Goal: Task Accomplishment & Management: Manage account settings

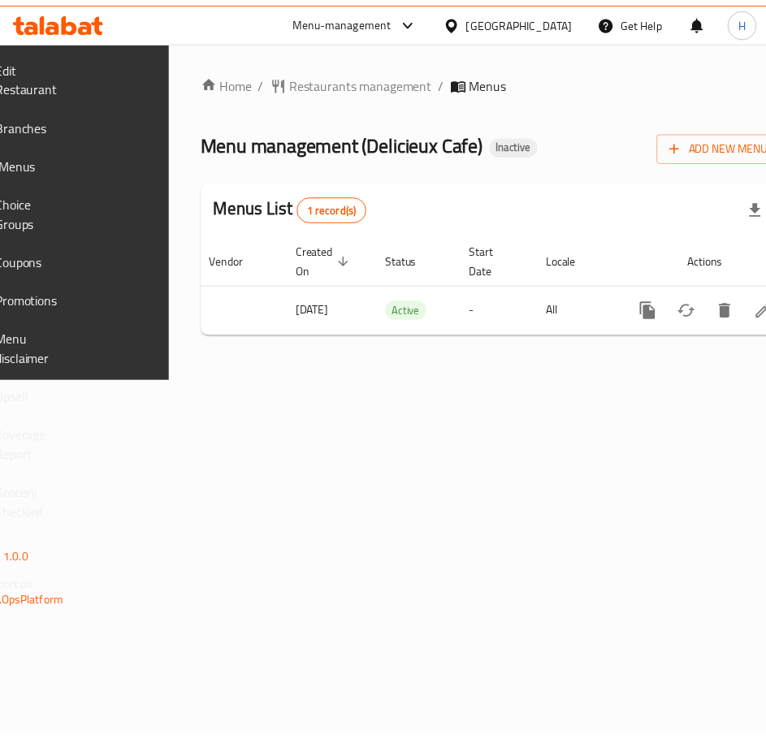
scroll to position [0, 288]
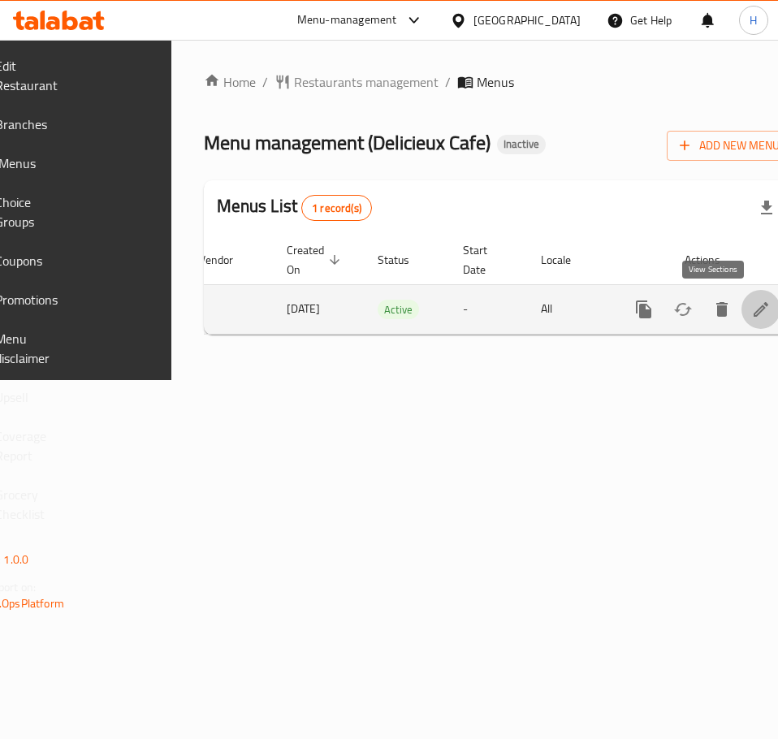
click at [742, 318] on link "enhanced table" at bounding box center [761, 309] width 39 height 39
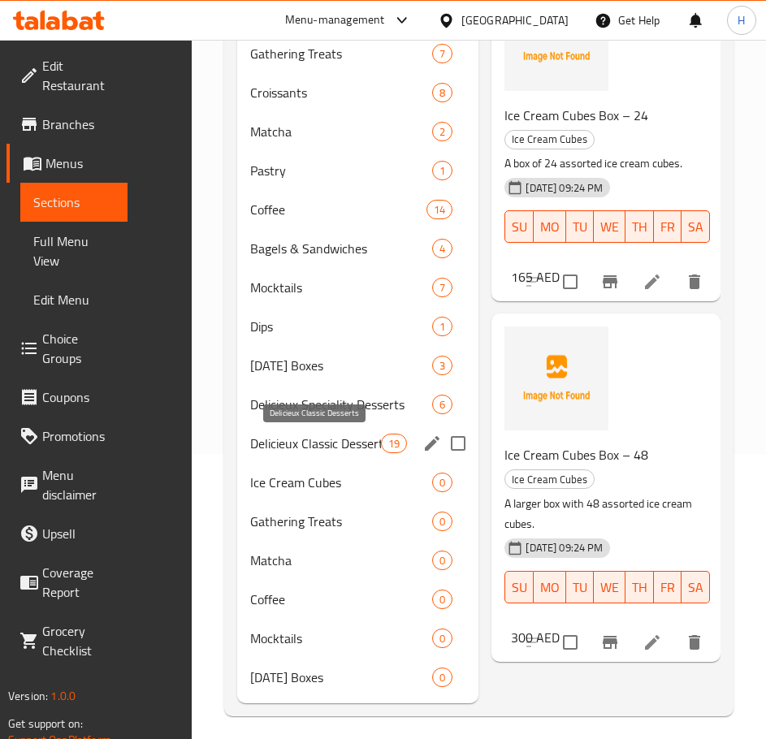
scroll to position [295, 0]
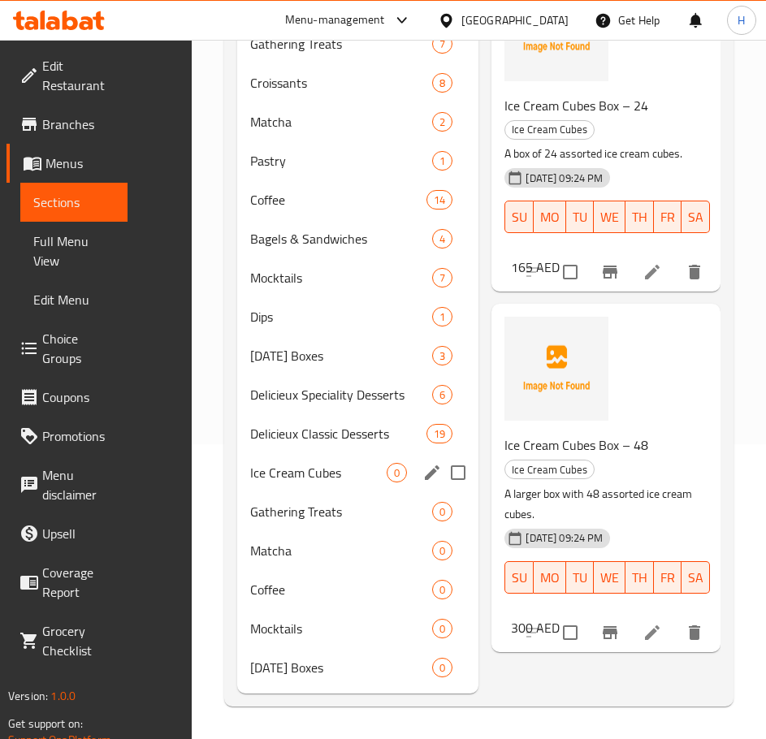
click at [318, 483] on div "Ice Cream Cubes 0" at bounding box center [358, 472] width 242 height 39
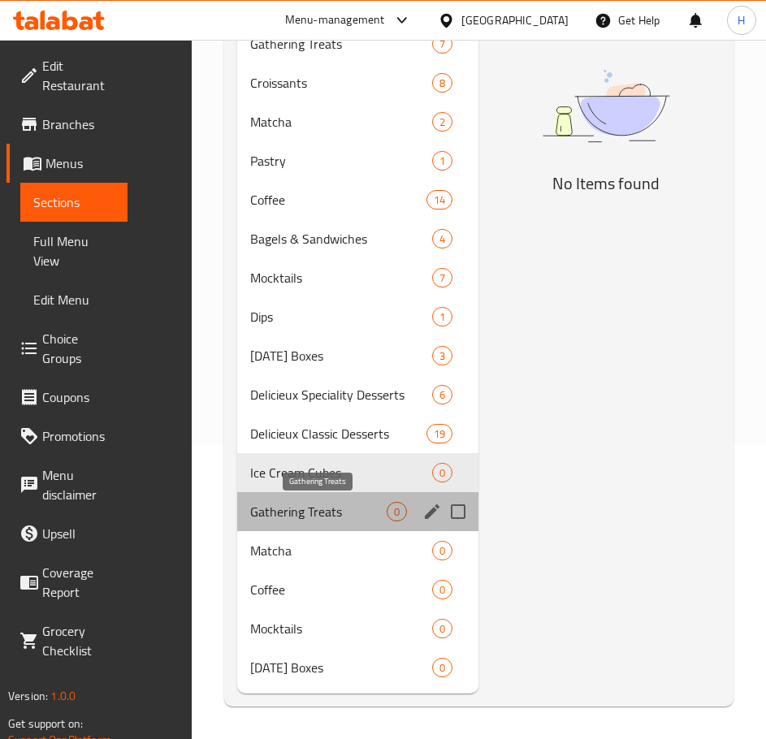
click at [312, 502] on span "Gathering Treats" at bounding box center [318, 511] width 136 height 19
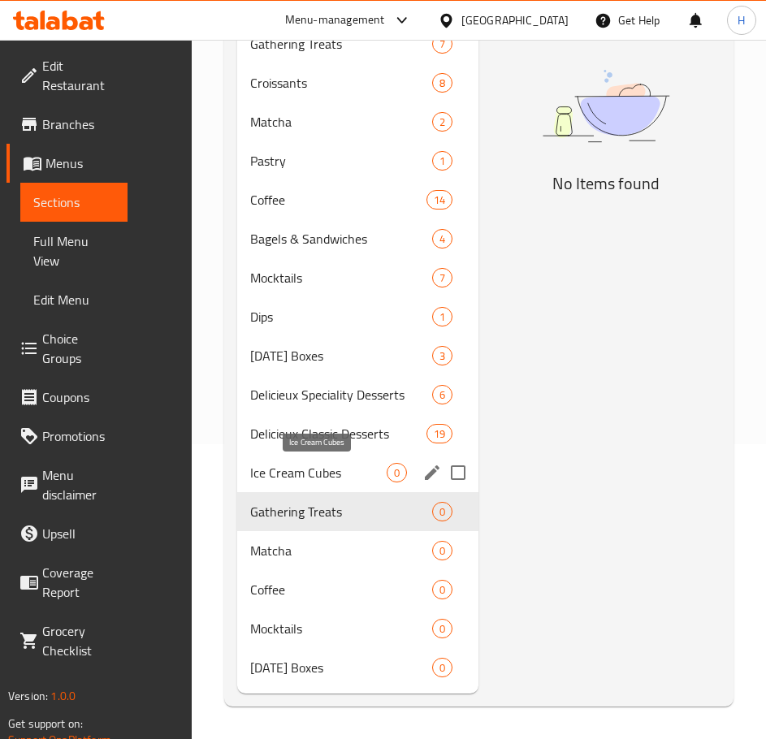
click at [319, 478] on span "Ice Cream Cubes" at bounding box center [318, 472] width 136 height 19
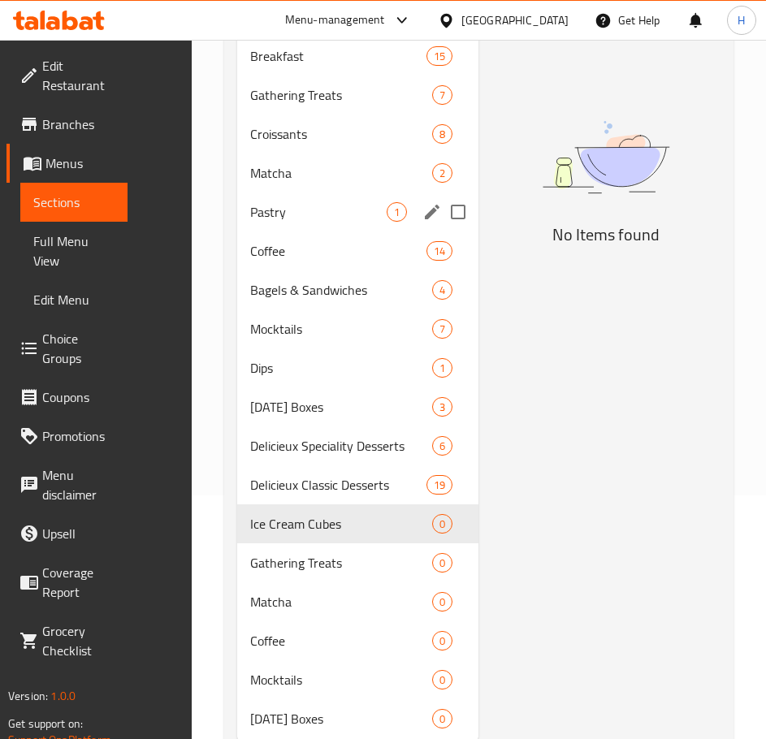
scroll to position [295, 0]
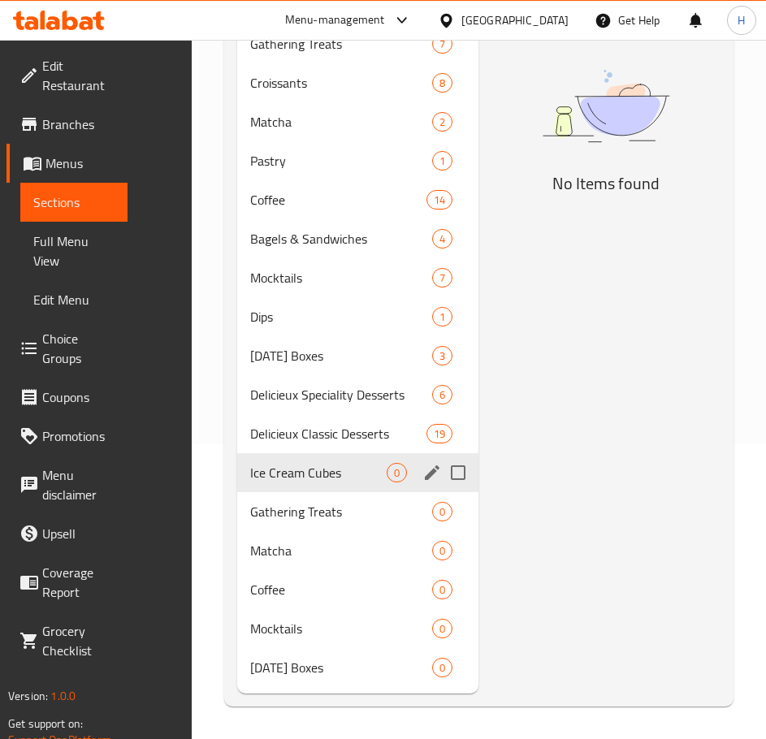
click at [457, 470] on input "Menu sections" at bounding box center [458, 473] width 34 height 34
checkbox input "true"
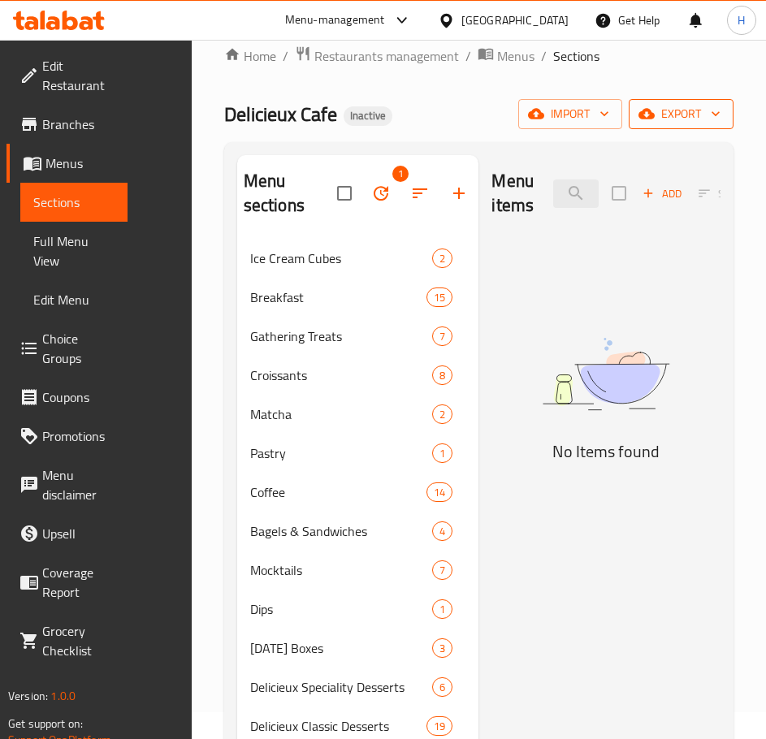
scroll to position [0, 0]
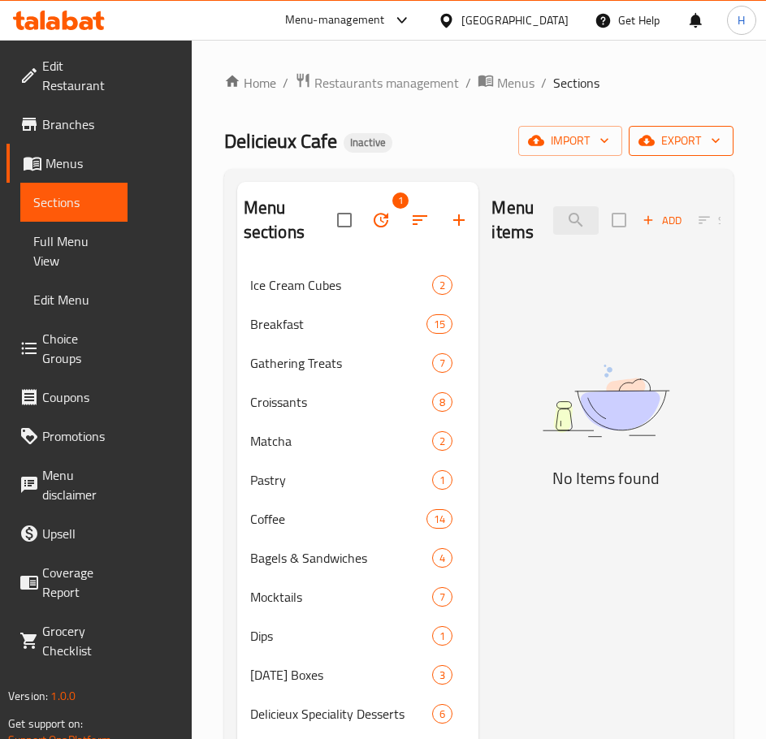
click at [707, 151] on button "export" at bounding box center [681, 141] width 105 height 30
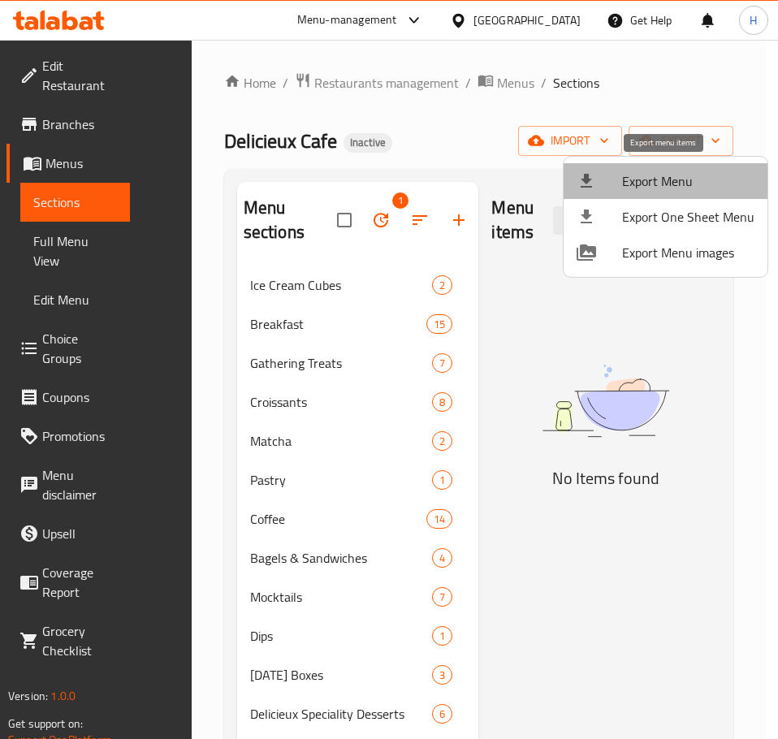
click at [681, 181] on span "Export Menu" at bounding box center [688, 180] width 132 height 19
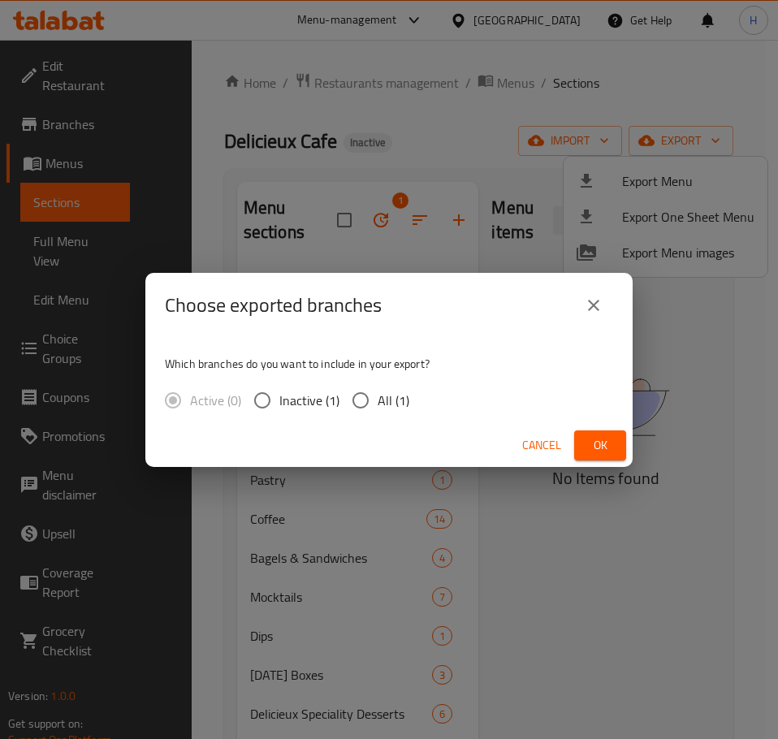
click at [351, 400] on input "All (1)" at bounding box center [361, 400] width 34 height 34
radio input "true"
click at [603, 441] on span "Ok" at bounding box center [600, 445] width 26 height 20
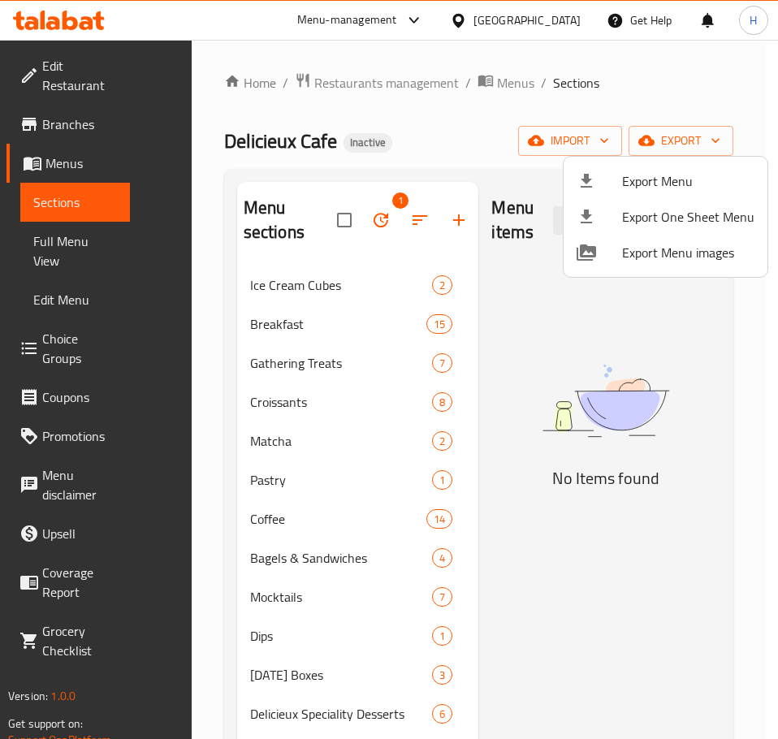
click at [229, 373] on div at bounding box center [389, 369] width 778 height 739
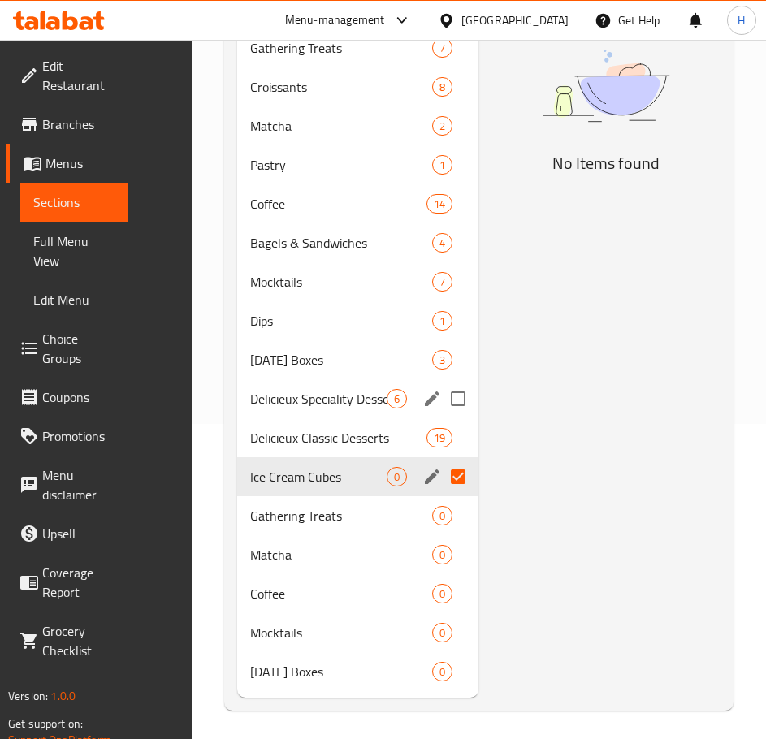
scroll to position [319, 0]
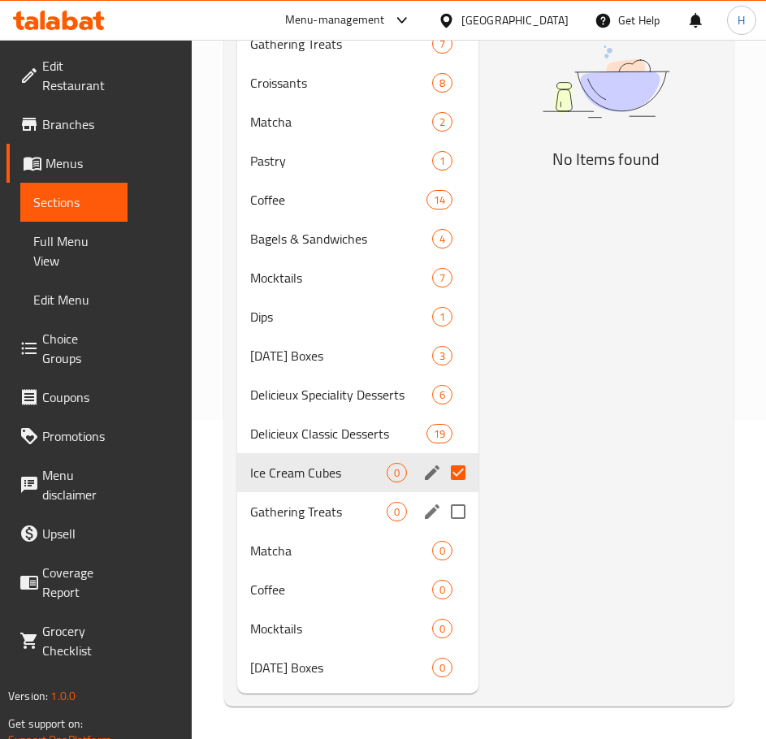
drag, startPoint x: 461, startPoint y: 513, endPoint x: 458, endPoint y: 528, distance: 15.0
click at [461, 513] on input "Menu sections" at bounding box center [458, 512] width 34 height 34
checkbox input "true"
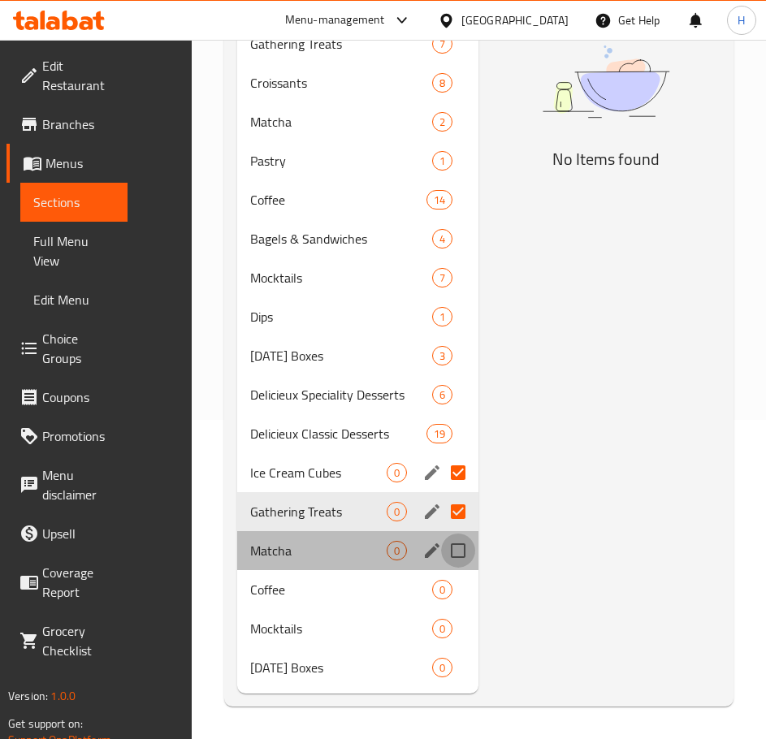
click at [459, 552] on input "Menu sections" at bounding box center [458, 551] width 34 height 34
checkbox input "true"
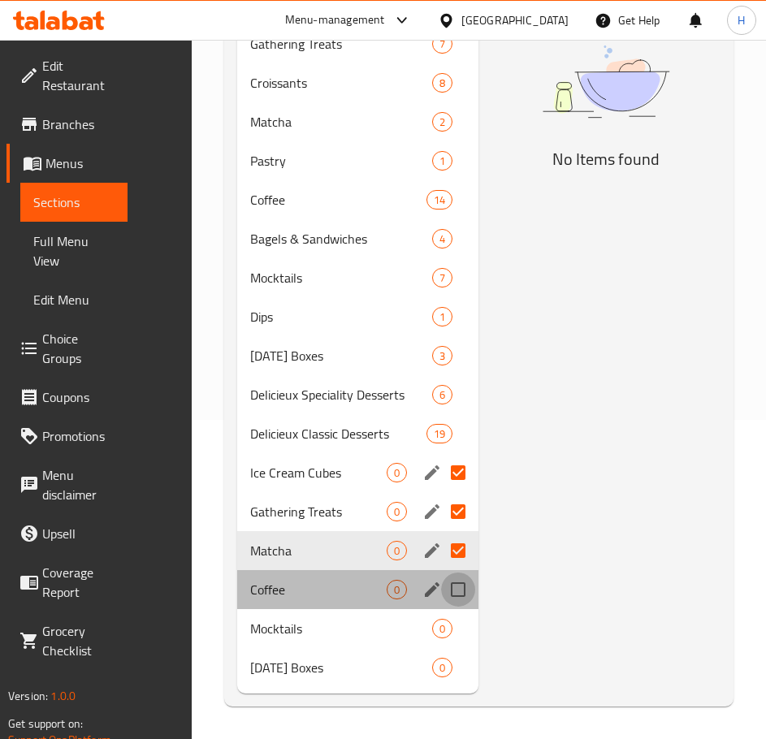
click at [455, 590] on input "Menu sections" at bounding box center [458, 590] width 34 height 34
checkbox input "true"
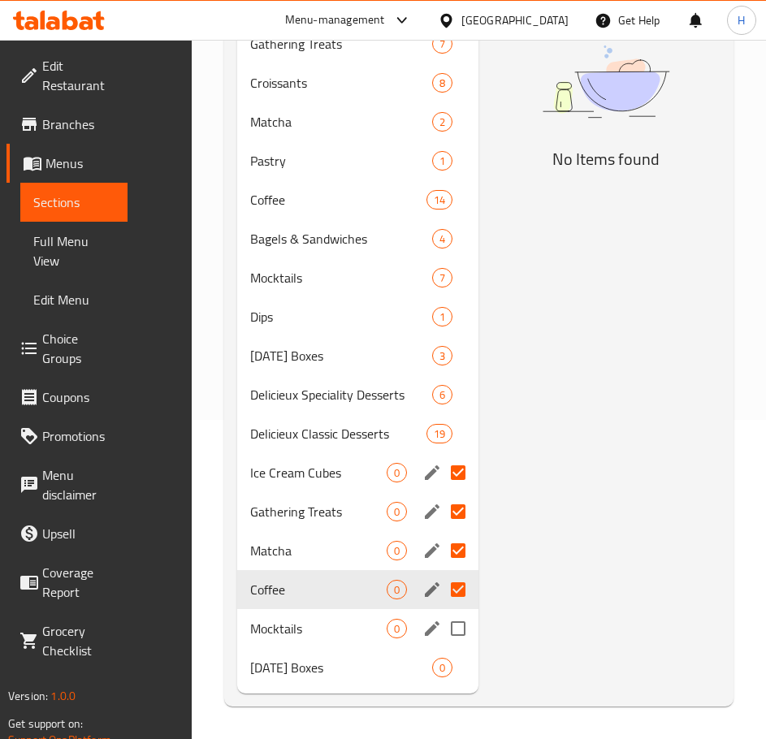
click at [458, 633] on input "Menu sections" at bounding box center [458, 629] width 34 height 34
checkbox input "true"
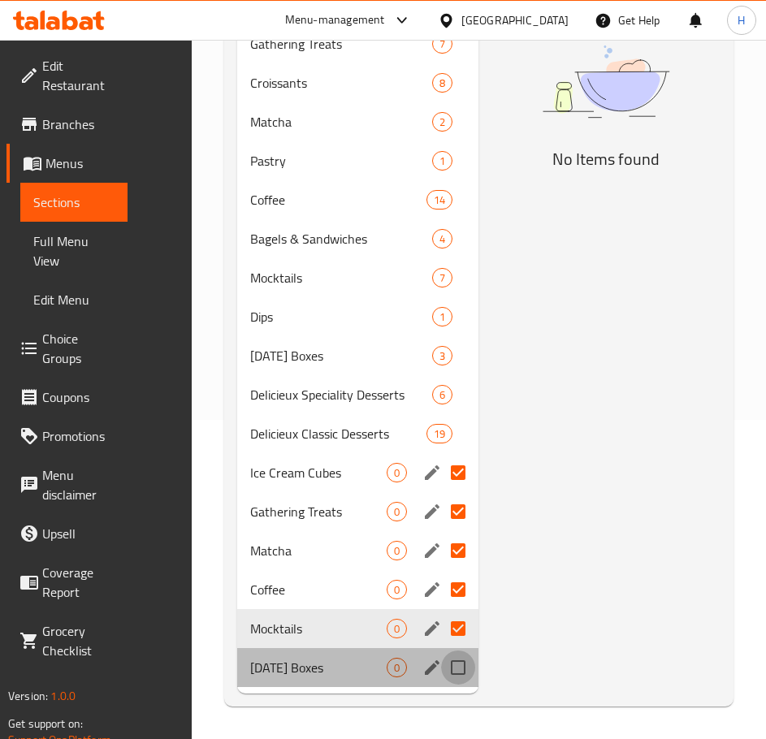
click at [461, 671] on input "Menu sections" at bounding box center [458, 668] width 34 height 34
checkbox input "true"
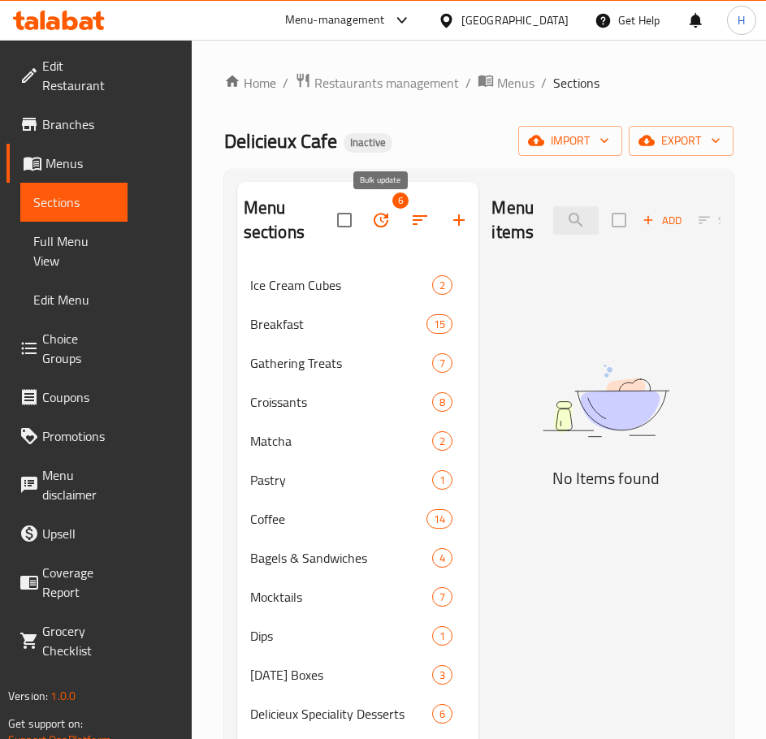
click at [389, 223] on icon "button" at bounding box center [380, 219] width 19 height 19
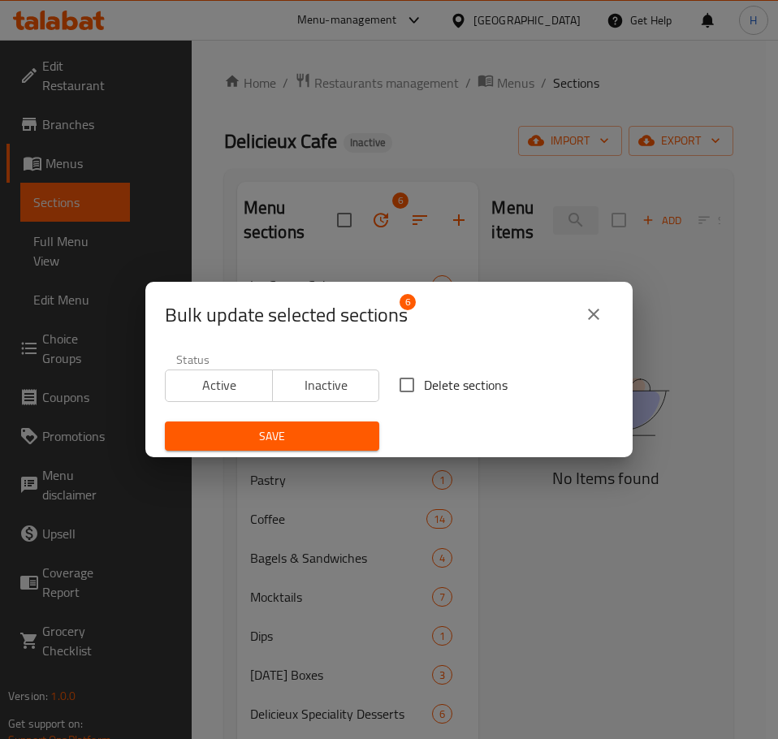
click at [405, 388] on input "Delete sections" at bounding box center [407, 385] width 34 height 34
checkbox input "true"
click at [295, 441] on span "Save" at bounding box center [272, 436] width 188 height 20
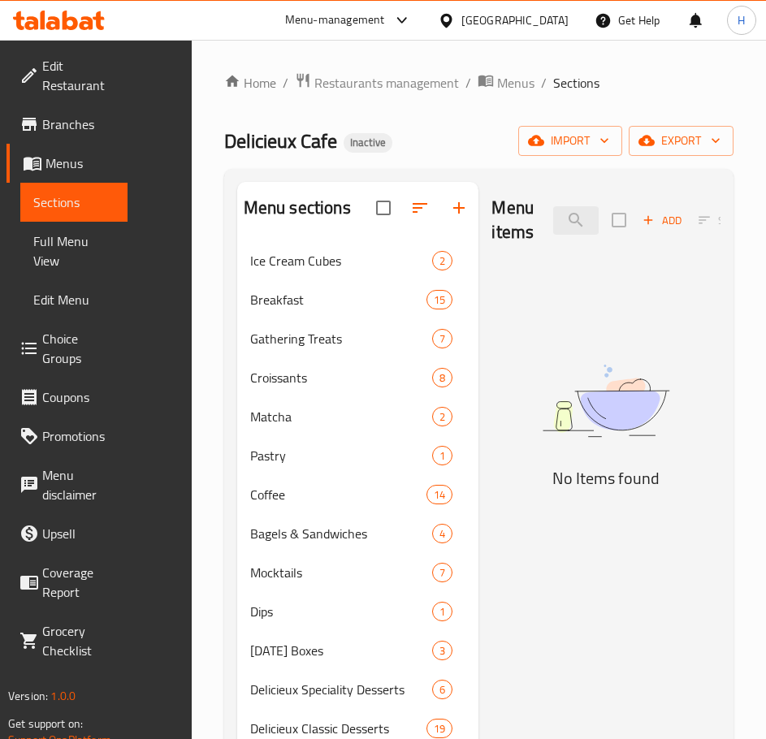
drag, startPoint x: 67, startPoint y: 242, endPoint x: 0, endPoint y: 270, distance: 72.4
click at [67, 242] on span "Full Menu View" at bounding box center [73, 250] width 81 height 39
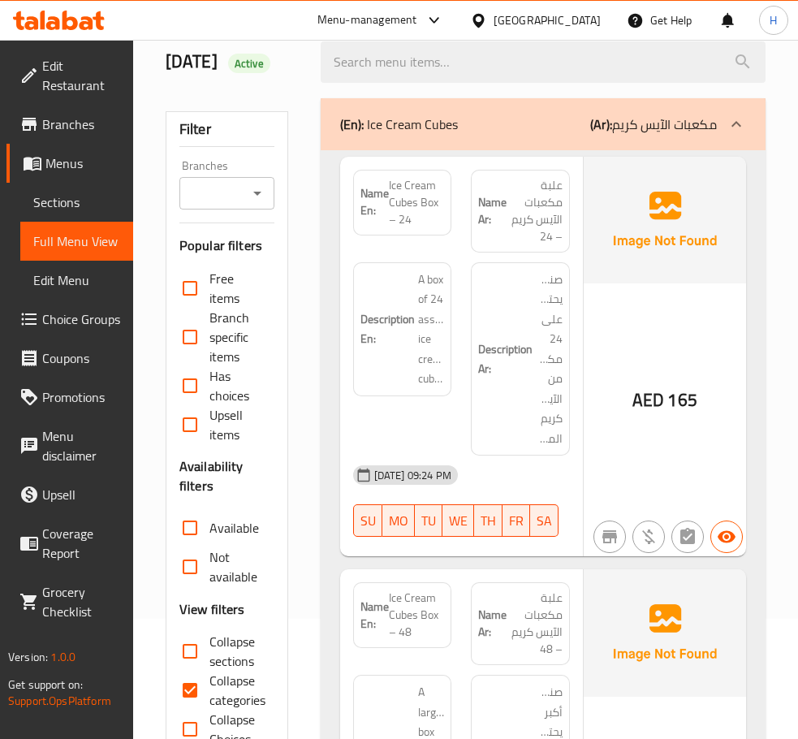
scroll to position [162, 0]
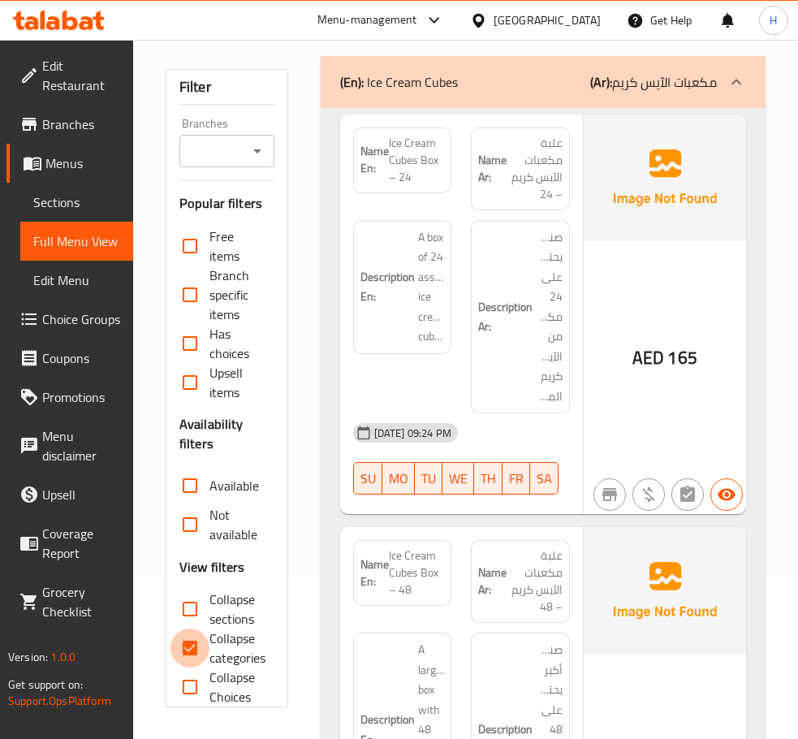
click at [193, 668] on input "Collapse categories" at bounding box center [190, 648] width 39 height 39
checkbox input "false"
click at [190, 629] on input "Collapse sections" at bounding box center [190, 609] width 39 height 39
checkbox input "true"
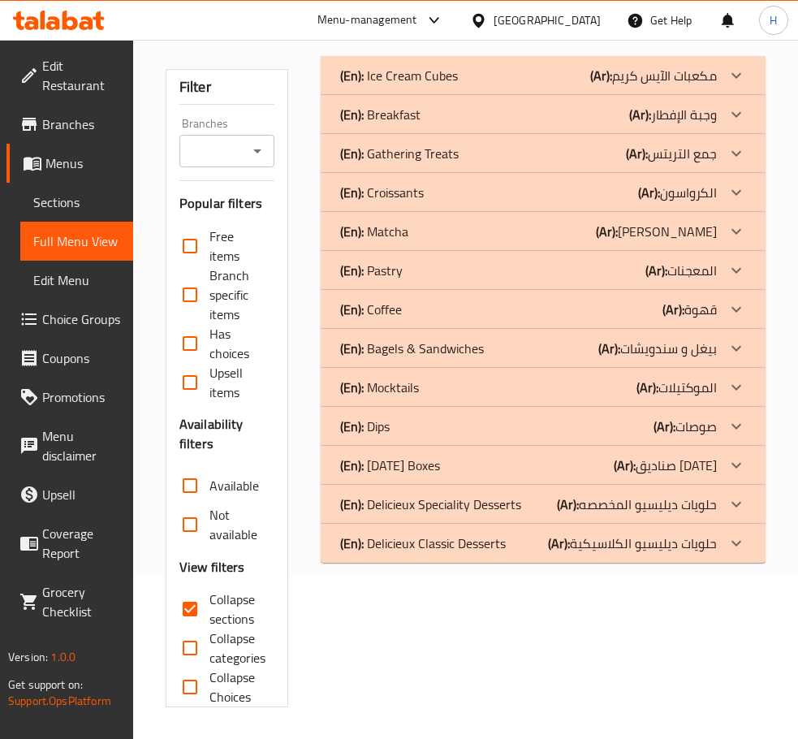
click at [711, 124] on p "(Ar): وجبة الإفطار" at bounding box center [674, 114] width 88 height 19
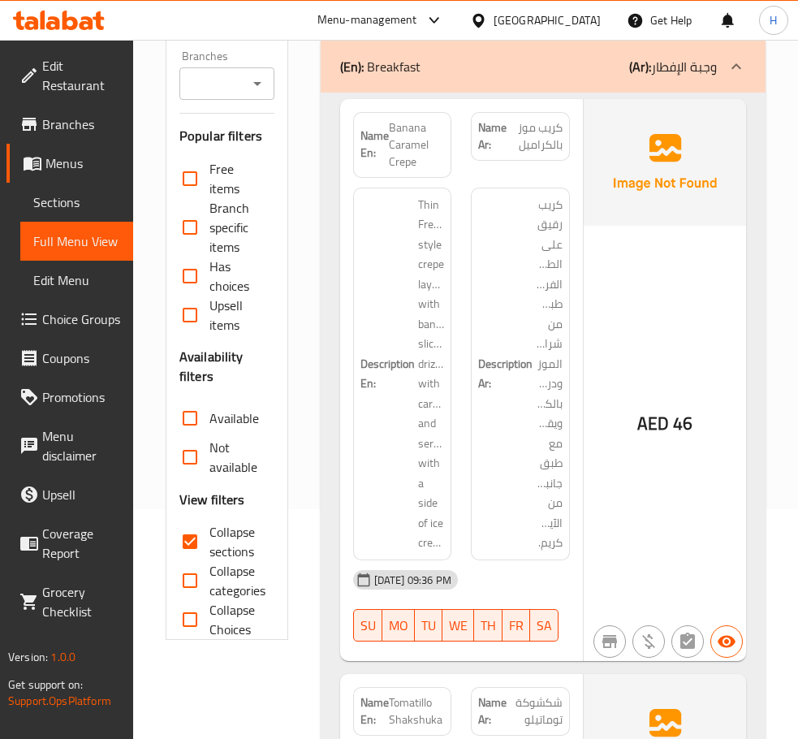
scroll to position [135, 0]
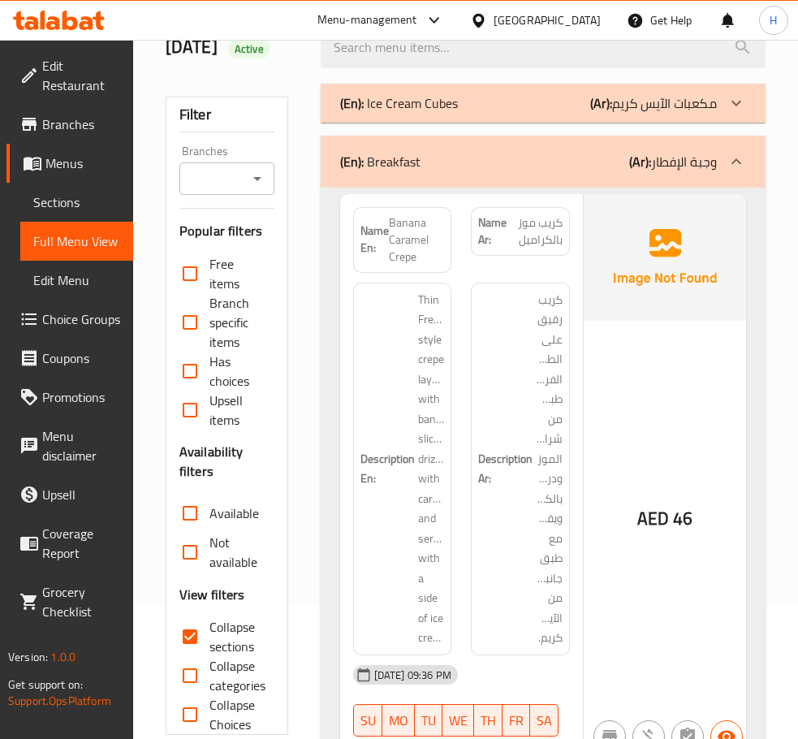
click at [551, 84] on div "10/10/2025 Active" at bounding box center [466, 47] width 620 height 72
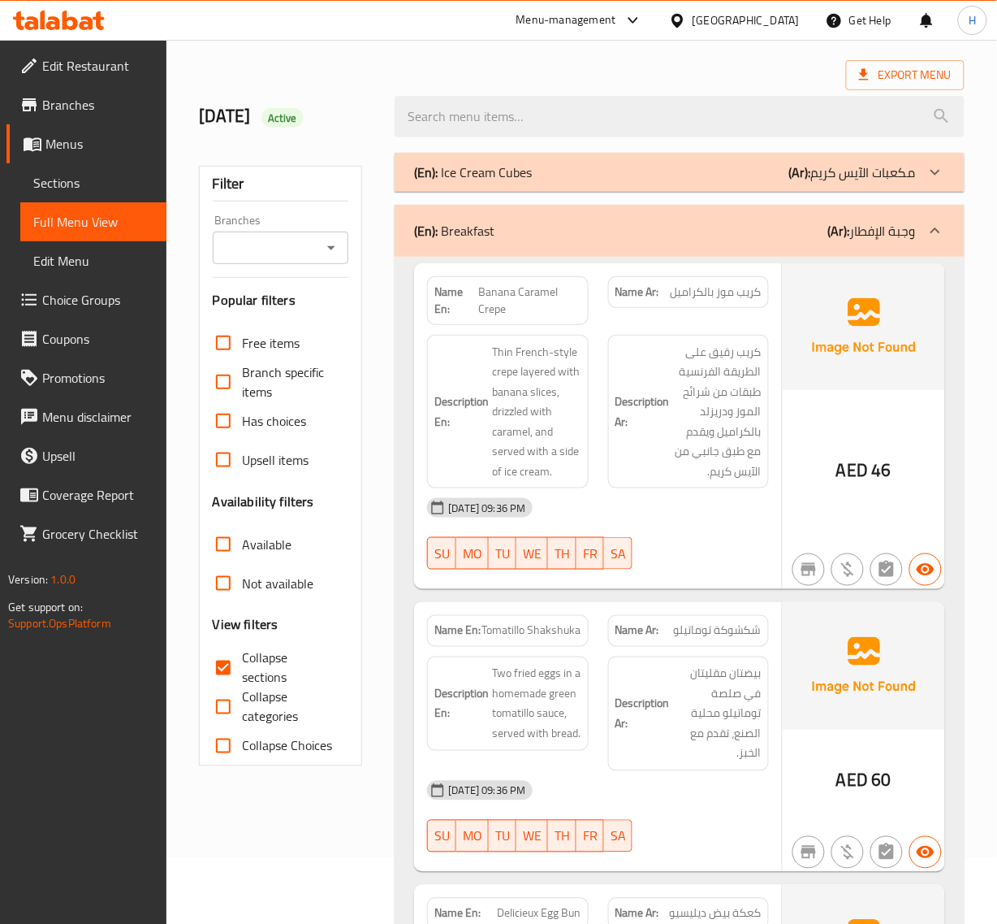
scroll to position [203, 0]
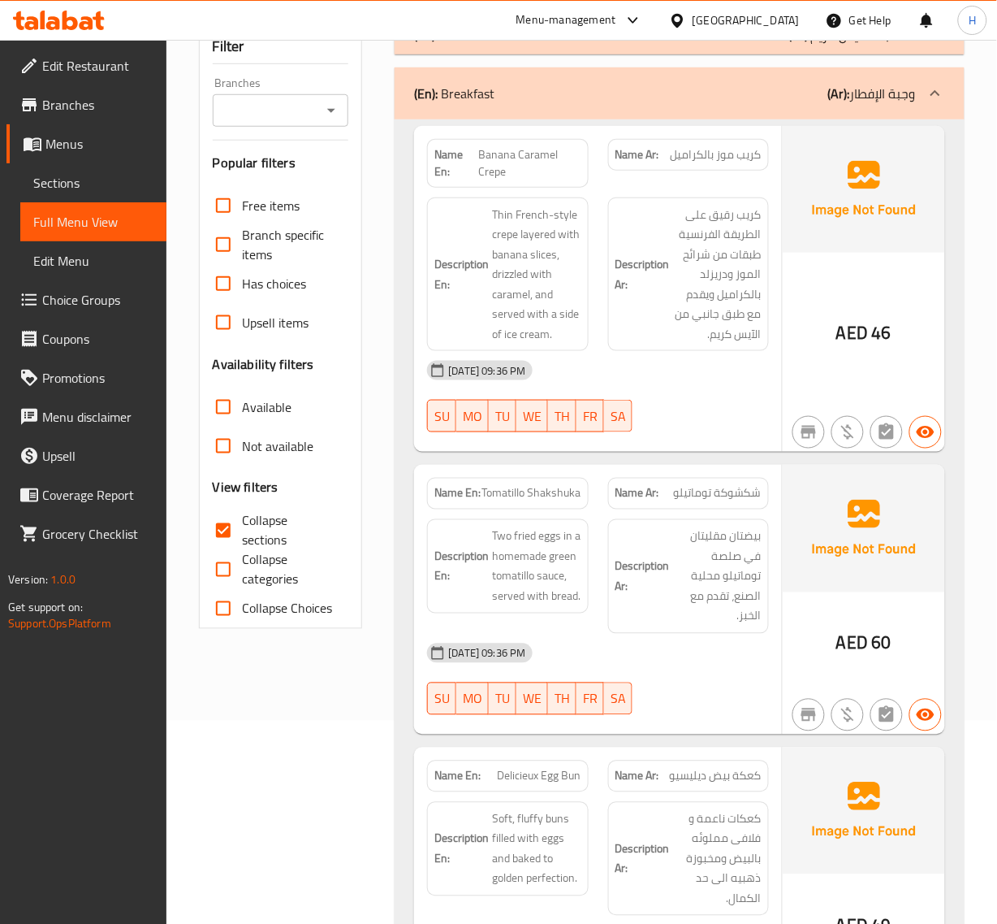
click at [517, 485] on span "Tomatillo Shakshuka" at bounding box center [531, 493] width 99 height 17
copy span "Tomatillo Shakshuka"
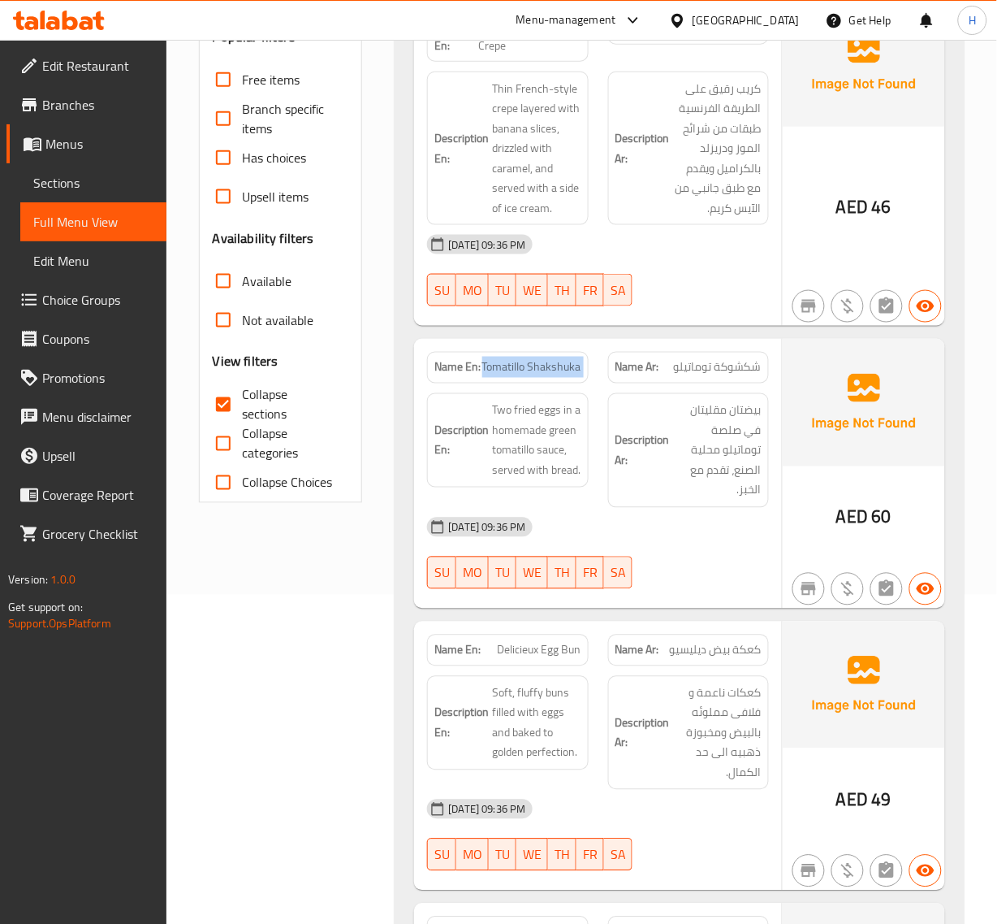
scroll to position [406, 0]
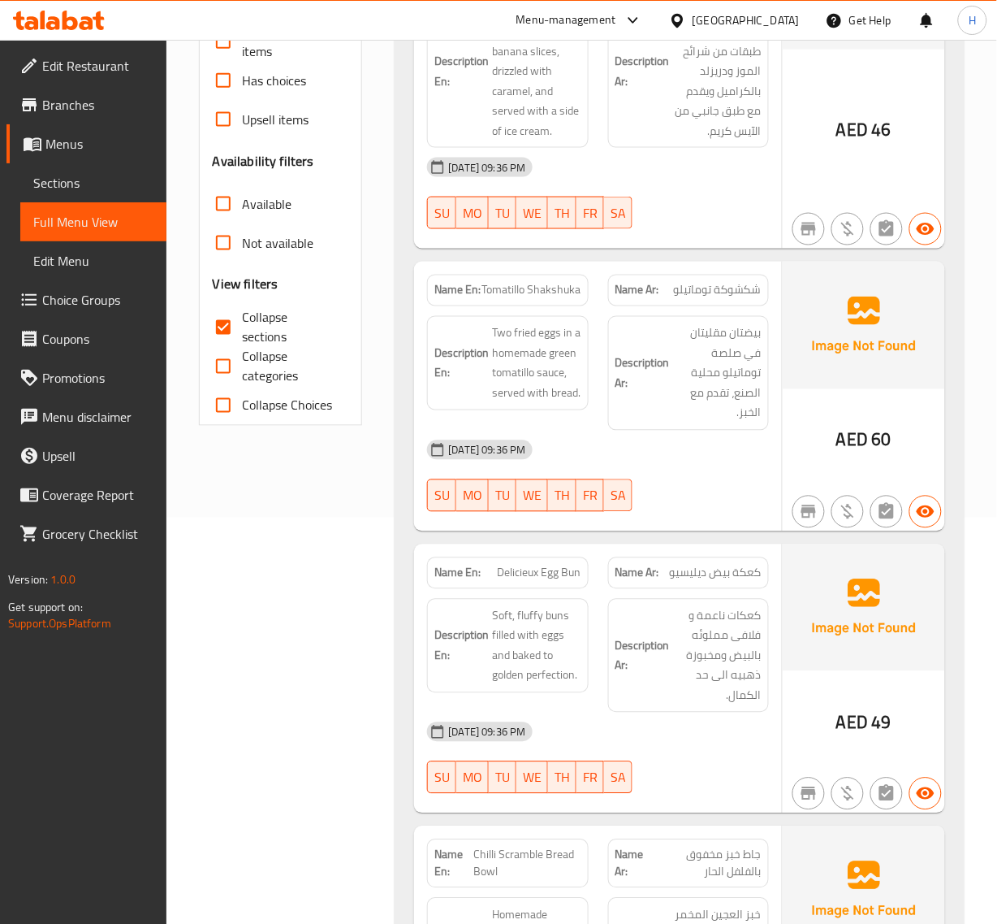
click at [573, 574] on span "Delicieux Egg Bun" at bounding box center [540, 573] width 84 height 17
copy span "Bun"
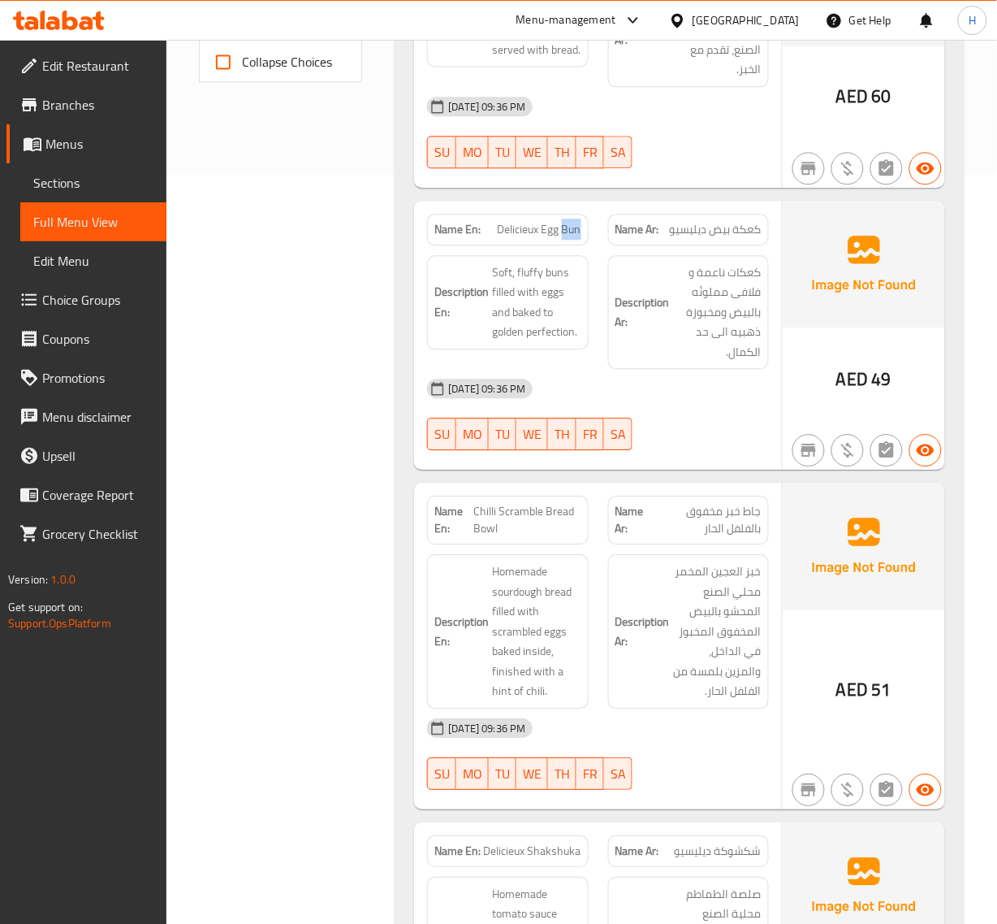
scroll to position [812, 0]
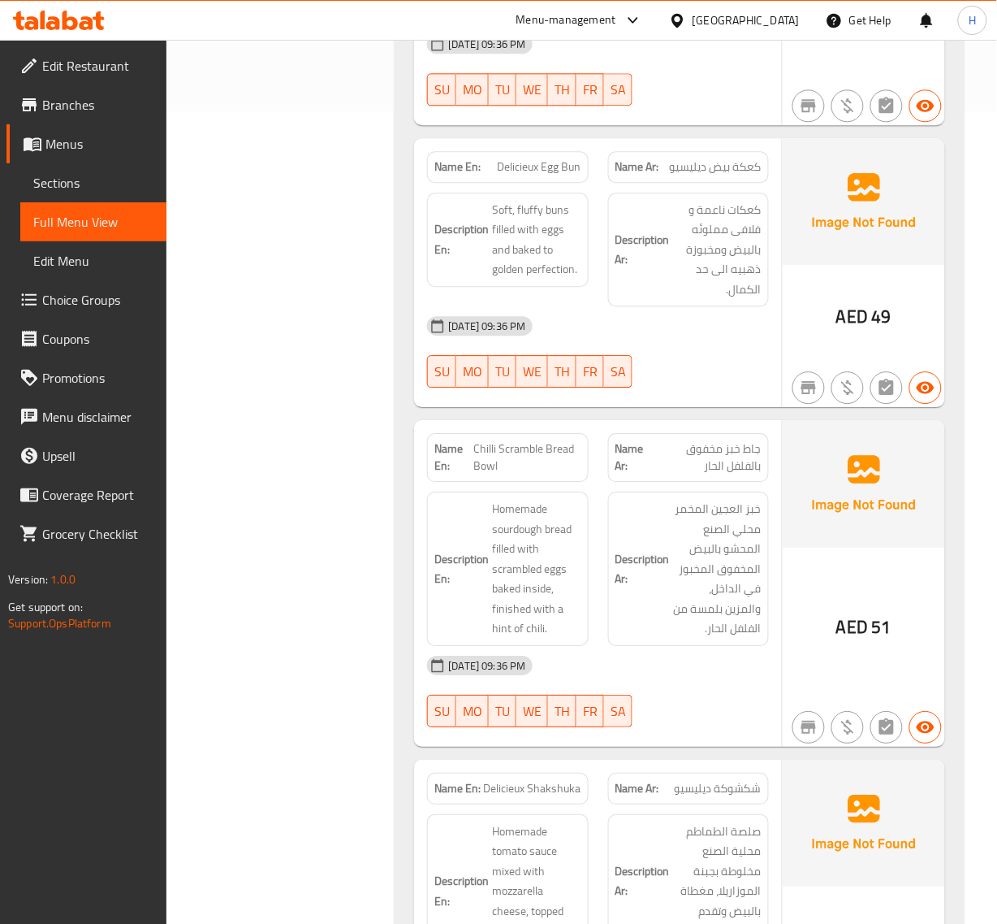
click at [526, 452] on span "Chilli Scramble Bread Bowl" at bounding box center [527, 457] width 107 height 34
copy span "Chilli Scramble Bread Bowl"
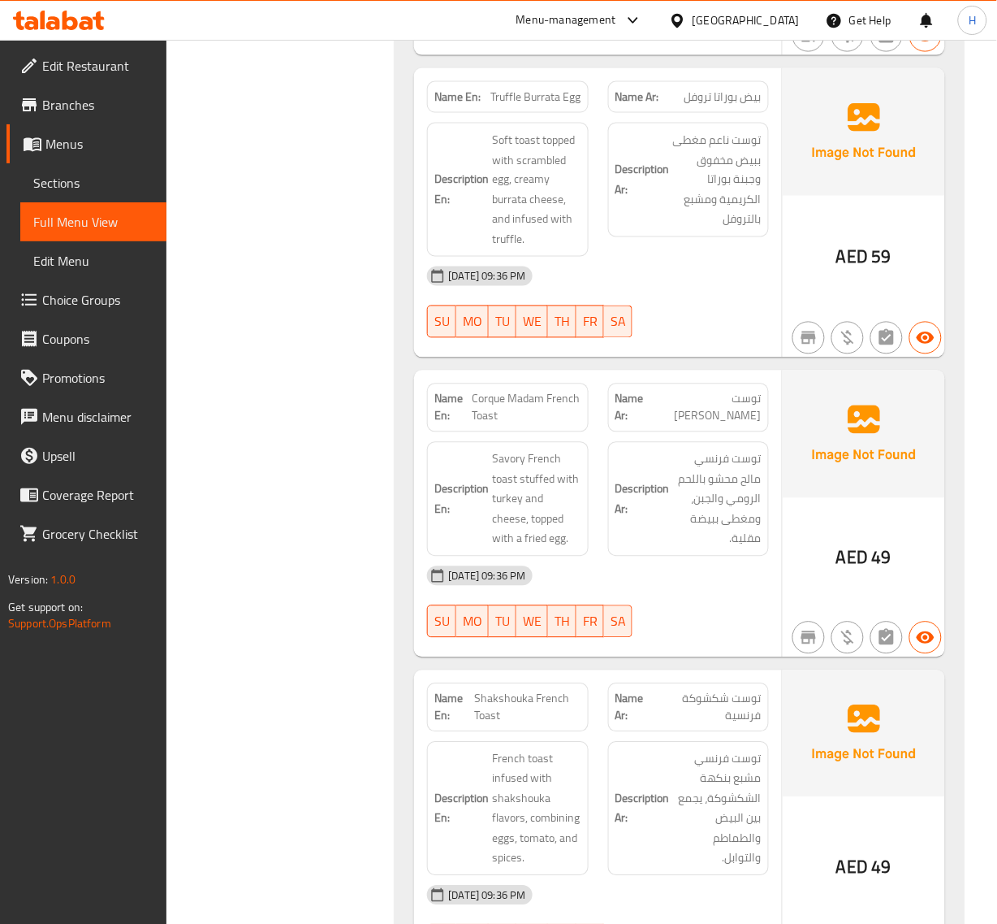
scroll to position [1828, 0]
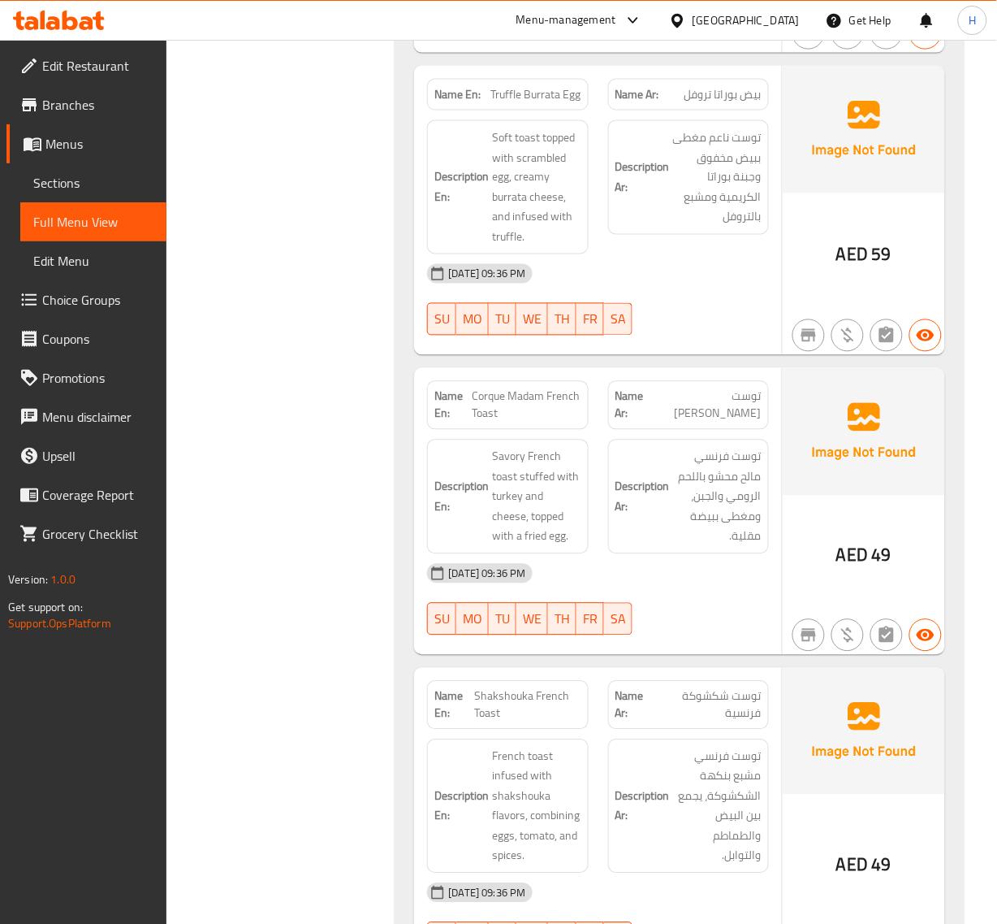
click at [495, 404] on span "Corque Madam French Toast" at bounding box center [527, 405] width 110 height 34
copy span "Corque"
click at [547, 409] on span "Corque Madam French Toast" at bounding box center [527, 405] width 110 height 34
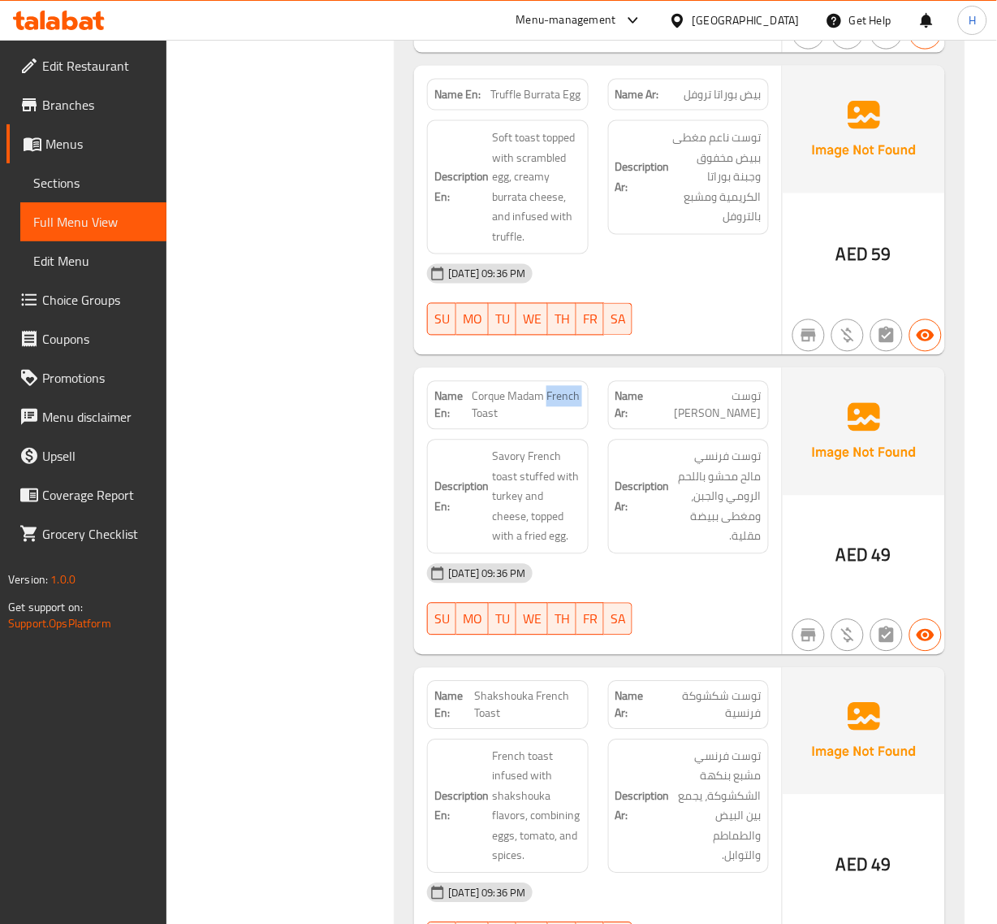
click at [547, 409] on span "Corque Madam French Toast" at bounding box center [527, 405] width 110 height 34
copy span "Corque Madam French Toast"
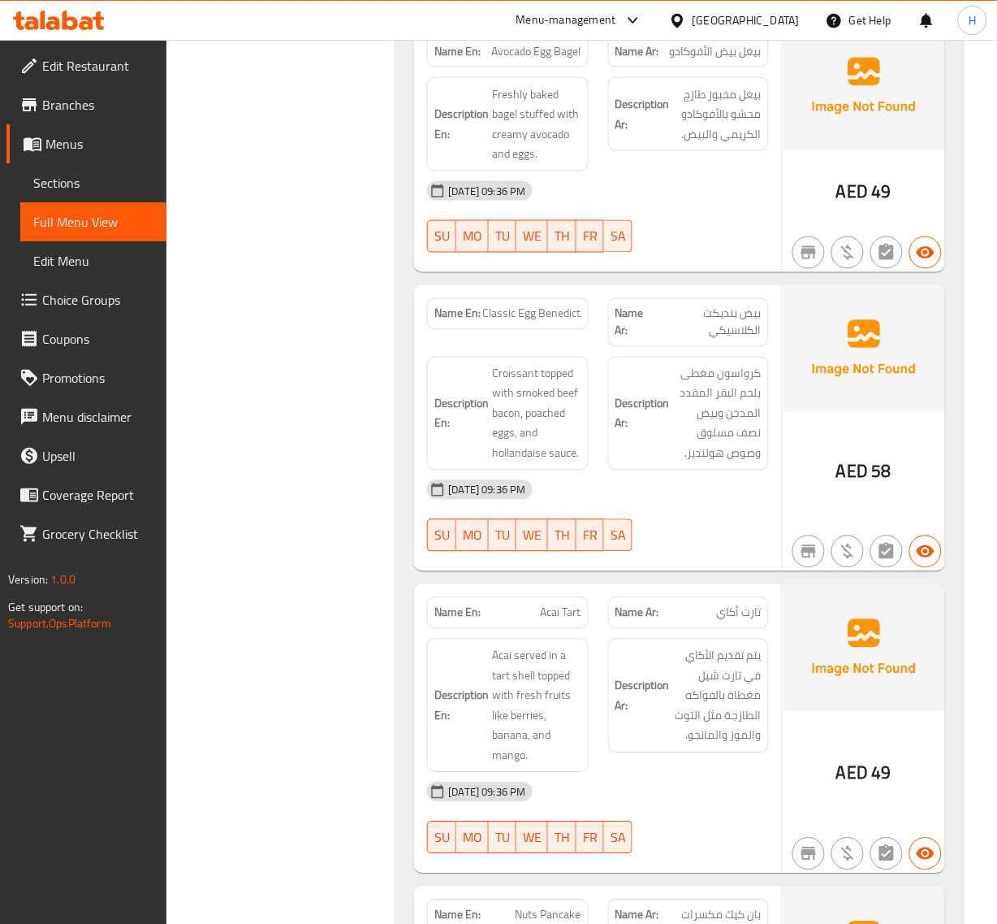
scroll to position [3148, 0]
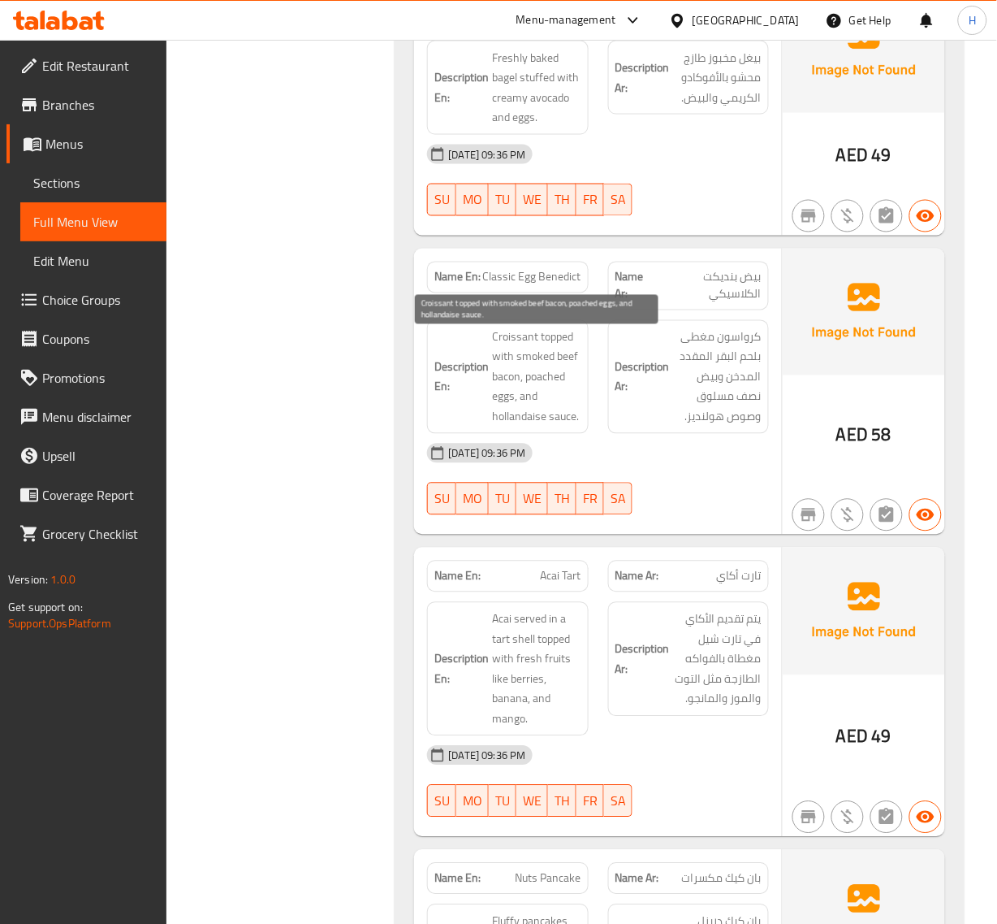
click at [521, 427] on span "Croissant topped with smoked beef bacon, poached eggs, and hollandaise sauce." at bounding box center [536, 377] width 89 height 100
click at [518, 427] on span "Croissant topped with smoked beef bacon, poached eggs, and hollandaise sauce." at bounding box center [536, 377] width 89 height 100
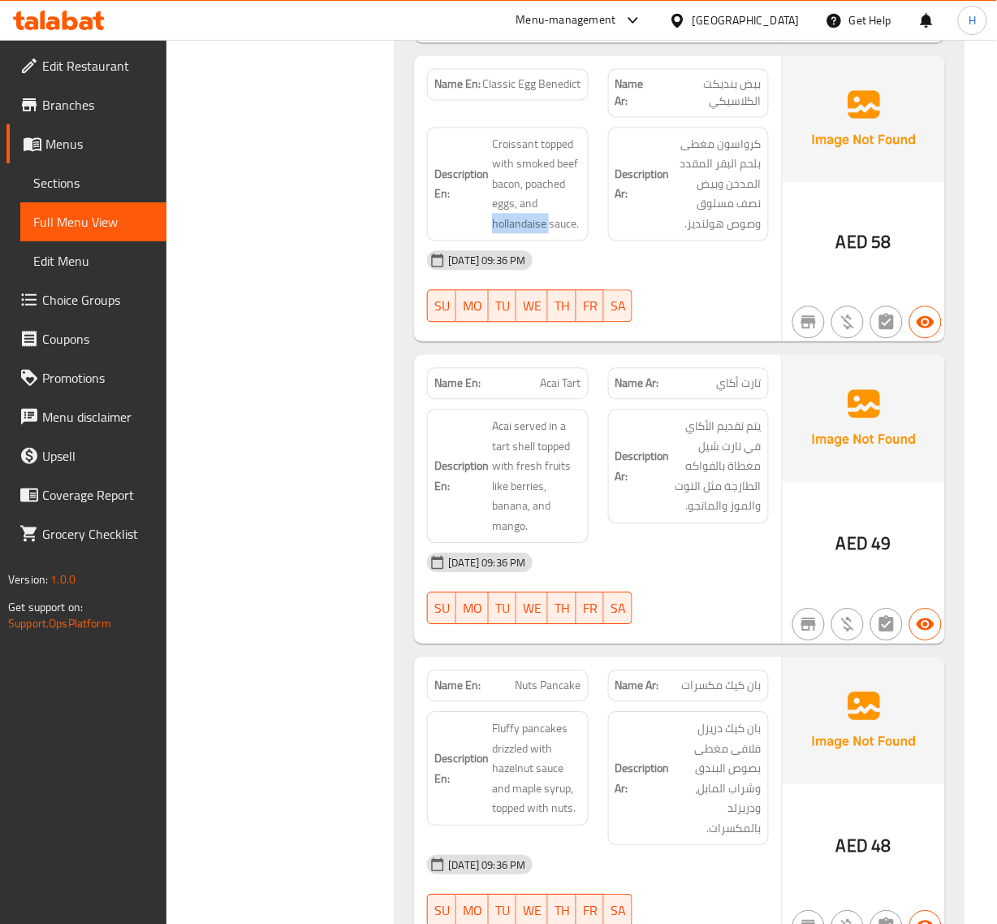
scroll to position [3351, 0]
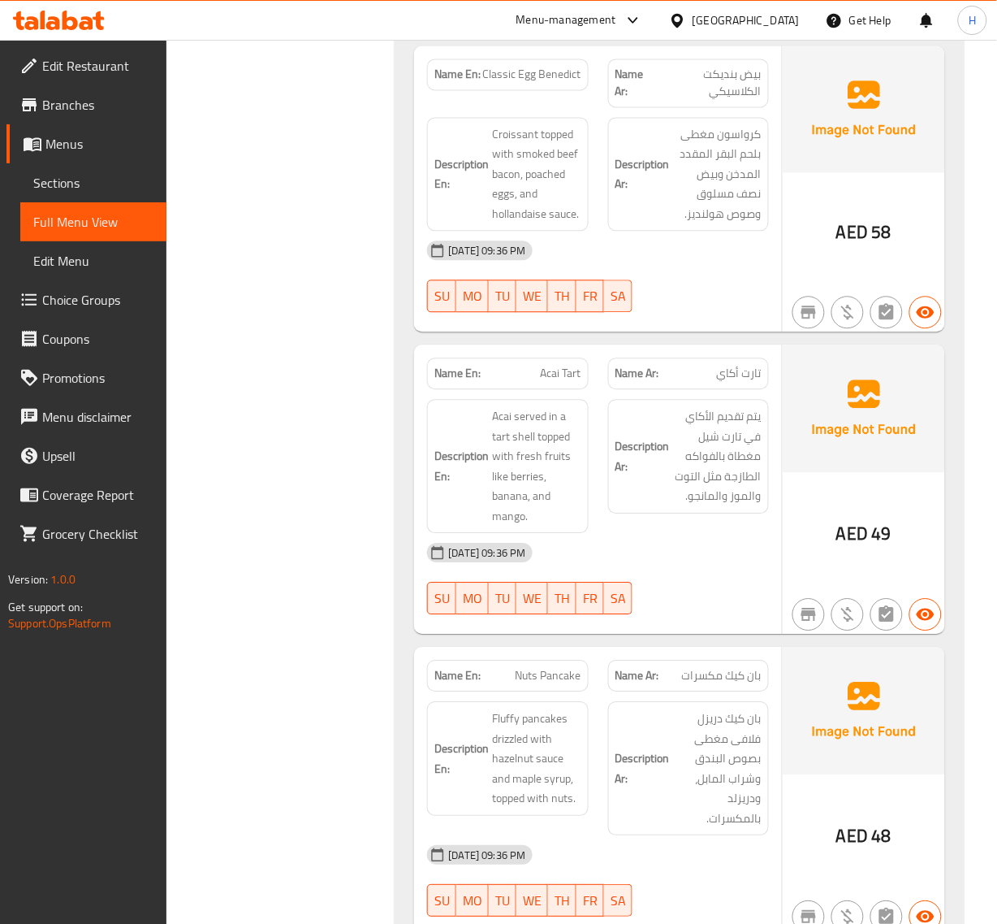
click at [573, 382] on span "Acai Tart" at bounding box center [561, 373] width 41 height 17
copy span "Acai Tart"
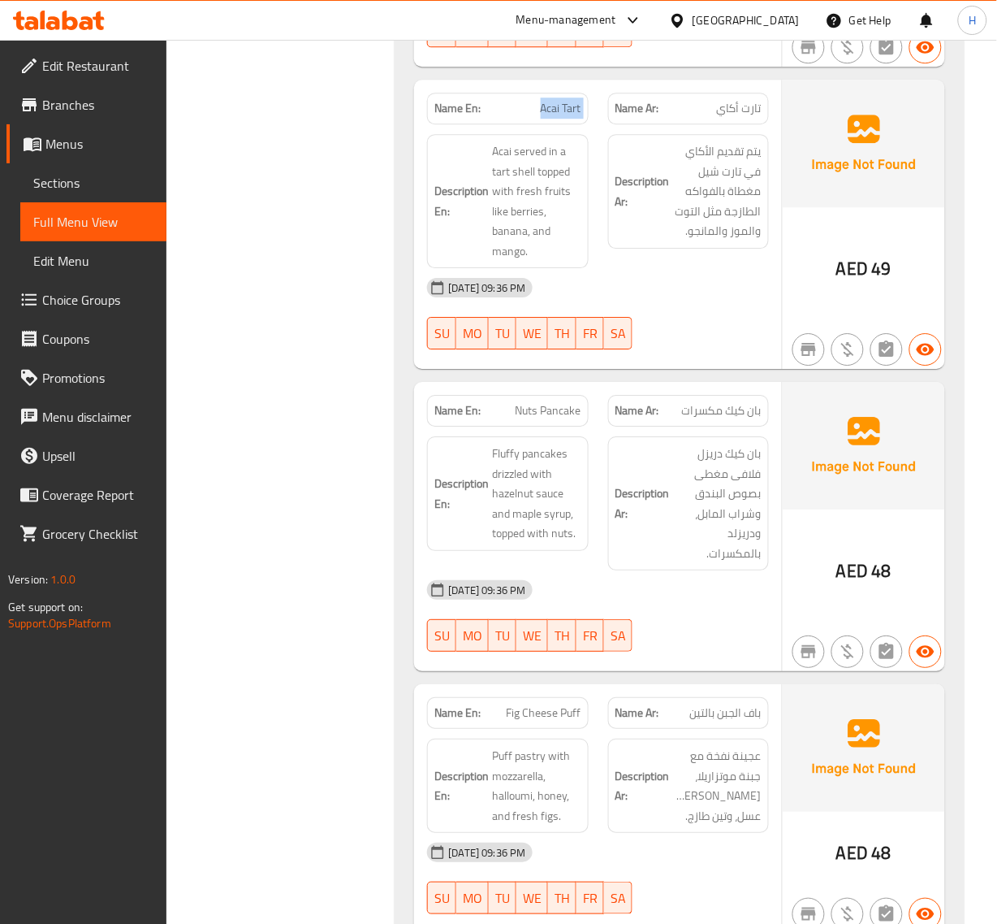
scroll to position [3655, 0]
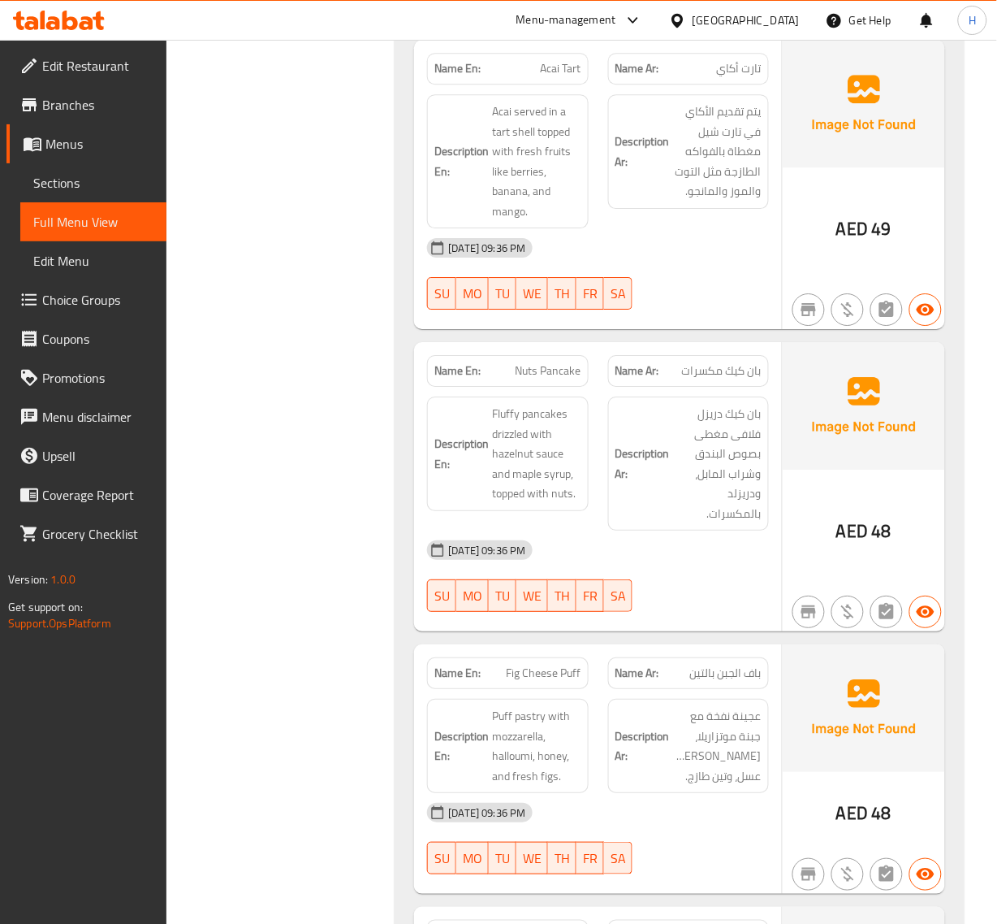
click at [551, 379] on span "Nuts Pancake" at bounding box center [549, 370] width 66 height 17
click at [505, 501] on span "Fluffy pancakes drizzled with hazelnut sauce and maple syrup, topped with nuts." at bounding box center [536, 454] width 89 height 100
copy span "topped"
click at [555, 379] on span "Nuts Pancake" at bounding box center [549, 370] width 66 height 17
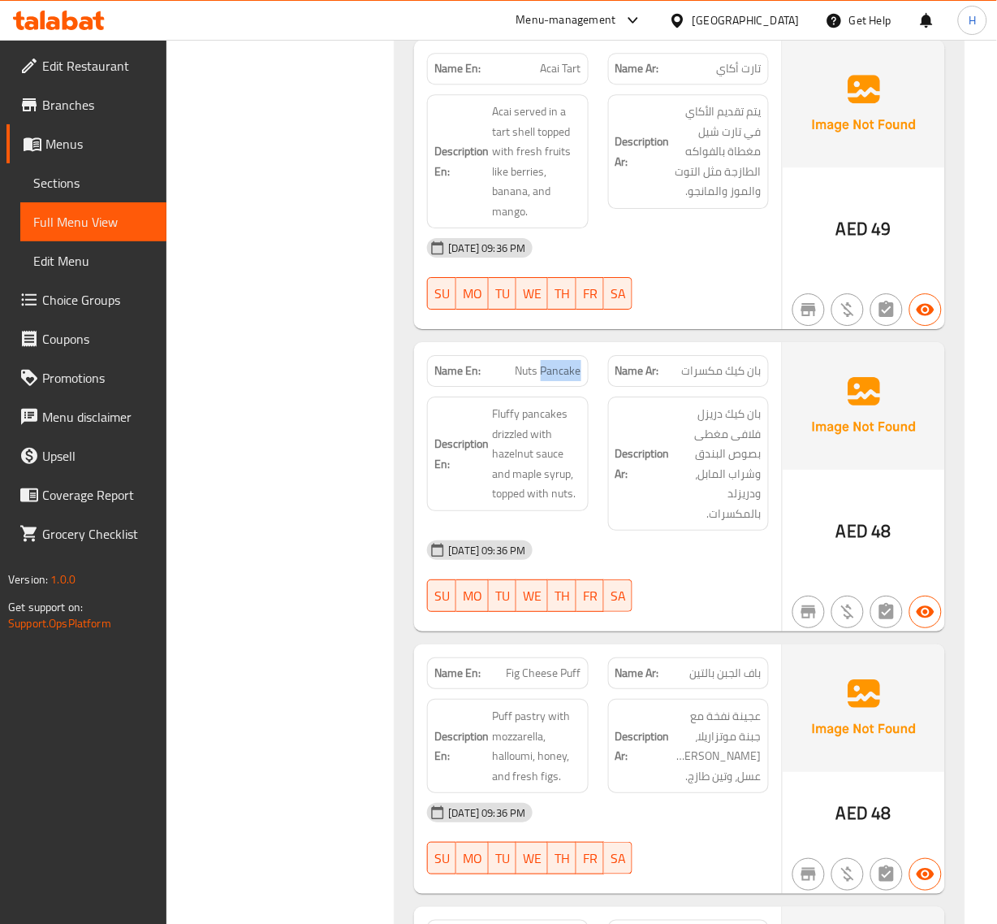
click at [555, 379] on span "Nuts Pancake" at bounding box center [549, 370] width 66 height 17
copy span "Nuts Pancake"
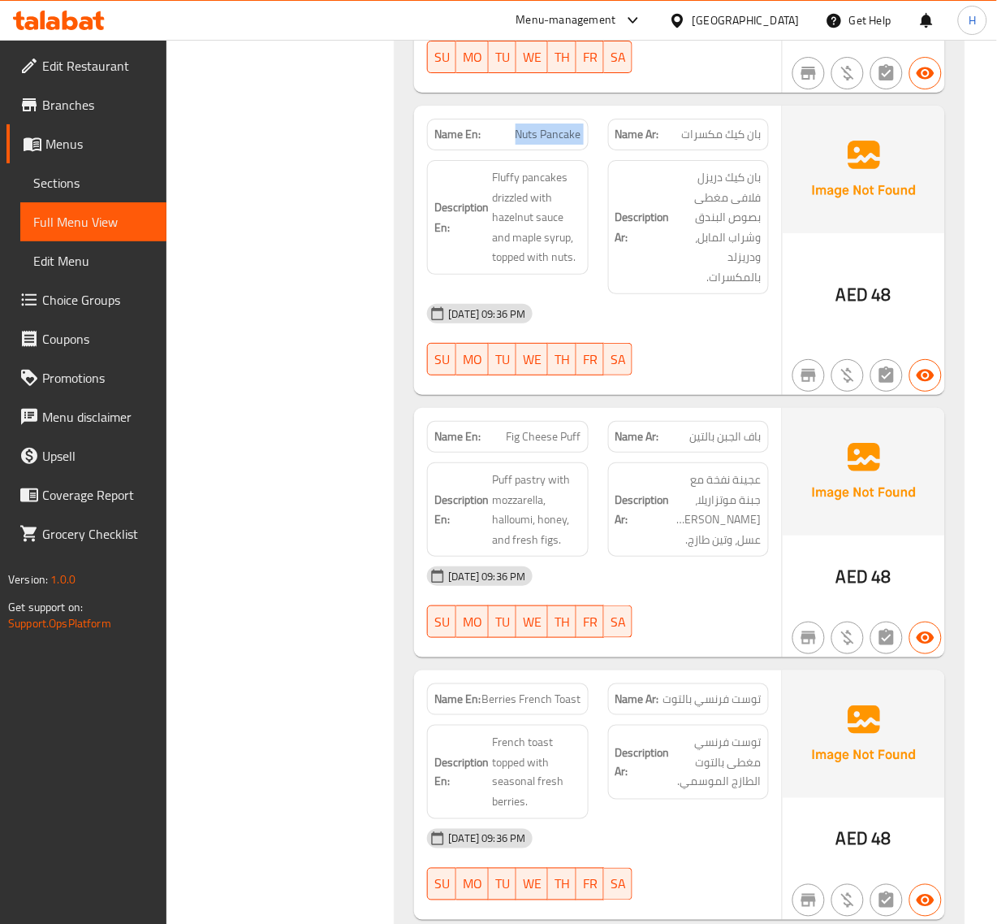
scroll to position [3960, 0]
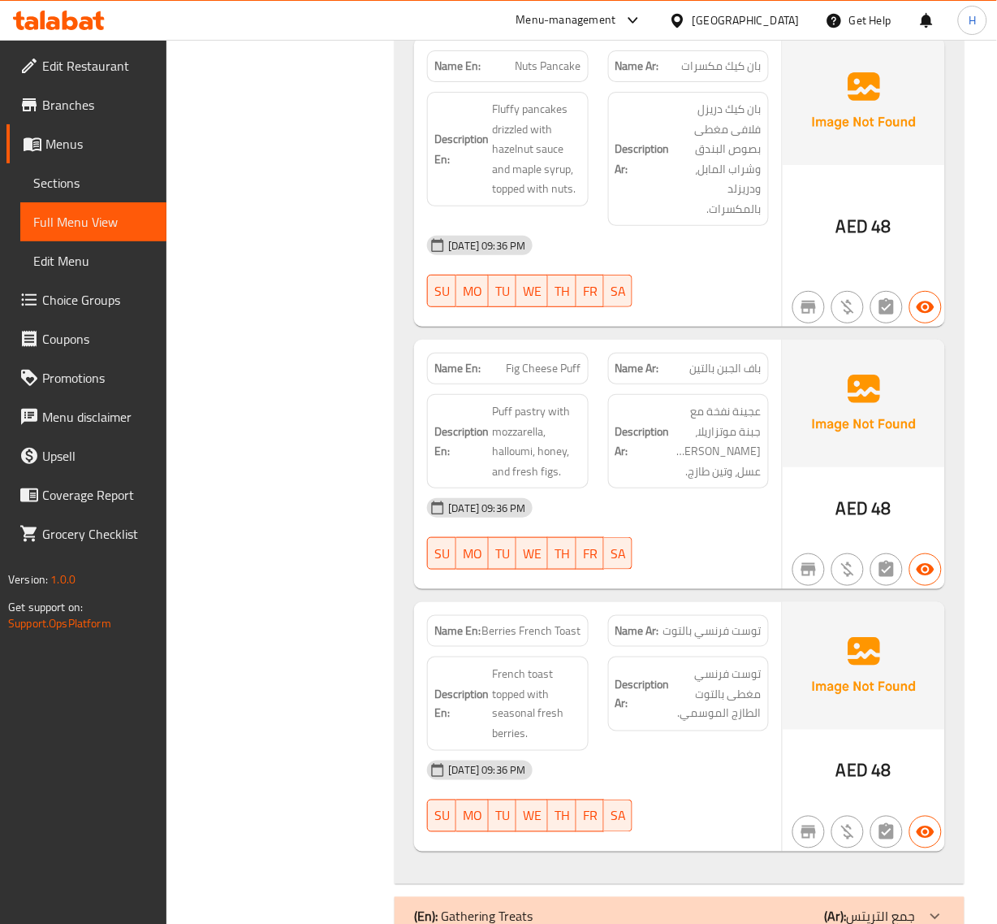
click at [524, 374] on span "Fig Cheese Puff" at bounding box center [544, 368] width 75 height 17
click at [514, 449] on span "Puff pastry with mozzarella, halloumi, honey, and fresh figs." at bounding box center [536, 441] width 89 height 80
click at [513, 449] on span "Puff pastry with mozzarella, halloumi, honey, and fresh figs." at bounding box center [536, 441] width 89 height 80
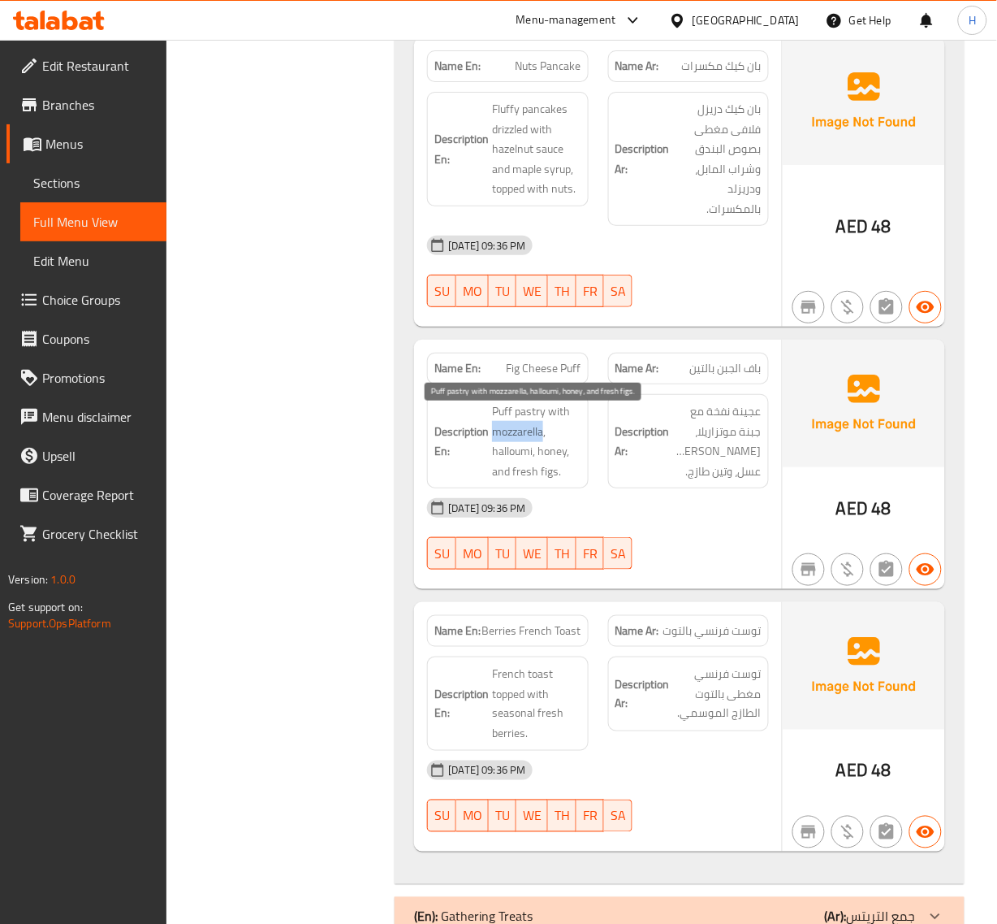
copy span "mozzarella"
click at [551, 376] on span "Fig Cheese Puff" at bounding box center [544, 368] width 75 height 17
click at [550, 375] on span "Fig Cheese Puff" at bounding box center [544, 368] width 75 height 17
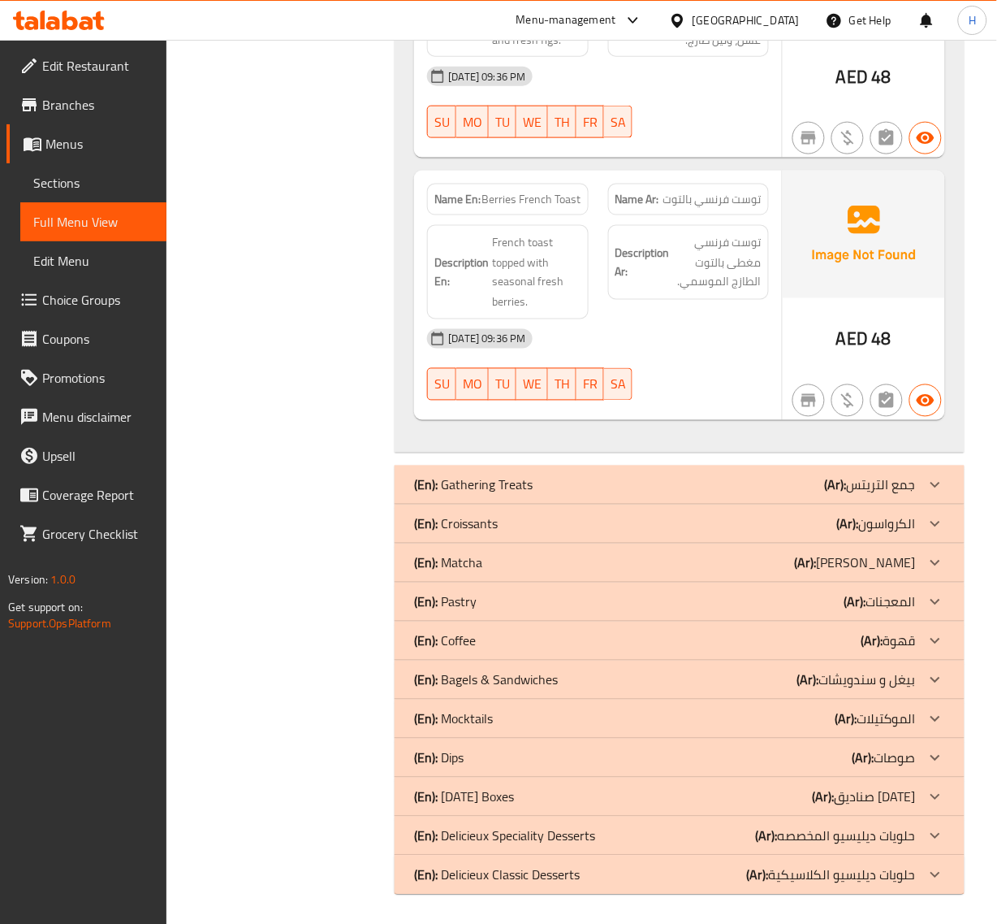
scroll to position [4405, 0]
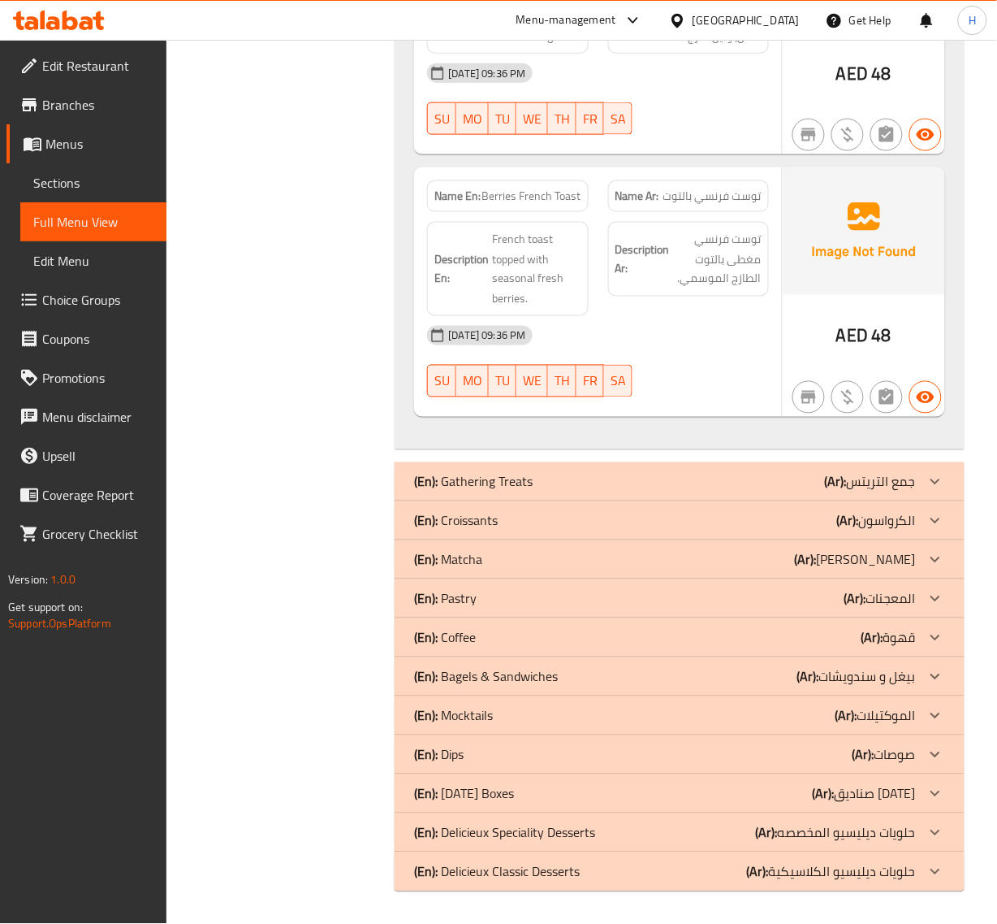
click at [536, 517] on div "(En): Croissants (Ar): الكرواسون" at bounding box center [664, 520] width 501 height 19
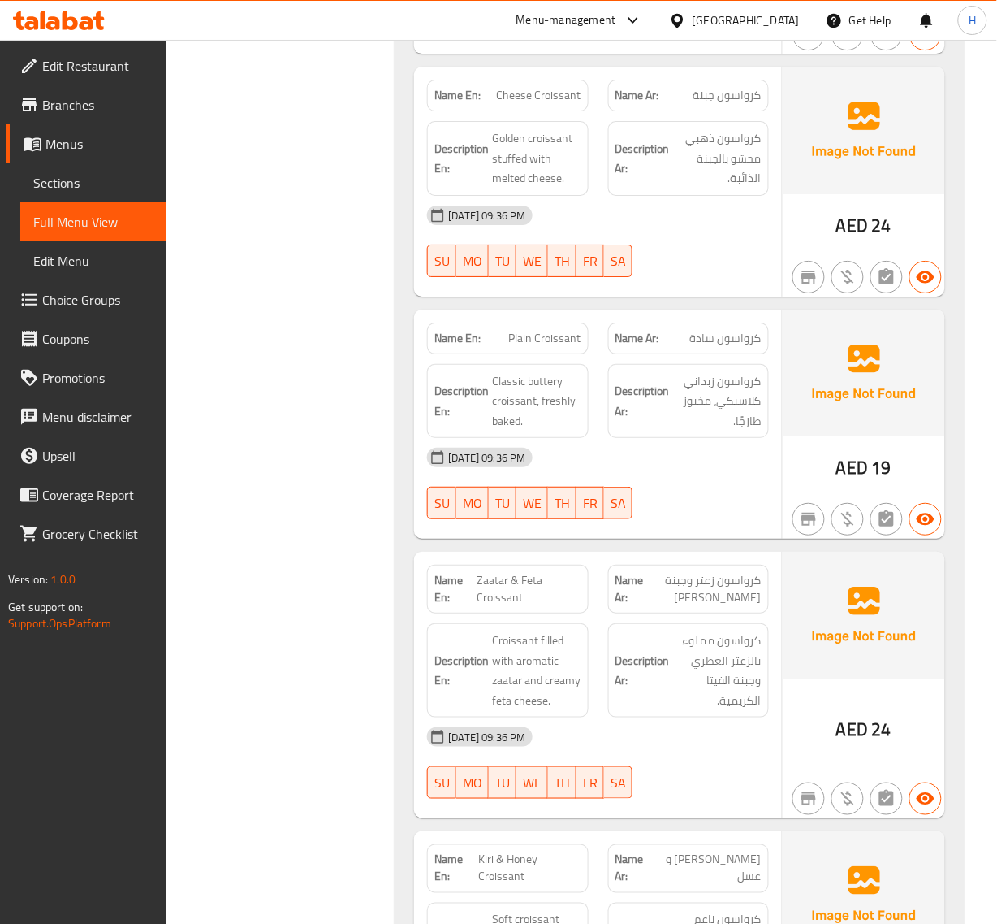
scroll to position [5116, 0]
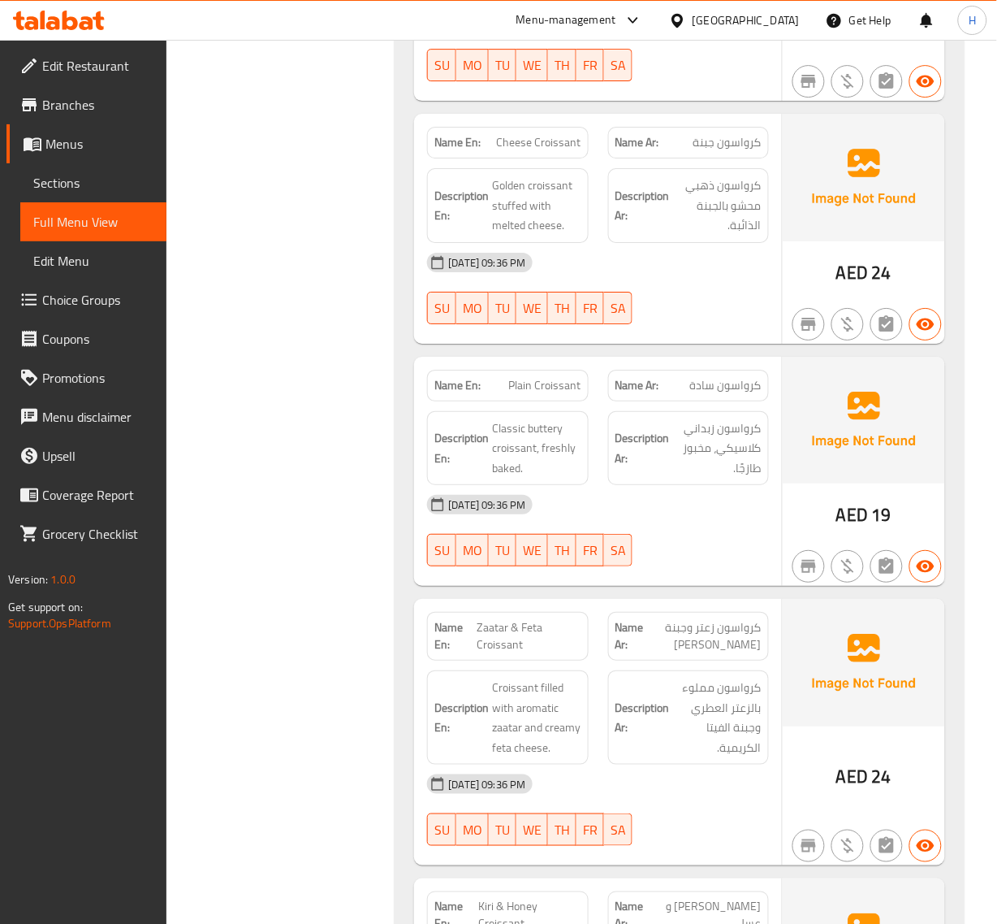
click at [501, 639] on span "Zaatar & Feta Croissant" at bounding box center [529, 636] width 104 height 34
click at [500, 639] on span "Zaatar & Feta Croissant" at bounding box center [529, 636] width 104 height 34
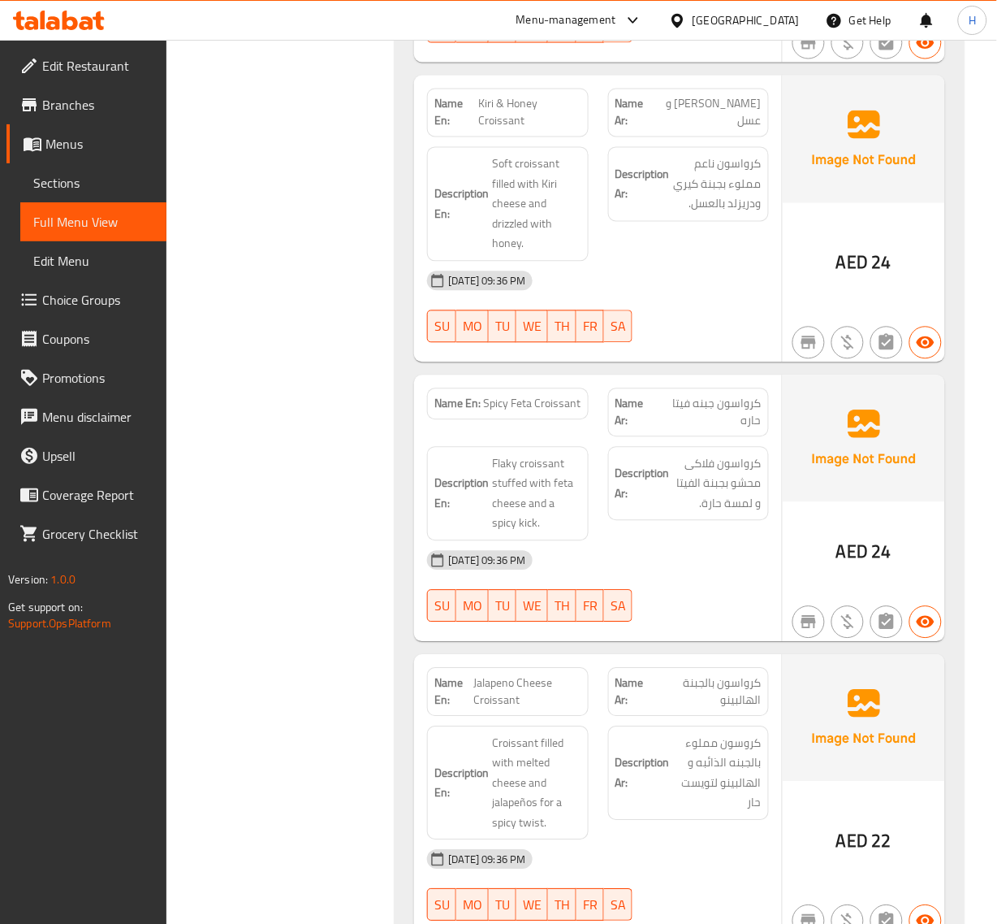
scroll to position [5928, 0]
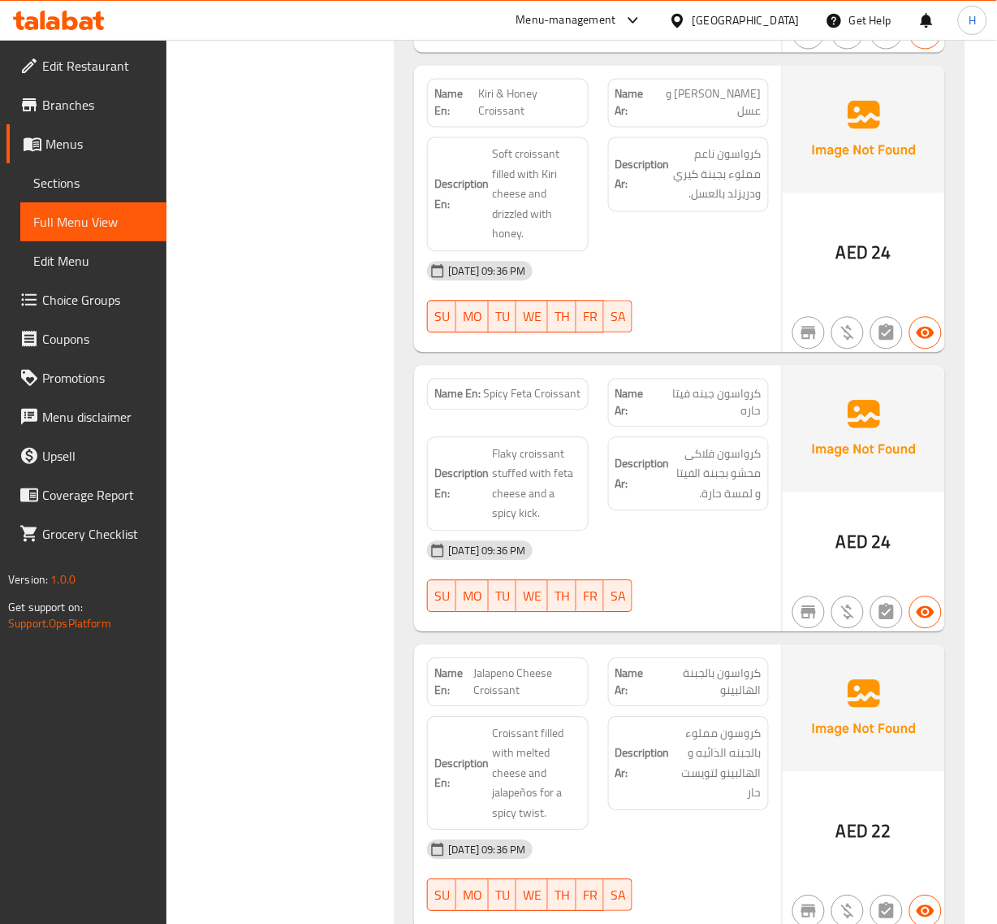
click at [533, 396] on span "Spicy Feta Croissant" at bounding box center [532, 394] width 97 height 17
click at [532, 396] on span "Spicy Feta Croissant" at bounding box center [532, 394] width 97 height 17
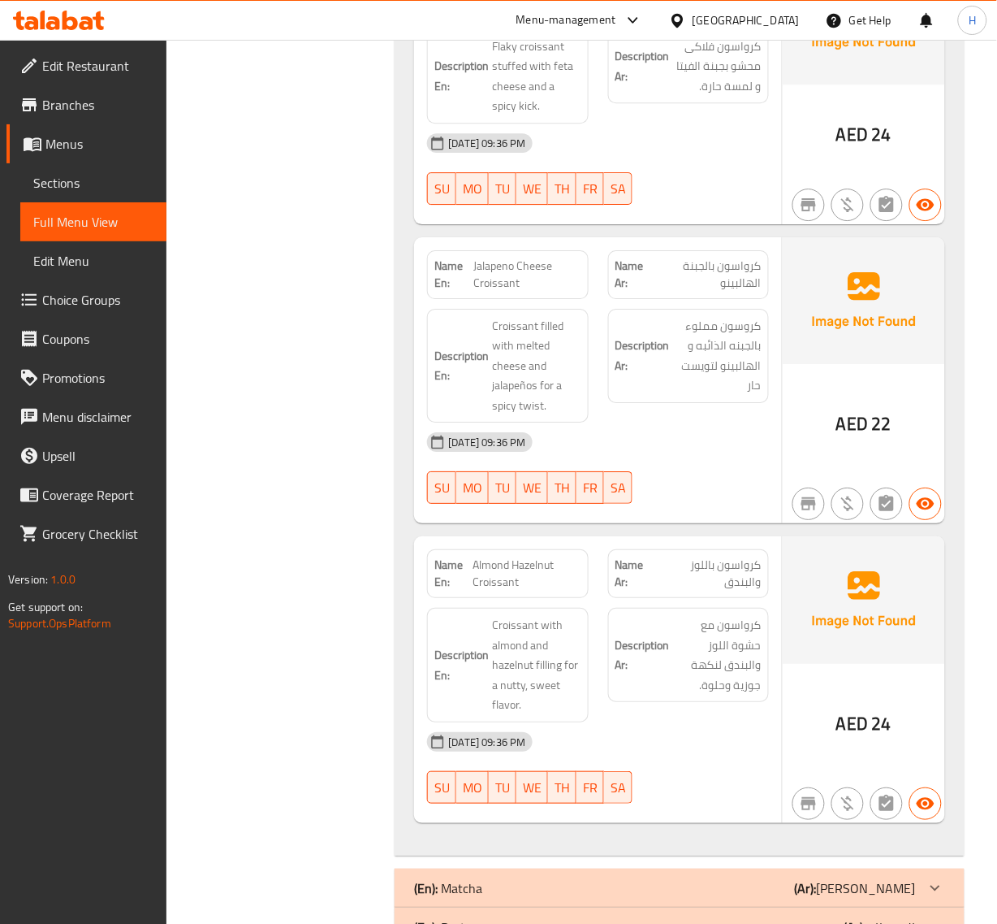
scroll to position [6436, 0]
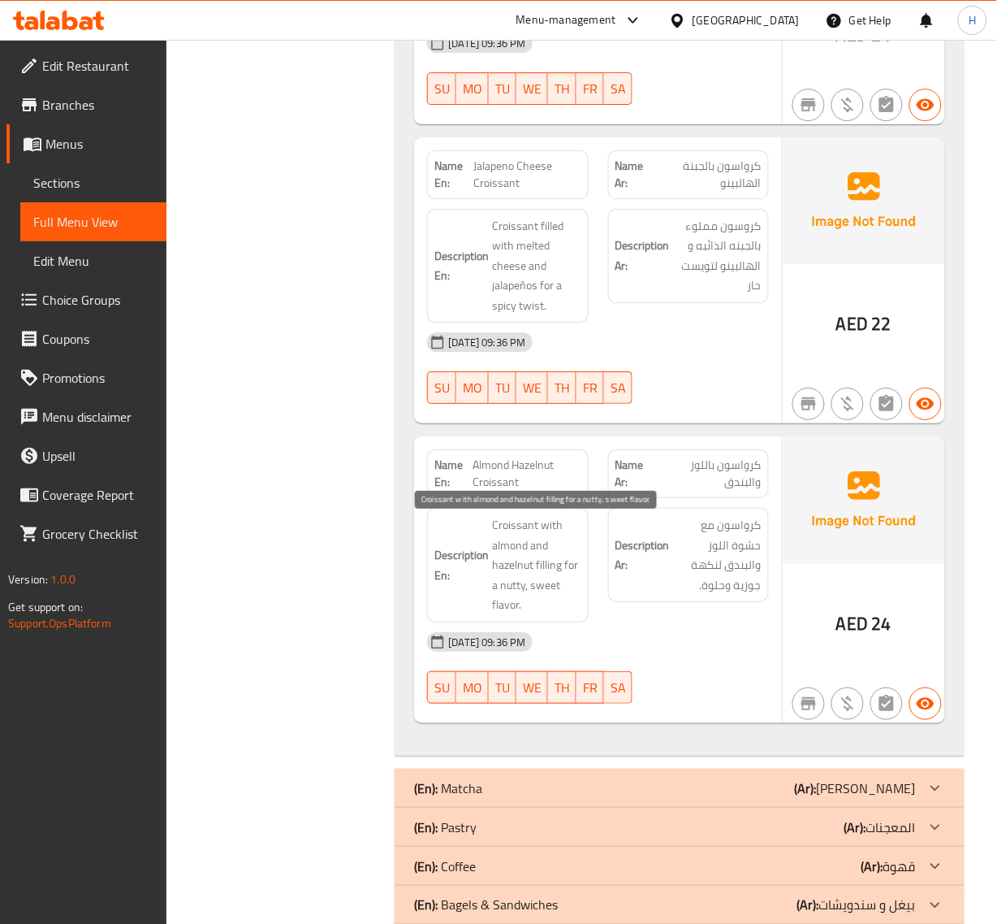
click at [506, 603] on span "Croissant with almond and hazelnut filling for a nutty, sweet flavor." at bounding box center [536, 565] width 89 height 100
click at [521, 488] on span "Almond Hazelnut Croissant" at bounding box center [528, 473] width 108 height 34
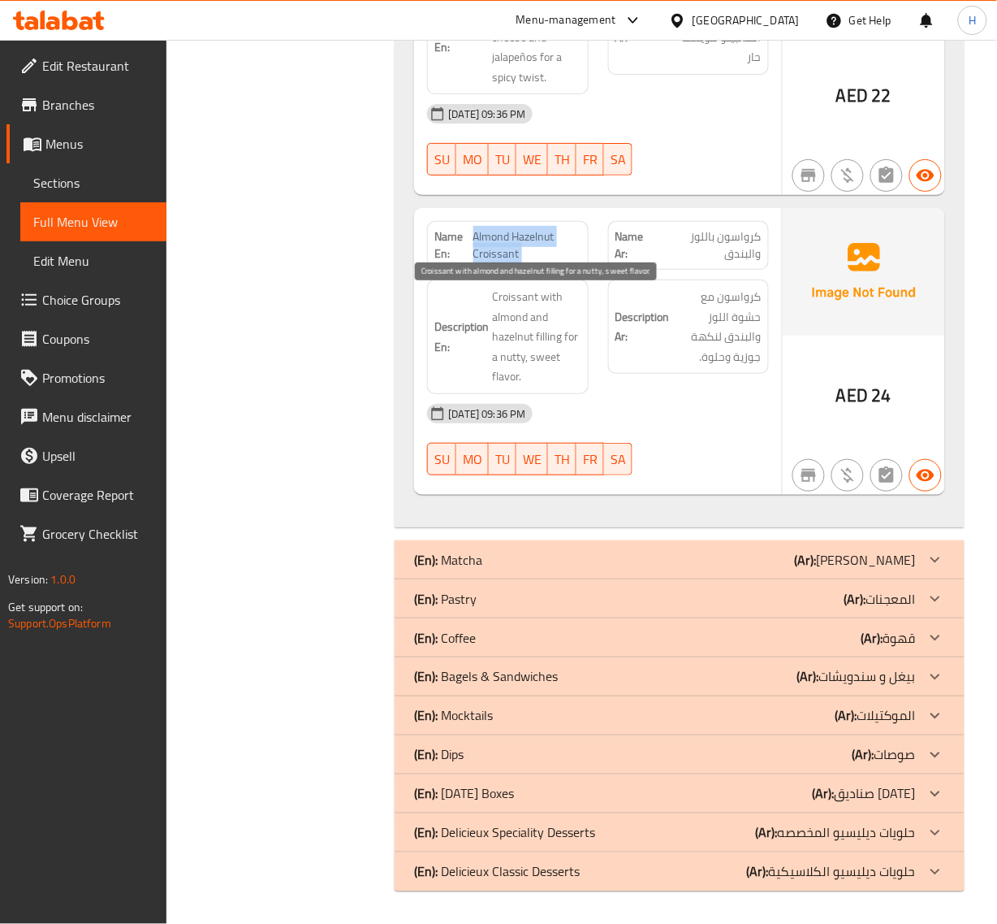
scroll to position [6679, 0]
click at [573, 597] on div "(En): Pastry (Ar): المعجنات" at bounding box center [664, 598] width 501 height 19
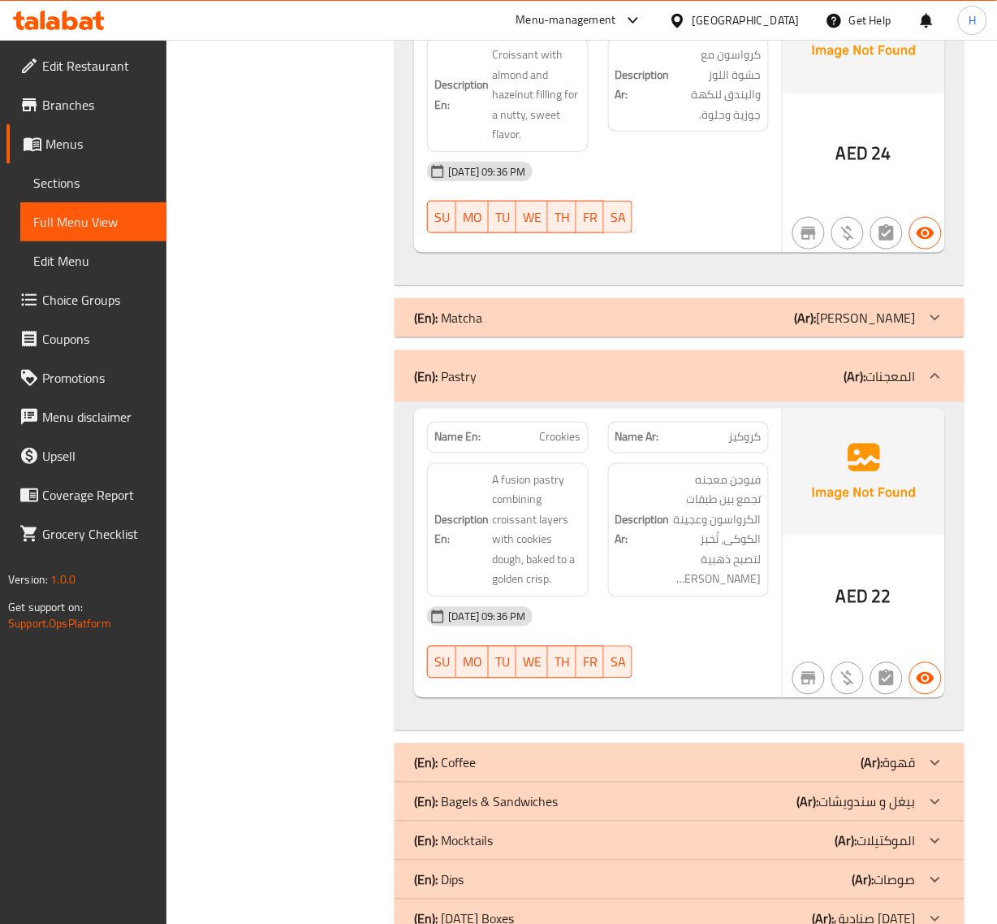
scroll to position [6984, 0]
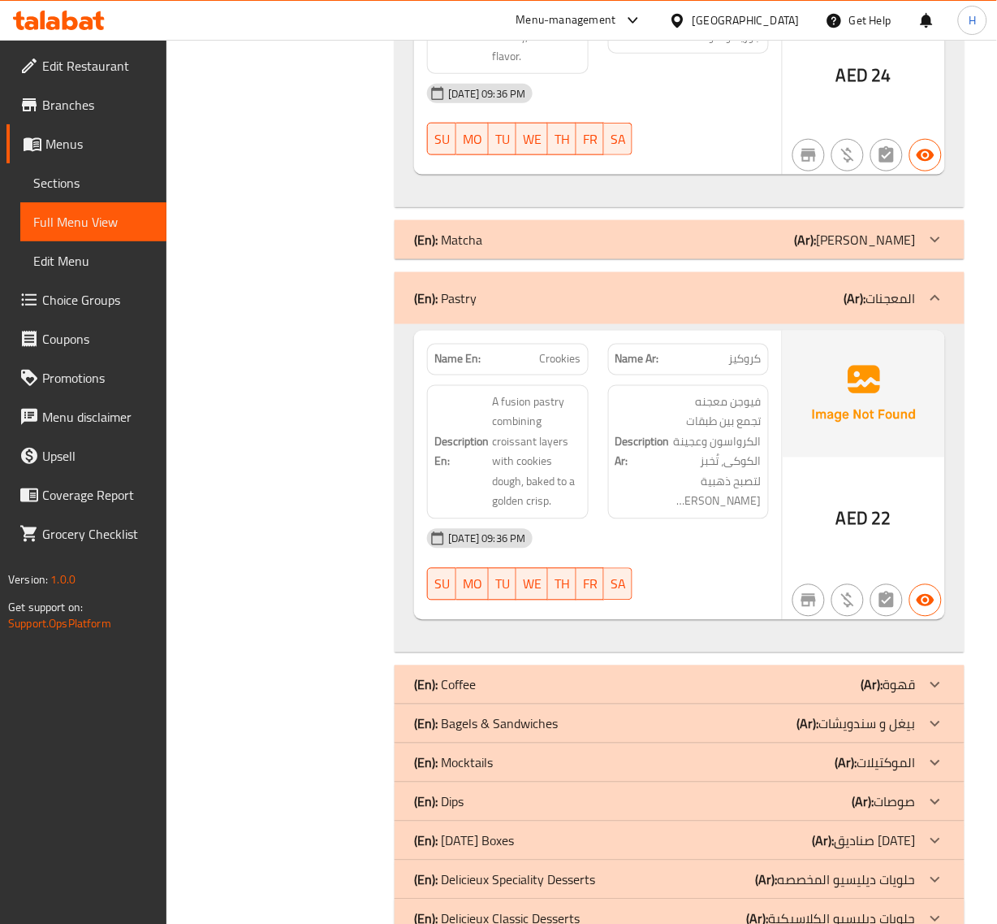
click at [571, 368] on span "Crookies" at bounding box center [560, 359] width 41 height 17
click at [569, 367] on span "Crookies" at bounding box center [560, 359] width 41 height 17
click at [569, 366] on span "Crookies" at bounding box center [560, 359] width 41 height 17
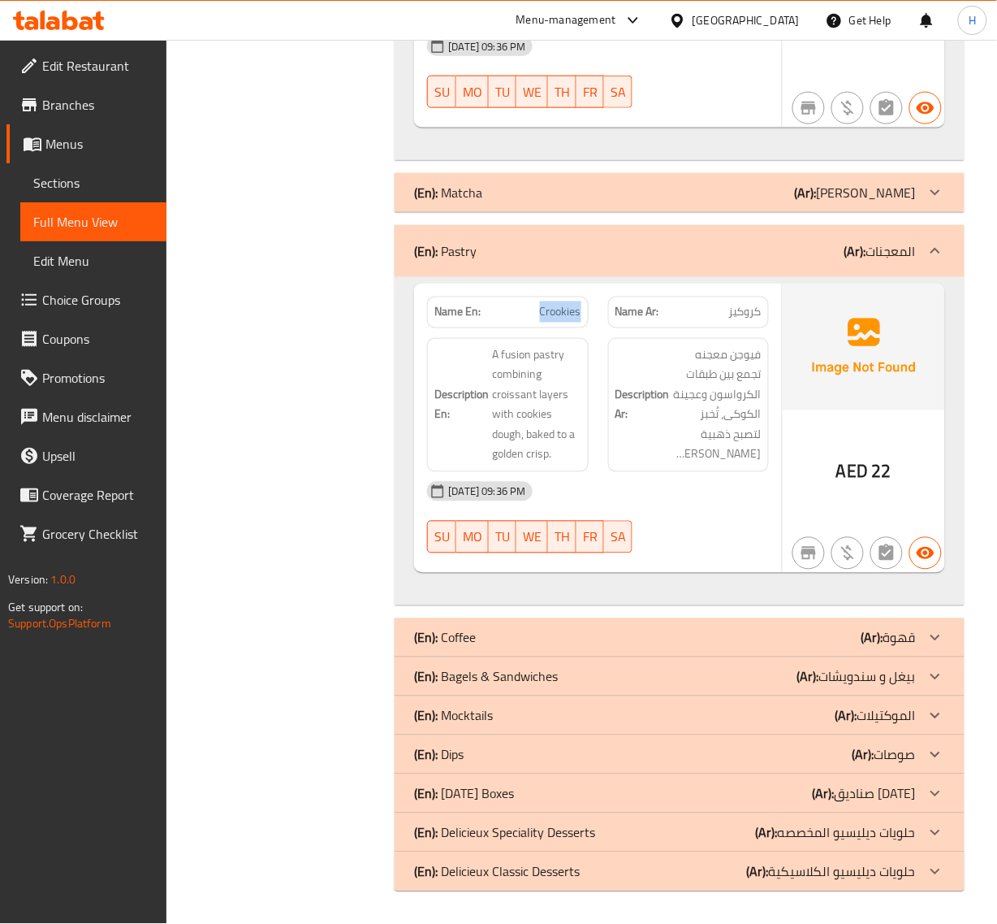
scroll to position [7047, 0]
click at [540, 678] on p "(En): Bagels & Sandwiches" at bounding box center [486, 676] width 144 height 19
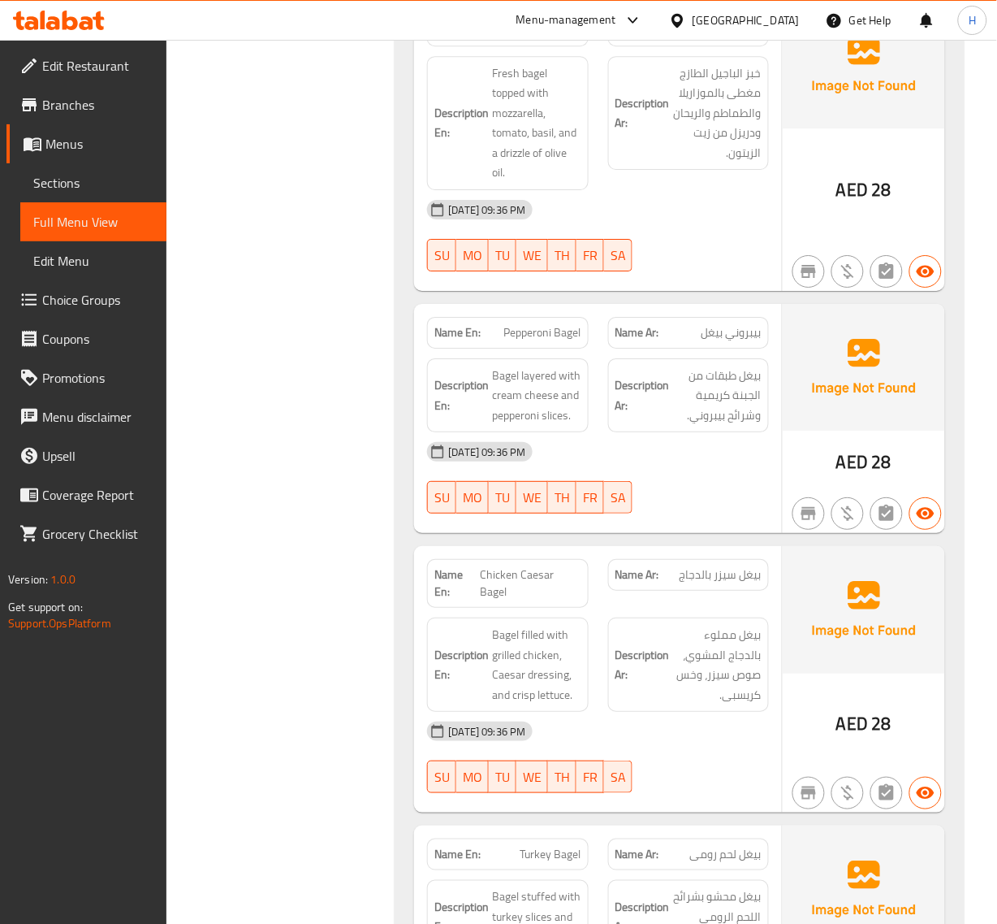
scroll to position [7656, 0]
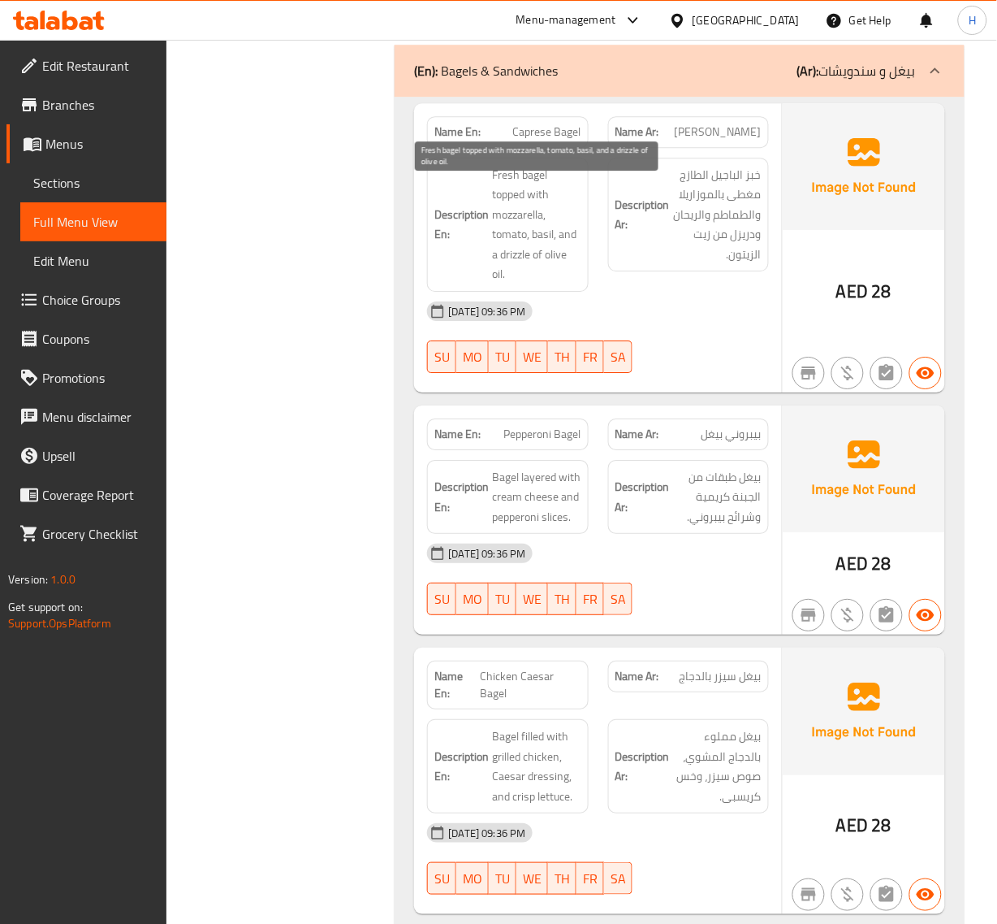
click at [541, 197] on span "Fresh bagel topped with mozzarella, tomato, basil, and a drizzle of olive oil." at bounding box center [536, 224] width 89 height 119
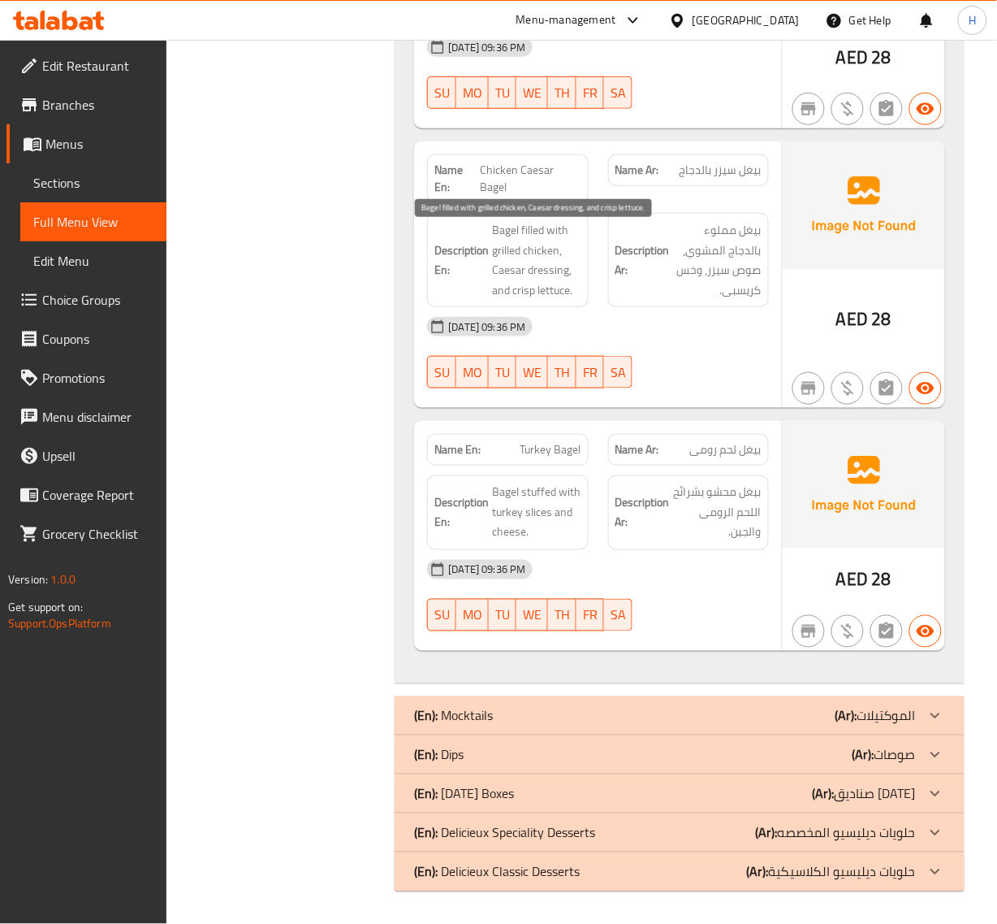
scroll to position [8181, 0]
click at [623, 739] on div "(En): Dips (Ar): صوصات" at bounding box center [664, 754] width 501 height 19
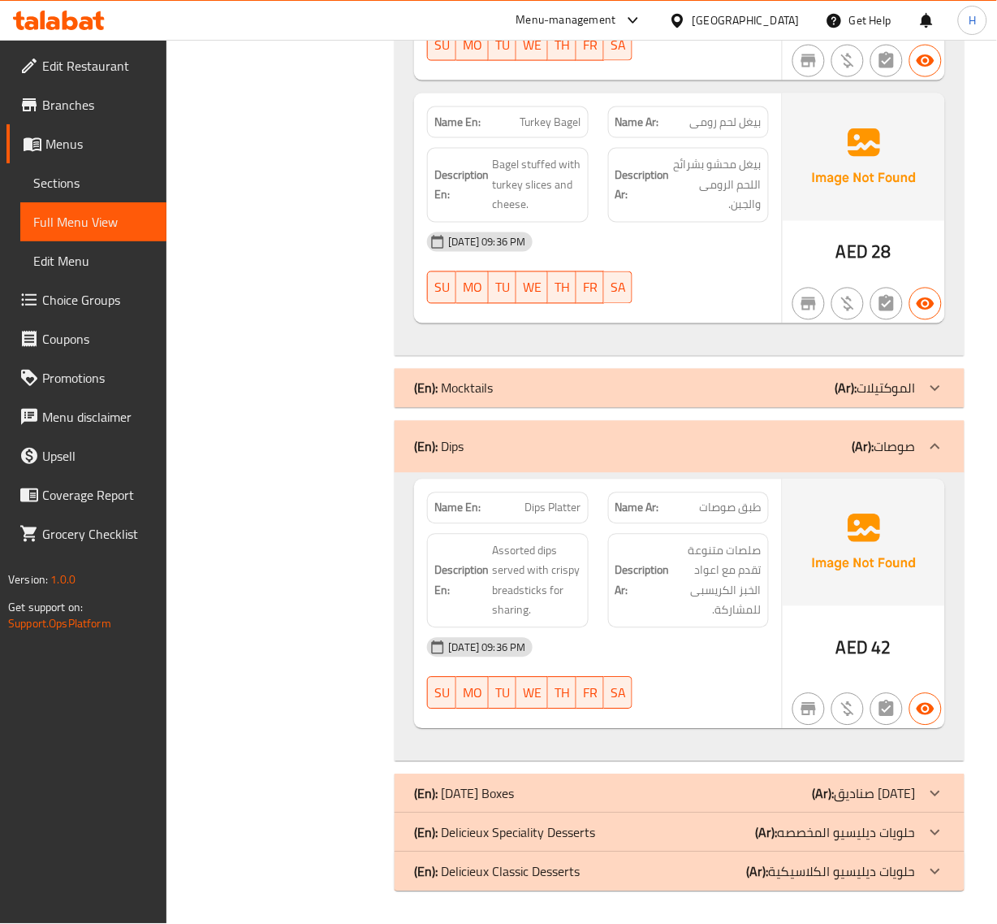
scroll to position [8509, 0]
click at [615, 739] on div "(En): Delicieux Speciality Desserts (Ar): حلويات ديليسيو المخصصه" at bounding box center [664, 832] width 501 height 19
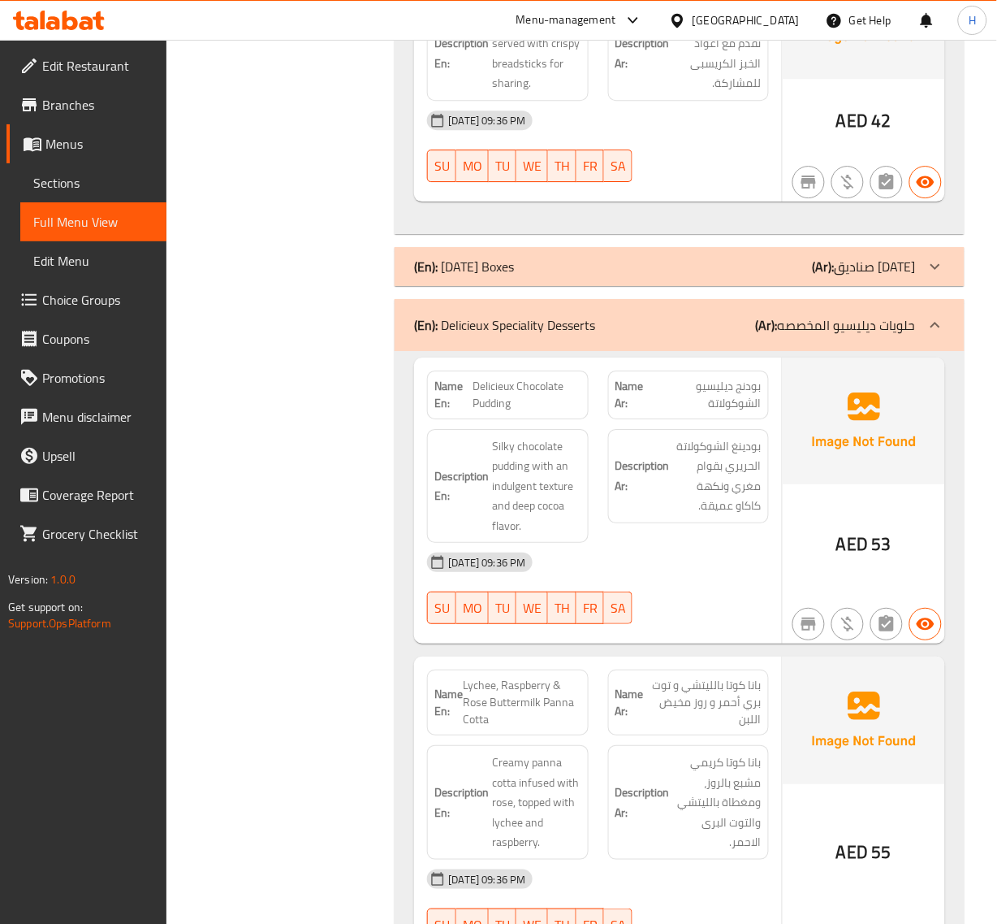
scroll to position [9119, 0]
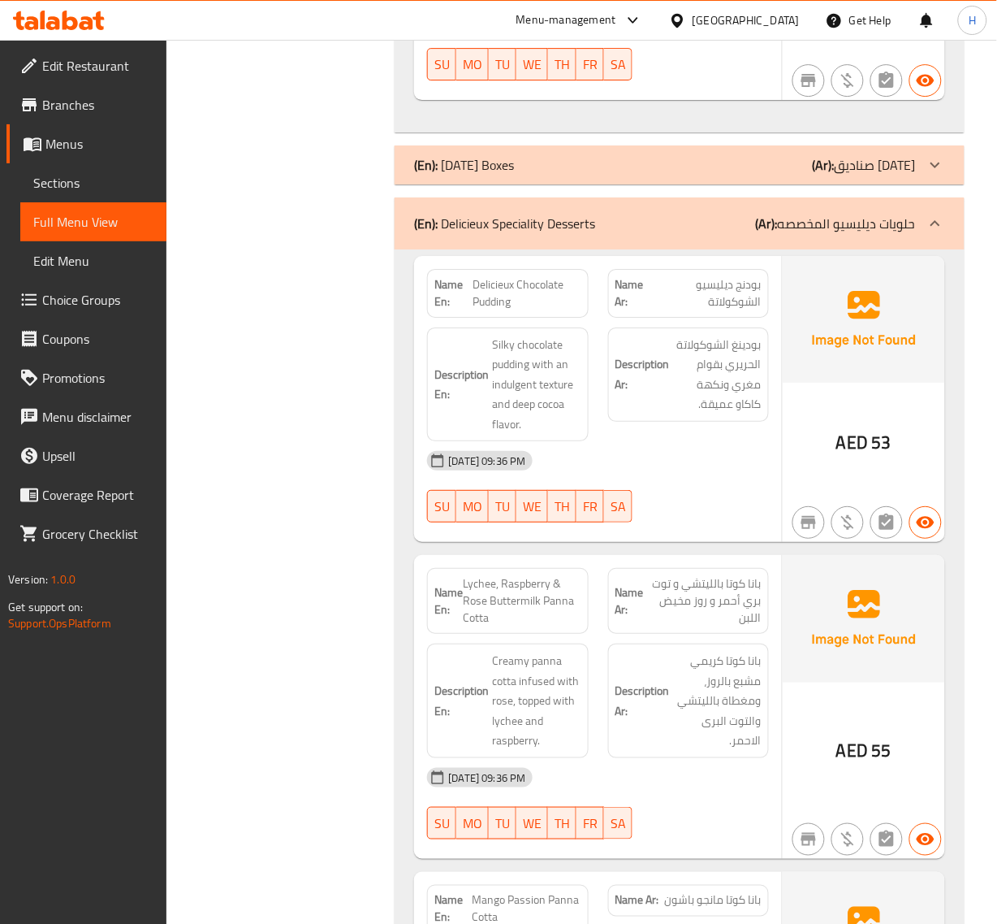
click at [518, 310] on span "Delicieux Chocolate Pudding" at bounding box center [527, 293] width 108 height 34
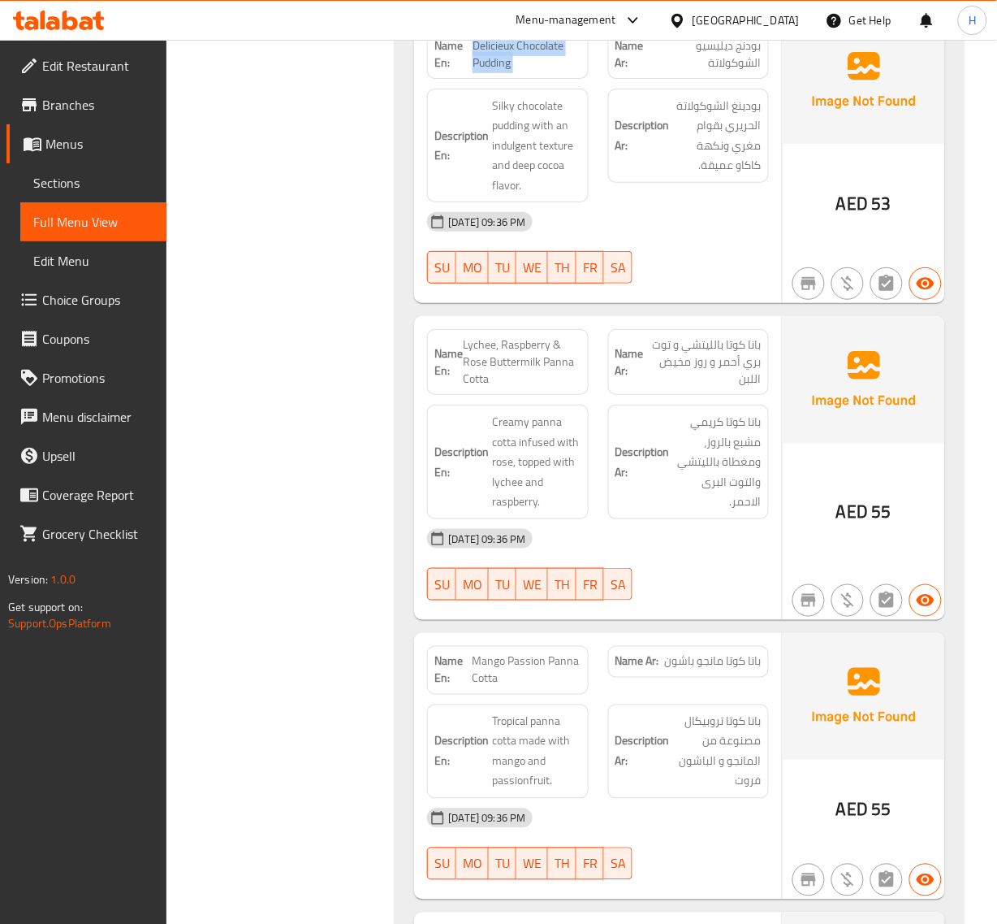
scroll to position [9322, 0]
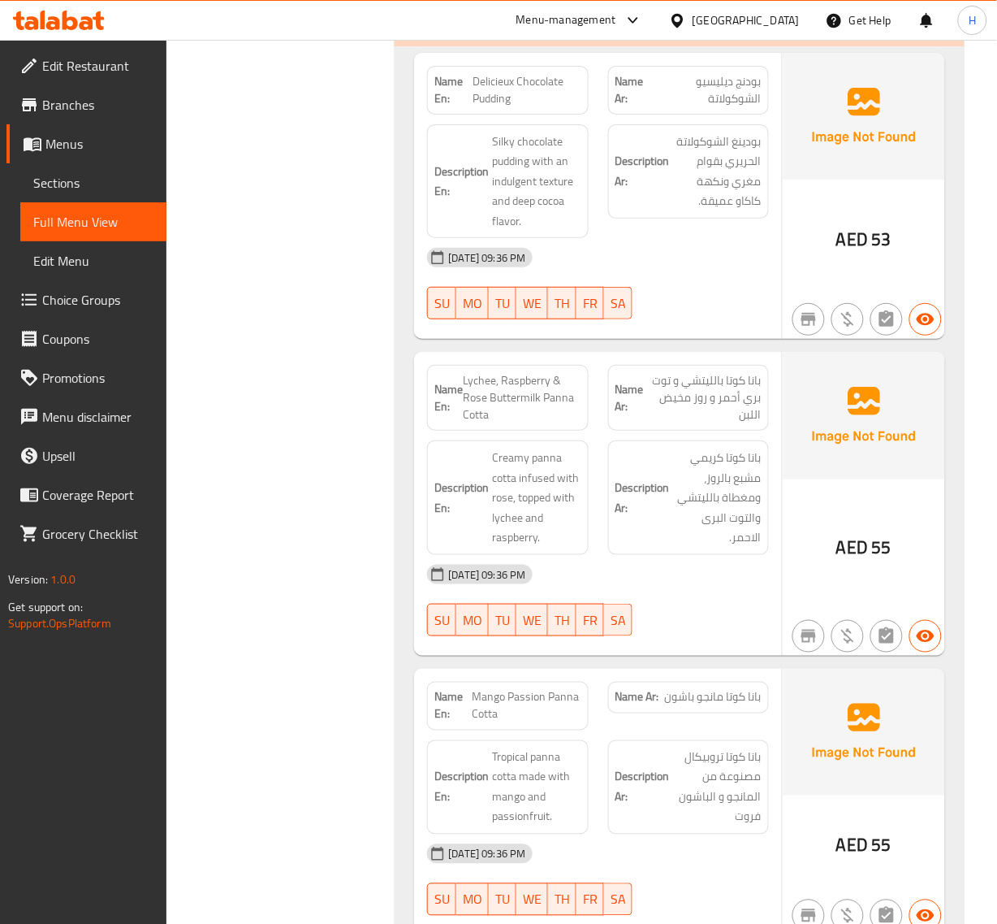
click at [556, 421] on span "Lychee, Raspberry & Rose Buttermilk Panna Cotta" at bounding box center [522, 397] width 118 height 51
click at [555, 420] on span "Lychee, Raspberry & Rose Buttermilk Panna Cotta" at bounding box center [522, 397] width 118 height 51
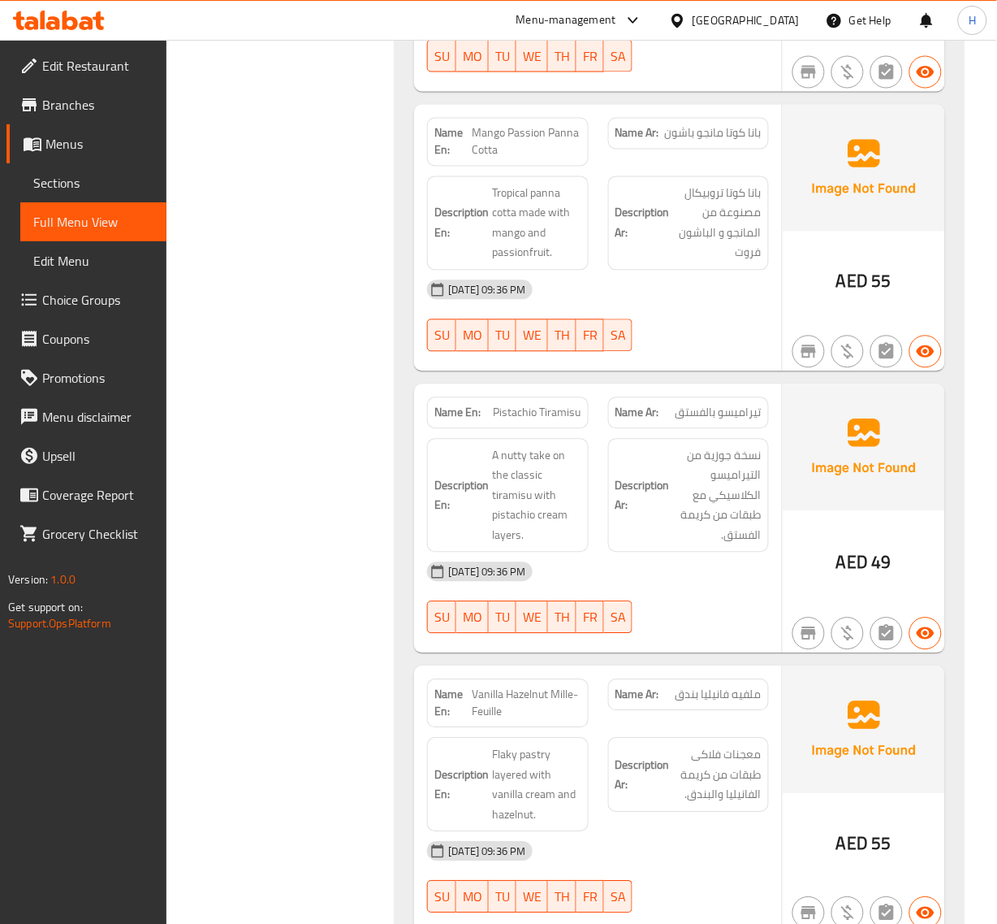
scroll to position [9931, 0]
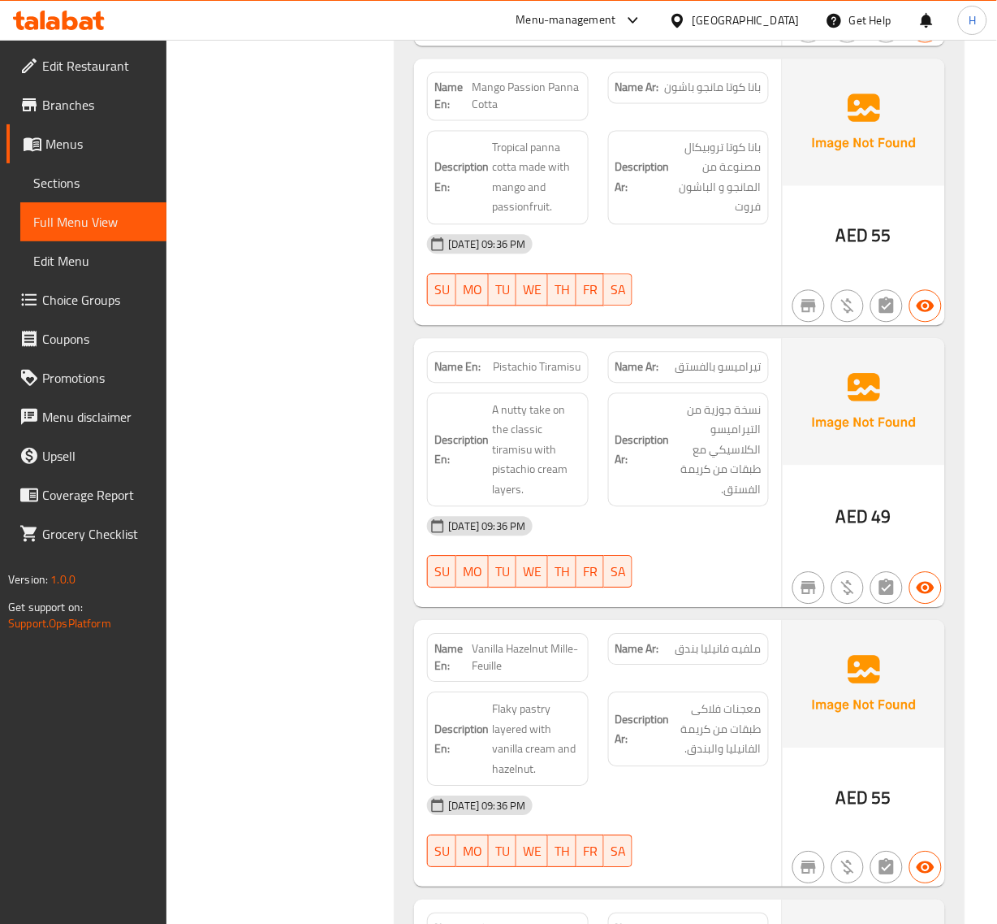
click at [530, 376] on span "Pistachio Tiramisu" at bounding box center [538, 367] width 88 height 17
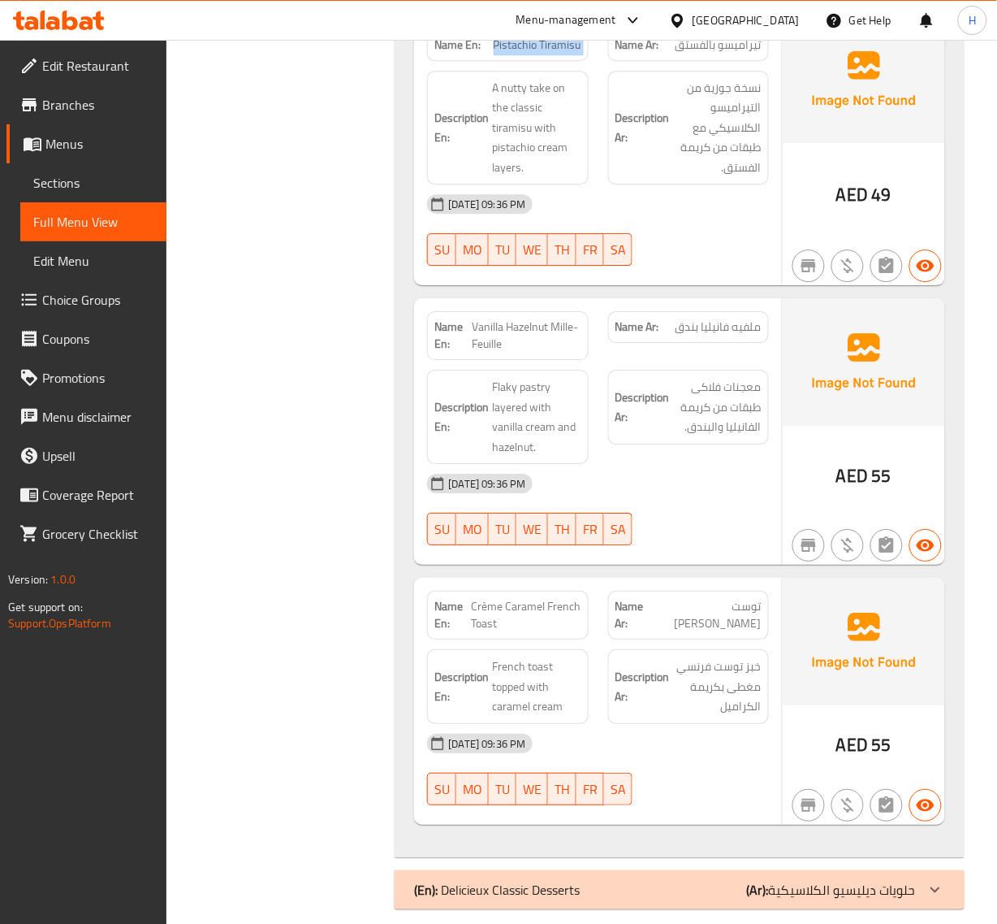
scroll to position [10294, 0]
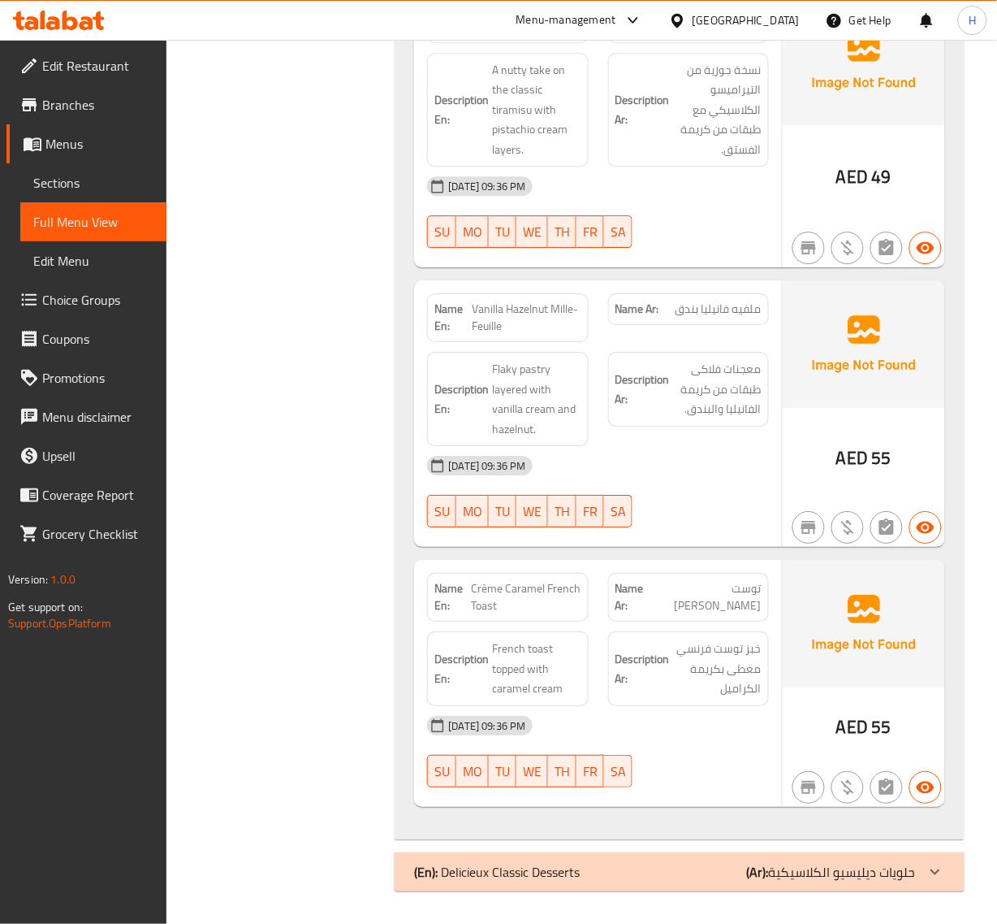
click at [935, 739] on icon at bounding box center [935, 871] width 19 height 19
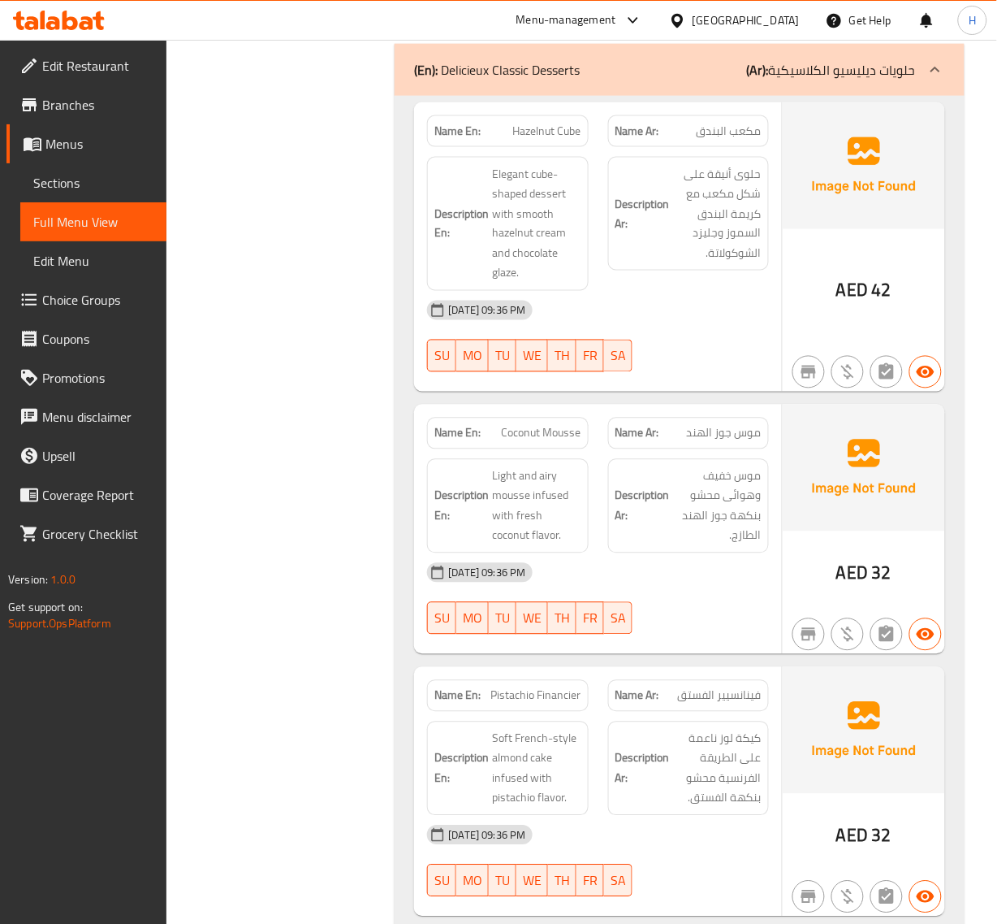
scroll to position [11106, 0]
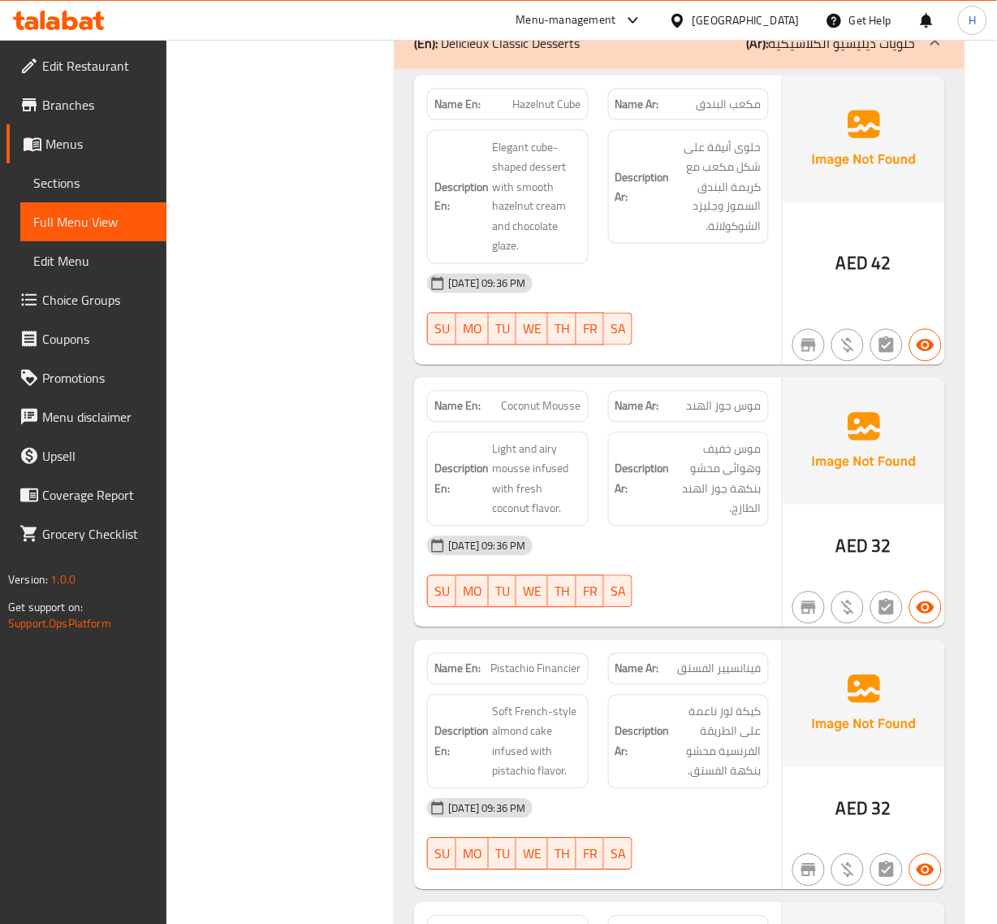
click at [684, 415] on p "Name Ar: موس جوز الهند" at bounding box center [689, 406] width 146 height 17
click at [699, 415] on span "موس جوز الهند" at bounding box center [724, 406] width 75 height 17
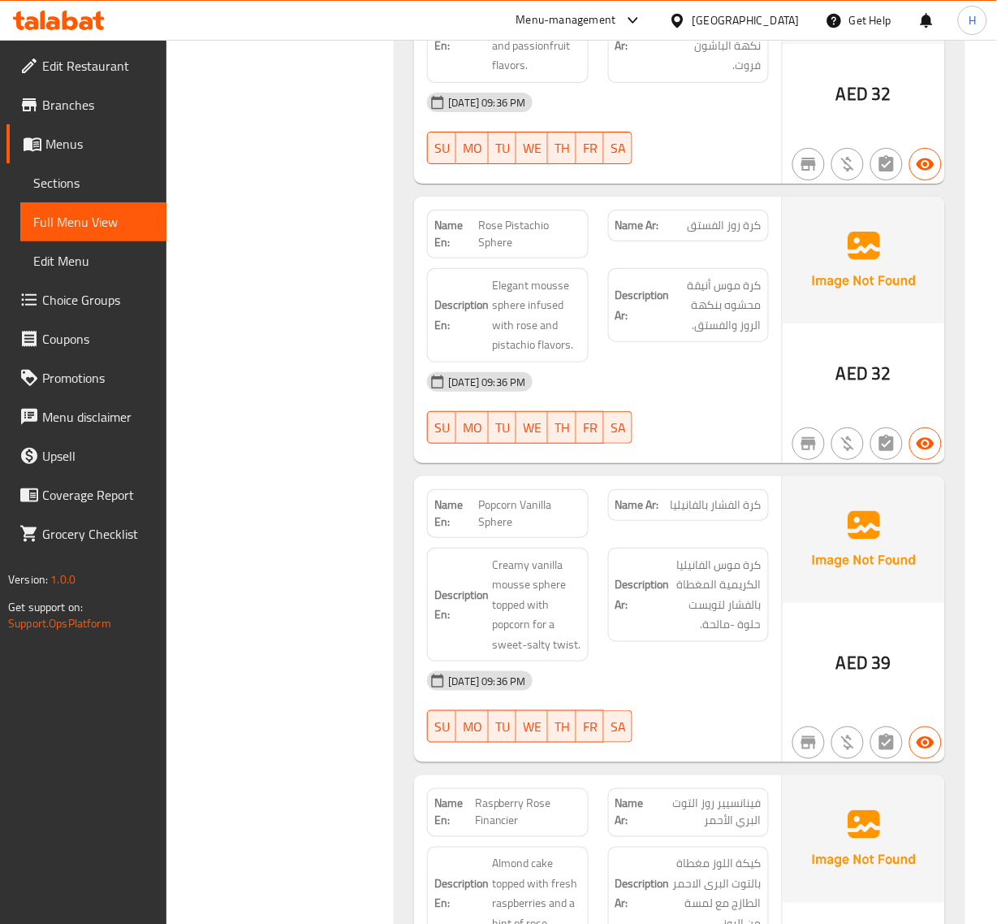
scroll to position [13238, 0]
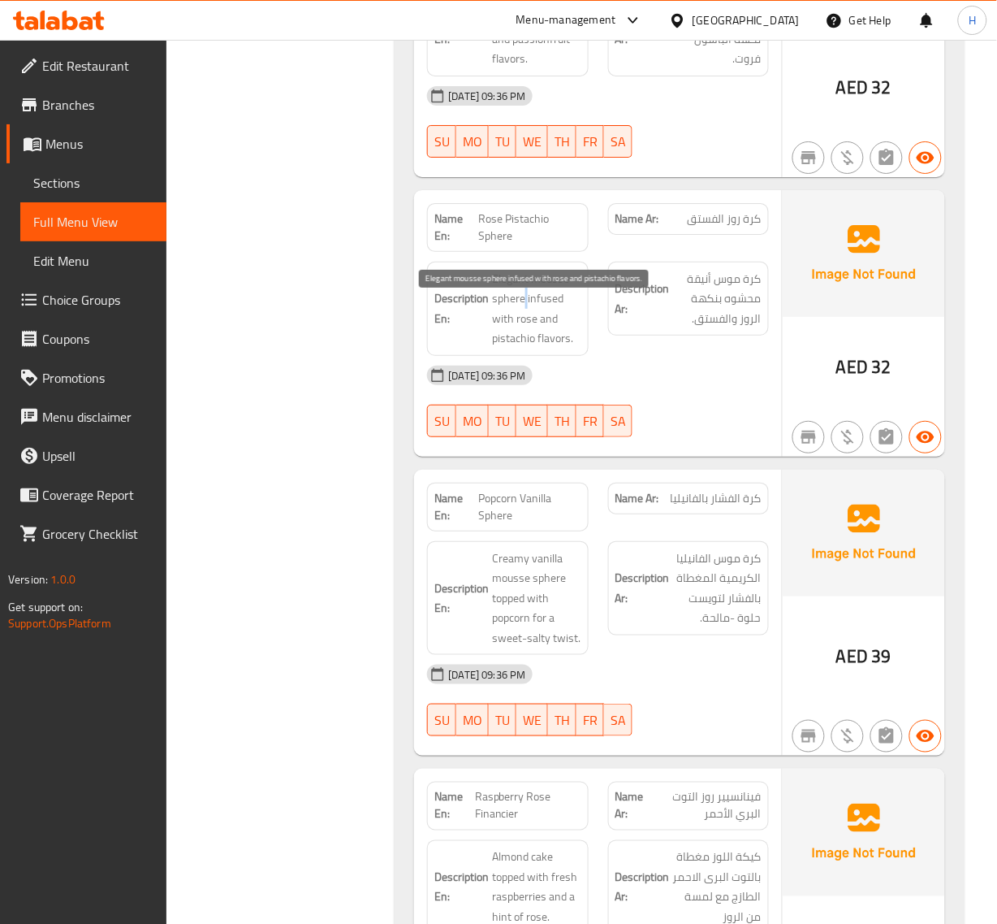
click at [524, 325] on span "Elegant mousse sphere infused with rose and pistachio flavors." at bounding box center [536, 309] width 89 height 80
click at [495, 327] on span "Elegant mousse sphere infused with rose and pistachio flavors." at bounding box center [536, 309] width 89 height 80
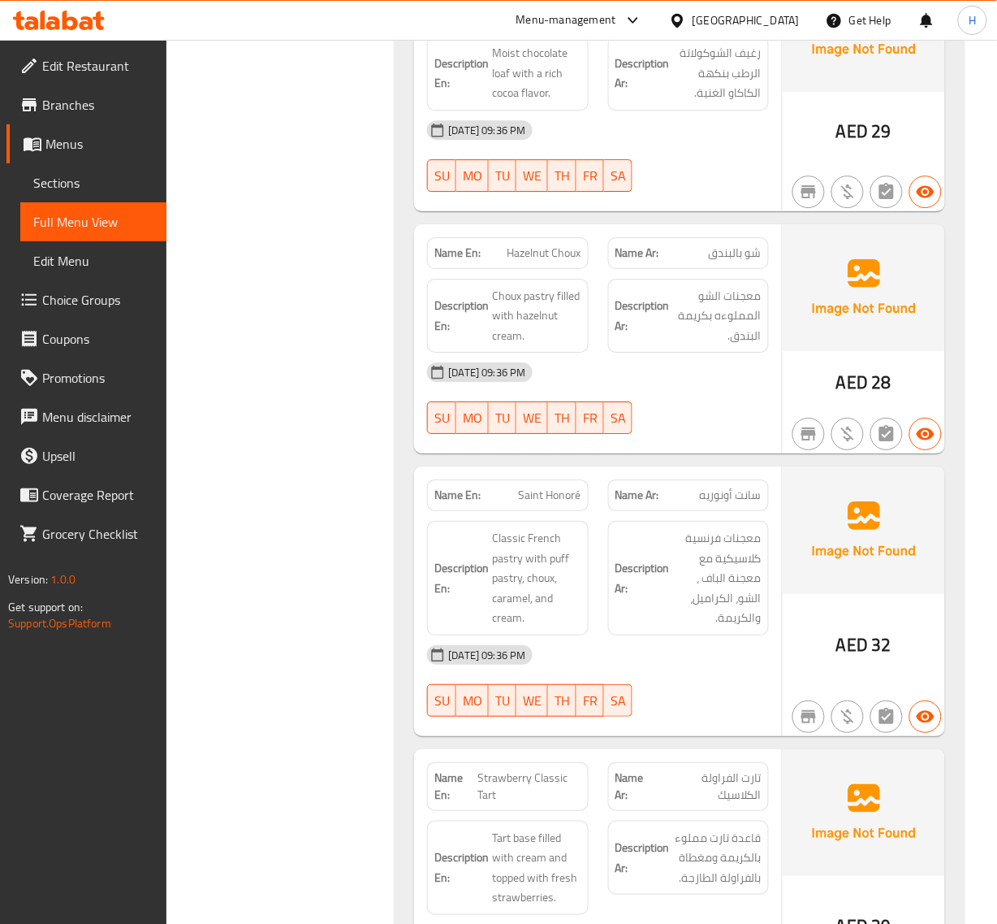
scroll to position [14355, 0]
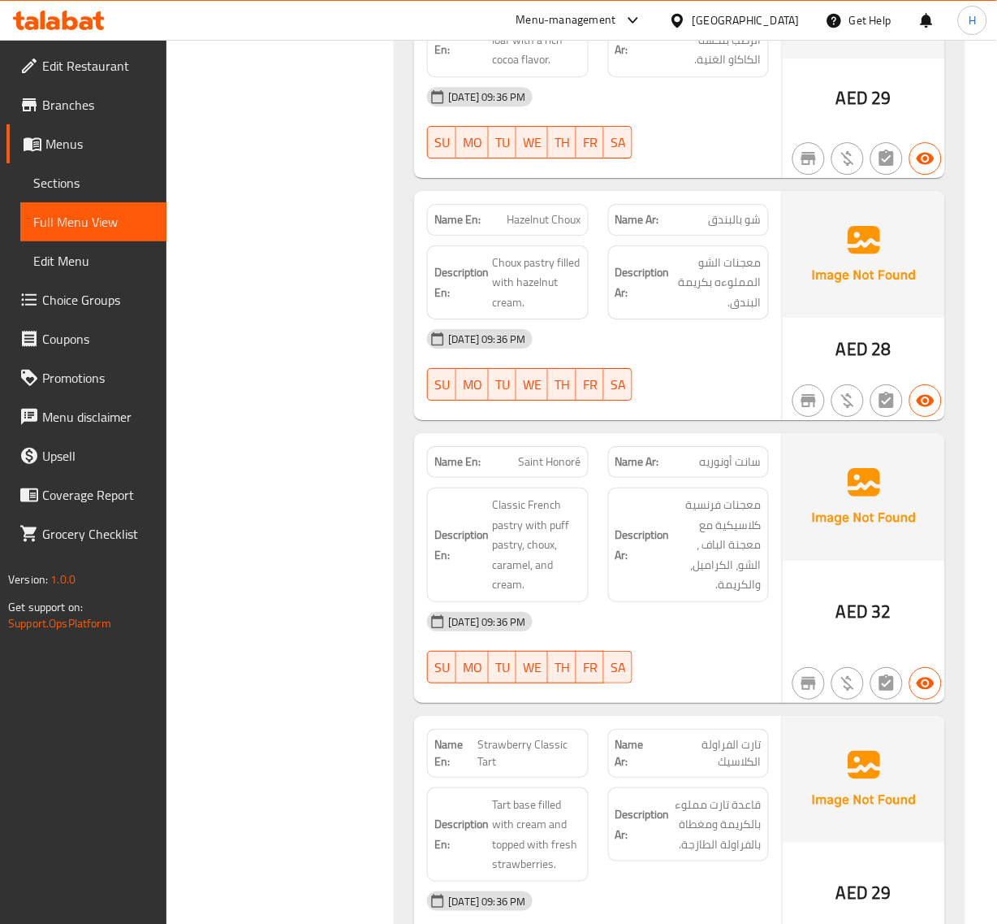
click at [566, 228] on span "Hazelnut Choux" at bounding box center [545, 219] width 74 height 17
click at [528, 228] on span "Hazelnut Choux" at bounding box center [545, 219] width 74 height 17
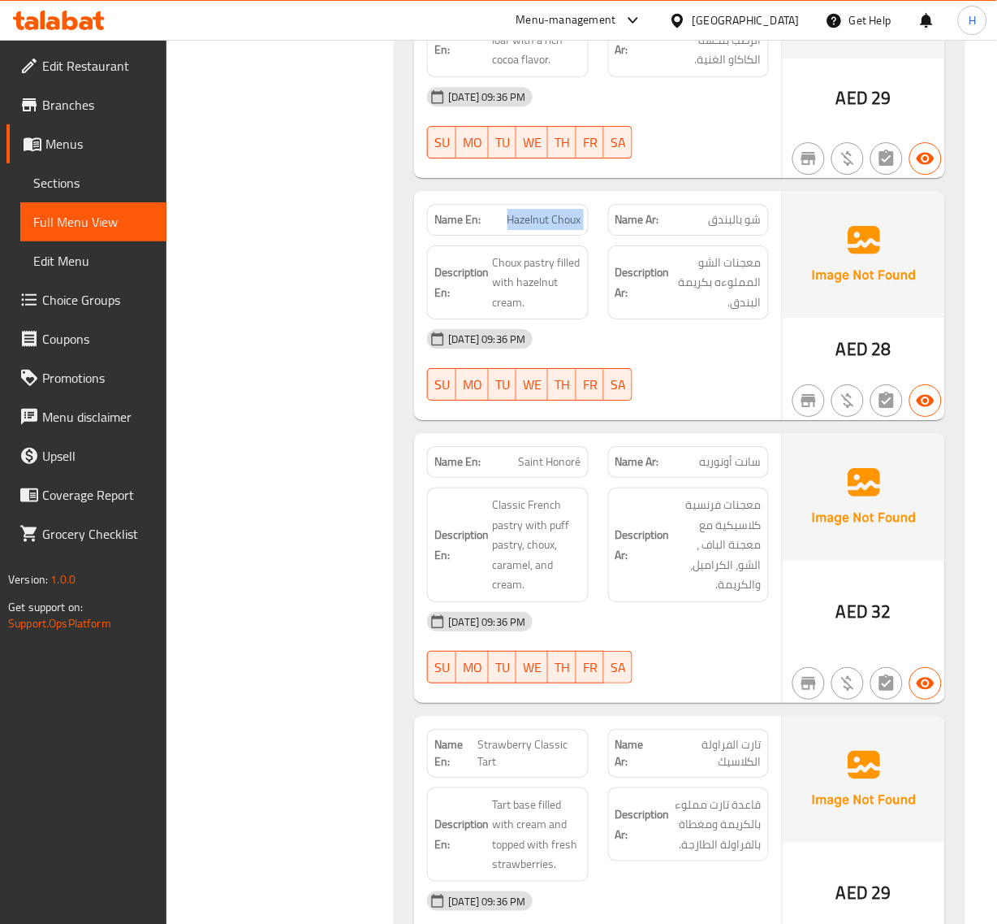
click at [528, 228] on span "Hazelnut Choux" at bounding box center [545, 219] width 74 height 17
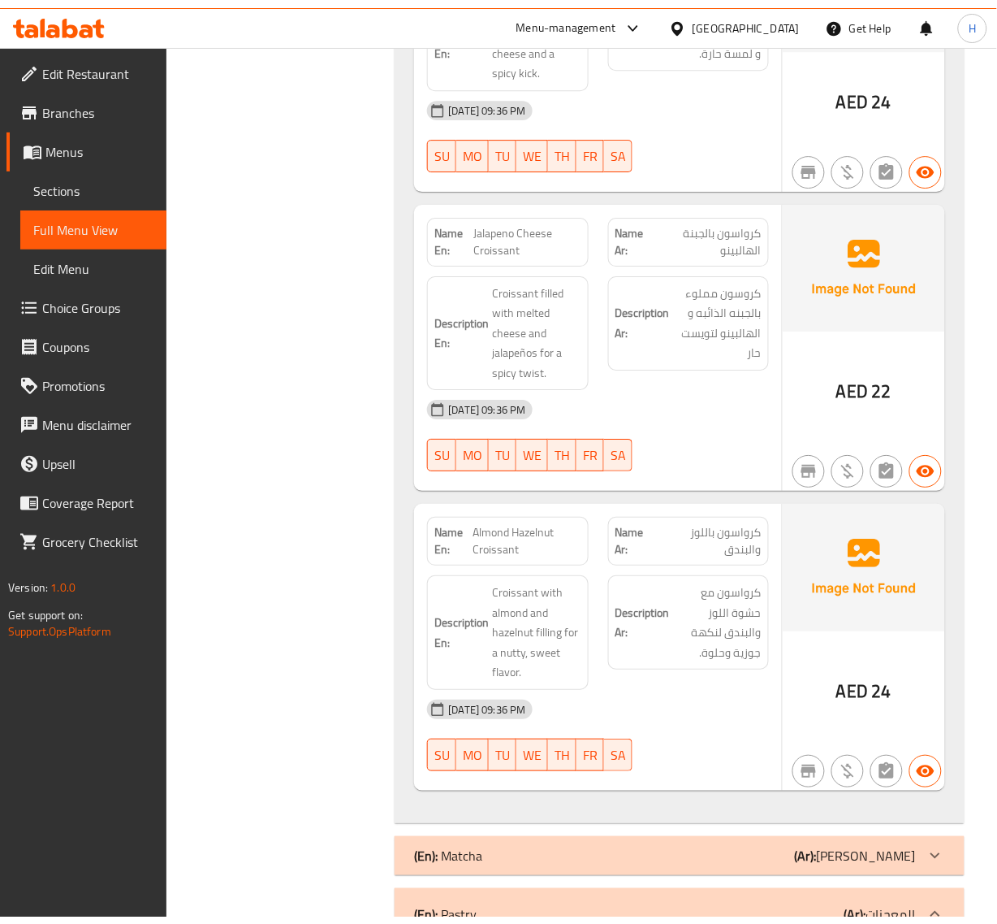
scroll to position [6701, 0]
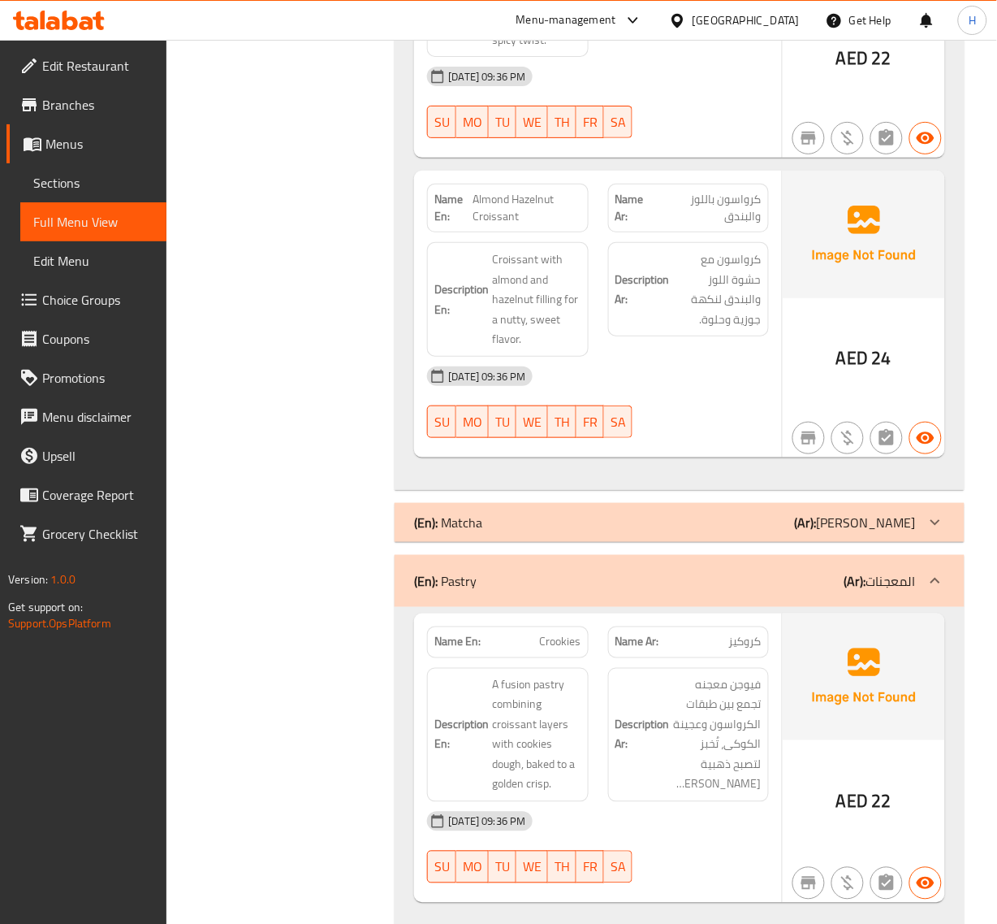
click at [817, 534] on b "(Ar):" at bounding box center [806, 522] width 22 height 24
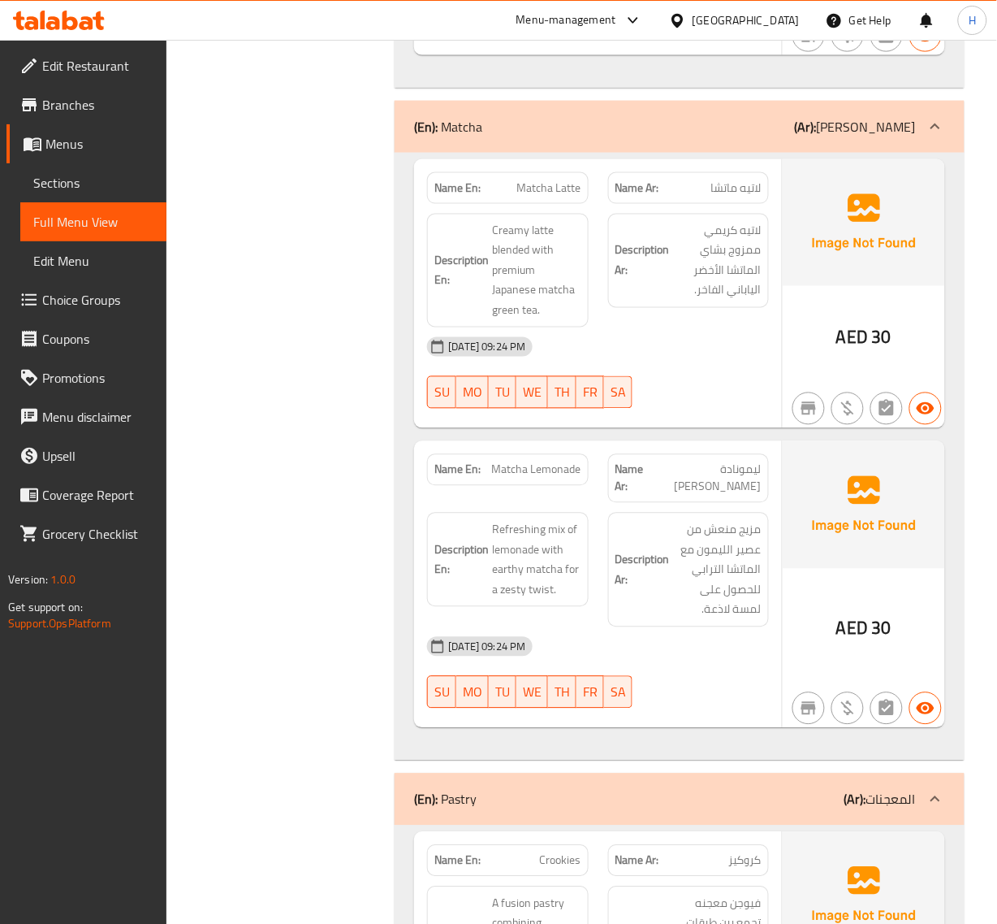
scroll to position [7209, 0]
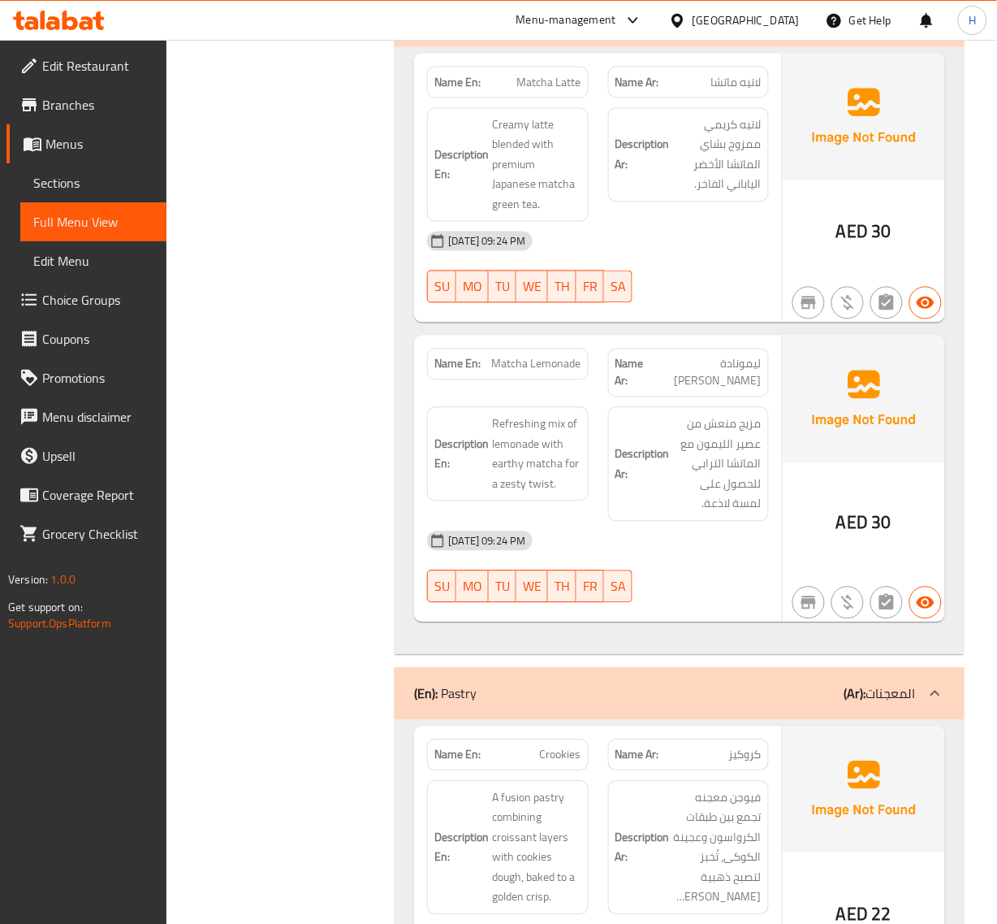
click at [542, 373] on span "Matcha Lemonade" at bounding box center [536, 364] width 89 height 17
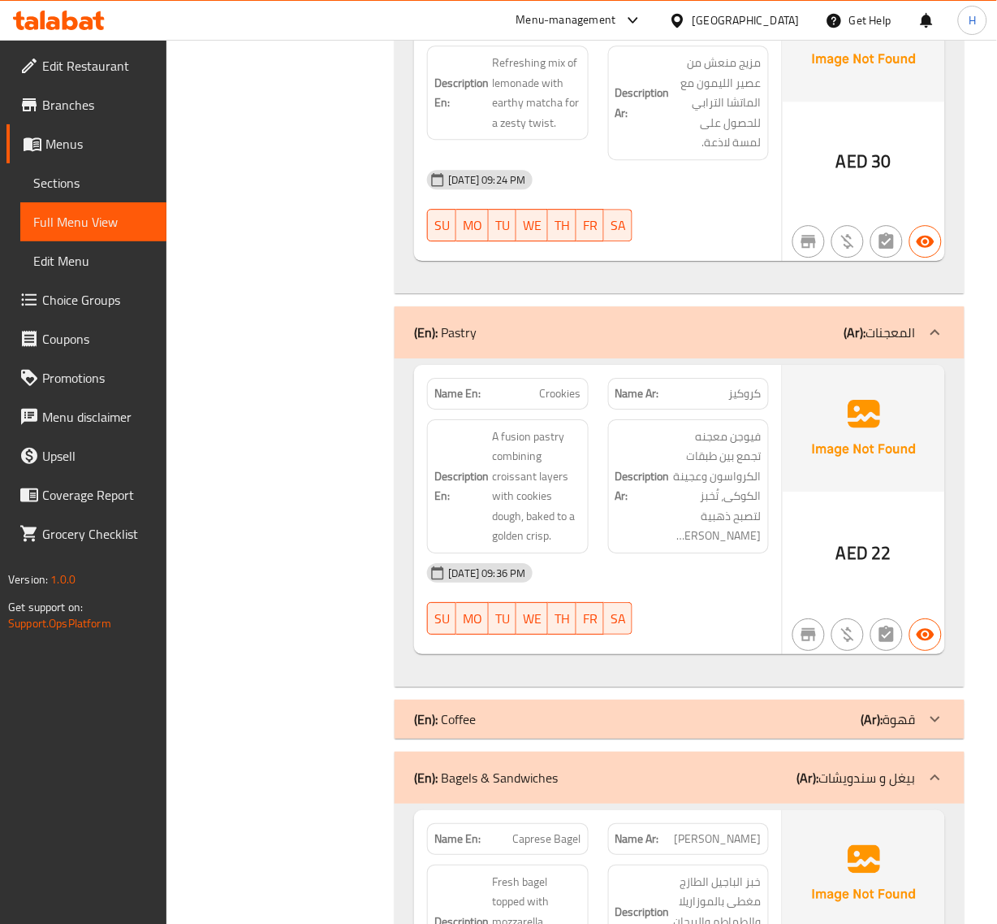
scroll to position [7615, 0]
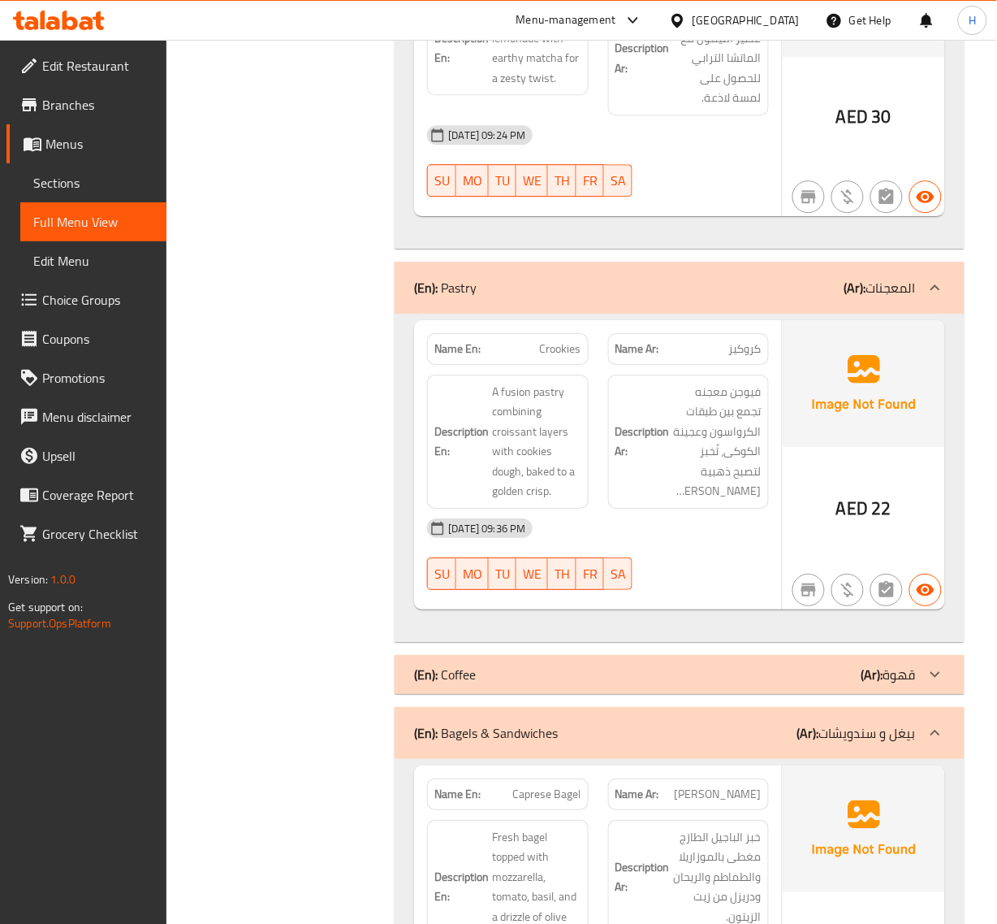
click at [804, 668] on div "(En): Coffee (Ar): قهوة" at bounding box center [664, 673] width 501 height 19
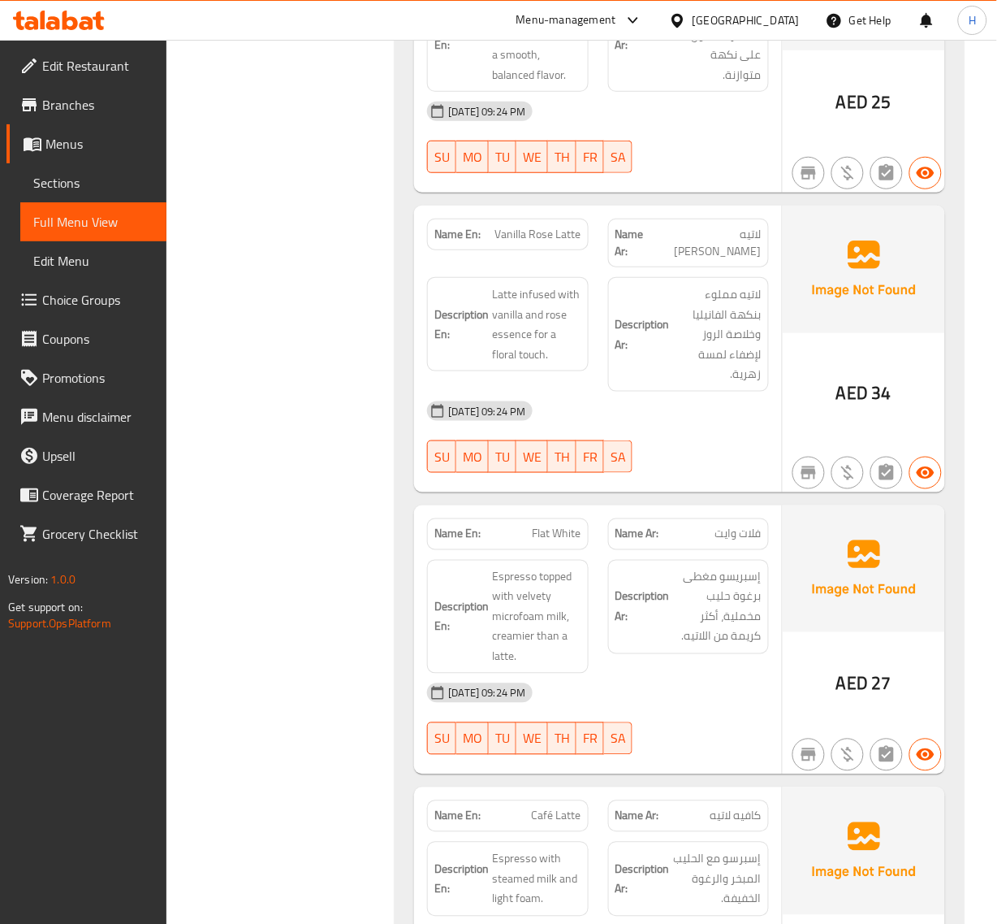
scroll to position [9544, 0]
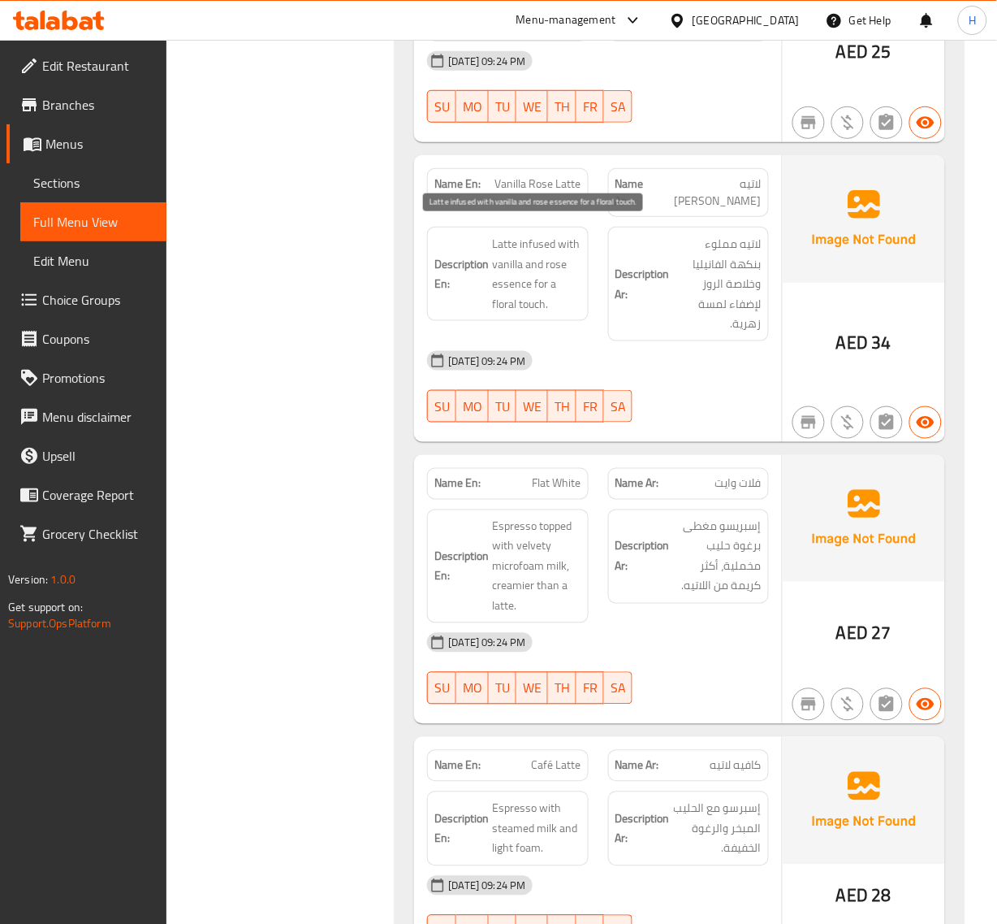
click at [520, 256] on span "Latte infused with vanilla and rose essence for a floral touch." at bounding box center [536, 274] width 89 height 80
click at [521, 188] on span "Vanilla Rose Latte" at bounding box center [538, 183] width 86 height 17
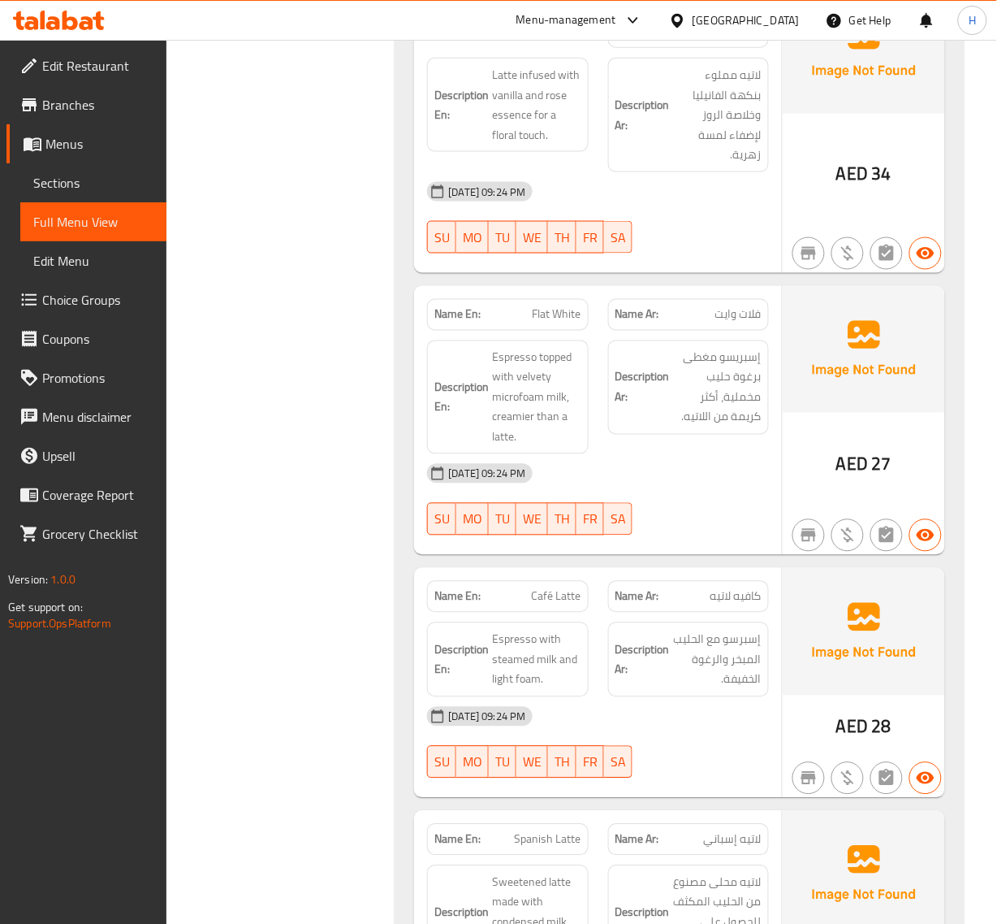
scroll to position [9747, 0]
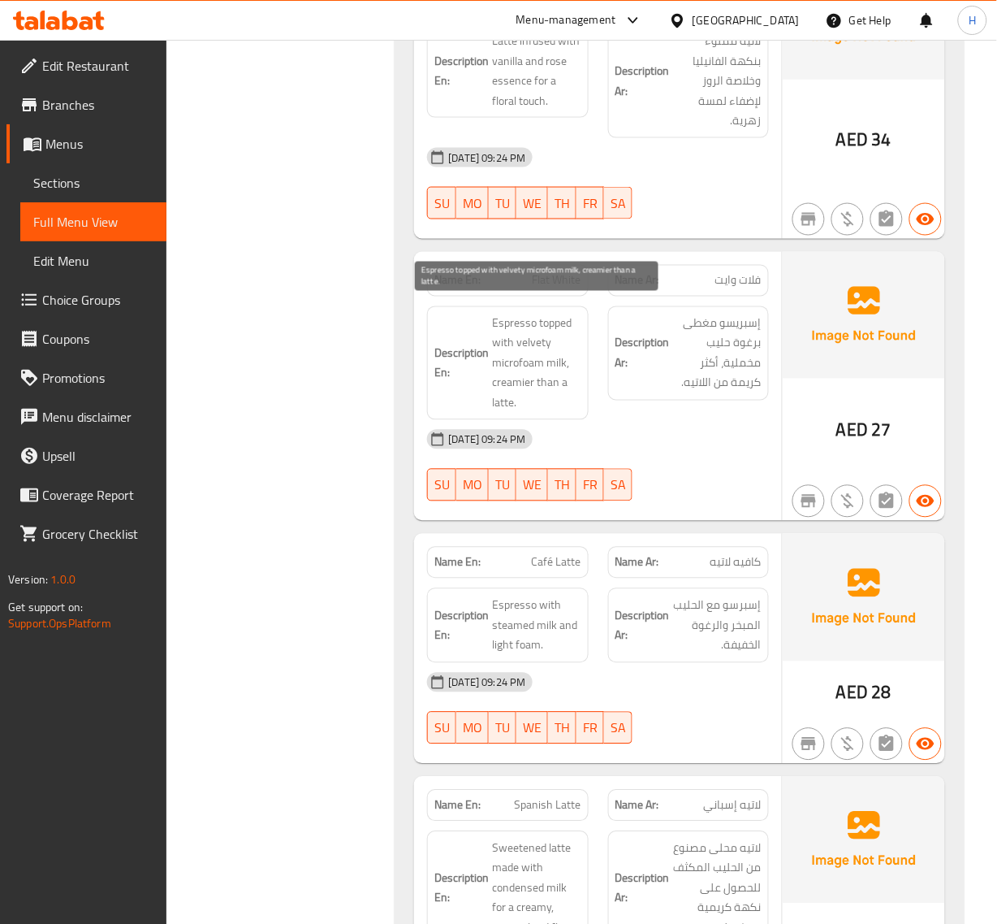
click at [530, 355] on span "Espresso topped with velvety microfoam milk, creamier than a latte." at bounding box center [536, 364] width 89 height 100
click at [561, 272] on span "Flat White" at bounding box center [557, 280] width 49 height 17
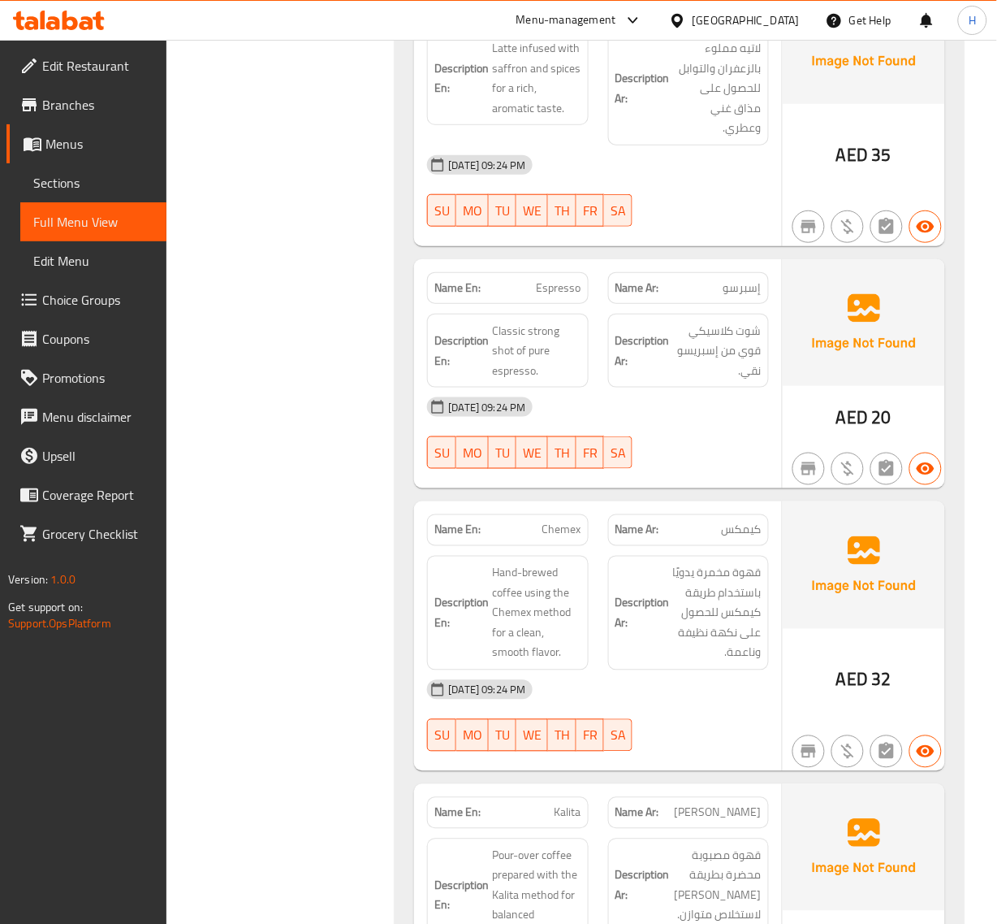
scroll to position [10864, 0]
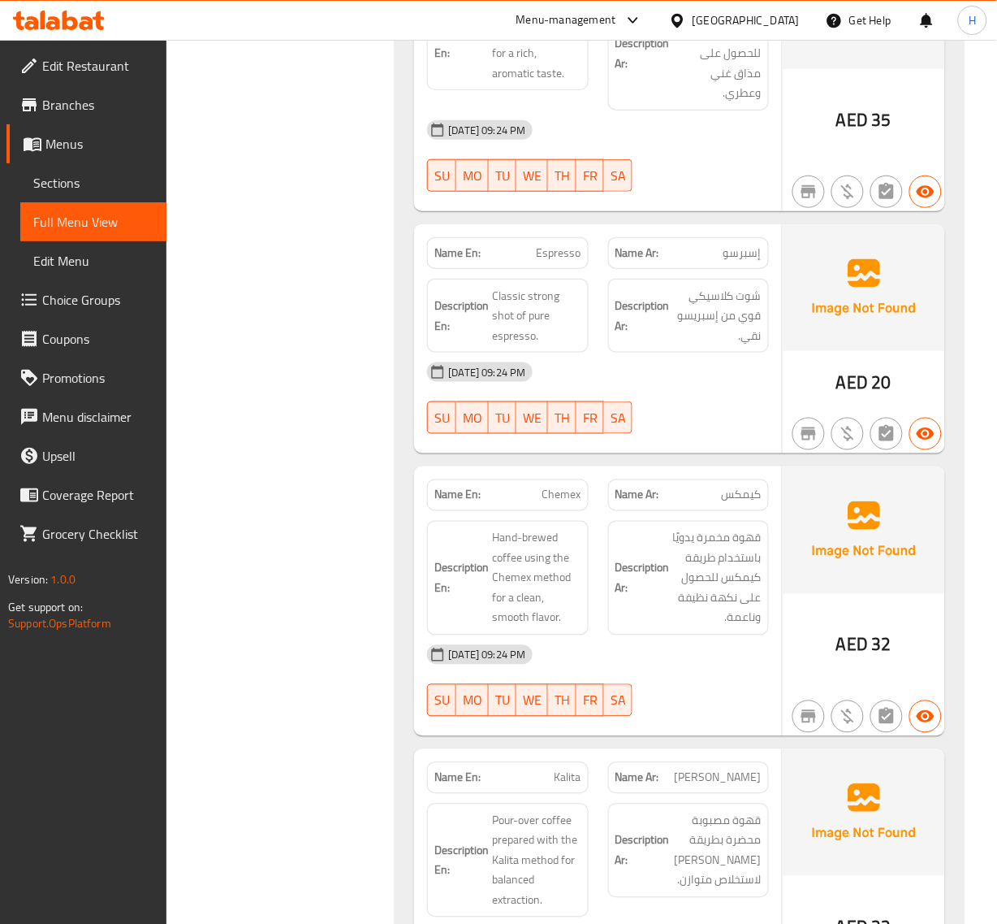
click at [573, 252] on span "Espresso" at bounding box center [559, 252] width 45 height 17
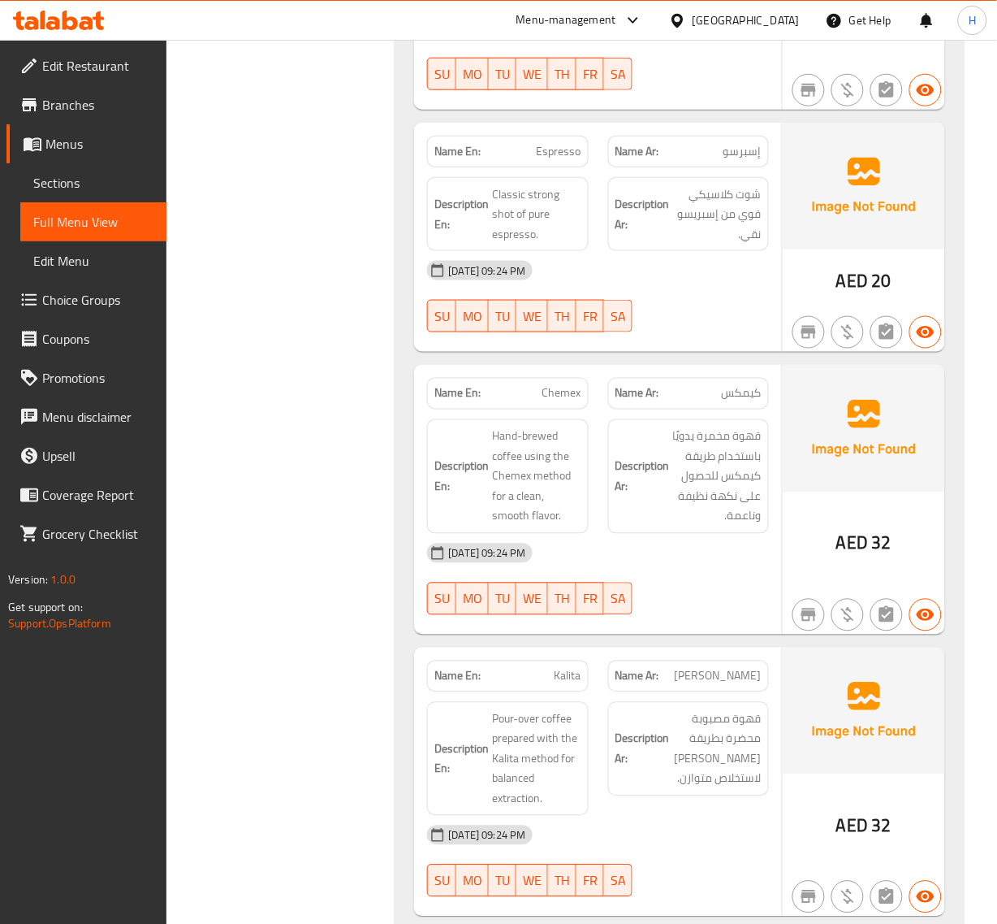
click at [573, 387] on span "Chemex" at bounding box center [562, 393] width 39 height 17
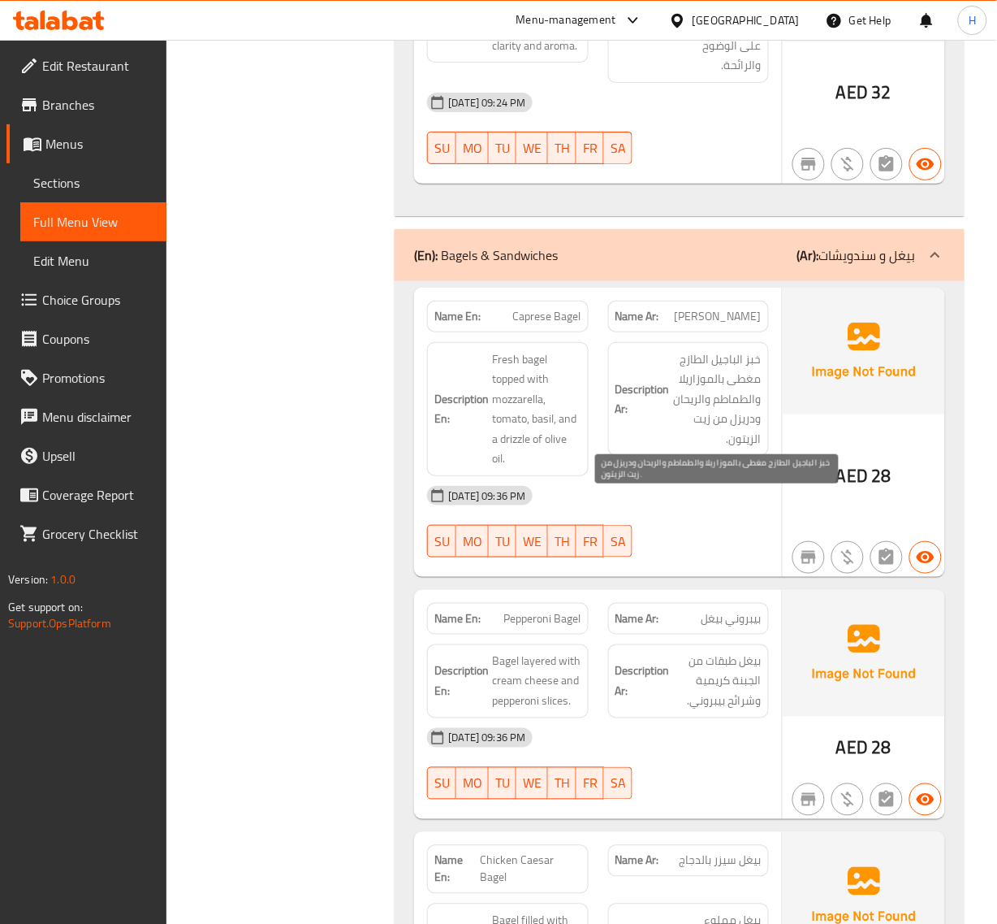
scroll to position [12921, 0]
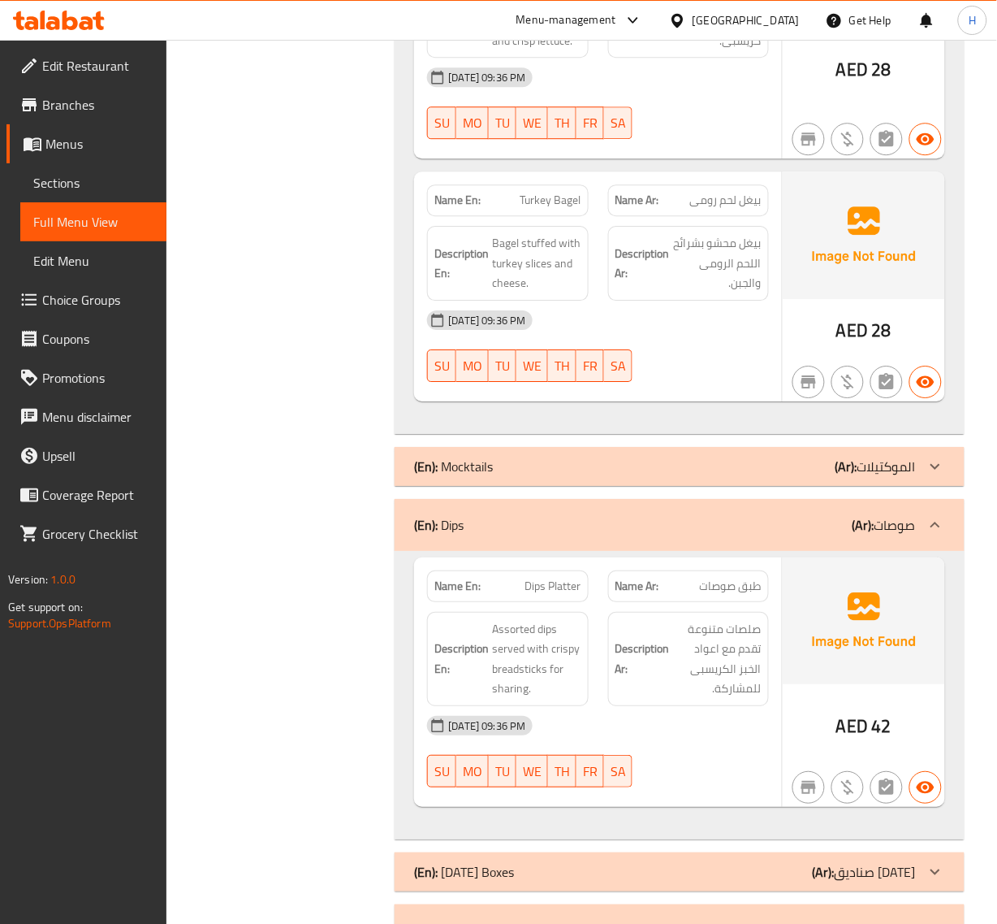
click at [699, 481] on div "(En): Mocktails (Ar): الموكتيلات" at bounding box center [679, 466] width 569 height 39
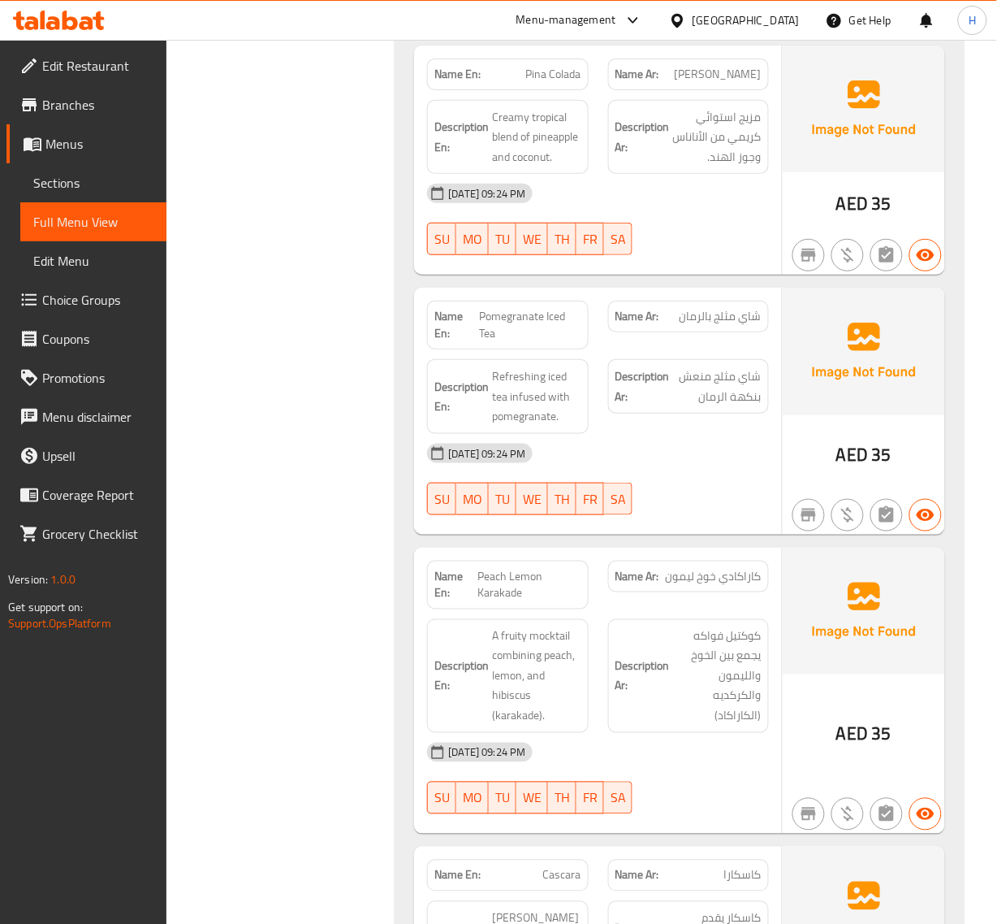
scroll to position [13429, 0]
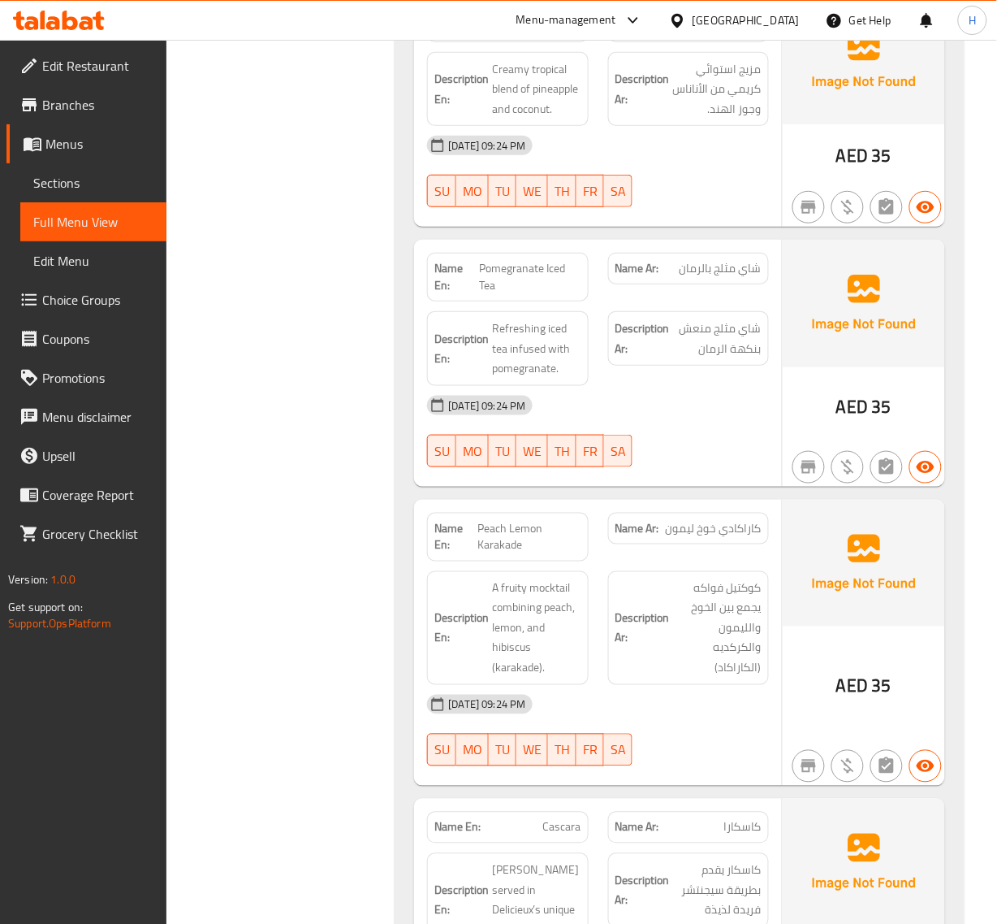
click at [508, 275] on span "Pomegranate Iced Tea" at bounding box center [531, 277] width 102 height 34
click at [508, 276] on span "Pomegranate Iced Tea" at bounding box center [531, 277] width 102 height 34
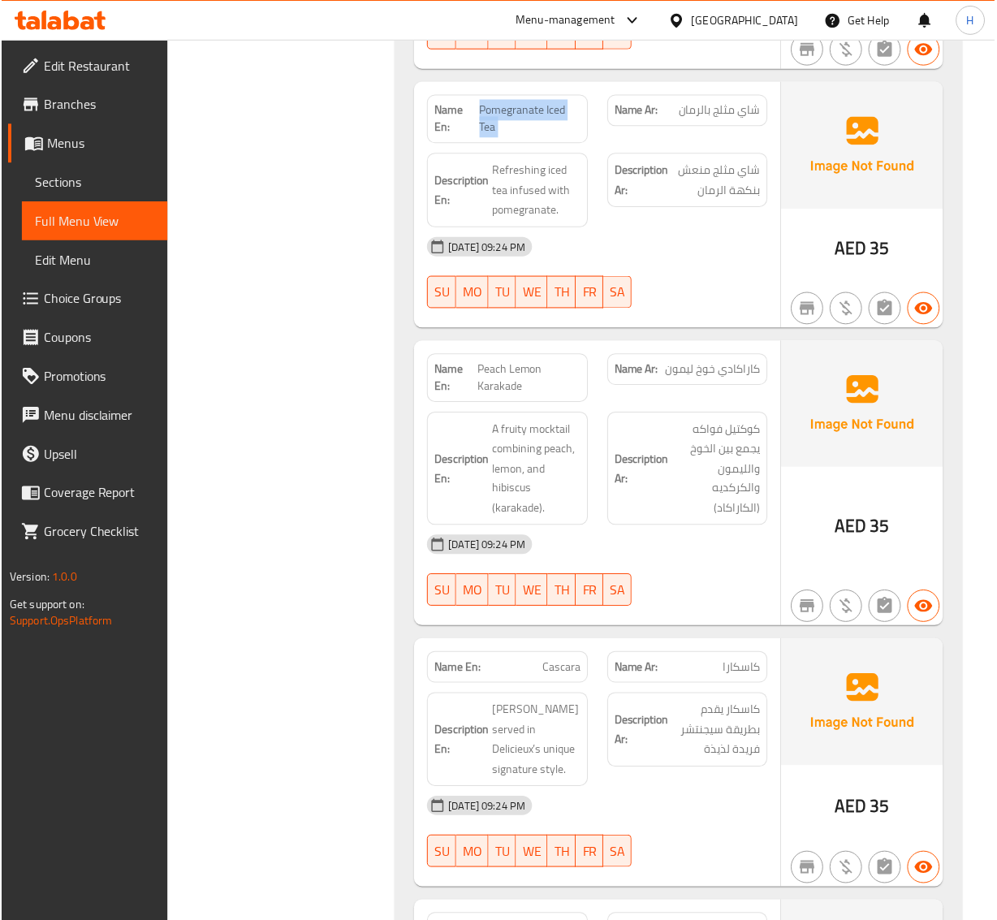
scroll to position [13632, 0]
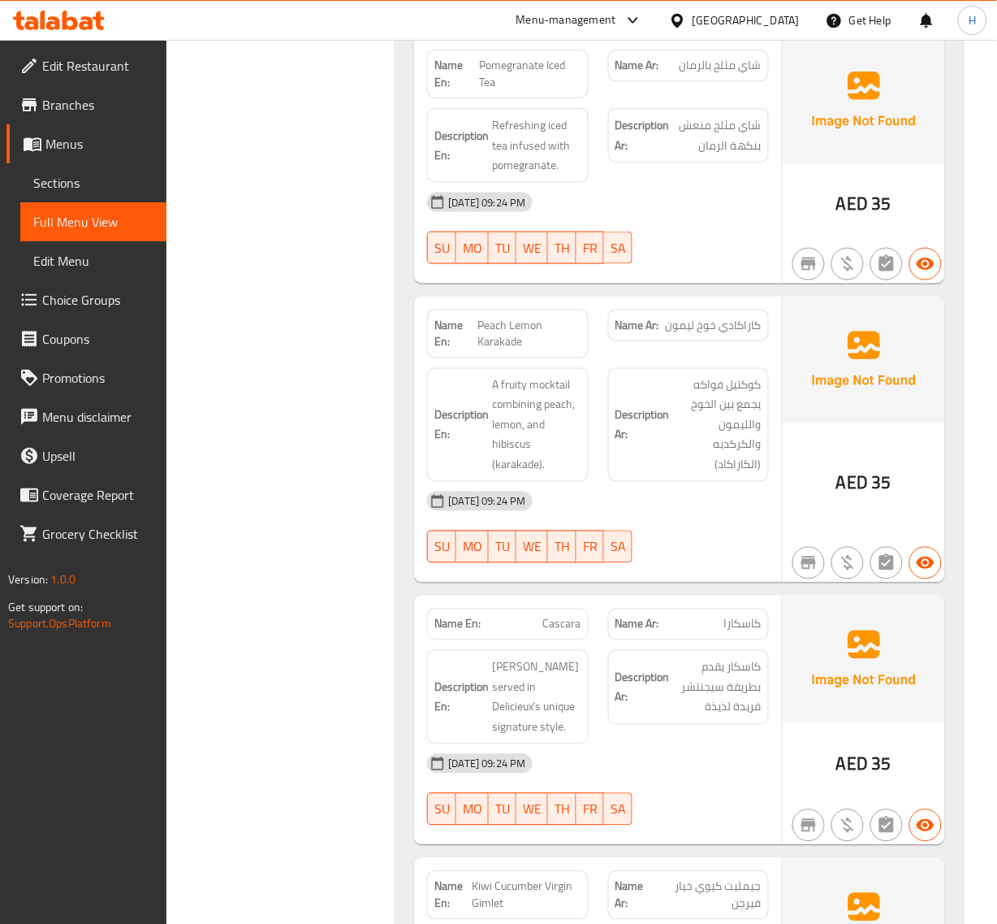
click at [509, 351] on span "Peach Lemon Karakade" at bounding box center [530, 334] width 104 height 34
click at [508, 351] on span "Peach Lemon Karakade" at bounding box center [530, 334] width 104 height 34
click at [516, 351] on span "Peach Lemon Karakade" at bounding box center [530, 334] width 104 height 34
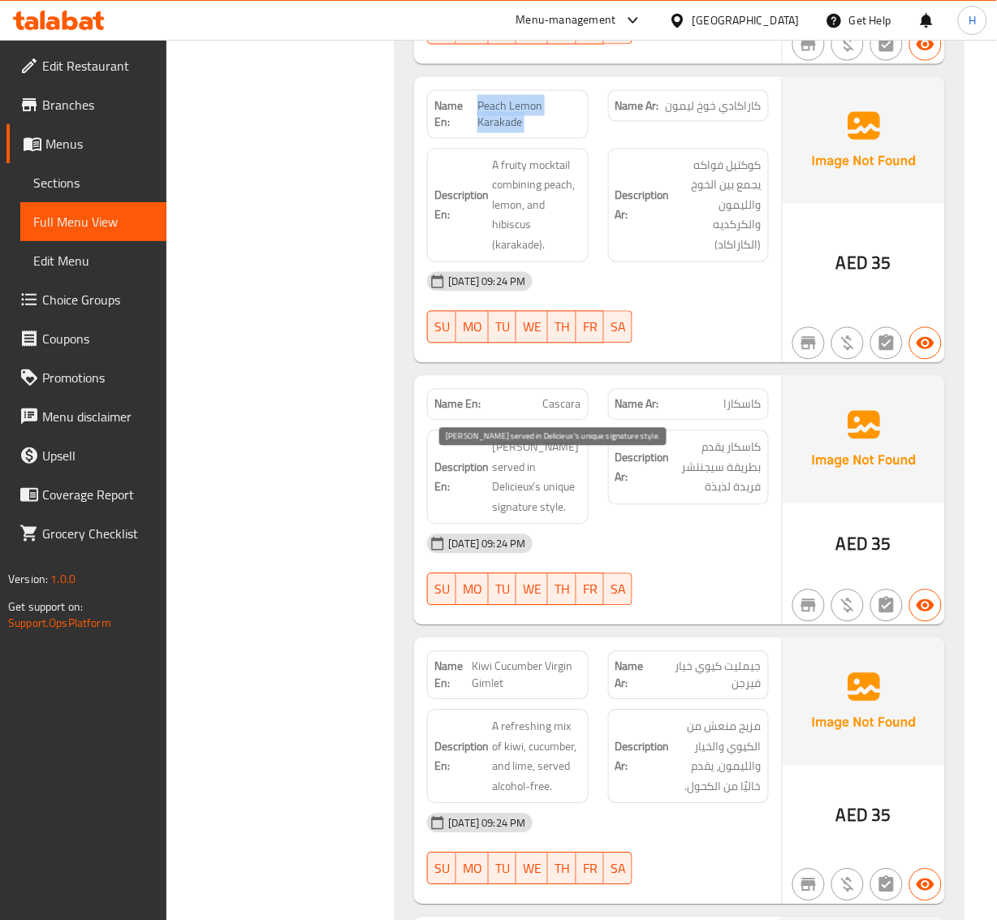
scroll to position [13936, 0]
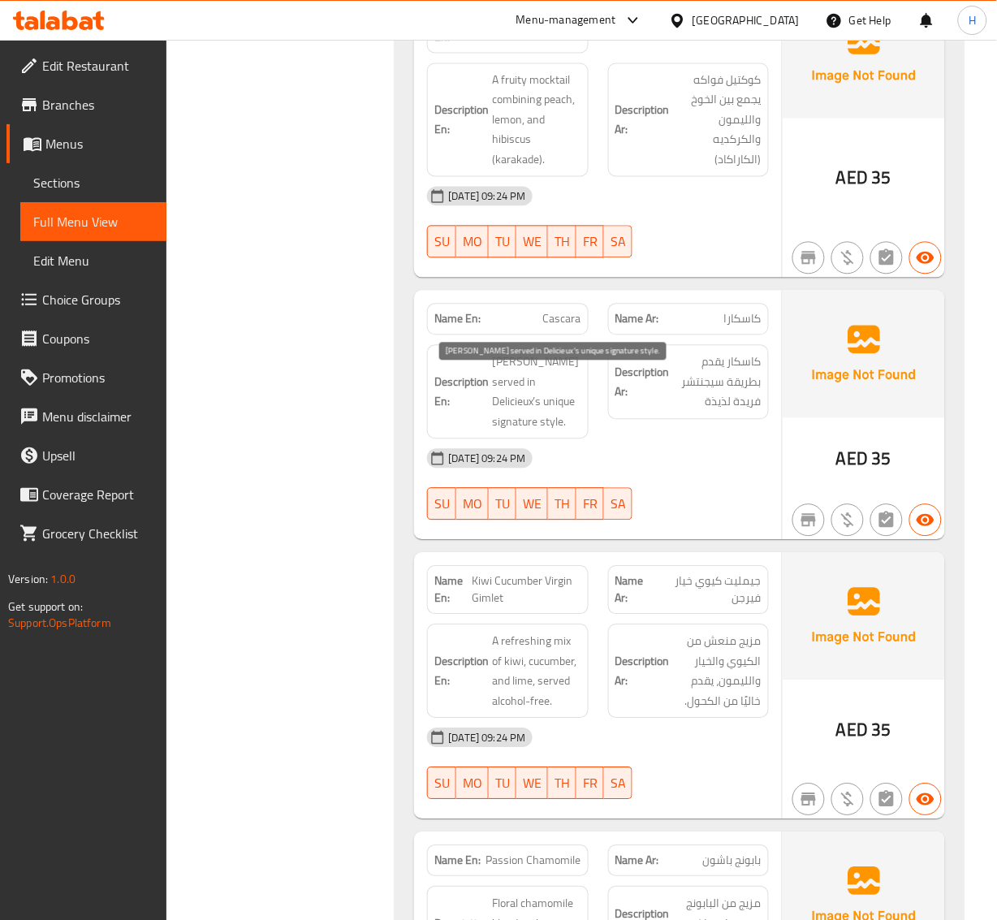
click at [510, 407] on span "Cascara served in Delicieux’s unique signature style." at bounding box center [536, 393] width 89 height 80
click at [509, 407] on span "Cascara served in Delicieux’s unique signature style." at bounding box center [536, 393] width 89 height 80
click at [565, 328] on span "Cascara" at bounding box center [562, 319] width 38 height 17
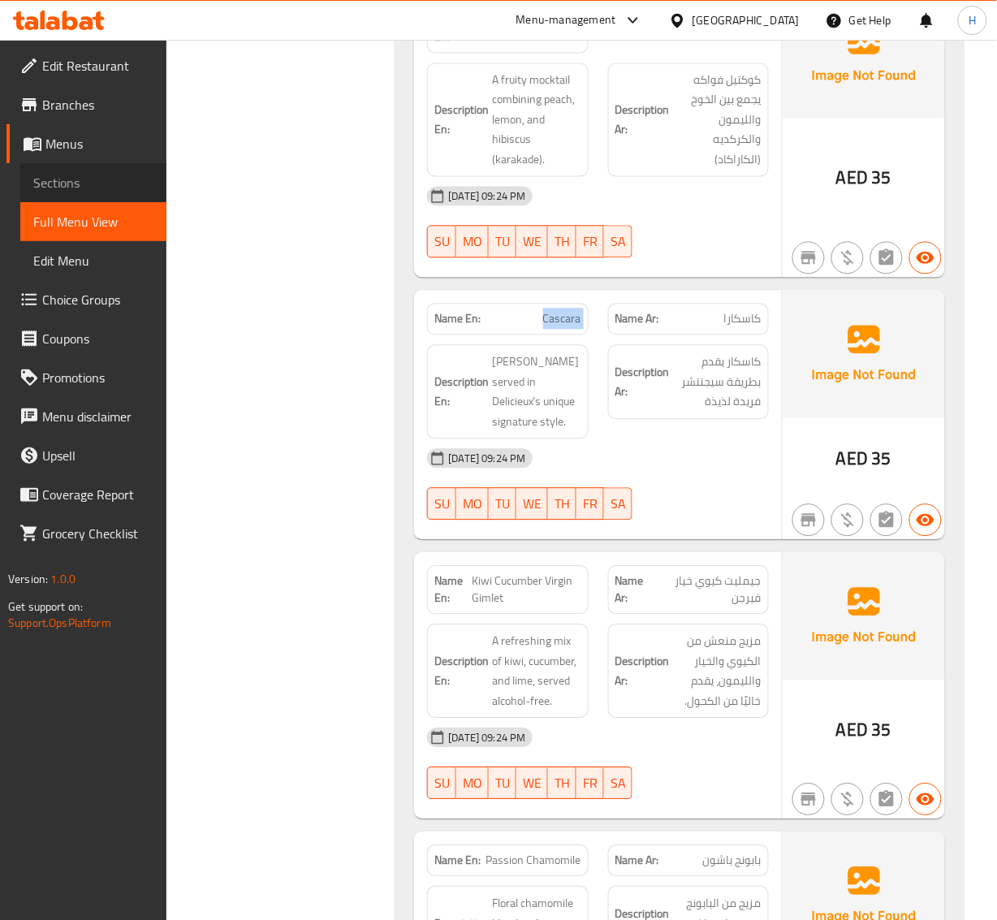
click at [45, 184] on span "Sections" at bounding box center [93, 182] width 120 height 19
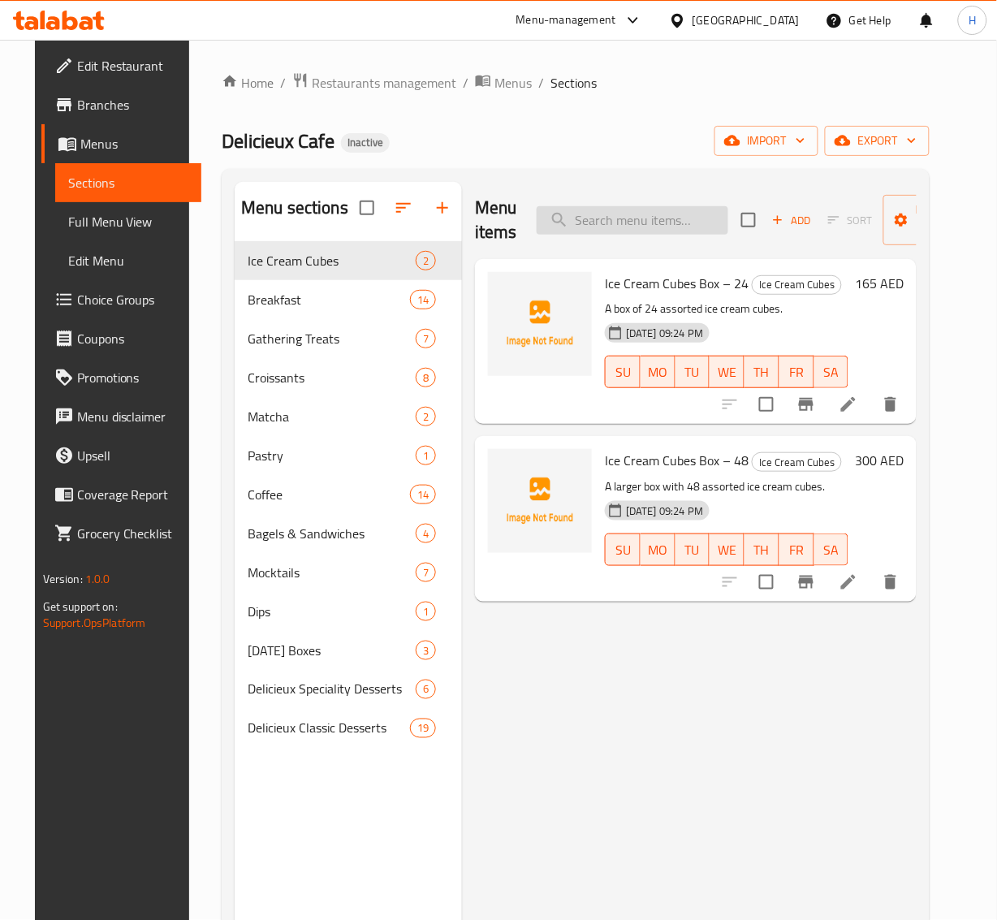
click at [638, 231] on input "search" at bounding box center [633, 220] width 192 height 28
paste input "Cascara"
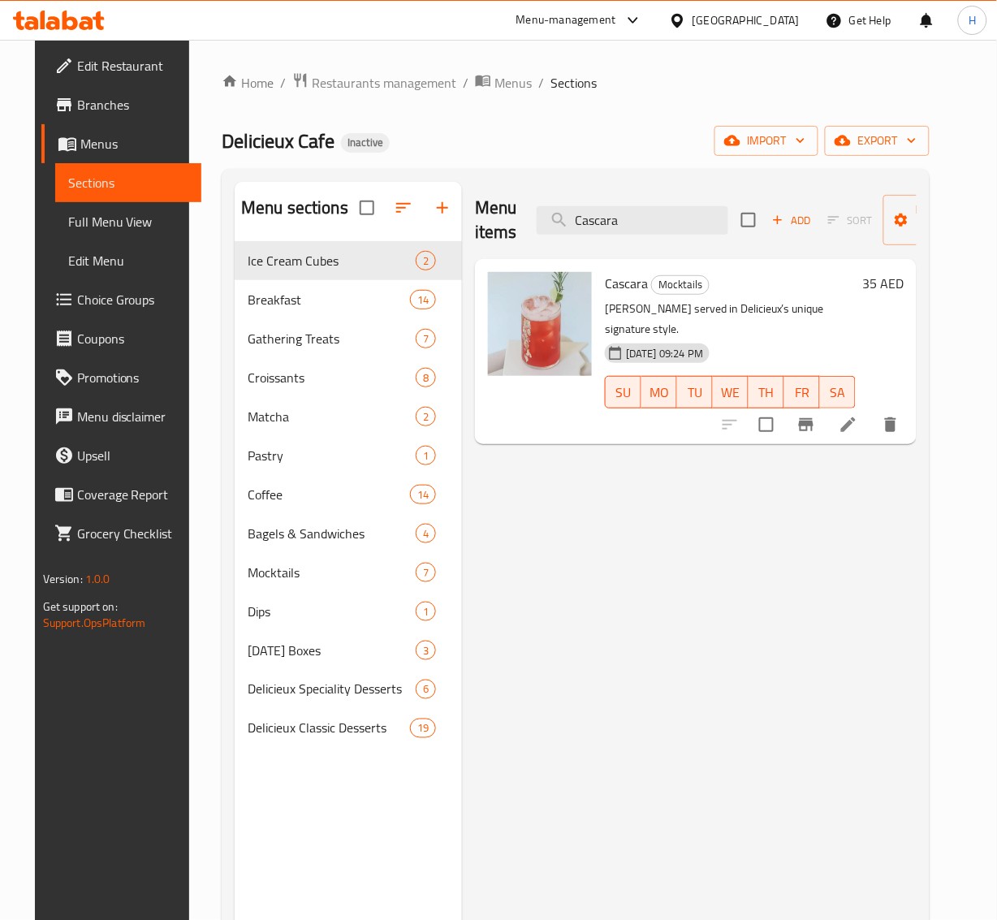
type input "Cascara"
click at [859, 415] on icon at bounding box center [848, 424] width 19 height 19
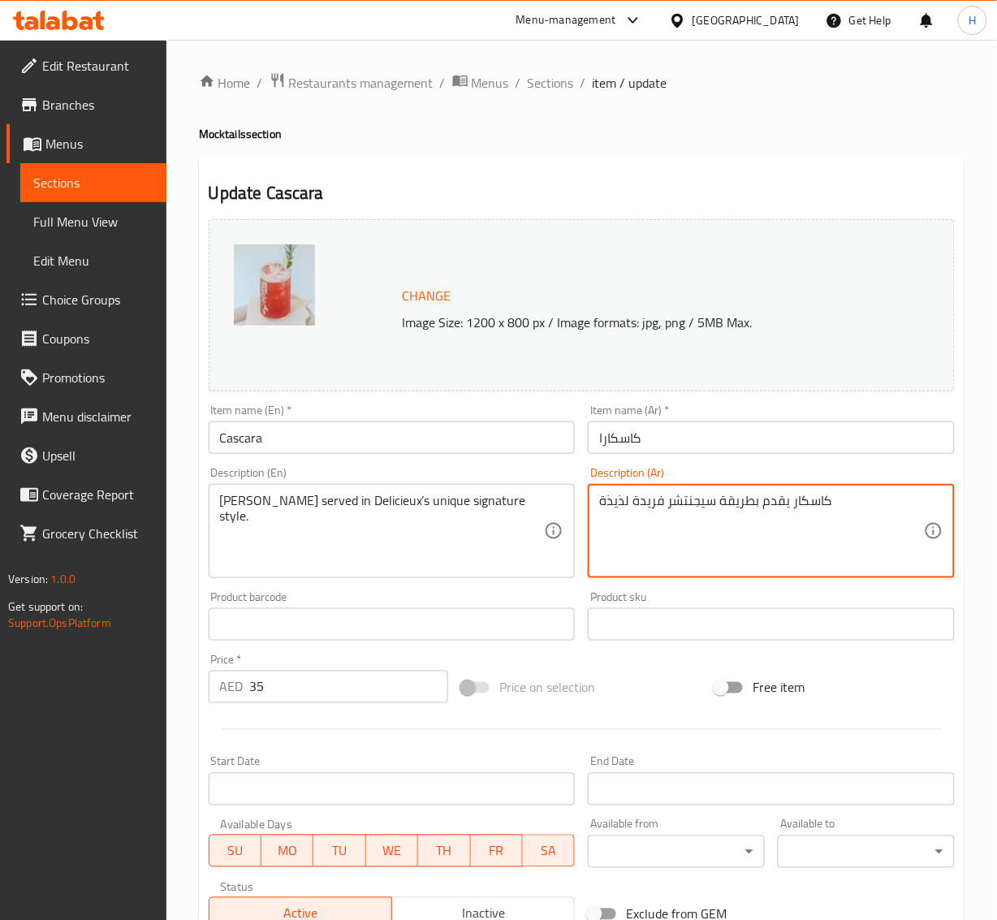
click at [746, 512] on textarea "كاسكار يقدم بطريقة سيجنتشر فريدة لذيذة" at bounding box center [761, 531] width 325 height 77
paste textarea "Cascara"
paste textarea "يليسيو"
click at [666, 504] on textarea "كاسكار يقدم على طريقة ديليسيو السيجنتشر فريدة لذيذة" at bounding box center [761, 531] width 325 height 77
click at [663, 504] on textarea "كاسكار يقدم على طريقة ديليسيو السيجنتشر فريدة لذيذة" at bounding box center [761, 531] width 325 height 77
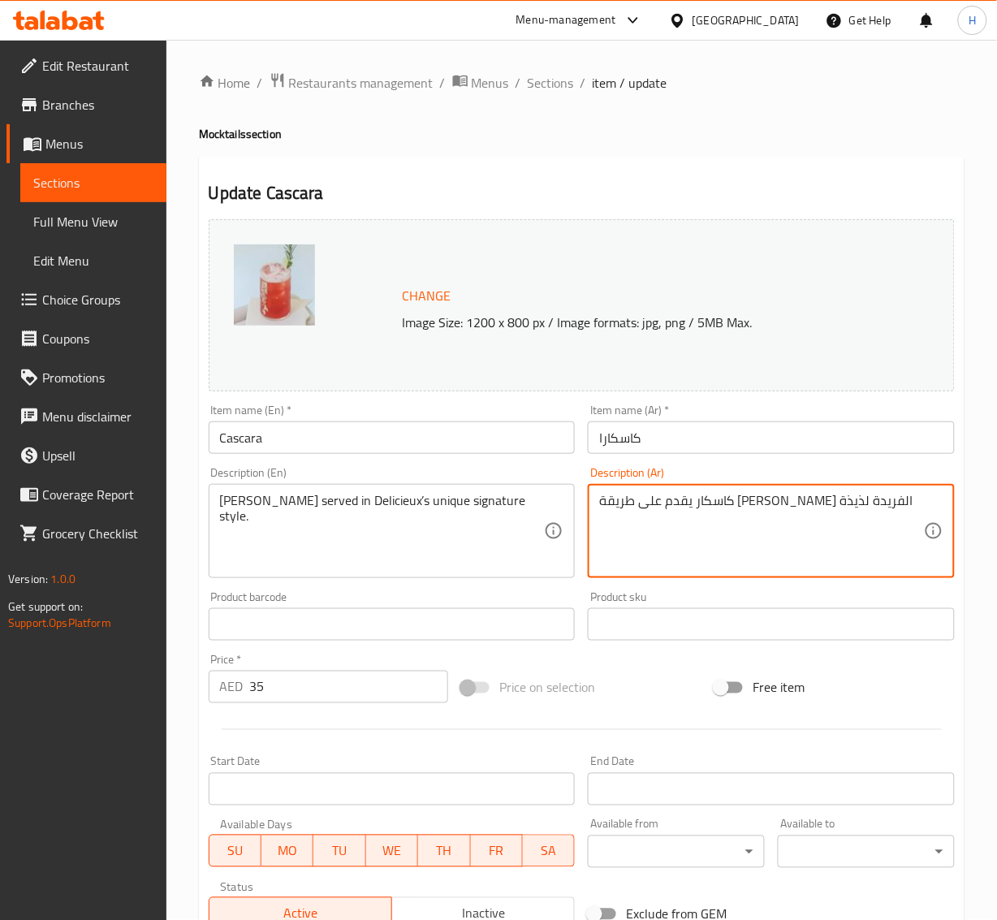
click at [619, 504] on textarea "كاسكار يقدم على طريقة ديليسيو السيجنتشر الفريدة لذيذة" at bounding box center [761, 531] width 325 height 77
click at [619, 502] on textarea "كاسكار يقدم على طريقة ديليسيو السيجنتشر الفريدة لذيذة" at bounding box center [761, 531] width 325 height 77
type textarea "كاسكار يقدم على طريقة [PERSON_NAME] الفريدة"
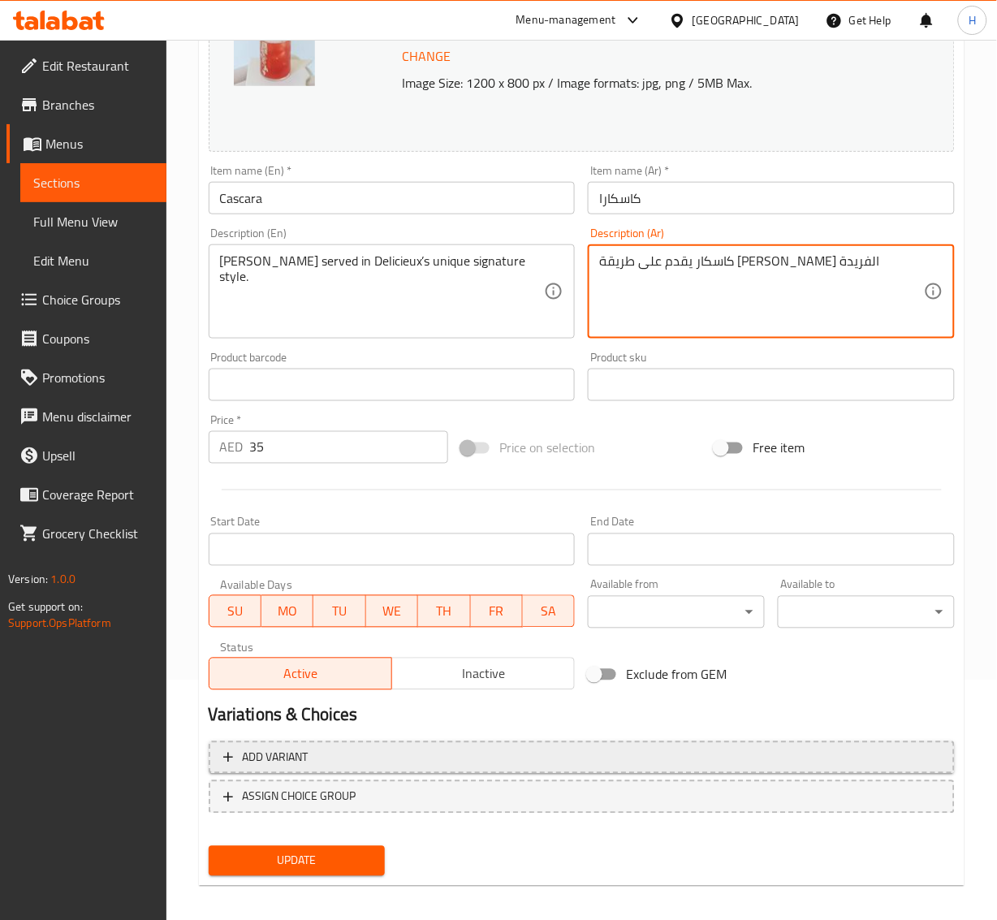
scroll to position [249, 0]
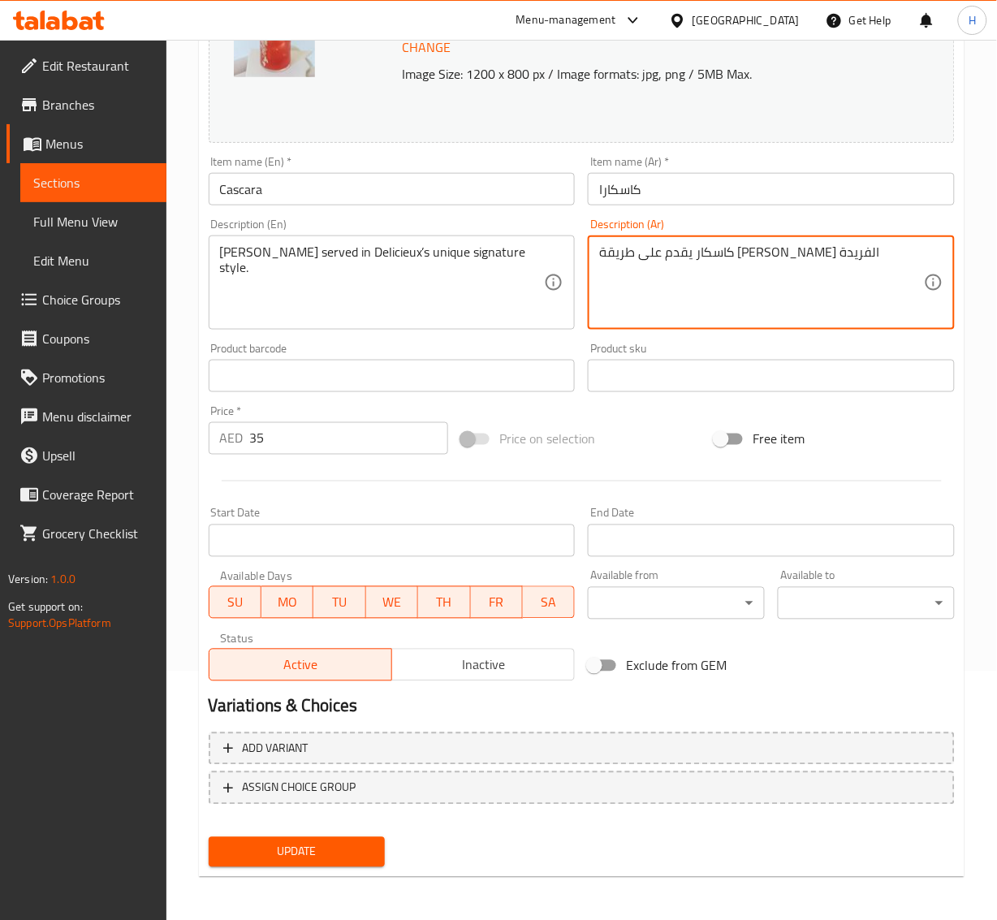
click at [319, 739] on span "Update" at bounding box center [297, 852] width 151 height 20
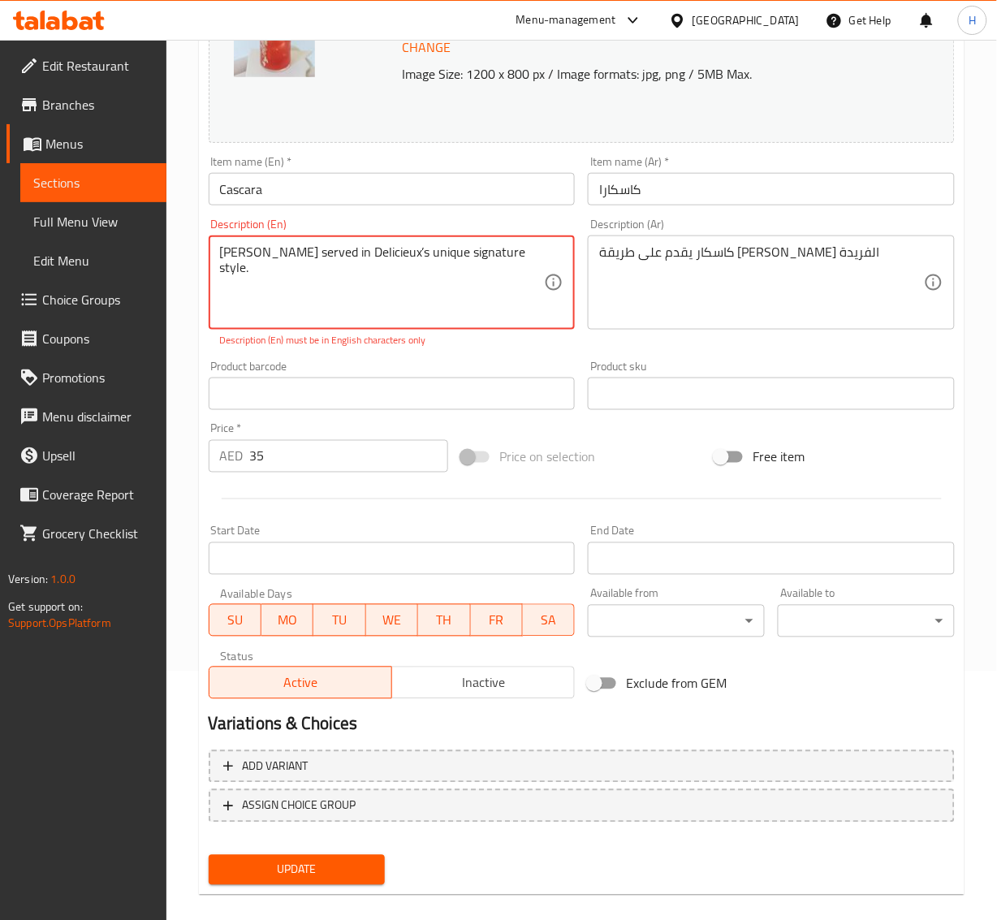
drag, startPoint x: 354, startPoint y: 254, endPoint x: 338, endPoint y: 284, distance: 34.2
click at [338, 287] on textarea "Cascara served in Delicieux’s unique signature style." at bounding box center [382, 282] width 325 height 77
click at [378, 261] on textarea "Cascara served in Delicieux’s unique signature style." at bounding box center [382, 282] width 325 height 77
drag, startPoint x: 502, startPoint y: 248, endPoint x: -4, endPoint y: 350, distance: 516.3
click at [0, 350] on html "​ Menu-management United Arab Emirates Get Help H Edit Restaurant Branches Menu…" at bounding box center [498, 211] width 997 height 920
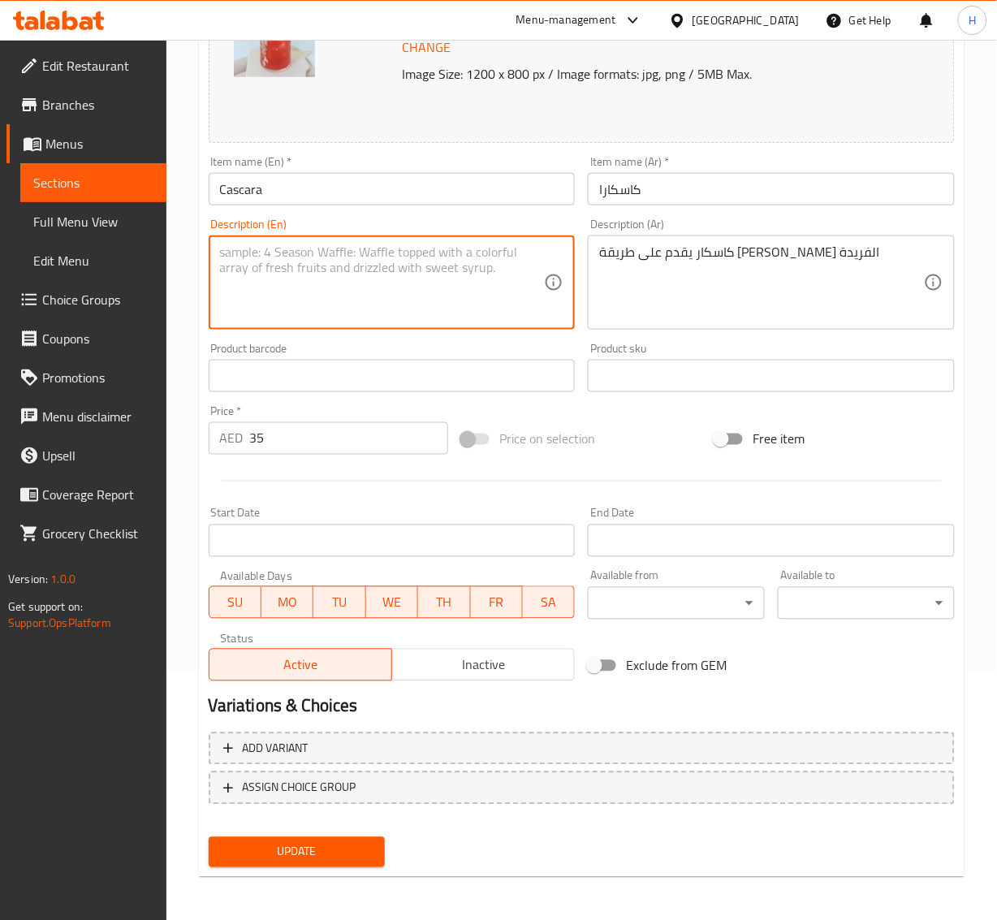
paste textarea "Cascara served in Delicieux’s unique signature style."
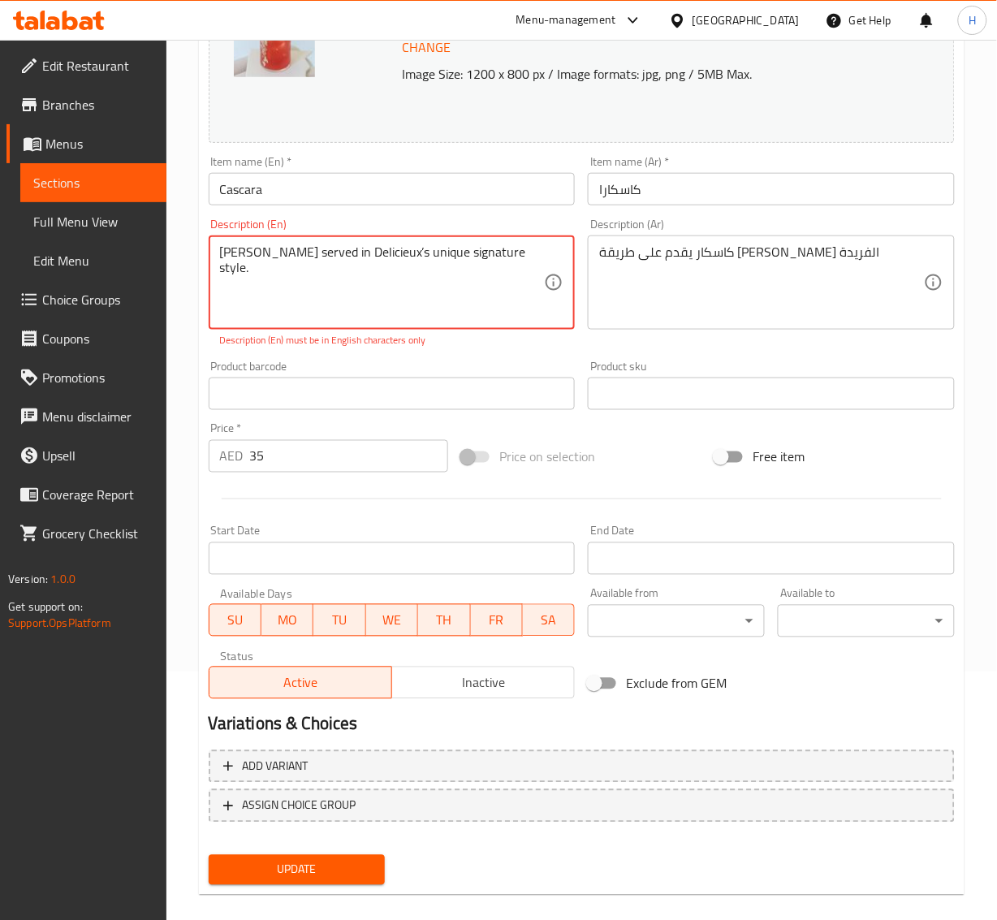
click at [345, 248] on textarea "Cascara served in Delicieux’s unique signature style." at bounding box center [382, 282] width 325 height 77
click at [367, 249] on textarea "Cascara served in Delicieux’s unique signature style." at bounding box center [382, 282] width 325 height 77
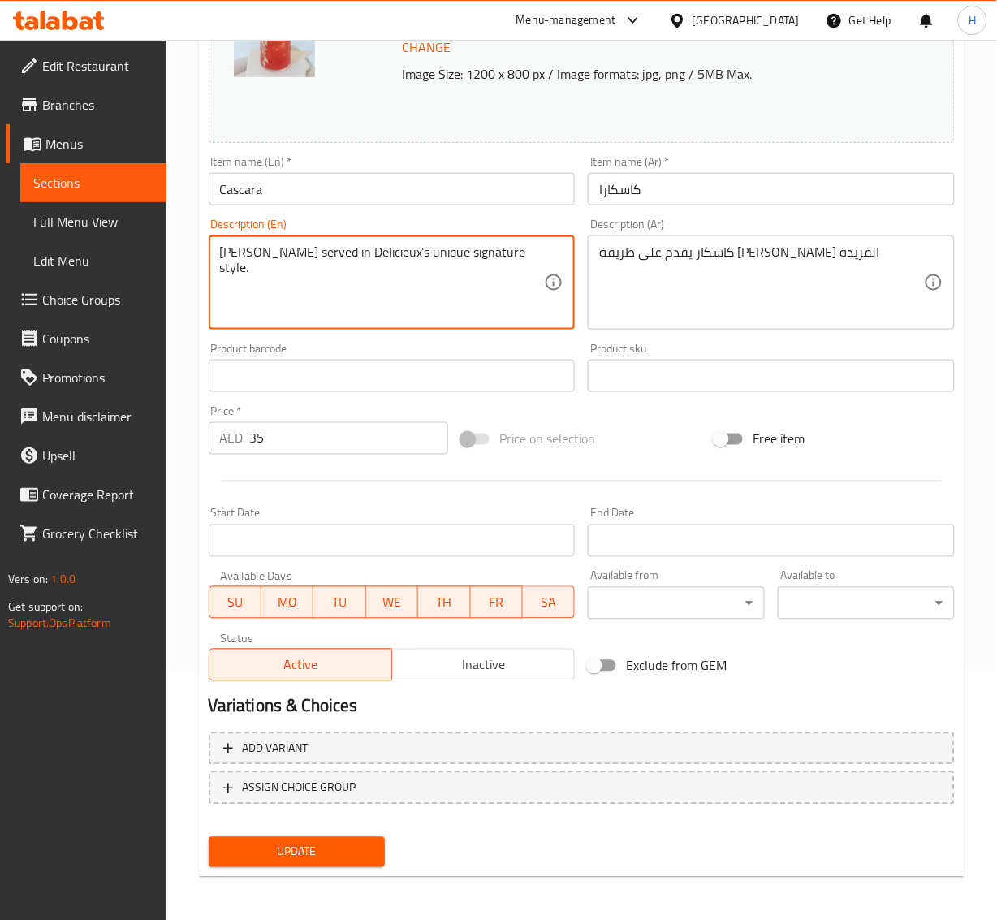
type textarea "[PERSON_NAME] served in Delicieux's unique signature style."
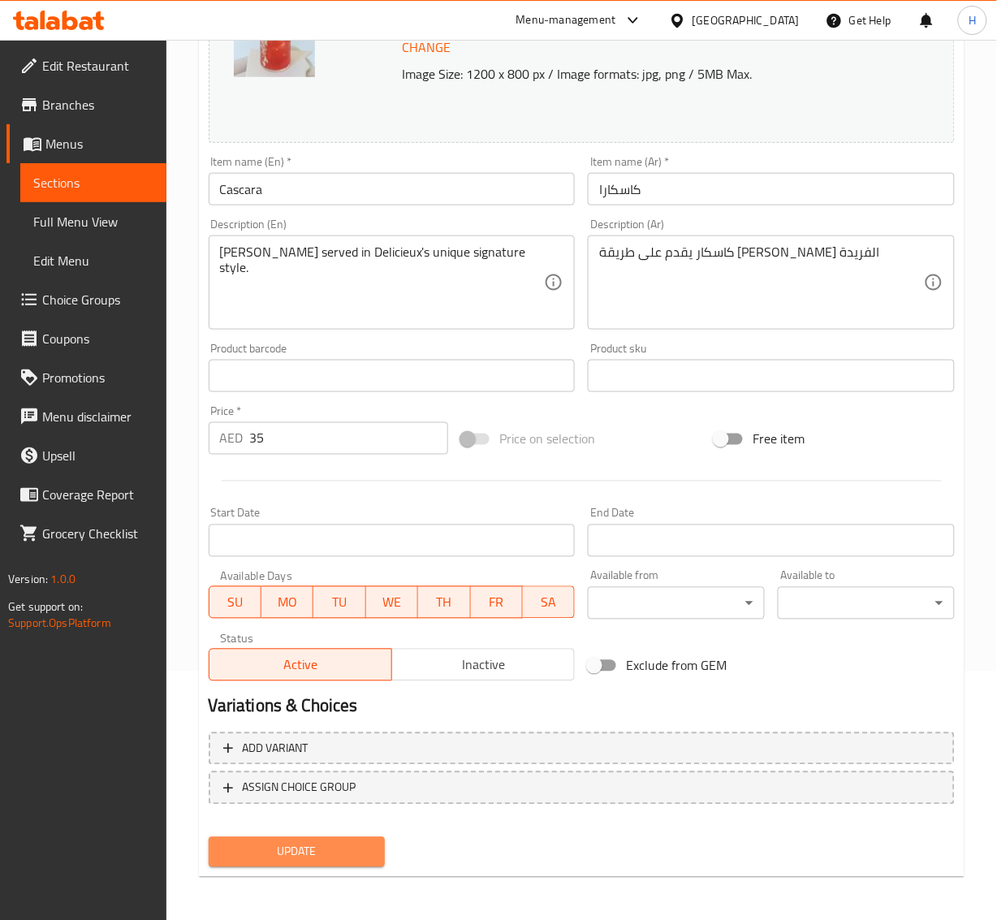
click at [319, 739] on button "Update" at bounding box center [297, 852] width 177 height 30
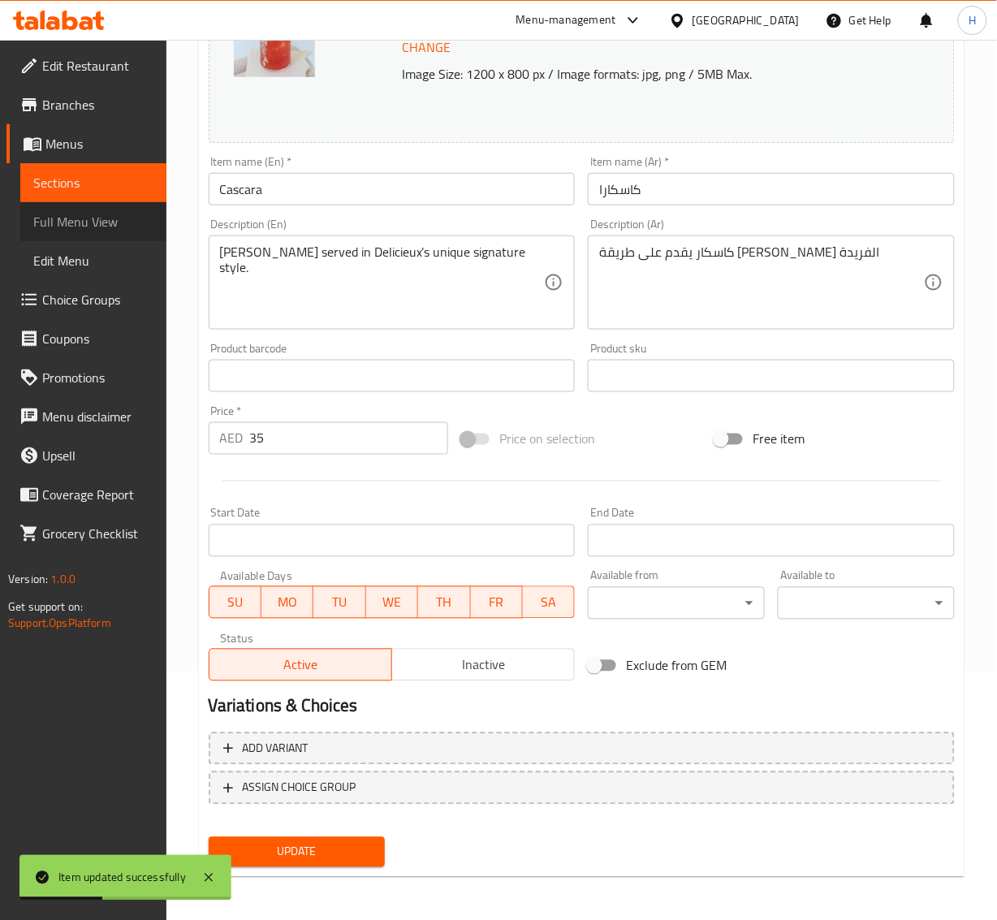
click at [38, 224] on span "Full Menu View" at bounding box center [93, 221] width 120 height 19
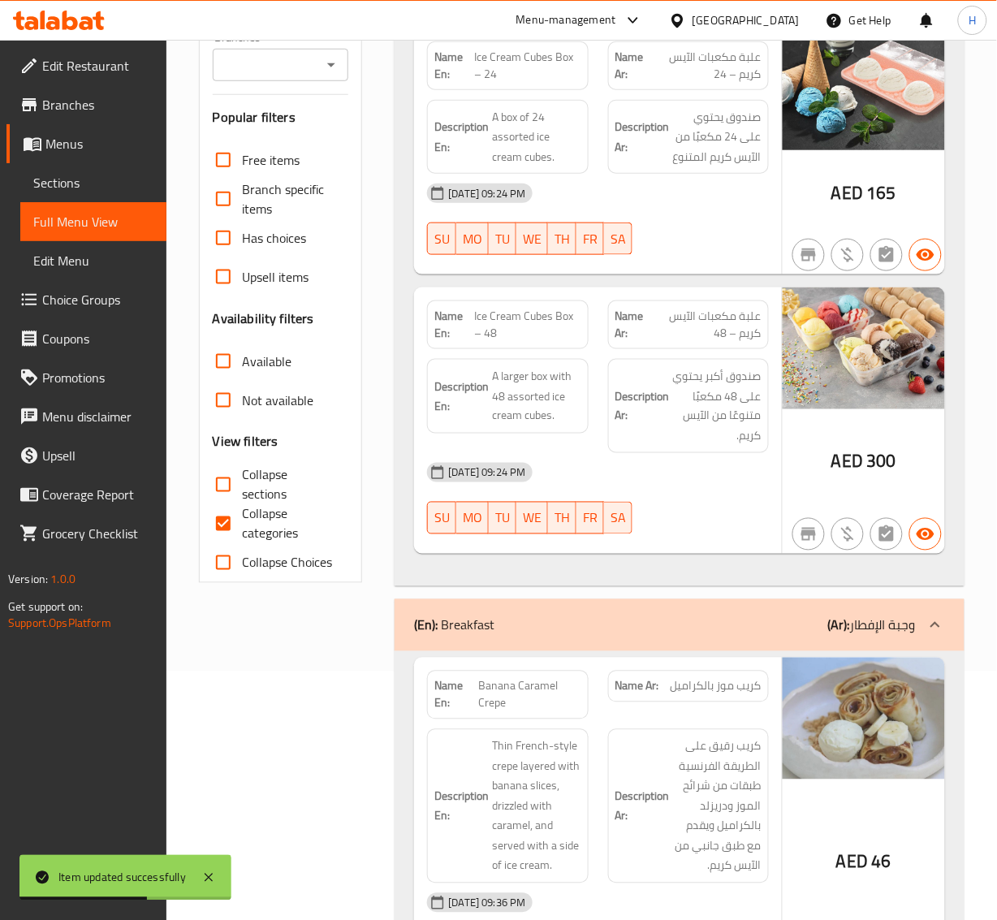
click at [222, 490] on input "Collapse sections" at bounding box center [223, 484] width 39 height 39
checkbox input "true"
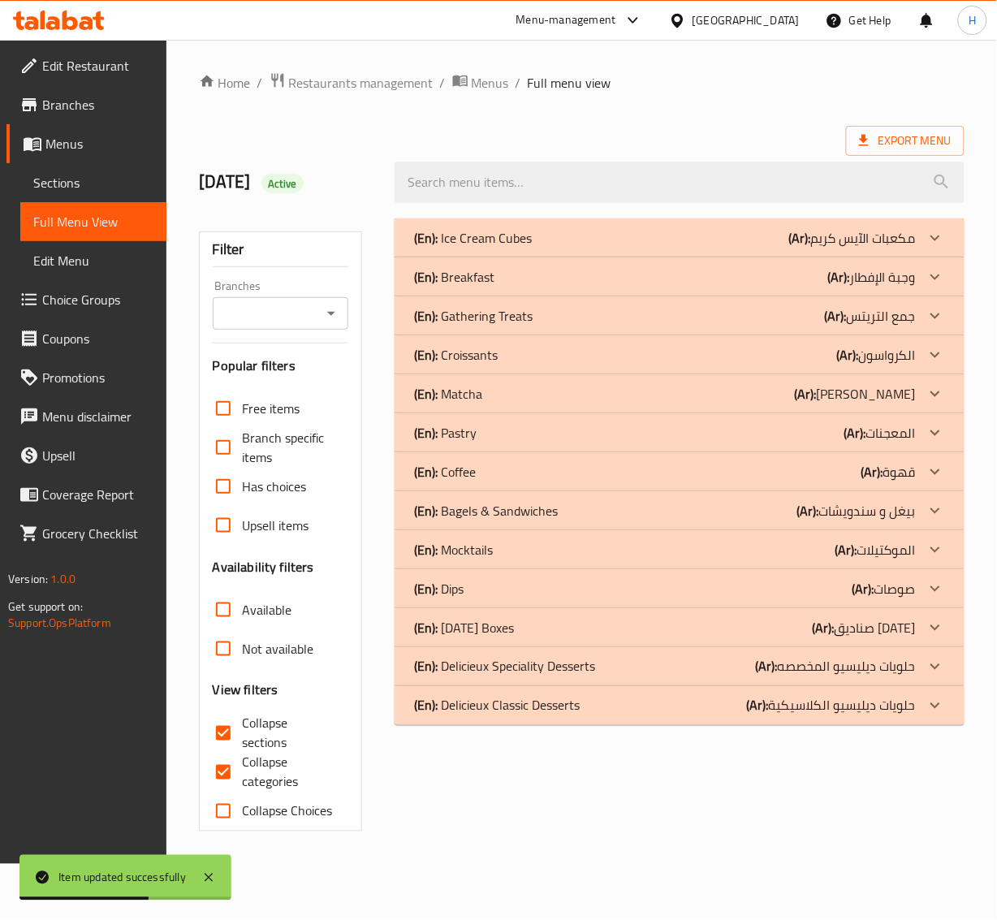
click at [222, 739] on input "Collapse categories" at bounding box center [223, 772] width 39 height 39
checkbox input "false"
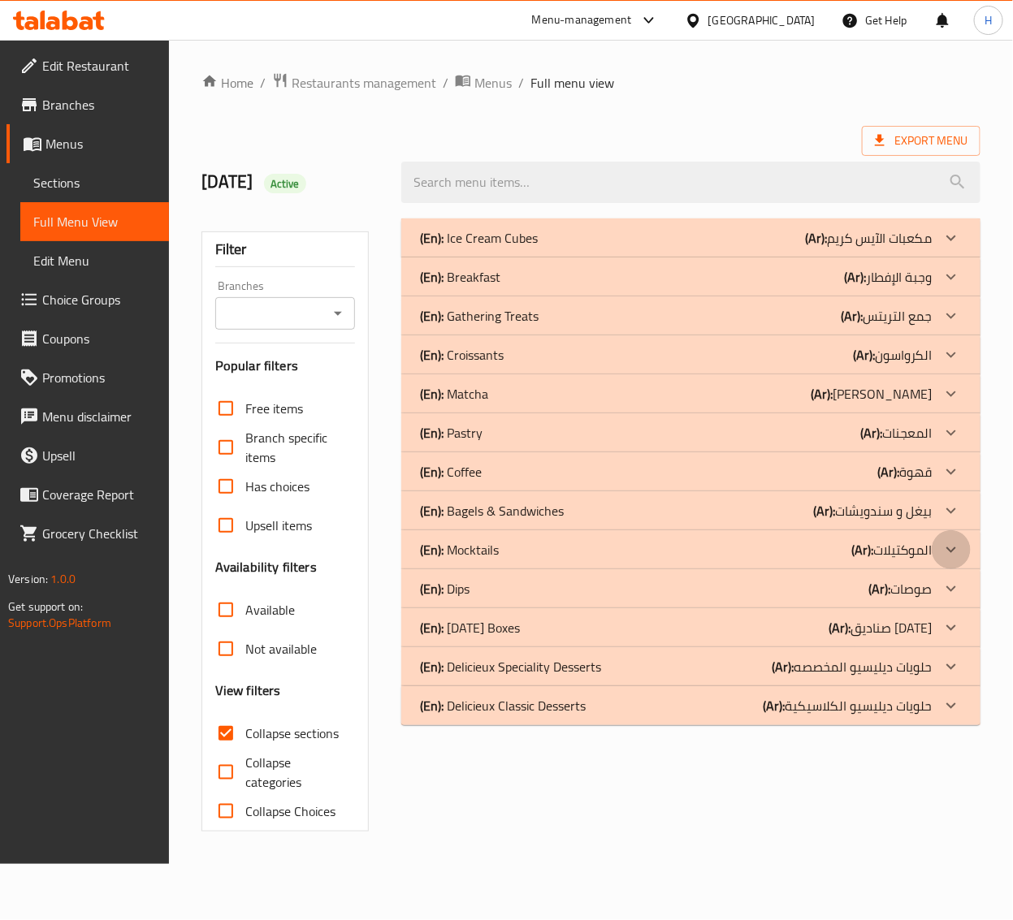
click at [939, 558] on div at bounding box center [951, 549] width 39 height 39
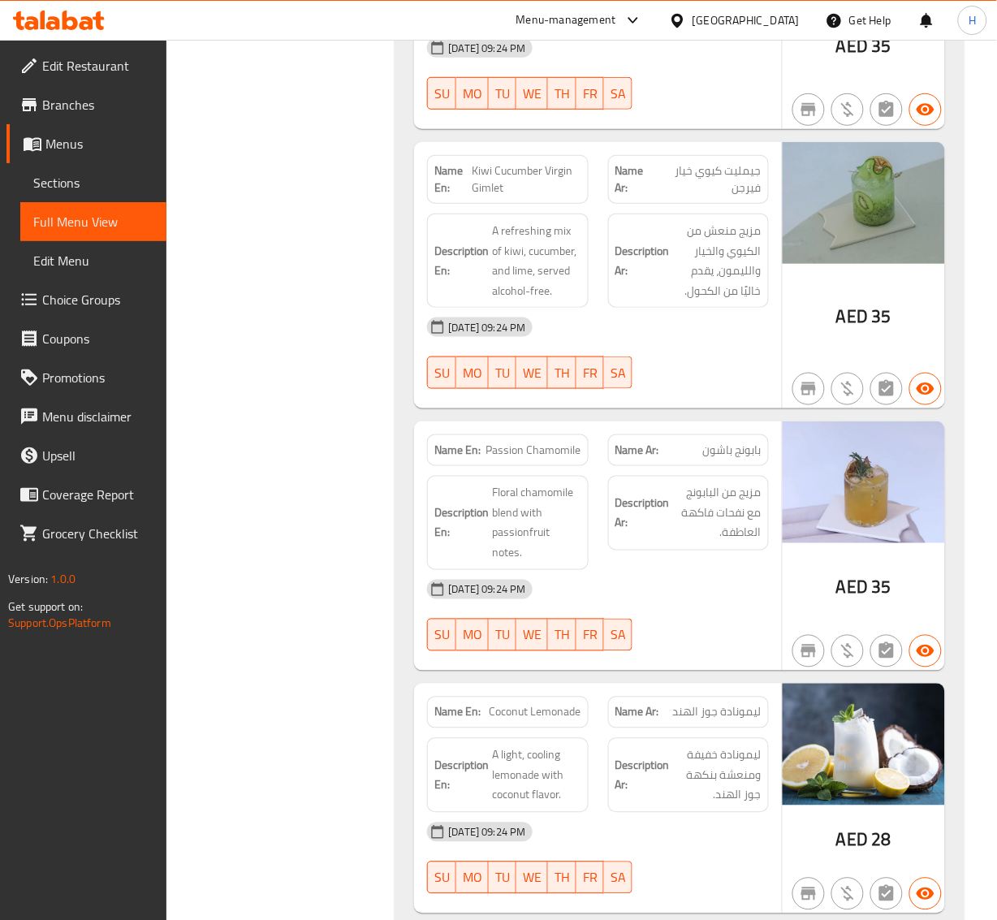
scroll to position [1625, 0]
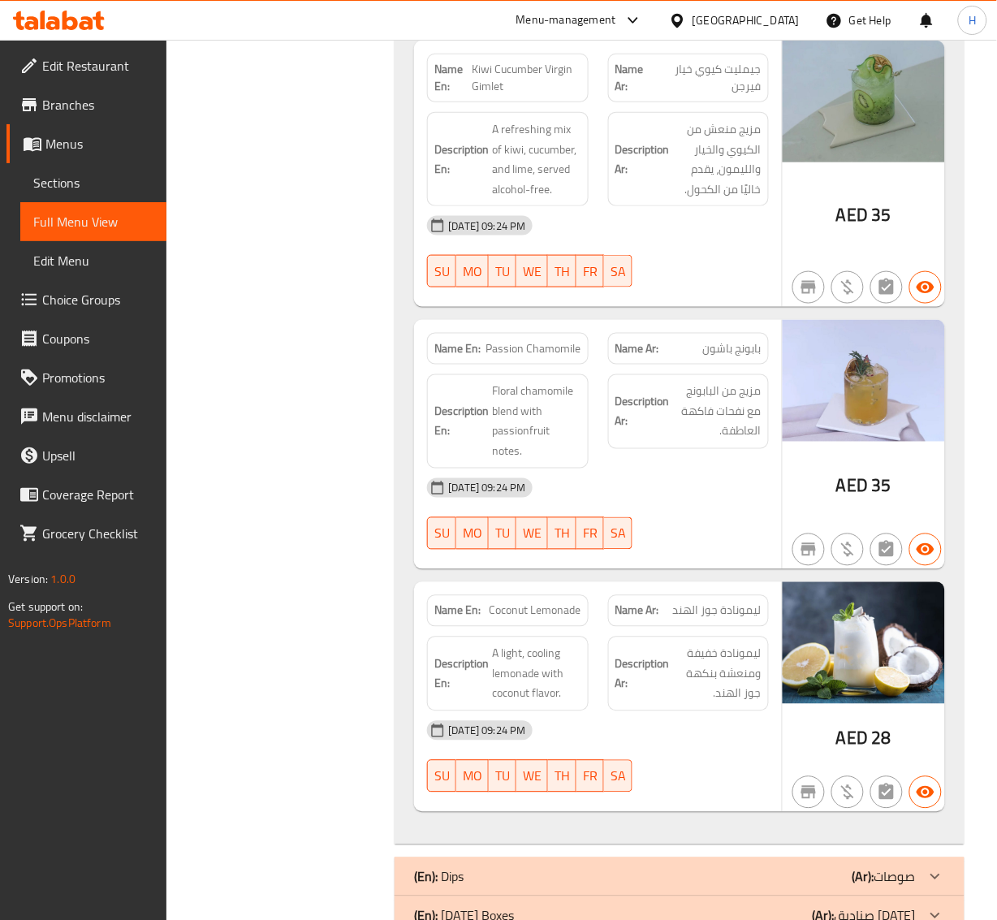
click at [729, 348] on span "بابونج باشون" at bounding box center [732, 348] width 58 height 17
click at [556, 351] on span "Passion Chamomile" at bounding box center [534, 348] width 95 height 17
click at [524, 344] on span "Passion Chamomile" at bounding box center [534, 348] width 95 height 17
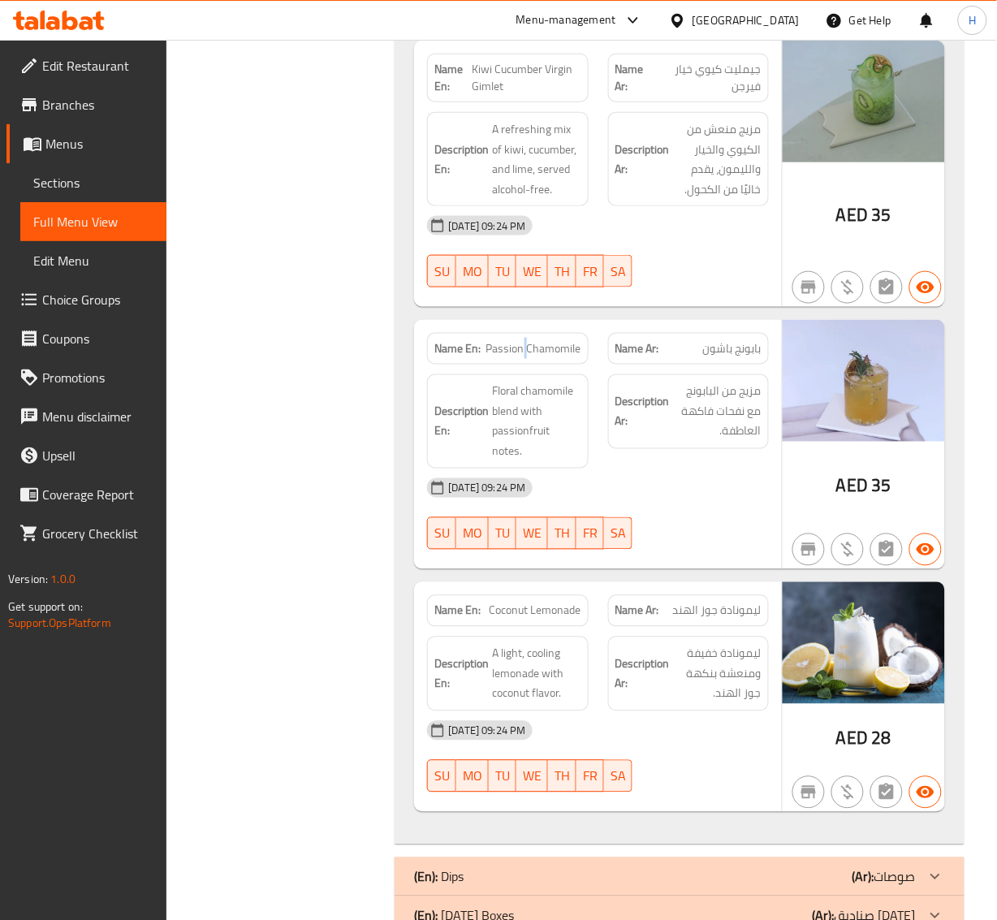
click at [524, 344] on span "Passion Chamomile" at bounding box center [534, 348] width 95 height 17
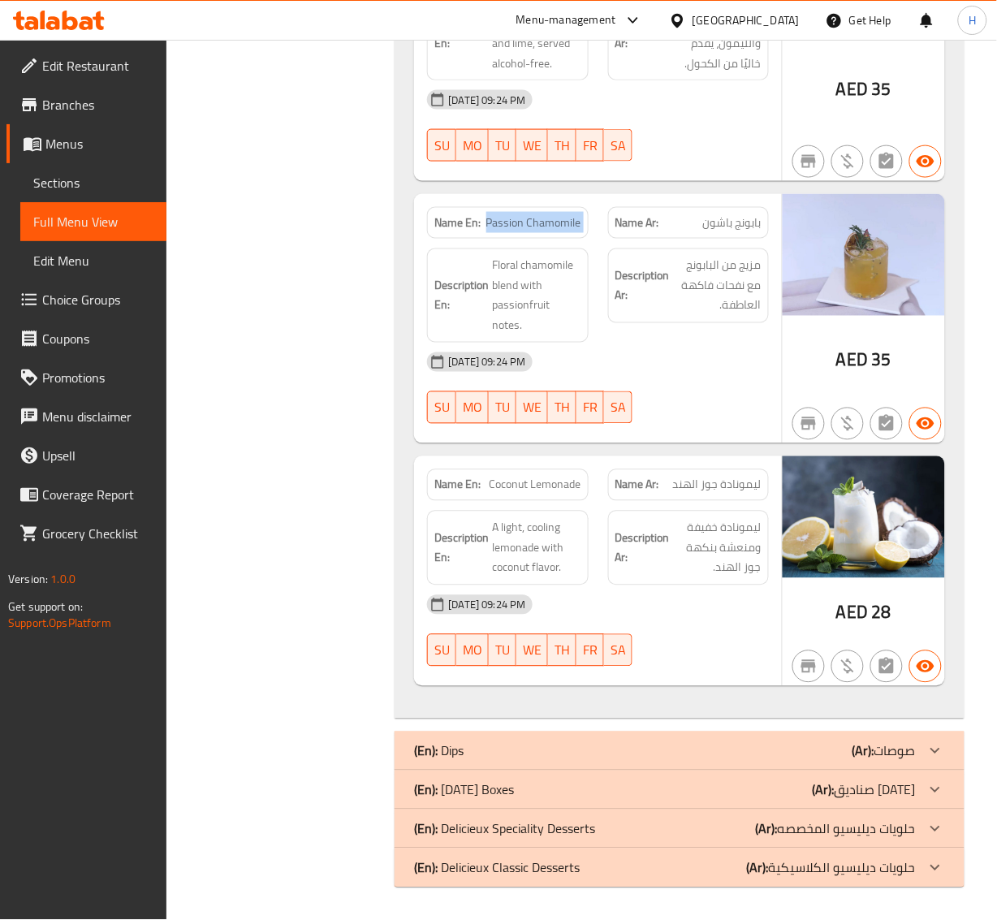
scroll to position [1755, 0]
click at [703, 739] on div "(En): Ramadan Boxes (Ar): صناديق رمضان" at bounding box center [664, 790] width 501 height 19
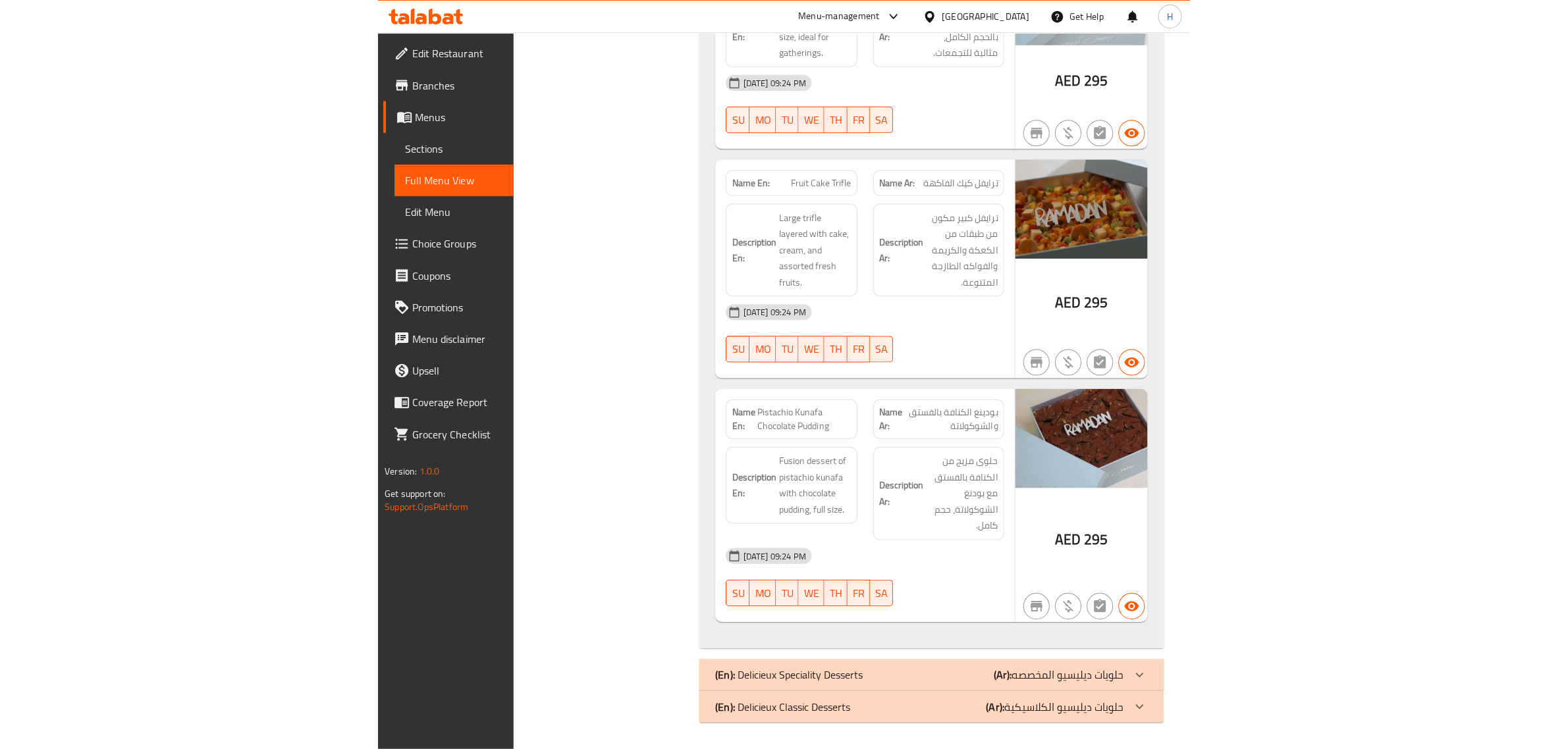
scroll to position [1619, 0]
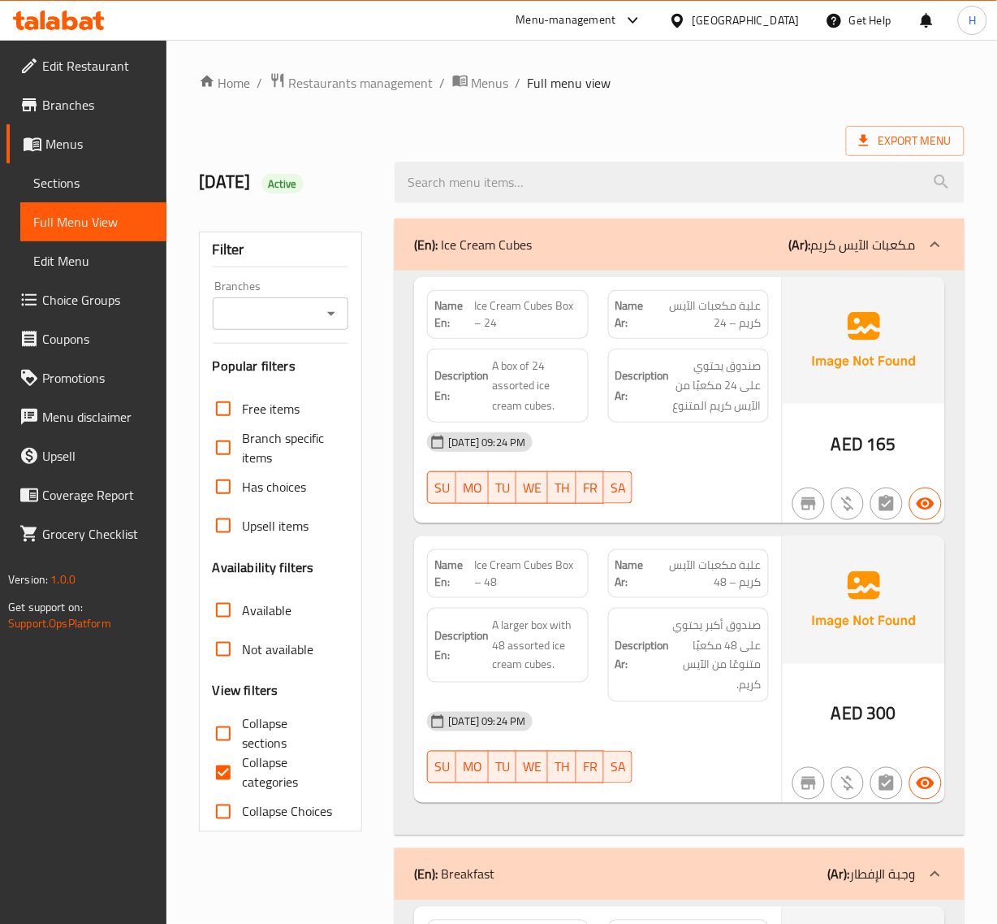
drag, startPoint x: 70, startPoint y: 177, endPoint x: 85, endPoint y: 185, distance: 17.4
click at [70, 177] on span "Sections" at bounding box center [93, 182] width 120 height 19
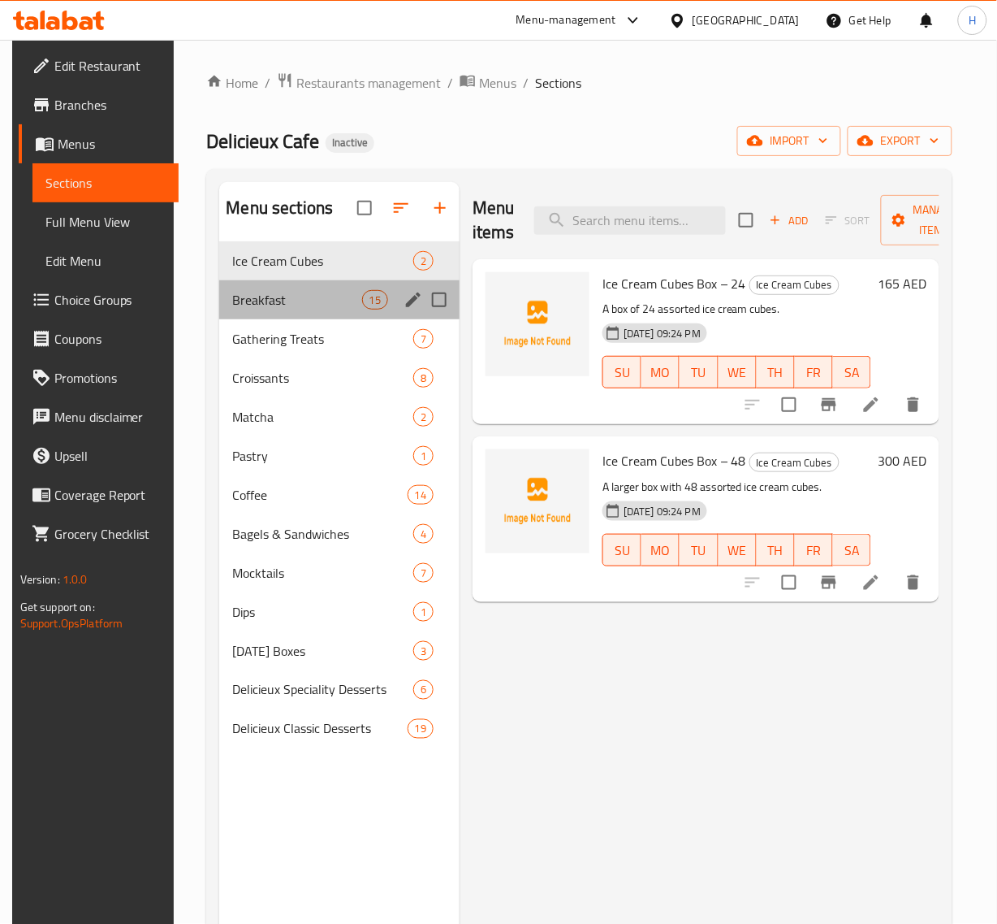
click at [301, 289] on div "Breakfast 15" at bounding box center [339, 299] width 240 height 39
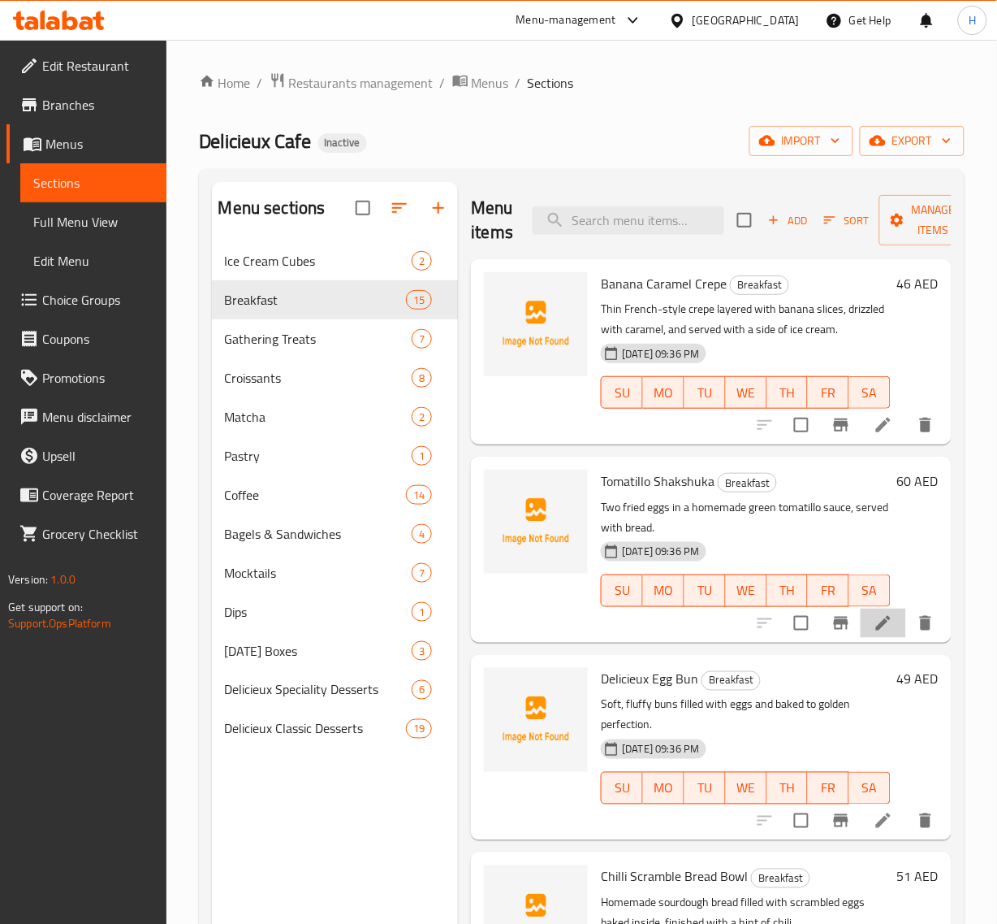
click at [863, 612] on li at bounding box center [883, 622] width 45 height 29
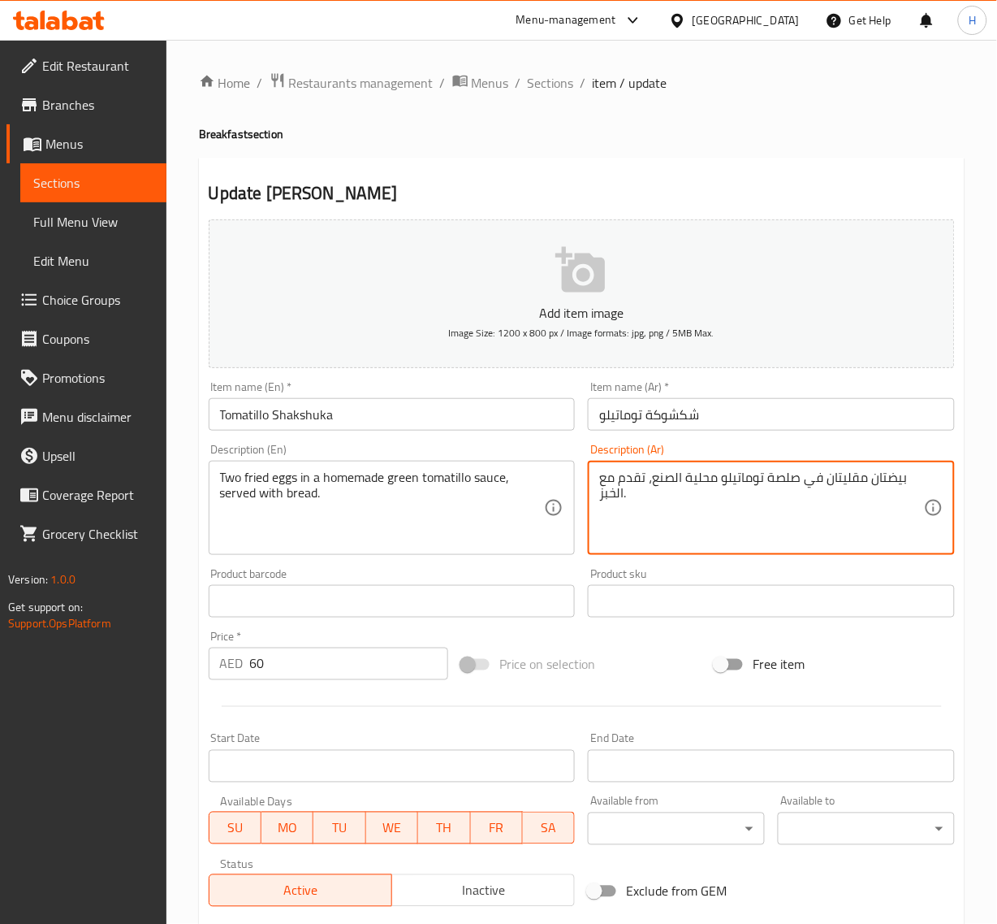
drag, startPoint x: 716, startPoint y: 473, endPoint x: 651, endPoint y: 484, distance: 66.0
paste textarea "Tomatillo Shakshuka"
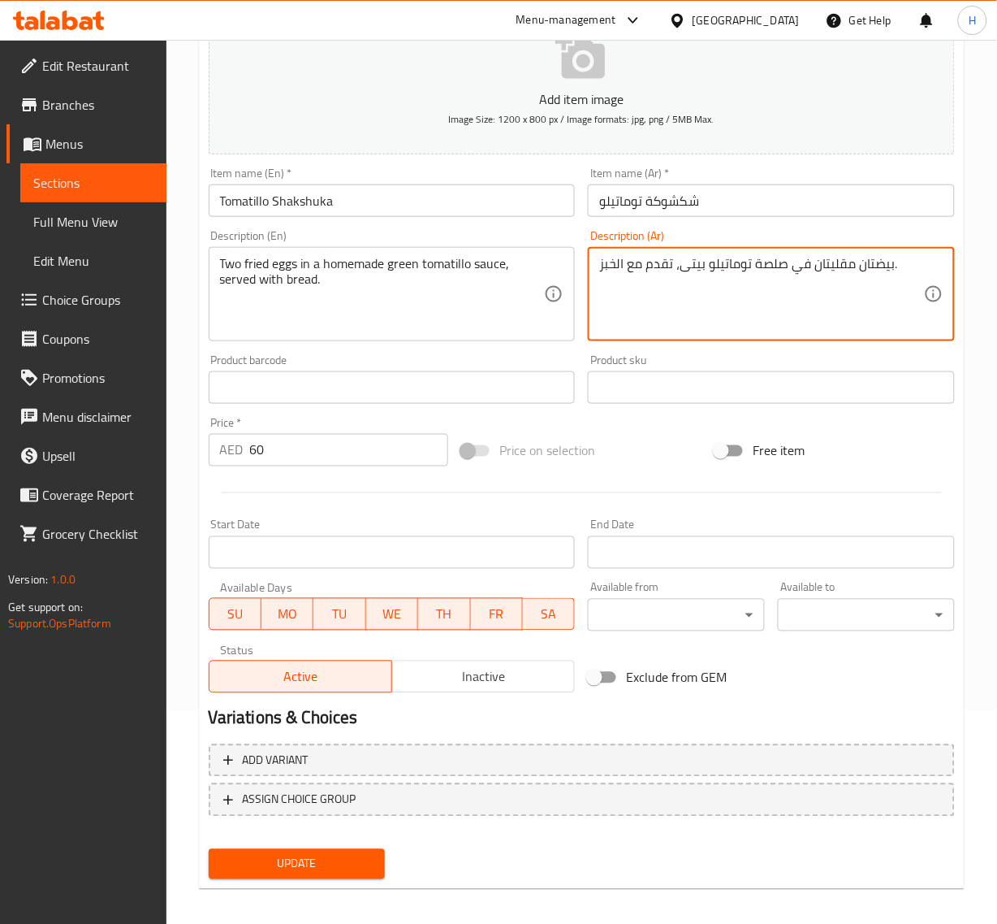
scroll to position [221, 0]
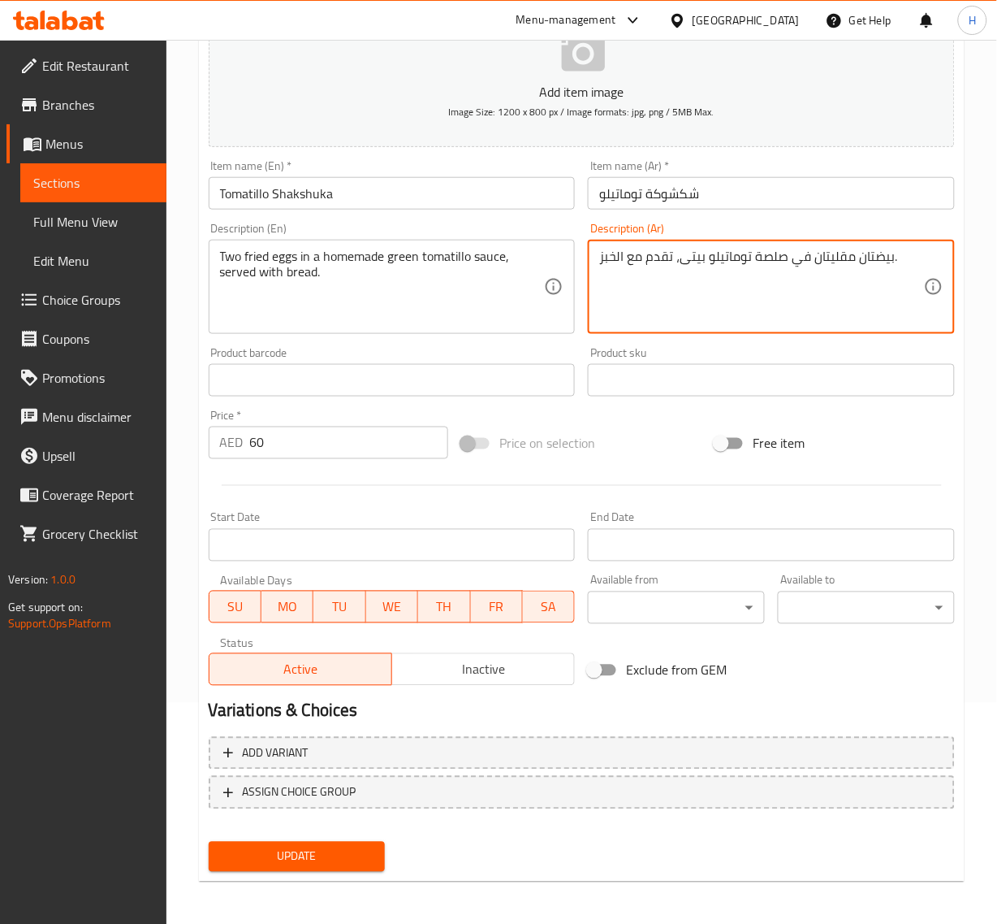
type textarea "بيضتان مقليتان في صلصة توماتيلو بيتى، تقدم مع الخبز."
click at [349, 858] on span "Update" at bounding box center [297, 856] width 151 height 20
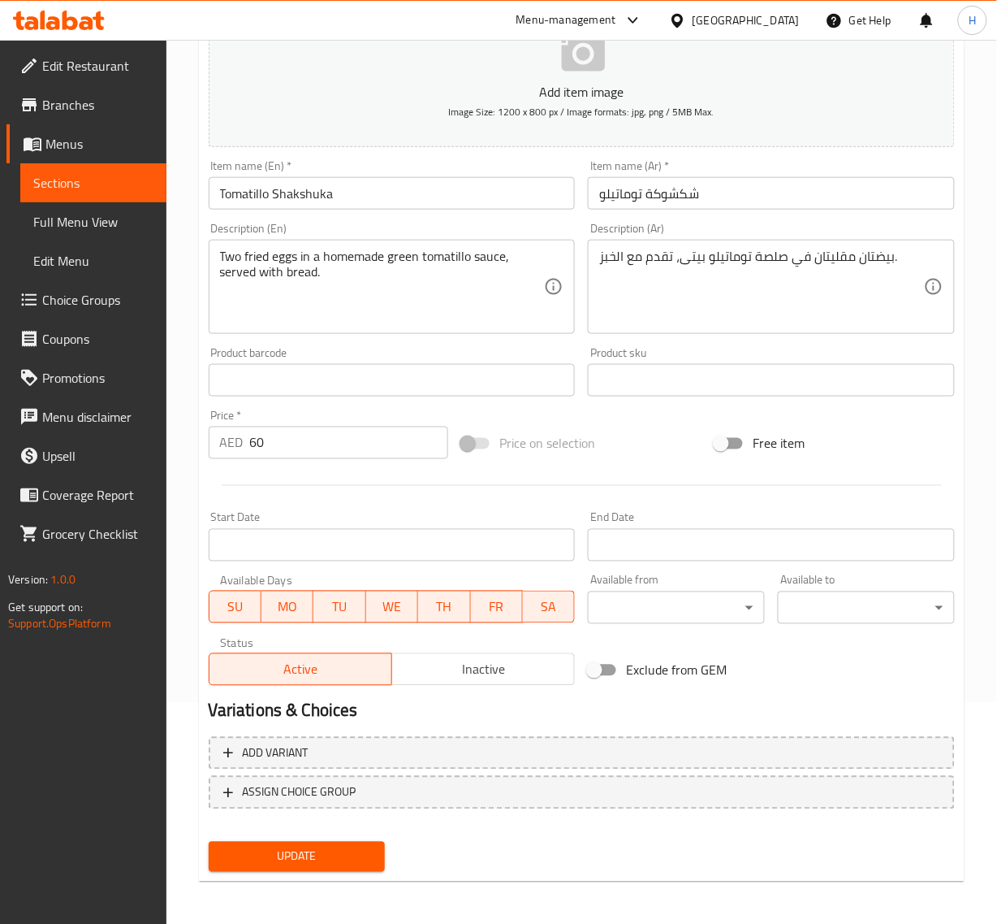
drag, startPoint x: 318, startPoint y: 858, endPoint x: 341, endPoint y: 838, distance: 30.0
click at [318, 858] on span "Update" at bounding box center [297, 856] width 151 height 20
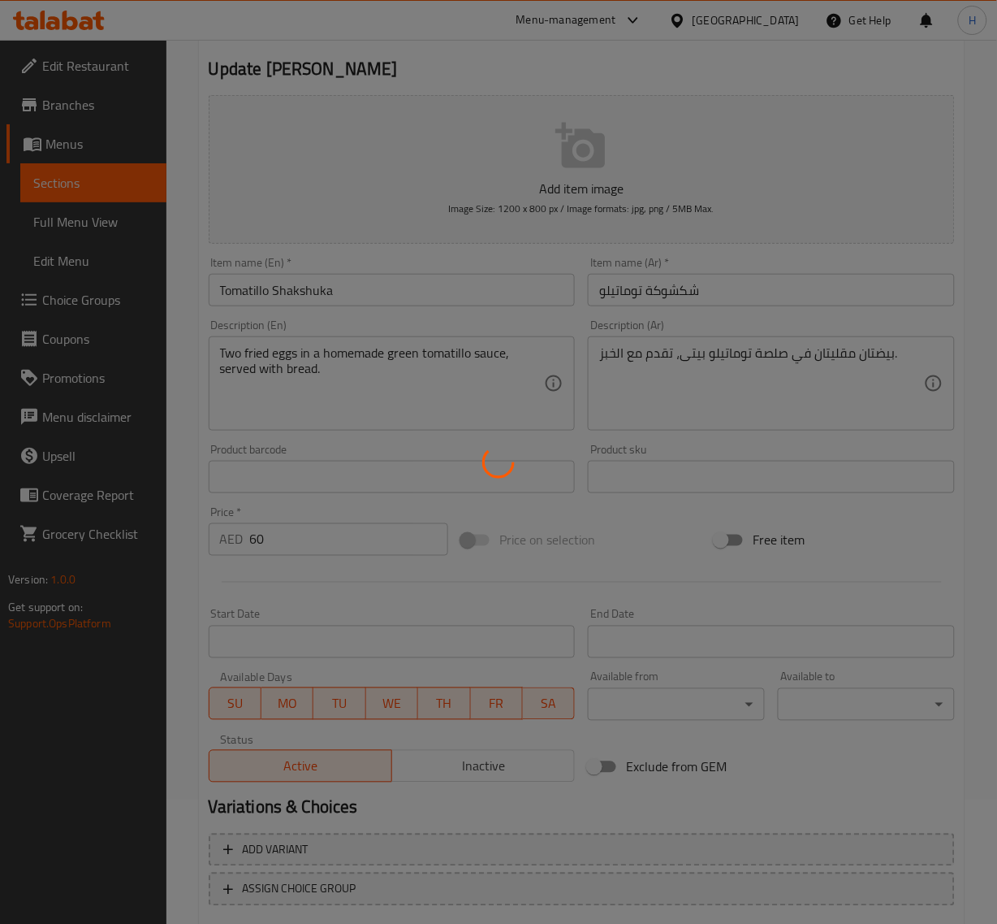
scroll to position [0, 0]
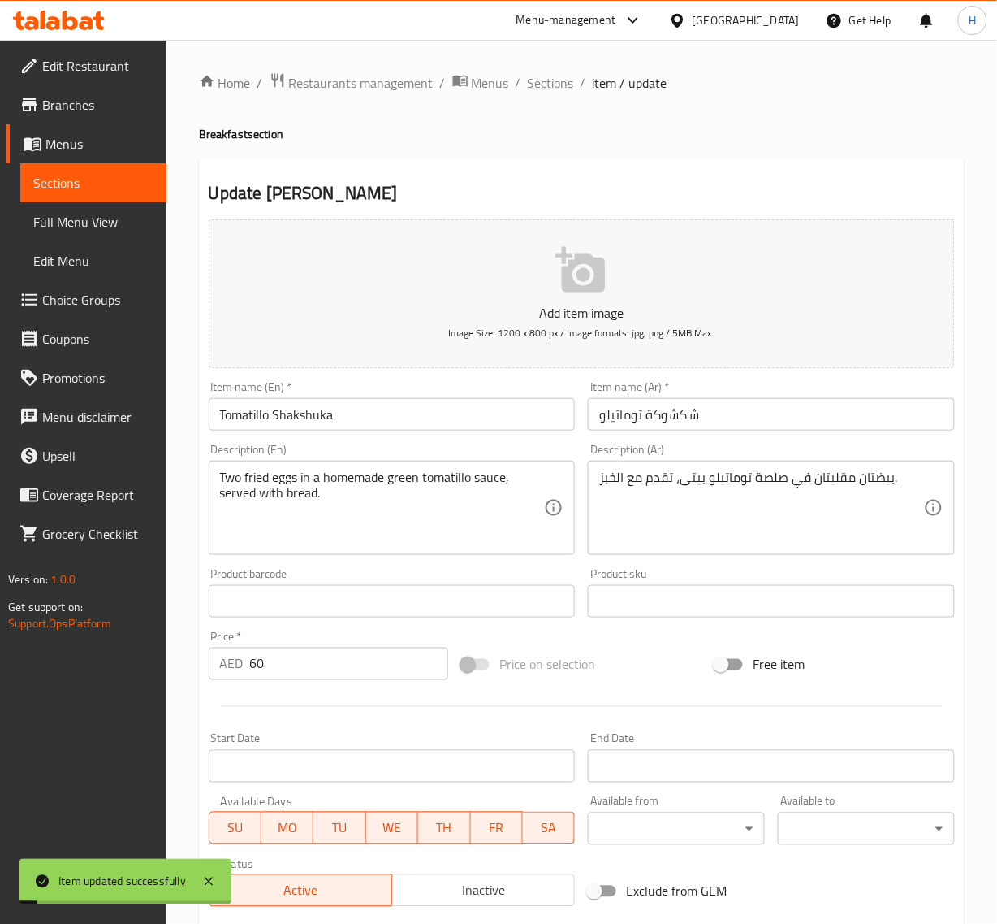
click at [546, 85] on span "Sections" at bounding box center [551, 82] width 46 height 19
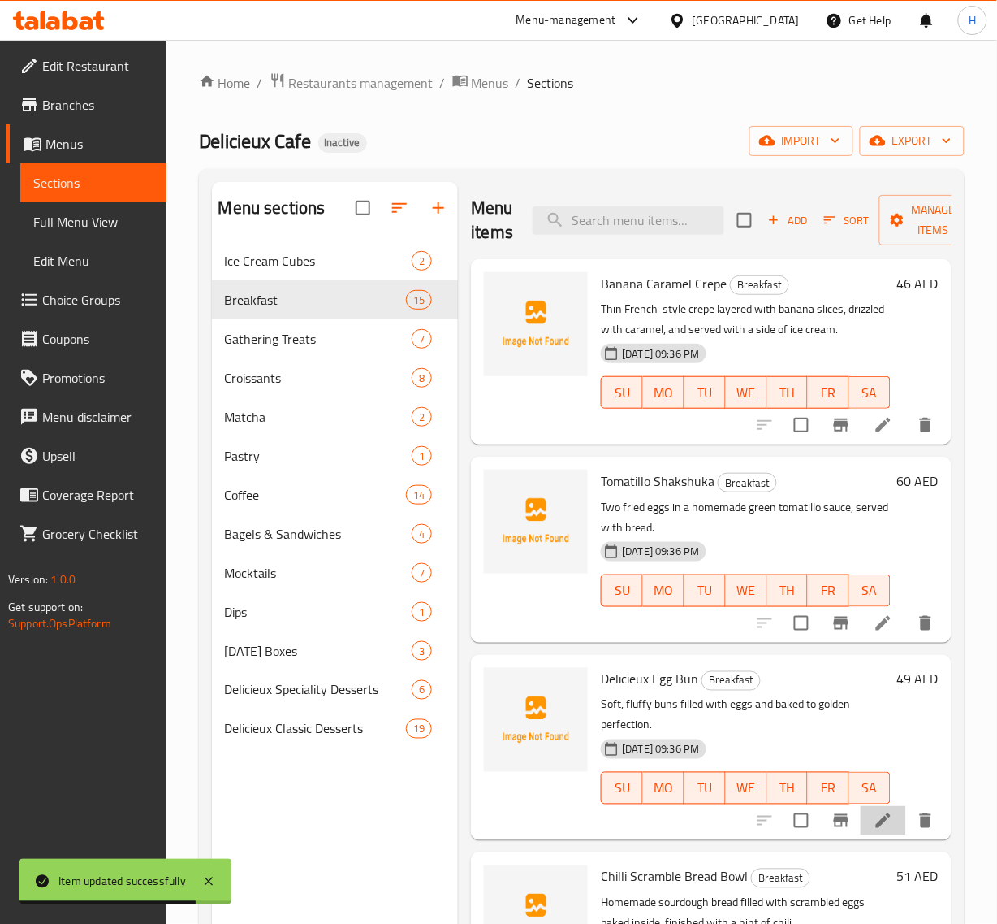
click at [861, 822] on li at bounding box center [883, 820] width 45 height 29
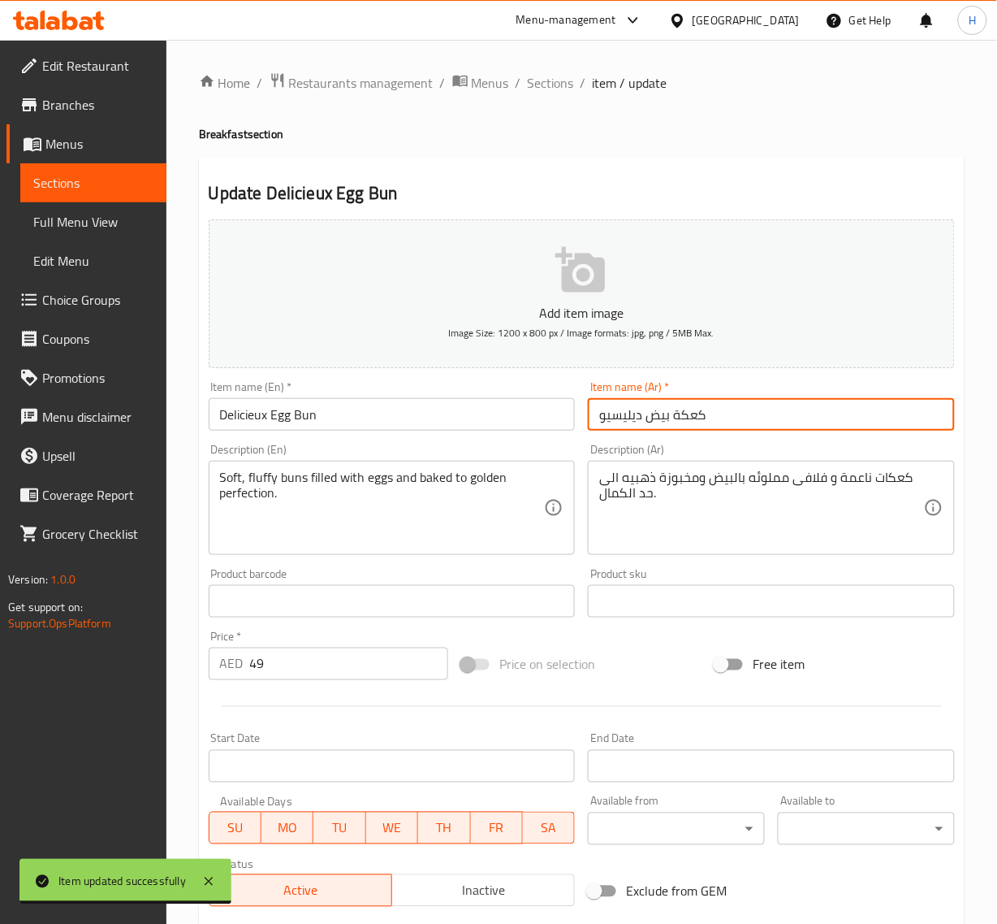
click at [691, 410] on input "كعكة بيض ديليسيو" at bounding box center [771, 414] width 367 height 32
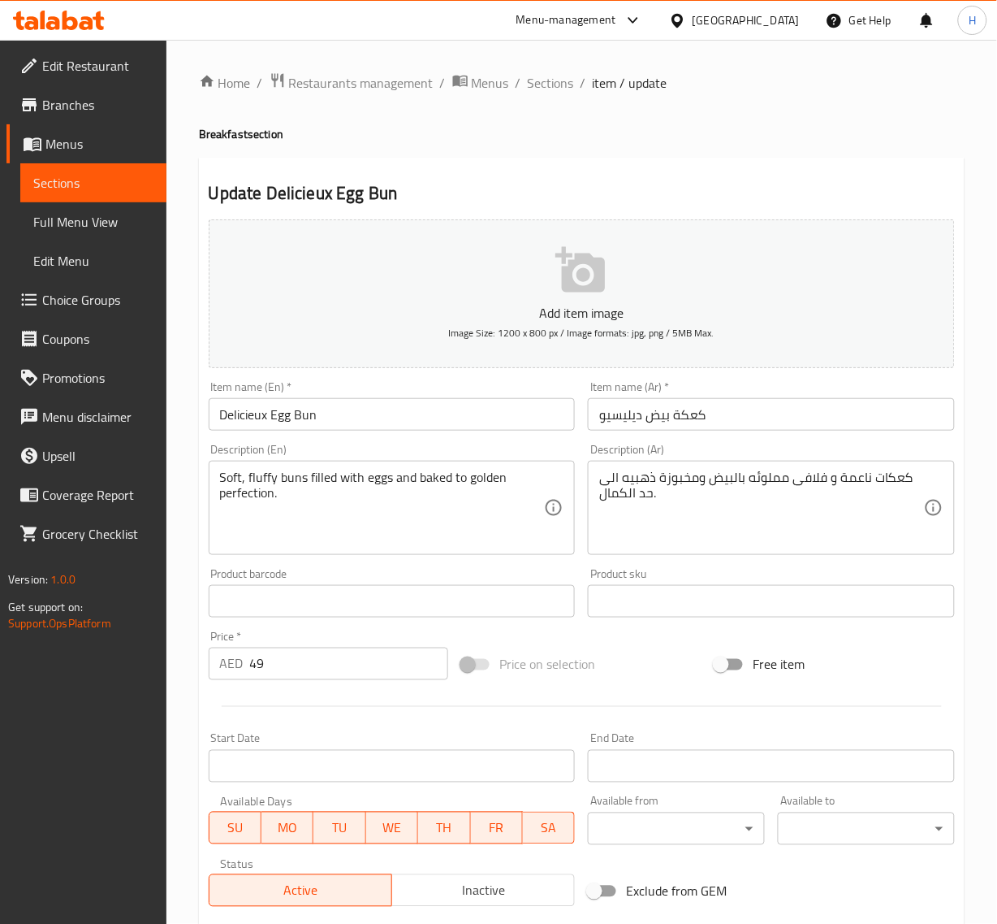
click at [693, 414] on input "كعكة بيض ديليسيو" at bounding box center [771, 414] width 367 height 32
paste input "يزر"
type input "كيزر بيض ديليسيو"
click at [887, 480] on textarea "كعكات ناعمة و فلافى مملوئه بالبيض ومخبوزة ذهبيه الى حد الكمال." at bounding box center [761, 507] width 325 height 77
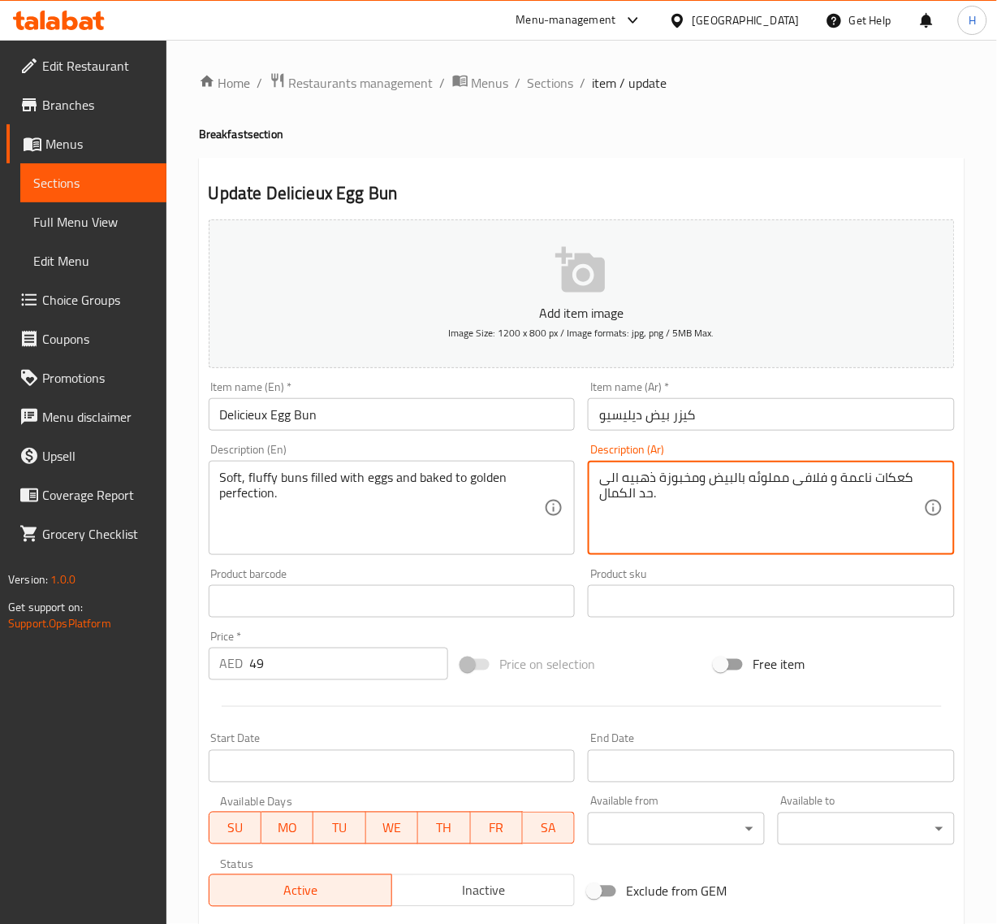
paste textarea "يزر"
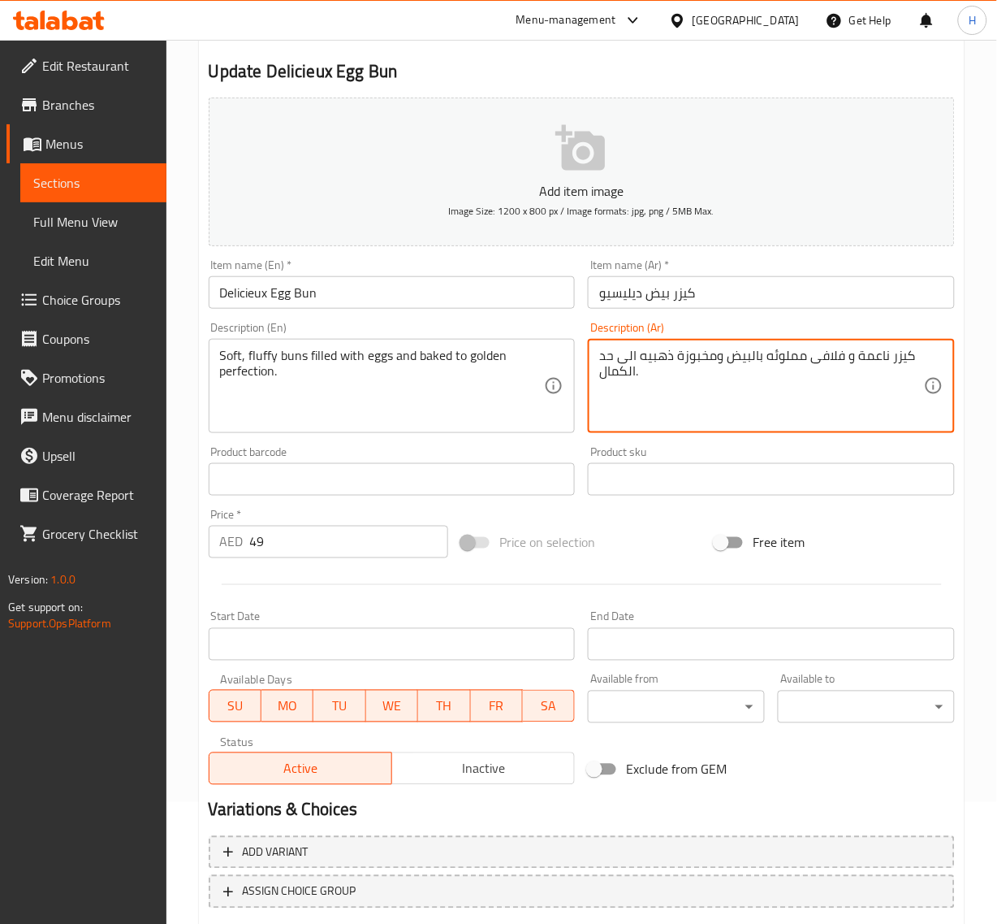
scroll to position [221, 0]
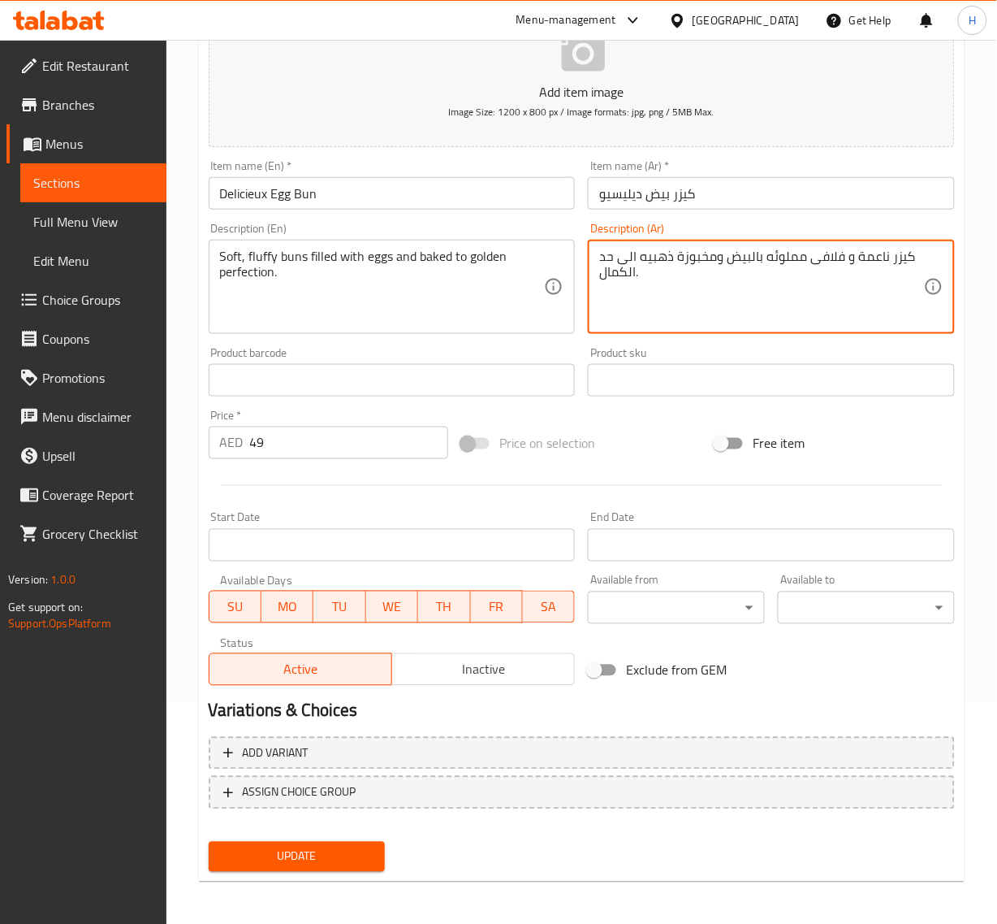
type textarea "كيزر ناعمة و فلافى مملوئه بالبيض ومخبوزة ذهبيه الى حد الكمال."
click at [378, 859] on button "Update" at bounding box center [297, 857] width 177 height 30
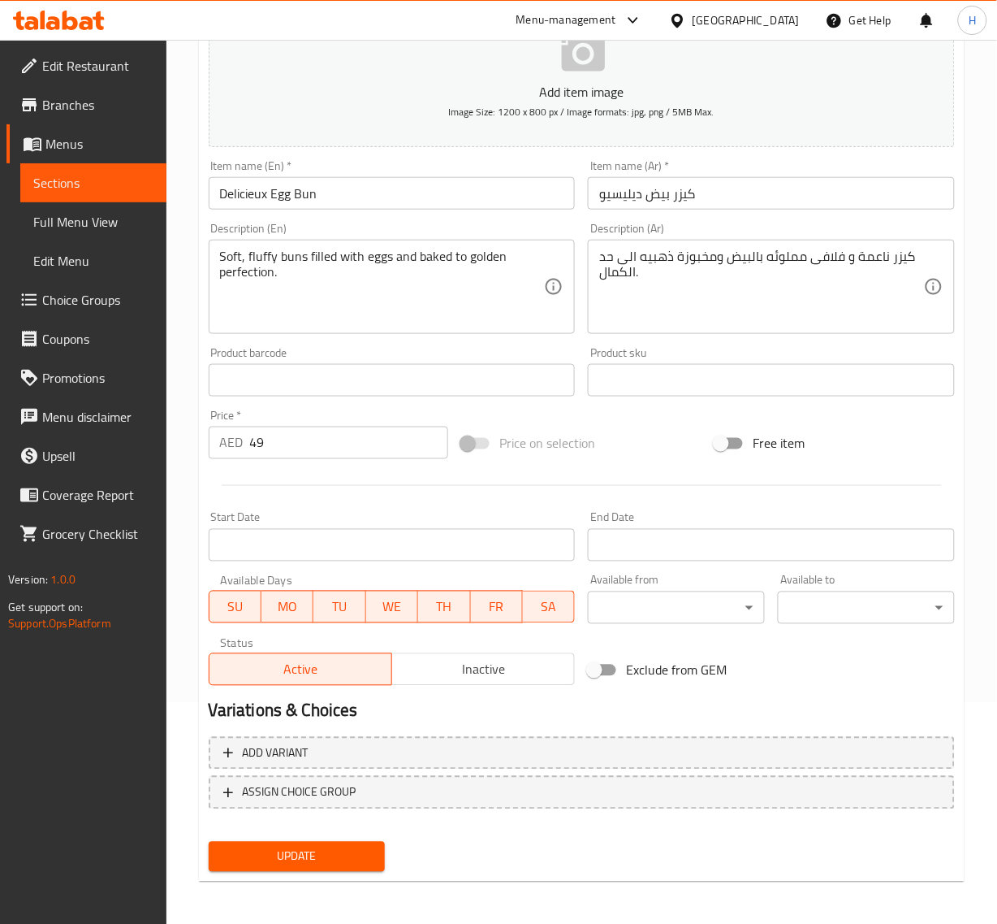
click at [276, 854] on span "Update" at bounding box center [297, 856] width 151 height 20
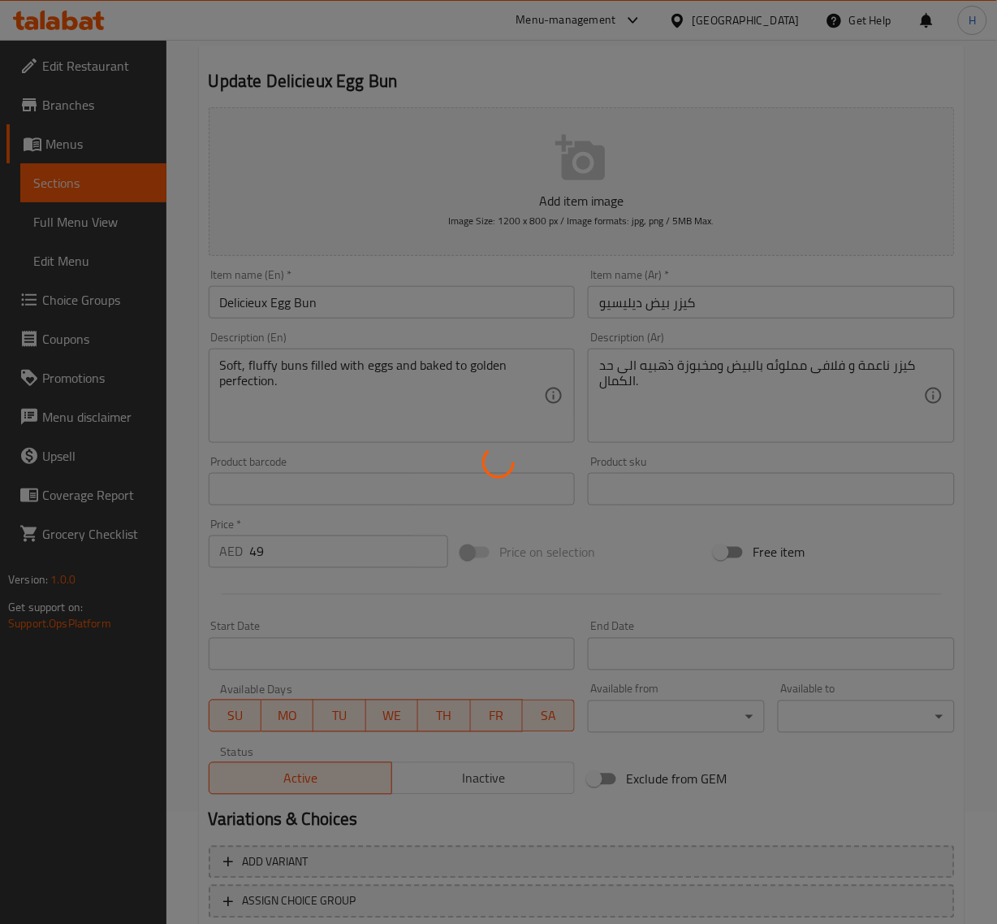
scroll to position [0, 0]
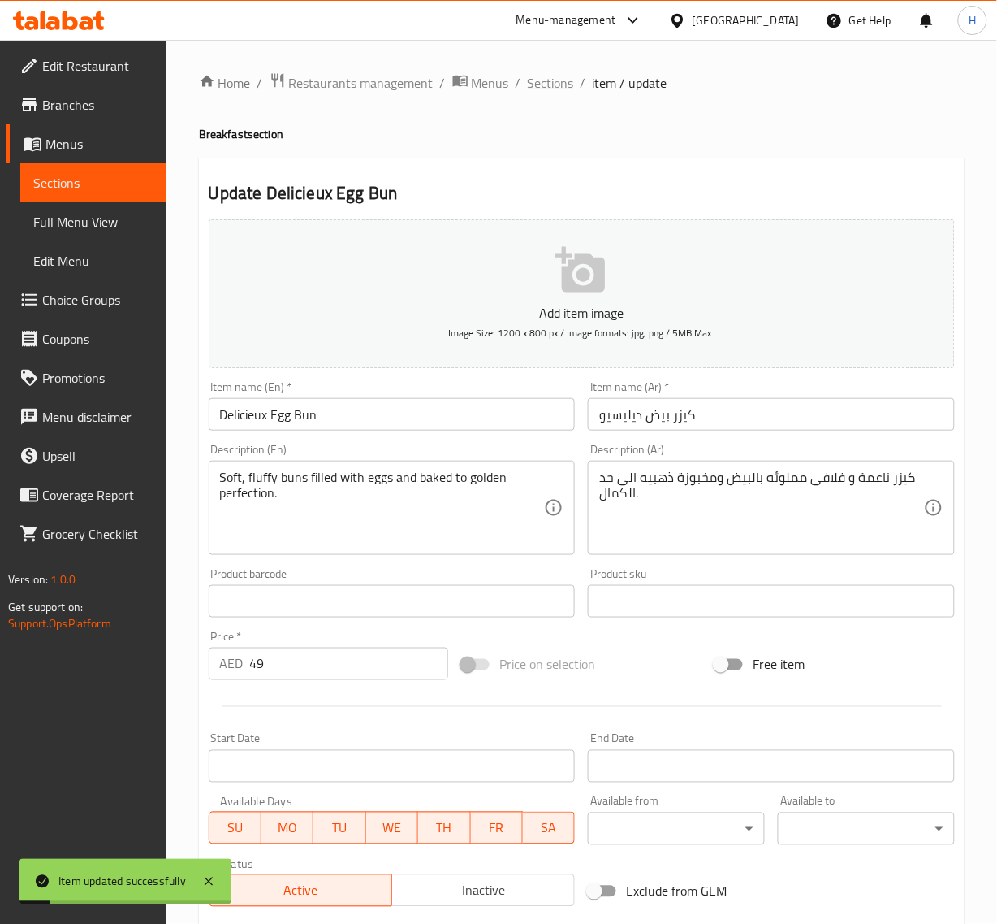
click at [544, 91] on span "Sections" at bounding box center [551, 82] width 46 height 19
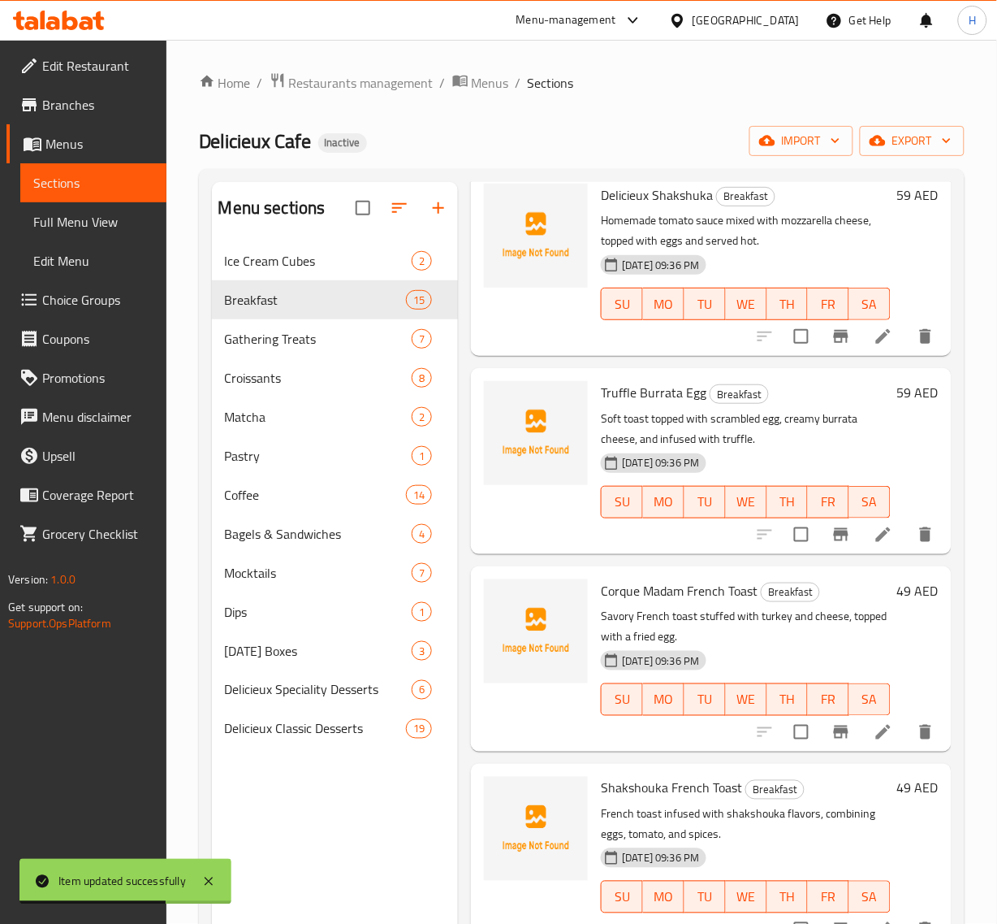
scroll to position [914, 0]
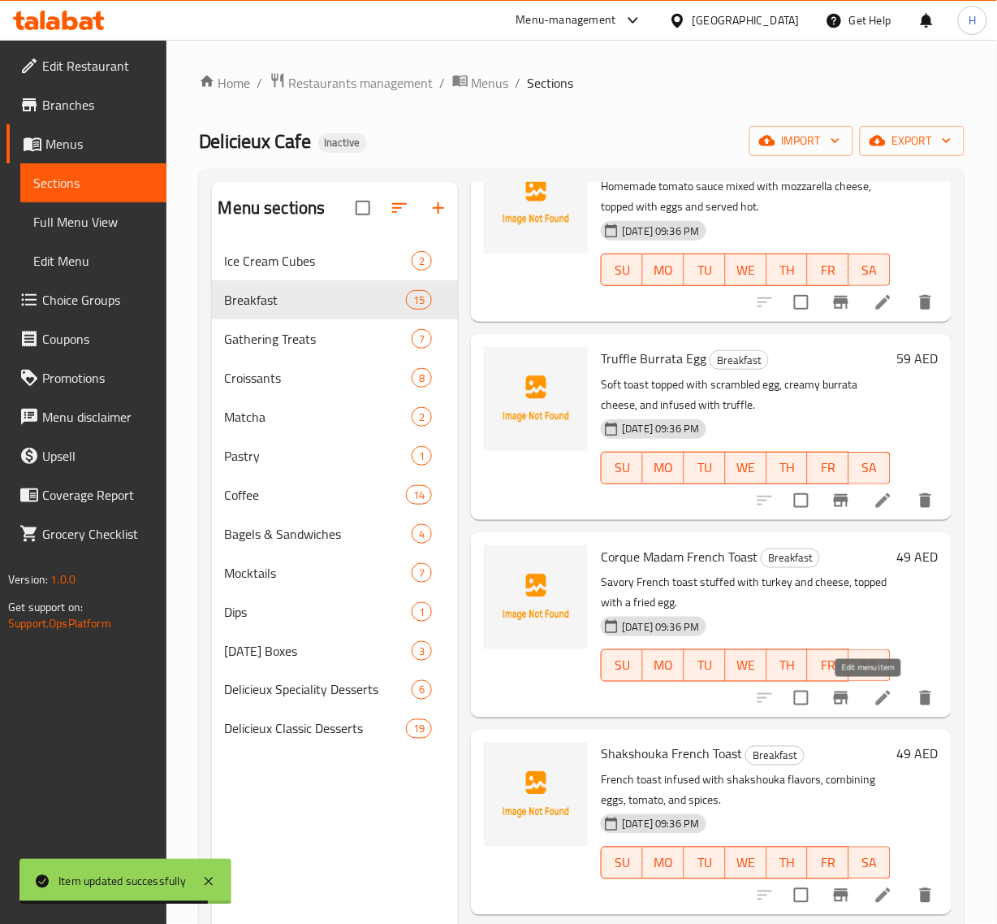
click at [877, 703] on icon at bounding box center [883, 697] width 19 height 19
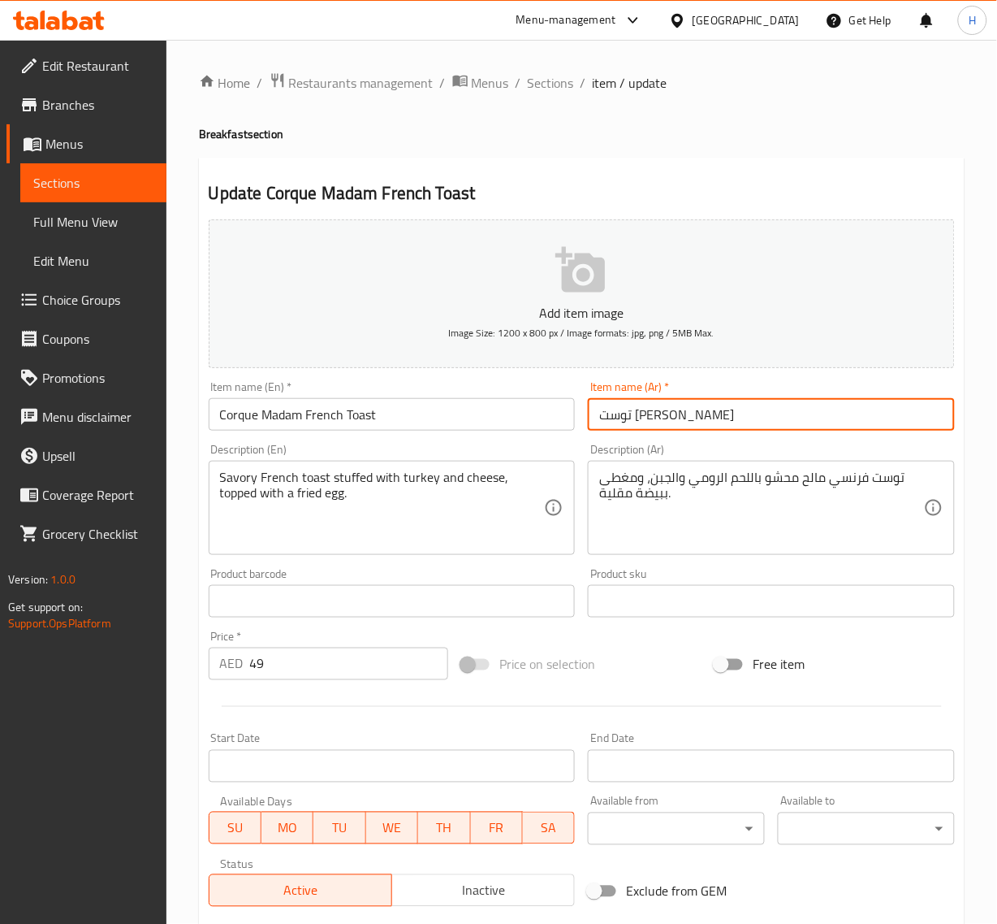
click at [611, 420] on input "توست فرنسى مادام كورك" at bounding box center [771, 414] width 367 height 32
paste input "رو"
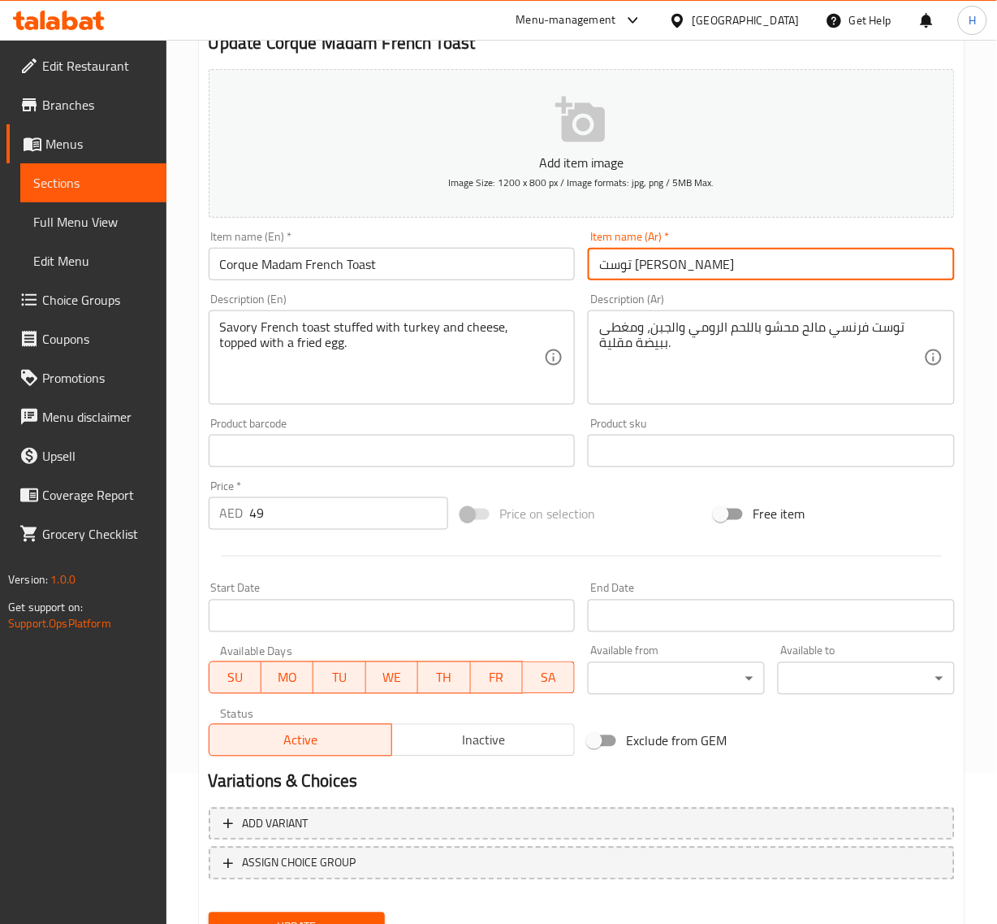
scroll to position [203, 0]
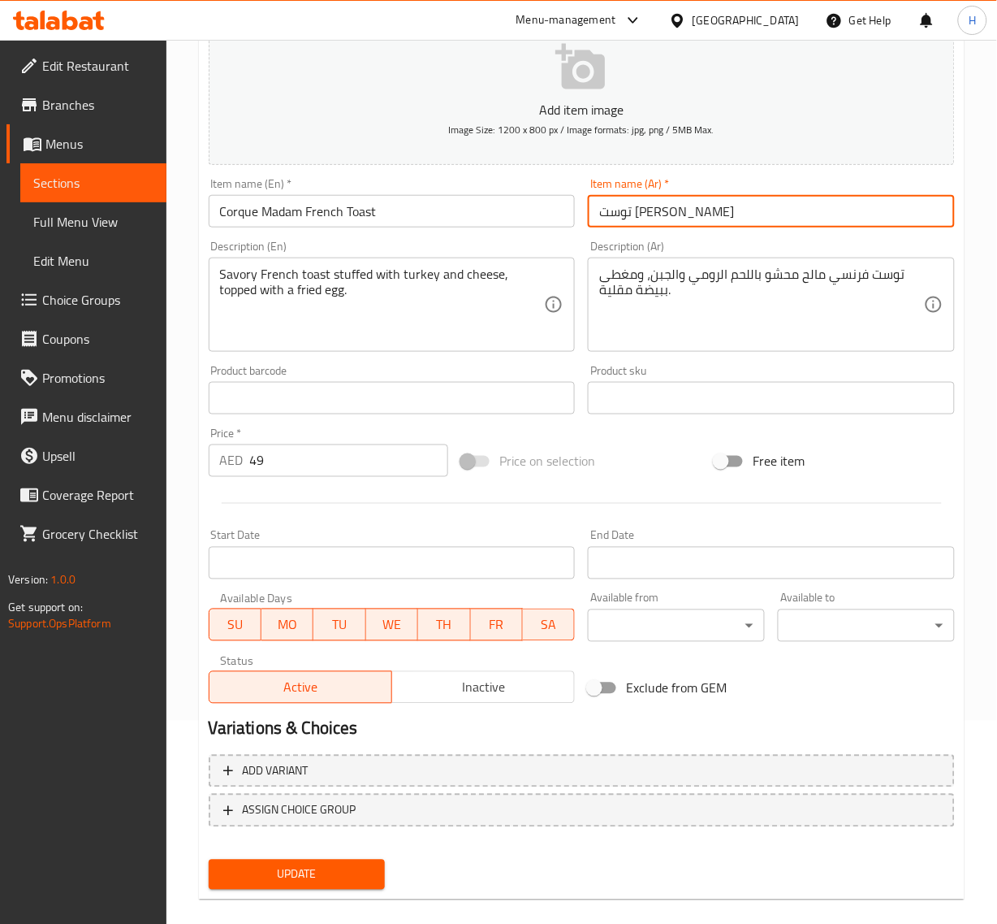
type input "توست [PERSON_NAME]"
click at [296, 874] on span "Update" at bounding box center [297, 874] width 151 height 20
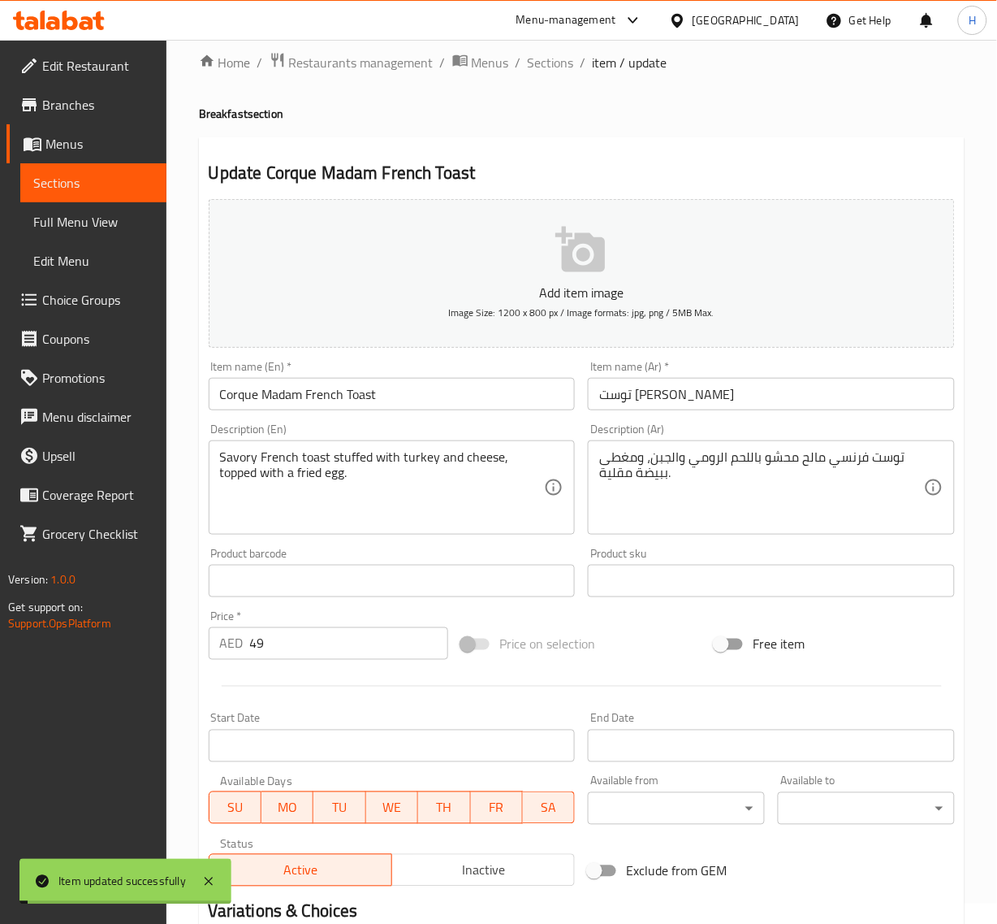
scroll to position [0, 0]
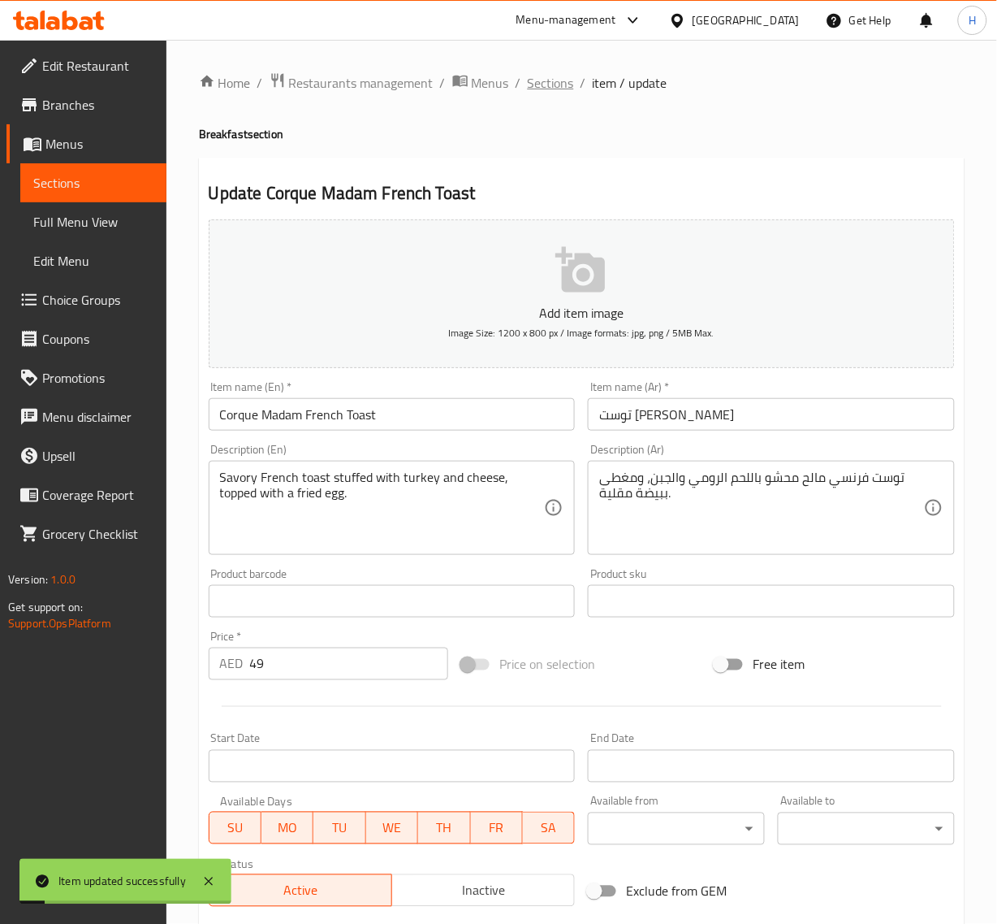
click at [565, 73] on span "Sections" at bounding box center [551, 82] width 46 height 19
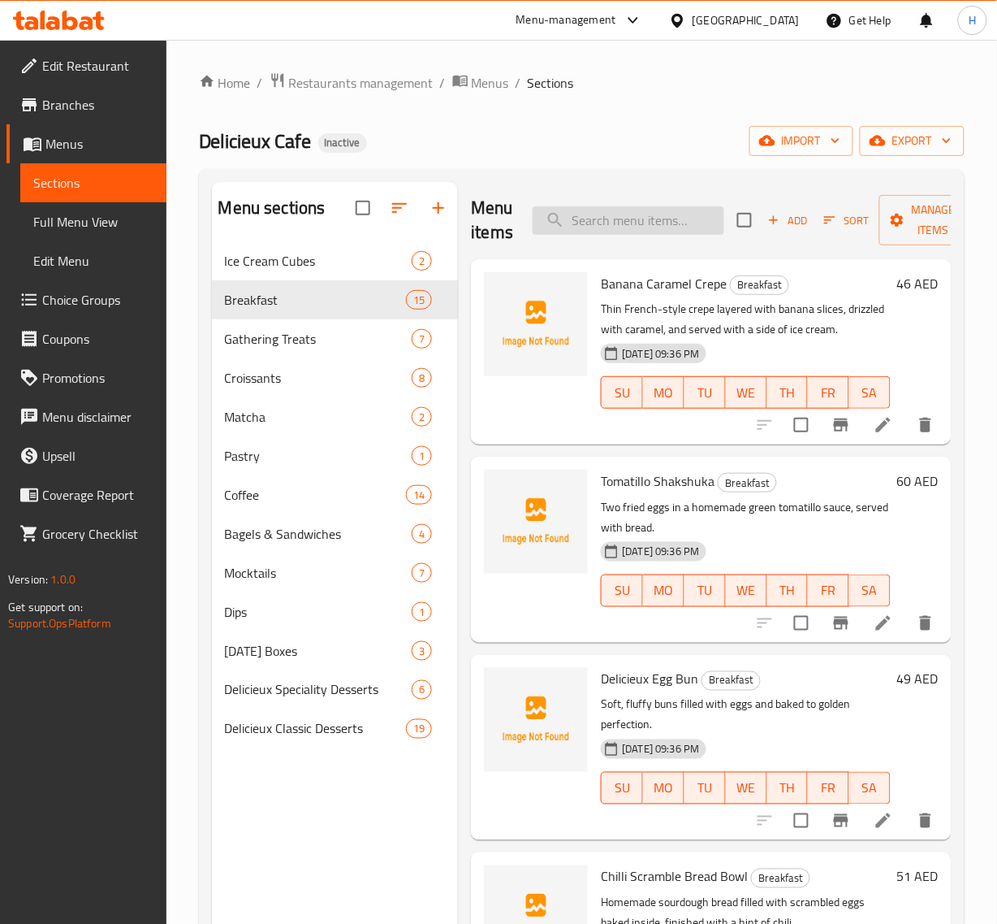
click at [647, 211] on input "search" at bounding box center [629, 220] width 192 height 28
paste input "Nuts Pancake"
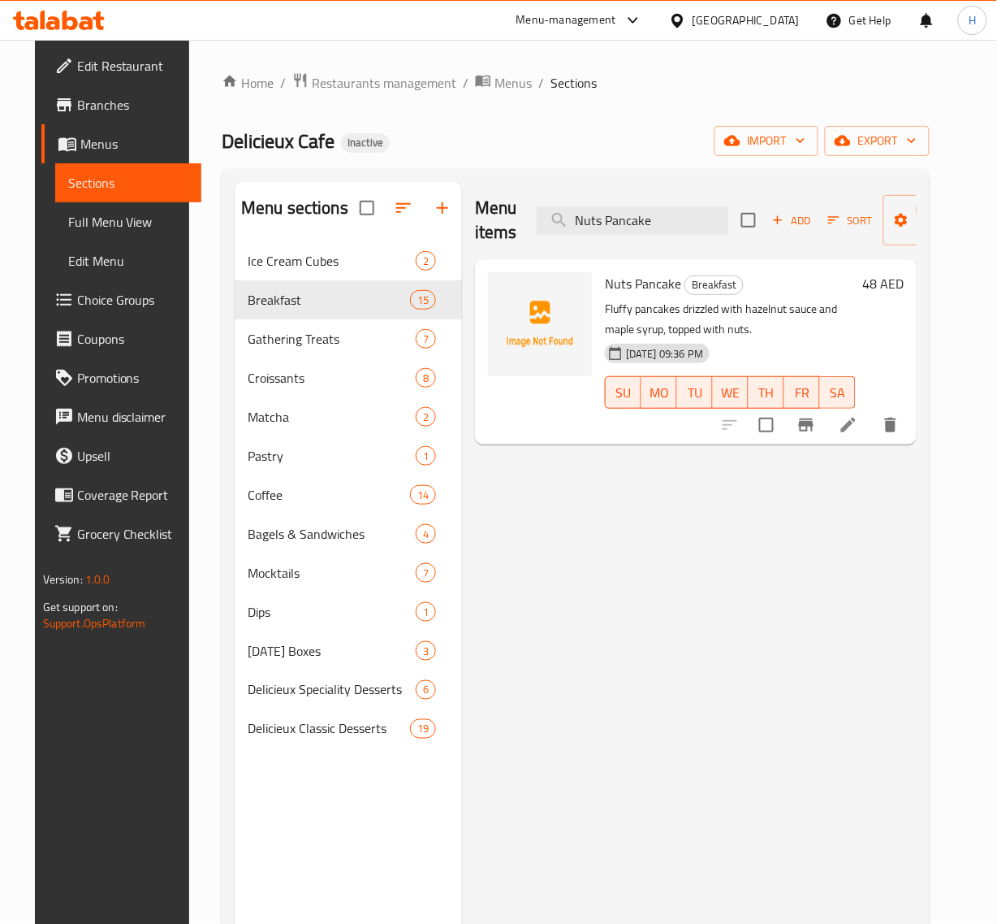
type input "Nuts Pancake"
click at [872, 435] on li at bounding box center [848, 424] width 45 height 29
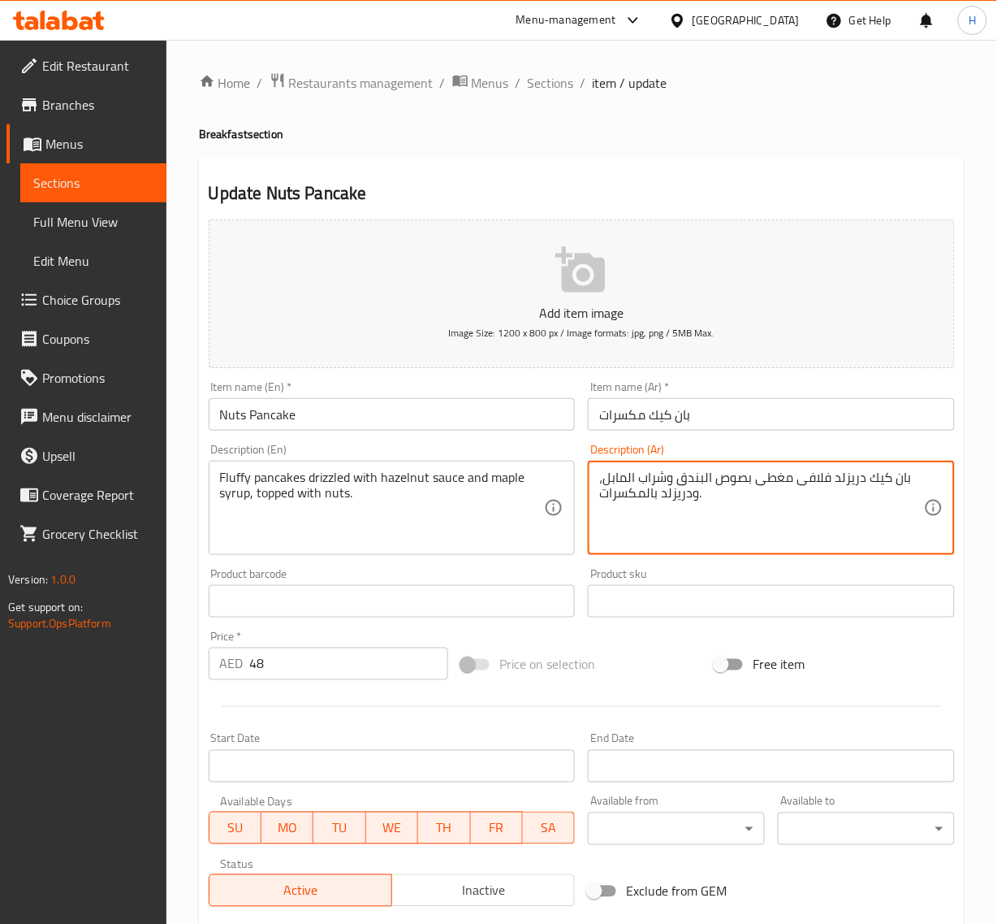
drag, startPoint x: 660, startPoint y: 495, endPoint x: 690, endPoint y: 493, distance: 30.2
click at [690, 493] on textarea "بان كيك دريزلد فلافى مغطى بصوص البندق وشراب المابل، ودريزلد بالمكسرات." at bounding box center [761, 507] width 325 height 77
click at [659, 490] on textarea "بان كيك دريزلد فلافى مغطى بصوص البندق وشراب المابل، ودريزلد بالمكسرات." at bounding box center [761, 507] width 325 height 77
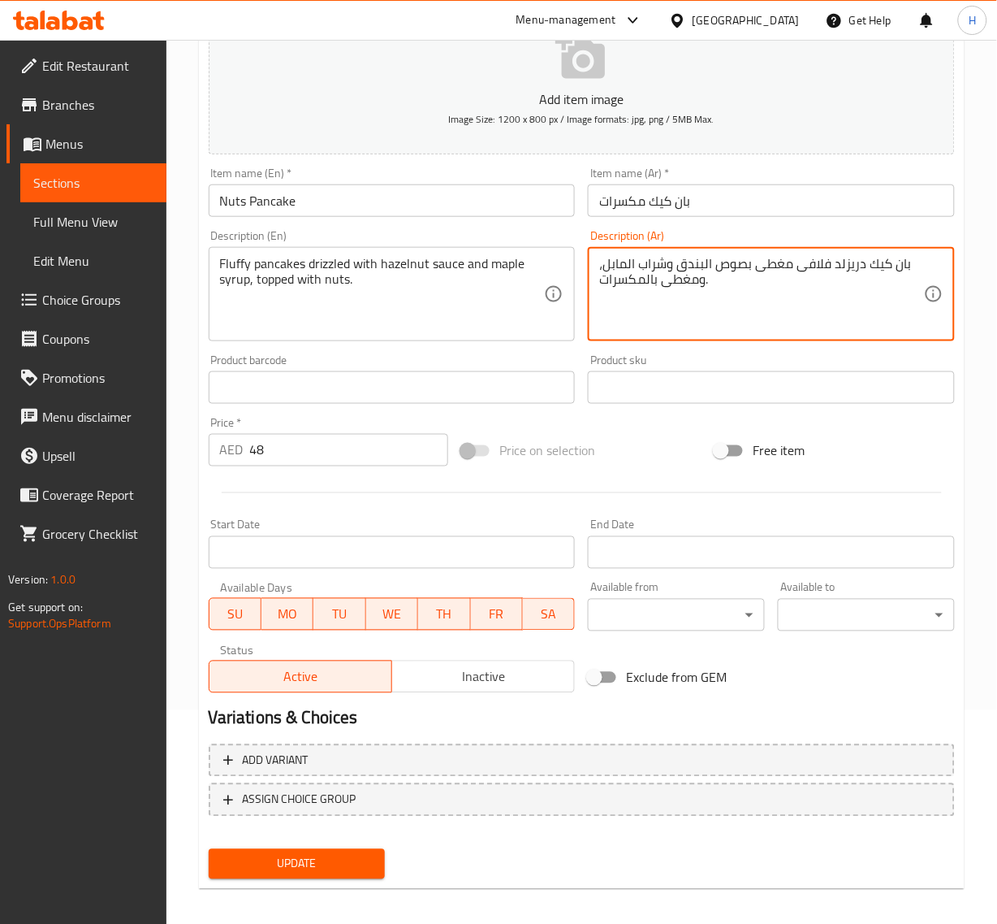
scroll to position [221, 0]
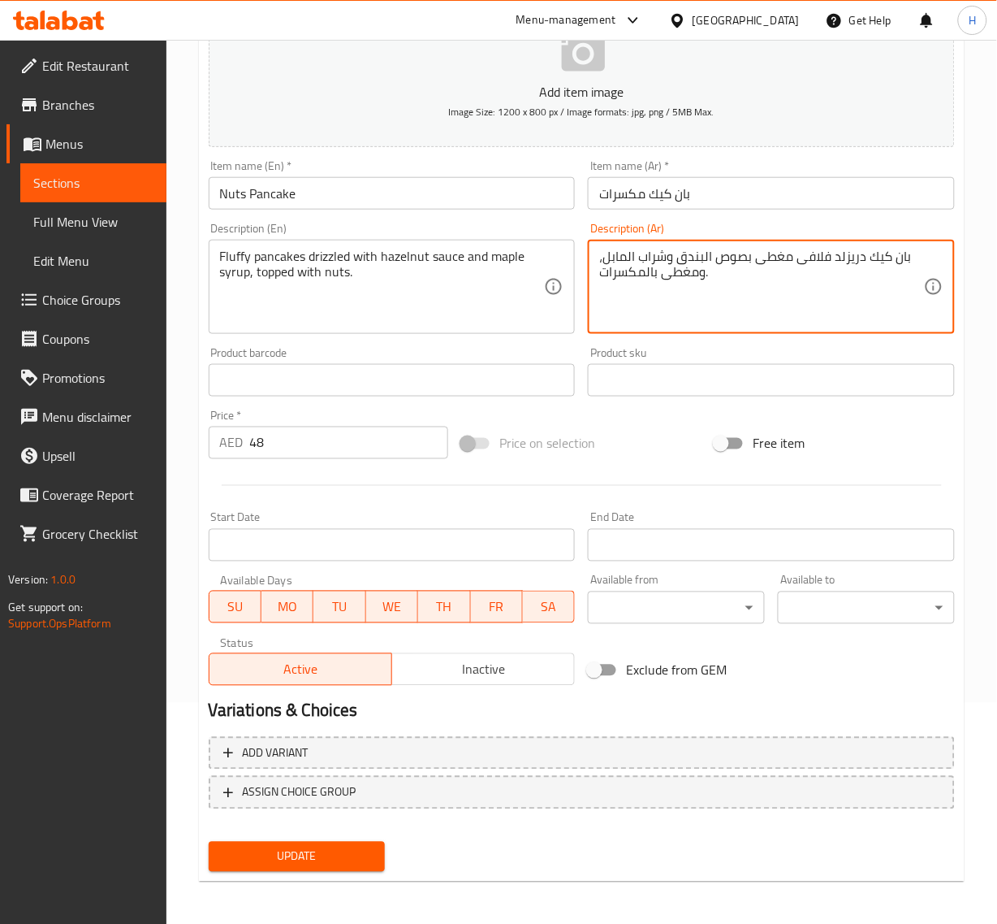
type textarea "بان كيك دريزلد فلافى مغطى بصوص البندق وشراب المابل، ومغطى بالمكسرات."
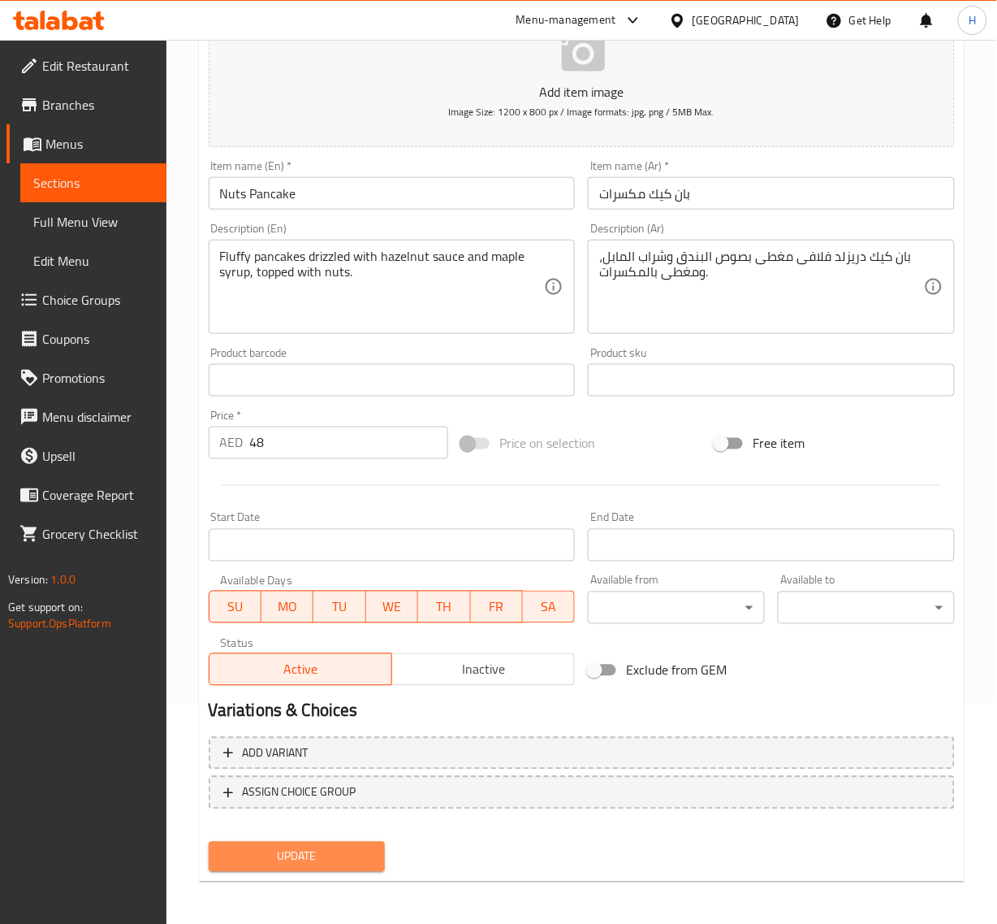
click at [313, 865] on button "Update" at bounding box center [297, 857] width 177 height 30
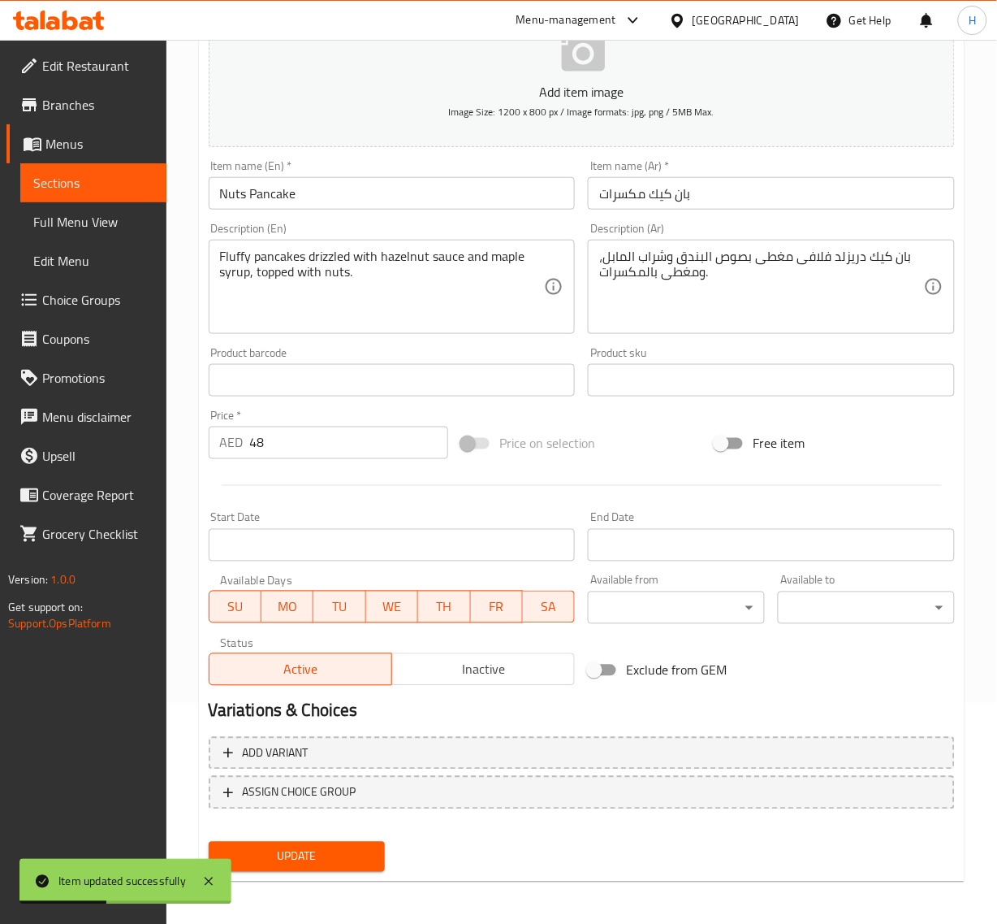
scroll to position [18, 0]
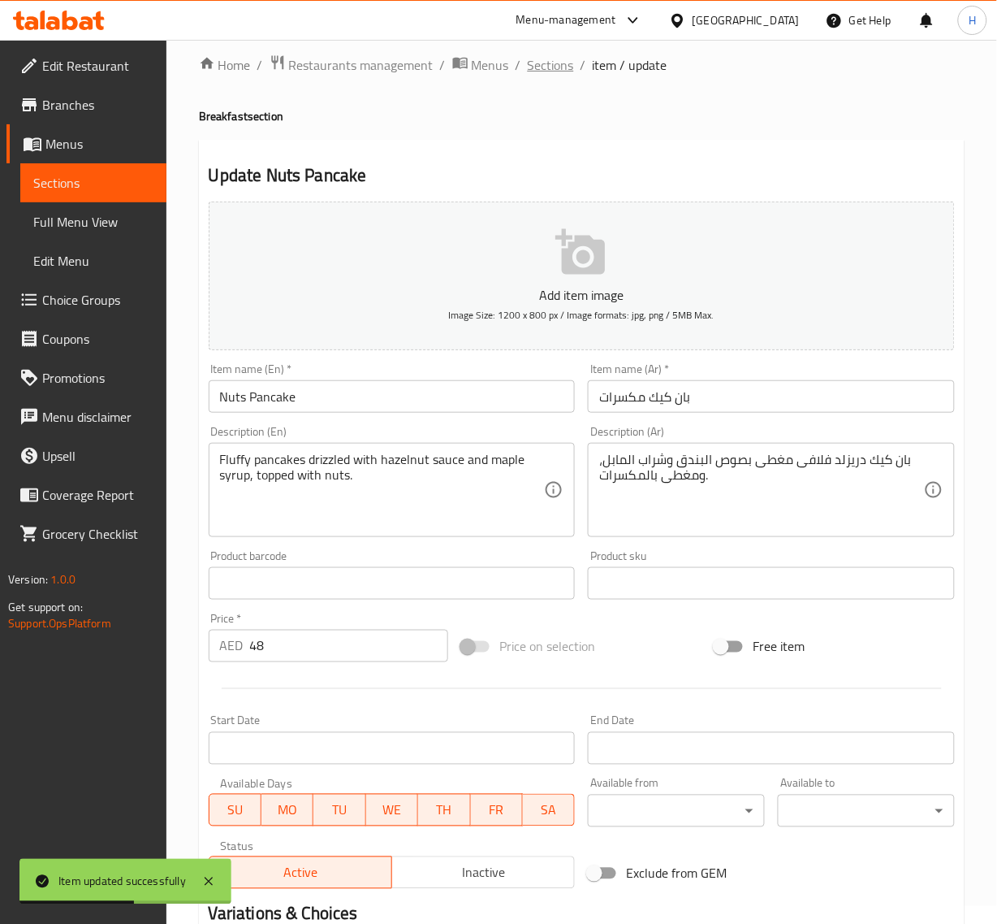
click at [554, 66] on span "Sections" at bounding box center [551, 64] width 46 height 19
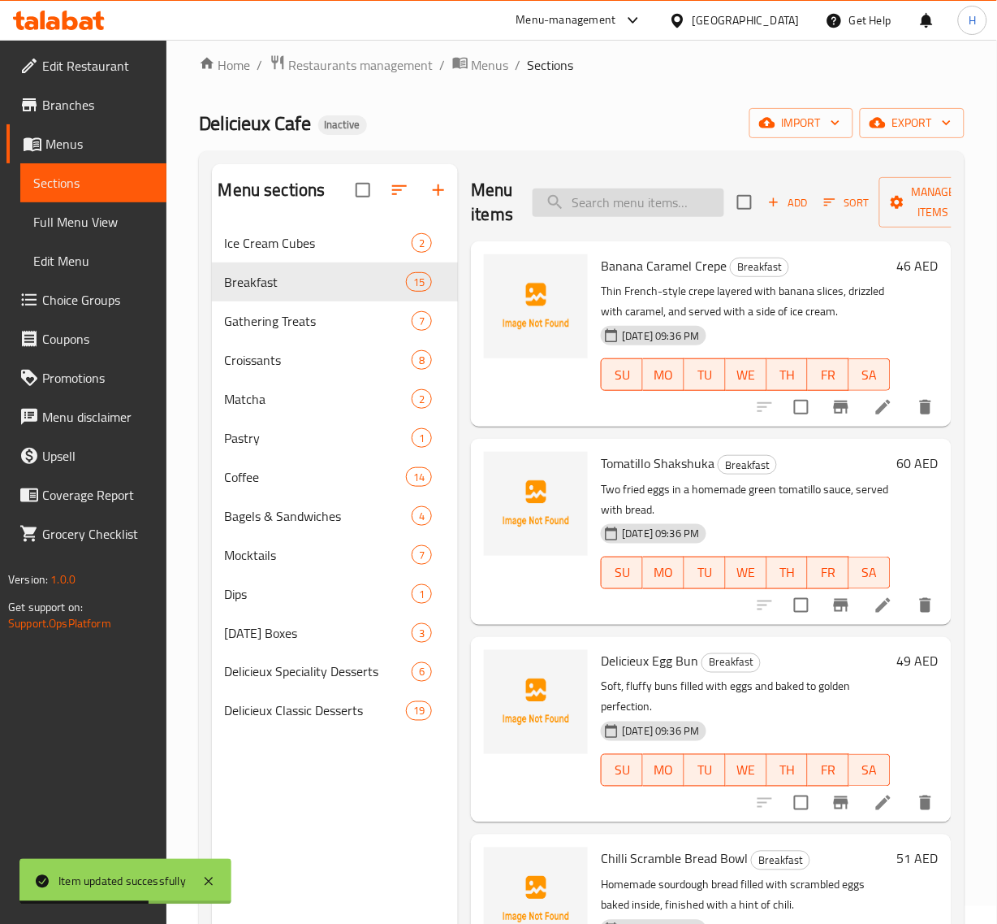
click at [625, 214] on input "search" at bounding box center [629, 202] width 192 height 28
paste input "Fig Cheese Puff"
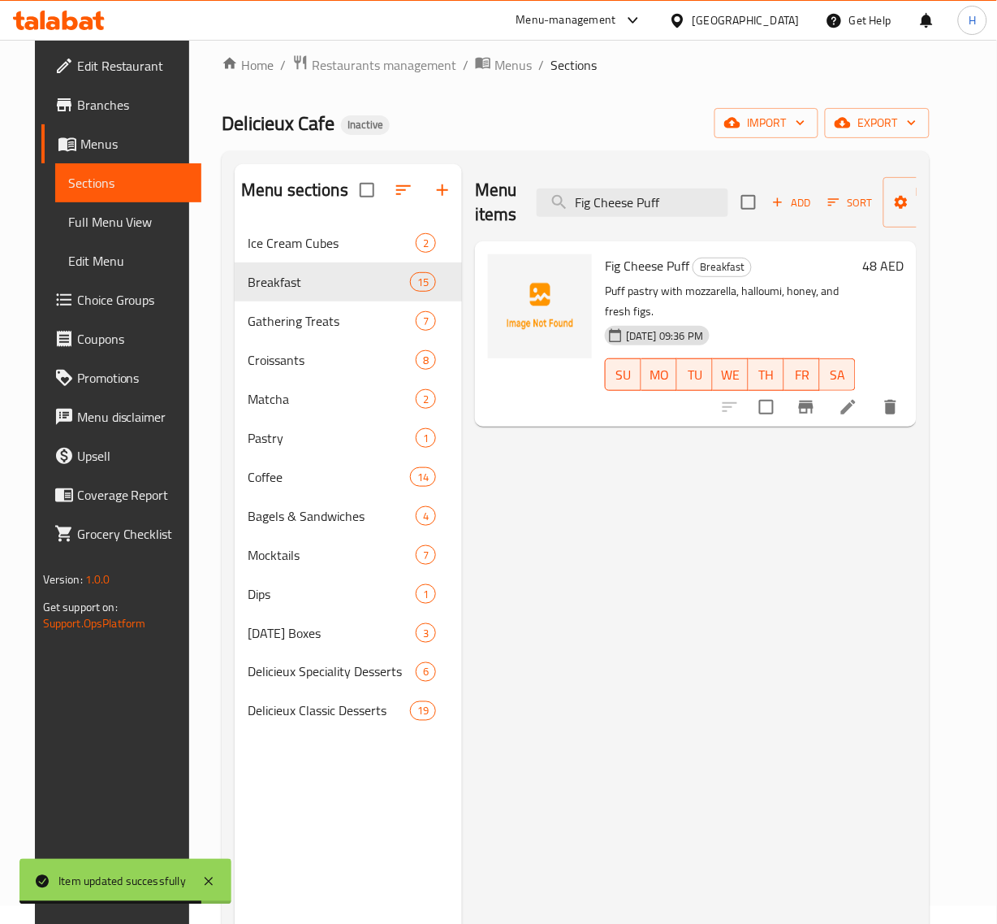
type input "Fig Cheese Puff"
click at [859, 397] on icon at bounding box center [848, 406] width 19 height 19
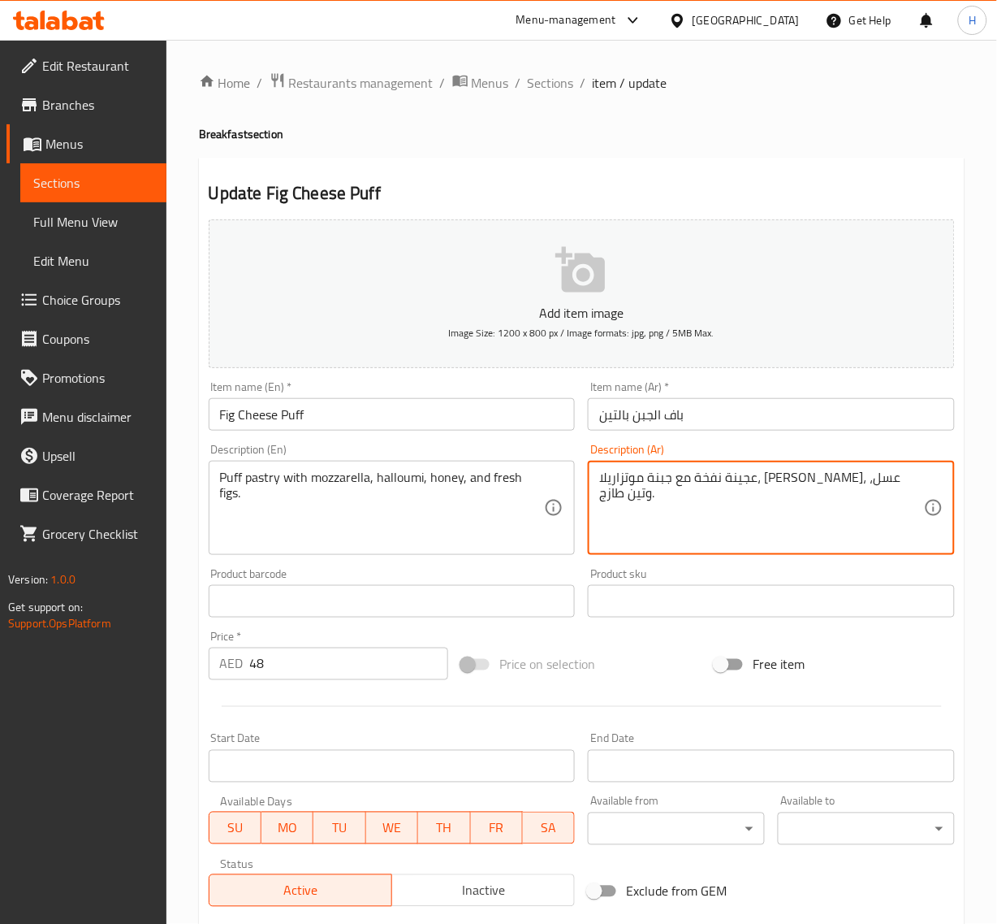
click at [785, 479] on textarea "عجينة نفخة مع جبنة موتزاريلا، حلومي، عسل، وتين طازج." at bounding box center [761, 507] width 325 height 77
click at [788, 479] on textarea "عجينة نفخة مع جبنة موتزاريلا، حلومي، عسل، وتين طازج." at bounding box center [761, 507] width 325 height 77
drag, startPoint x: 735, startPoint y: 477, endPoint x: 805, endPoint y: 476, distance: 69.9
click at [805, 476] on textarea "عجينة نفخة مع جبنة موتزاريلا، حلومي، عسل، وتين طازج." at bounding box center [761, 507] width 325 height 77
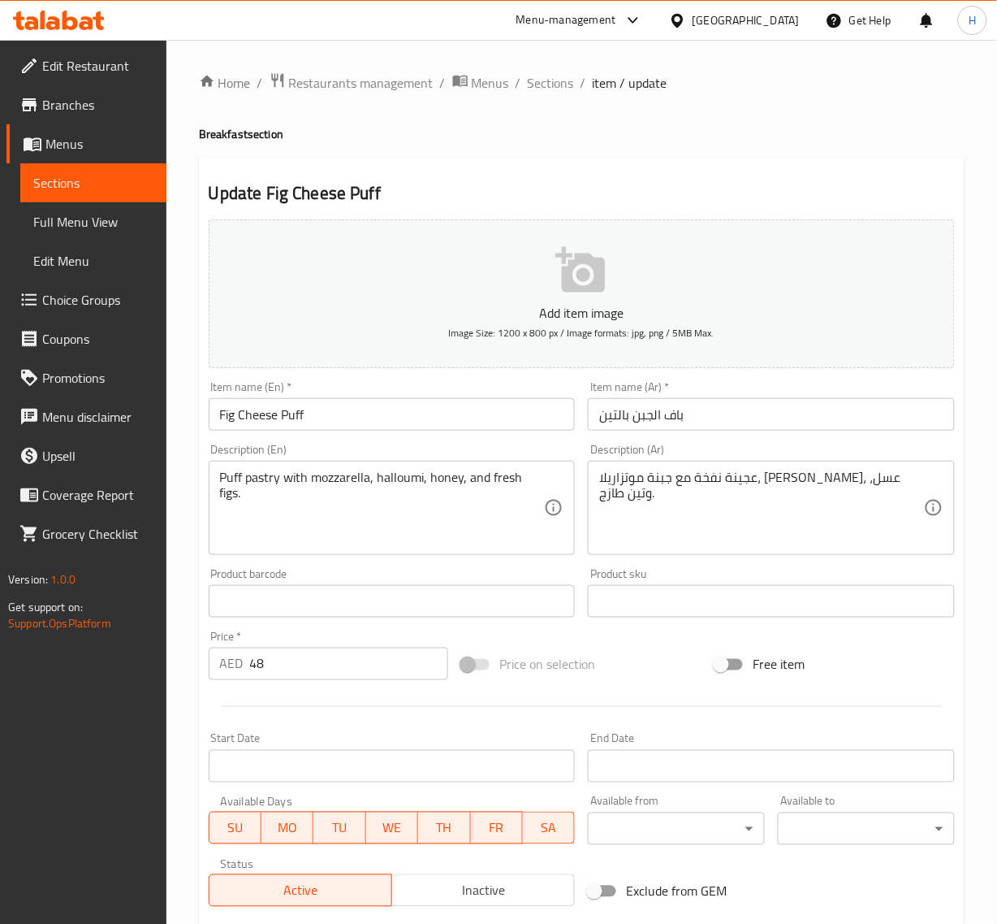
click at [789, 482] on textarea "عجينة نفخة مع جبنة موتزاريلا، حلومي، عسل، وتين طازج." at bounding box center [761, 507] width 325 height 77
click at [789, 481] on textarea "عجينة نفخة مع جبنة موتزاريلا، حلومي، عسل، وتين طازج." at bounding box center [761, 507] width 325 height 77
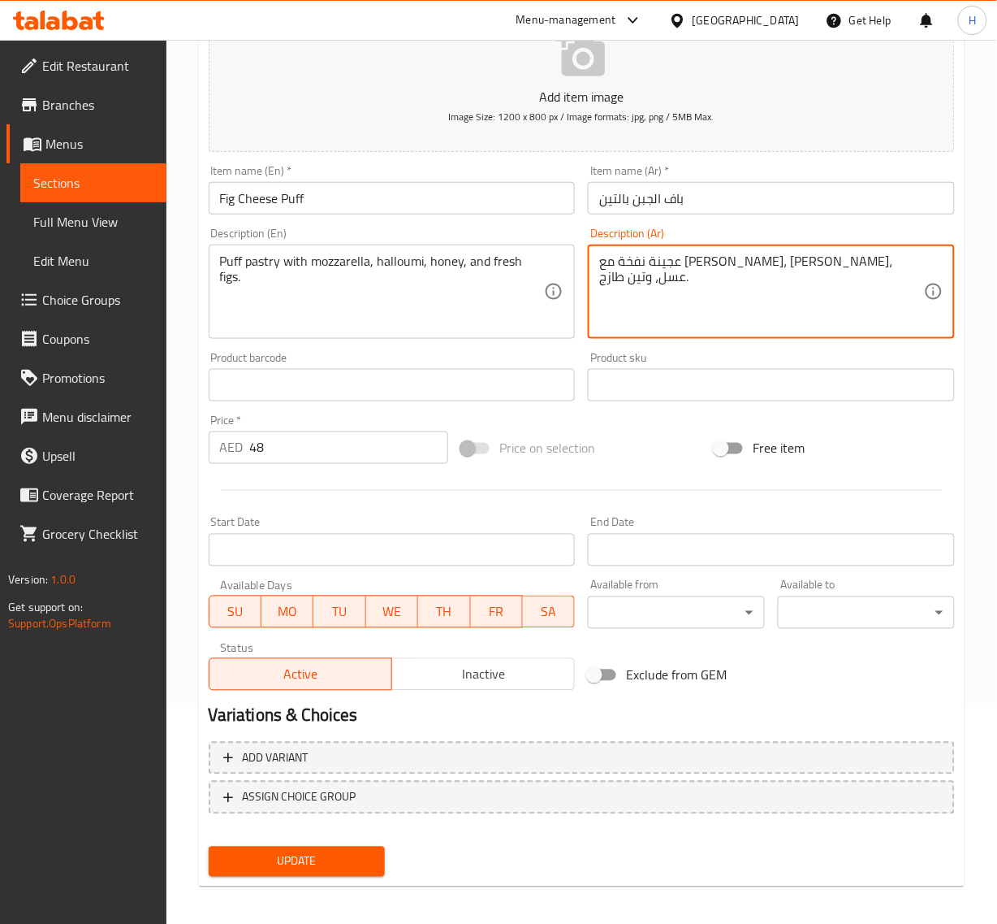
scroll to position [221, 0]
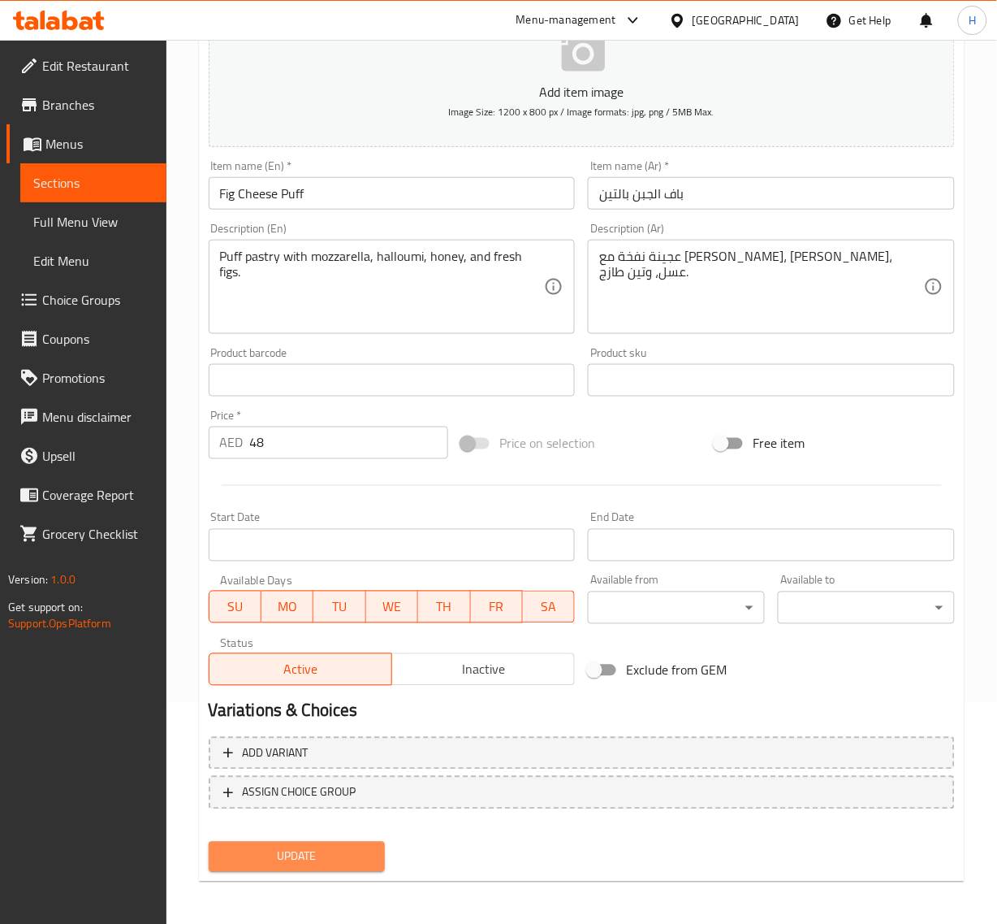
click at [379, 867] on button "Update" at bounding box center [297, 857] width 177 height 30
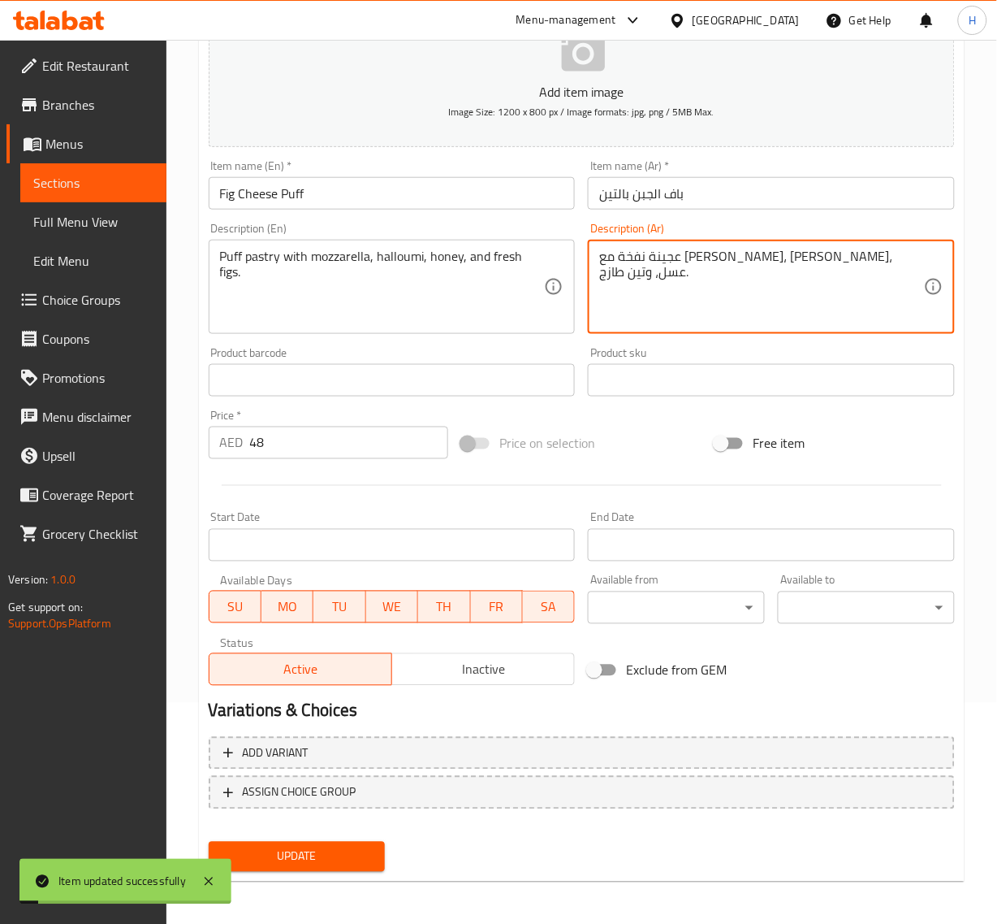
click at [812, 252] on textarea "عجينة نفخة مع موتزاريلا، حلومي، عسل، وتين طازج." at bounding box center [761, 287] width 325 height 77
type textarea "عجينة باف مع [PERSON_NAME]، [PERSON_NAME]، عسل، و[PERSON_NAME]."
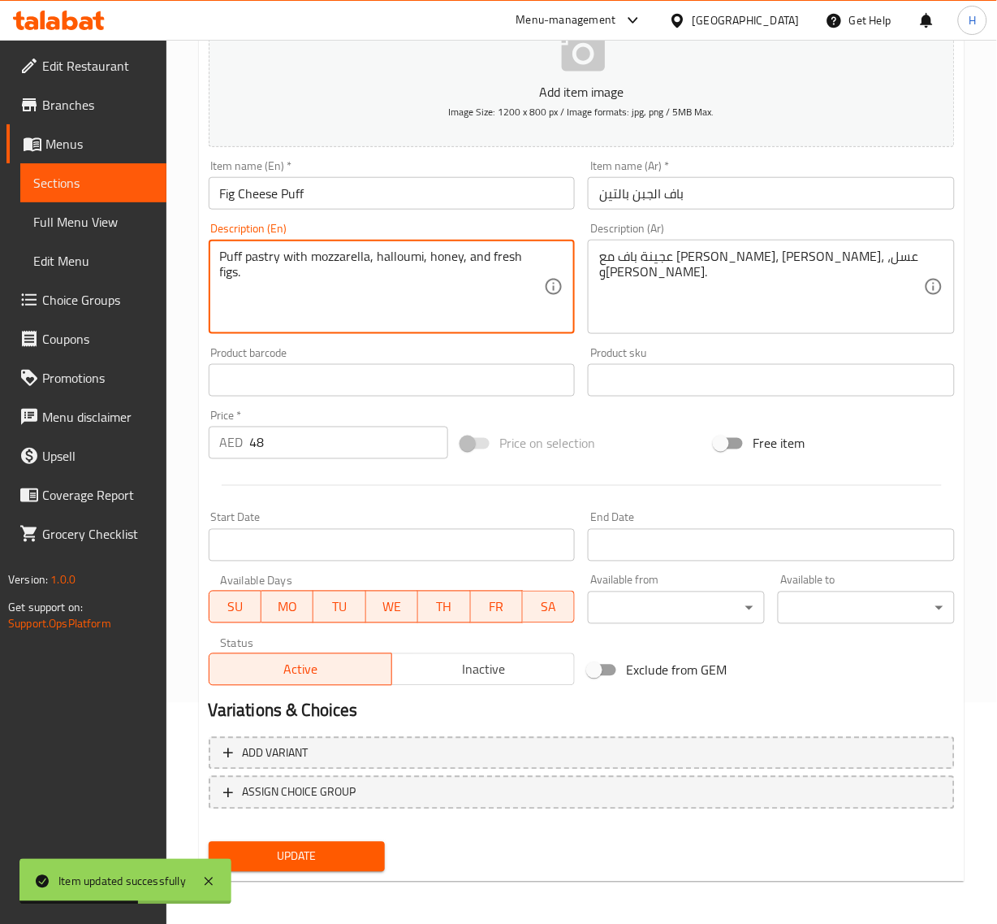
click at [230, 257] on textarea "Puff pastry with mozzarella, halloumi, honey, and fresh figs." at bounding box center [382, 287] width 325 height 77
drag, startPoint x: 283, startPoint y: 253, endPoint x: 193, endPoint y: 268, distance: 91.3
click at [193, 268] on div "Home / Restaurants management / Menus / Sections / item / update Breakfast sect…" at bounding box center [582, 373] width 831 height 1108
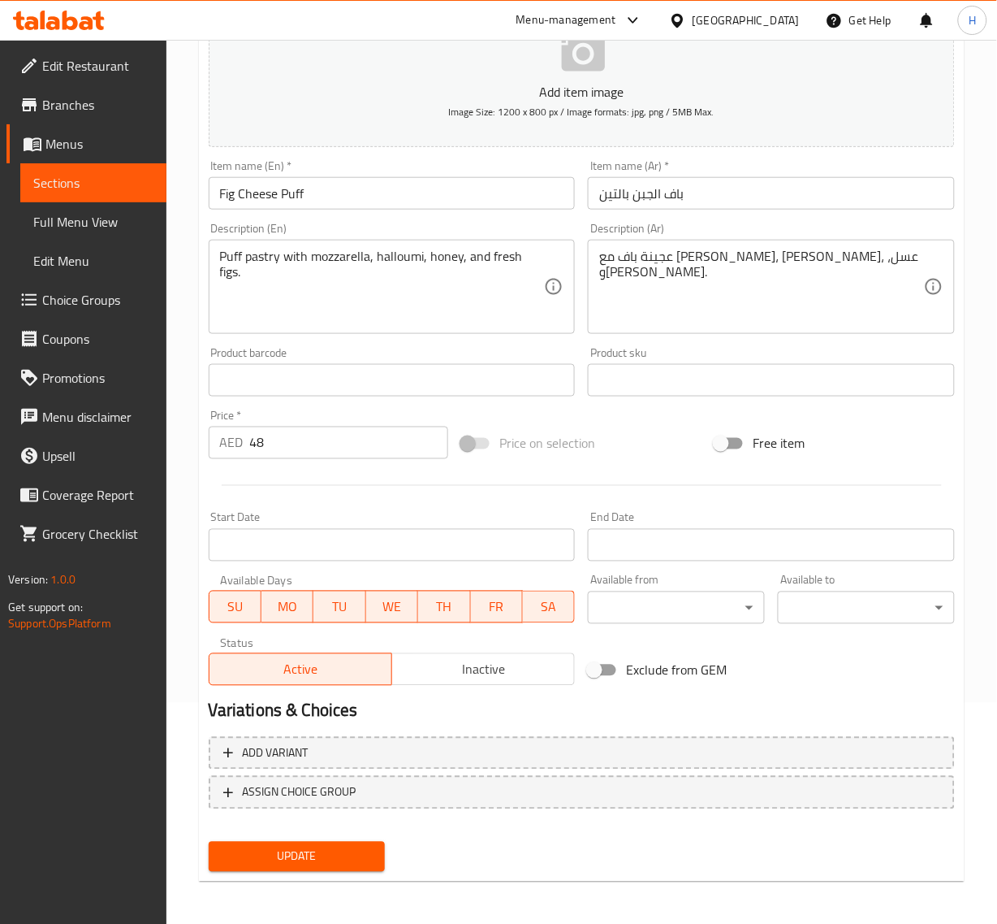
click at [302, 858] on span "Update" at bounding box center [297, 856] width 151 height 20
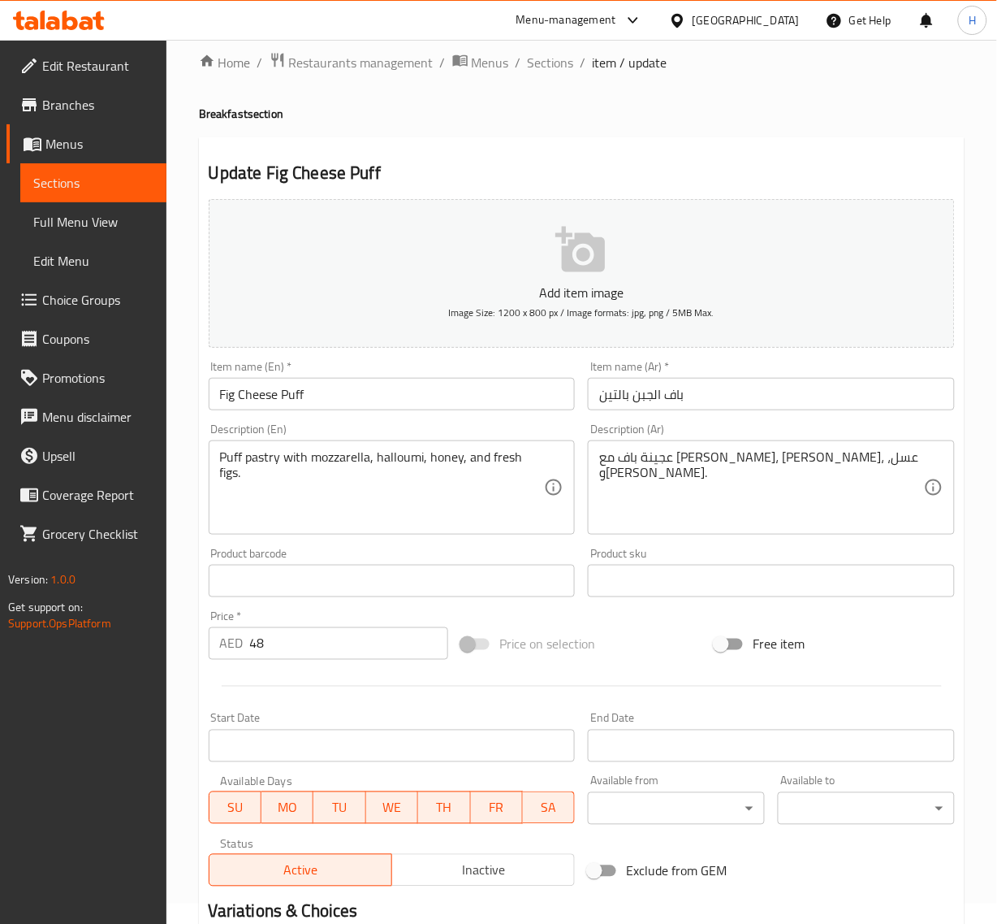
scroll to position [18, 0]
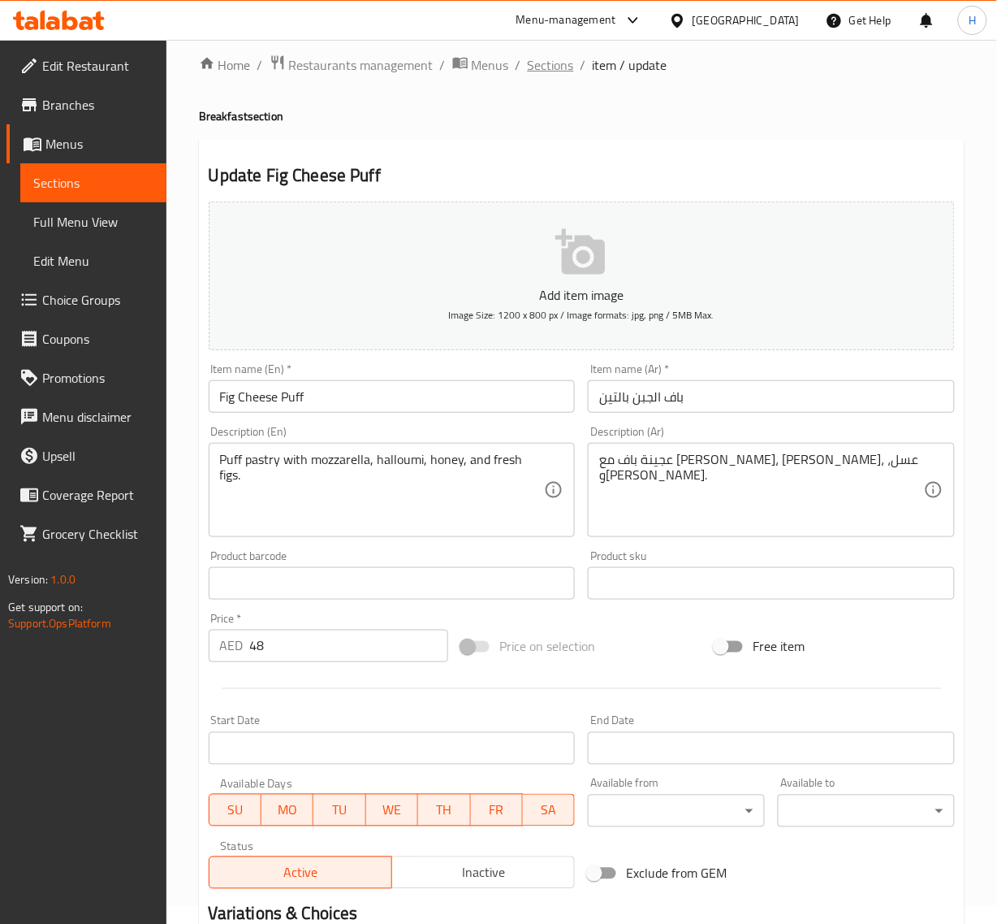
click at [555, 71] on span "Sections" at bounding box center [551, 64] width 46 height 19
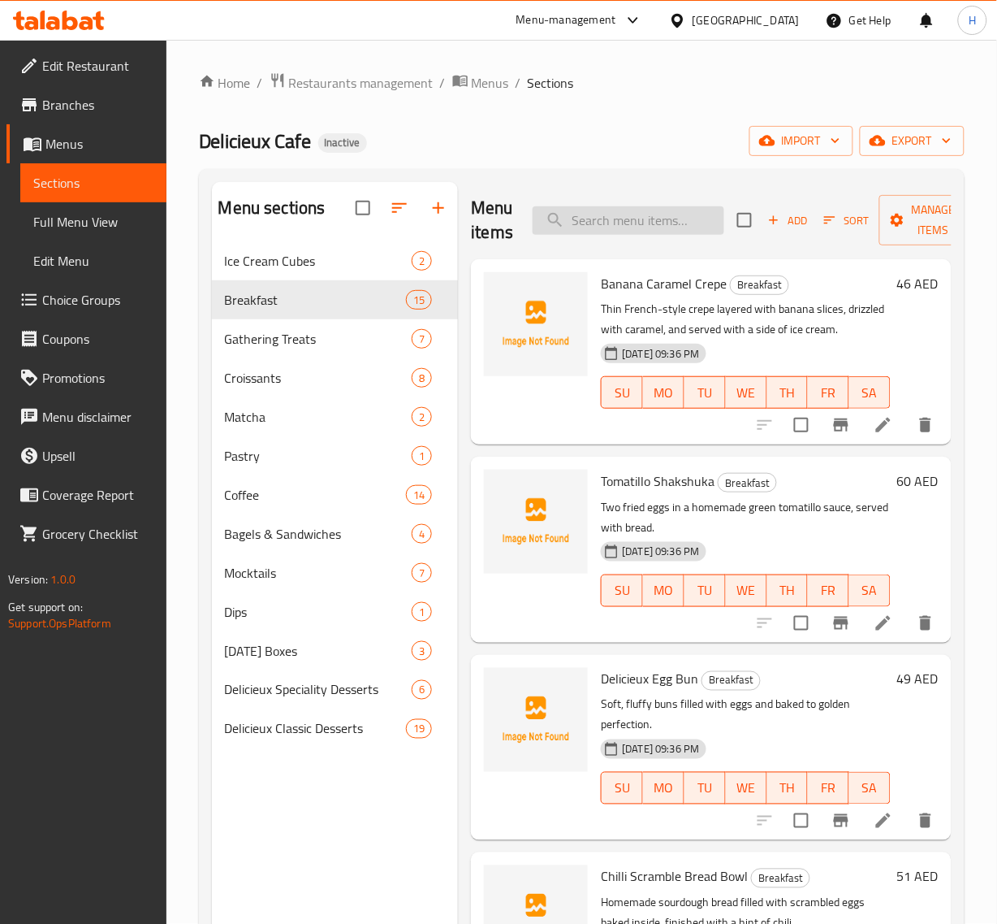
click at [573, 233] on input "search" at bounding box center [629, 220] width 192 height 28
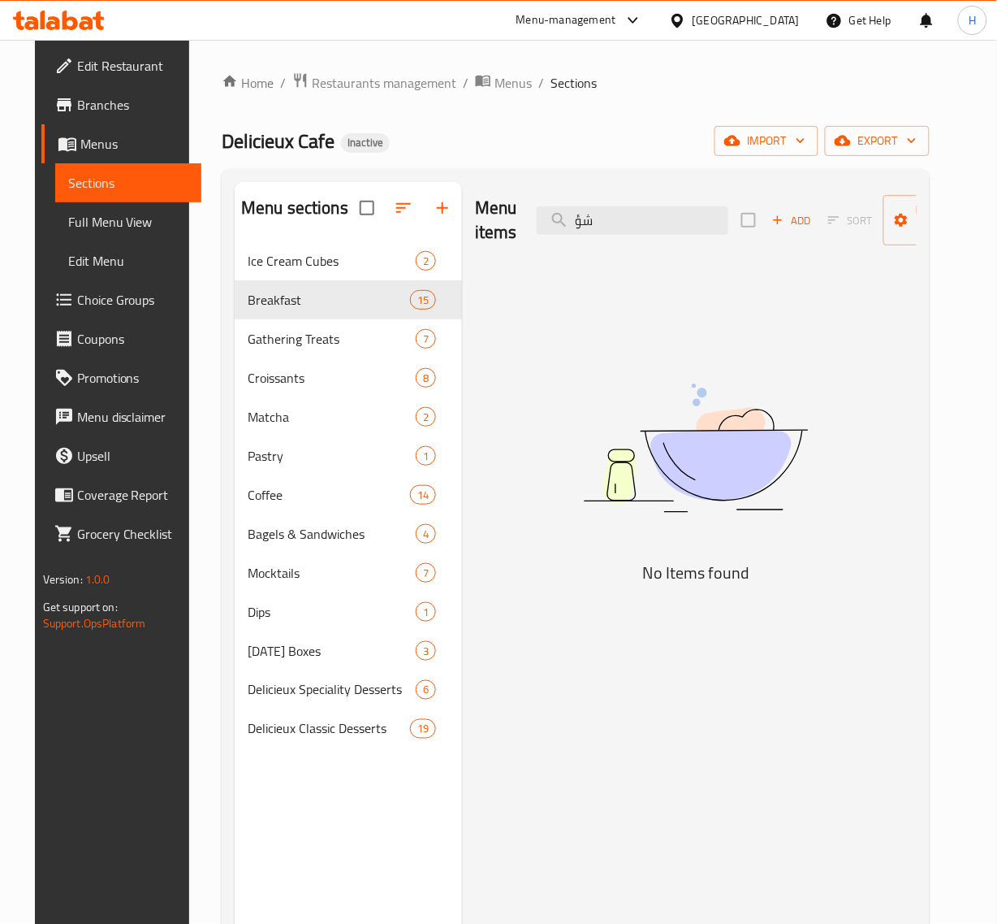
type input "ش"
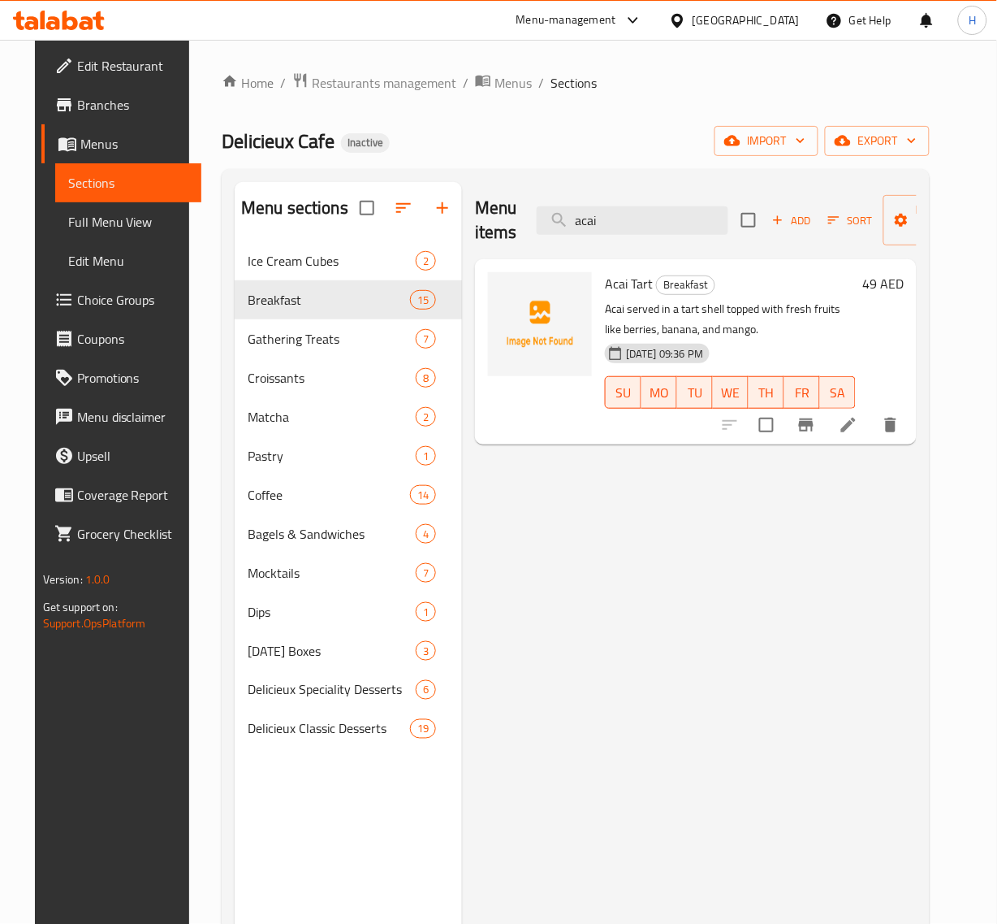
click at [636, 285] on span "Acai Tart" at bounding box center [629, 283] width 48 height 24
click at [635, 284] on span "Acai Tart" at bounding box center [629, 283] width 48 height 24
copy h6 "Acai Tart"
click at [897, 432] on icon "delete" at bounding box center [890, 425] width 11 height 15
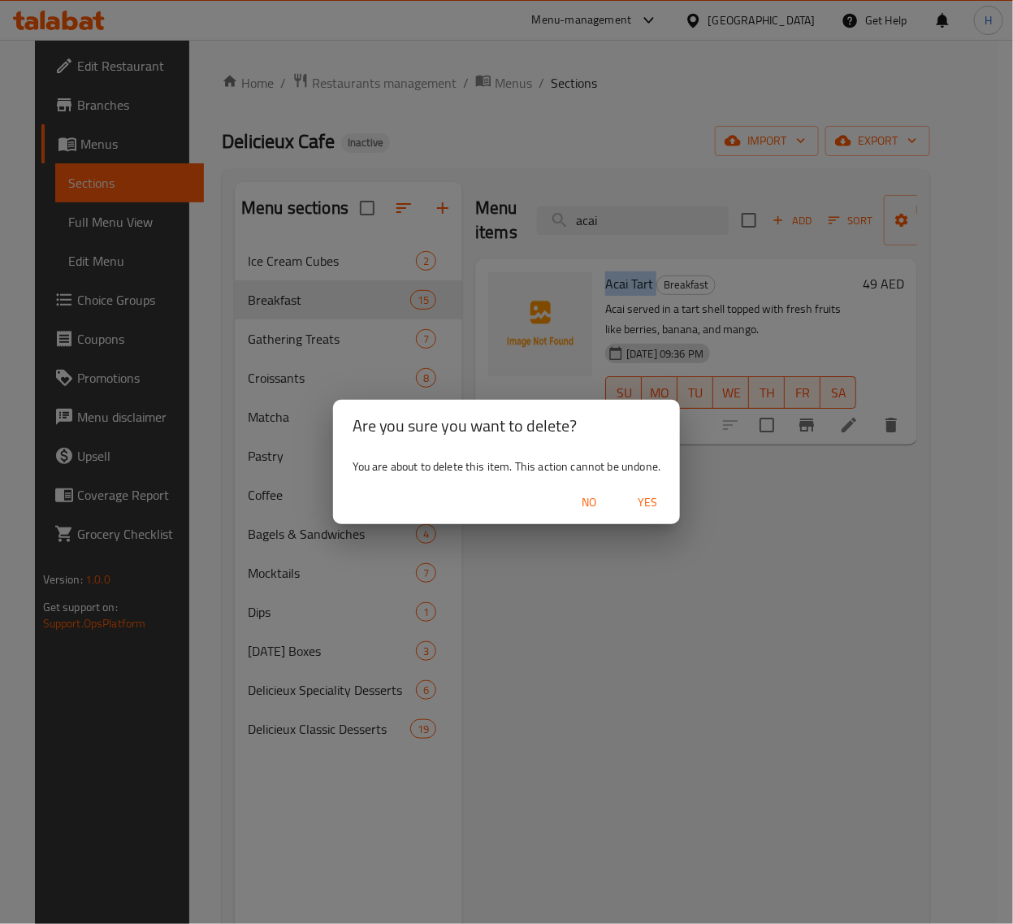
click at [652, 509] on span "Yes" at bounding box center [647, 502] width 39 height 20
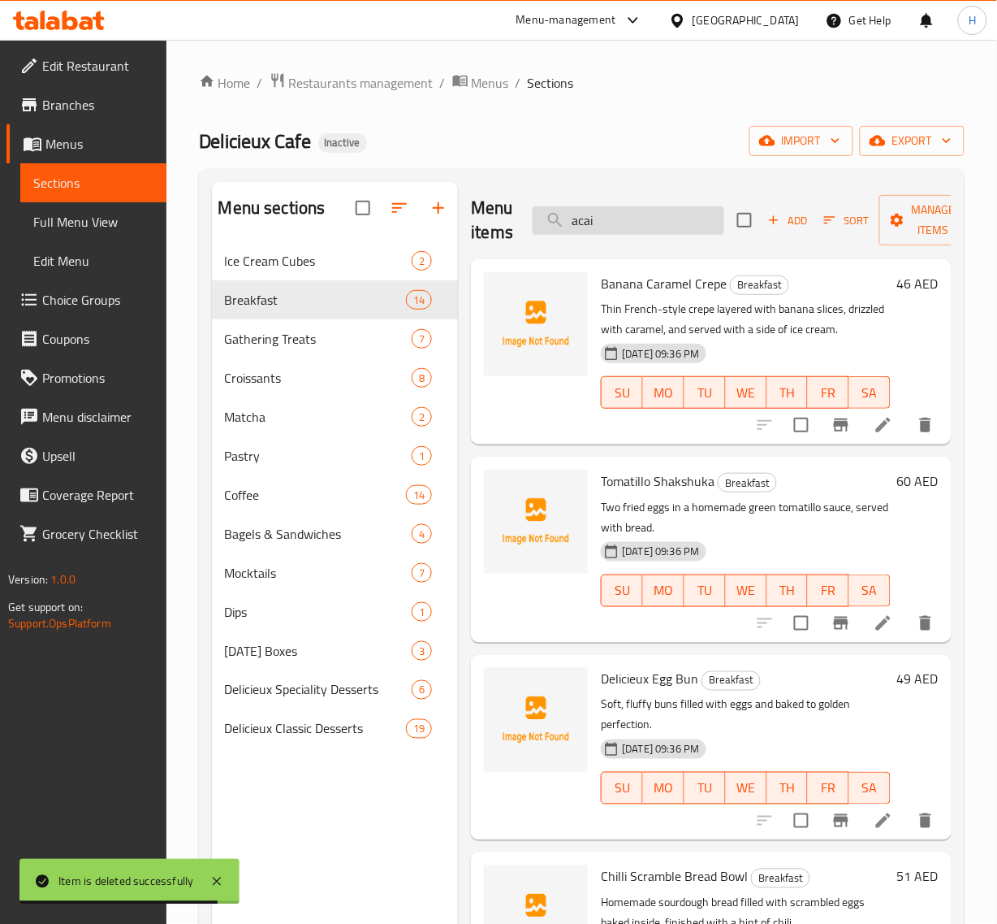
click at [620, 224] on input "acai" at bounding box center [629, 220] width 192 height 28
click at [619, 224] on input "acai" at bounding box center [629, 220] width 192 height 28
click at [618, 224] on input "acai" at bounding box center [629, 220] width 192 height 28
paste input "Zaatar & Feta Croissant"
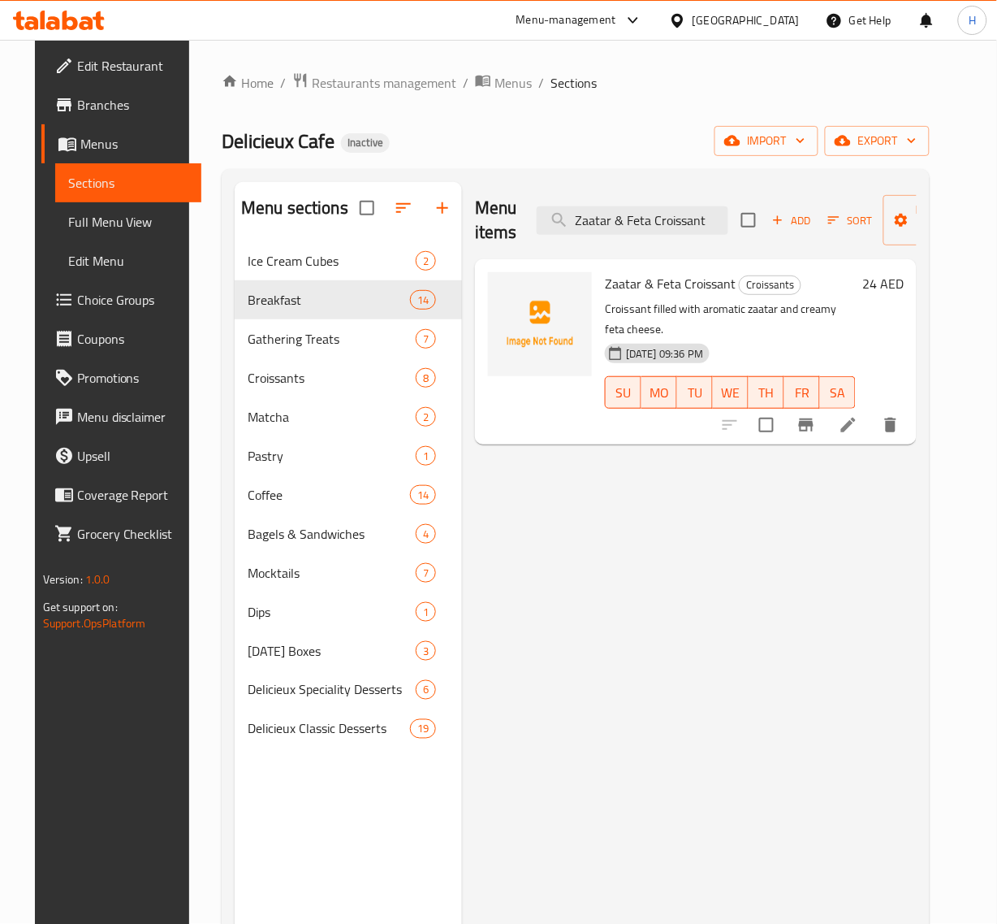
type input "Zaatar & Feta Croissant"
click at [859, 415] on icon at bounding box center [848, 424] width 19 height 19
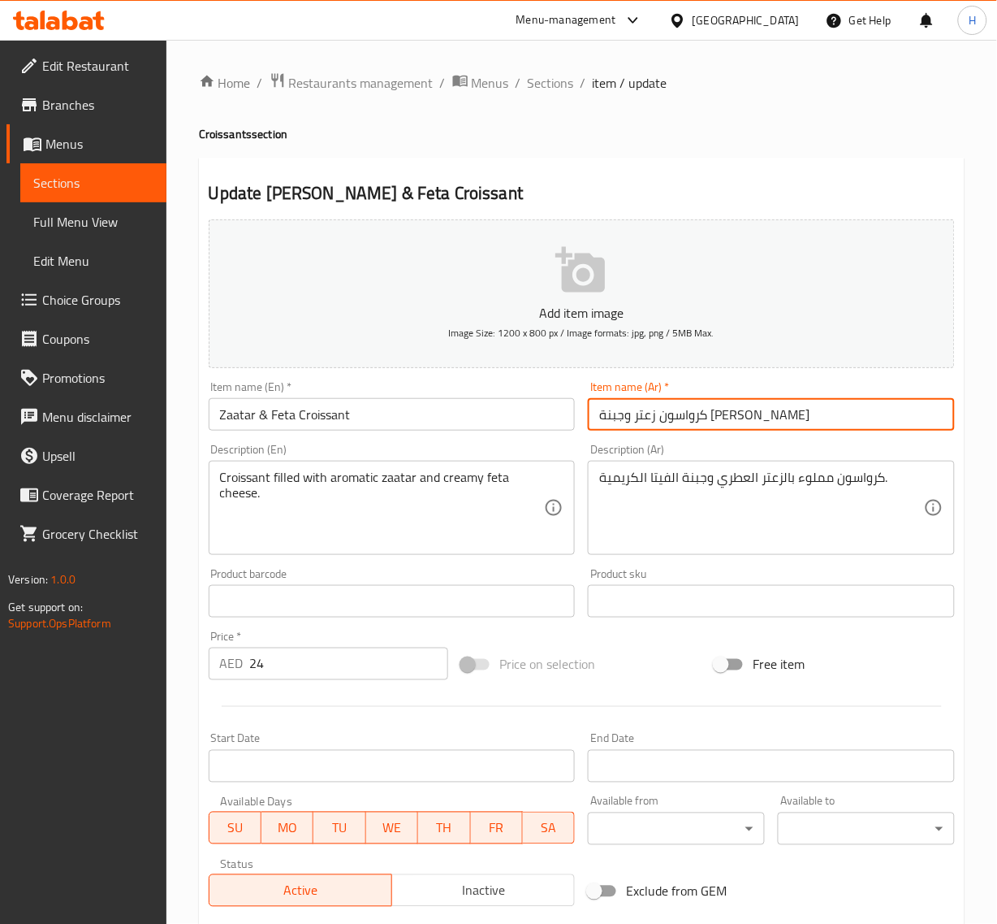
drag, startPoint x: 643, startPoint y: 412, endPoint x: 610, endPoint y: 464, distance: 61.7
click at [622, 411] on input "كرواسون زعتر وجبنة فيتا" at bounding box center [771, 414] width 367 height 32
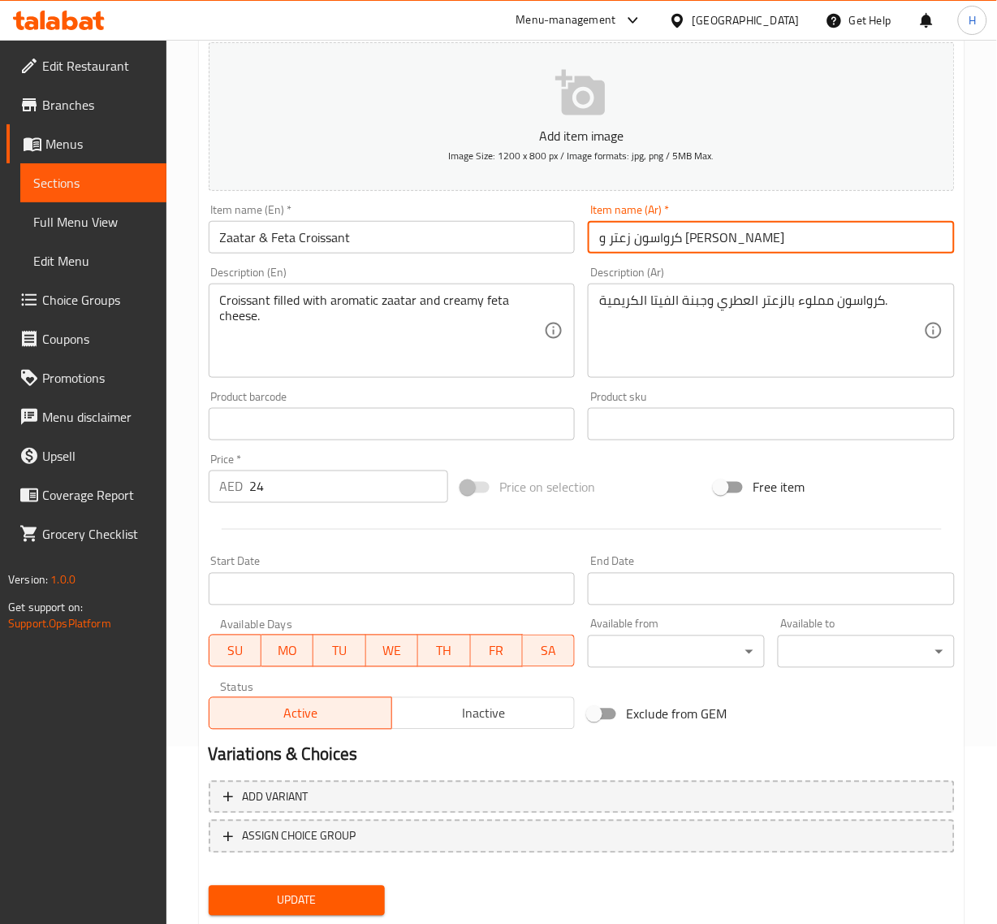
scroll to position [221, 0]
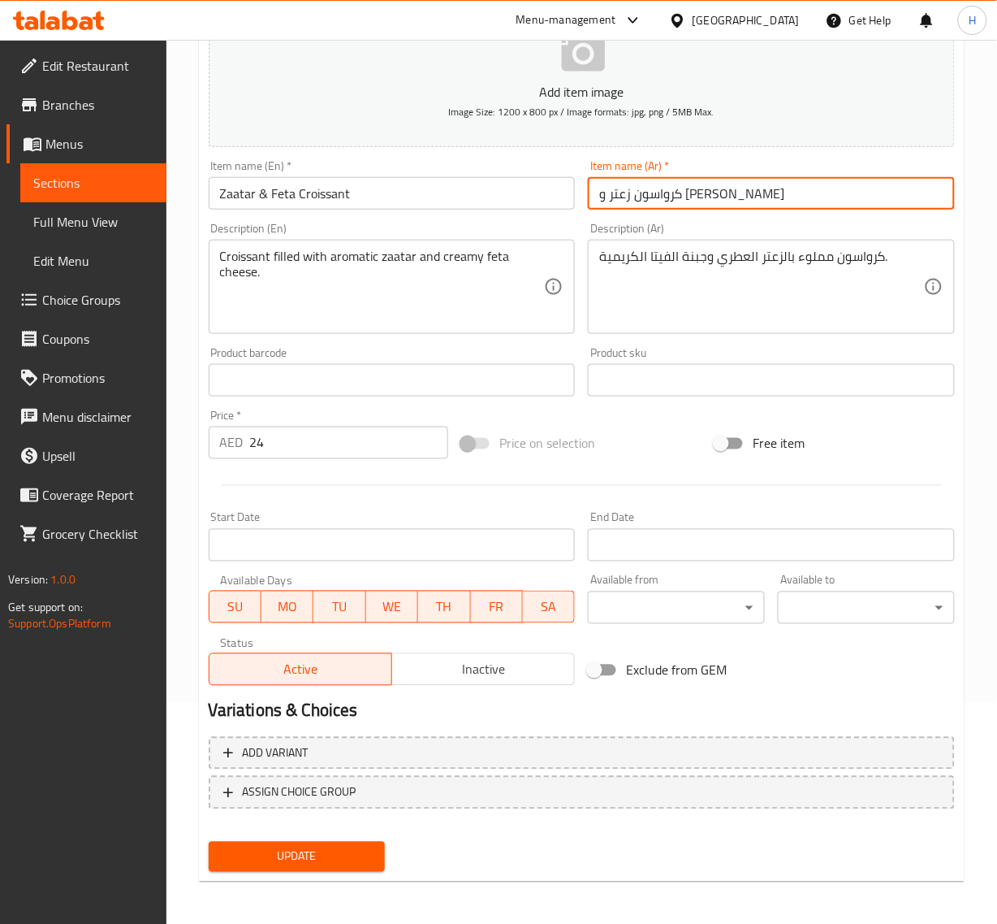
type input "كرواسون زعتر و [PERSON_NAME]"
click at [315, 865] on button "Update" at bounding box center [297, 857] width 177 height 30
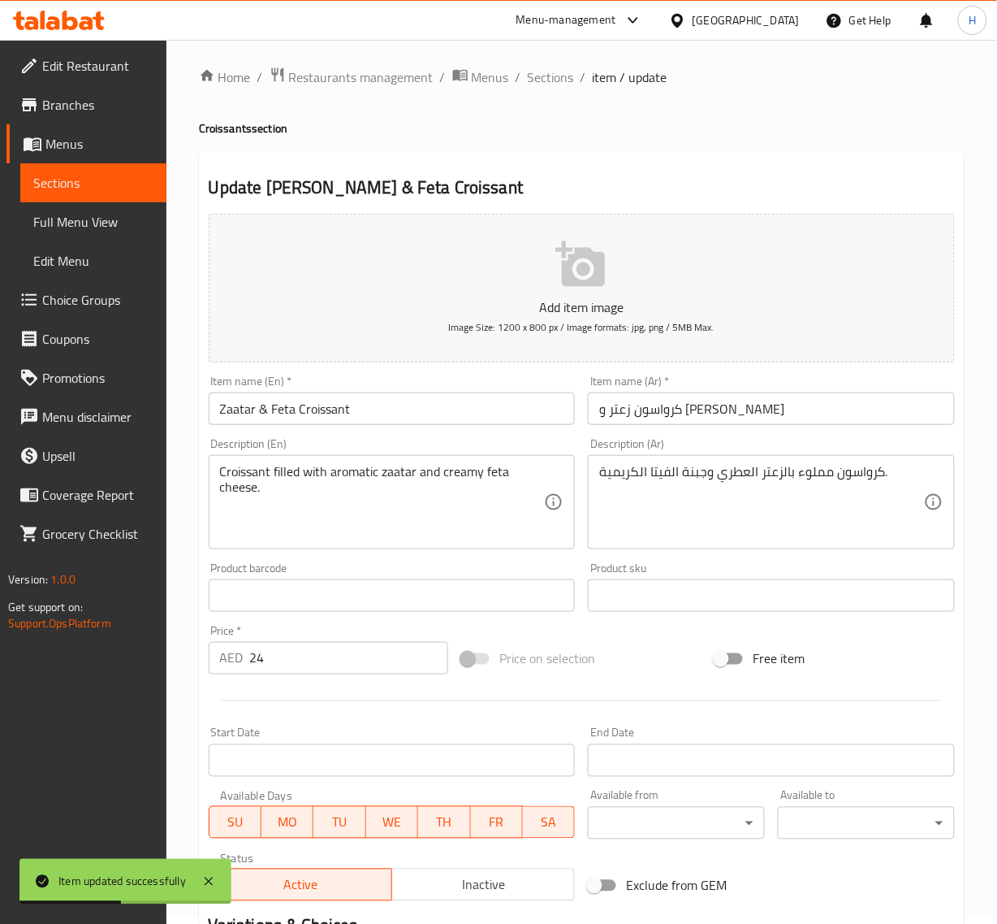
scroll to position [0, 0]
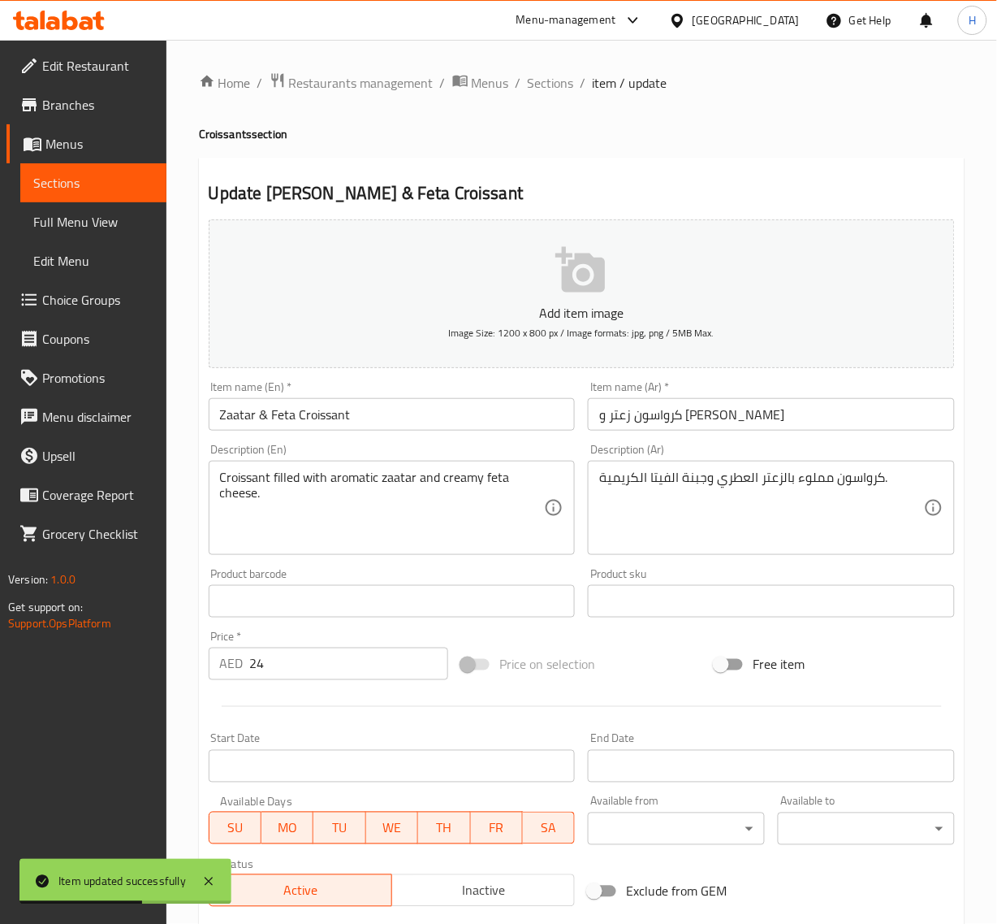
drag, startPoint x: 561, startPoint y: 91, endPoint x: 563, endPoint y: 161, distance: 69.9
click at [561, 91] on span "Sections" at bounding box center [551, 82] width 46 height 19
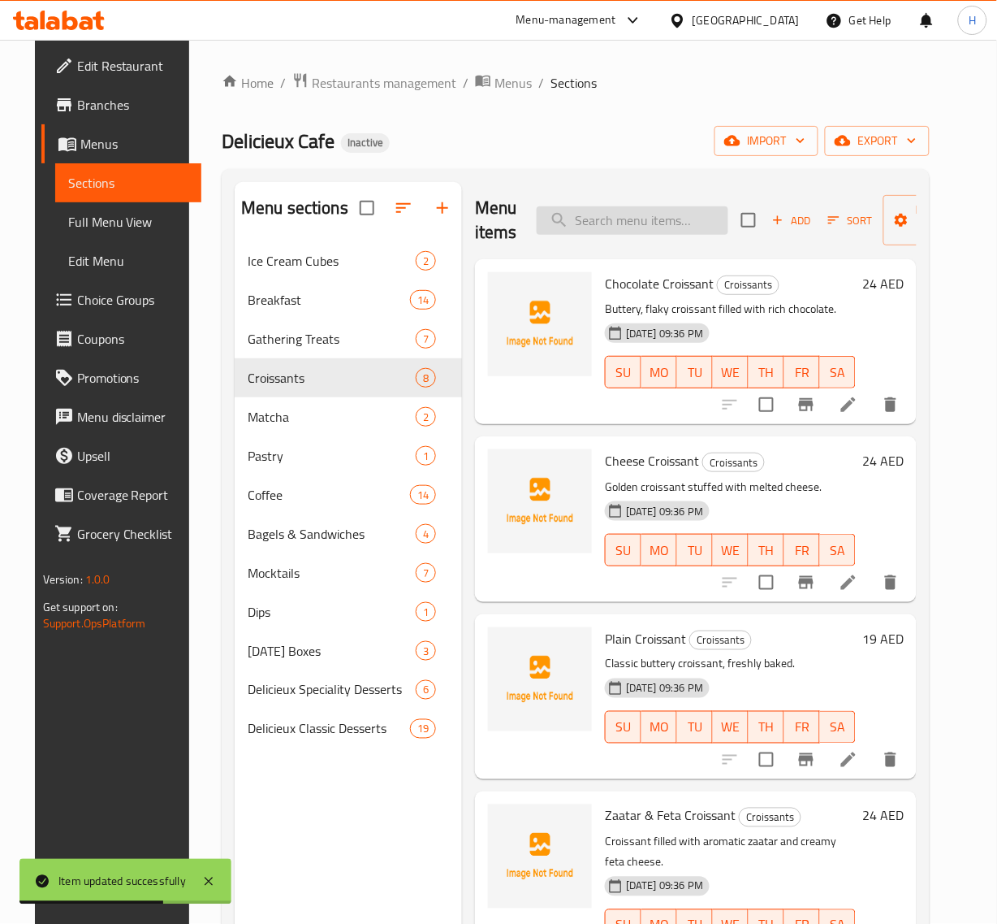
click at [579, 219] on input "search" at bounding box center [633, 220] width 192 height 28
paste input "Spicy Feta Croissant"
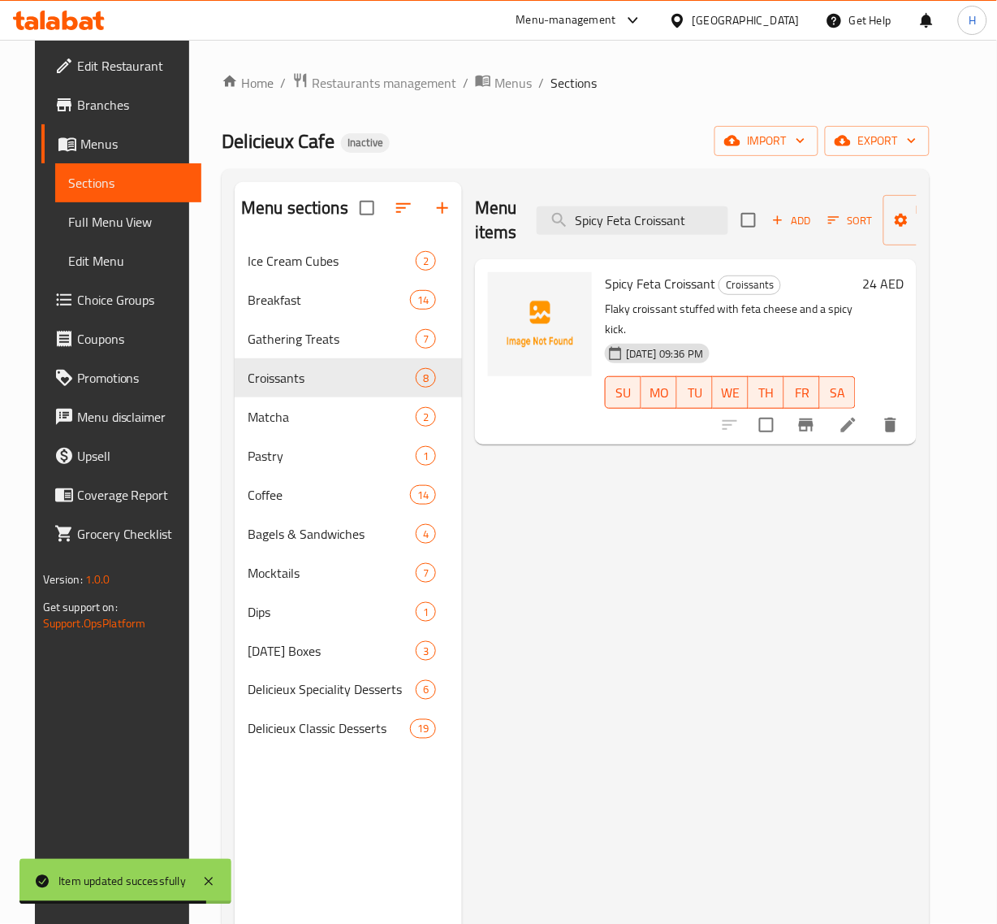
type input "Spicy Feta Croissant"
click at [856, 418] on icon at bounding box center [849, 425] width 15 height 15
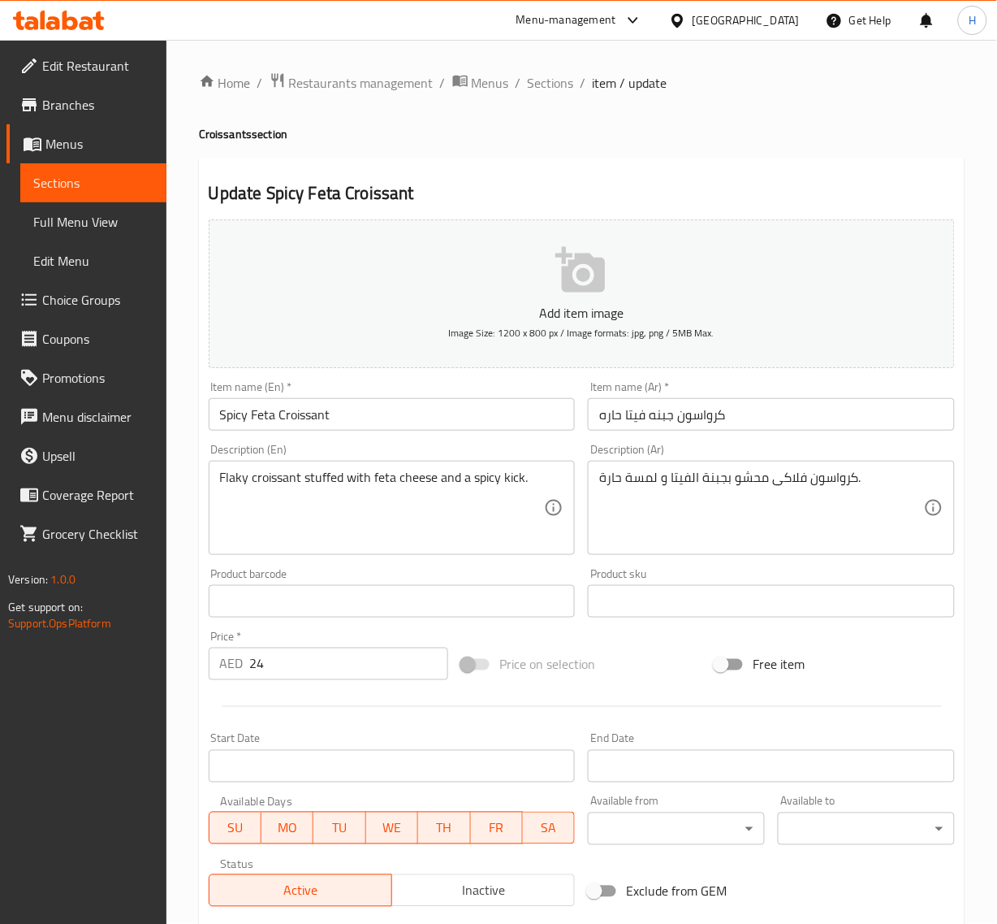
click at [666, 419] on input "كرواسون جبنه فيتا حاره" at bounding box center [771, 414] width 367 height 32
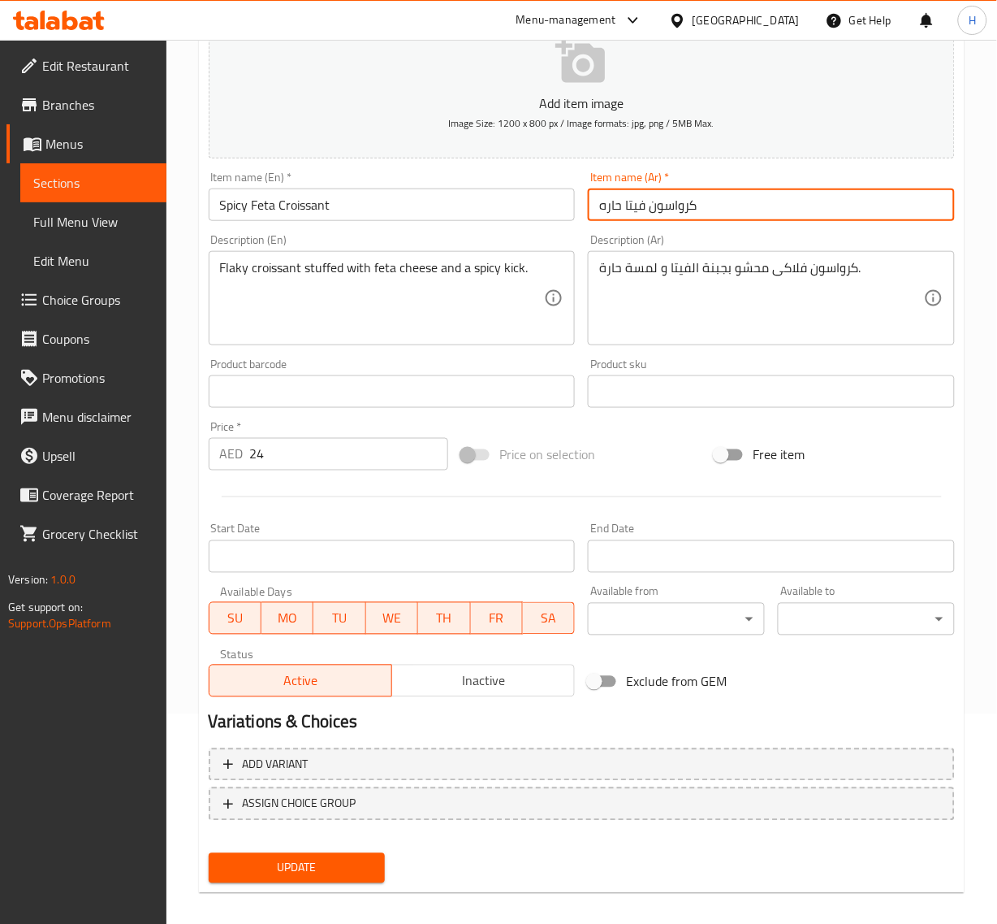
scroll to position [221, 0]
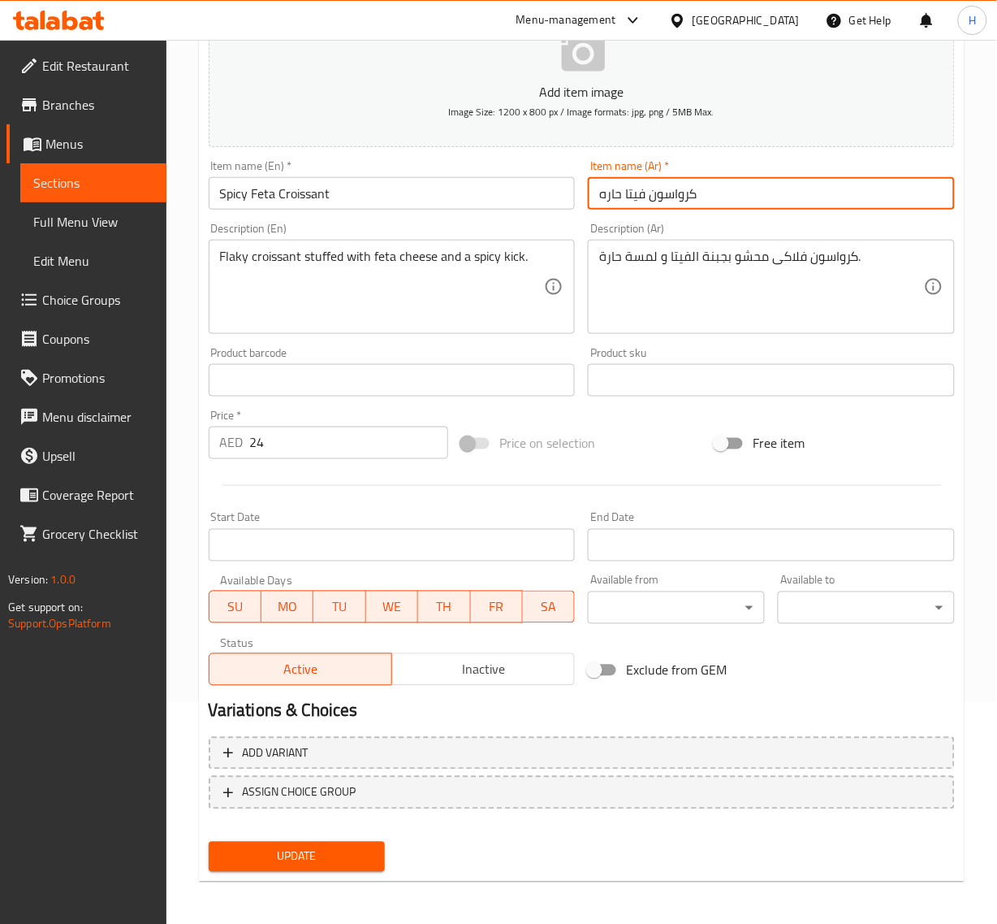
type input "كرواسون فيتا حاره"
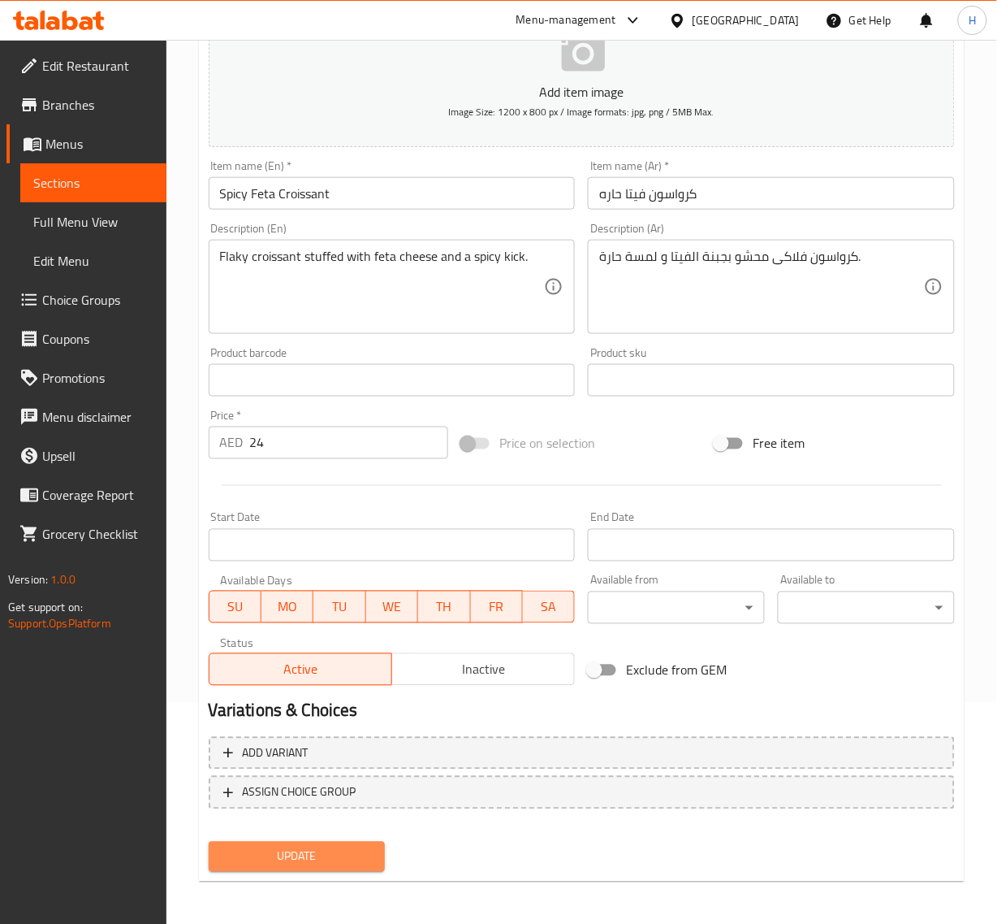
drag, startPoint x: 291, startPoint y: 866, endPoint x: 546, endPoint y: 780, distance: 269.2
click at [292, 866] on button "Update" at bounding box center [297, 857] width 177 height 30
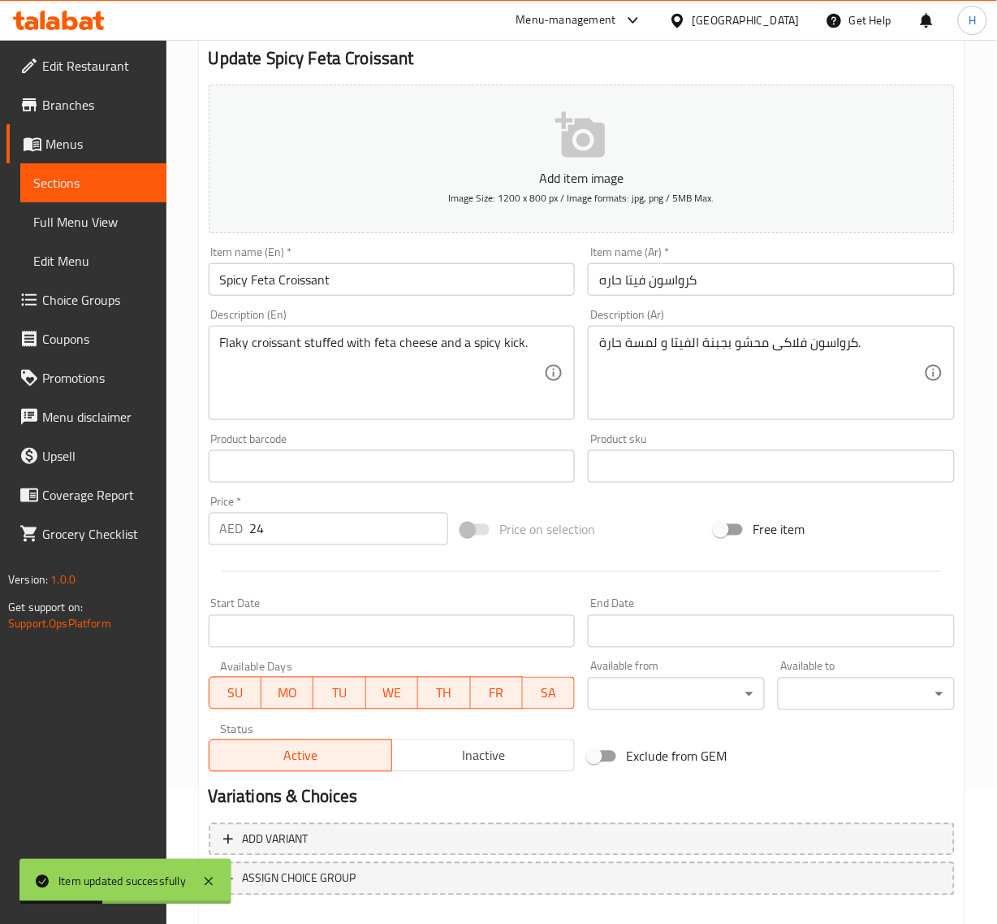
scroll to position [0, 0]
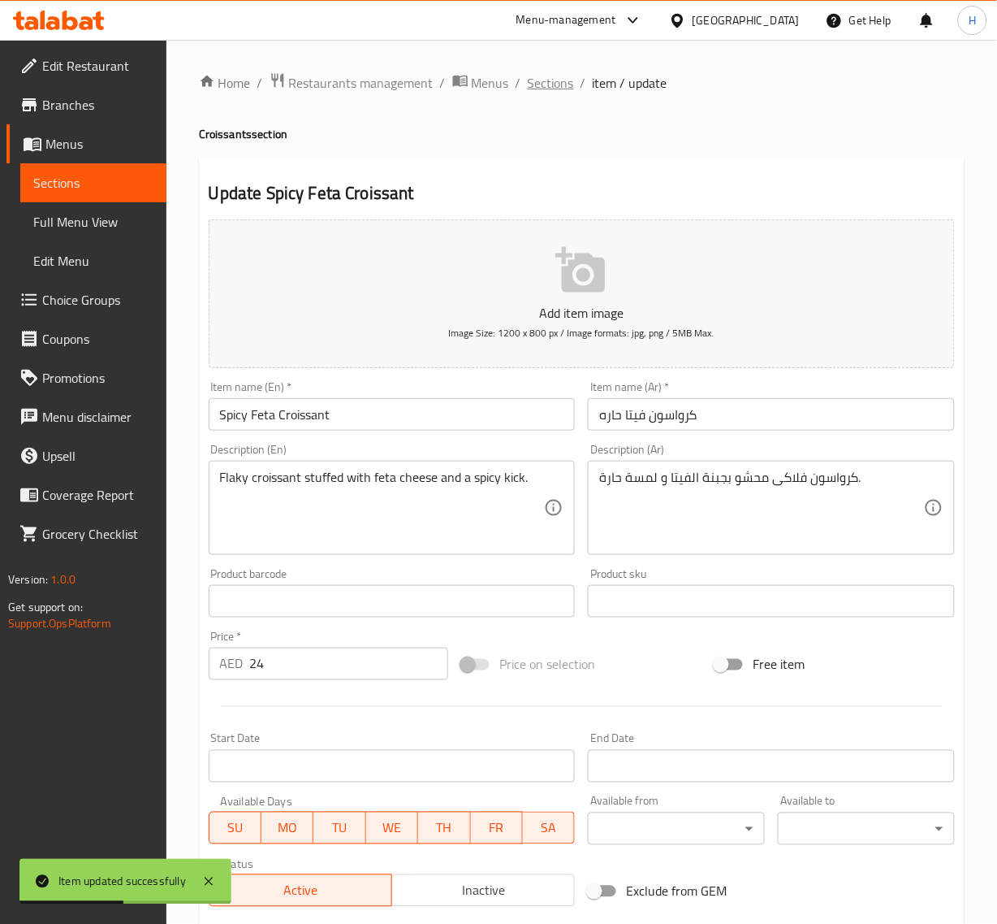
click at [562, 88] on span "Sections" at bounding box center [551, 82] width 46 height 19
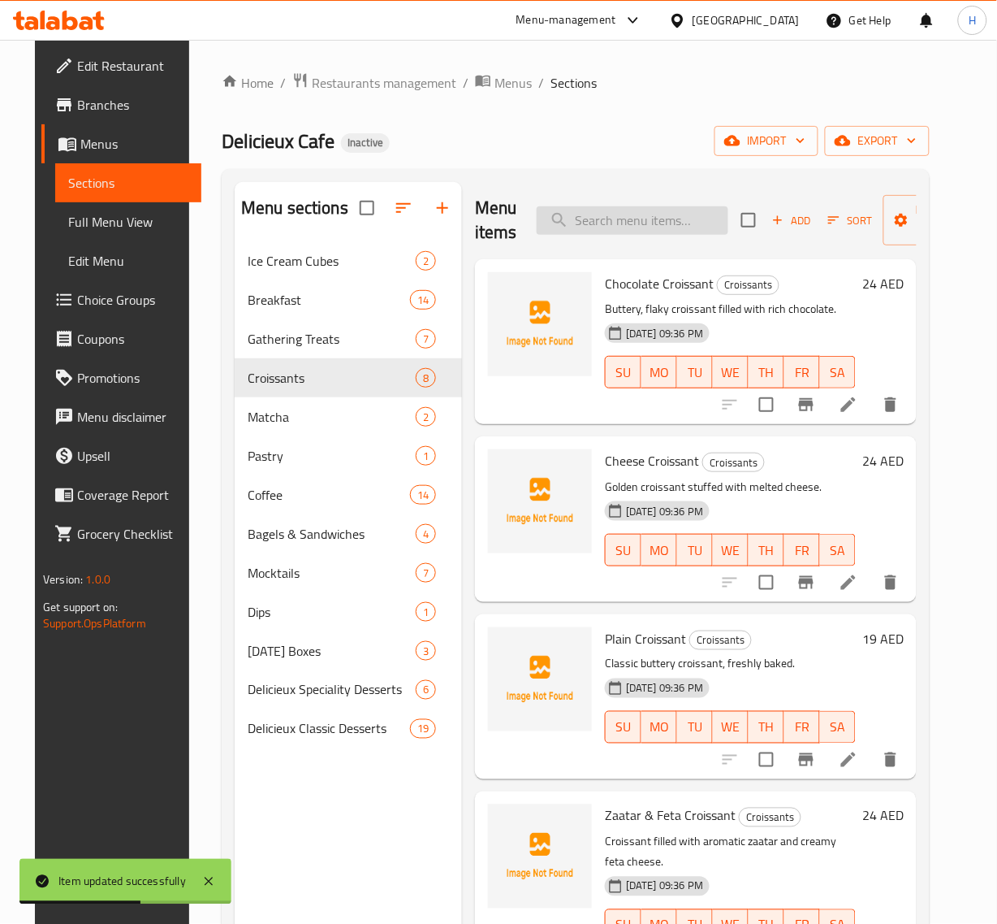
click at [595, 234] on input "search" at bounding box center [633, 220] width 192 height 28
paste input "Almond Hazelnut Croissant"
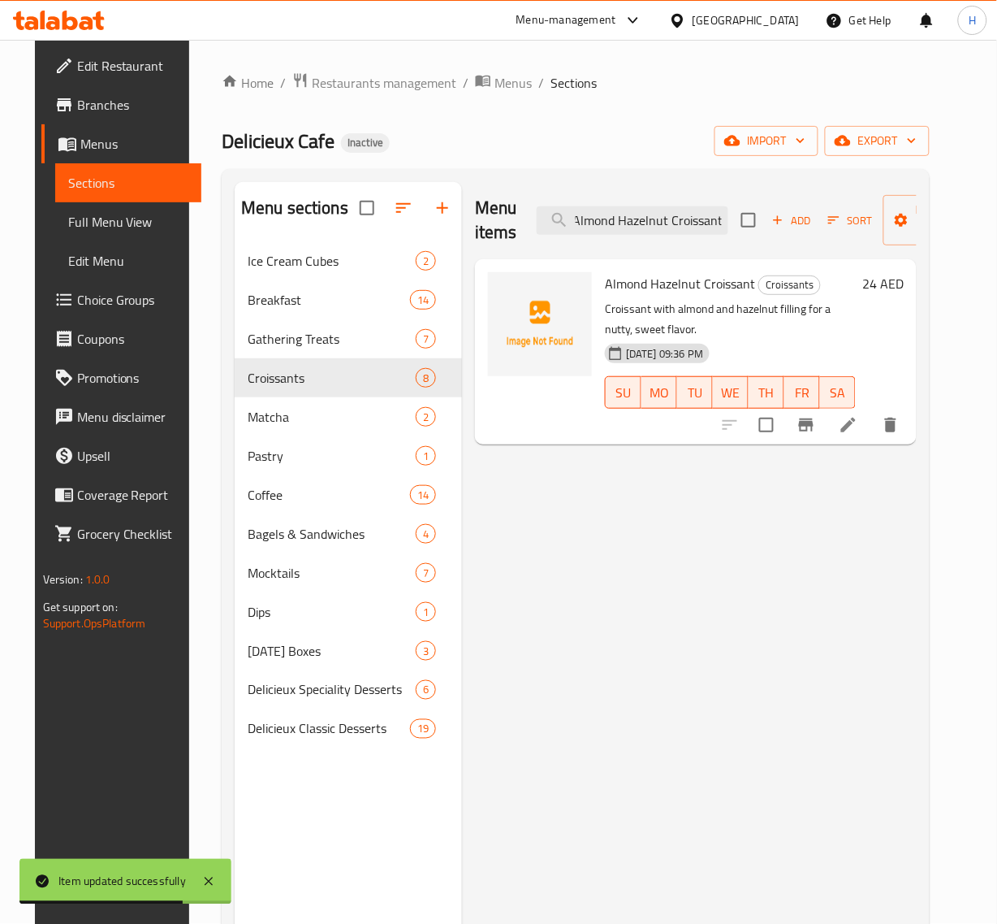
type input "Almond Hazelnut Croissant"
click at [859, 428] on icon at bounding box center [848, 424] width 19 height 19
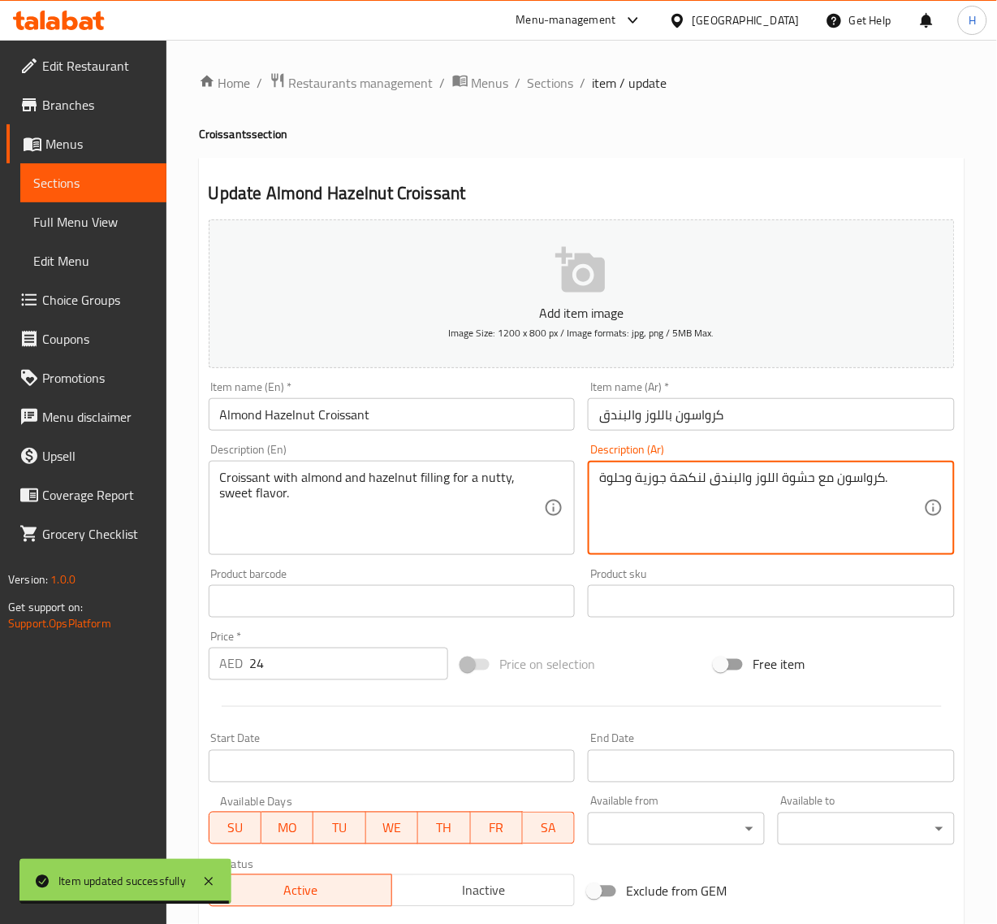
click at [655, 479] on textarea "كرواسون مع حشوة اللوز والبندق لنكهة جوزية وحلوة." at bounding box center [761, 507] width 325 height 77
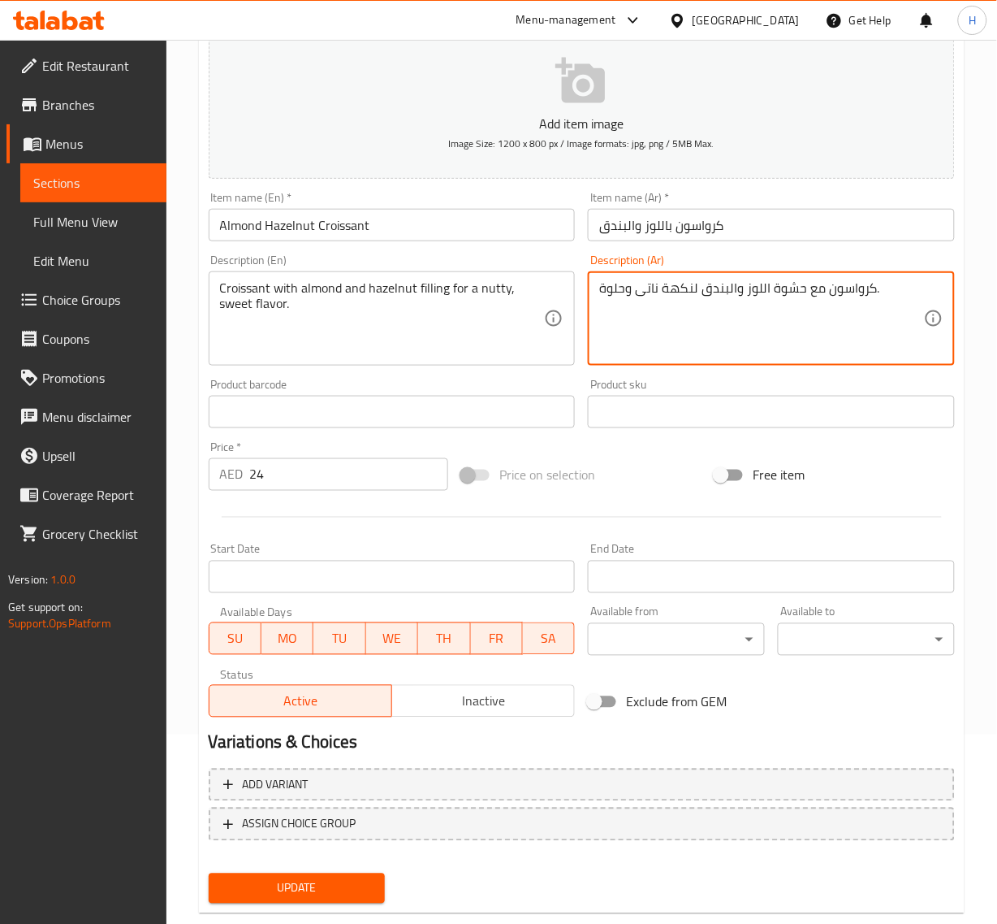
scroll to position [221, 0]
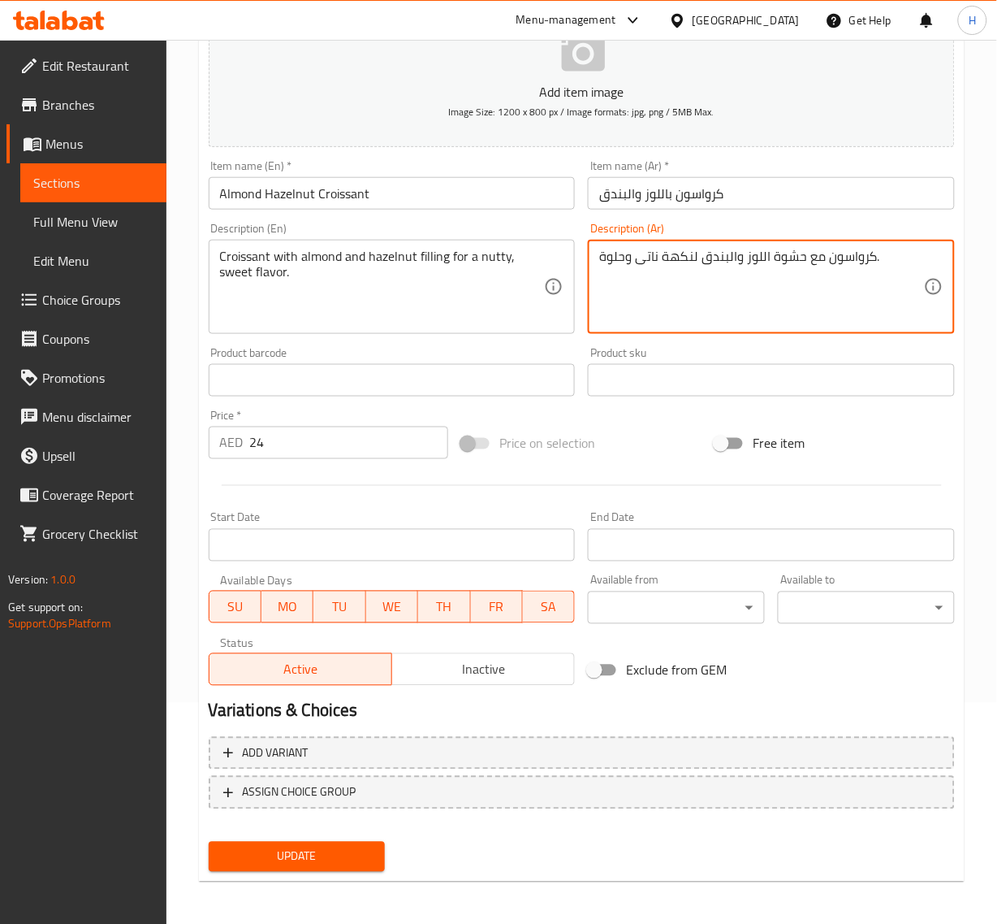
type textarea "كرواسون مع حشوة اللوز والبندق لنكهة ناتى وحلوة."
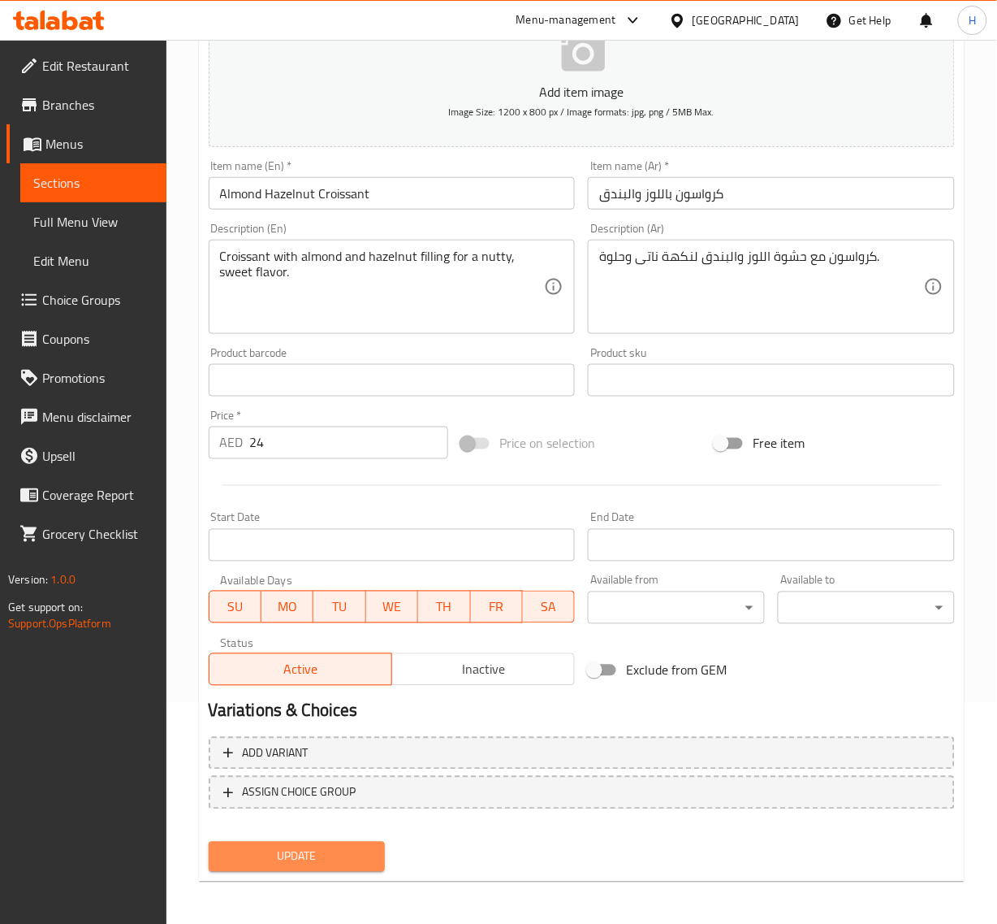
click at [360, 851] on span "Update" at bounding box center [297, 856] width 151 height 20
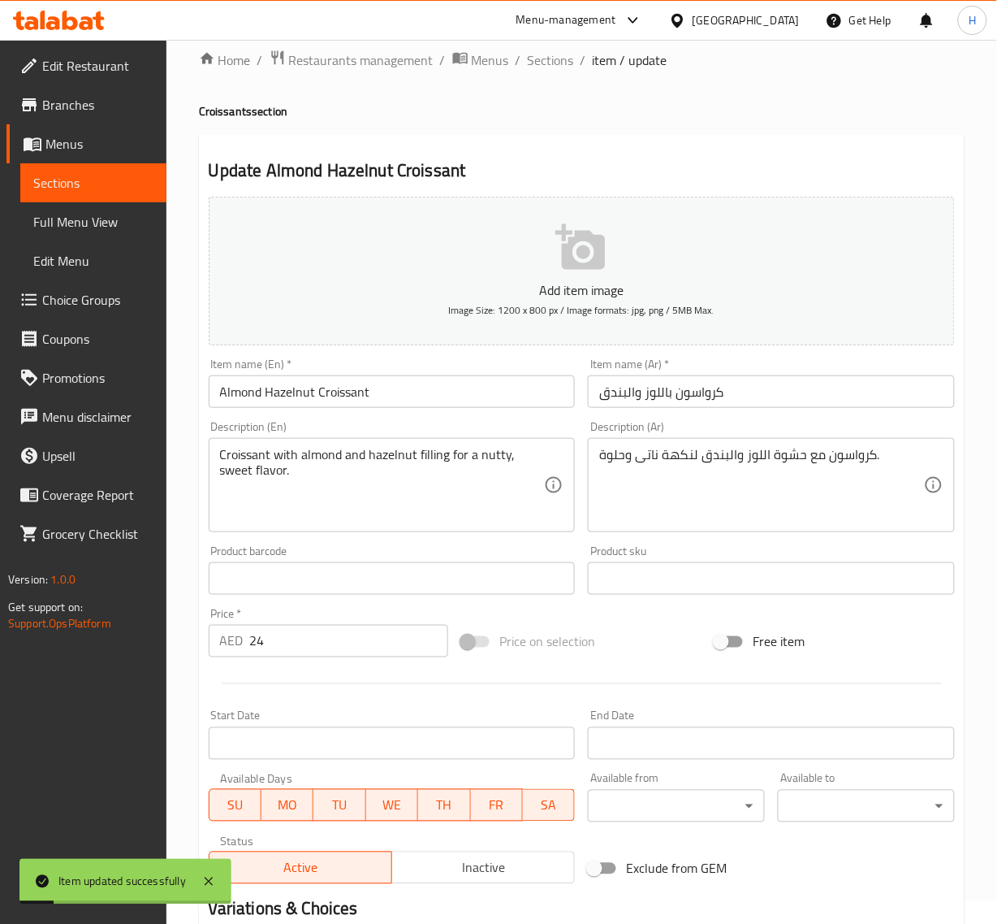
scroll to position [0, 0]
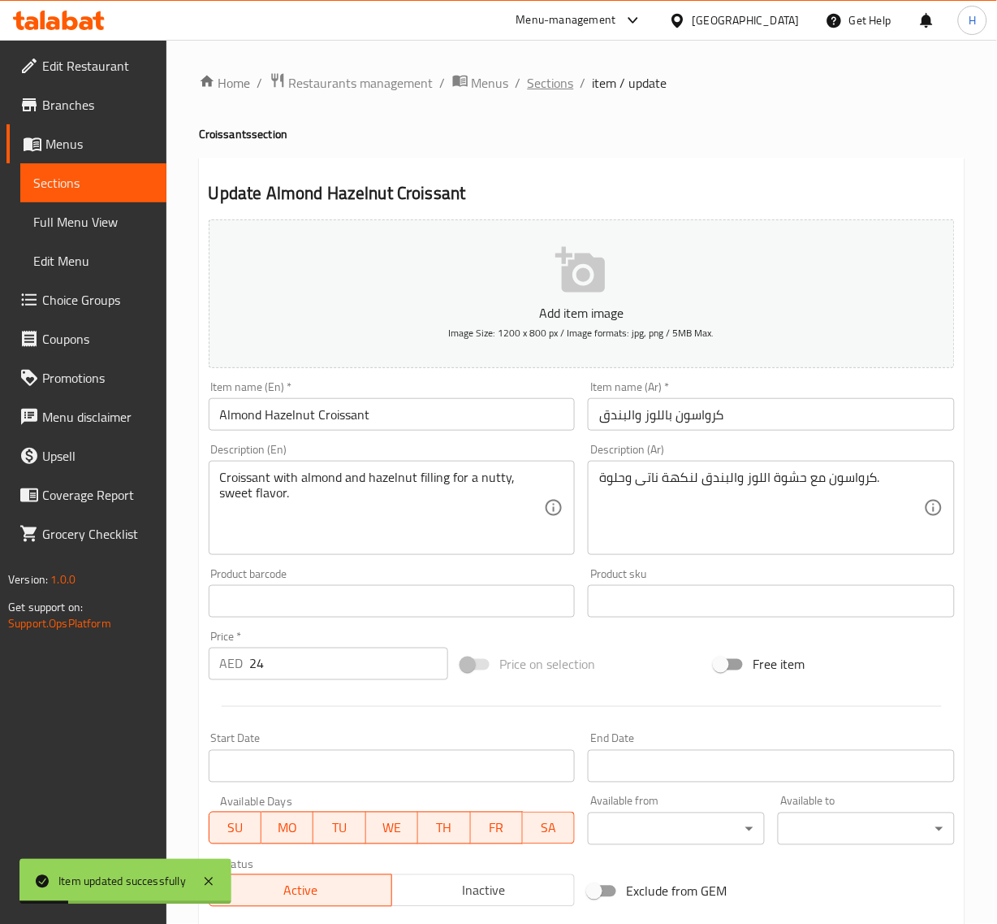
click at [548, 90] on span "Sections" at bounding box center [551, 82] width 46 height 19
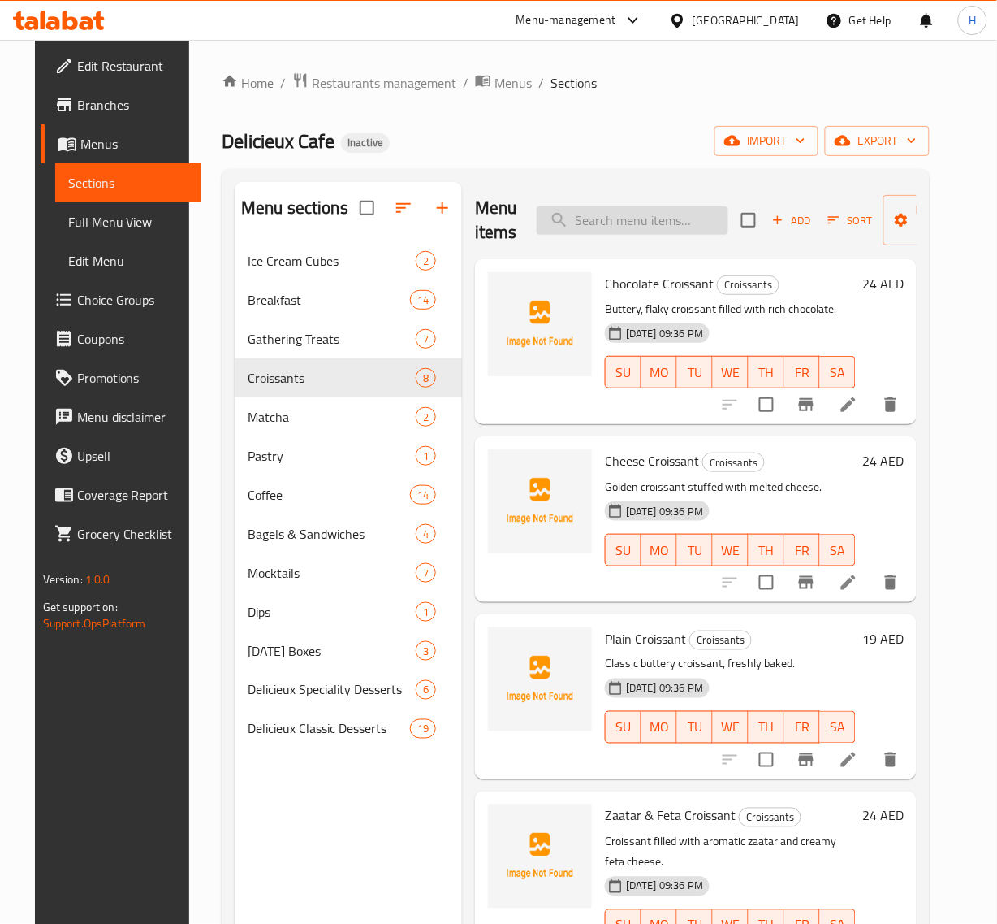
click at [601, 212] on input "search" at bounding box center [633, 220] width 192 height 28
paste input "Crookies"
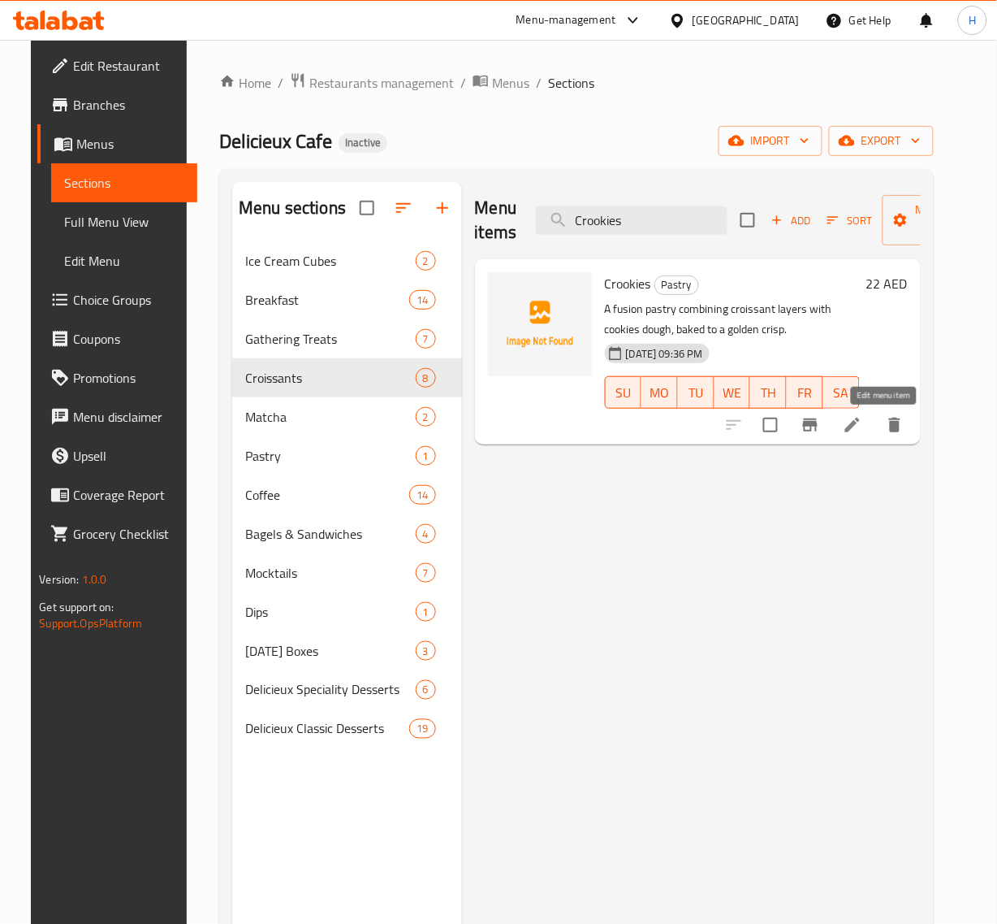
type input "Crookies"
click at [863, 423] on icon at bounding box center [852, 424] width 19 height 19
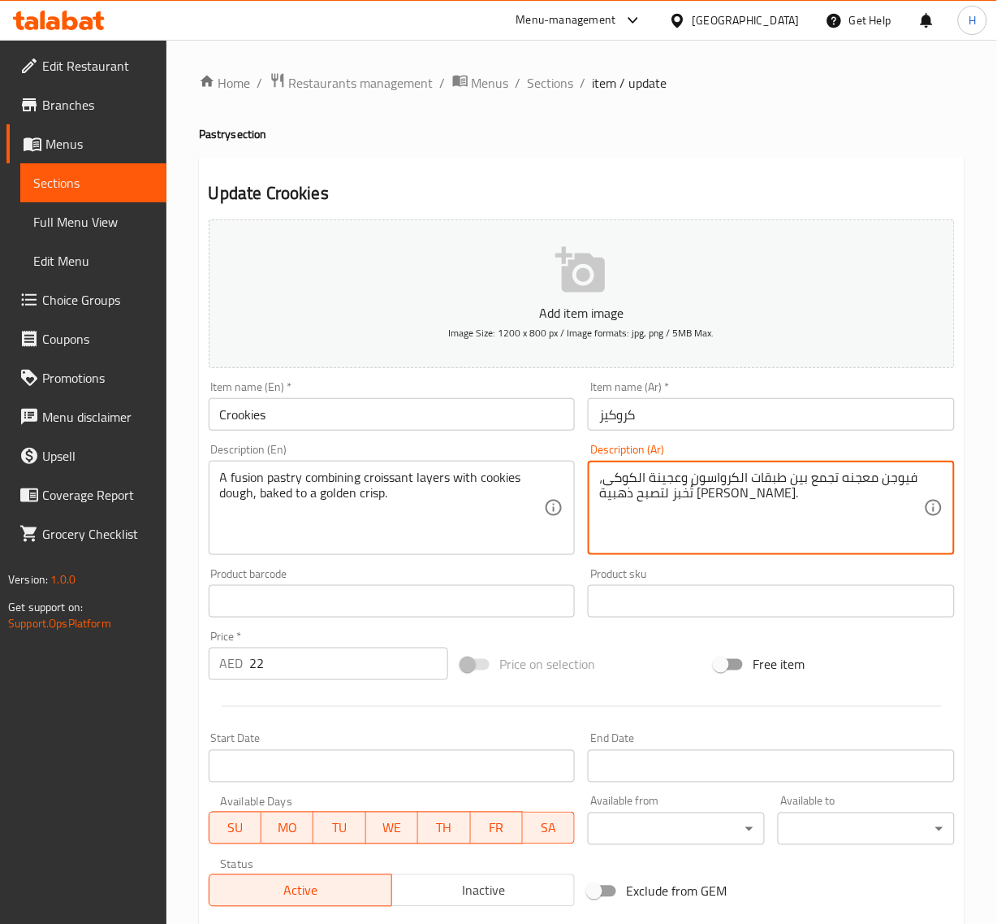
click at [894, 478] on textarea "فيوجن معجنه تجمع بين طبقات الكرواسون وعجينة الكوكى، تُخبز لتصبح ذهبية كريسب." at bounding box center [761, 507] width 325 height 77
drag, startPoint x: 843, startPoint y: 478, endPoint x: 915, endPoint y: 480, distance: 72.3
click at [915, 480] on textarea "فيوجن معجنه تجمع بين طبقات الكرواسون وعجينة الكوكى، تُخبز لتصبح ذهبية كريسب." at bounding box center [761, 507] width 325 height 77
click at [906, 482] on textarea "فيوجن معجنه تجمع بين طبقات الكرواسون وعجينة الكوكى، تُخبز لتصبح ذهبية كريسب." at bounding box center [761, 507] width 325 height 77
drag, startPoint x: 923, startPoint y: 479, endPoint x: 846, endPoint y: 483, distance: 76.5
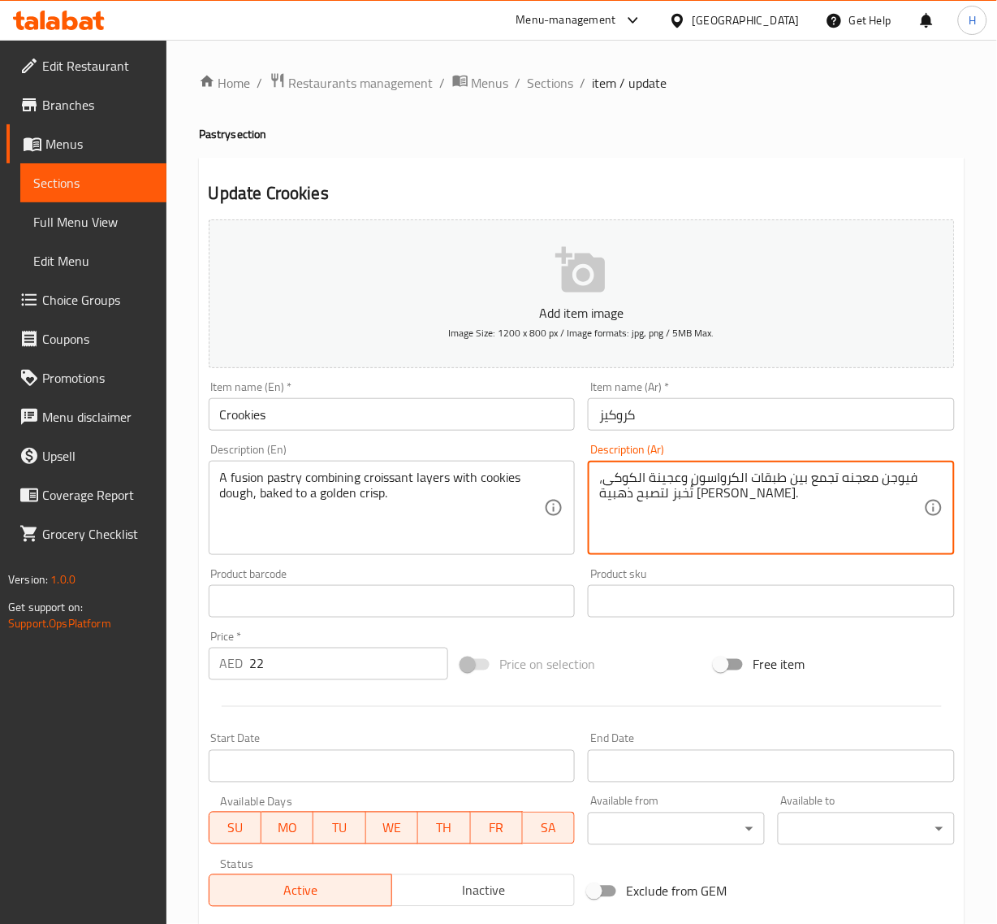
click at [846, 483] on textarea "فيوجن معجنه تجمع بين طبقات الكرواسون وعجينة الكوكى، تُخبز لتصبح ذهبية كريسب." at bounding box center [761, 507] width 325 height 77
click at [842, 480] on textarea "فيوجن معجنه تجمع بين طبقات الكرواسون وعجينة الكوكى، تُخبز لتصبح ذهبية كريسب." at bounding box center [761, 507] width 325 height 77
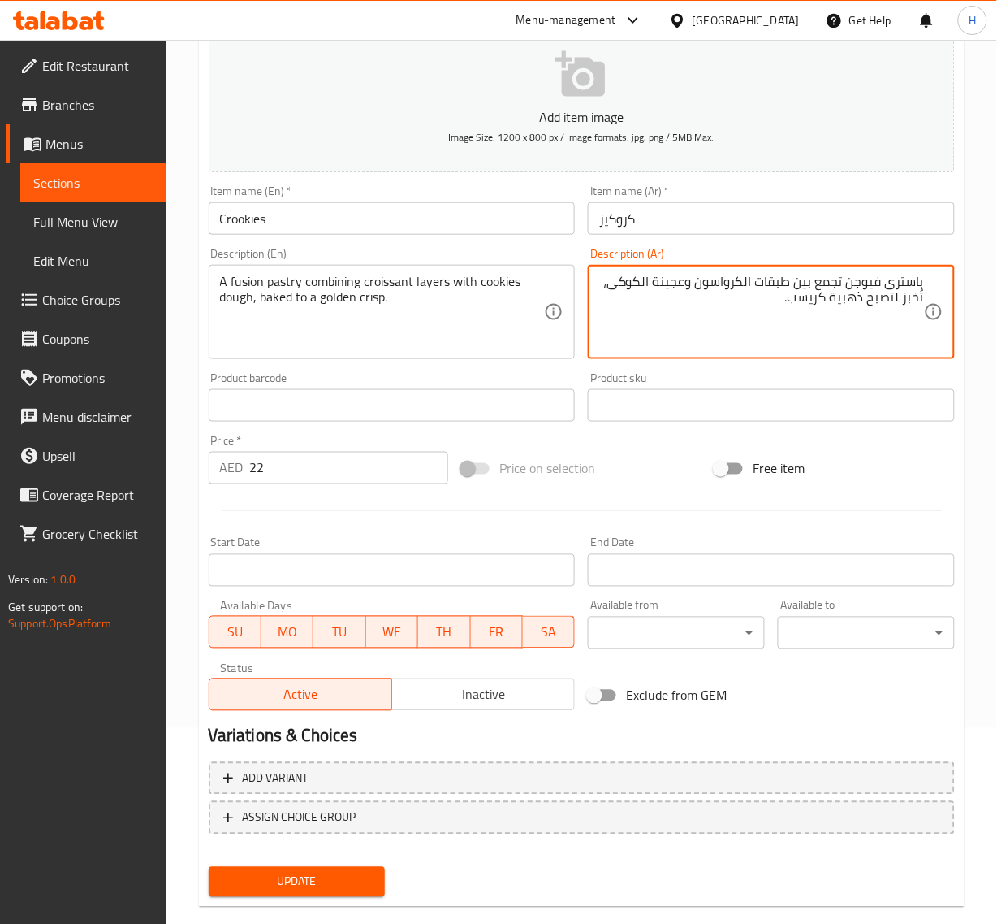
scroll to position [221, 0]
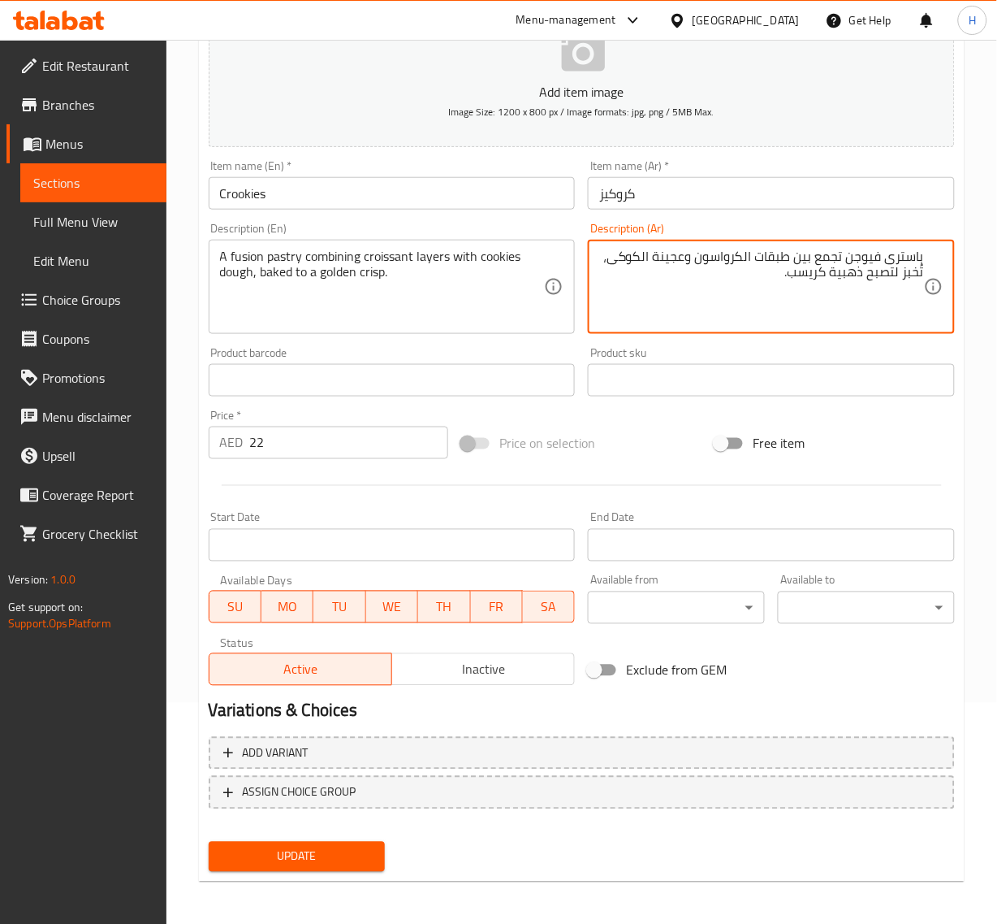
type textarea "باسترى فيوجن تجمع بين طبقات الكرواسون وعجينة الكوكى، تُخبز لتصبح ذهبية كريسب."
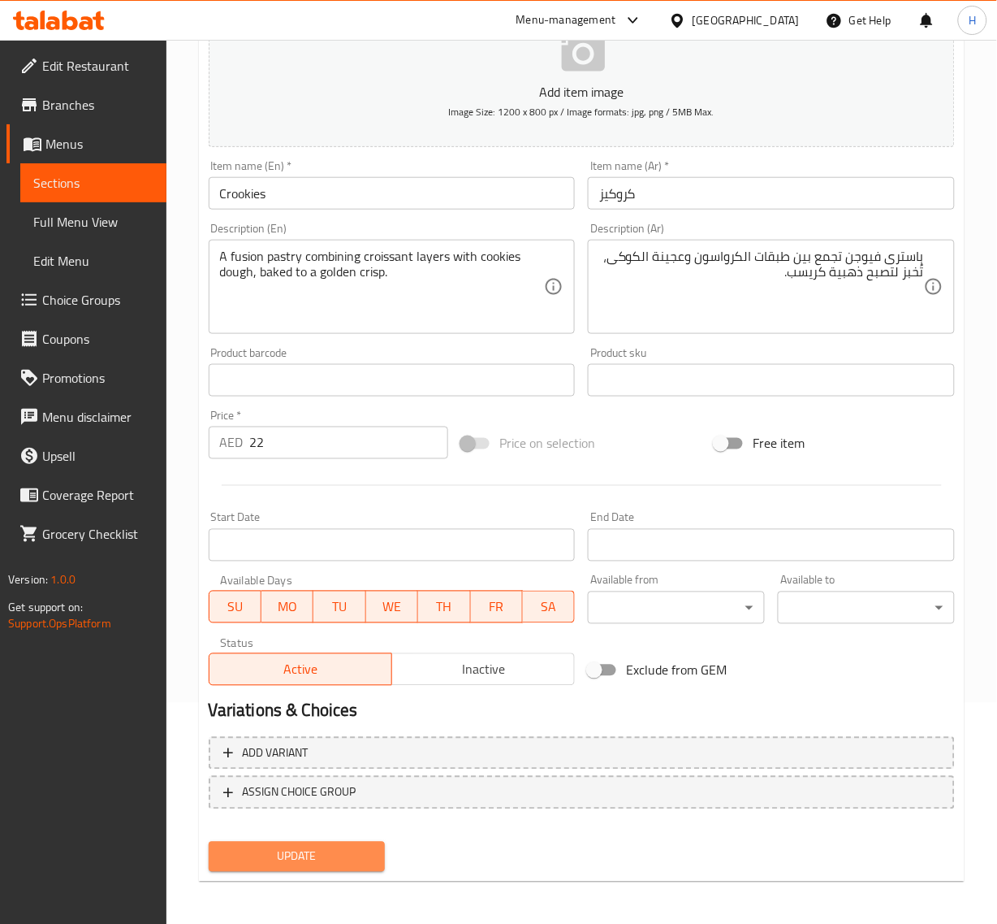
click at [364, 862] on span "Update" at bounding box center [297, 856] width 151 height 20
click at [311, 855] on span "Update" at bounding box center [297, 856] width 151 height 20
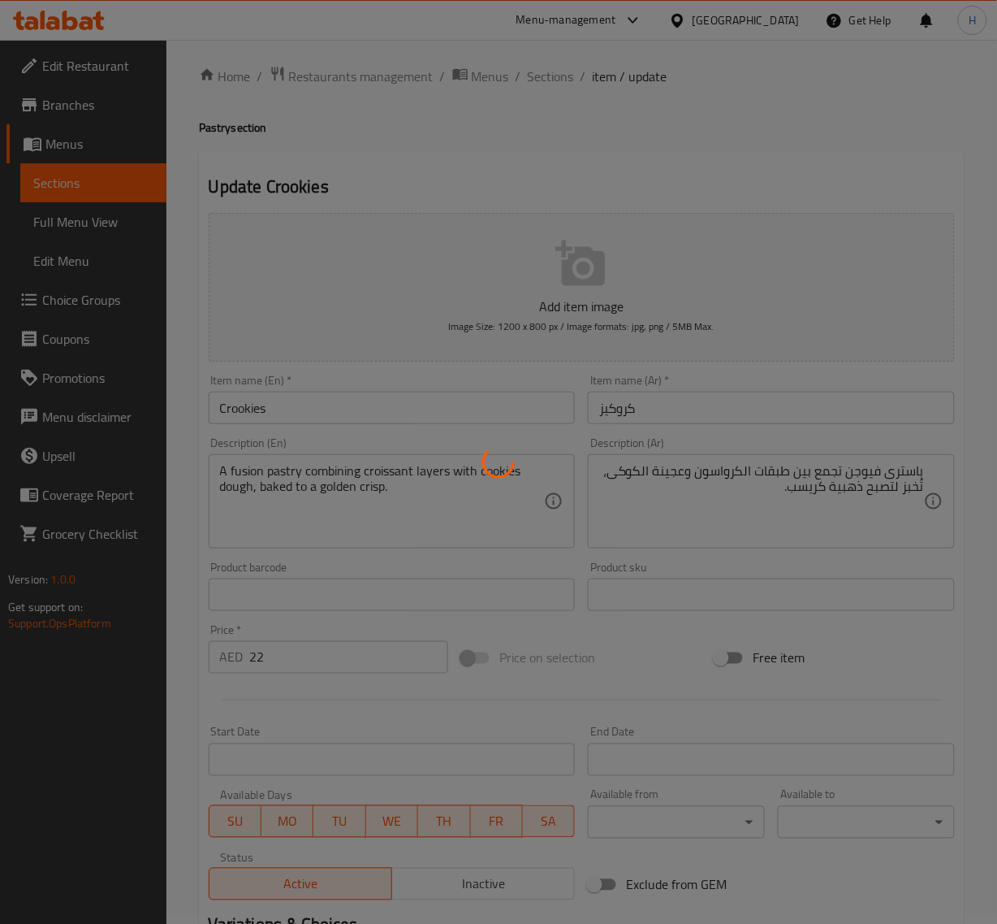
scroll to position [0, 0]
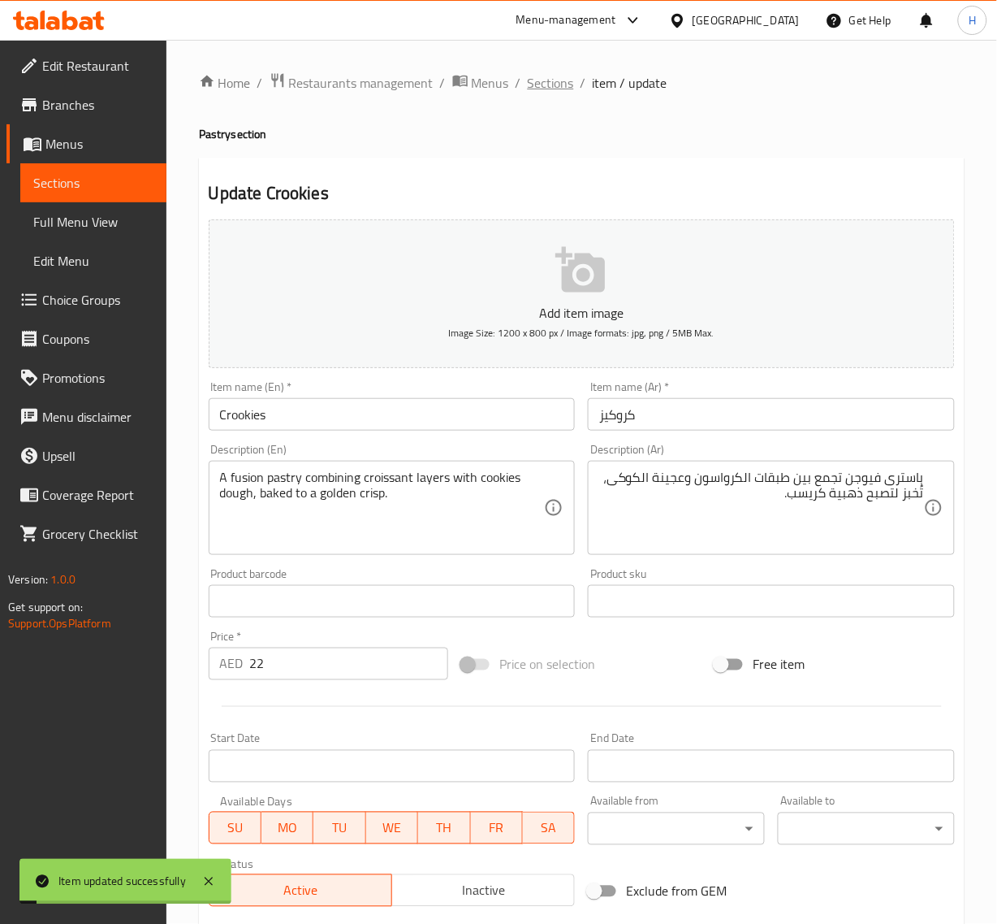
click at [557, 75] on span "Sections" at bounding box center [551, 82] width 46 height 19
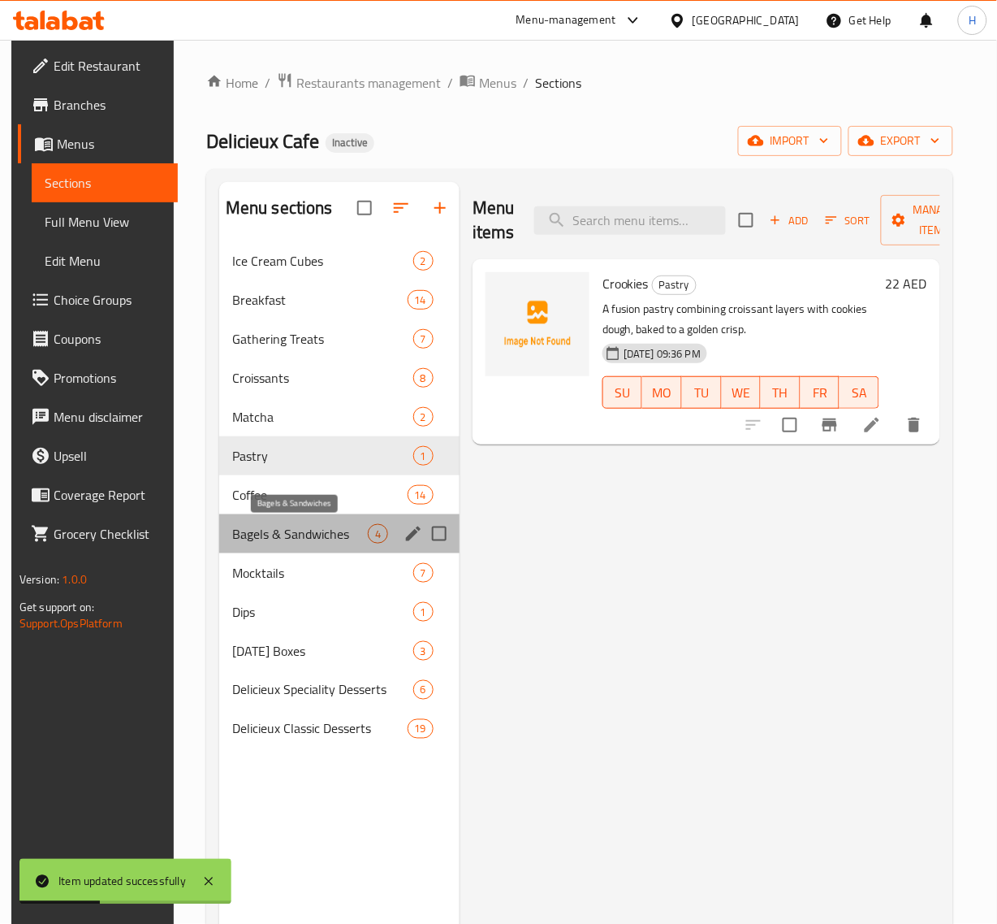
click at [302, 530] on span "Bagels & Sandwiches" at bounding box center [300, 533] width 136 height 19
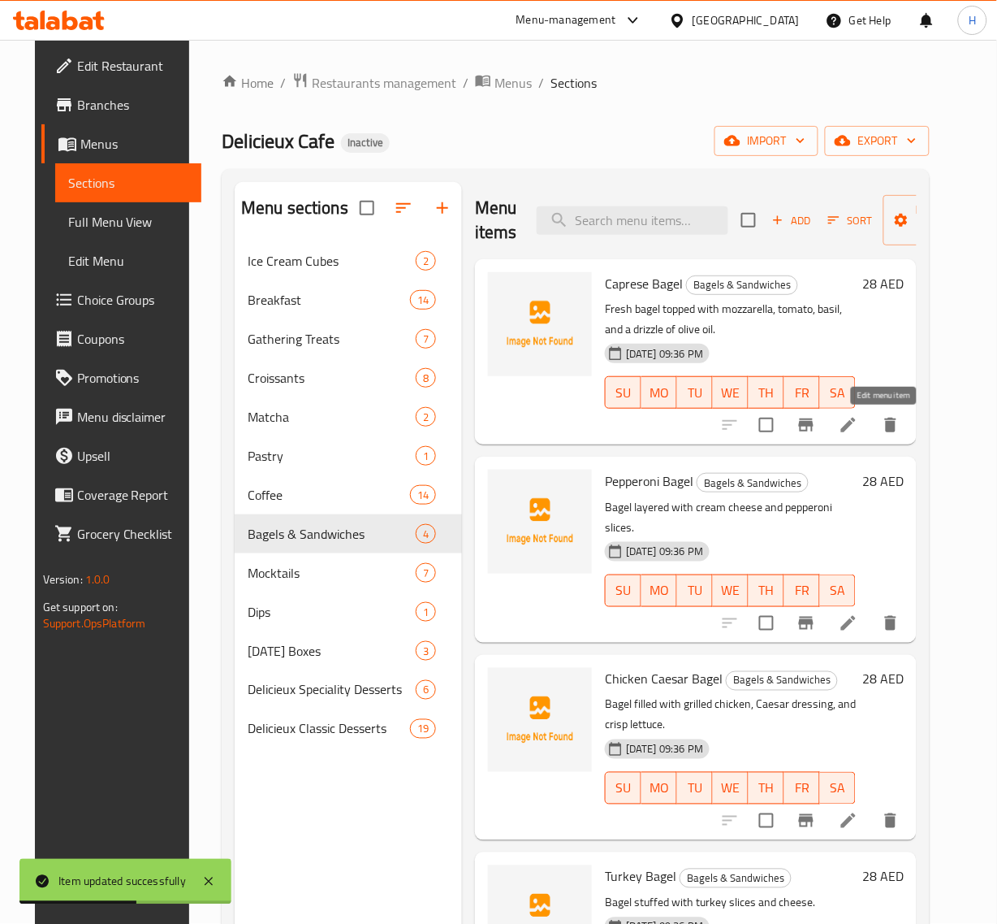
click at [856, 425] on icon at bounding box center [849, 425] width 15 height 15
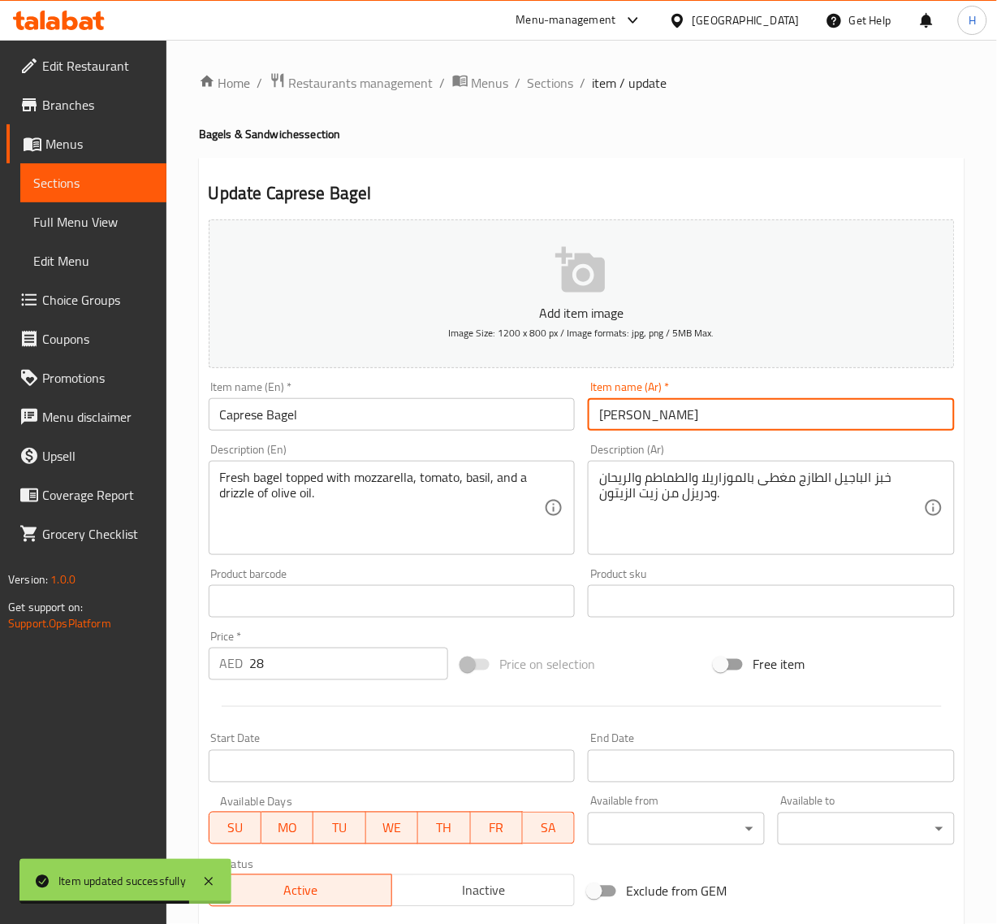
click at [614, 419] on input "[PERSON_NAME]" at bounding box center [771, 414] width 367 height 32
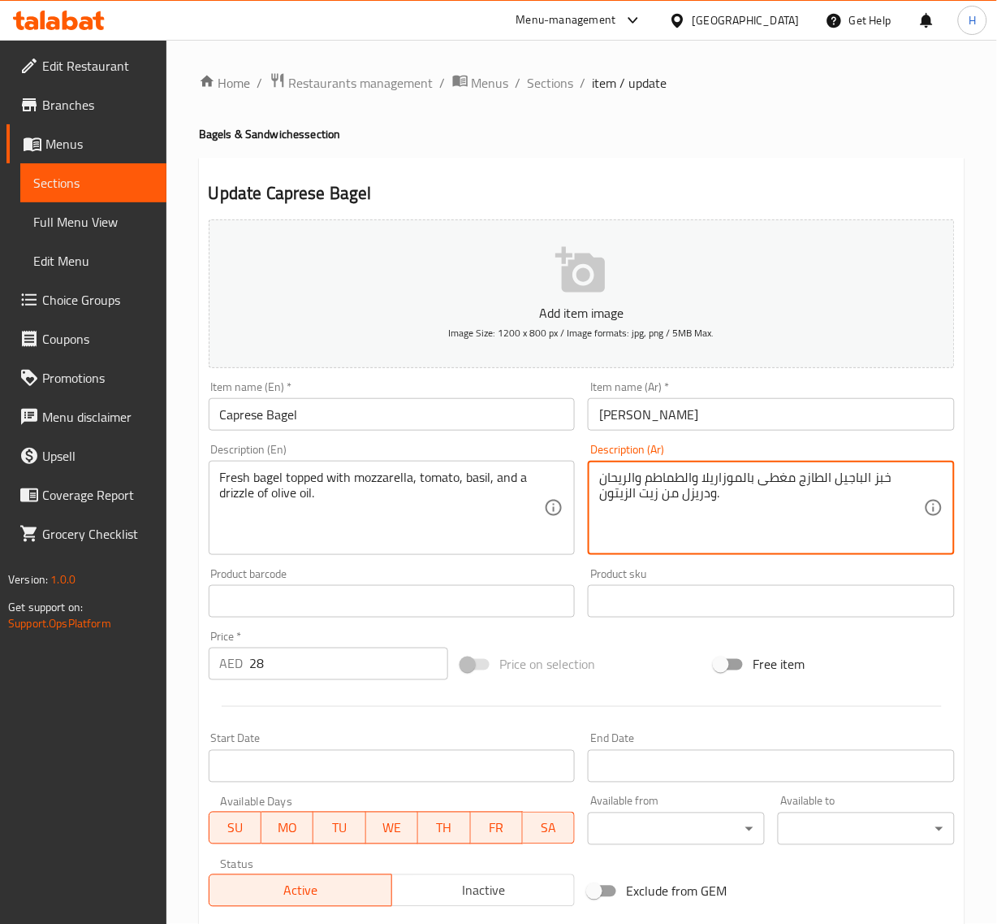
drag, startPoint x: 834, startPoint y: 481, endPoint x: 888, endPoint y: 487, distance: 54.0
paste textarea "يغ"
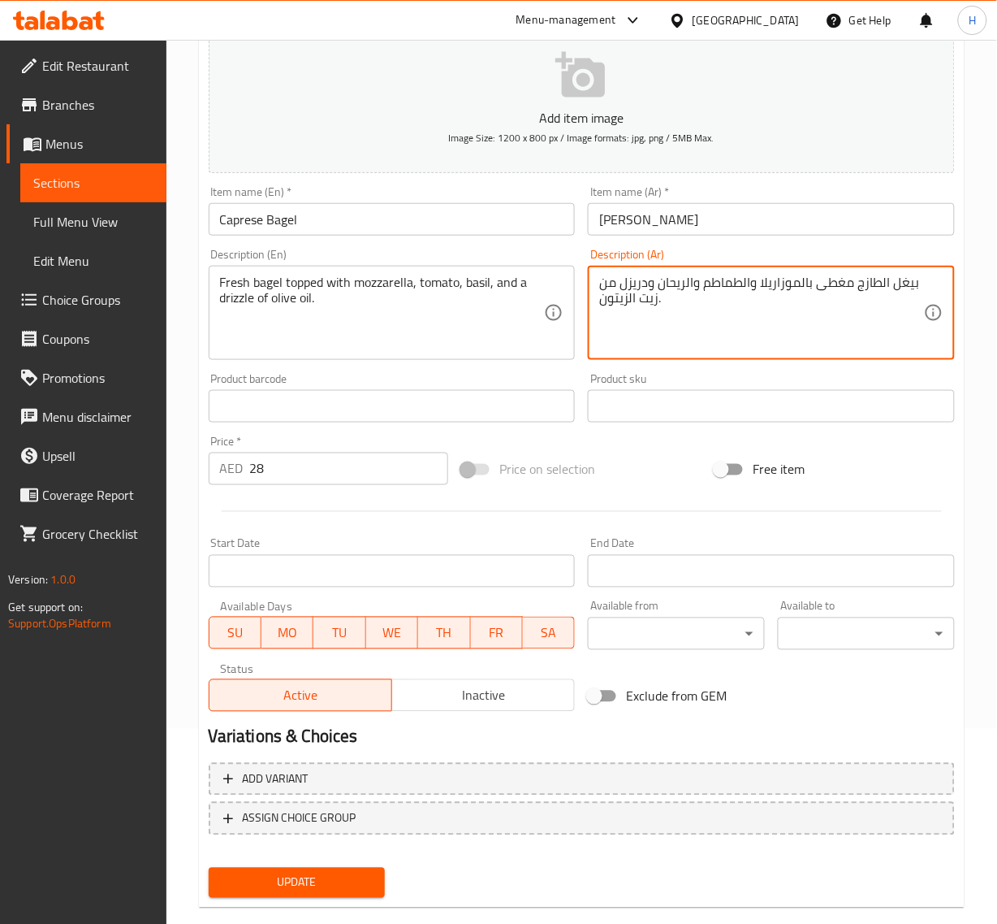
scroll to position [221, 0]
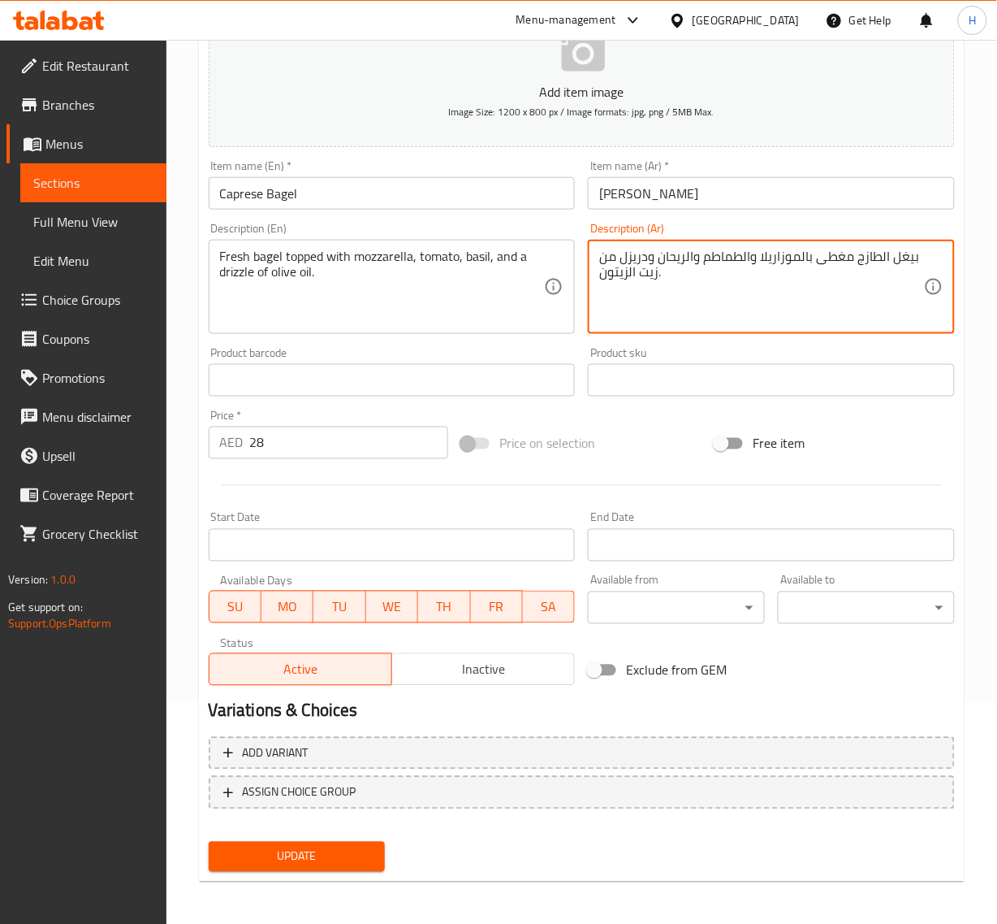
type textarea "بيغل الطازج مغطى بالموزاريلا والطماطم والريحان ودريزل من زيت الزيتون."
drag, startPoint x: 253, startPoint y: 851, endPoint x: 291, endPoint y: 805, distance: 60.0
click at [253, 851] on span "Update" at bounding box center [297, 856] width 151 height 20
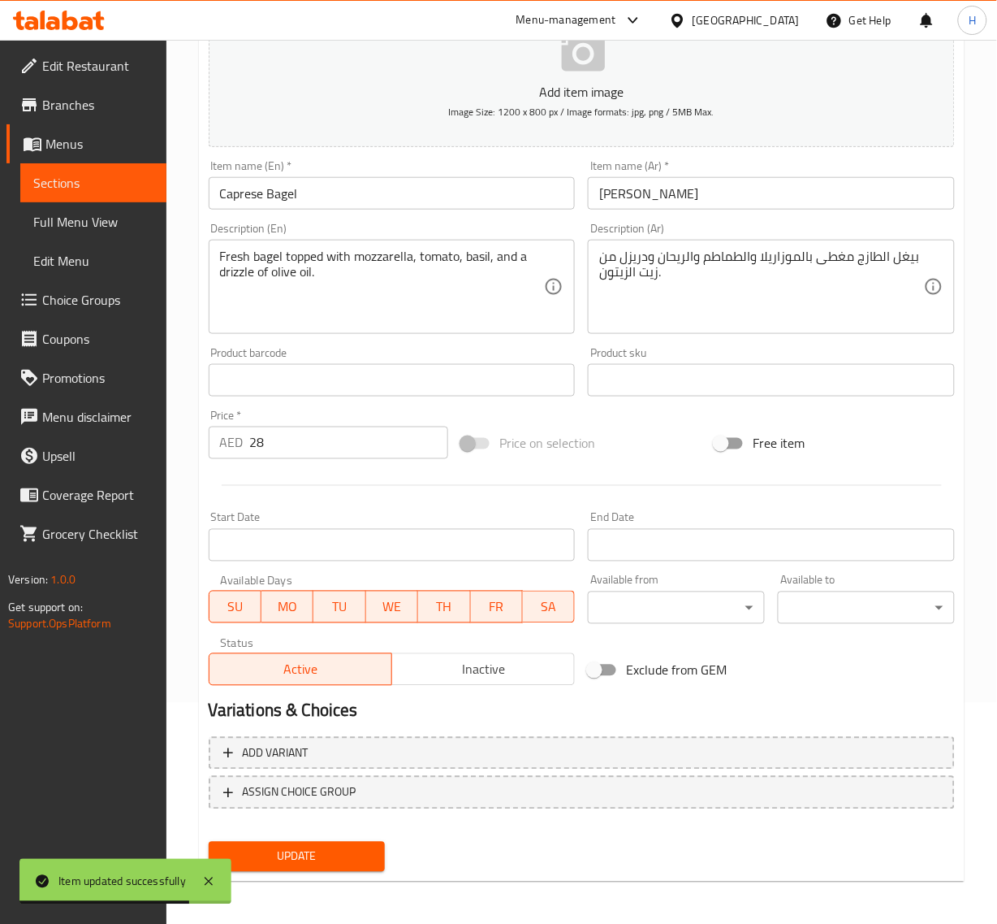
scroll to position [18, 0]
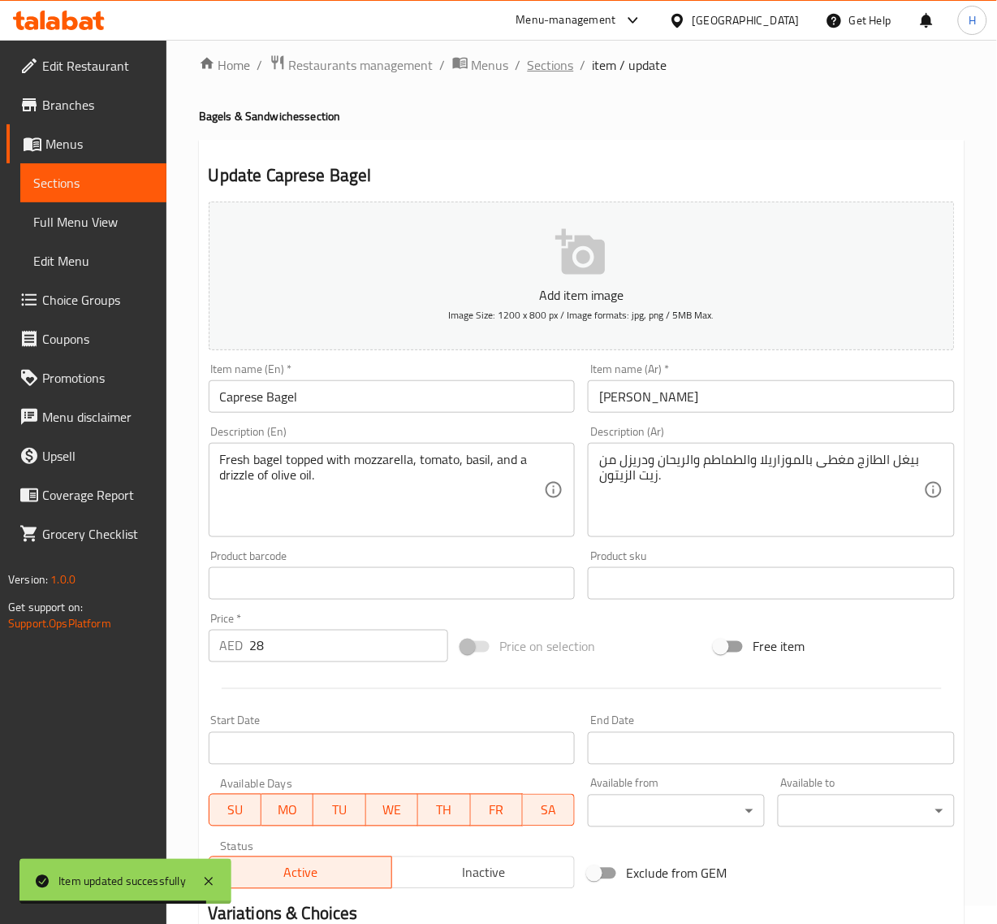
click at [545, 69] on span "Sections" at bounding box center [551, 64] width 46 height 19
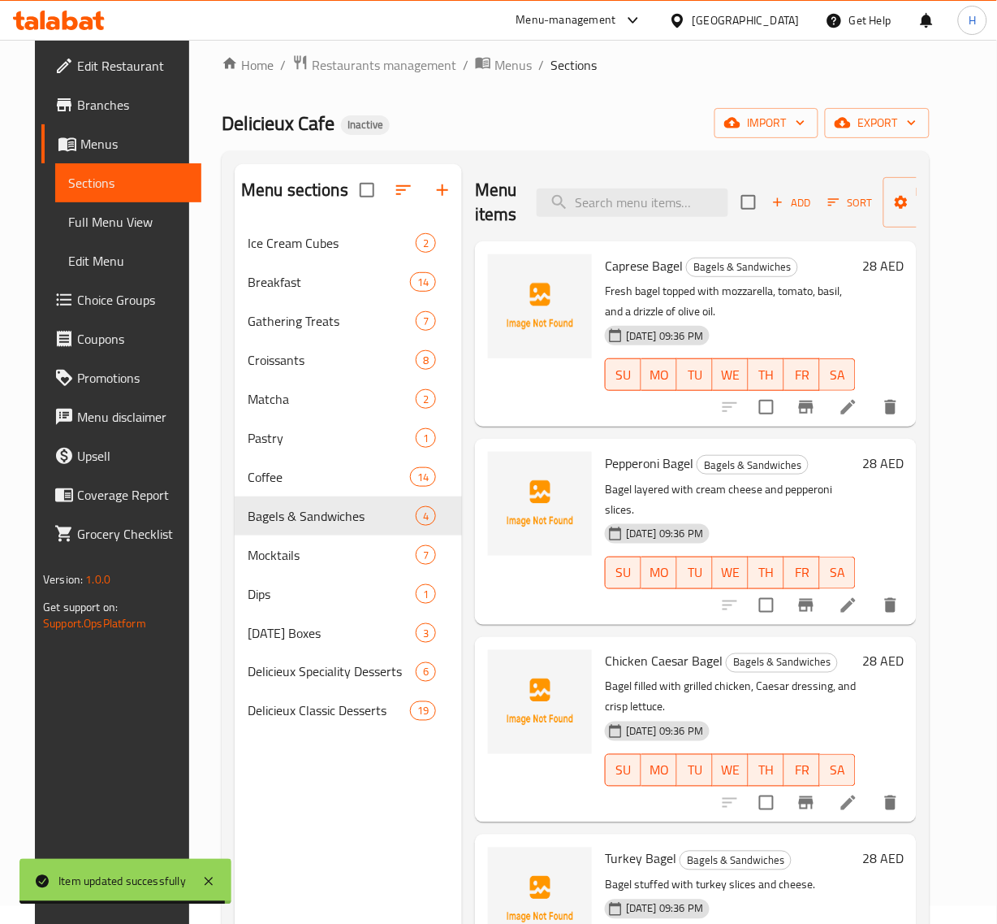
click at [615, 181] on div "Menu items Add Sort Manage items" at bounding box center [696, 202] width 442 height 77
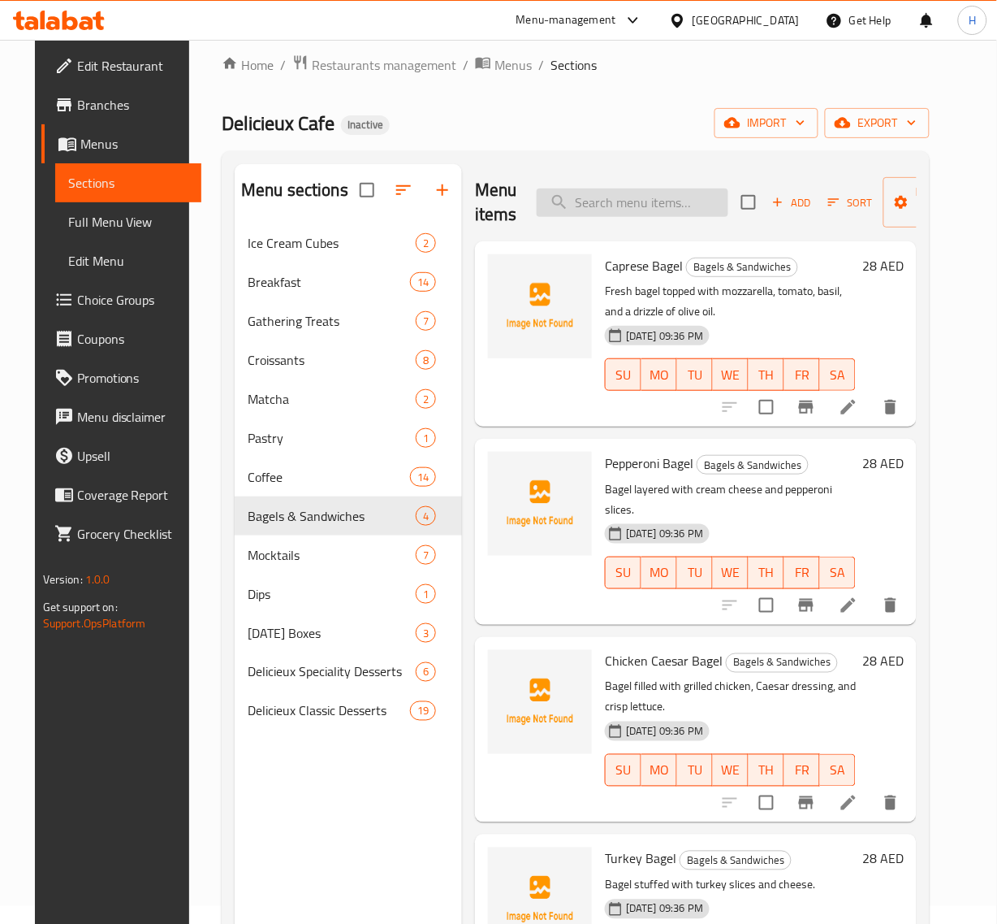
click at [606, 210] on input "search" at bounding box center [633, 202] width 192 height 28
paste input "Delicieux Chocolate Pudding"
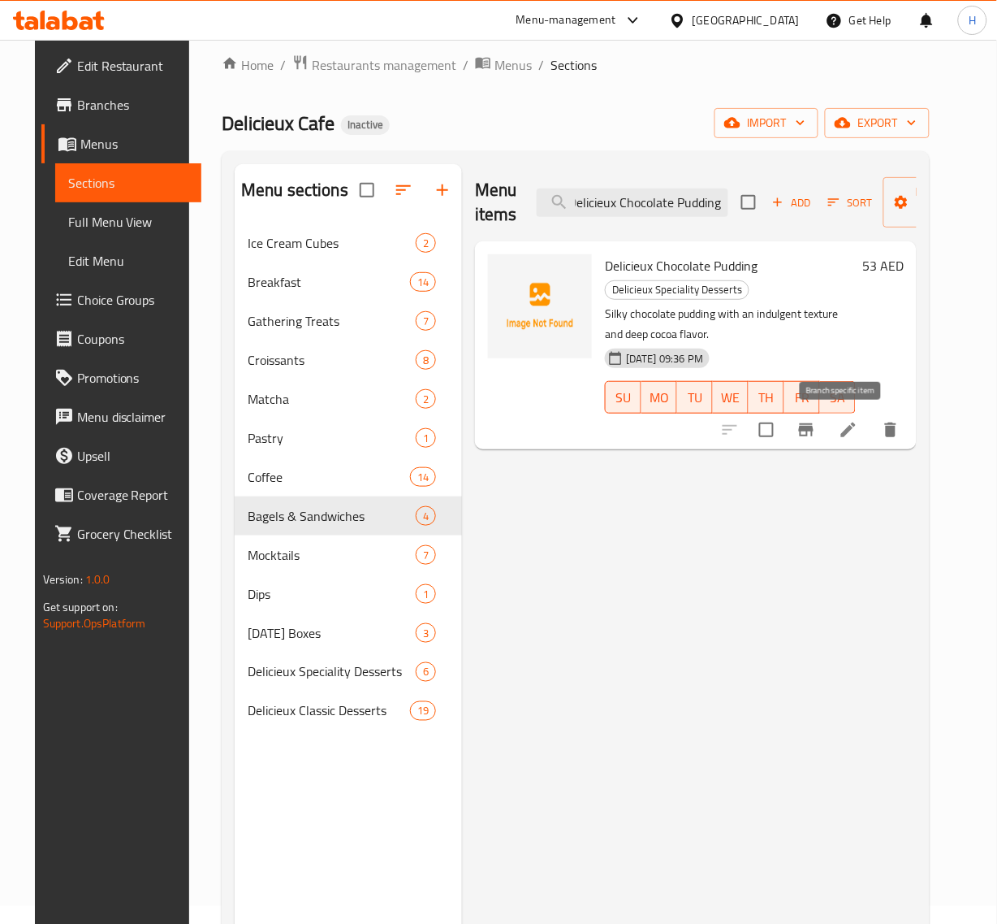
type input "Delicieux Chocolate Pudding"
click at [868, 437] on li at bounding box center [848, 429] width 45 height 29
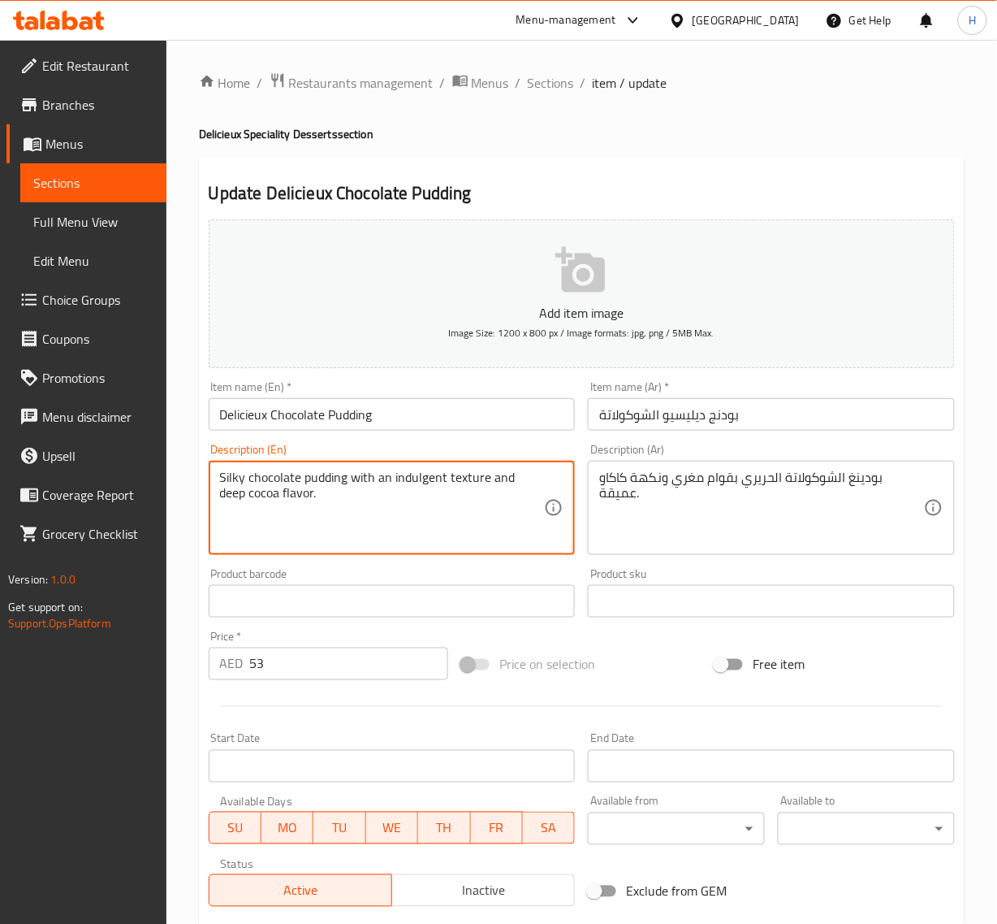
click at [408, 479] on textarea "Silky chocolate pudding with an indulgent texture and deep cocoa flavor." at bounding box center [382, 507] width 325 height 77
type textarea "Silky chocolate pudding with a texture and deep cocoa flavor."
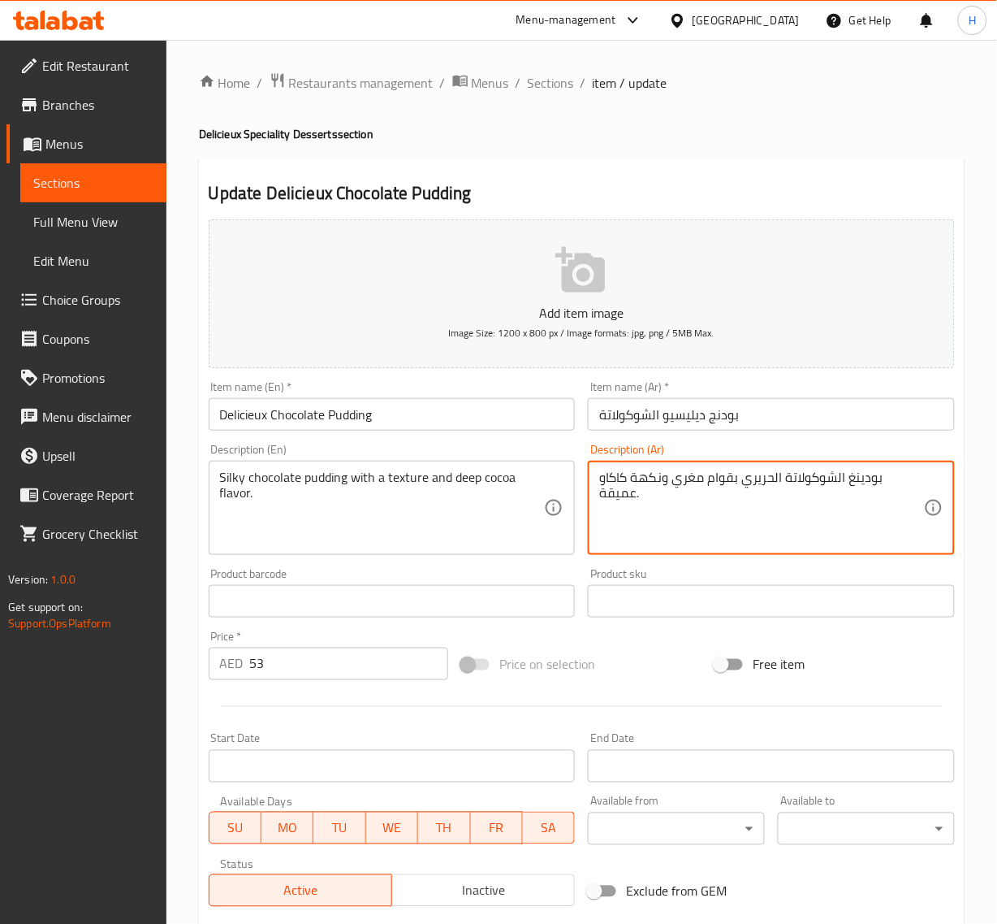
click at [732, 481] on textarea "بودينغ الشوكولاتة الحريري بقوام مغري ونكهة كاكاو عميقة." at bounding box center [761, 507] width 325 height 77
type textarea "بودينغ الشوكولاتة الحريري بقوام ونكهة كاكاو عميقة."
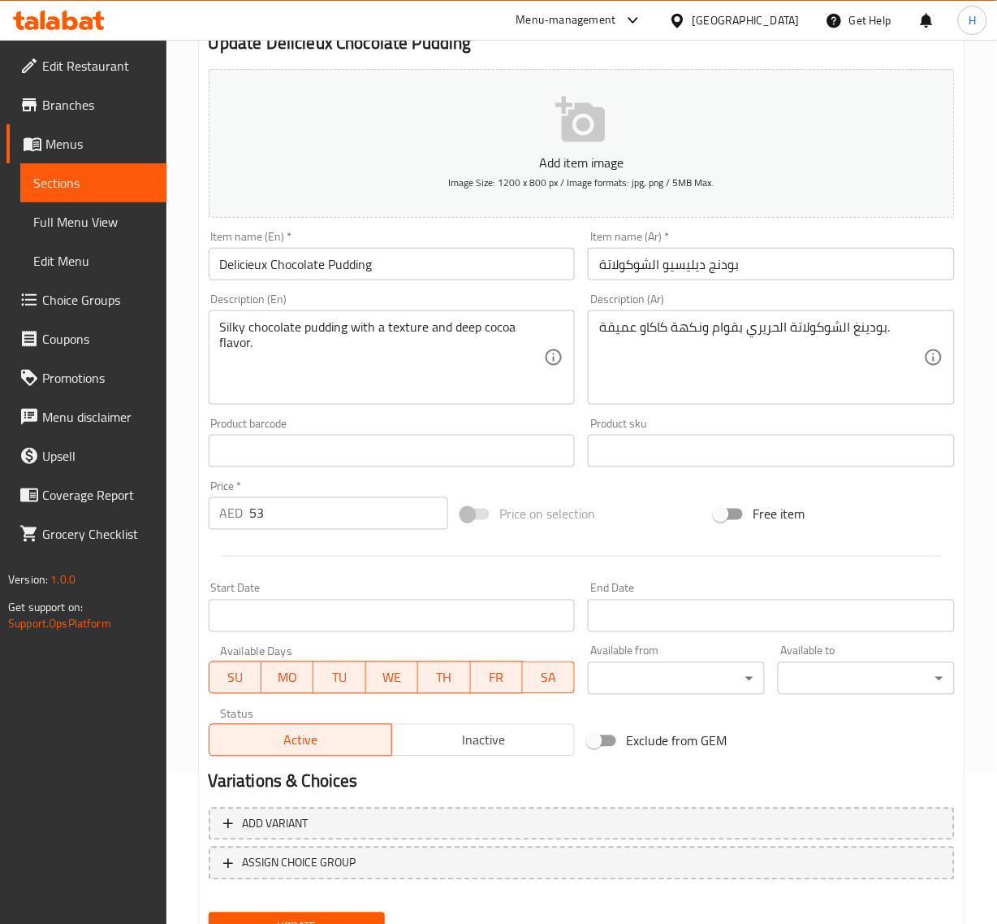
scroll to position [203, 0]
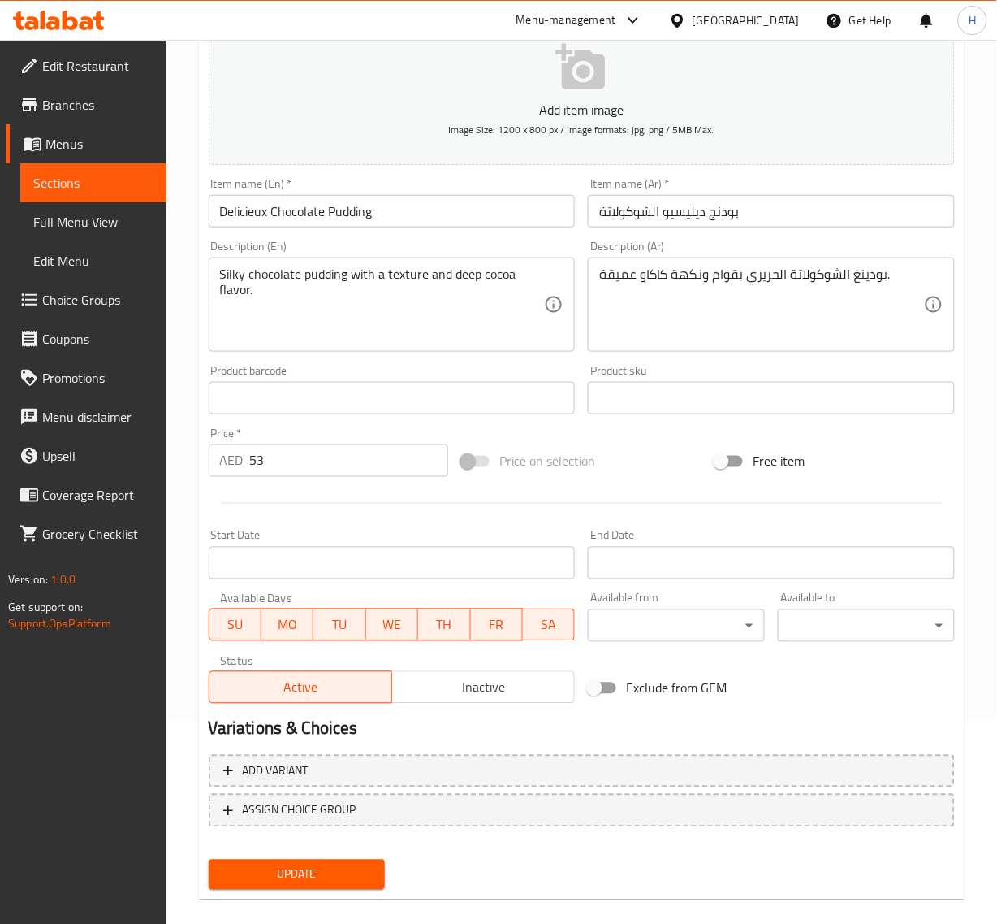
click at [350, 875] on span "Update" at bounding box center [297, 874] width 151 height 20
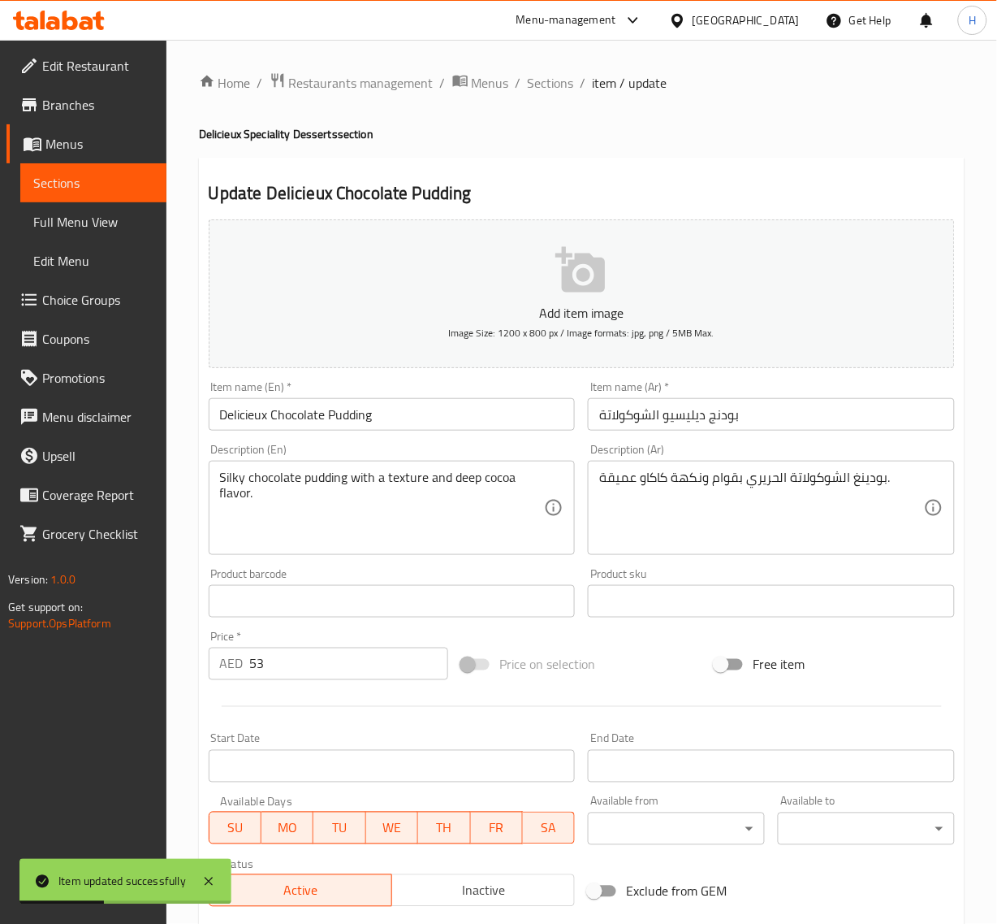
drag, startPoint x: 557, startPoint y: 81, endPoint x: 586, endPoint y: 161, distance: 84.8
click at [557, 81] on span "Sections" at bounding box center [551, 82] width 46 height 19
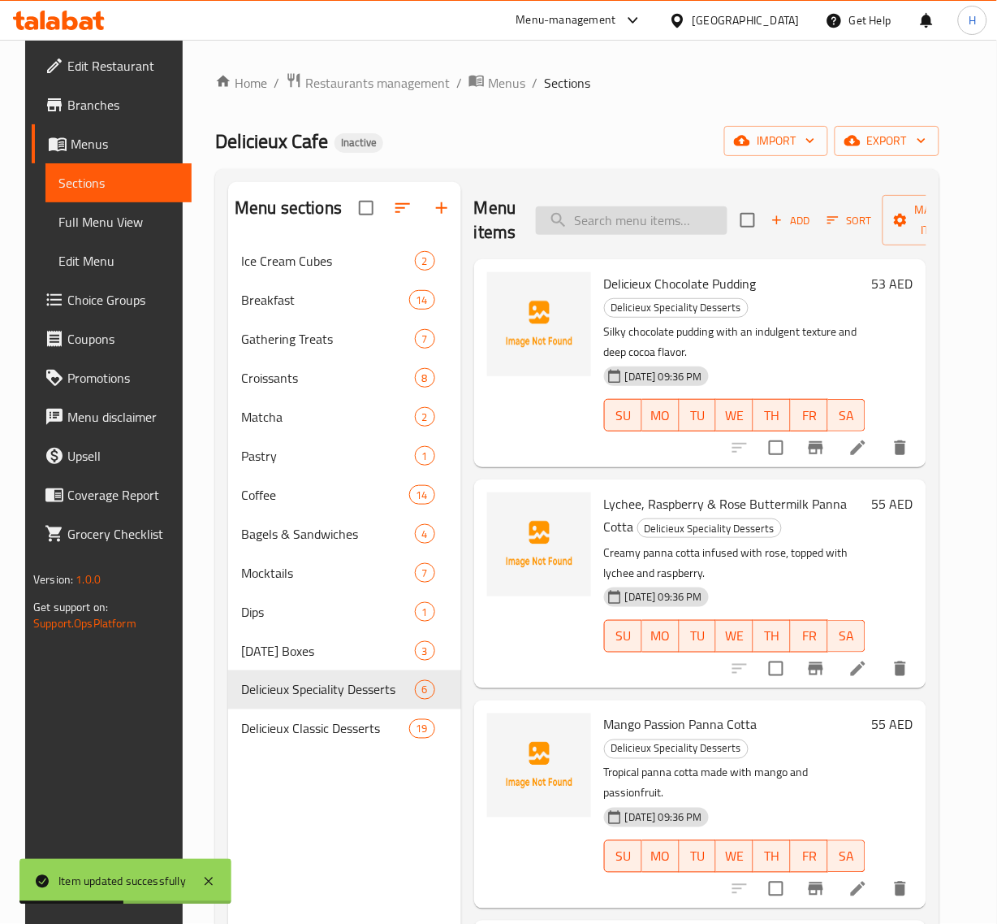
click at [575, 226] on input "search" at bounding box center [632, 220] width 192 height 28
paste input "Lychee, Raspberry & Rose Buttermilk Panna Cotta"
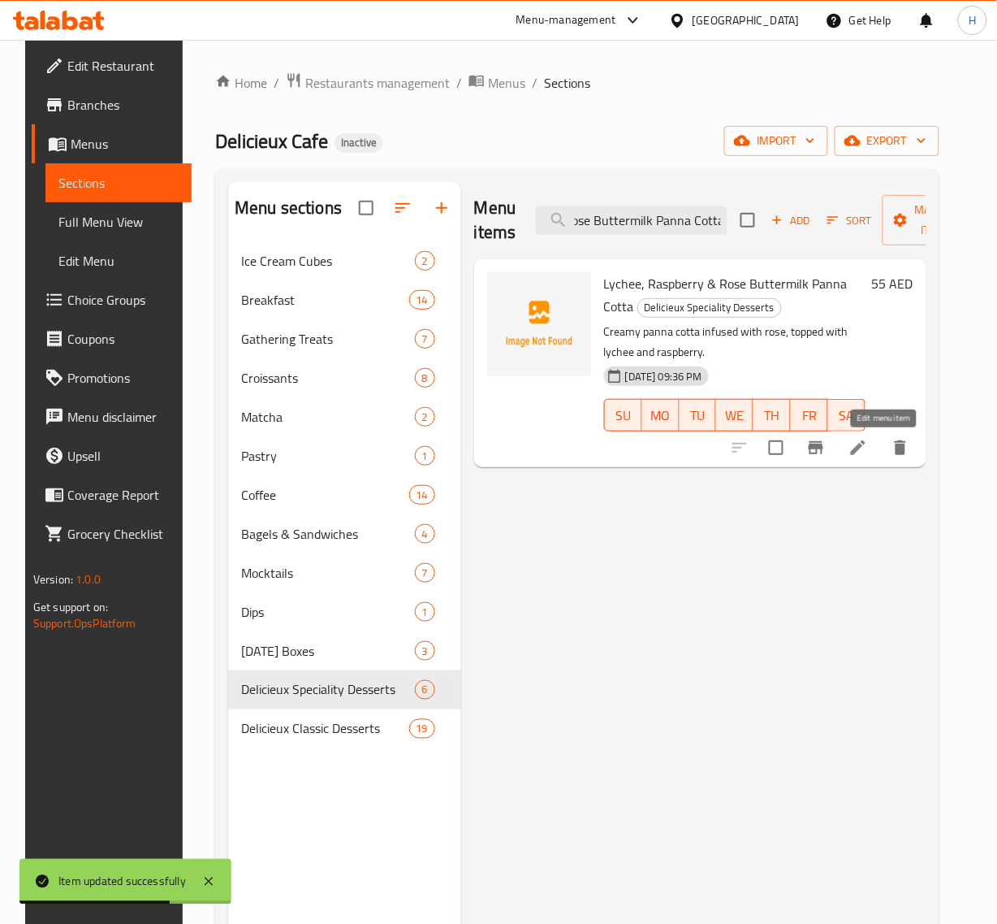
type input "Lychee, Raspberry & Rose Buttermilk Panna Cotta"
click at [866, 452] on icon at bounding box center [858, 447] width 15 height 15
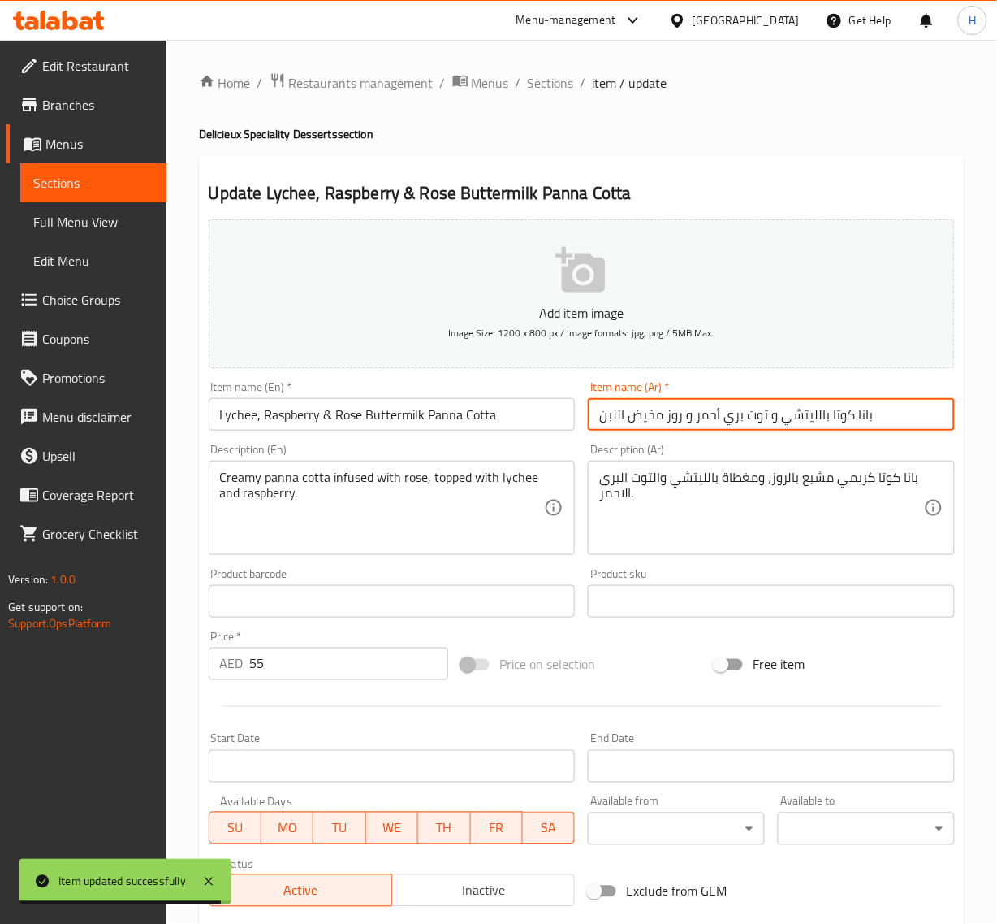
click at [890, 418] on input "بانا كوتا بالليتشي و توت بري أحمر و روز مخيض اللبن" at bounding box center [771, 414] width 367 height 32
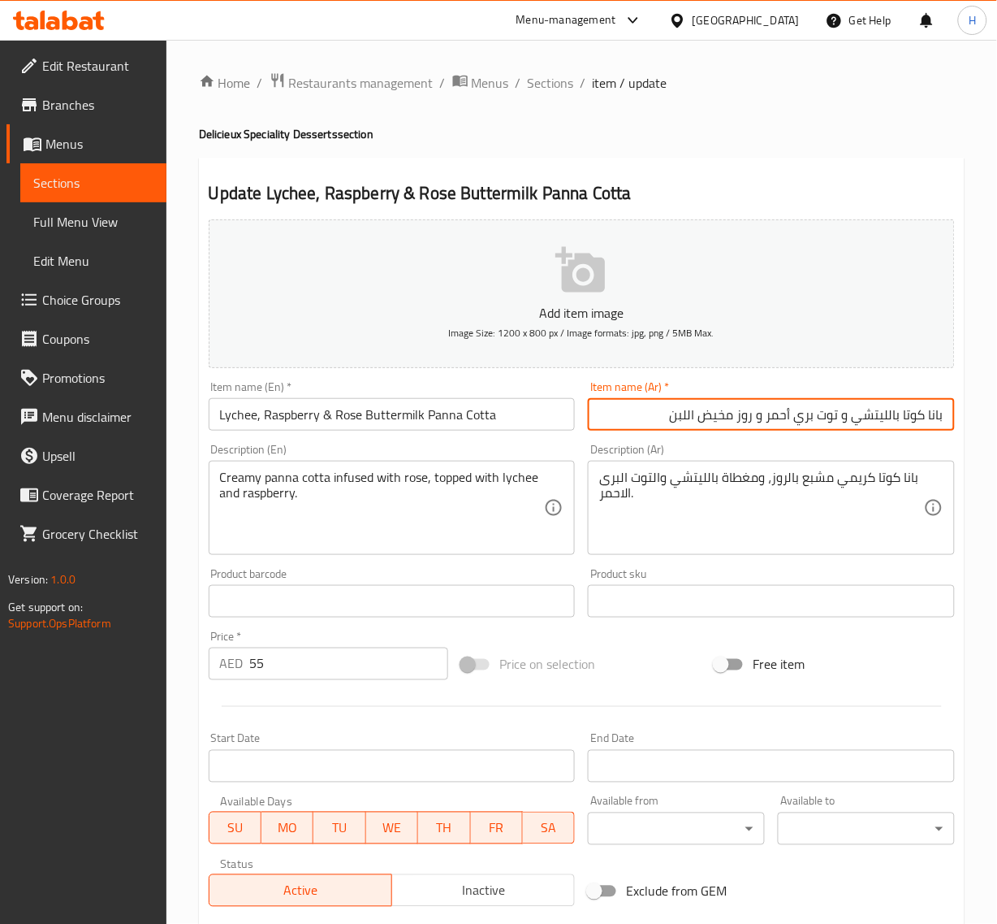
click at [746, 418] on input "بانا كوتا بالليتشي و توت بري أحمر و روز مخيض اللبن" at bounding box center [771, 414] width 367 height 32
click at [753, 419] on input "بانا كوتا بالليتشي و توت بري أحمر و روز مخيض اللبن" at bounding box center [771, 414] width 367 height 32
click at [380, 419] on input "Lychee, Raspberry & Rose Buttermilk Panna Cotta" at bounding box center [392, 414] width 367 height 32
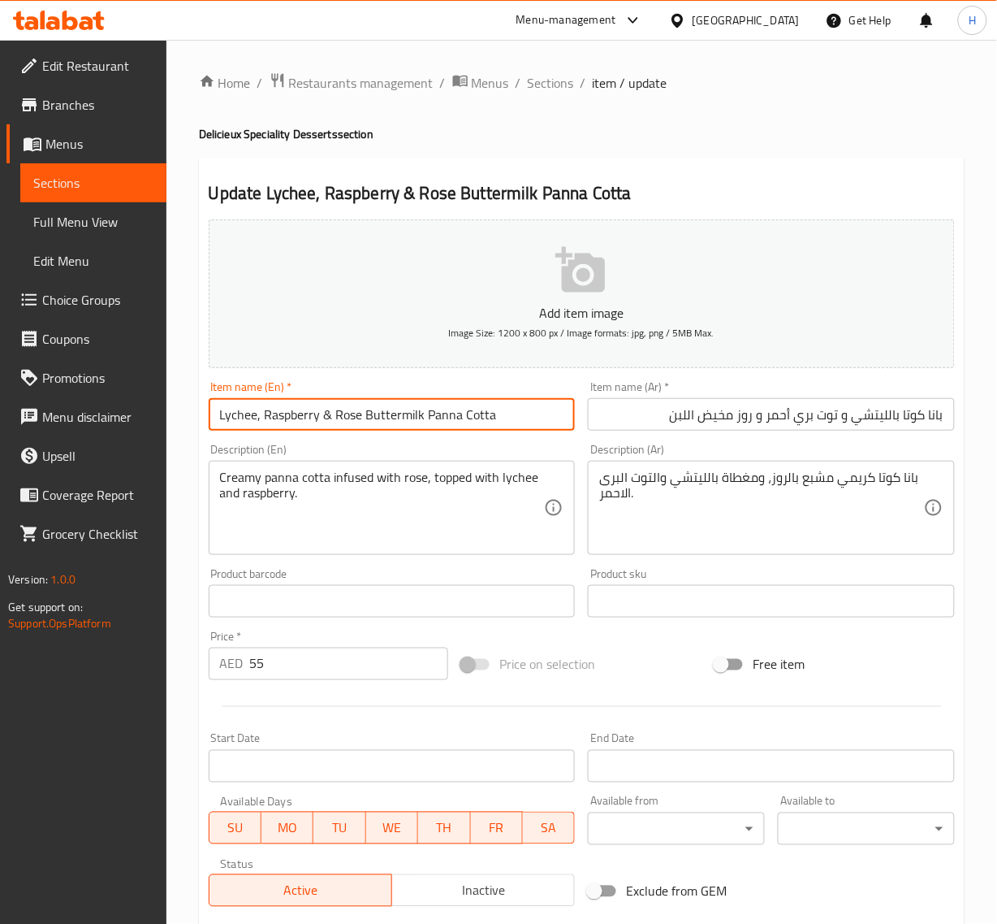
click at [380, 419] on input "Lychee, Raspberry & Rose Buttermilk Panna Cotta" at bounding box center [392, 414] width 367 height 32
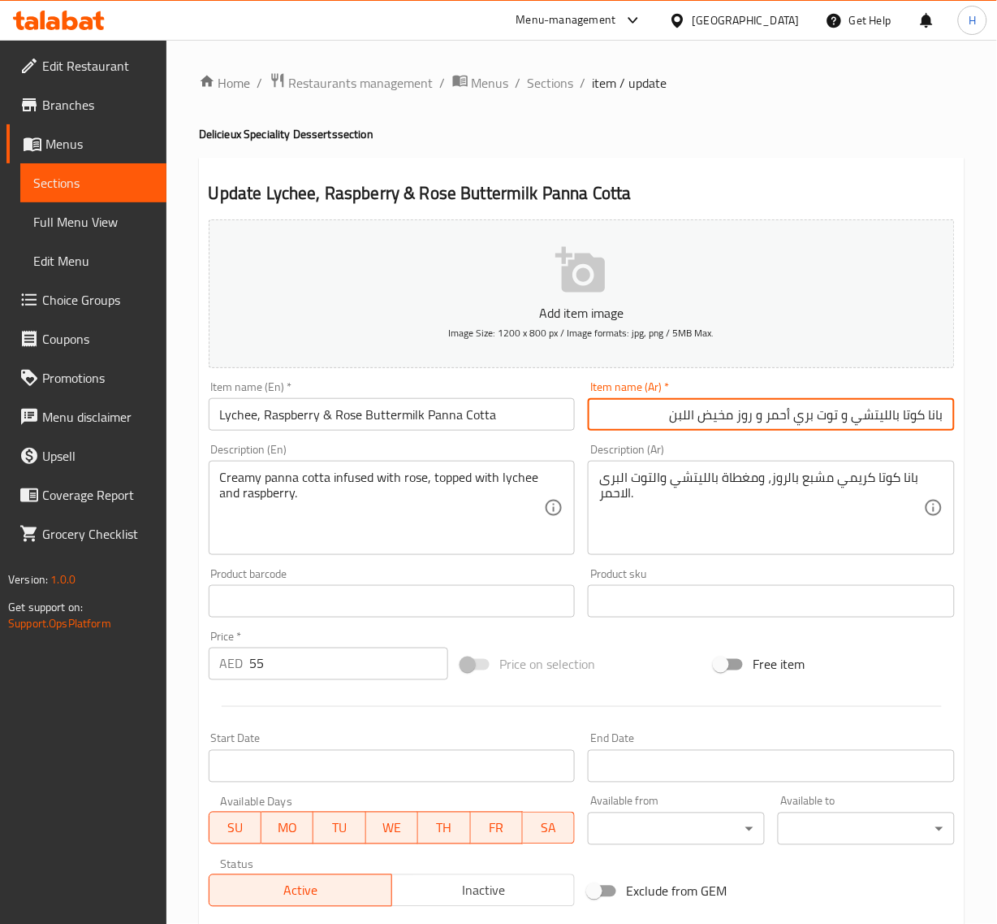
drag, startPoint x: 755, startPoint y: 417, endPoint x: 667, endPoint y: 428, distance: 89.3
click at [667, 428] on input "بانا كوتا بالليتشي و توت بري أحمر و روز مخيض اللبن" at bounding box center [771, 414] width 367 height 32
paste input "للبن الرائب"
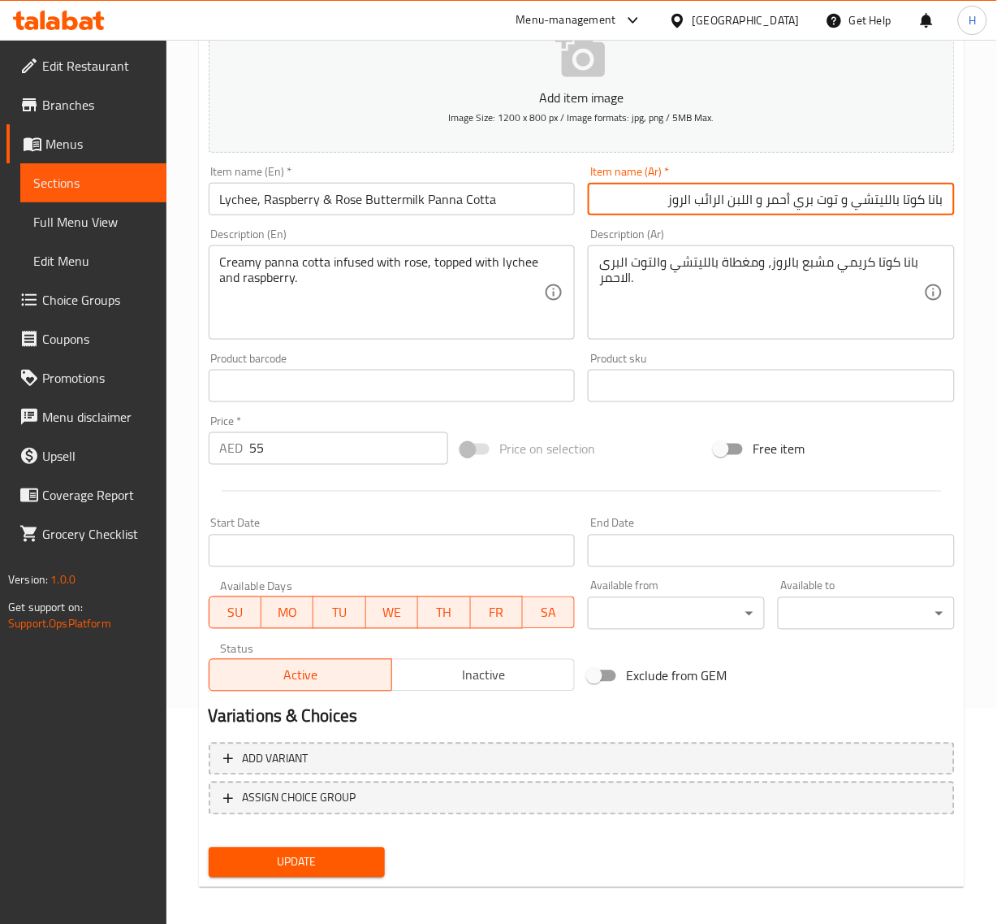
scroll to position [221, 0]
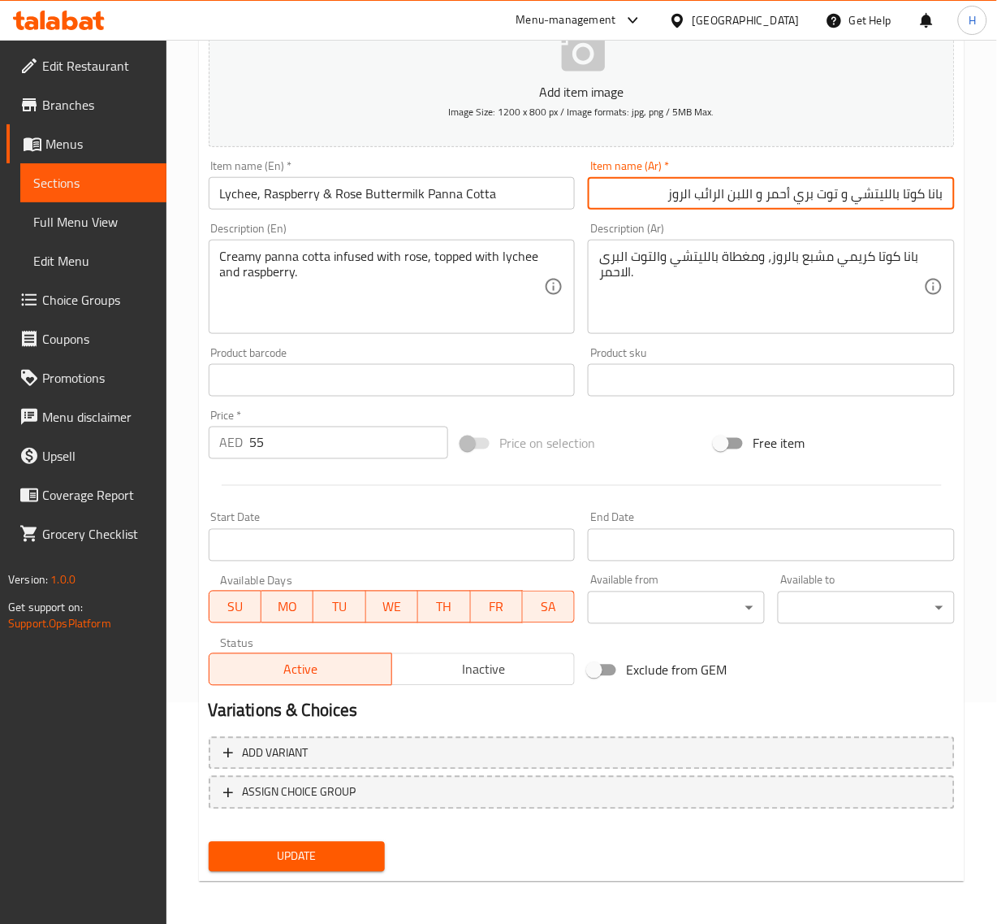
click at [266, 850] on span "Update" at bounding box center [297, 856] width 151 height 20
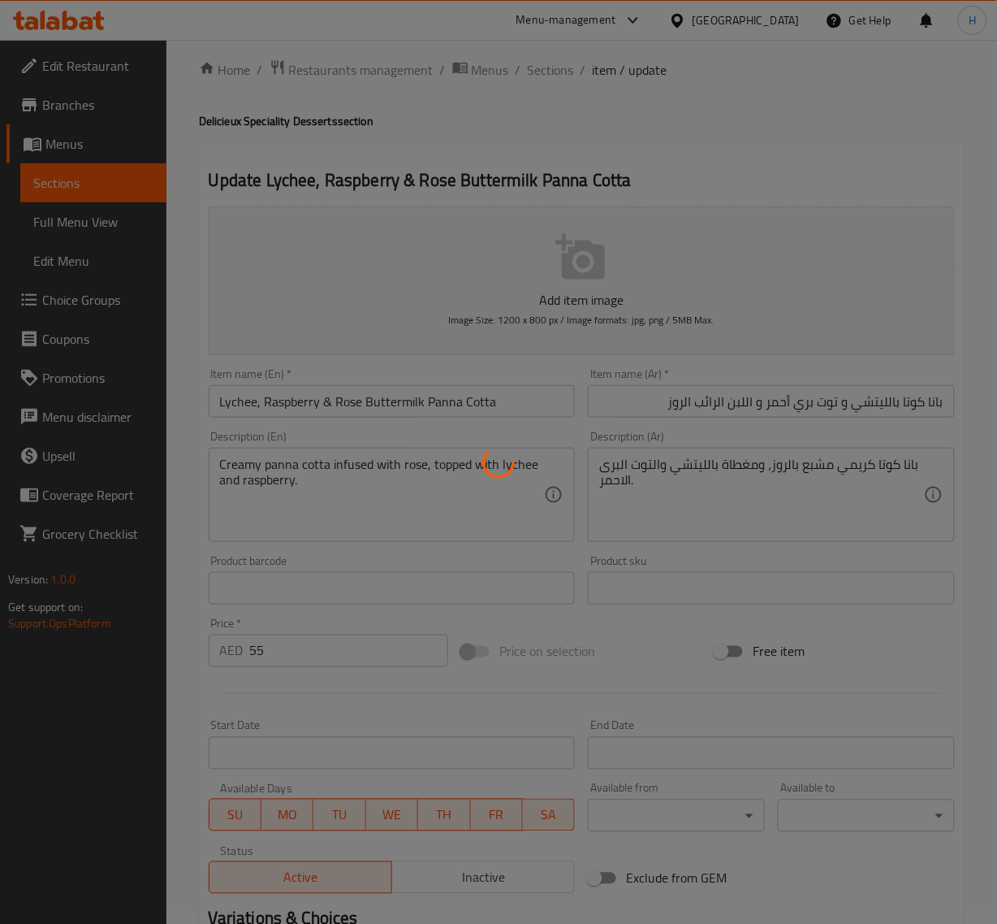
scroll to position [0, 0]
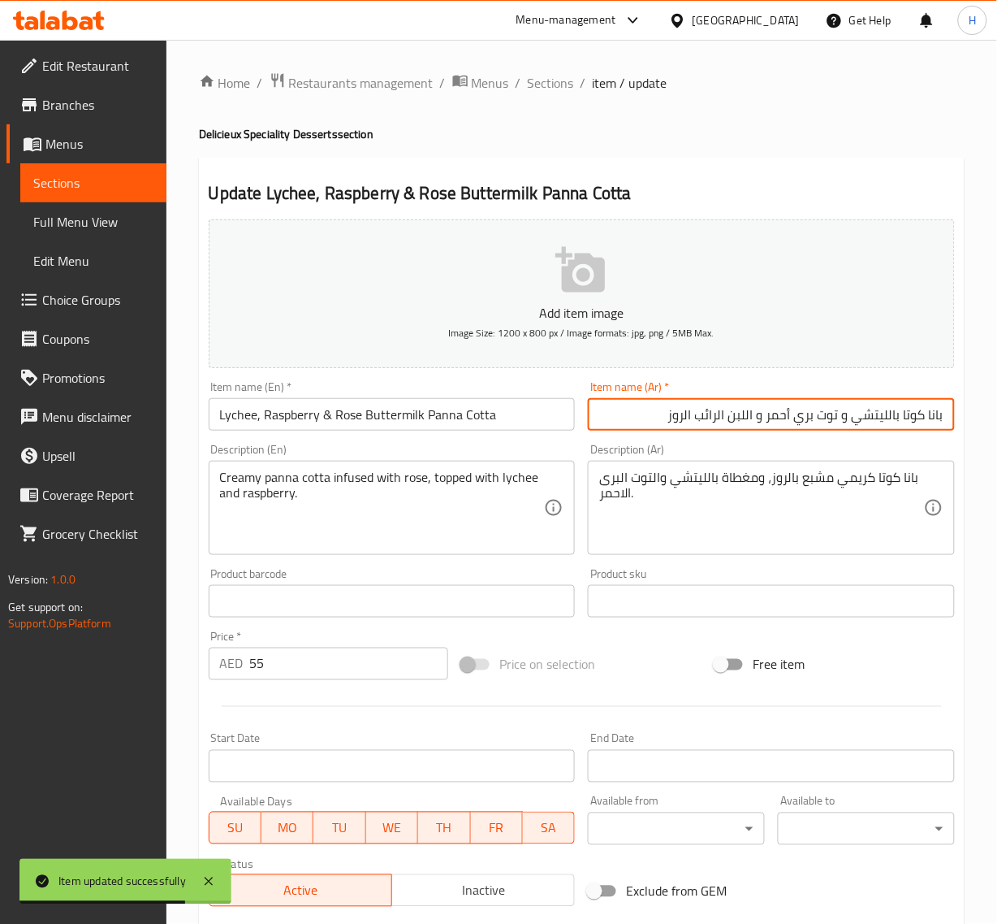
drag, startPoint x: 758, startPoint y: 416, endPoint x: 906, endPoint y: 417, distance: 148.6
click at [906, 417] on input "بانا كوتا بالليتشي و توت بري أحمر و اللبن الرائب الروز" at bounding box center [771, 414] width 367 height 32
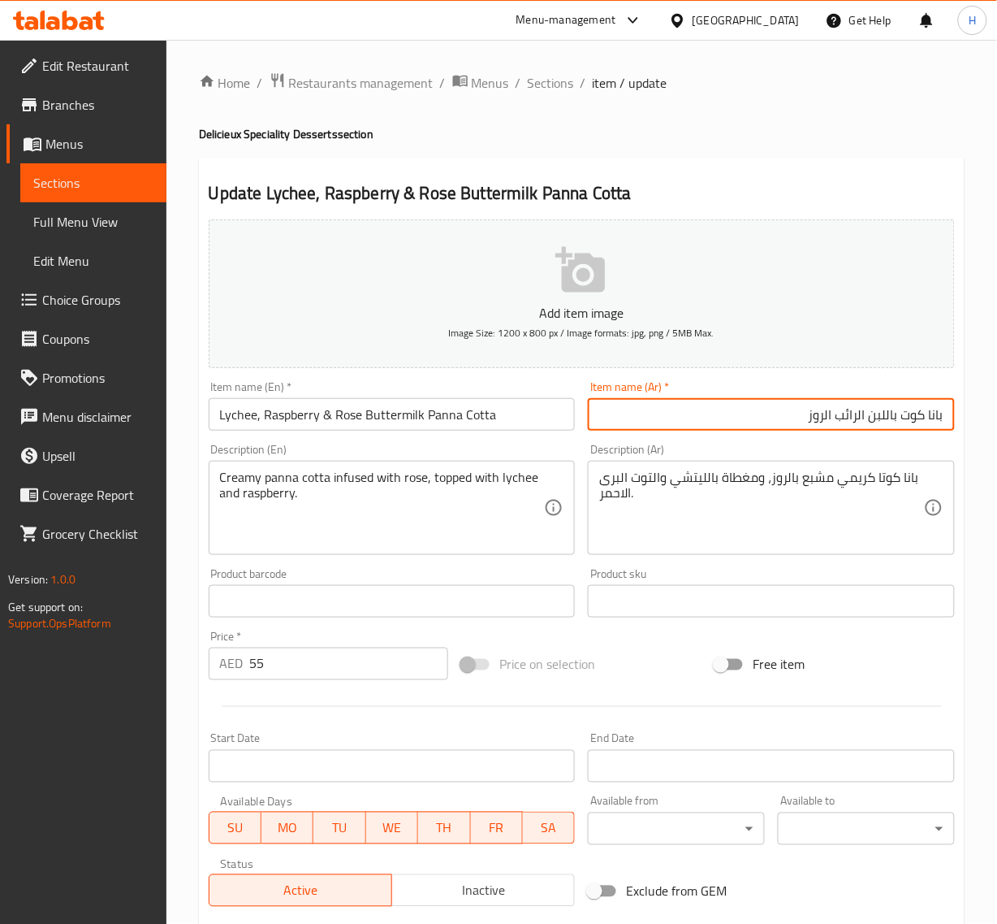
click at [803, 424] on input "بانا كوت باللبن الرائب الروز" at bounding box center [771, 414] width 367 height 32
paste input "ا بالليتشي و توت بري أحمر و"
drag, startPoint x: 785, startPoint y: 422, endPoint x: 794, endPoint y: 435, distance: 15.8
click at [790, 428] on input "بانا كوت باللبن الرائب الروز, ا بالليتشي و توت بري أحمر و" at bounding box center [771, 414] width 367 height 32
drag, startPoint x: 664, startPoint y: 422, endPoint x: 677, endPoint y: 415, distance: 14.9
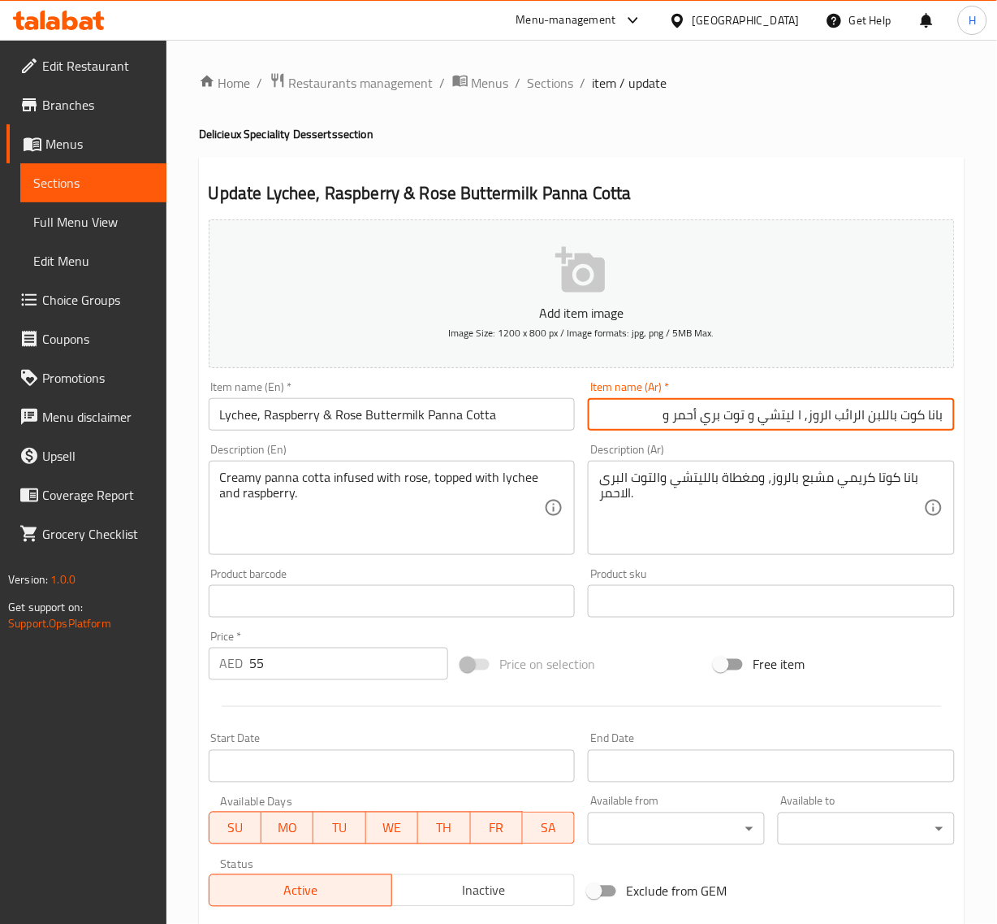
click at [677, 415] on input "بانا كوت باللبن الرائب الروز, ا ليتشي و توت بري أحمر و" at bounding box center [771, 414] width 367 height 32
drag, startPoint x: 798, startPoint y: 419, endPoint x: 812, endPoint y: 429, distance: 16.9
click at [808, 426] on input "بانا كوت باللبن الرائب الروز, ا ليتشي و توت بري أحمر" at bounding box center [771, 414] width 367 height 32
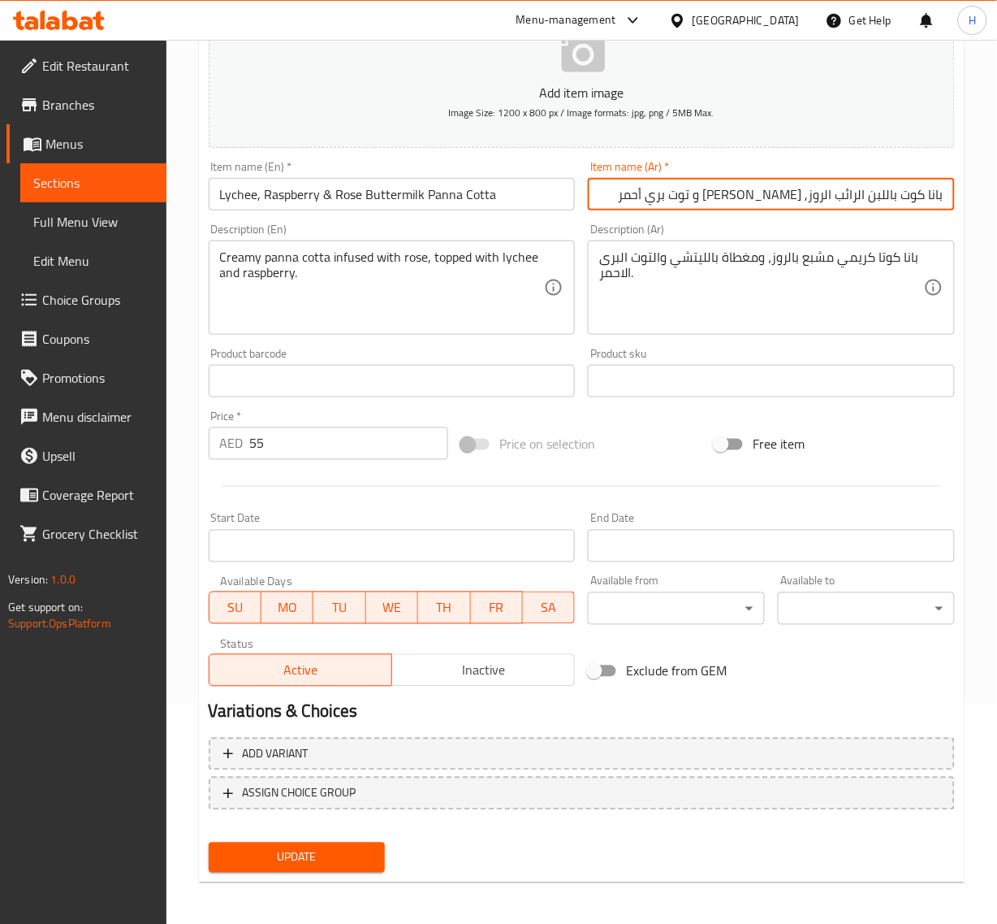
scroll to position [221, 0]
type input "بانا كوت باللبن الرائب الروز, [PERSON_NAME] و توت بري أحمر"
click at [301, 850] on span "Update" at bounding box center [297, 856] width 151 height 20
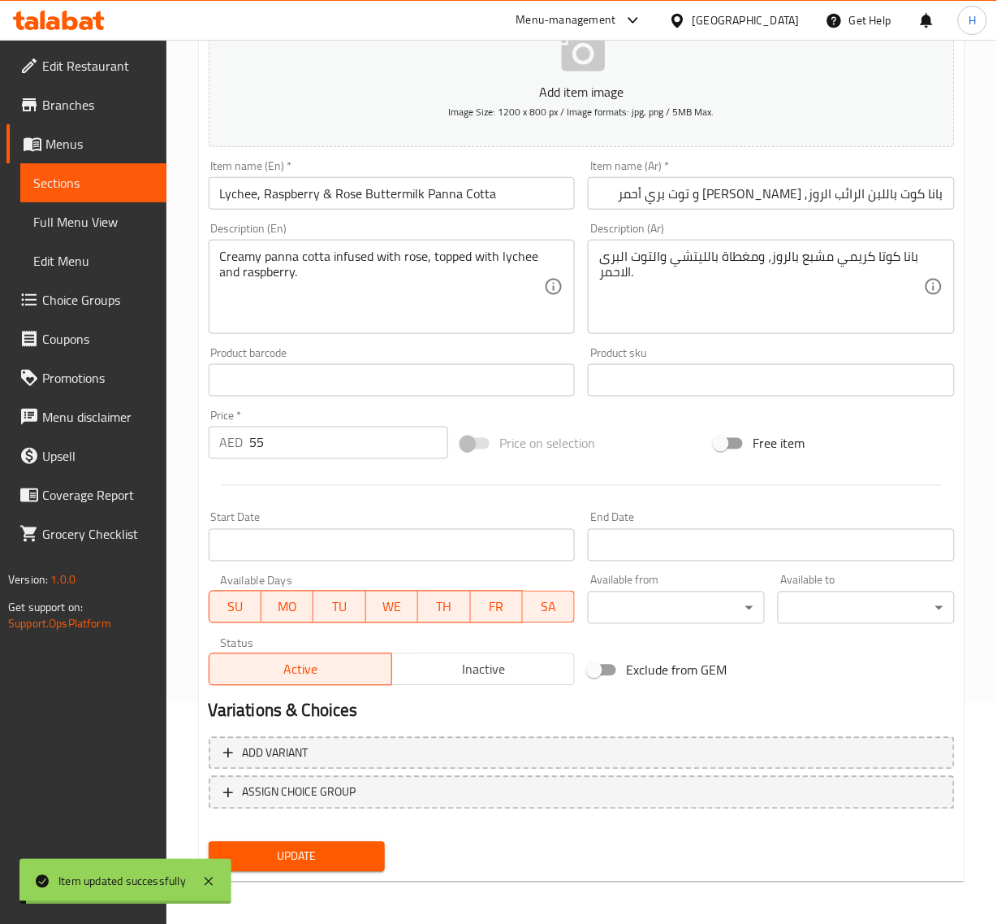
click at [374, 188] on input "Lychee, Raspberry & Rose Buttermilk Panna Cotta" at bounding box center [392, 193] width 367 height 32
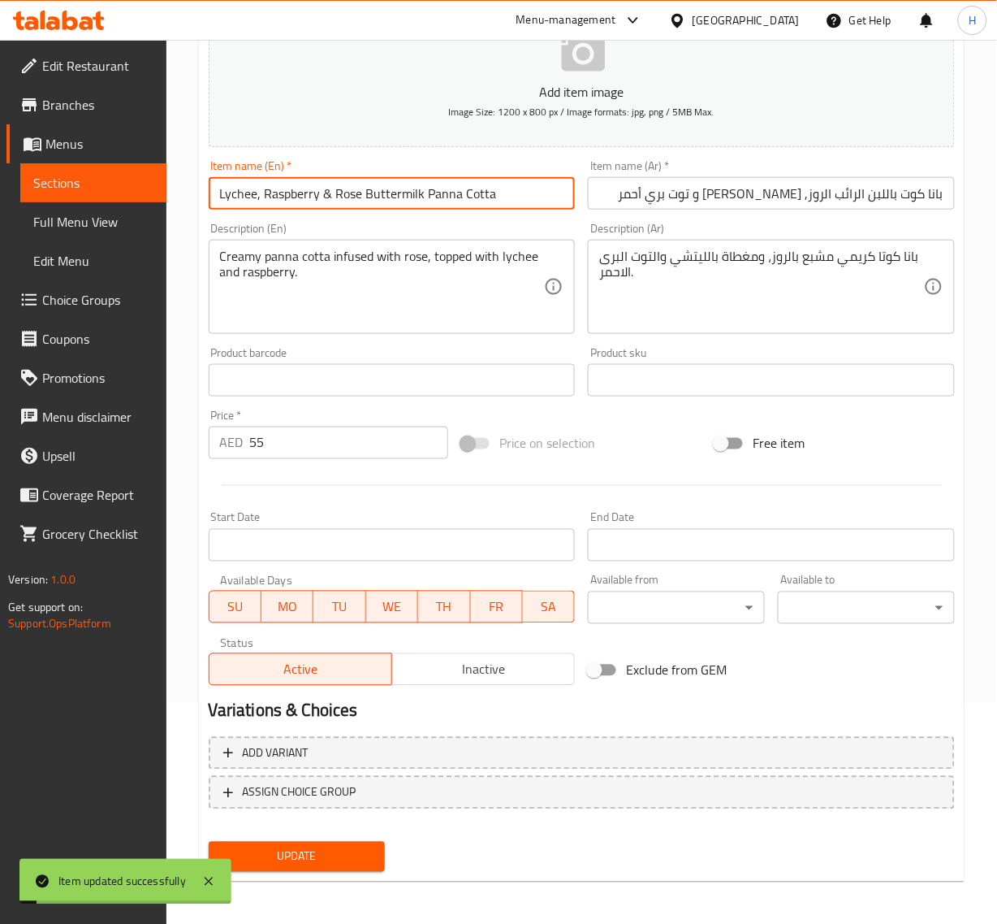
click at [374, 188] on input "Lychee, Raspberry & Rose Buttermilk Panna Cotta" at bounding box center [392, 193] width 367 height 32
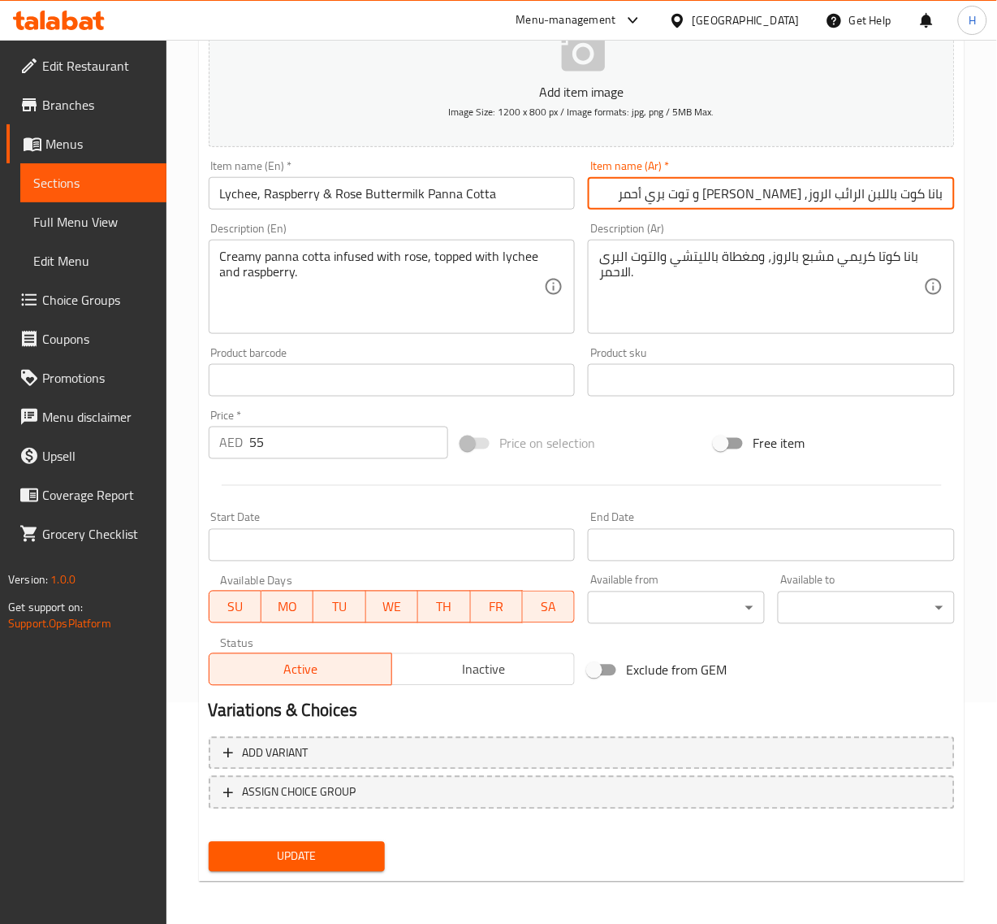
click at [835, 199] on input "بانا كوت باللبن الرائب الروز, [PERSON_NAME] و توت بري أحمر" at bounding box center [771, 193] width 367 height 32
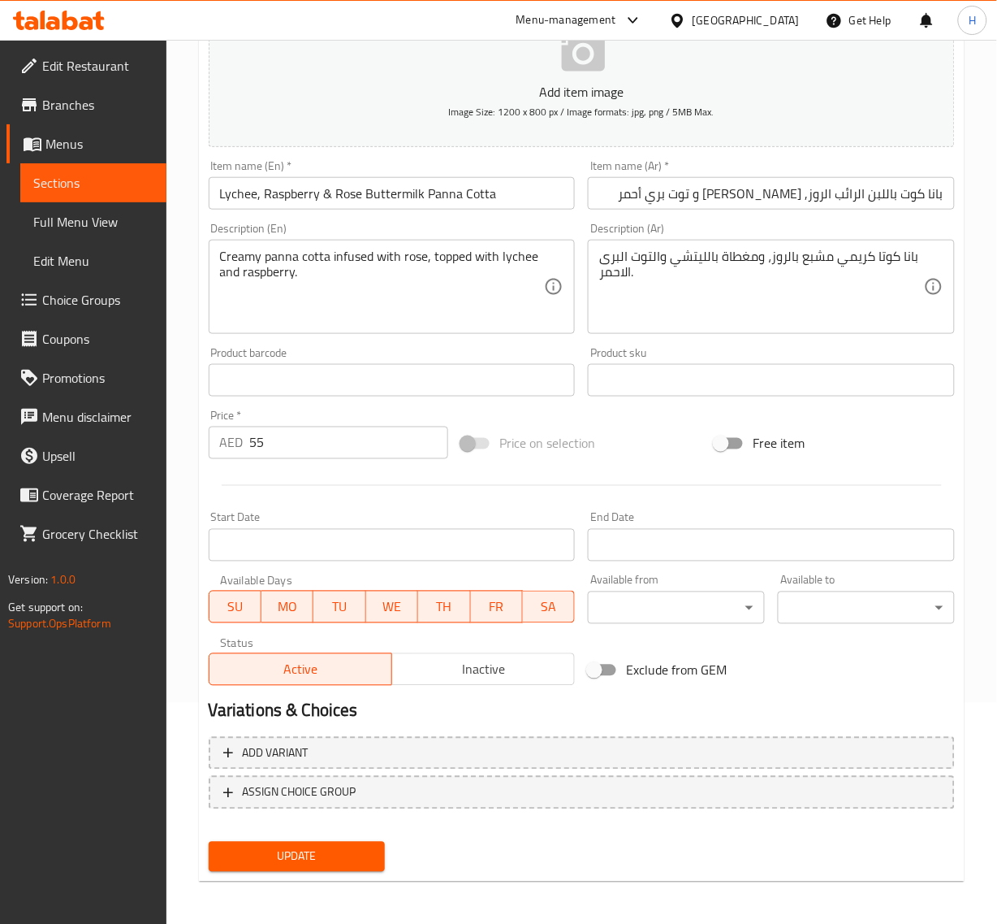
drag, startPoint x: 249, startPoint y: 846, endPoint x: 383, endPoint y: 634, distance: 249.7
click at [250, 846] on span "Update" at bounding box center [297, 856] width 151 height 20
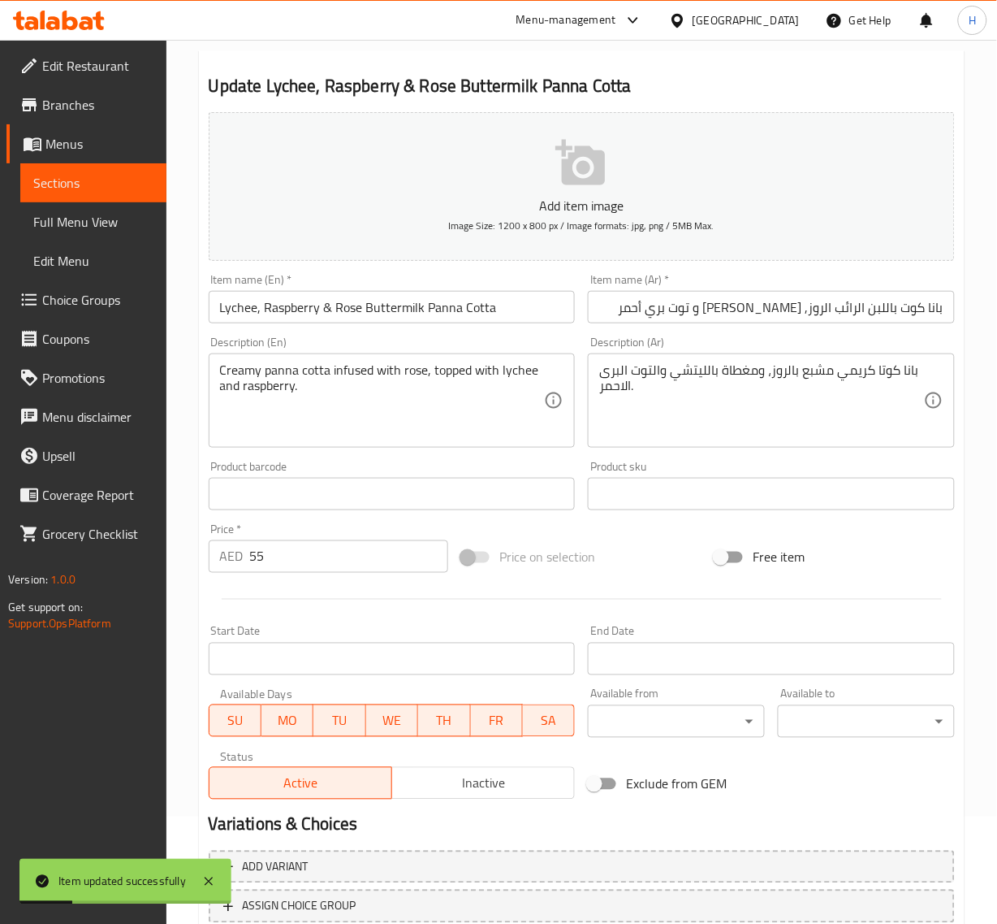
scroll to position [0, 0]
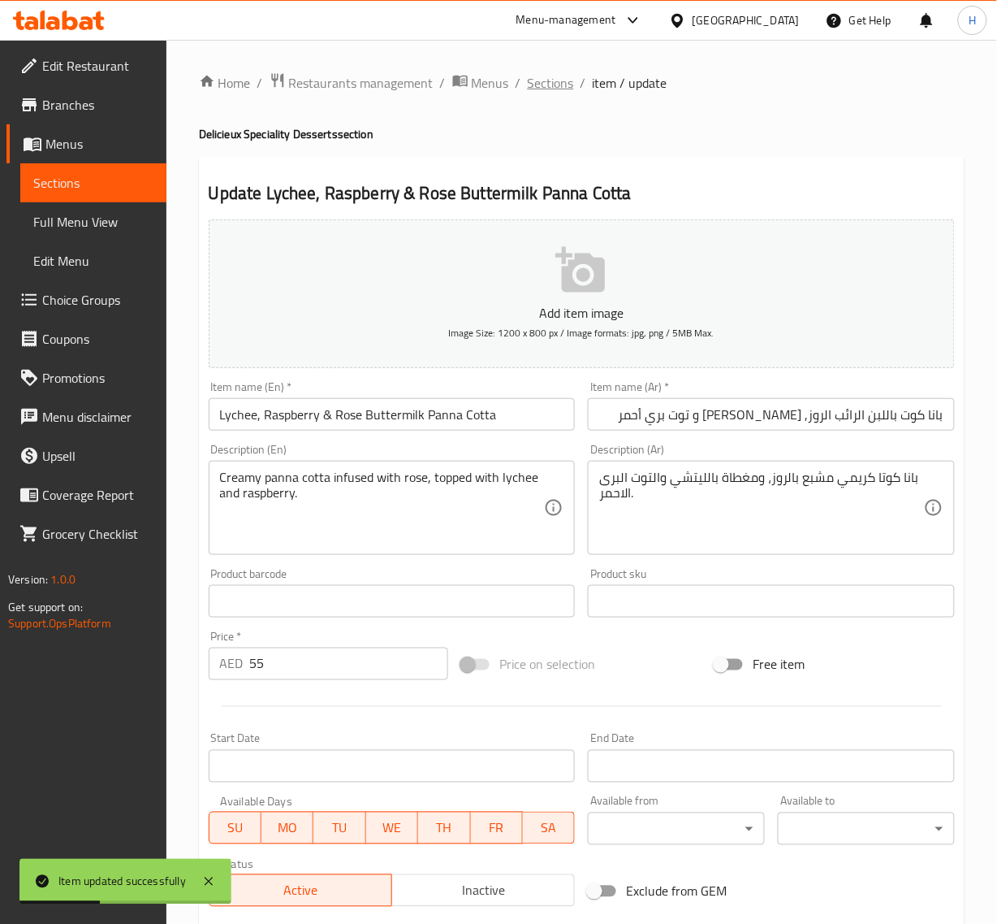
click at [546, 91] on span "Sections" at bounding box center [551, 82] width 46 height 19
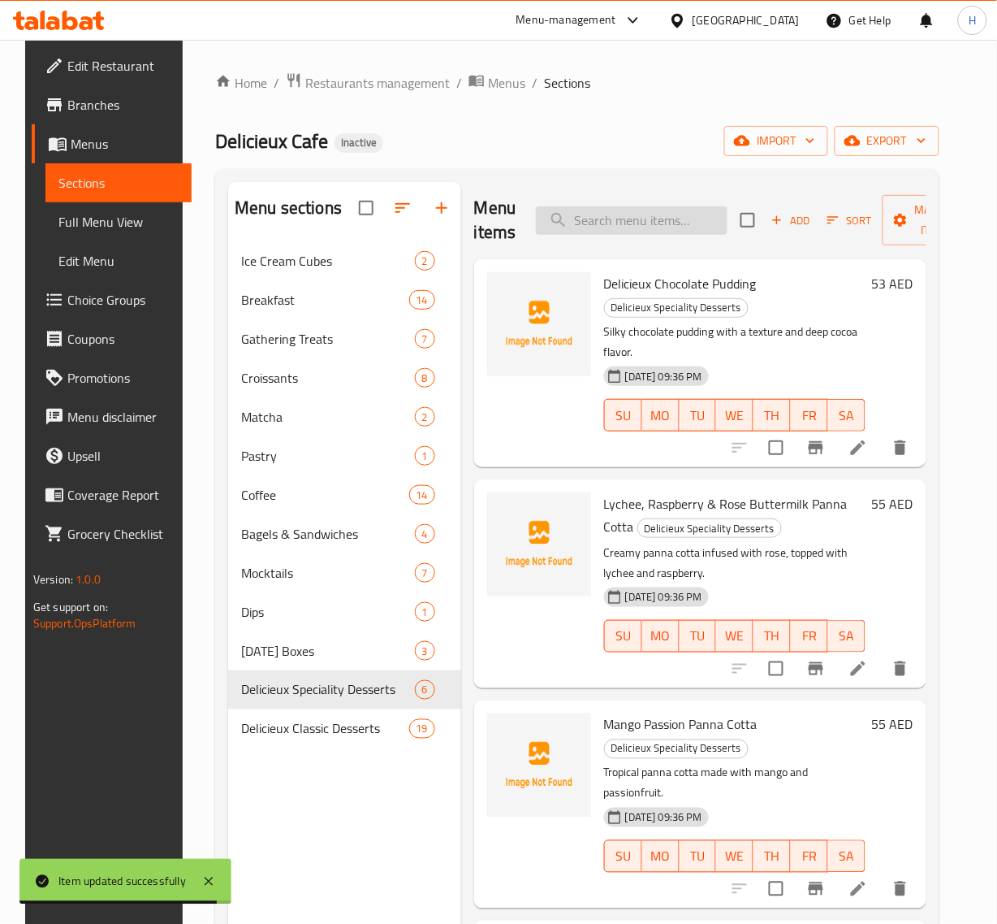
click at [589, 220] on input "search" at bounding box center [632, 220] width 192 height 28
paste input "Pistachio Tiramisu"
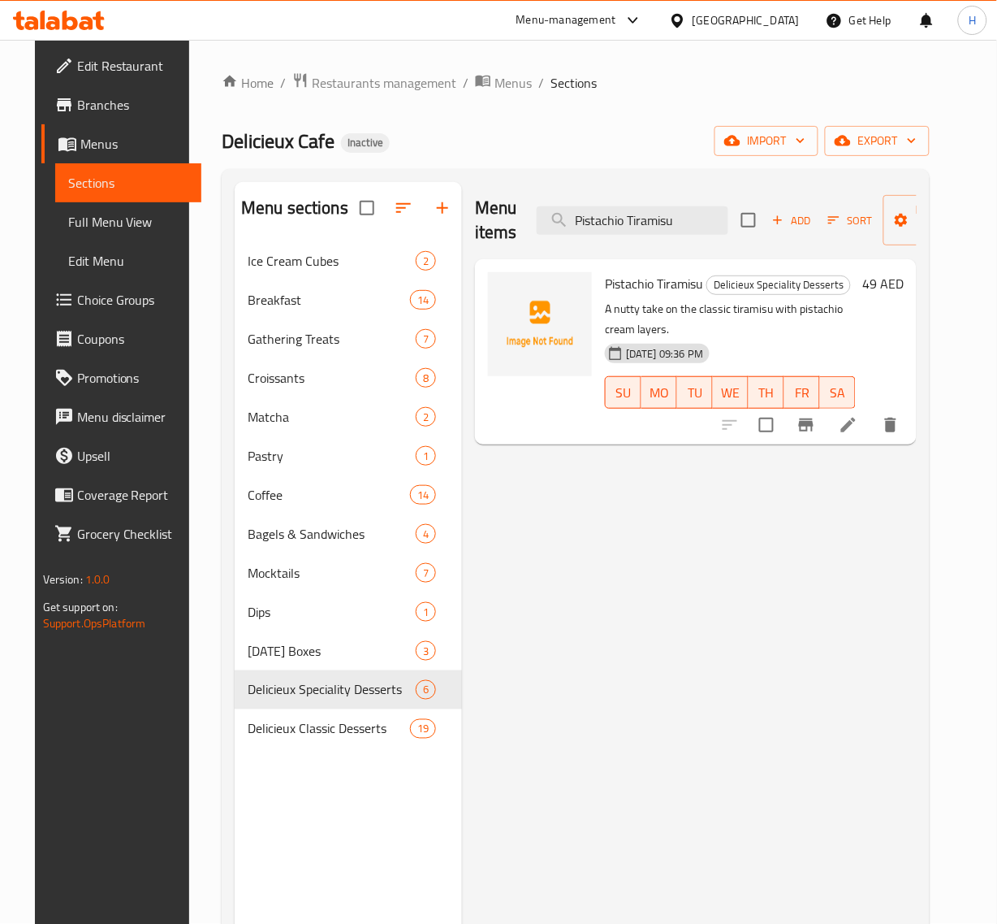
type input "Pistachio Tiramisu"
click at [872, 414] on li at bounding box center [848, 424] width 45 height 29
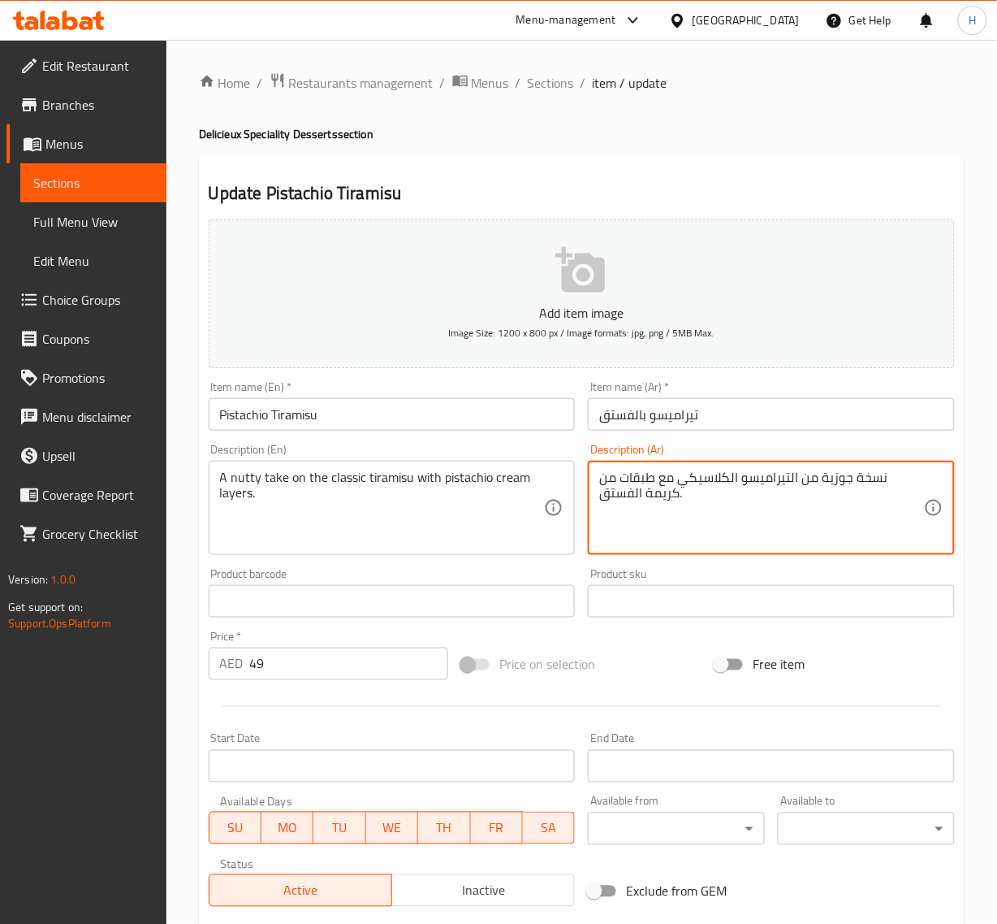
click at [867, 479] on textarea "نسخة جوزية من التيراميسو الكلاسيكي مع طبقات من كريمة الفستق." at bounding box center [761, 507] width 325 height 77
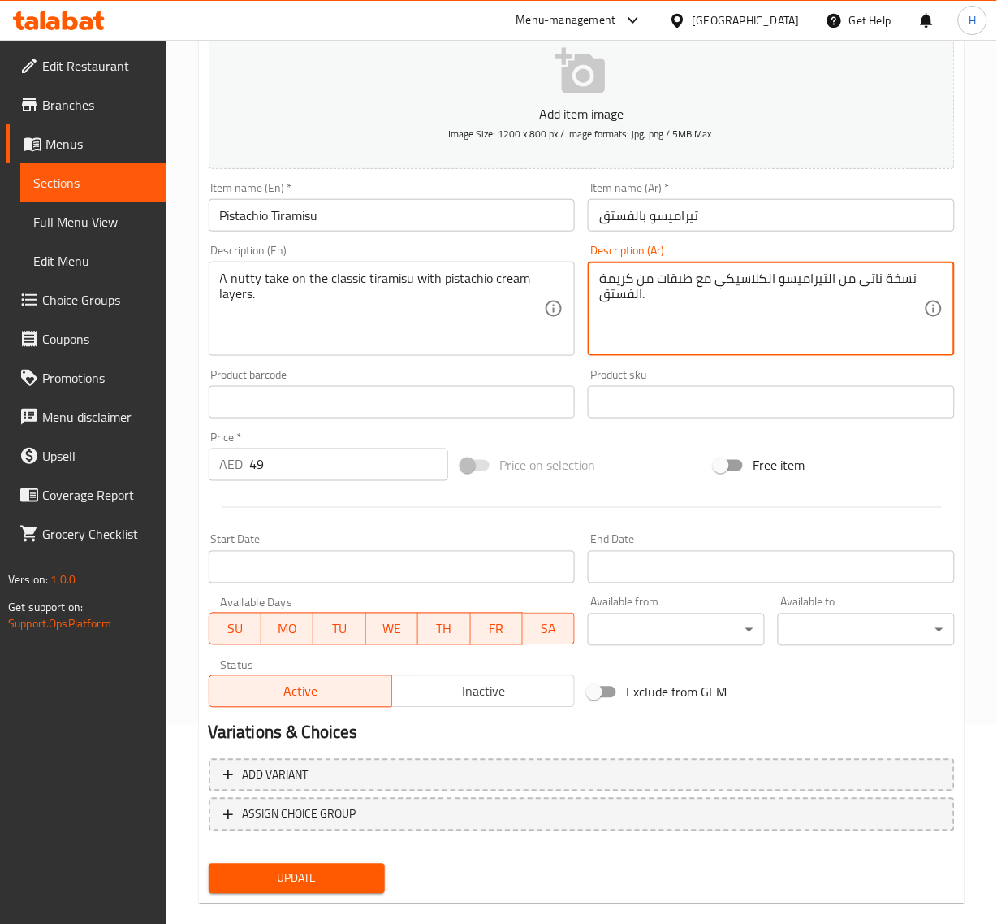
scroll to position [221, 0]
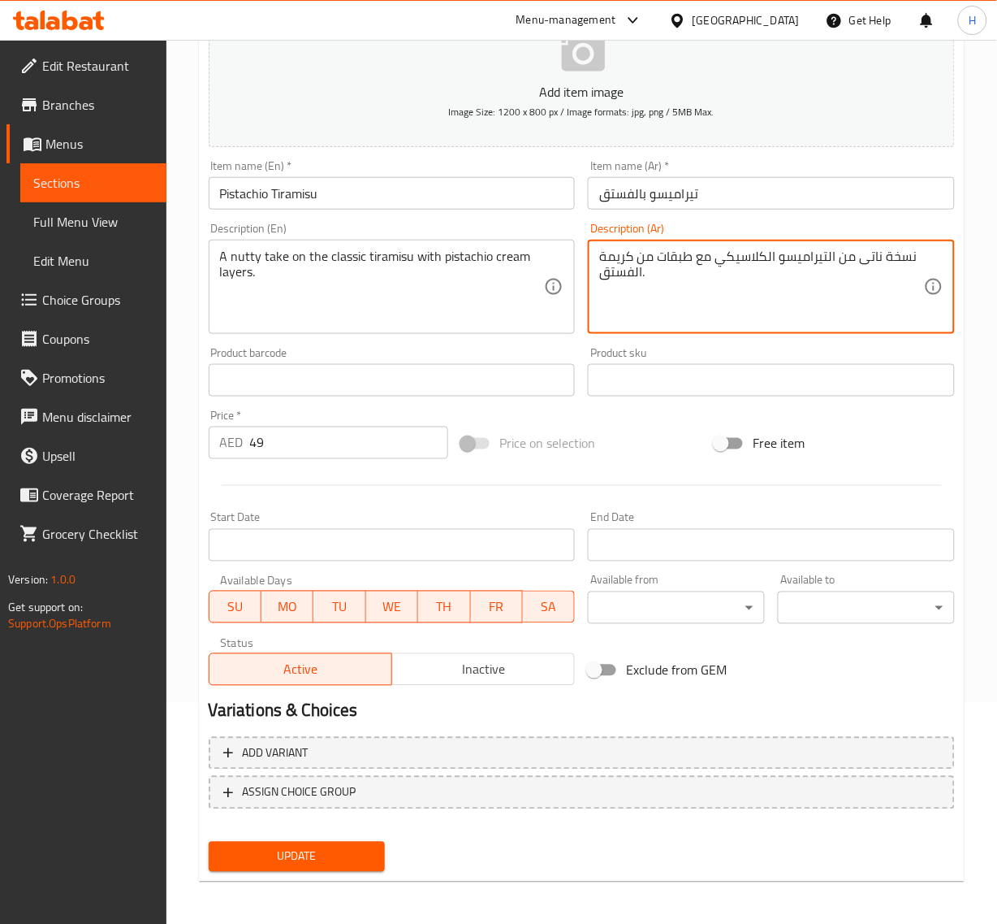
type textarea "نسخة ناتى من التيراميسو الكلاسيكي مع طبقات من كريمة الفستق."
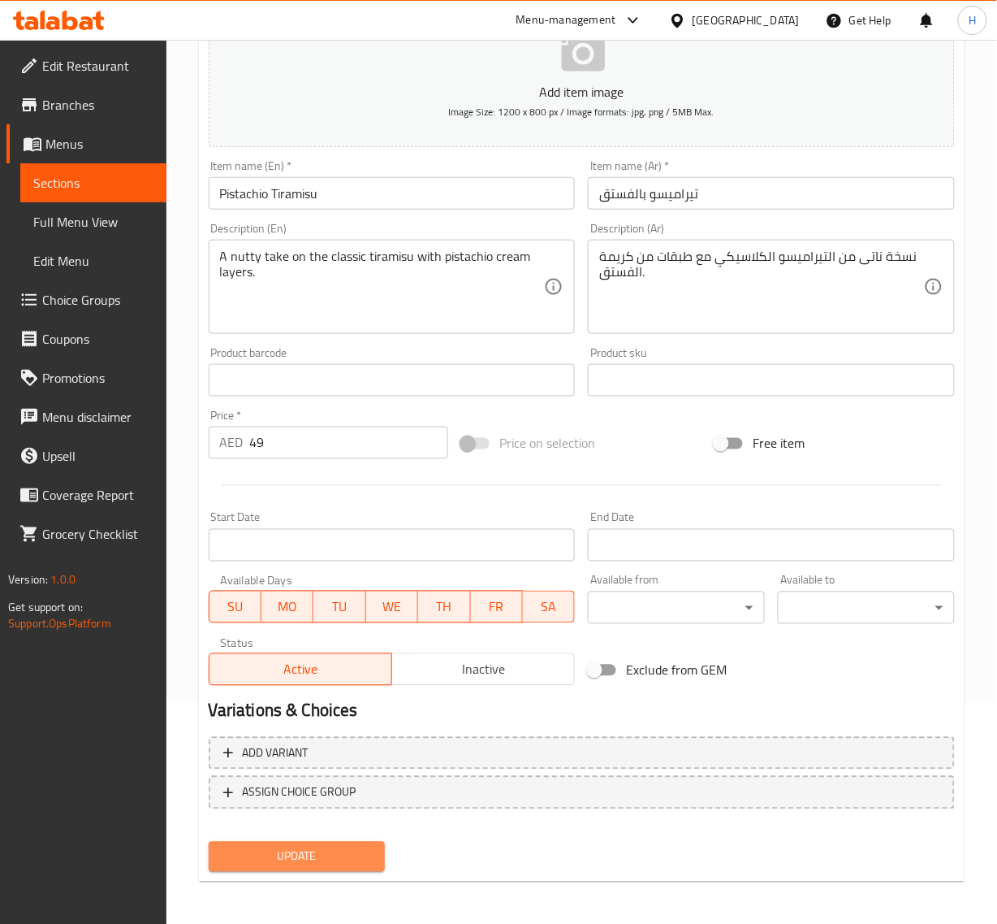
drag, startPoint x: 282, startPoint y: 850, endPoint x: 489, endPoint y: 609, distance: 317.3
click at [282, 849] on span "Update" at bounding box center [297, 856] width 151 height 20
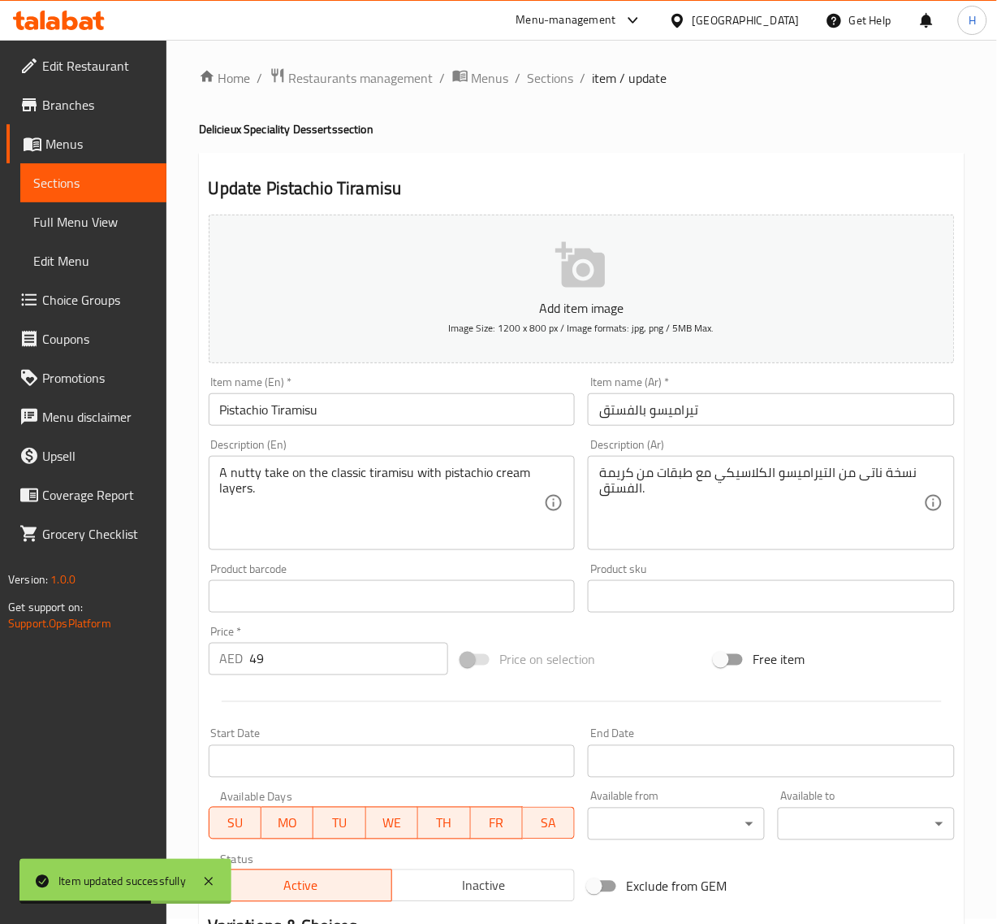
scroll to position [0, 0]
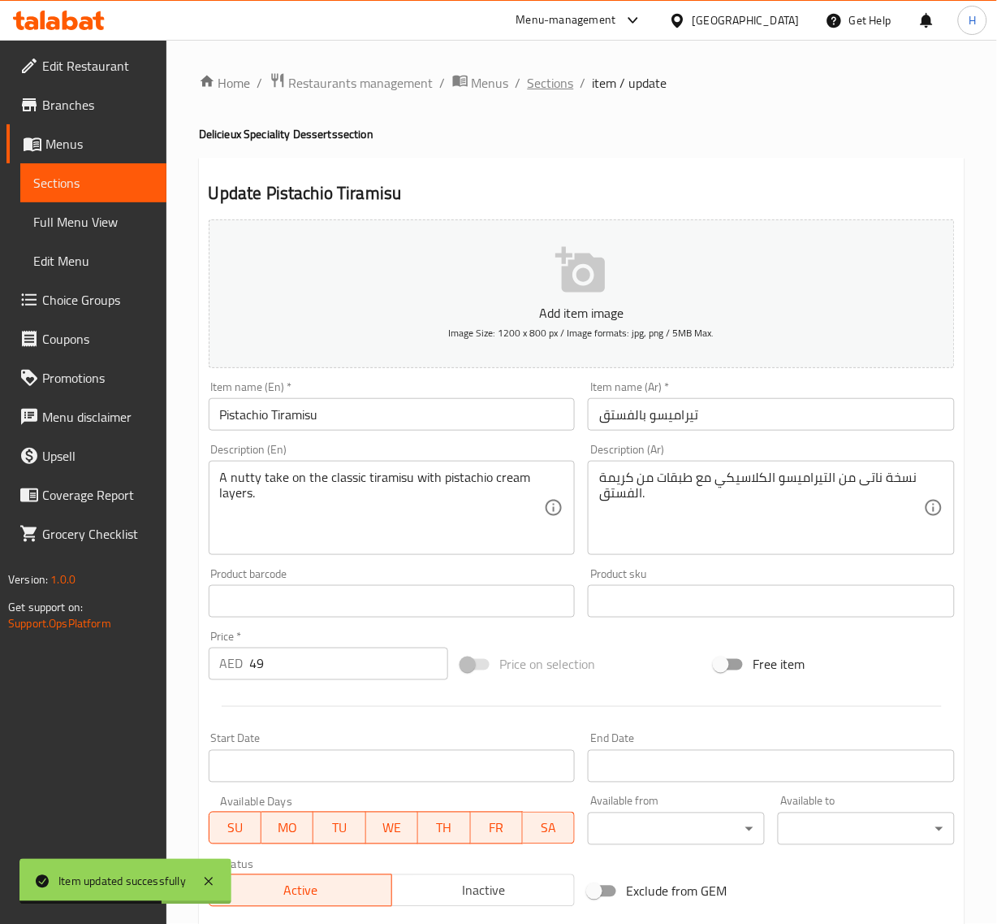
click at [552, 89] on span "Sections" at bounding box center [551, 82] width 46 height 19
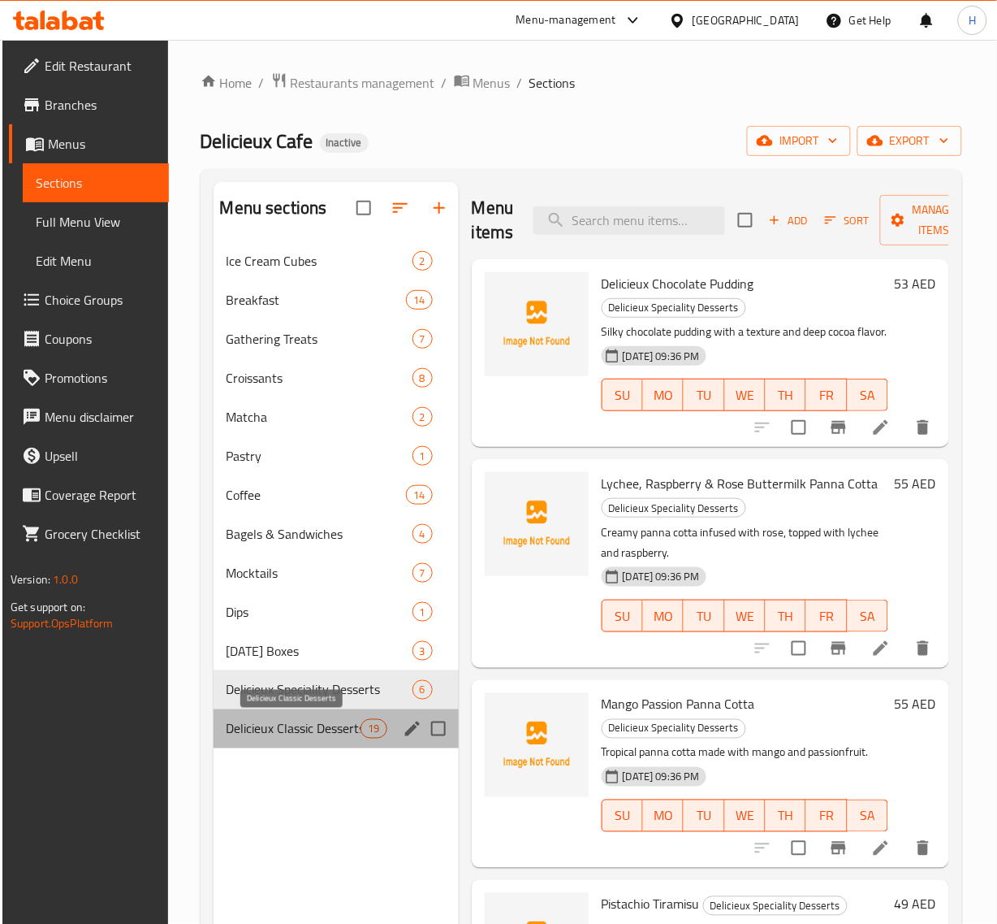
click at [288, 732] on span "Delicieux Classic Desserts" at bounding box center [294, 728] width 135 height 19
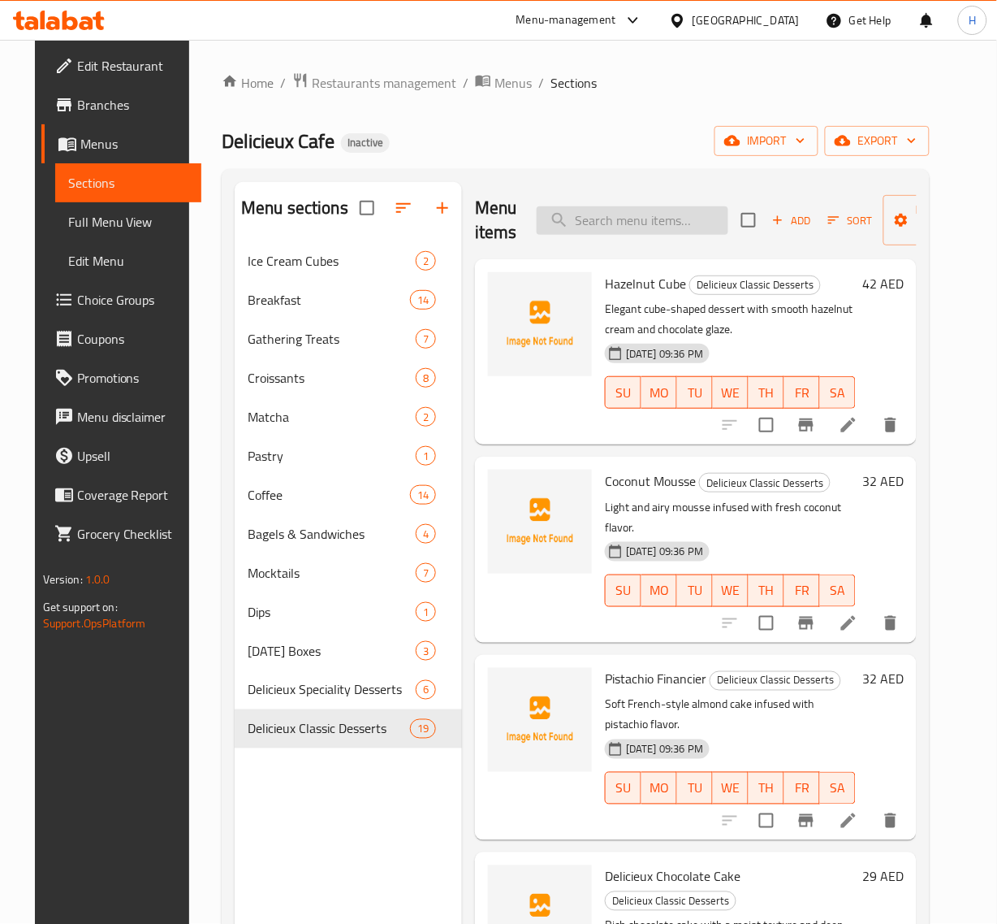
click at [590, 220] on input "search" at bounding box center [633, 220] width 192 height 28
paste input "Hazelnut Choux"
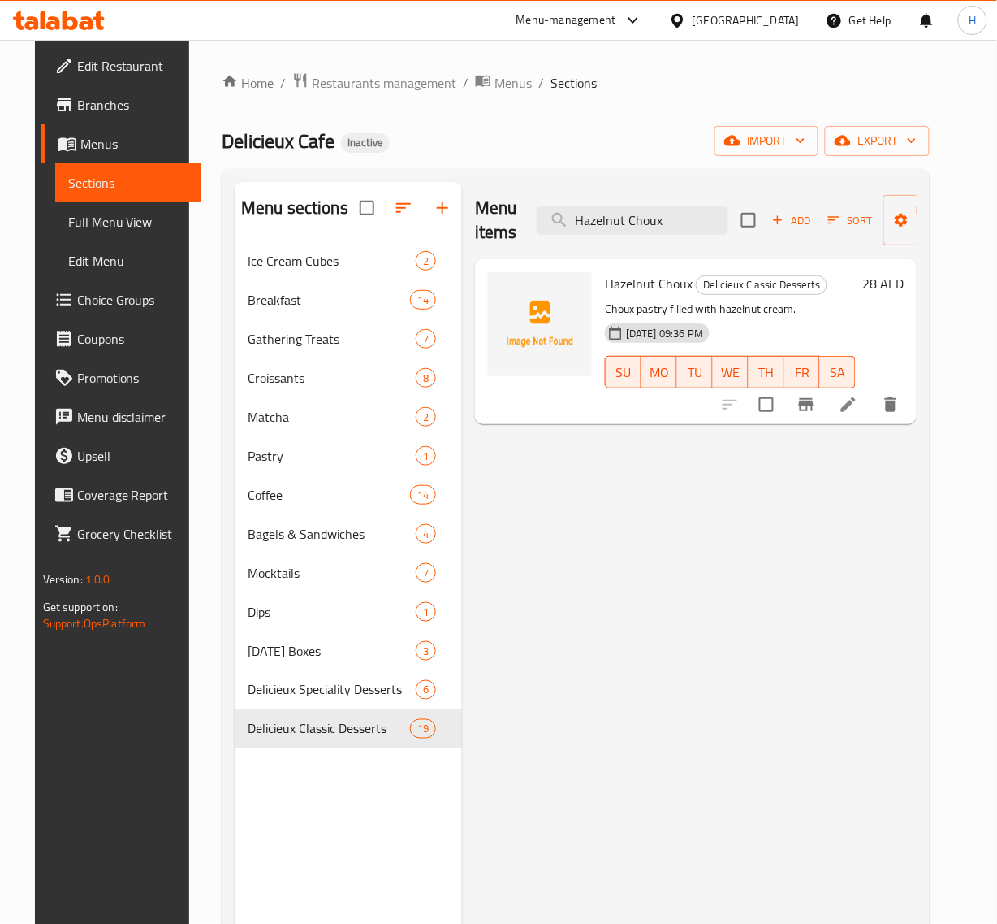
type input "Hazelnut Choux"
click at [872, 400] on li at bounding box center [848, 404] width 45 height 29
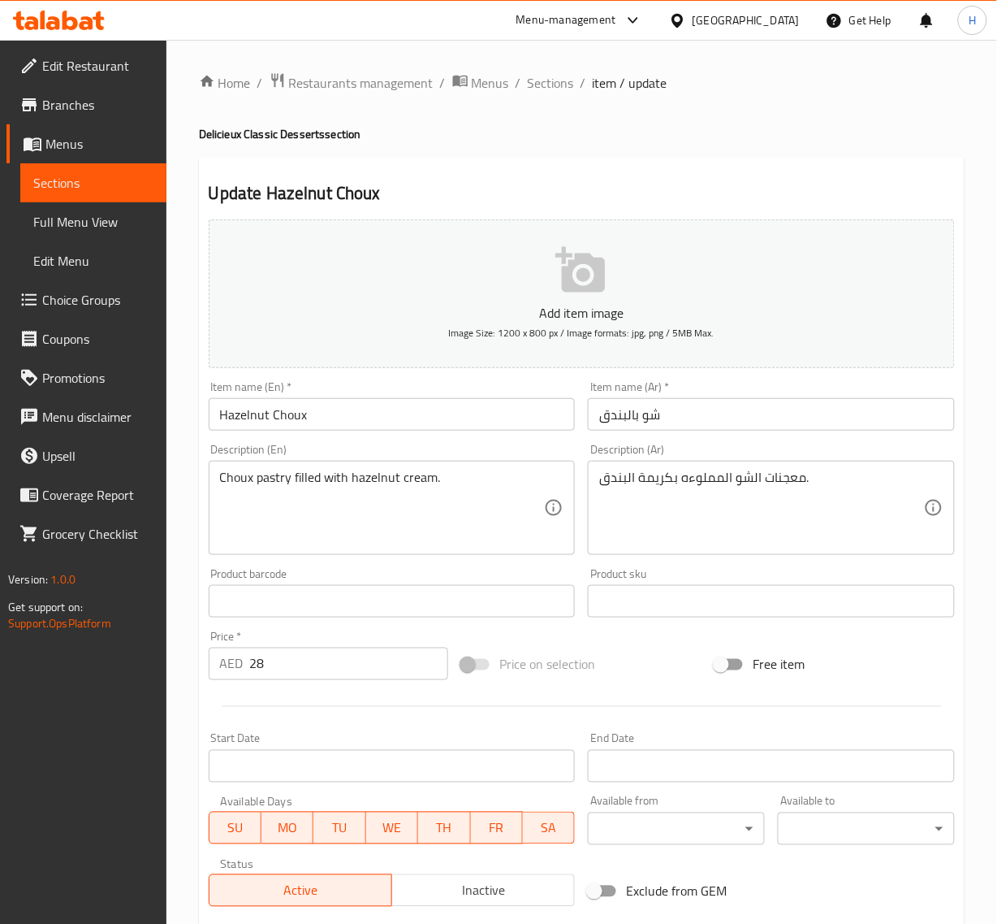
click at [264, 413] on input "Hazelnut Choux" at bounding box center [392, 414] width 367 height 32
click at [262, 413] on input "Hazelnut Choux" at bounding box center [392, 414] width 367 height 32
click at [559, 91] on span "Sections" at bounding box center [551, 82] width 46 height 19
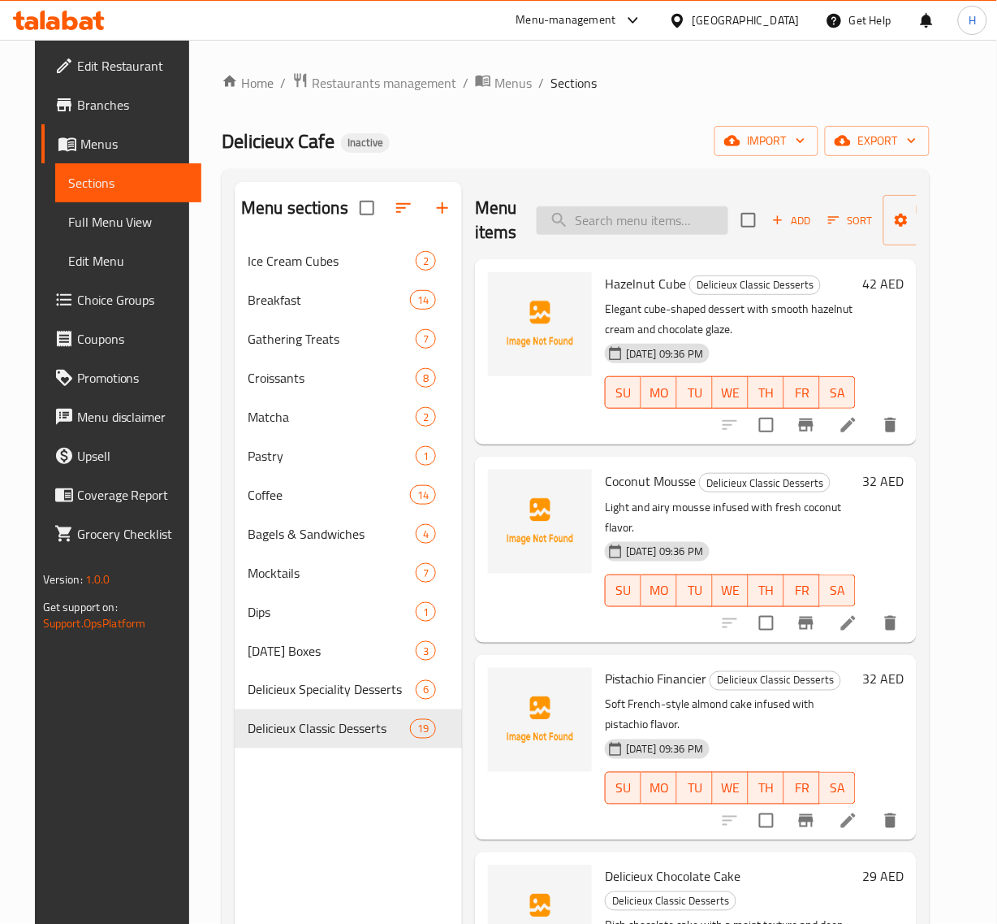
click at [652, 227] on input "search" at bounding box center [633, 220] width 192 height 28
paste input "Matcha Lemonade"
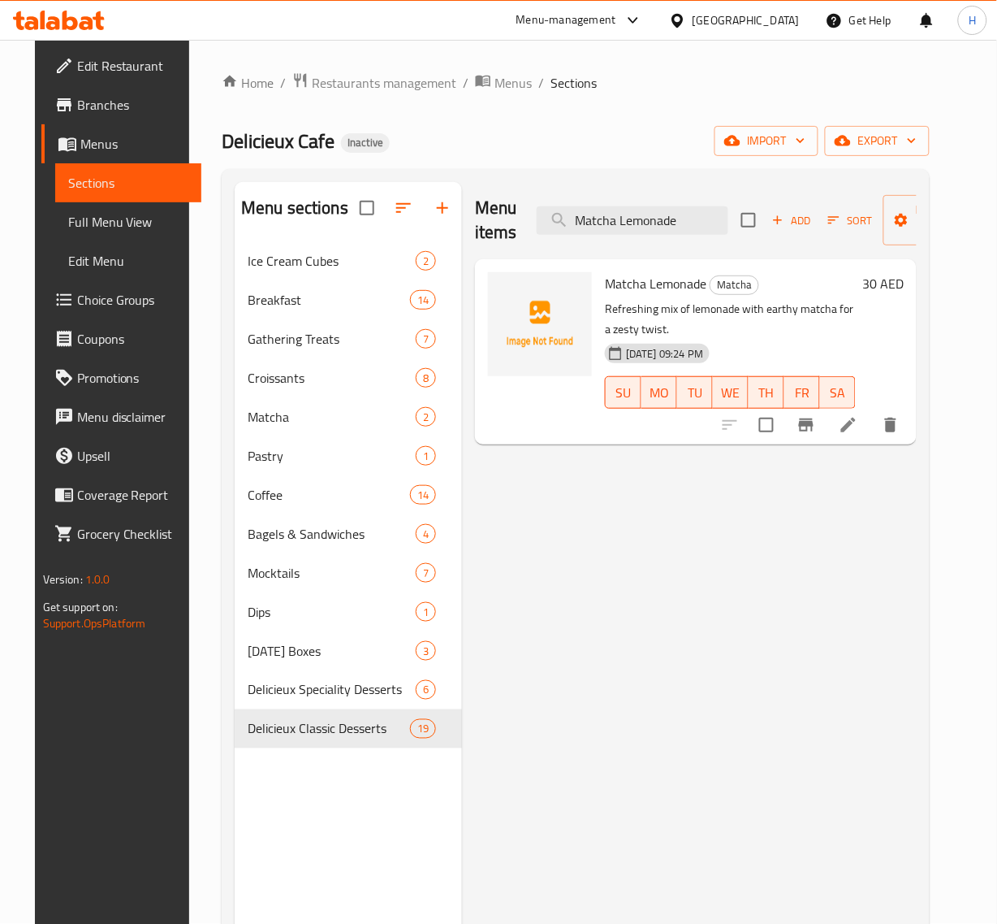
type input "Matcha Lemonade"
click at [868, 428] on li at bounding box center [848, 424] width 45 height 29
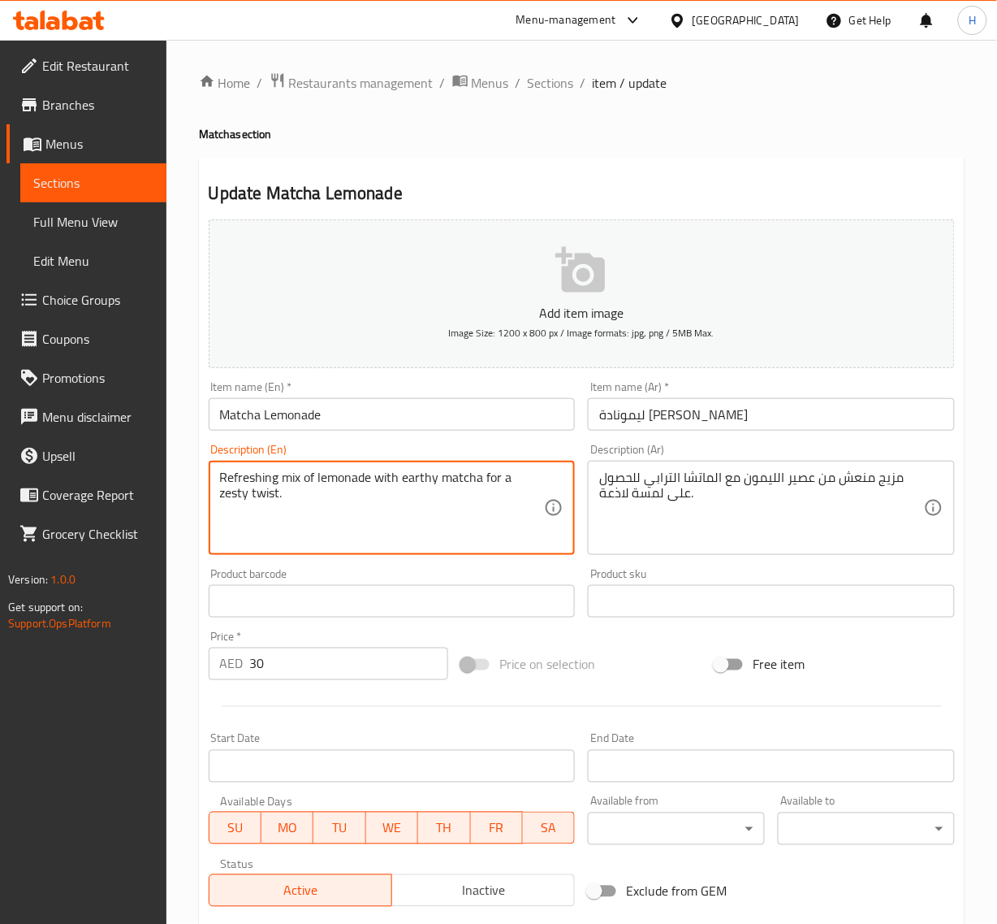
click at [327, 473] on textarea "Refreshing mix of lemonade with earthy matcha for a zesty twist." at bounding box center [382, 507] width 325 height 77
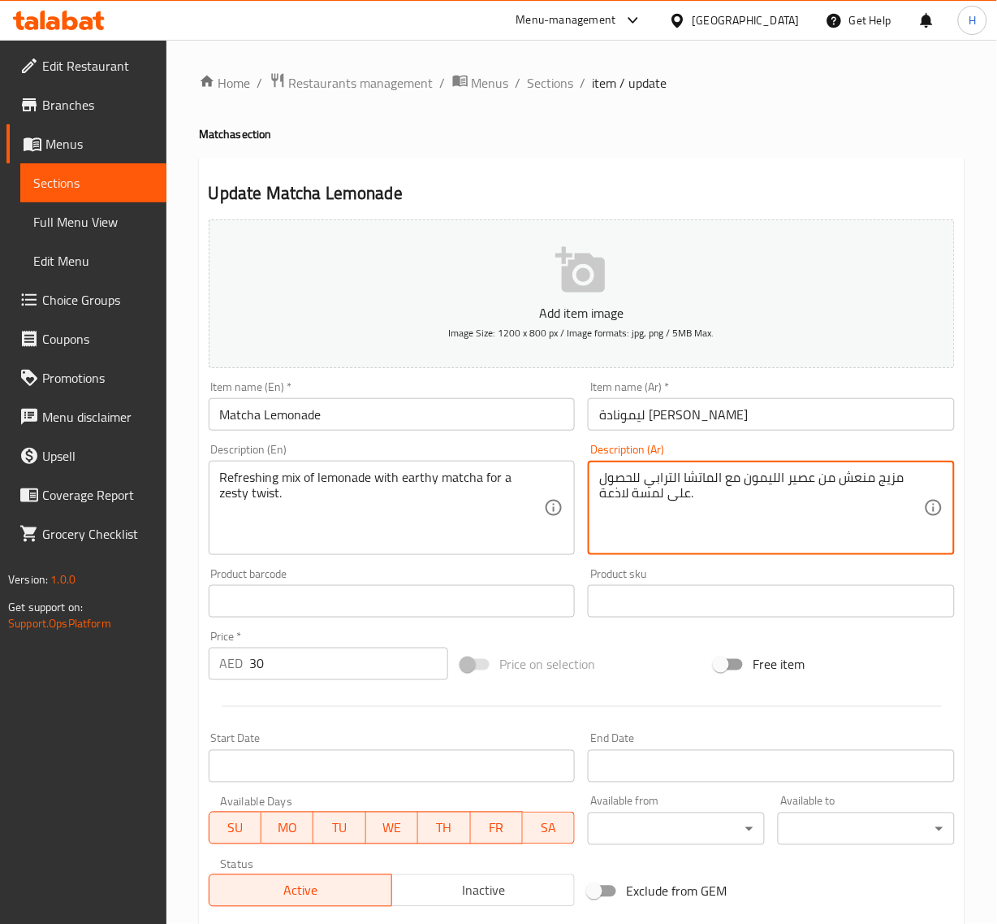
drag, startPoint x: 813, startPoint y: 478, endPoint x: 743, endPoint y: 483, distance: 70.1
paste textarea "ليمونادة"
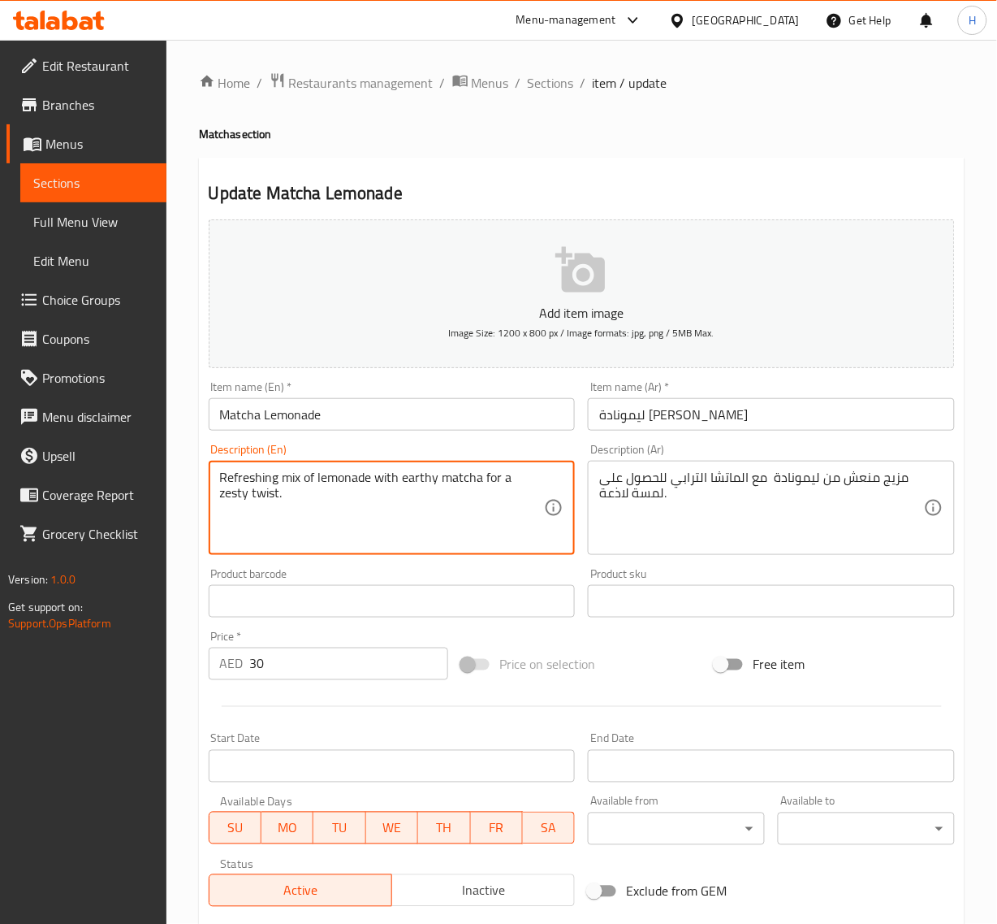
click at [516, 476] on textarea "Refreshing mix of lemonade with earthy matcha for a zesty twist." at bounding box center [382, 507] width 325 height 77
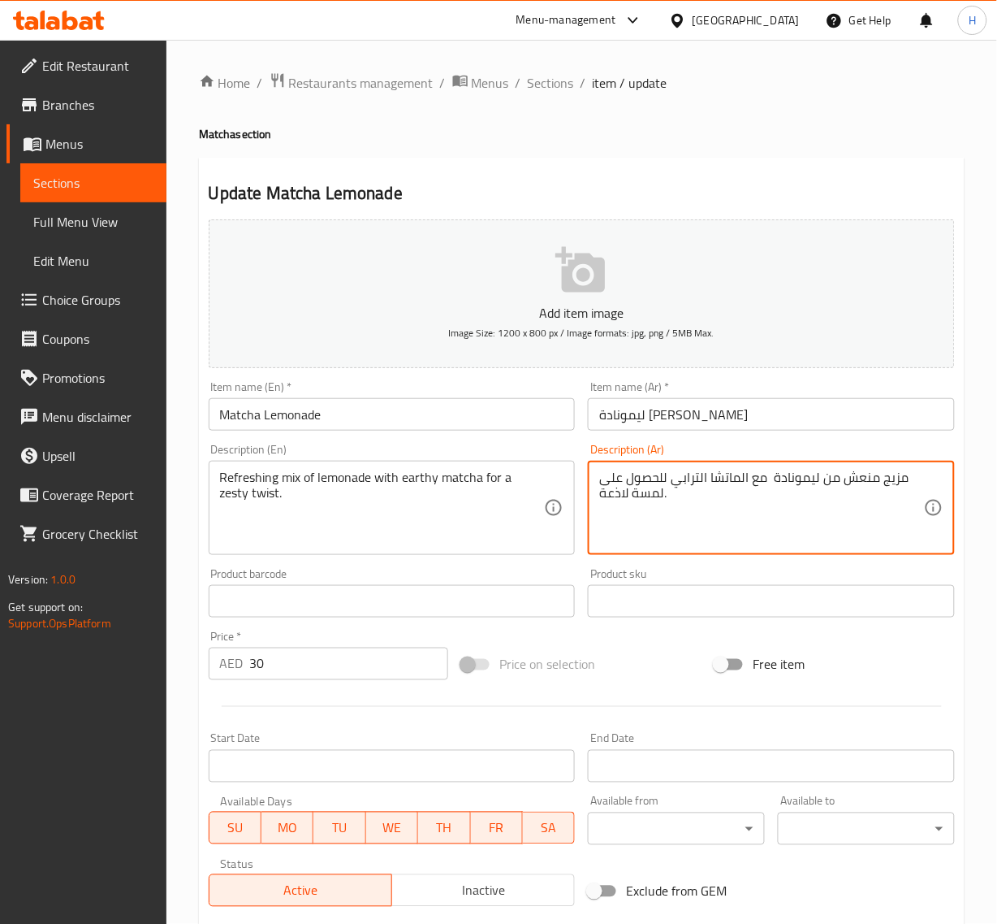
click at [656, 496] on textarea "مزيج منعش من ليمونادة مع الماتشا الترابي للحصول على لمسة لاذعة." at bounding box center [761, 507] width 325 height 77
click at [618, 494] on textarea "مزيج منعش من ليمونادة مع الماتشا الترابي للحصول على لمسة لاذعة." at bounding box center [761, 507] width 325 height 77
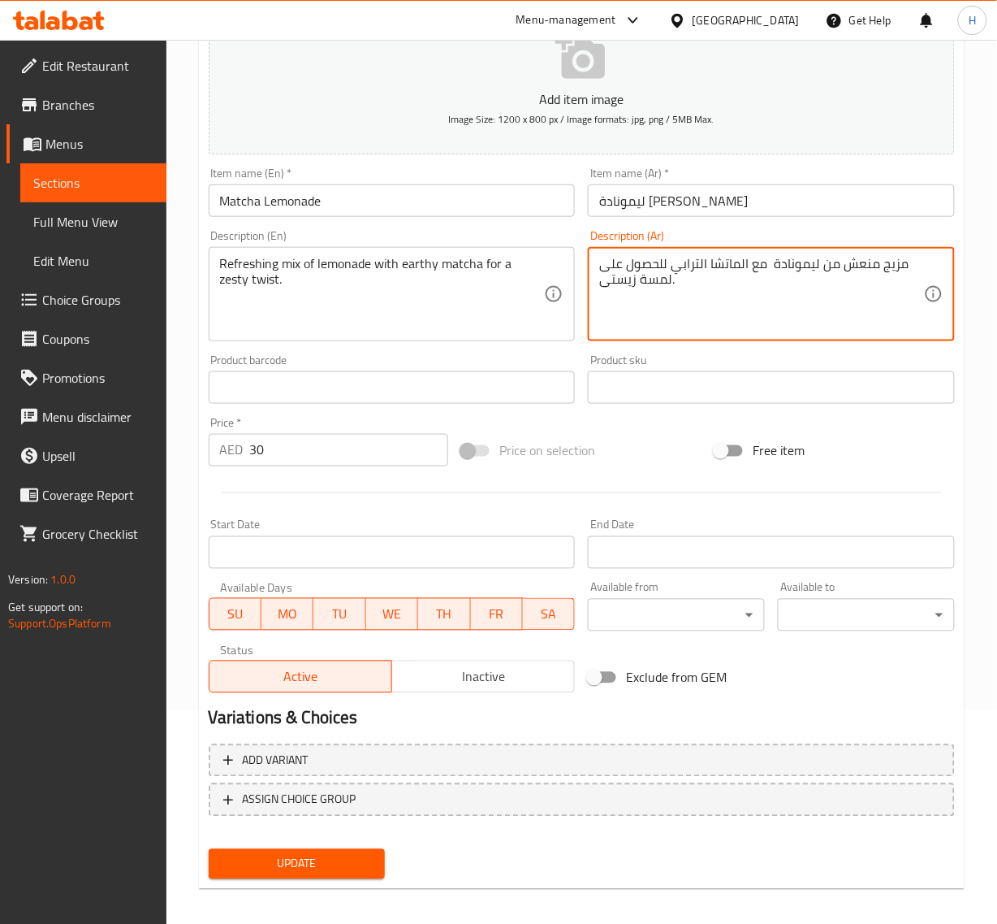
scroll to position [221, 0]
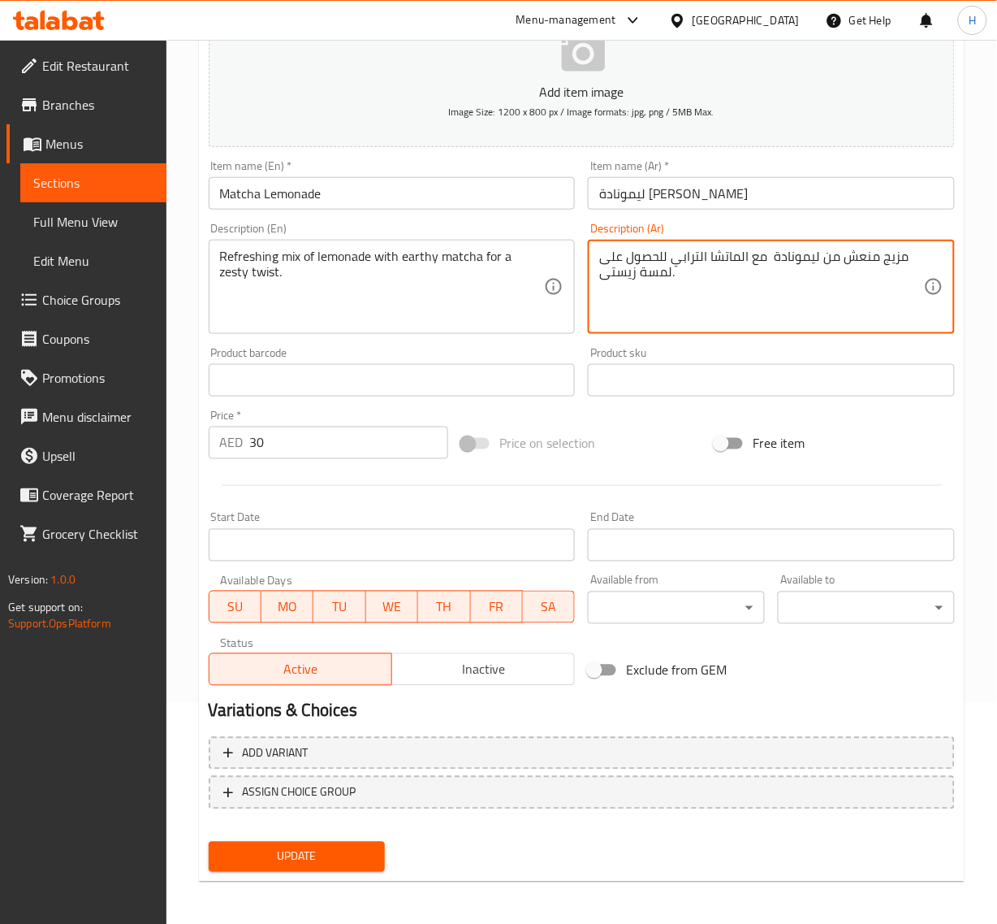
type textarea "مزيج منعش من ليمونادة مع الماتشا الترابي للحصول على لمسة زيستى."
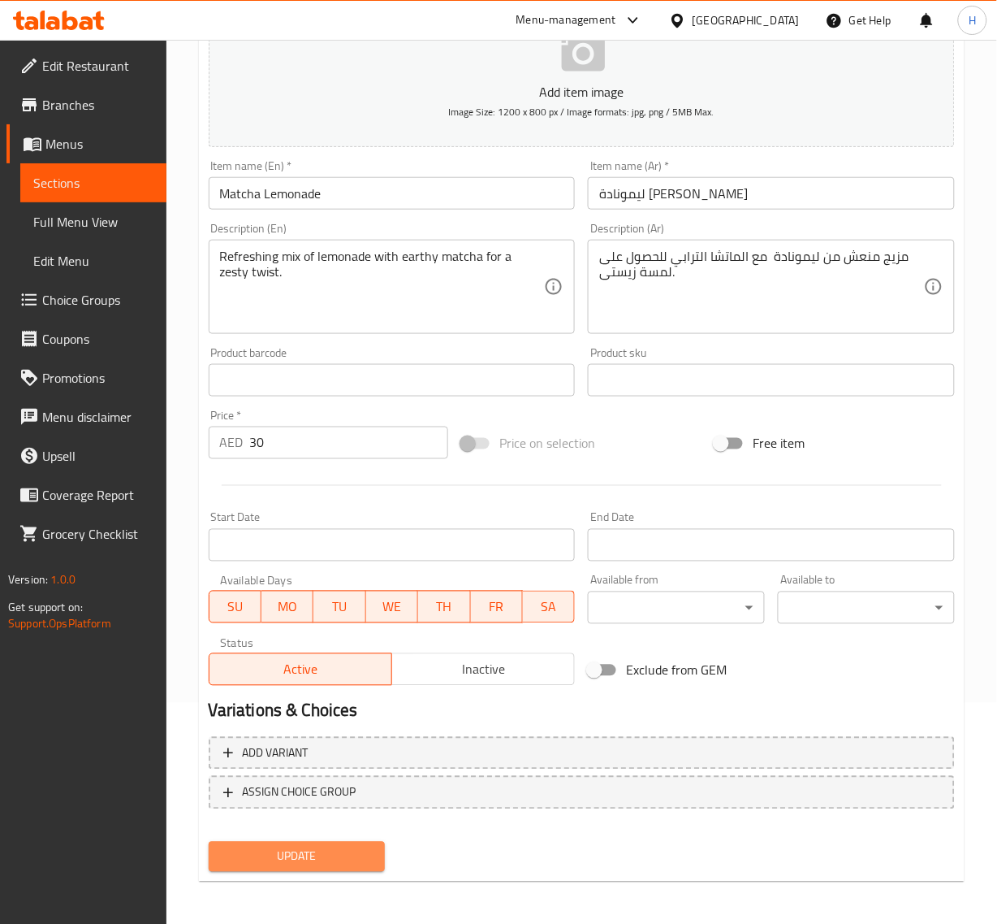
click at [338, 846] on span "Update" at bounding box center [297, 856] width 151 height 20
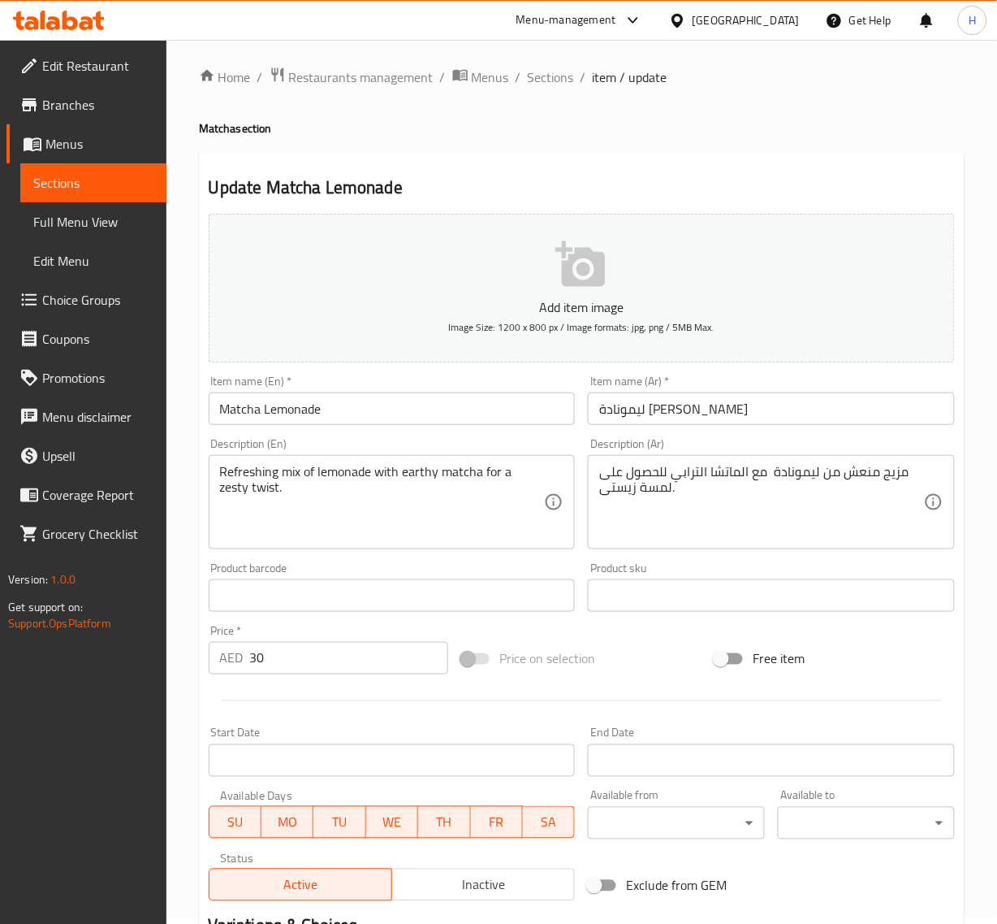
scroll to position [0, 0]
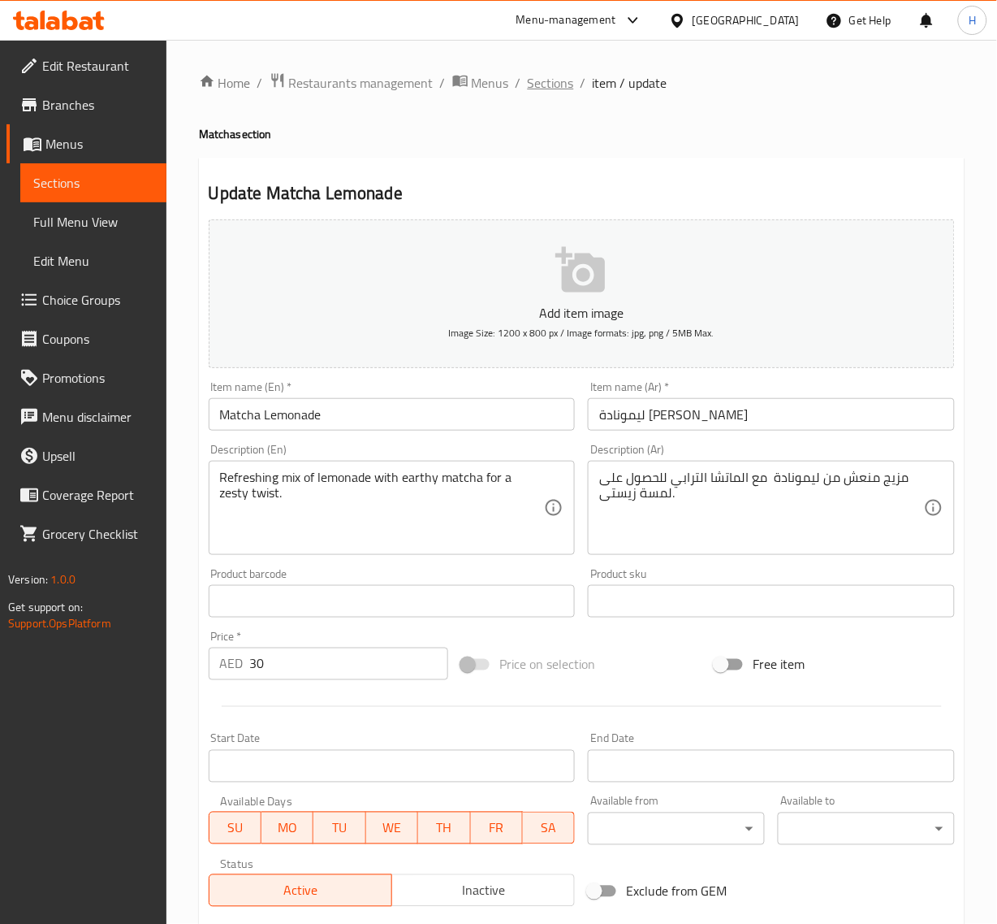
click at [565, 84] on span "Sections" at bounding box center [551, 82] width 46 height 19
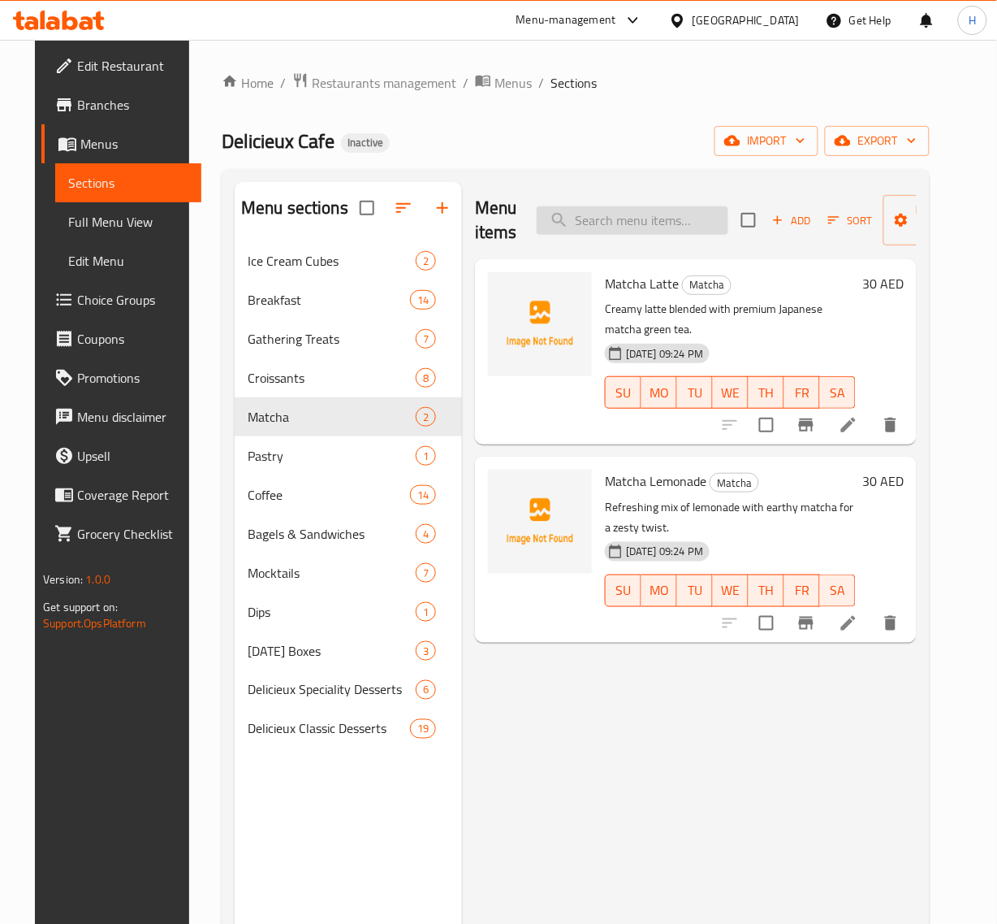
click at [598, 228] on input "search" at bounding box center [633, 220] width 192 height 28
paste input "Vanilla Rose Latte"
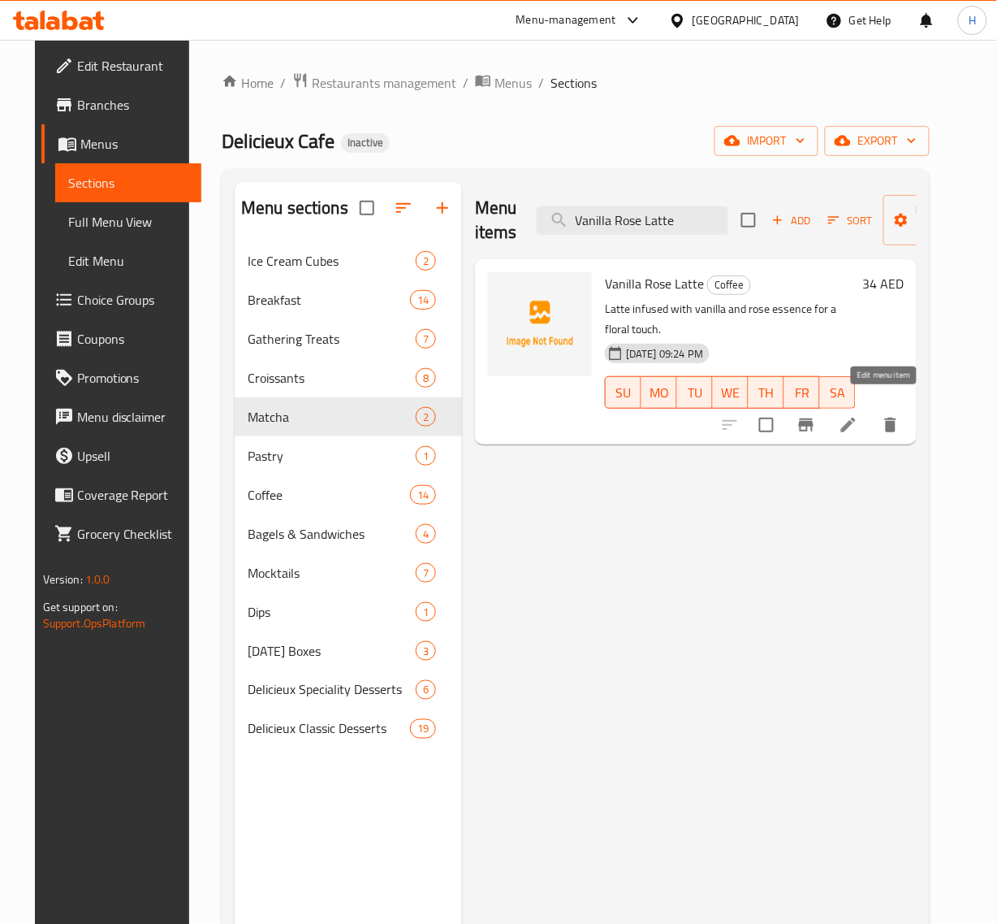
type input "Vanilla Rose Latte"
click at [859, 415] on icon at bounding box center [848, 424] width 19 height 19
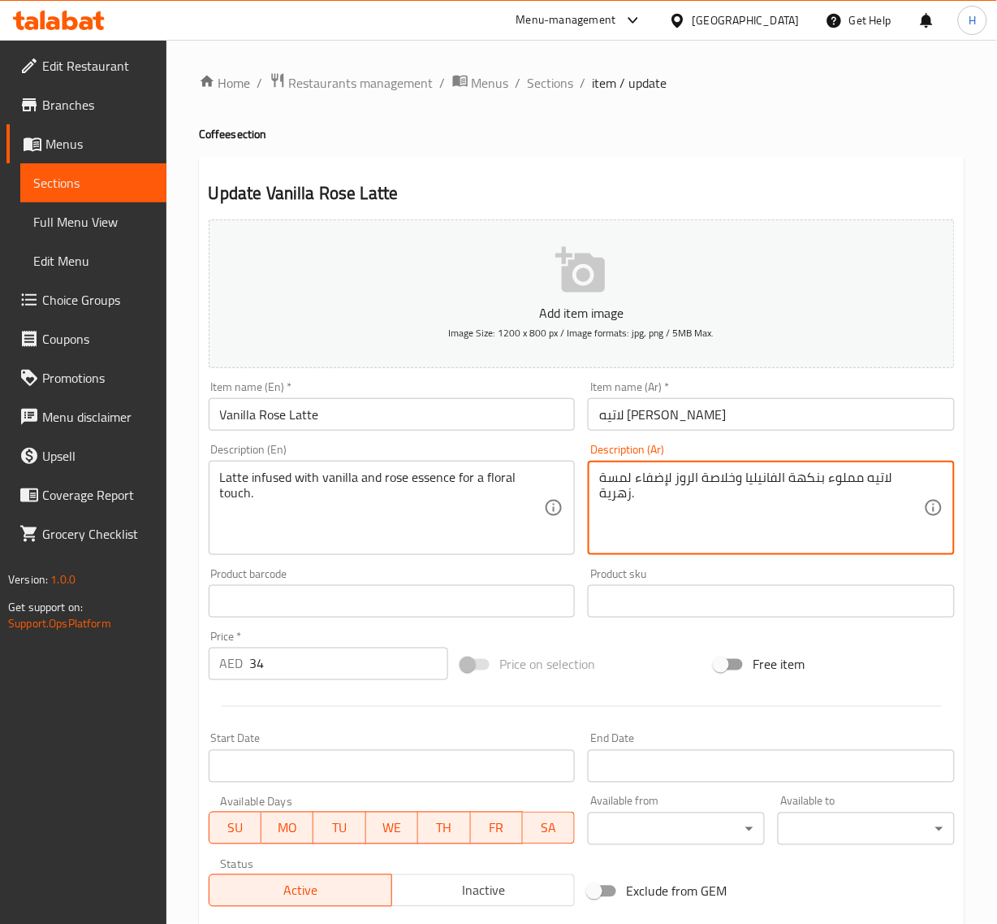
drag, startPoint x: 820, startPoint y: 476, endPoint x: 743, endPoint y: 481, distance: 77.3
click at [804, 485] on textarea "لاتيه مملوء بنكهة الفانيليا وخلاصة الروز لإضفاء لمسة زهرية." at bounding box center [761, 507] width 325 height 77
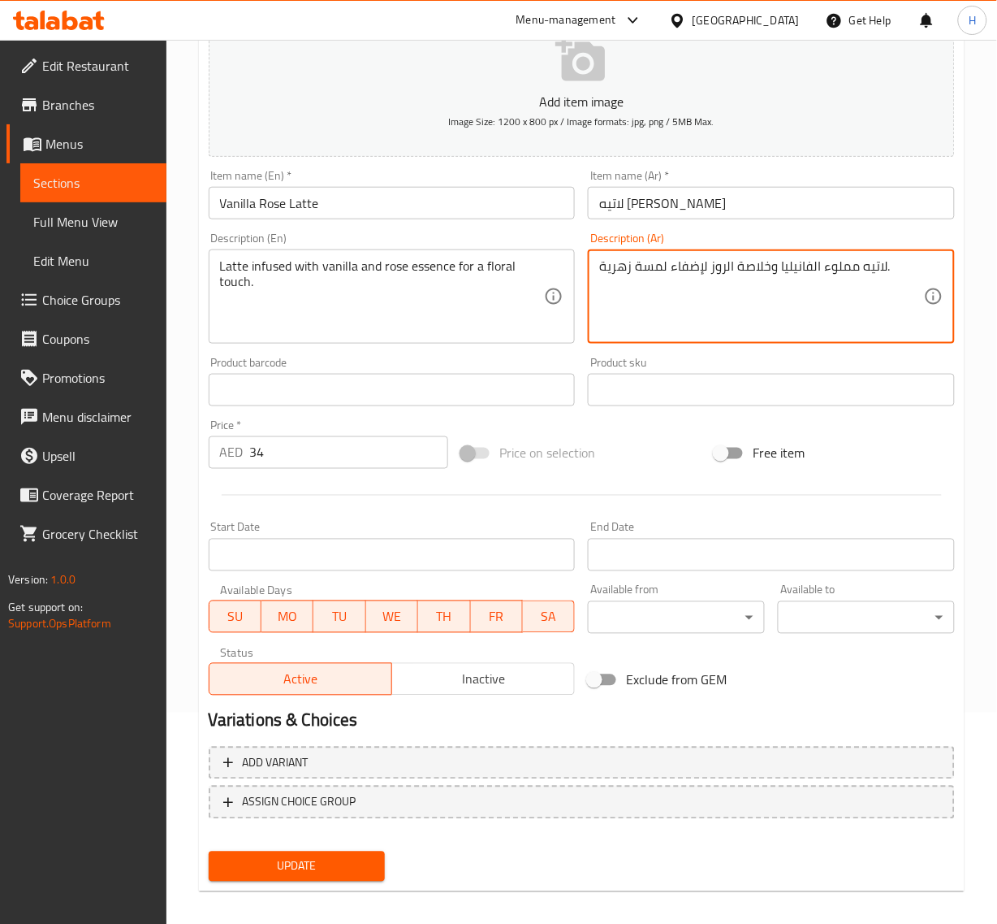
scroll to position [221, 0]
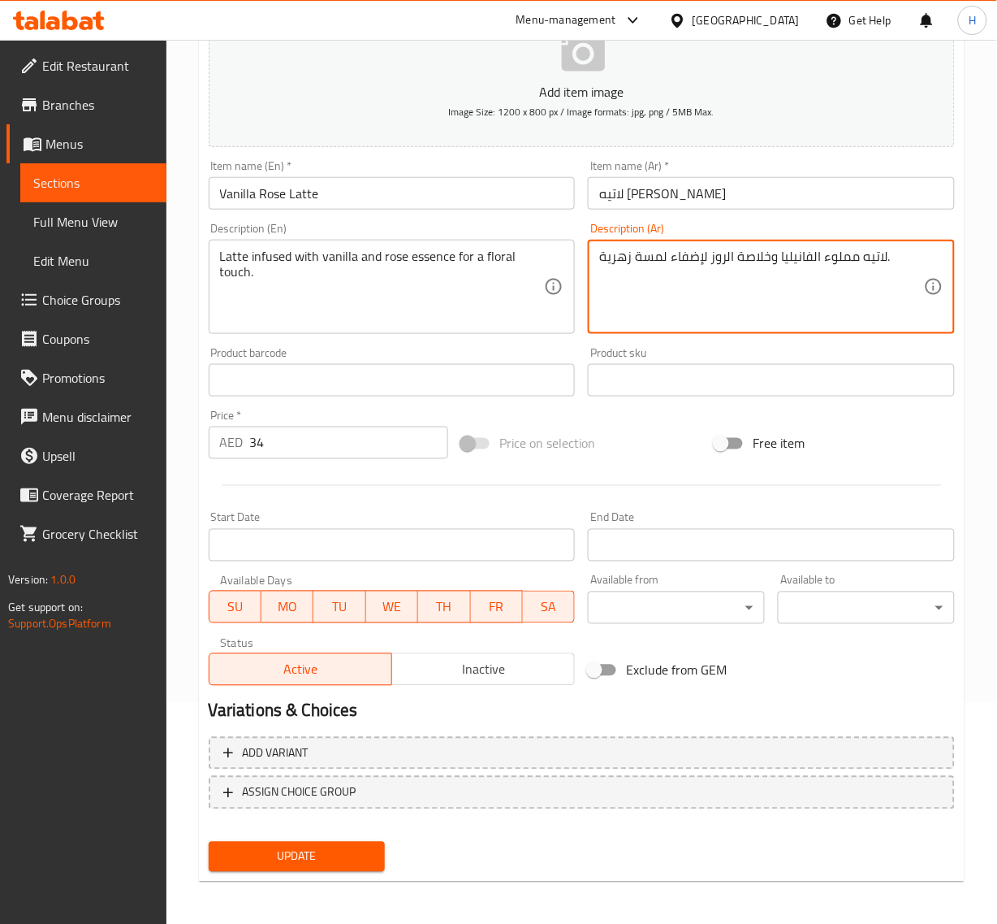
type textarea "لاتيه مملوء الفانيليا وخلاصة الروز لإضفاء لمسة زهرية."
click at [326, 849] on span "Update" at bounding box center [297, 856] width 151 height 20
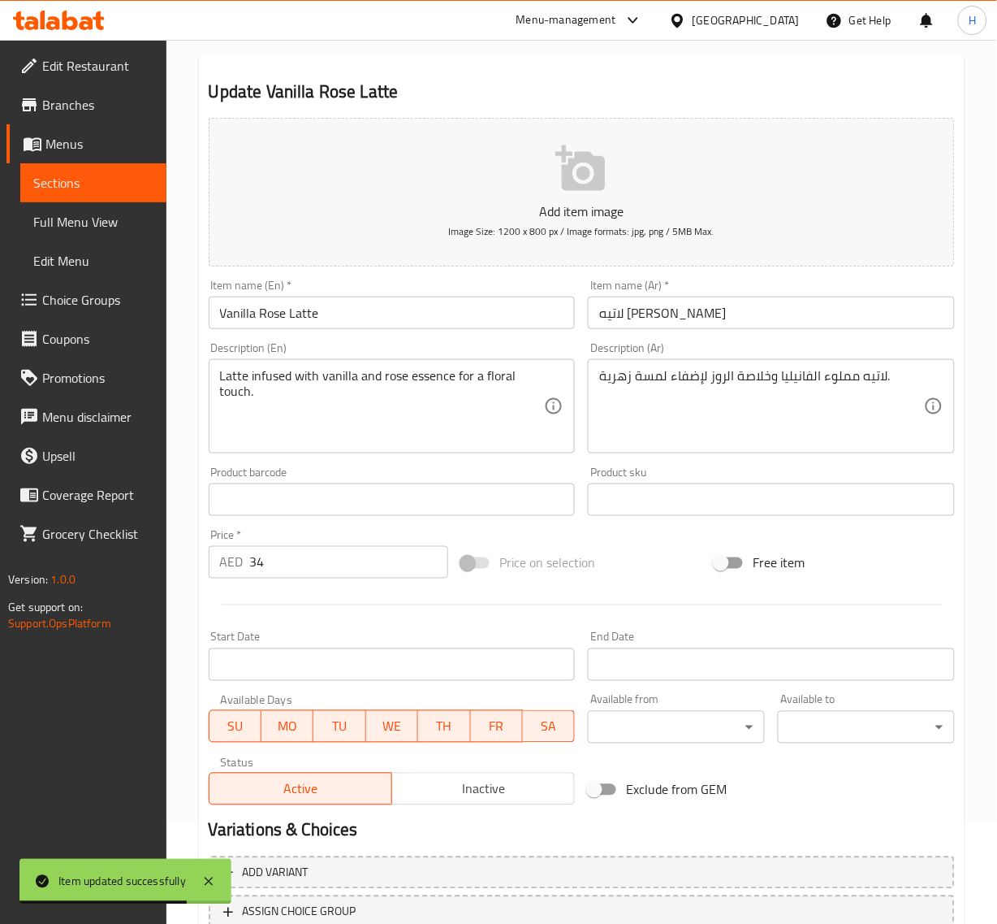
scroll to position [0, 0]
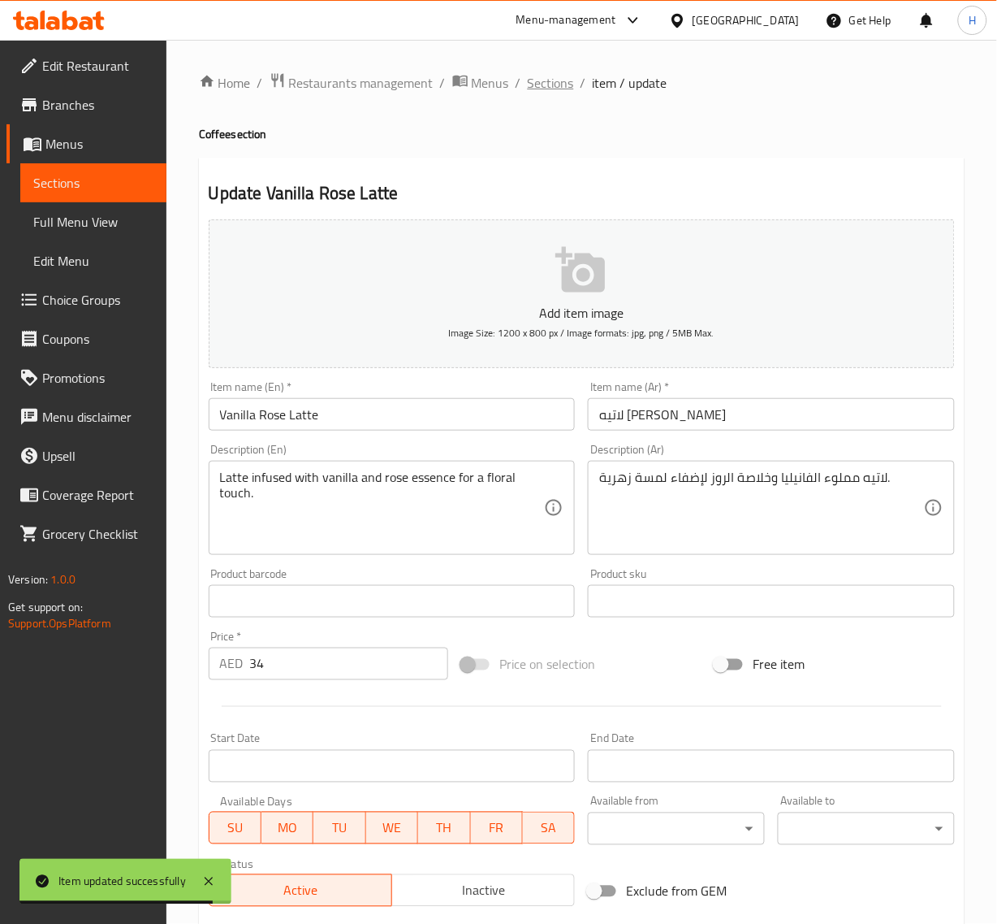
click at [543, 88] on span "Sections" at bounding box center [551, 82] width 46 height 19
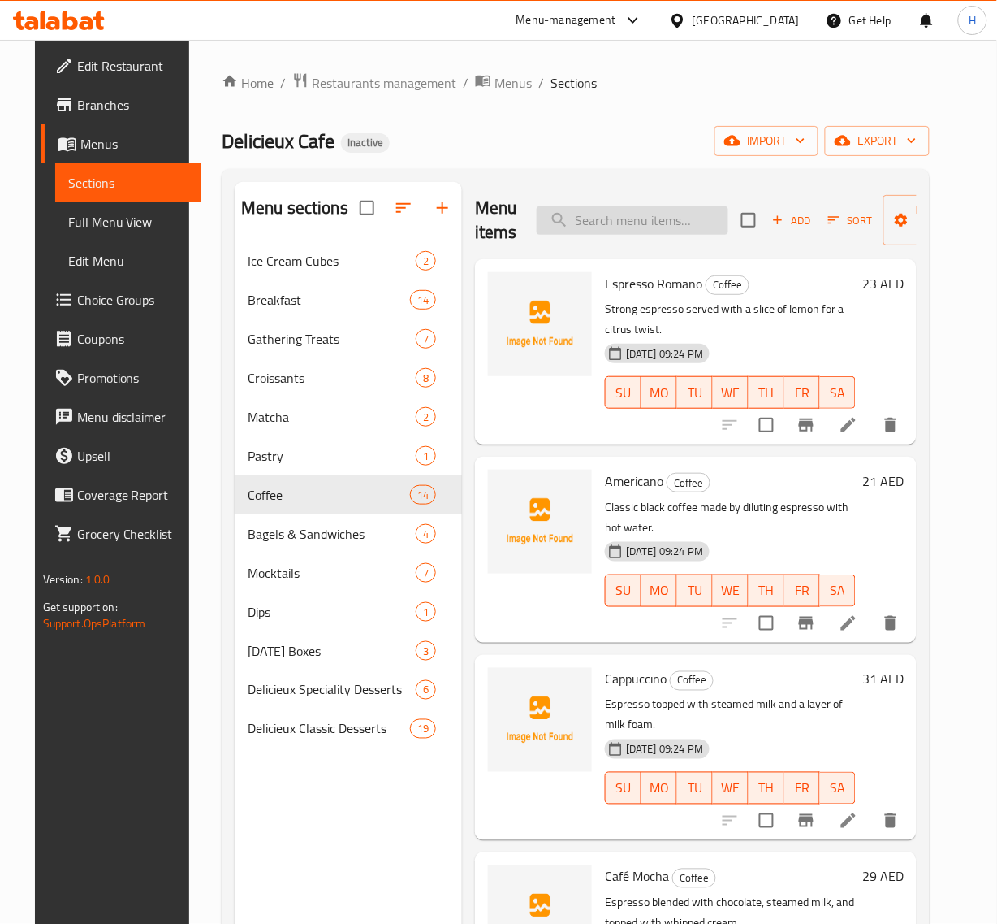
click at [651, 210] on input "search" at bounding box center [633, 220] width 192 height 28
paste input "Flat White"
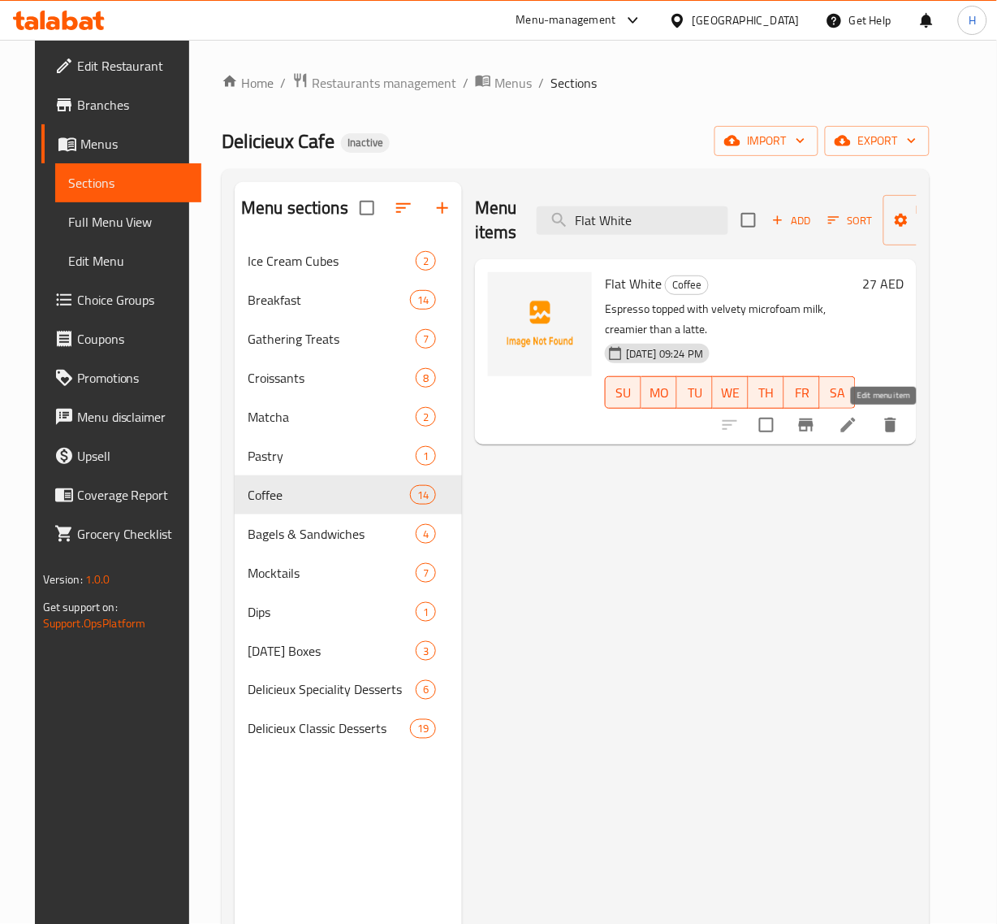
type input "Flat White"
click at [859, 421] on icon at bounding box center [848, 424] width 19 height 19
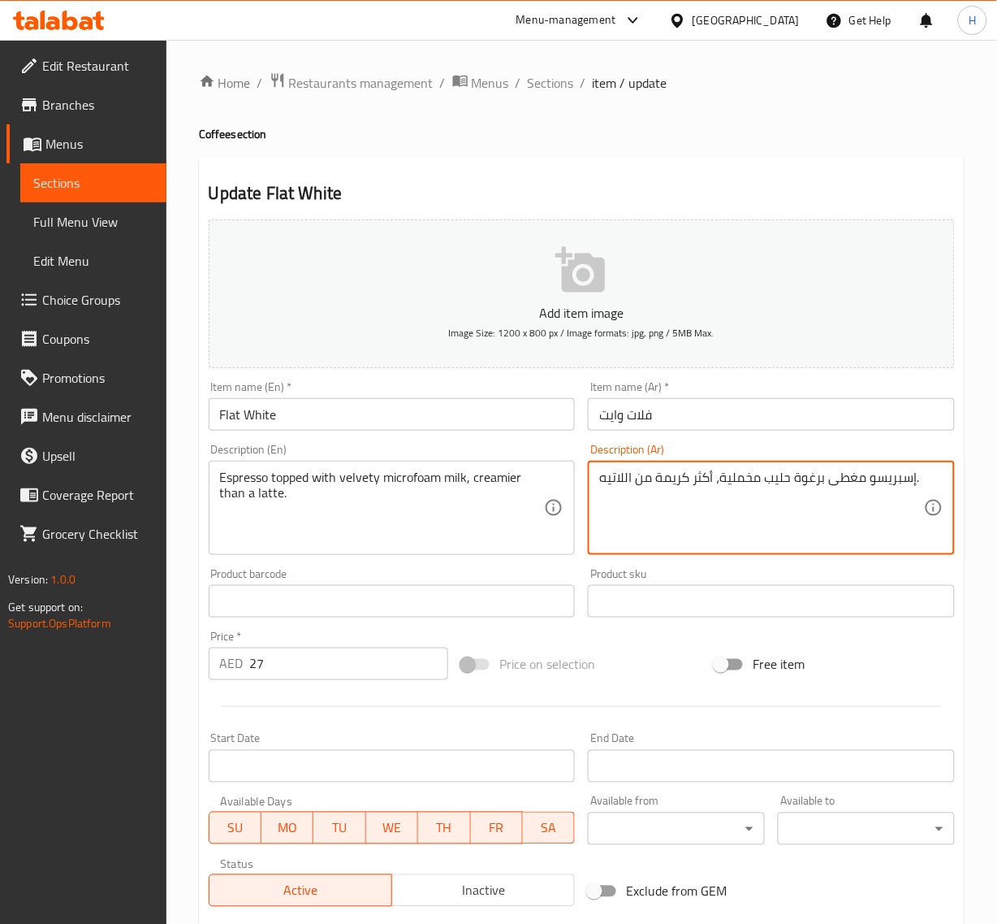
click at [802, 478] on textarea "إسبريسو مغطى برغوة حليب مخملية، أكثر كريمة من اللاتيه." at bounding box center [761, 507] width 325 height 77
click at [794, 483] on textarea "إسبريسو مغطى ميكروفوم حليب مخملية، أكثر كريمة من اللاتيه." at bounding box center [761, 507] width 325 height 77
click at [688, 472] on textarea "إسبريسو مغطى ميكروفوم حليب مخملية، أكثر كريمة من اللاتيه." at bounding box center [761, 507] width 325 height 77
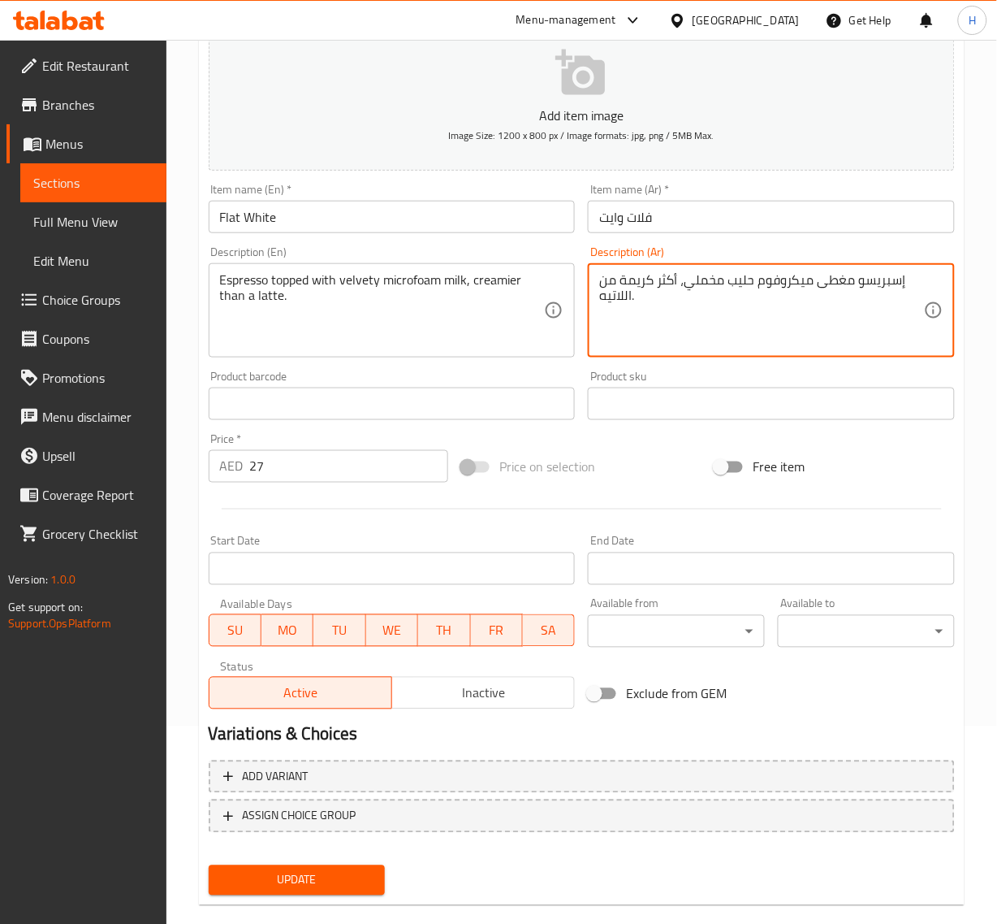
scroll to position [221, 0]
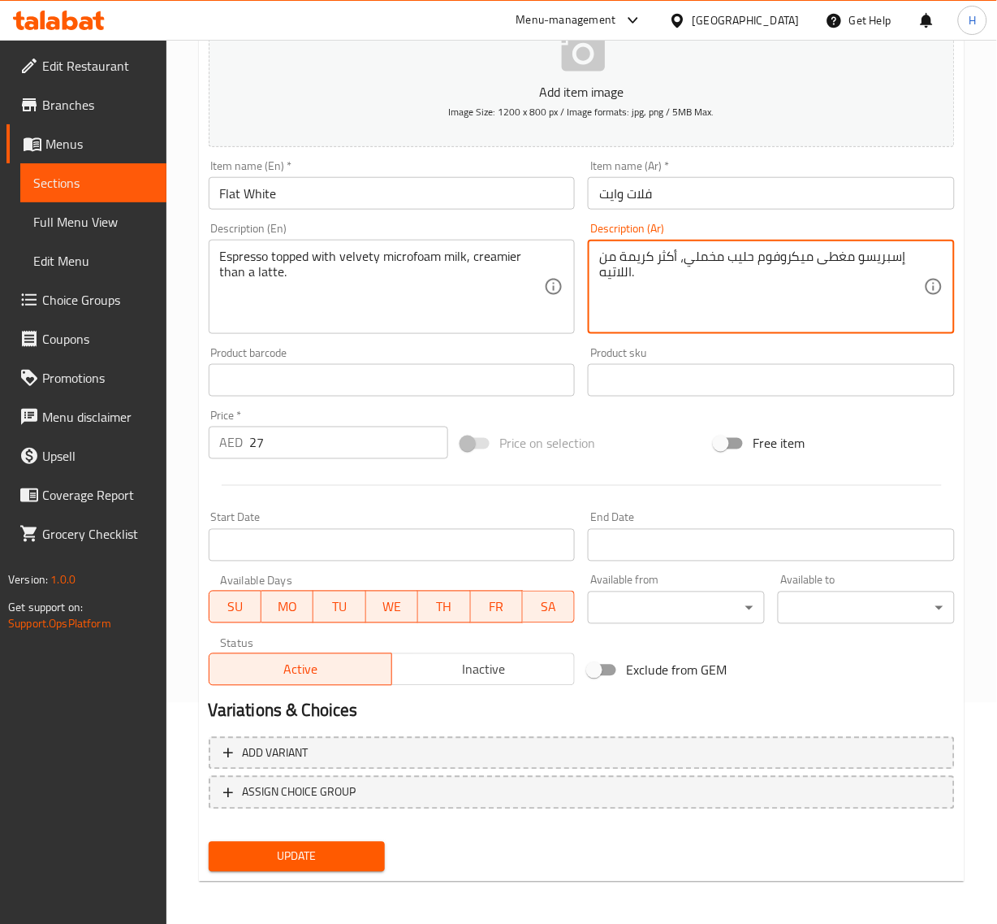
type textarea "إسبريسو مغطى ميكروفوم حليب مخملي، أكثر كريمة من اللاتيه."
click at [327, 854] on span "Update" at bounding box center [297, 856] width 151 height 20
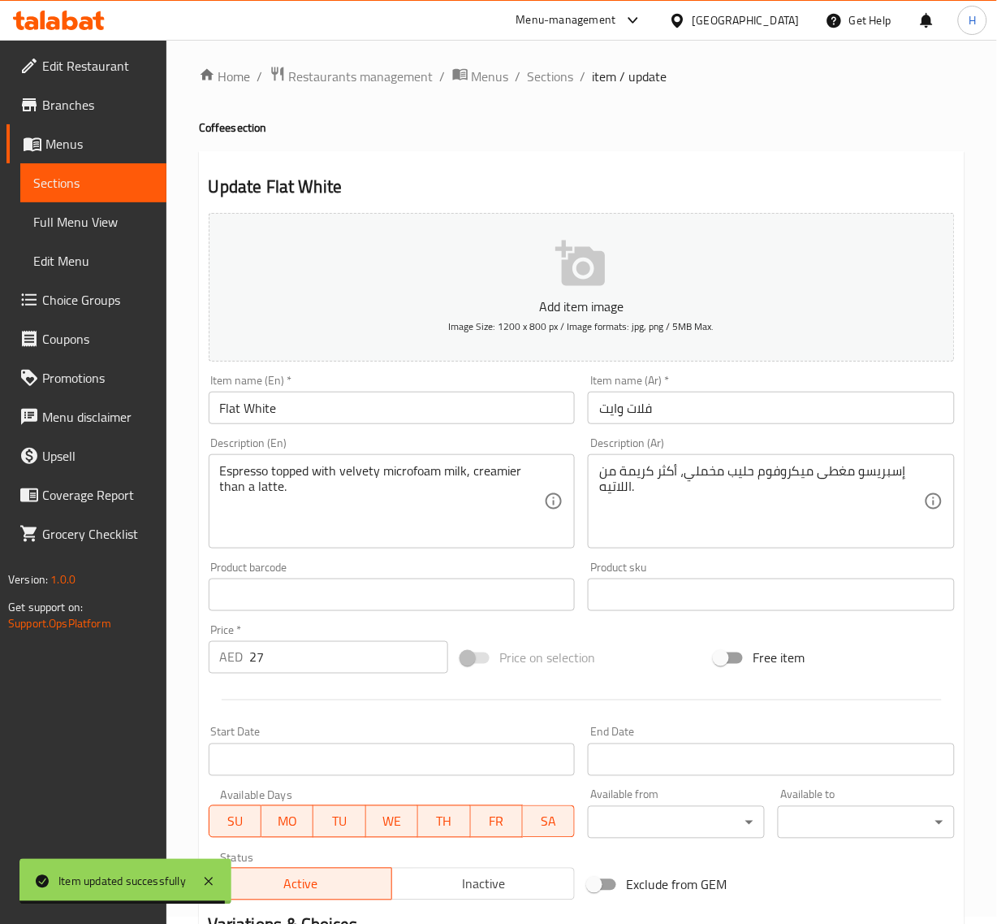
scroll to position [0, 0]
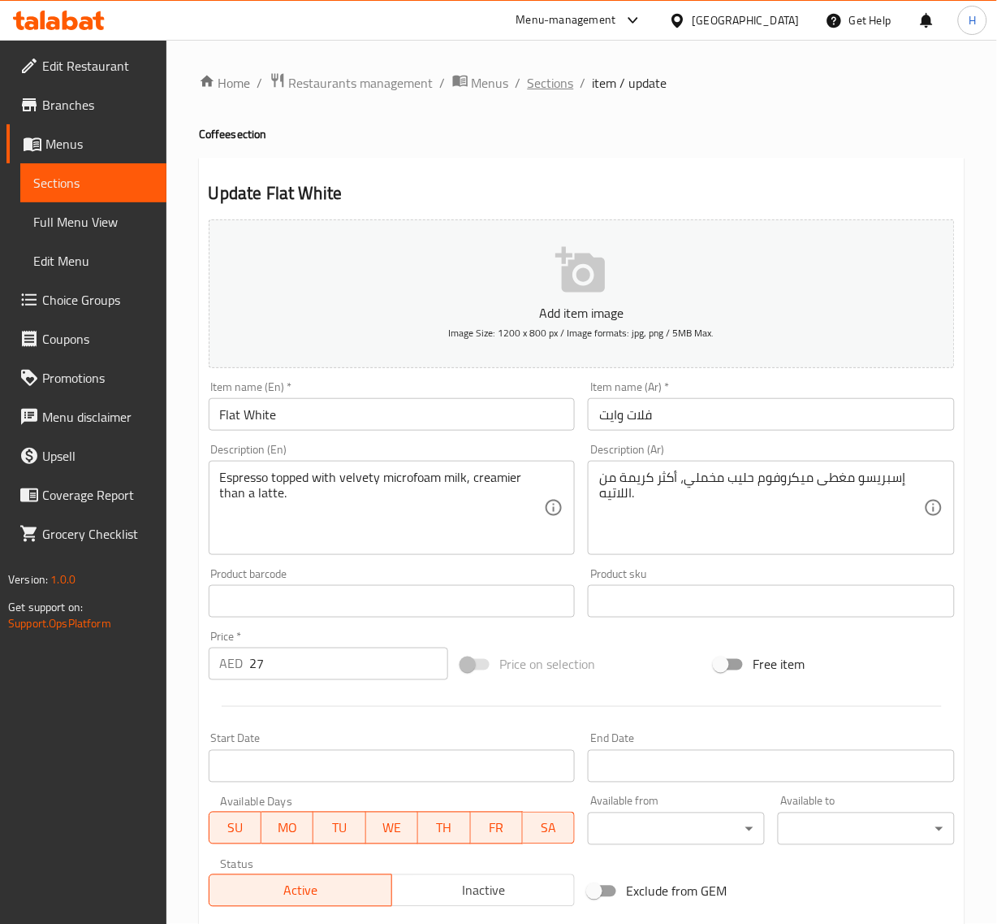
click at [536, 79] on span "Sections" at bounding box center [551, 82] width 46 height 19
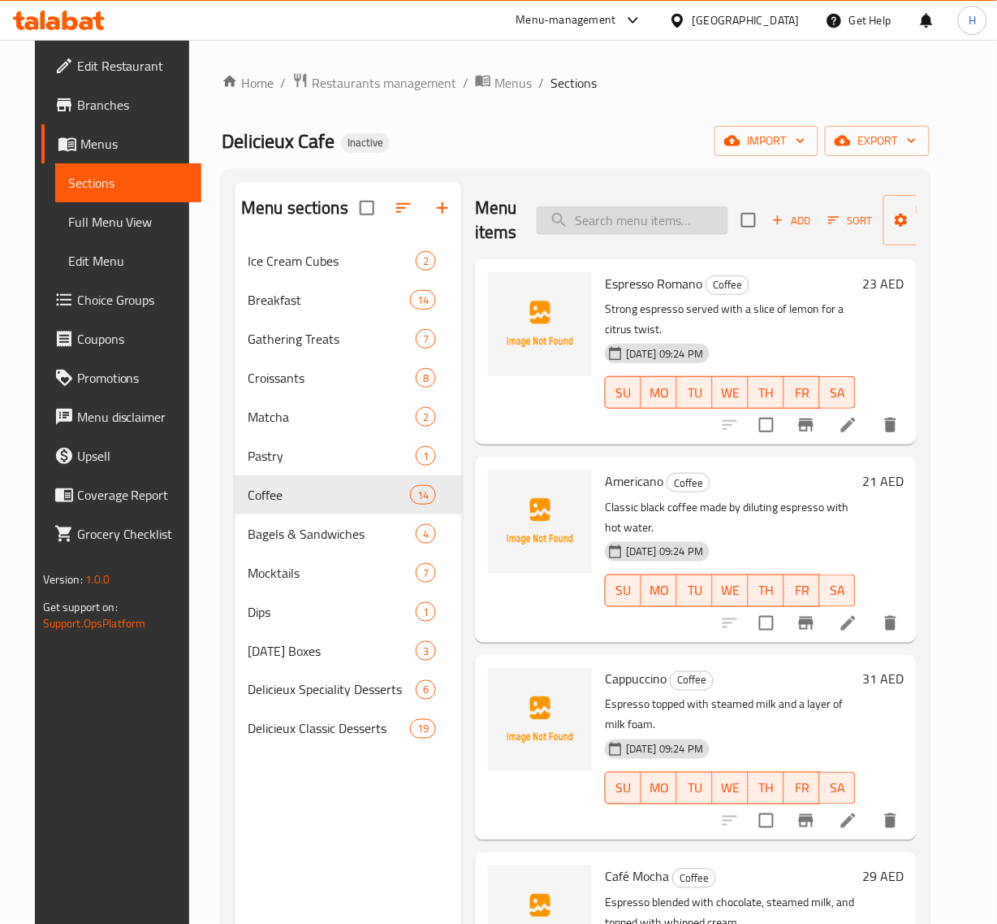
click at [631, 229] on input "search" at bounding box center [633, 220] width 192 height 28
paste input "Espresso"
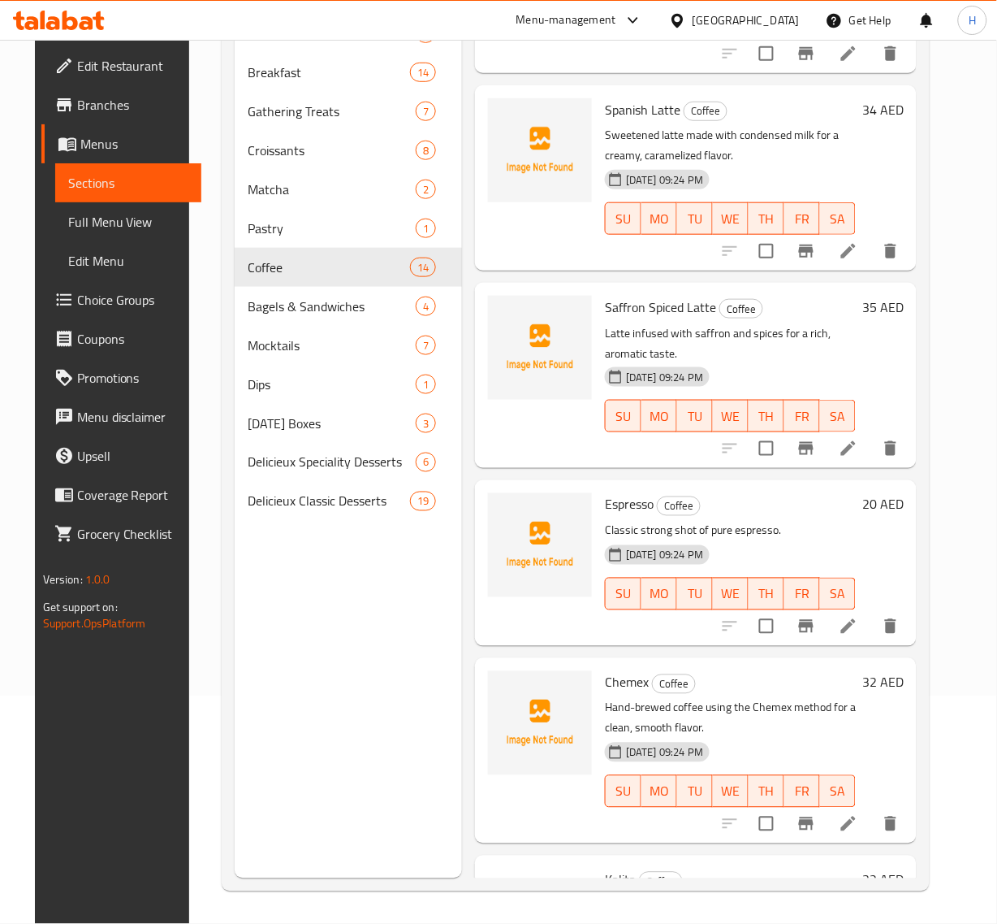
scroll to position [1610, 0]
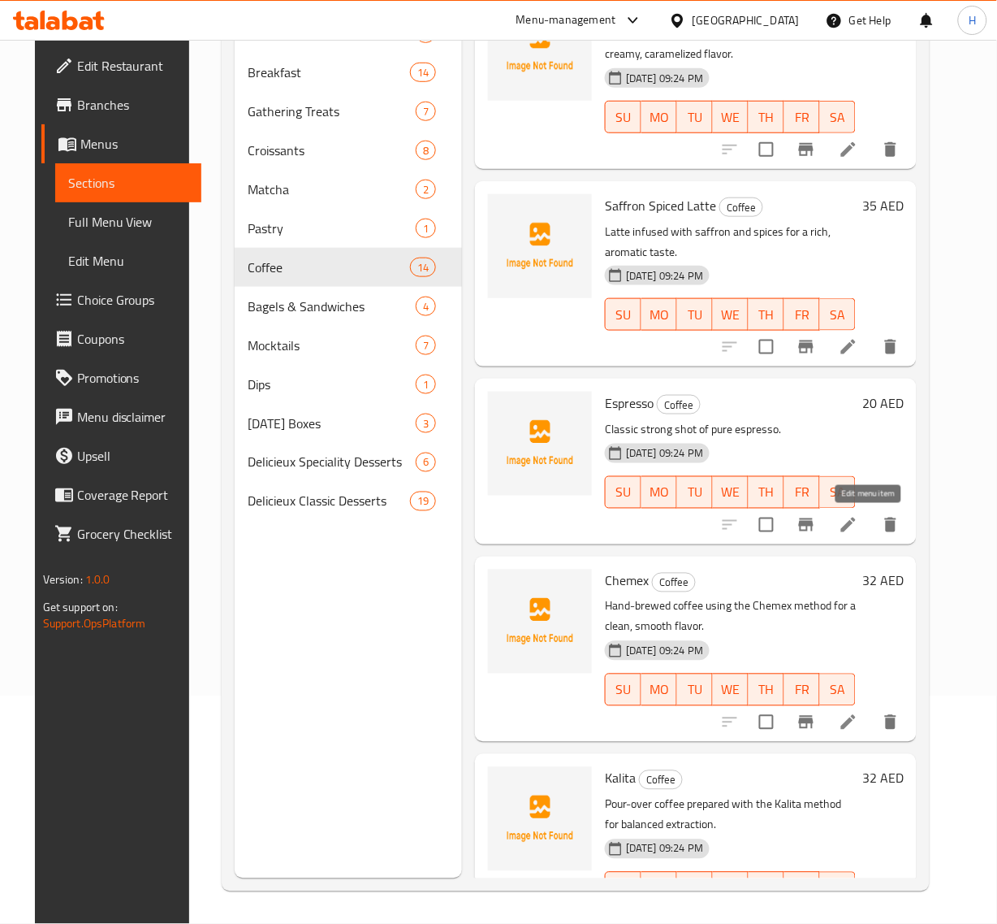
type input "Espresso"
click at [859, 525] on icon at bounding box center [848, 524] width 19 height 19
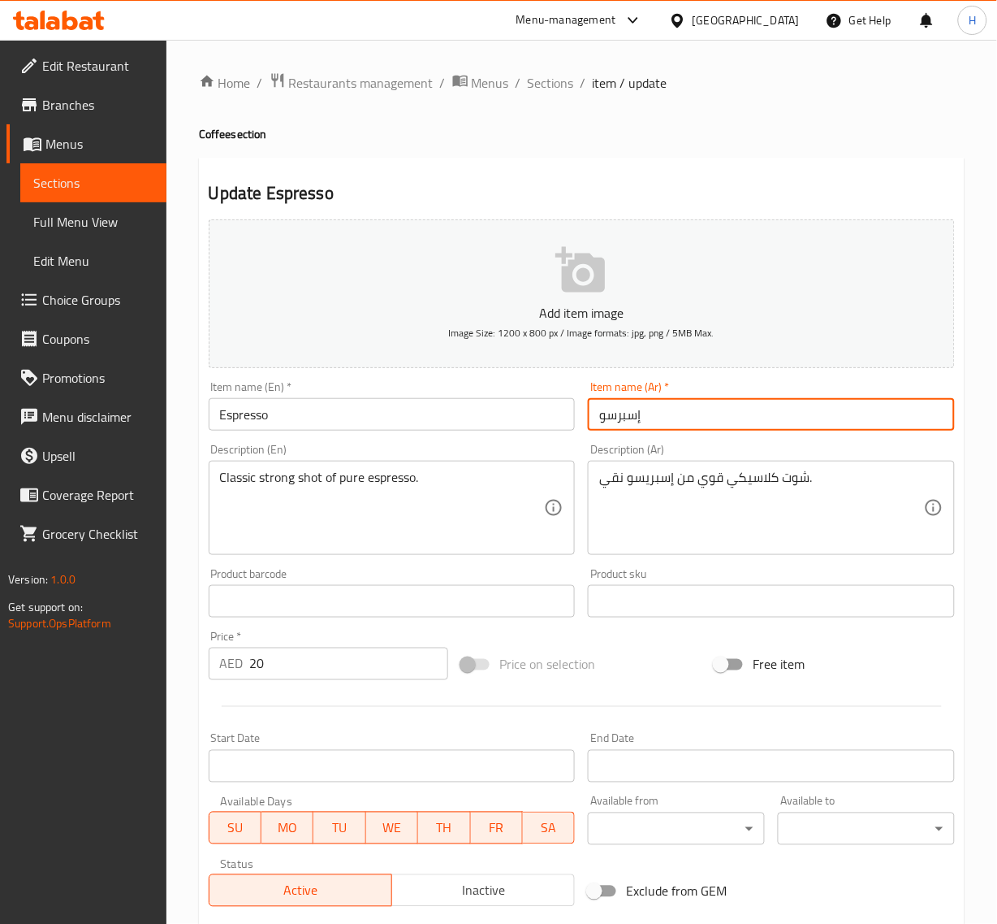
click at [617, 415] on input "إسبرسو" at bounding box center [771, 414] width 367 height 32
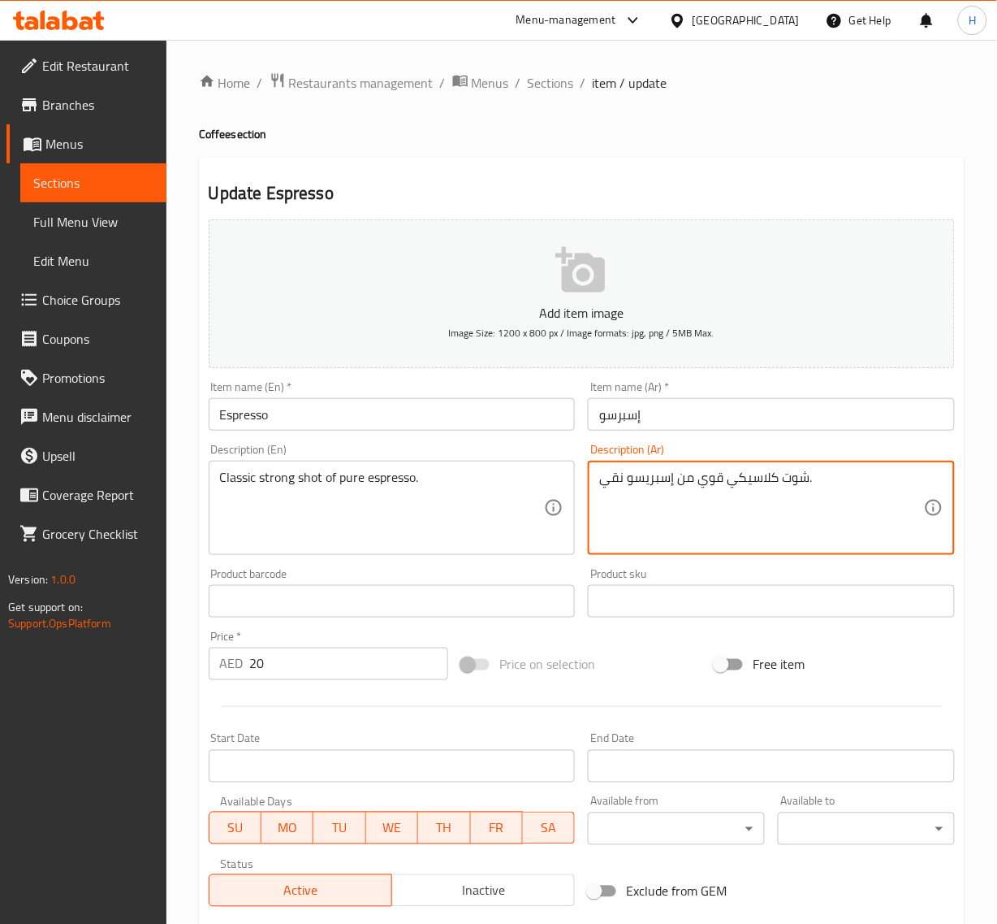
click at [646, 476] on textarea "شوت كلاسيكي قوي من إسبريسو نقي." at bounding box center [761, 507] width 325 height 77
click at [605, 417] on input "إسبرسو" at bounding box center [771, 414] width 367 height 32
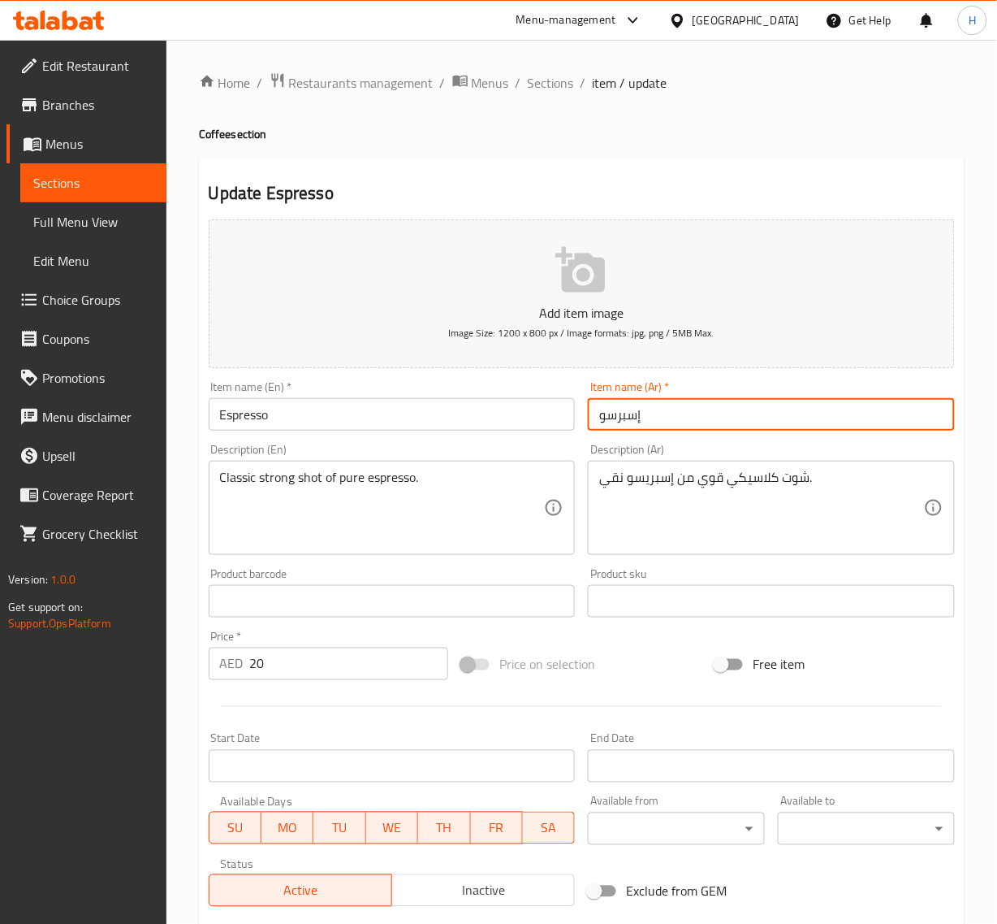
click at [605, 417] on input "إسبرسو" at bounding box center [771, 414] width 367 height 32
paste input "يسو"
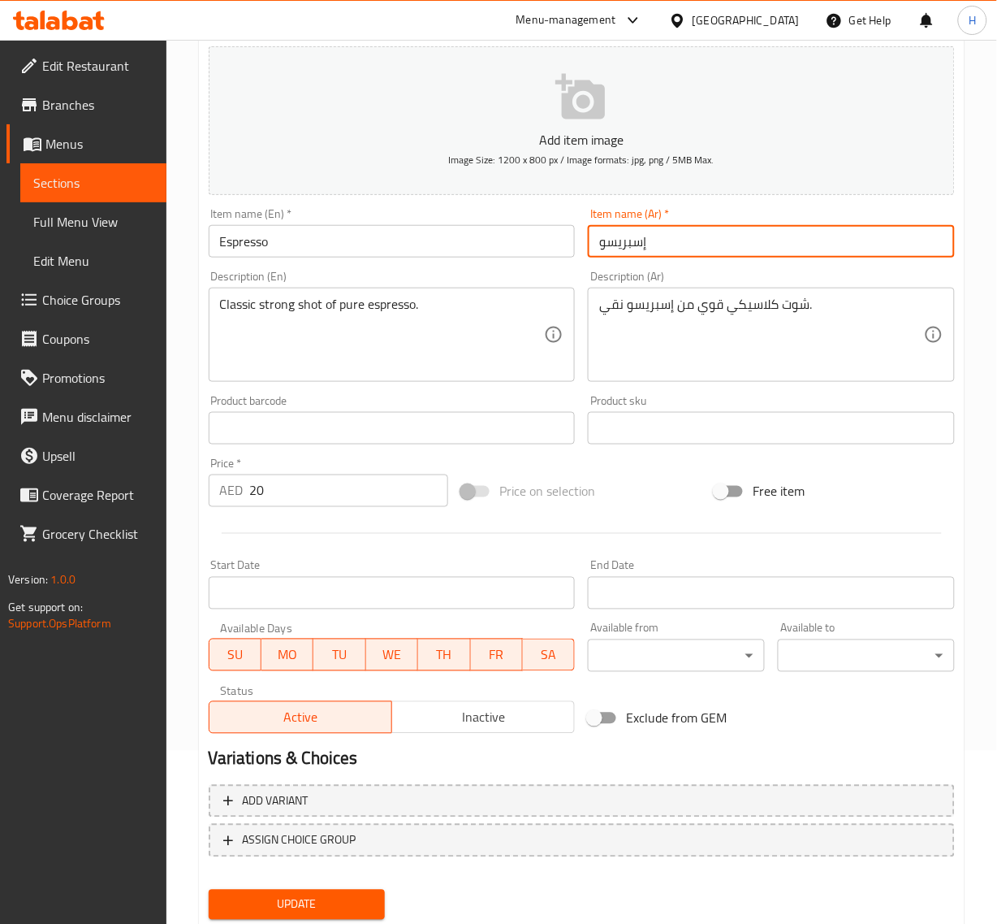
scroll to position [221, 0]
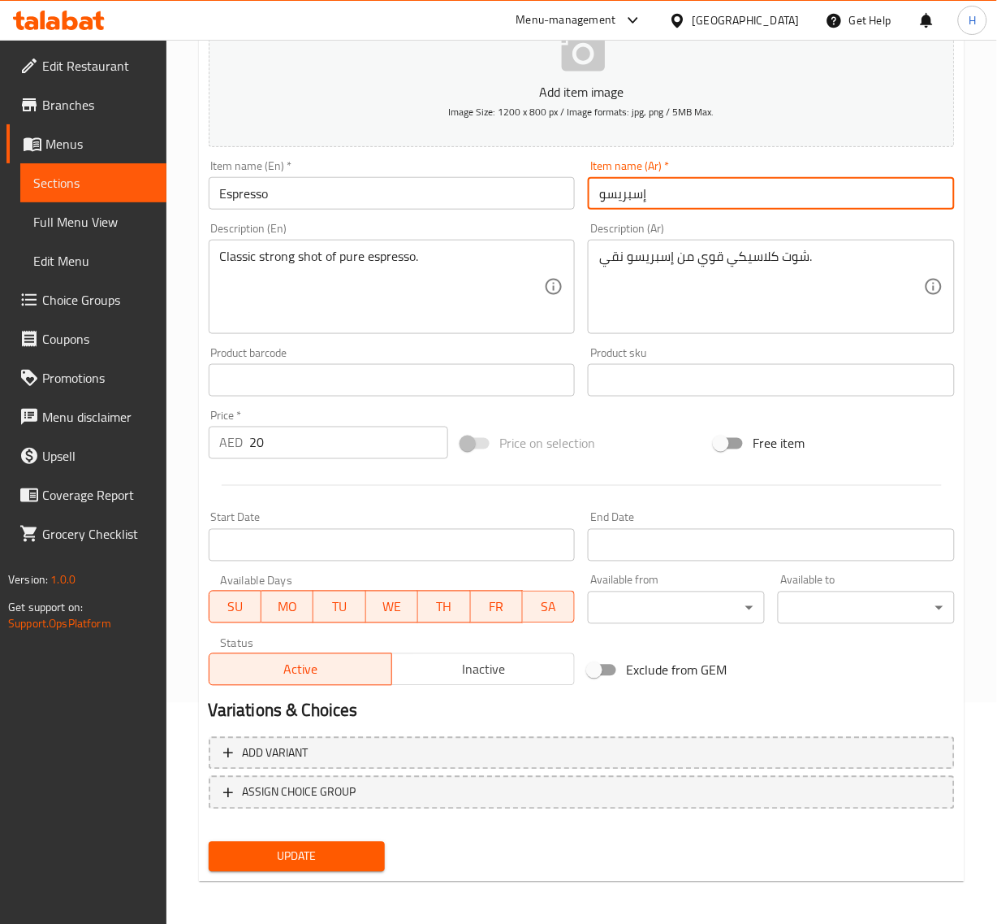
type input "إسبريسو"
click at [355, 862] on span "Update" at bounding box center [297, 856] width 151 height 20
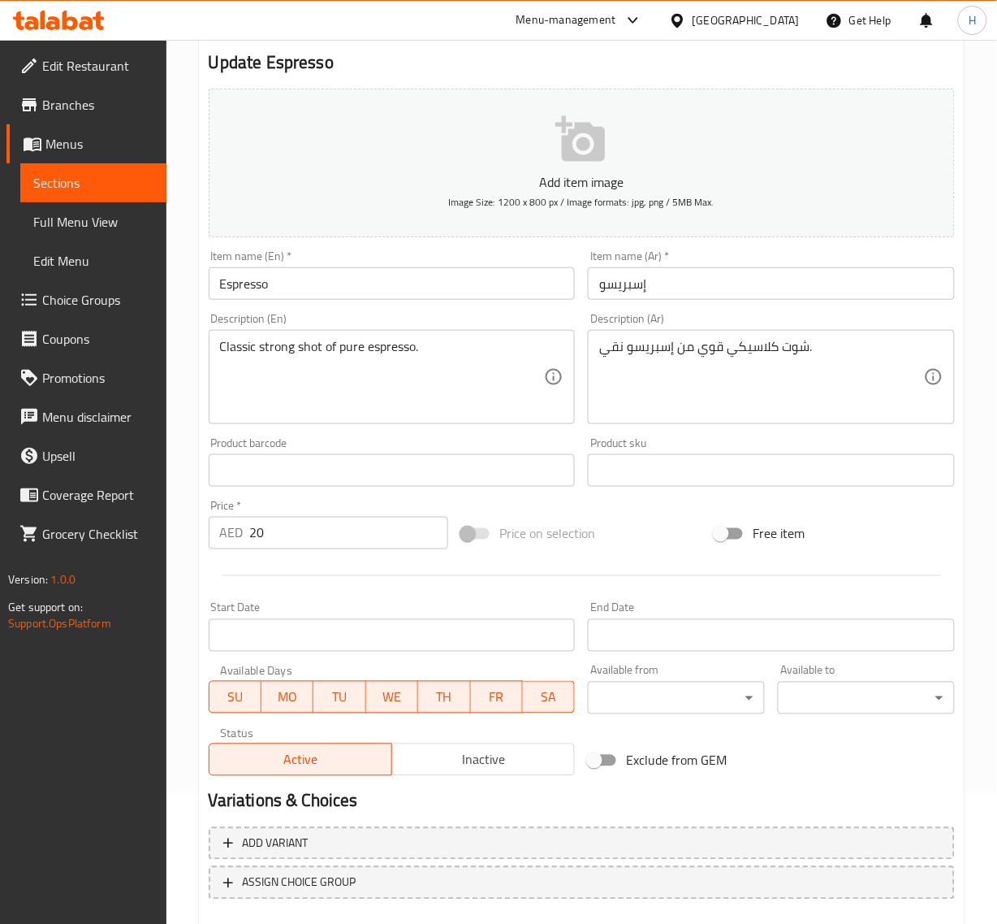
scroll to position [0, 0]
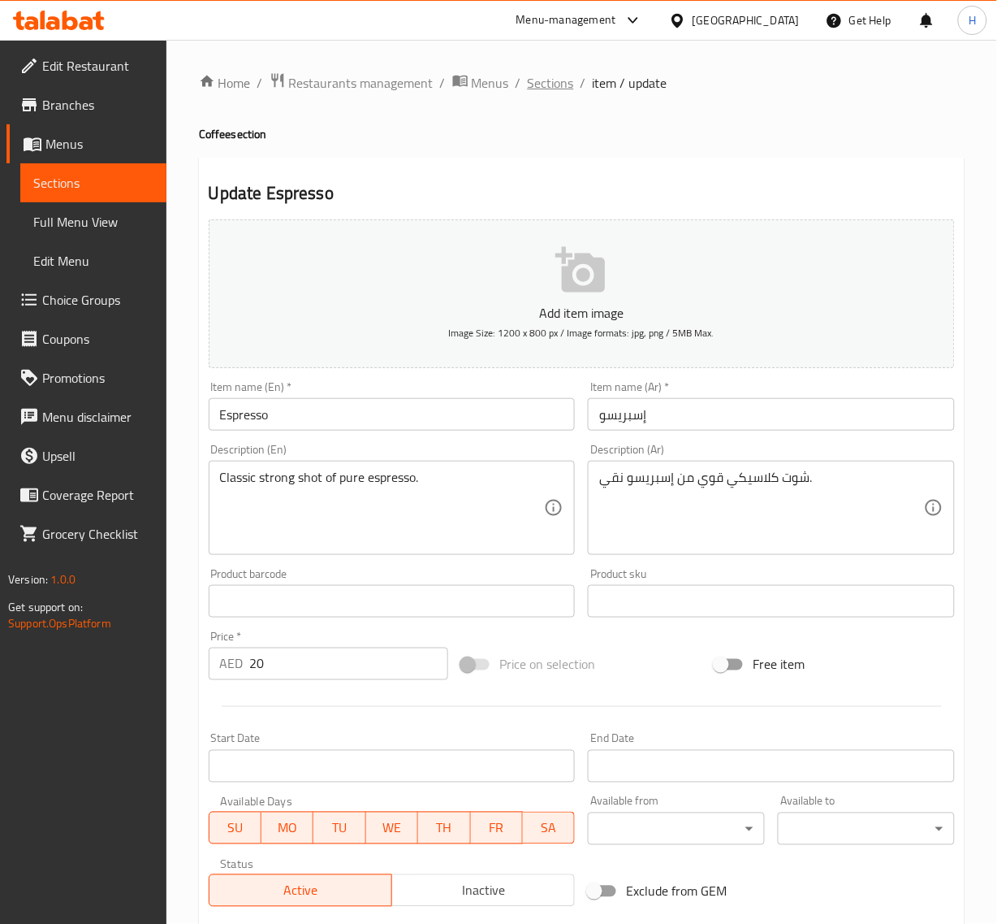
click at [533, 80] on span "Sections" at bounding box center [551, 82] width 46 height 19
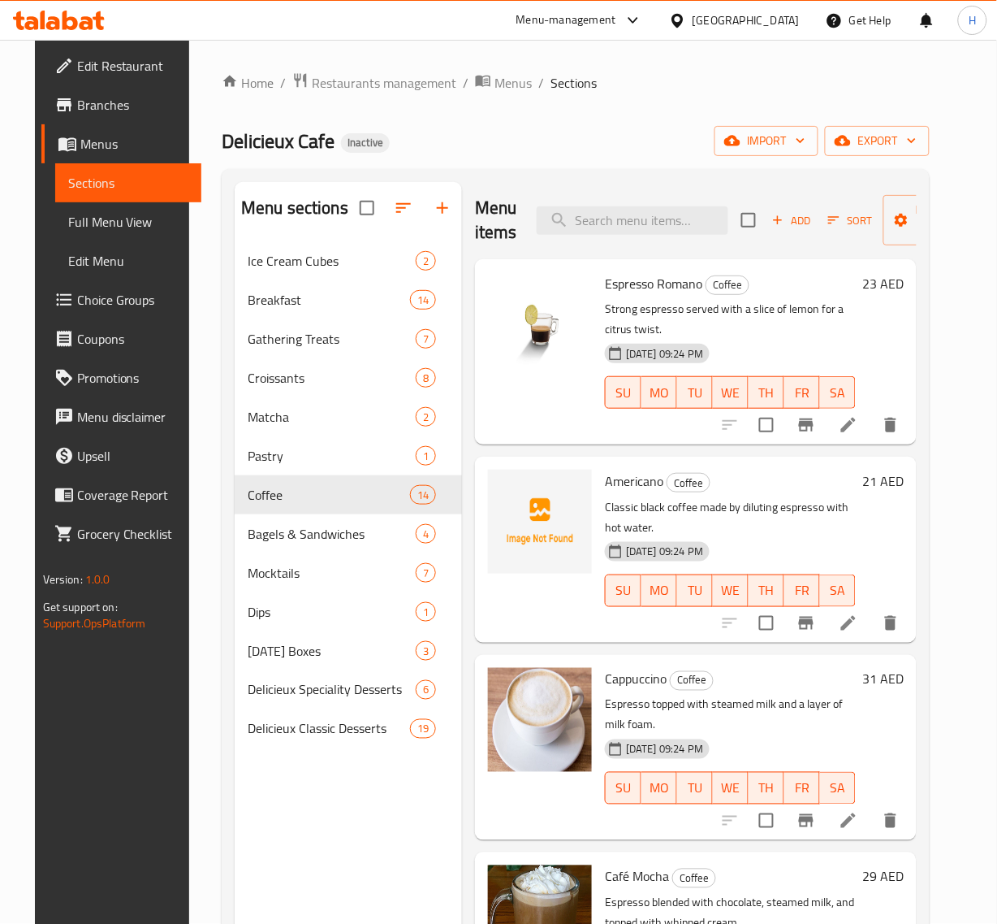
click at [575, 237] on div "Menu items Add Sort Manage items" at bounding box center [696, 220] width 442 height 77
click at [582, 214] on input "search" at bounding box center [633, 220] width 192 height 28
paste input "Pomegranate Iced Tea"
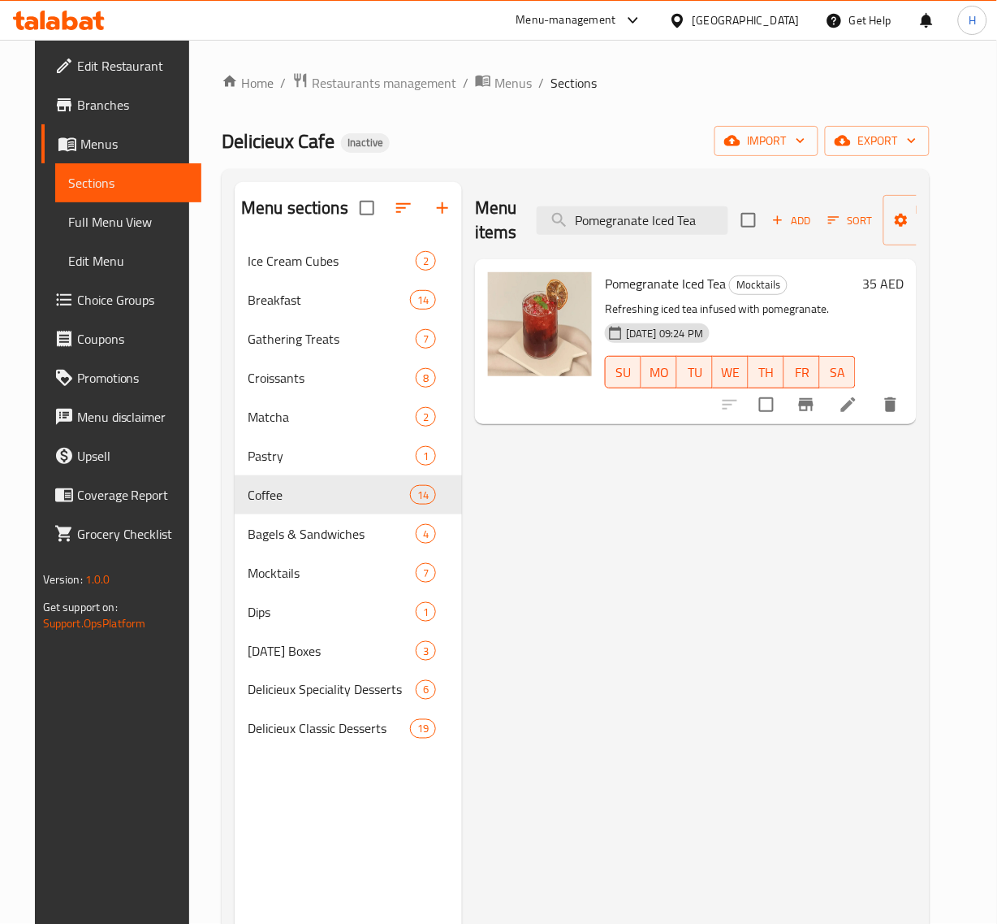
type input "Pomegranate Iced Tea"
click at [872, 417] on li at bounding box center [848, 404] width 45 height 29
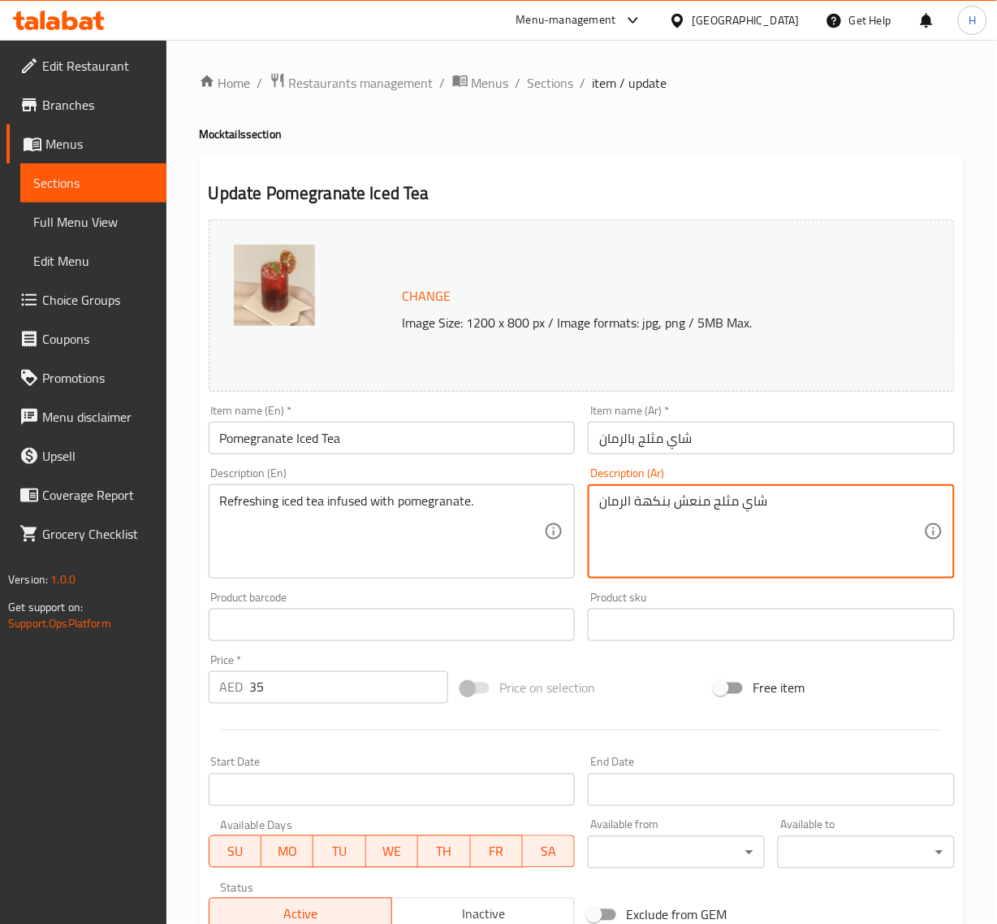
click at [642, 506] on textarea "شاي مثلج منعش بنكهة الرمان" at bounding box center [761, 531] width 325 height 77
click at [761, 495] on textarea "شاي مثلج منعش lafu الرمان" at bounding box center [761, 531] width 325 height 77
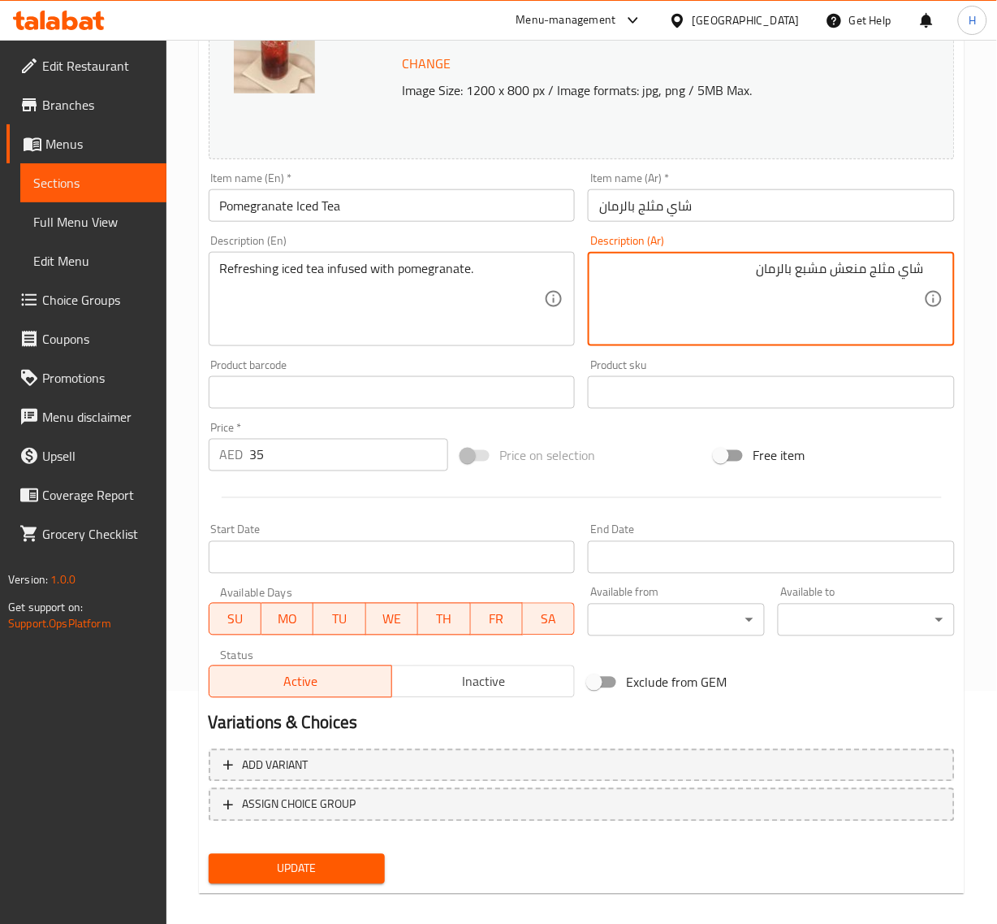
scroll to position [245, 0]
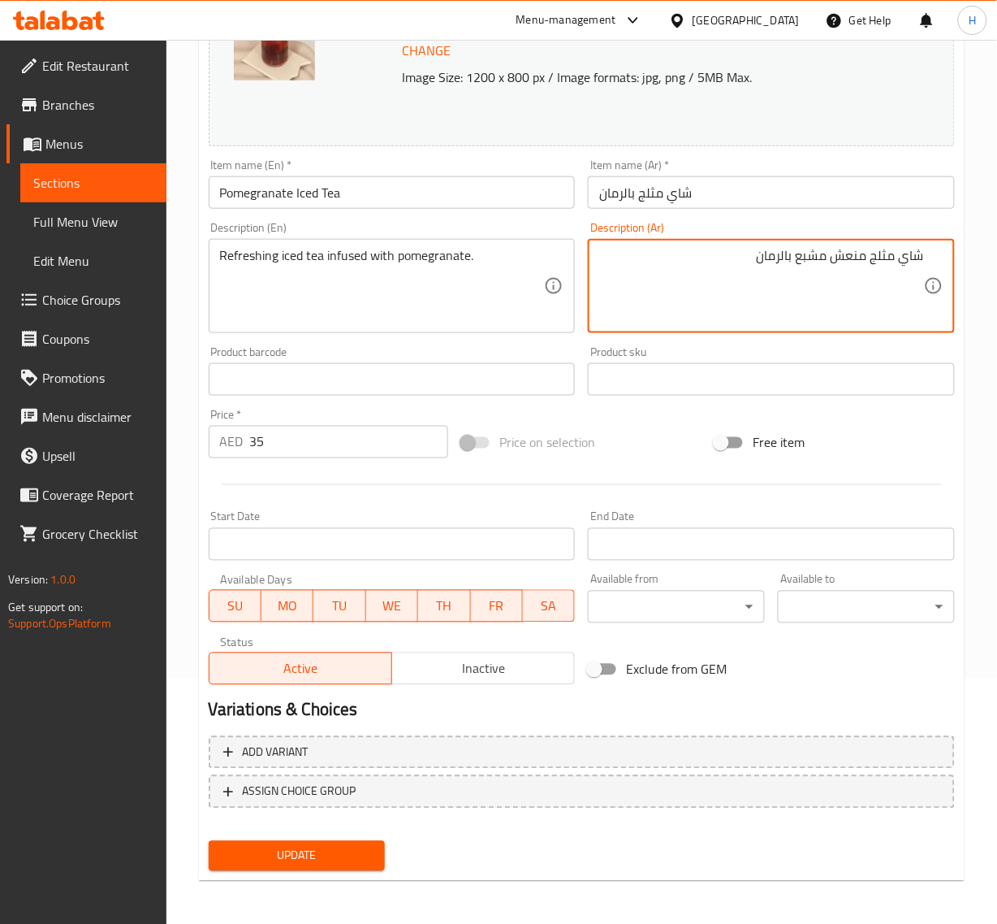
type textarea "شاي مثلج منعش مشبع بالرمان"
click at [334, 847] on span "Update" at bounding box center [297, 856] width 151 height 20
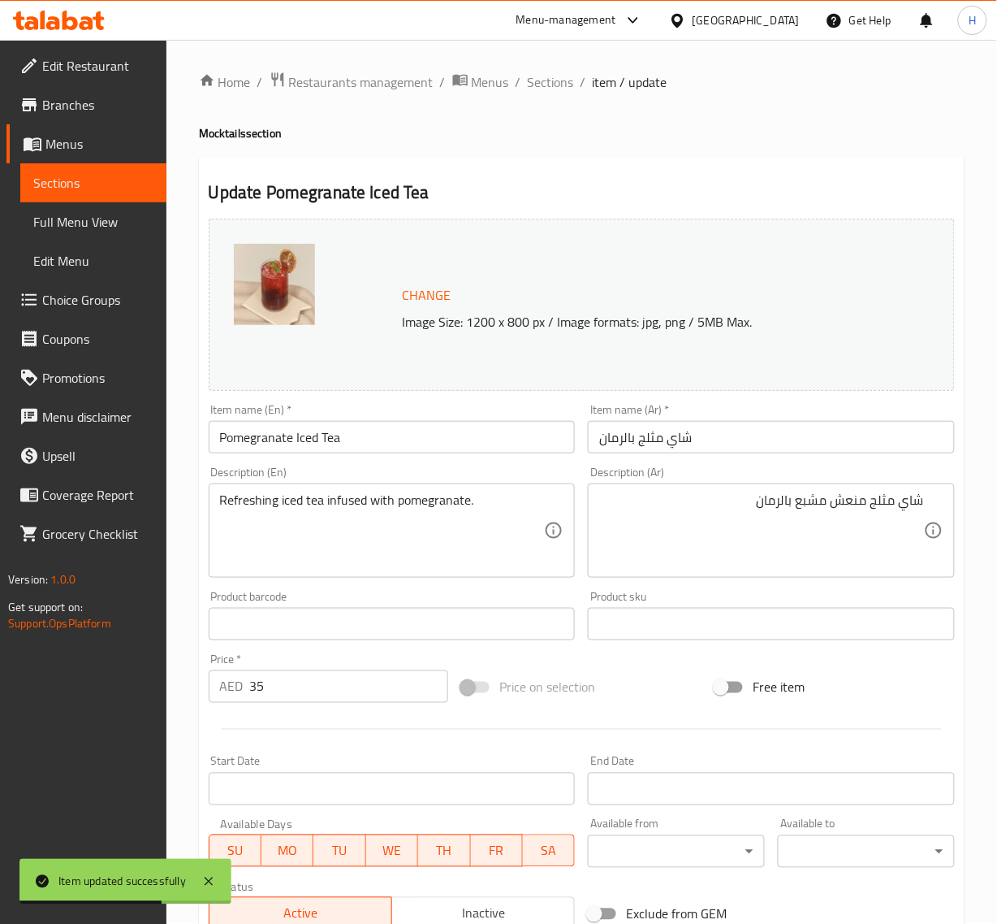
scroll to position [0, 0]
click at [536, 75] on span "Sections" at bounding box center [551, 82] width 46 height 19
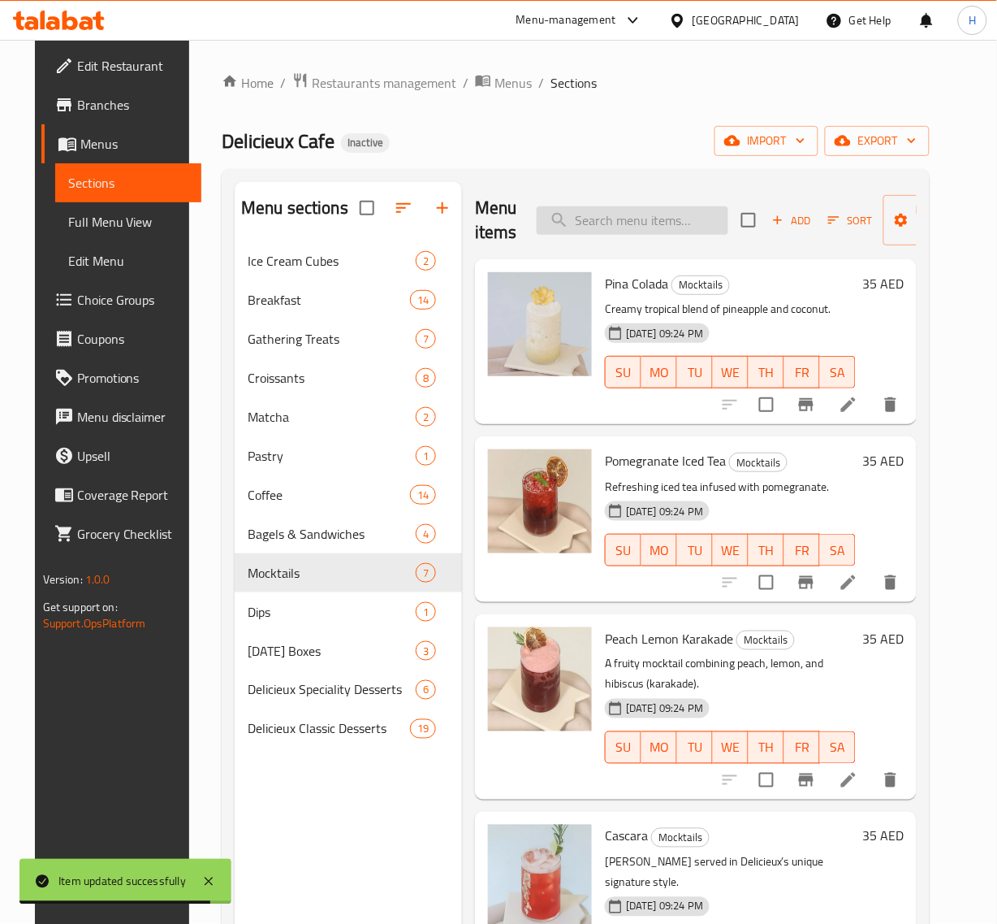
click at [573, 217] on input "search" at bounding box center [633, 220] width 192 height 28
paste input "Peach Lemon Karakade"
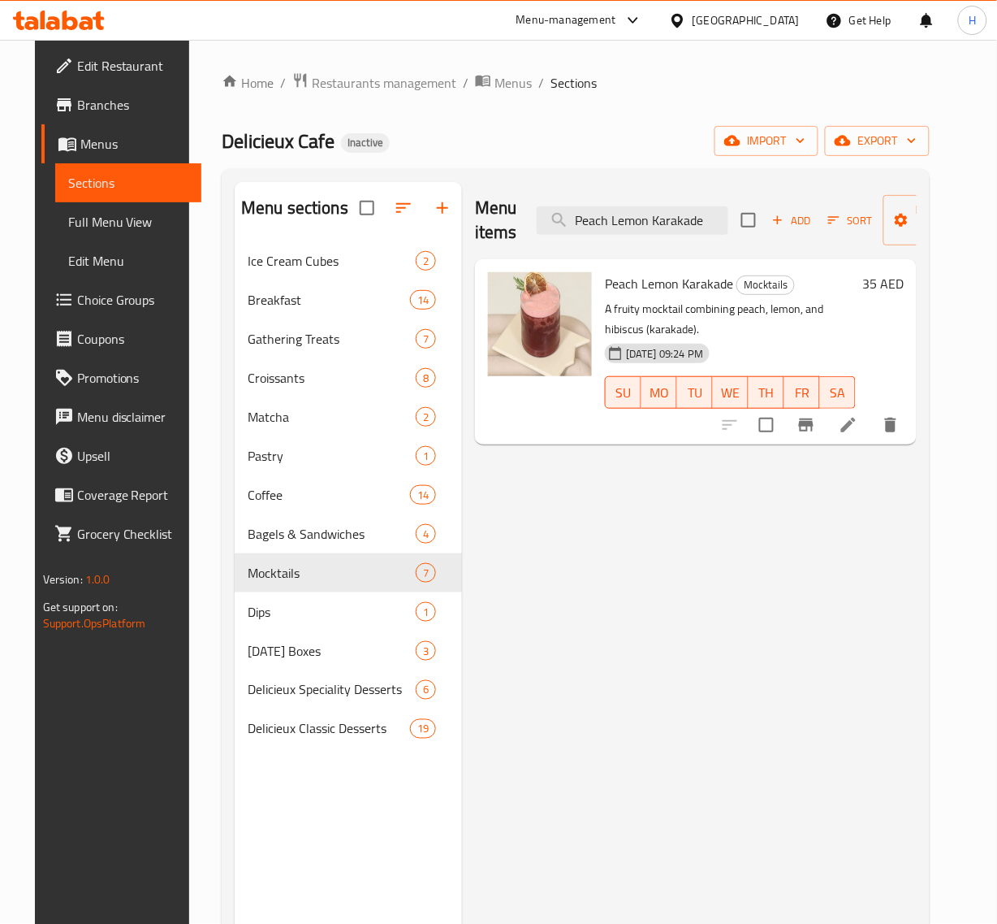
type input "Peach Lemon Karakade"
click at [859, 431] on icon at bounding box center [848, 424] width 19 height 19
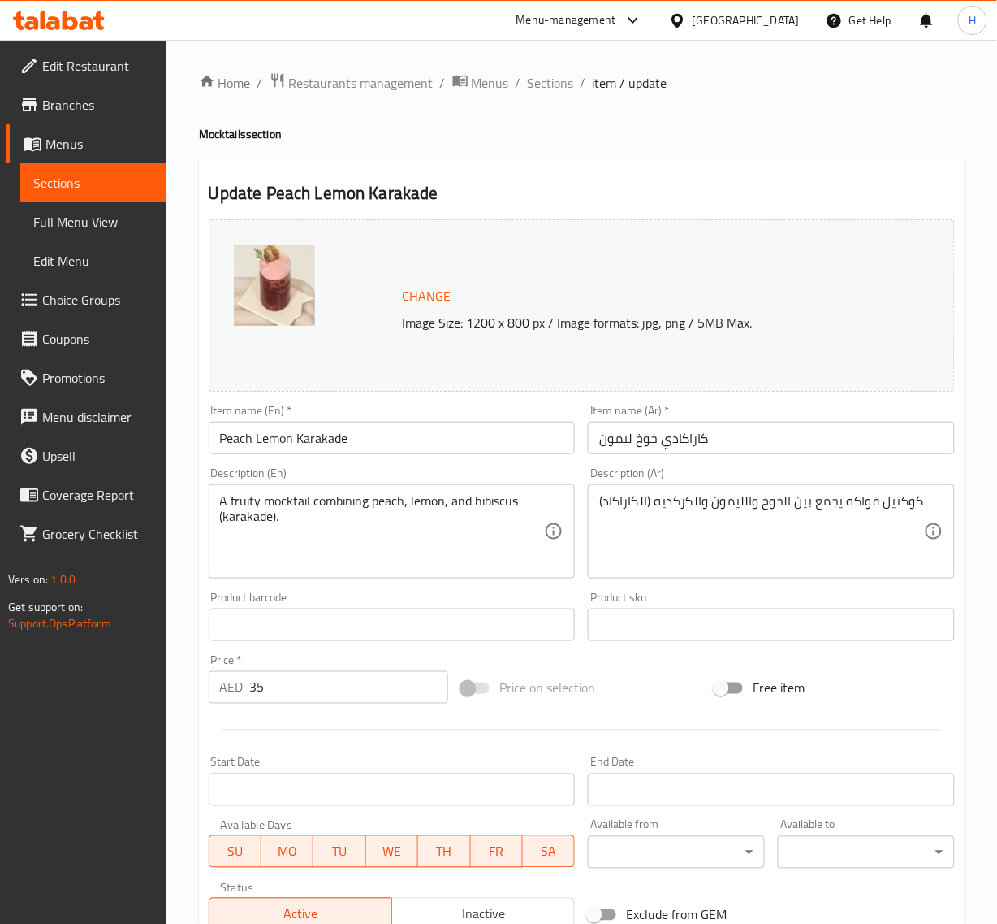
click at [664, 443] on input "كاراكادي خوخ ليمون" at bounding box center [771, 438] width 367 height 32
click at [690, 428] on input "كاراكاديه خوخ ليمون" at bounding box center [771, 438] width 367 height 32
paste input "الكركديه"
click at [696, 441] on input "الكركديه خوخ ليمون" at bounding box center [771, 438] width 367 height 32
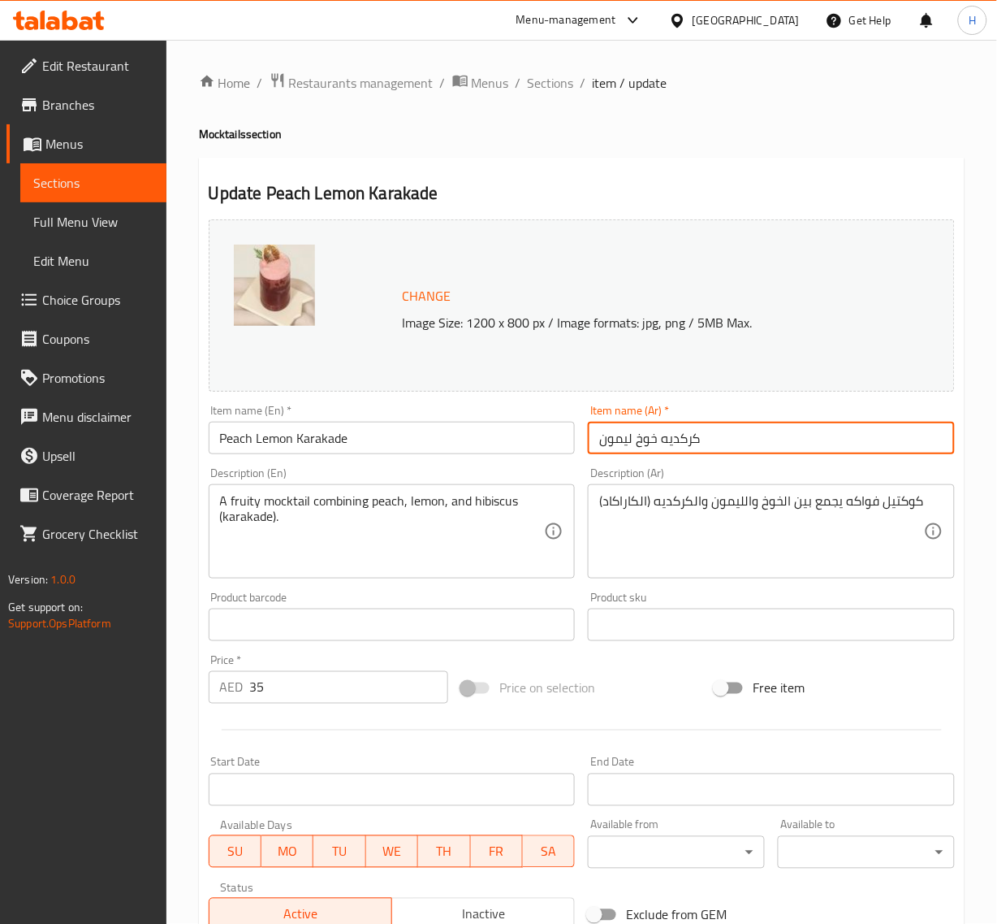
type input "كركديه خوخ ليمون"
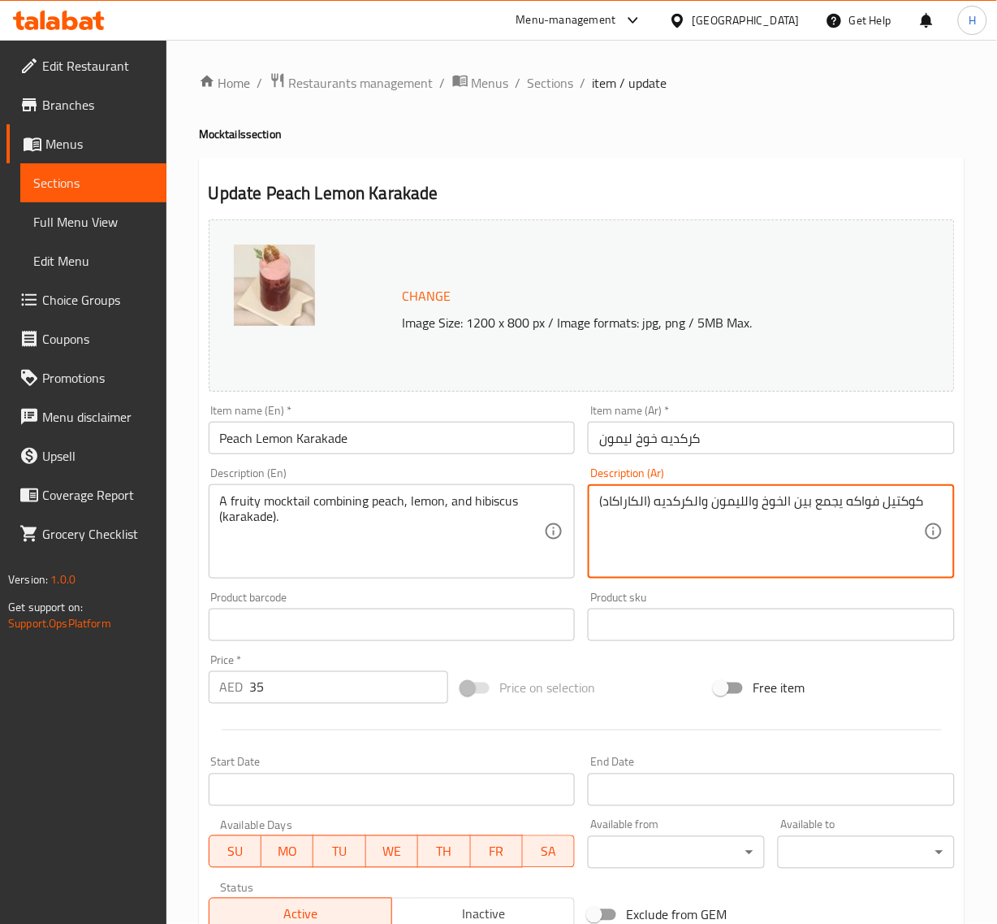
drag, startPoint x: 650, startPoint y: 500, endPoint x: 603, endPoint y: 506, distance: 47.5
click at [602, 505] on textarea "كوكتيل فواكه يجمع بين الخوخ والليمون والكركديه (الكاراكاد)" at bounding box center [761, 531] width 325 height 77
drag, startPoint x: 603, startPoint y: 504, endPoint x: 647, endPoint y: 494, distance: 45.7
click at [647, 494] on textarea "كوكتيل فواكه يجمع بين الخوخ والليمون والكركديه (الكاراكاد)" at bounding box center [761, 531] width 325 height 77
paste textarea "كديه"
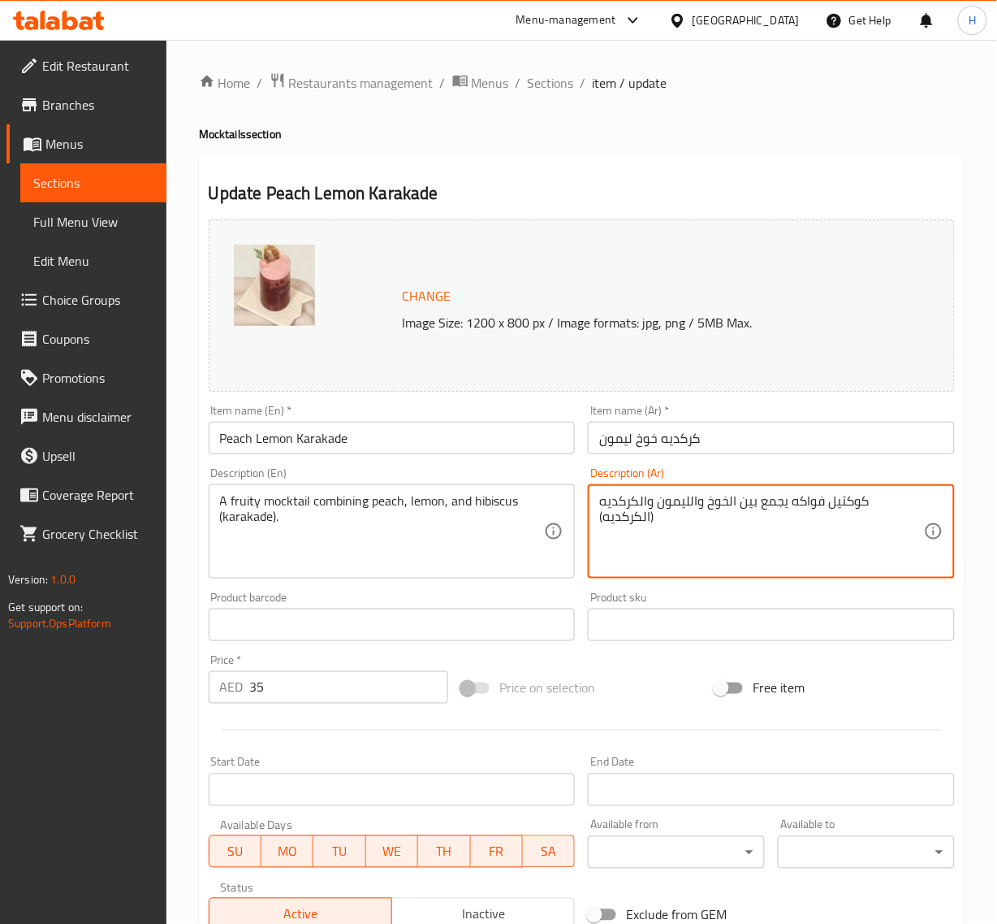
drag, startPoint x: 639, startPoint y: 501, endPoint x: 603, endPoint y: 497, distance: 36.8
click at [603, 497] on textarea "كوكتيل فواكه يجمع بين الخوخ والليمون والكركديه (الكركديه)" at bounding box center [761, 531] width 325 height 77
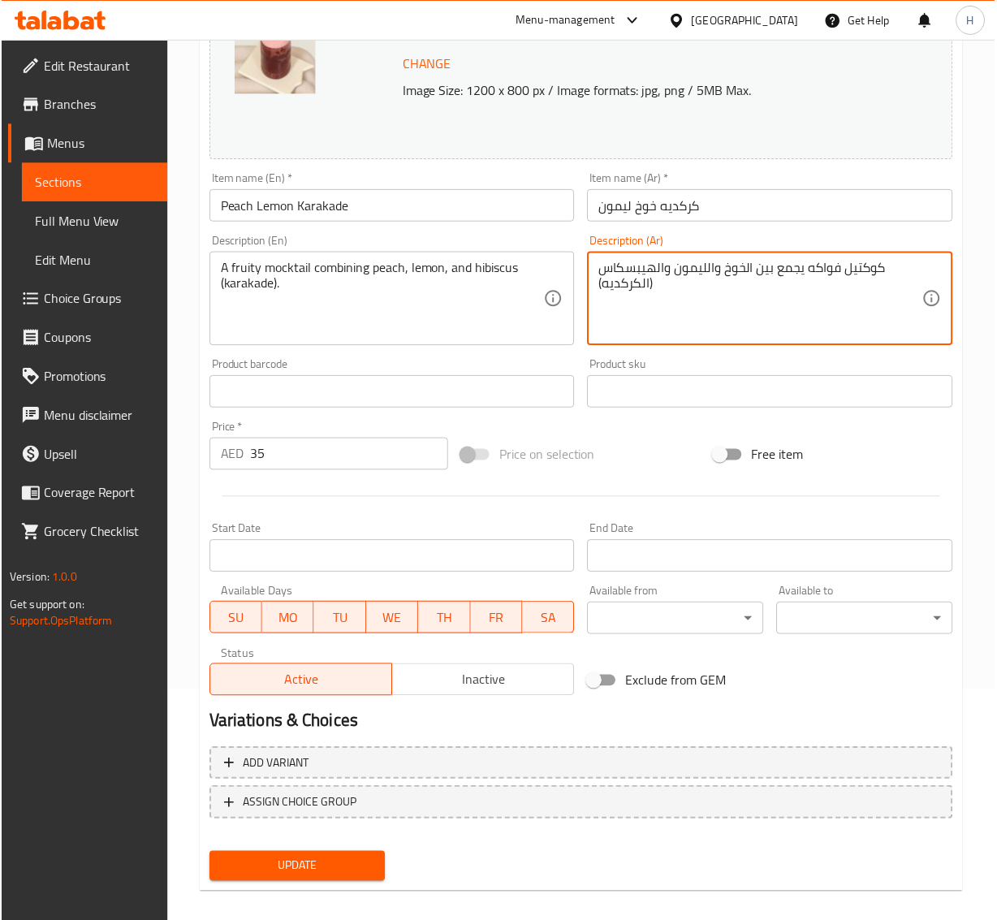
scroll to position [245, 0]
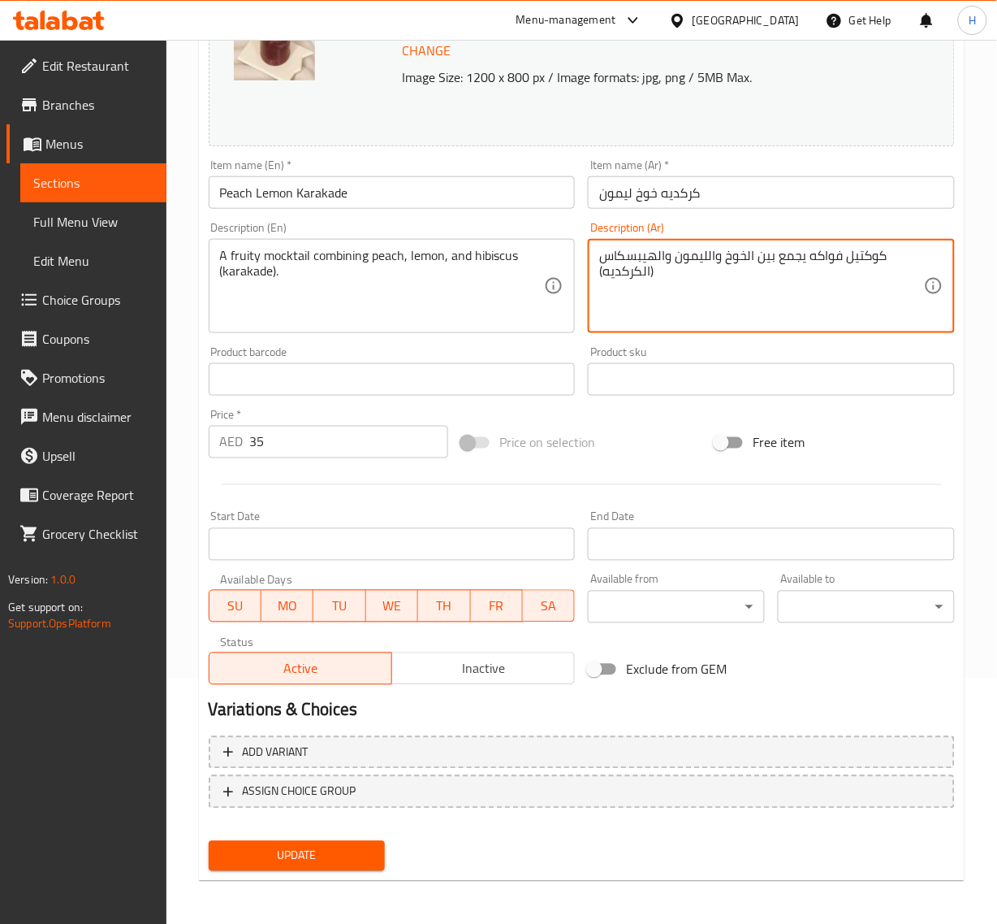
type textarea "كوكتيل فواكه يجمع بين الخوخ والليمون والهيبسكاس (الكركديه)"
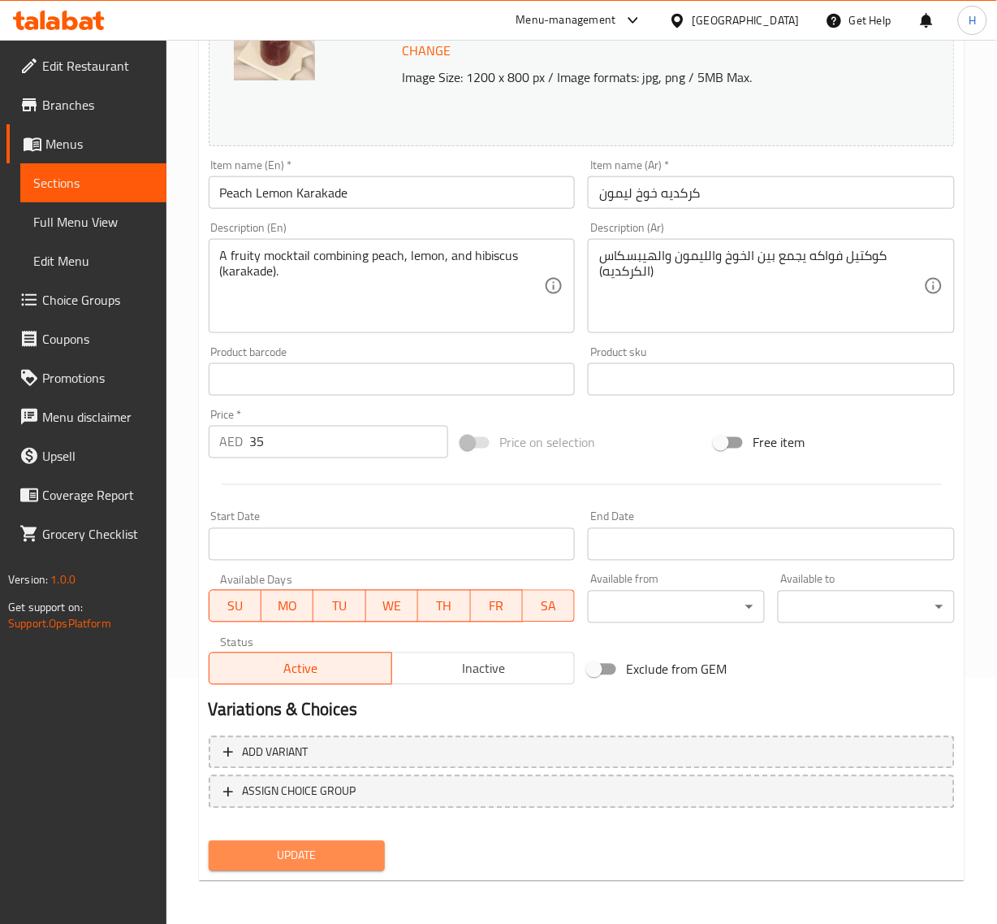
click at [279, 858] on span "Update" at bounding box center [297, 856] width 151 height 20
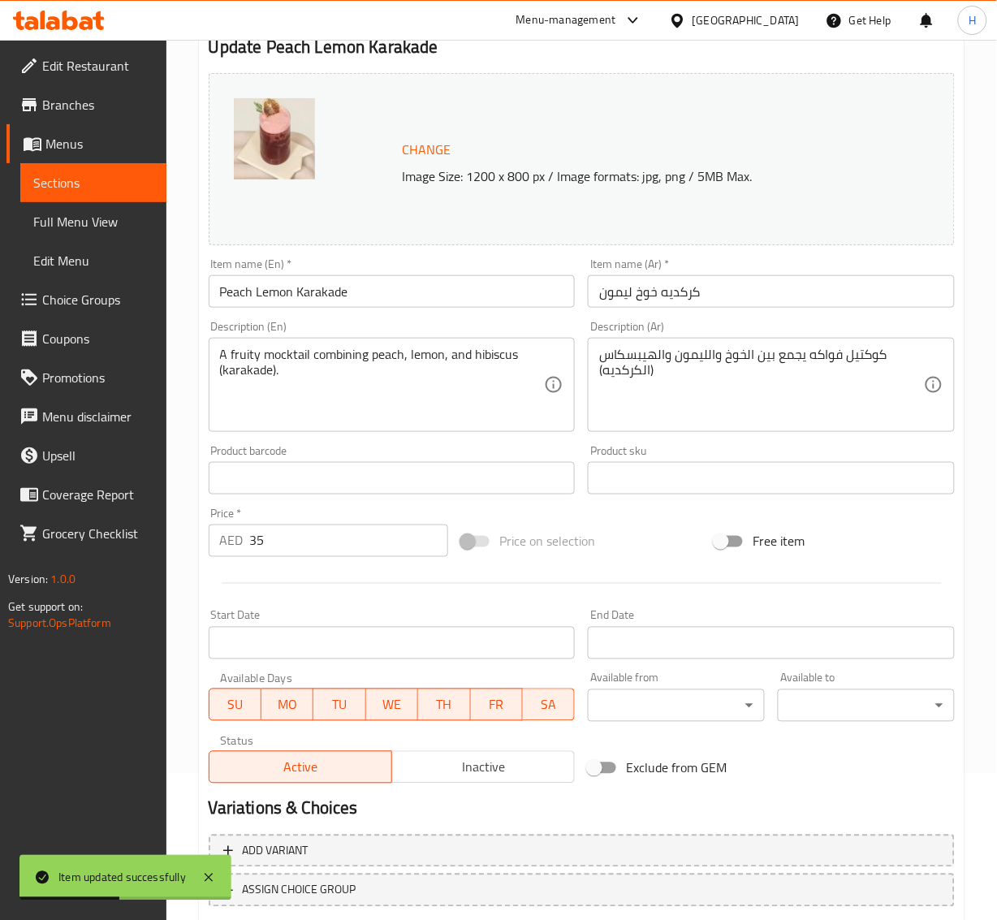
scroll to position [0, 0]
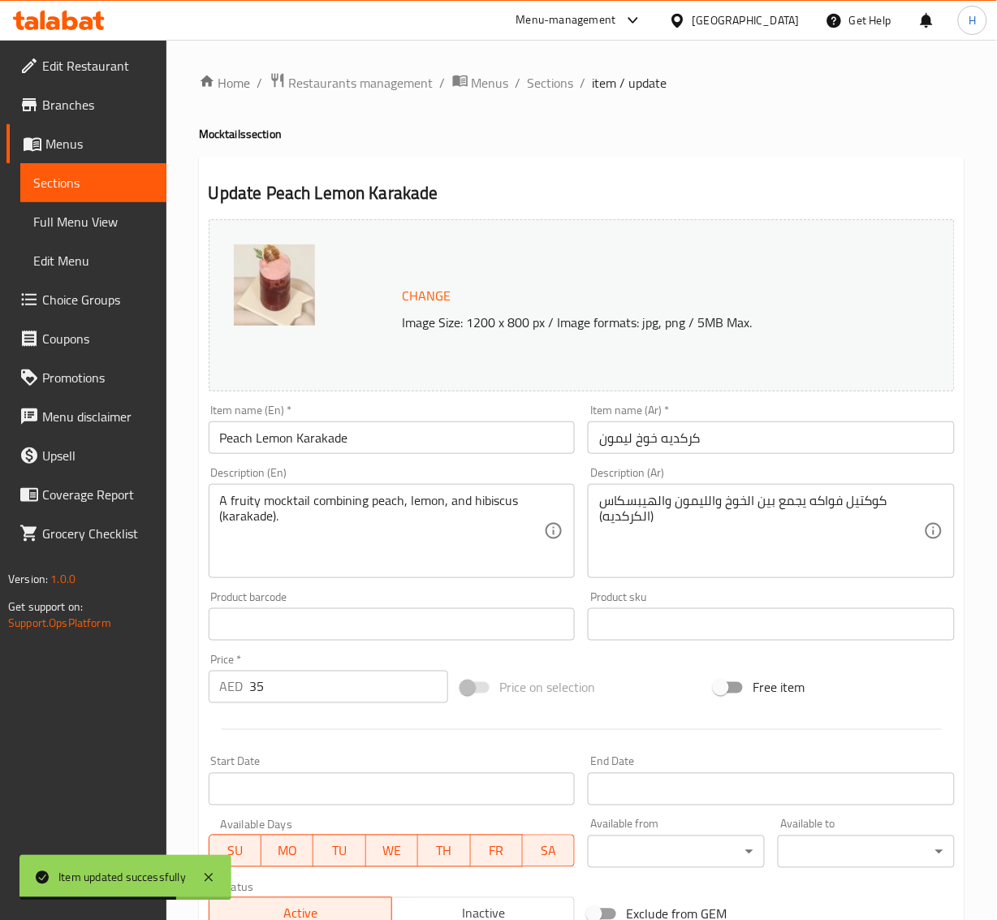
click at [71, 103] on span "Branches" at bounding box center [97, 104] width 111 height 19
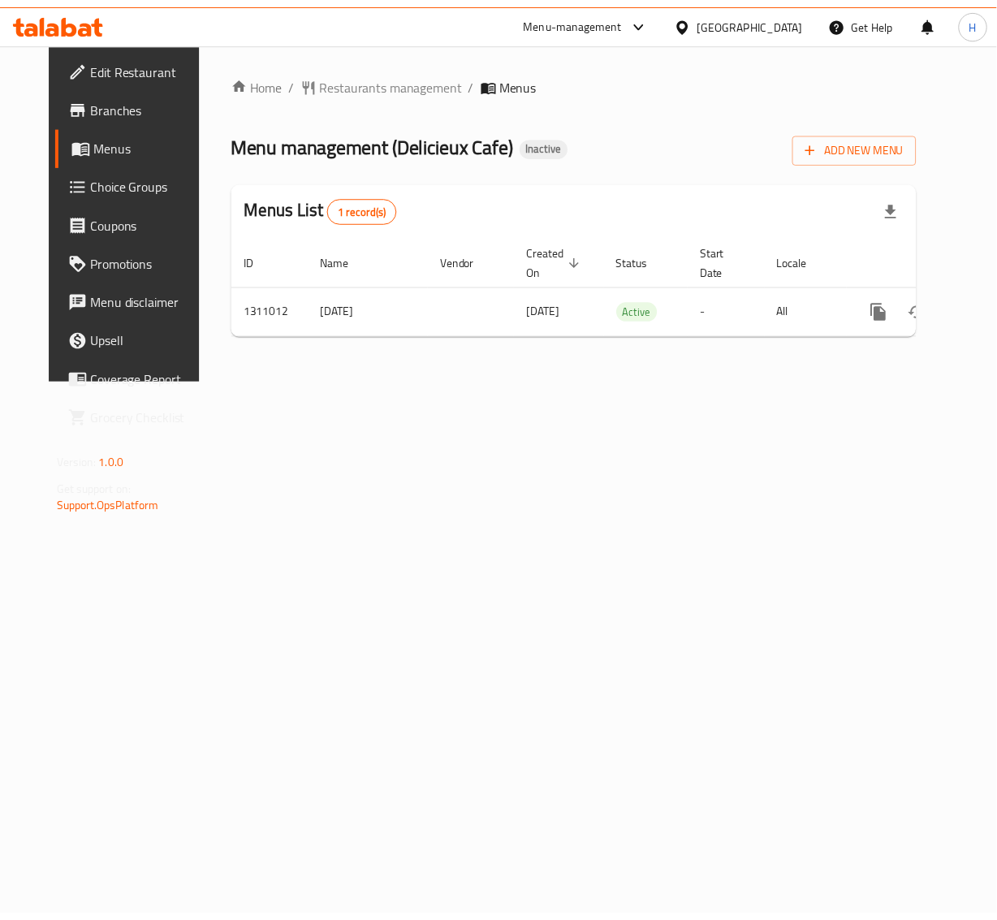
scroll to position [0, 27]
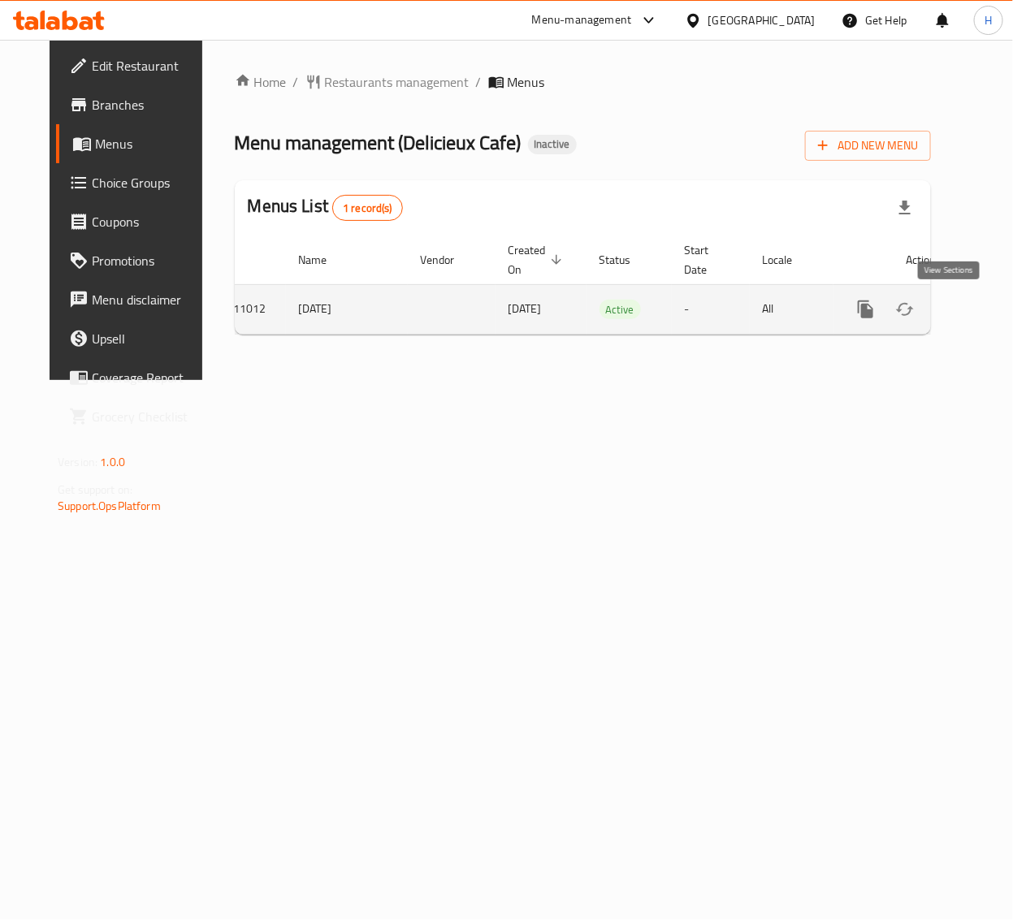
click at [973, 310] on icon "enhanced table" at bounding box center [982, 309] width 19 height 19
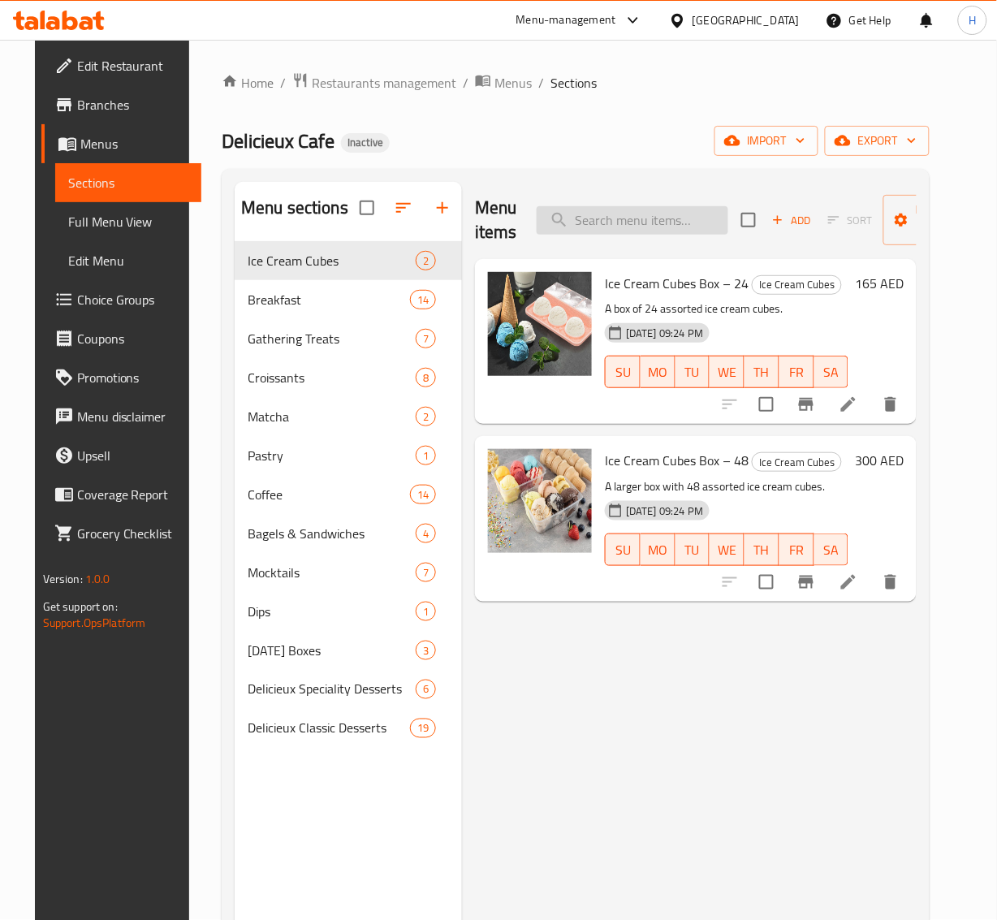
click at [662, 222] on input "search" at bounding box center [633, 220] width 192 height 28
paste input "Passion Chamomile"
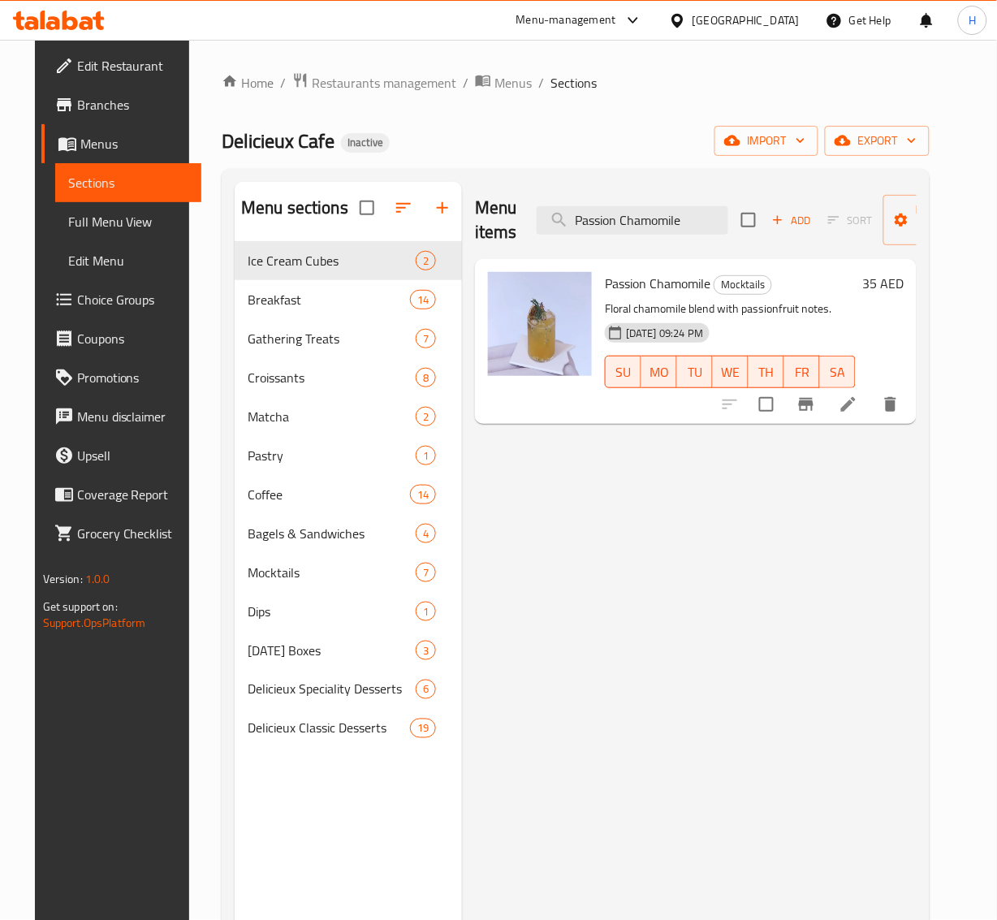
type input "Passion Chamomile"
click at [859, 406] on icon at bounding box center [848, 404] width 19 height 19
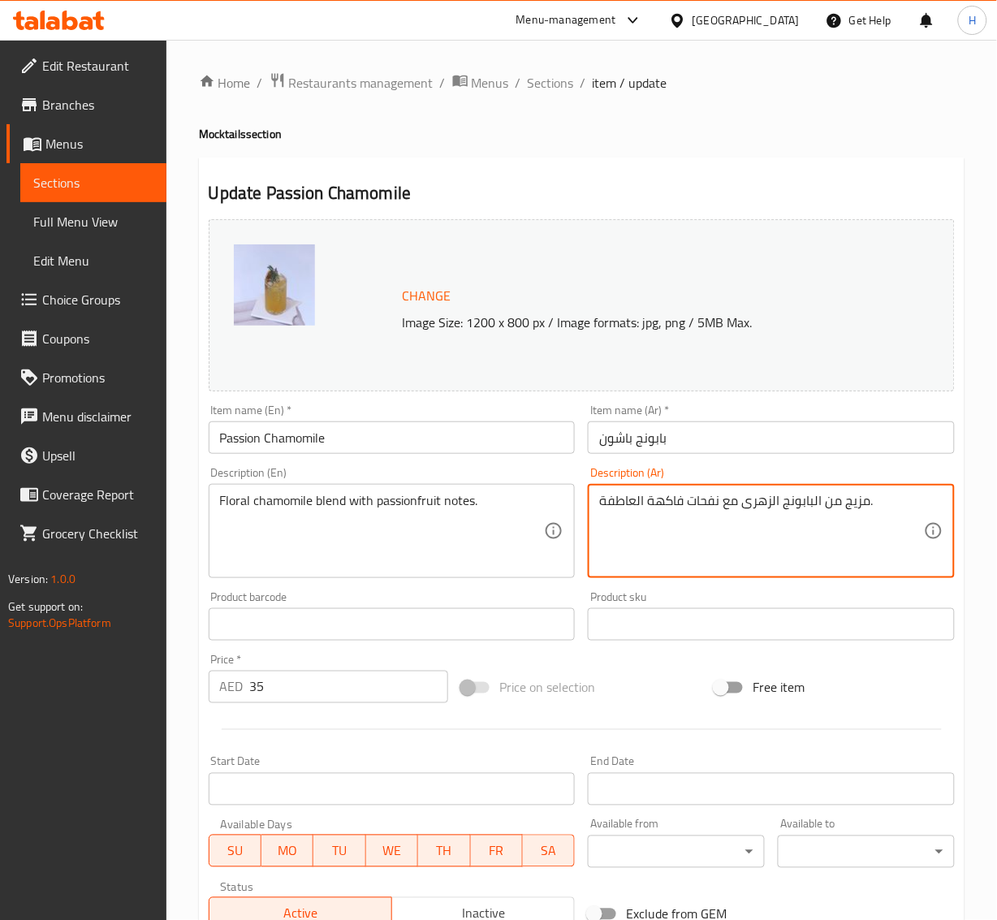
click at [707, 506] on textarea "مزيج من البابونج الزهرى مع نفحات فاكهة العاطفة." at bounding box center [761, 531] width 325 height 77
drag, startPoint x: 681, startPoint y: 506, endPoint x: 582, endPoint y: 542, distance: 105.3
click at [582, 542] on div "Description (Ar) مزيج من البابونج الزهرى مع نوتات فاكهة العاطفة. Description (A…" at bounding box center [772, 523] width 380 height 124
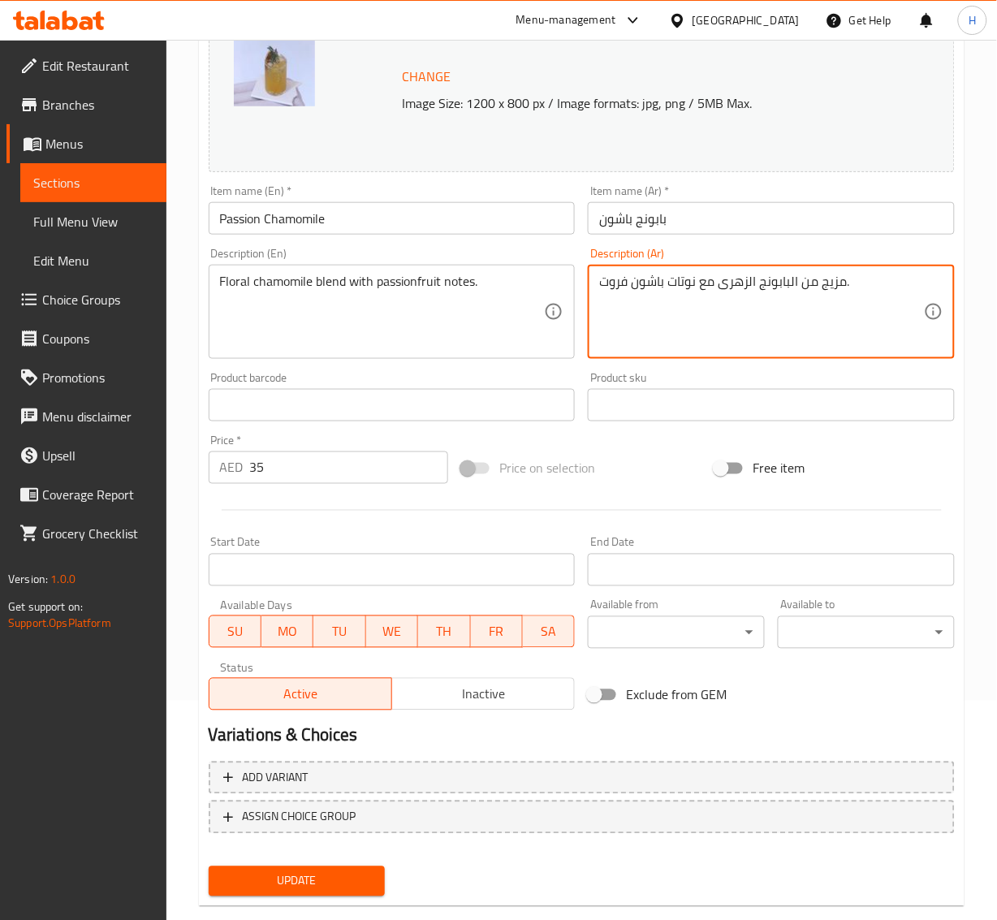
scroll to position [249, 0]
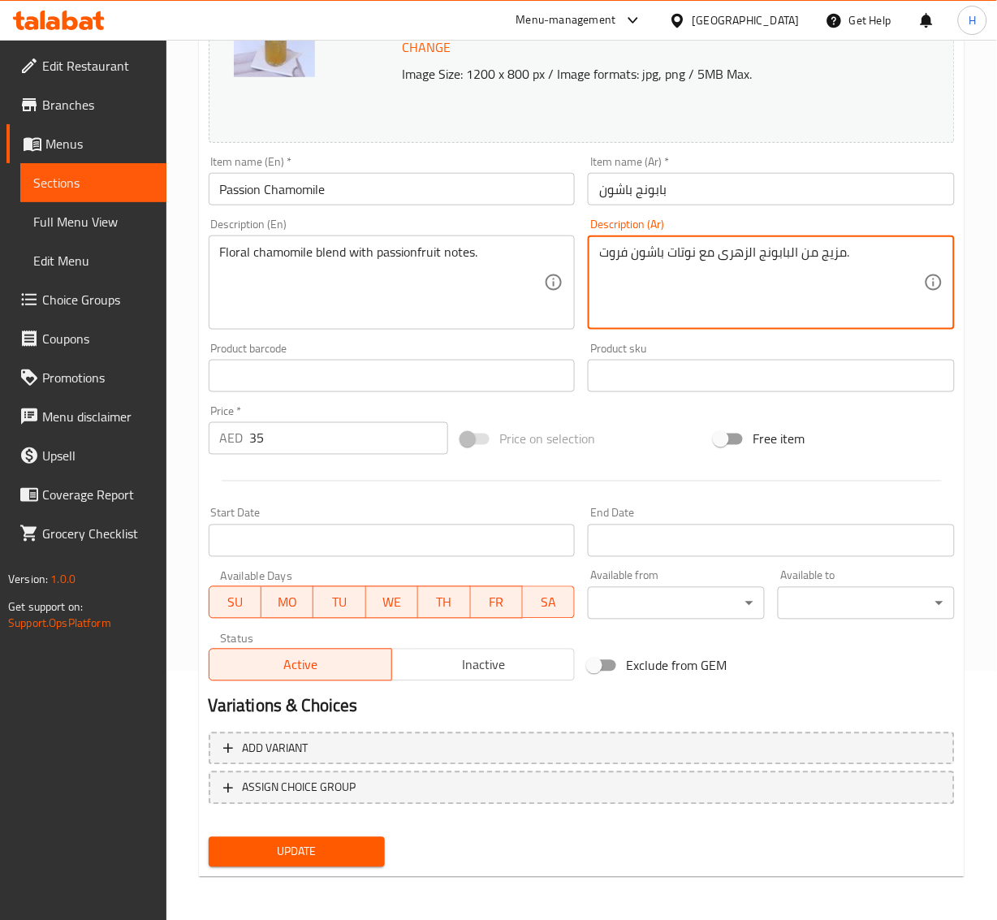
type textarea "مزيج من البابونج الزهرى مع نوتات باشون فروت."
click at [283, 853] on span "Update" at bounding box center [297, 852] width 151 height 20
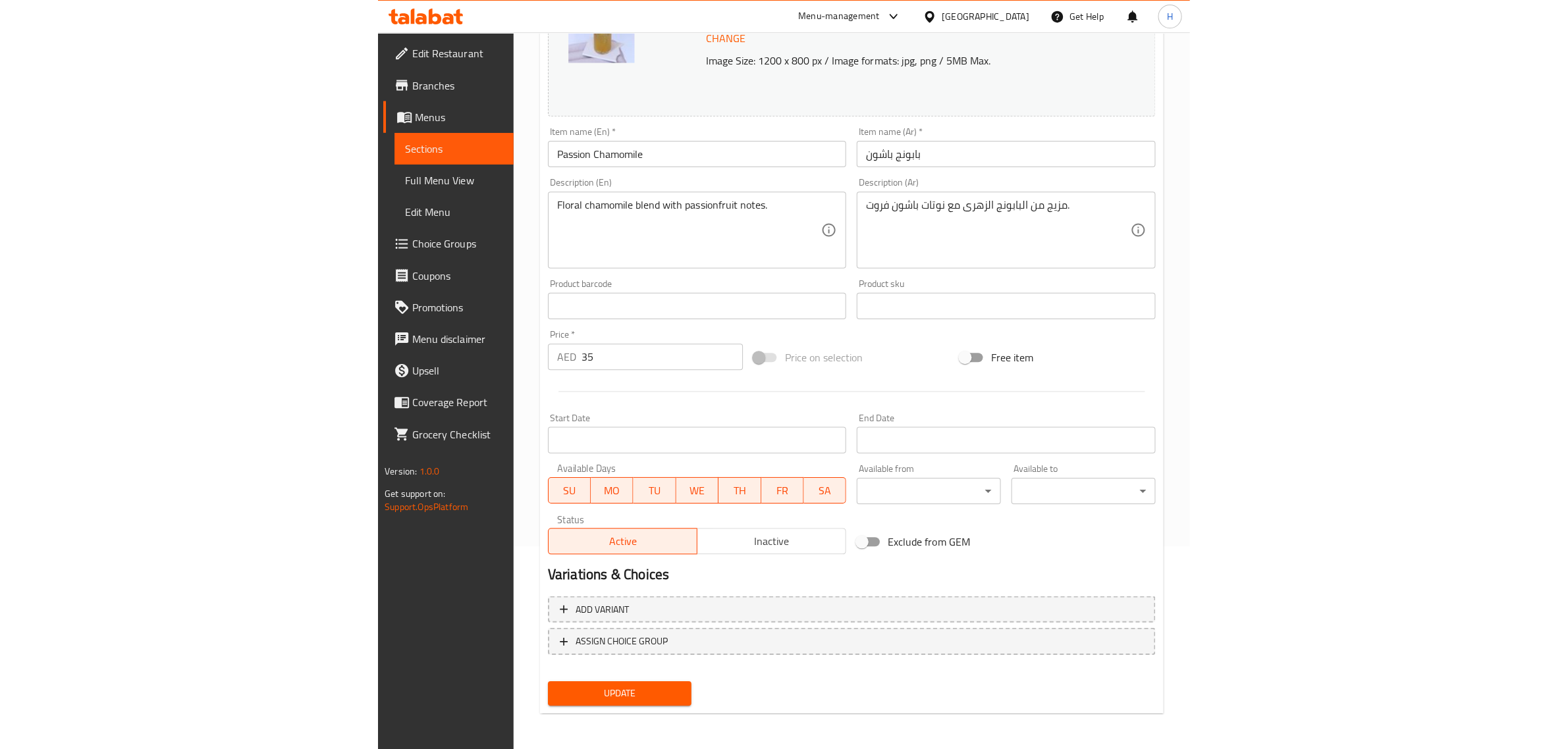
scroll to position [198, 0]
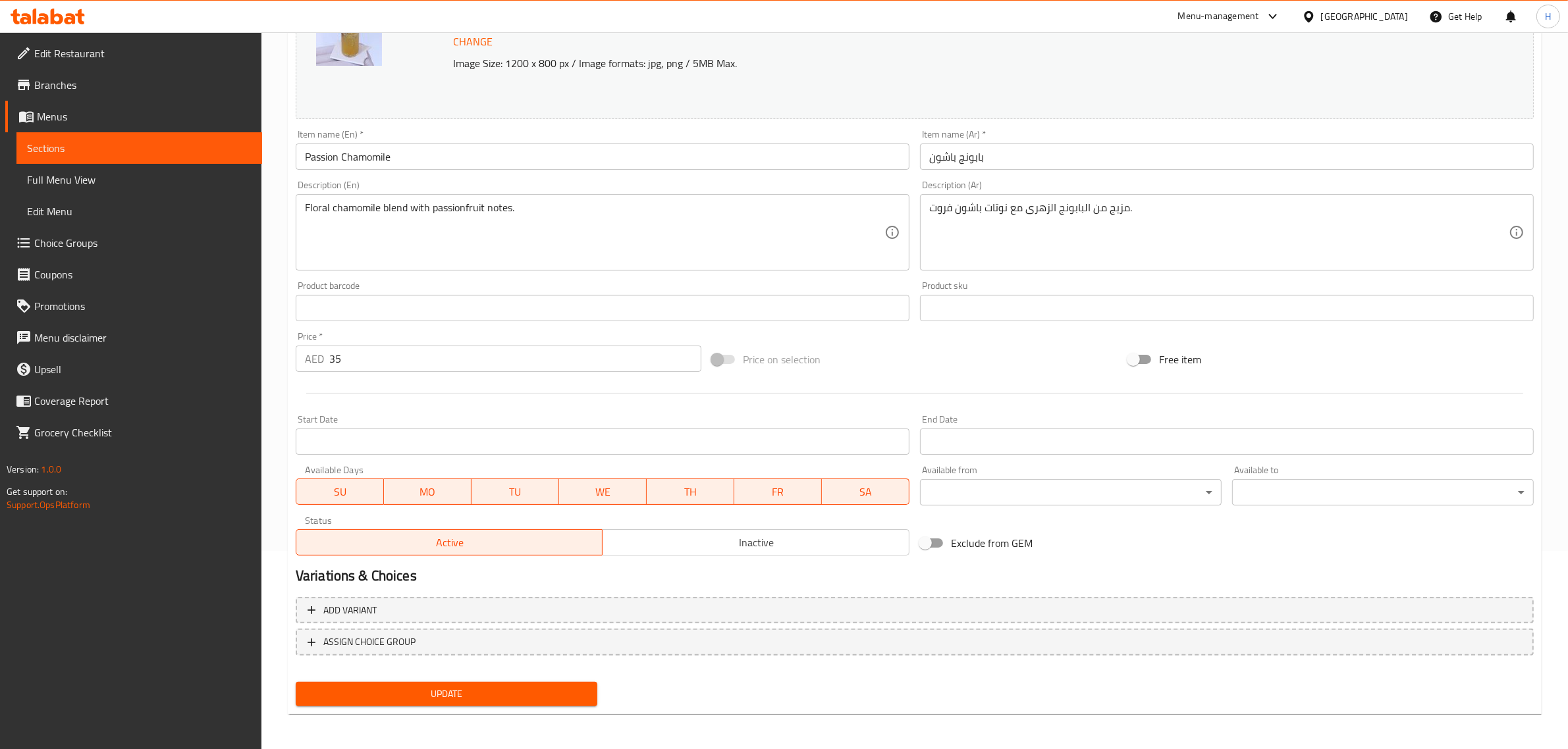
drag, startPoint x: 535, startPoint y: 700, endPoint x: 1112, endPoint y: 250, distance: 731.7
click at [535, 699] on span "Update" at bounding box center [447, 694] width 281 height 16
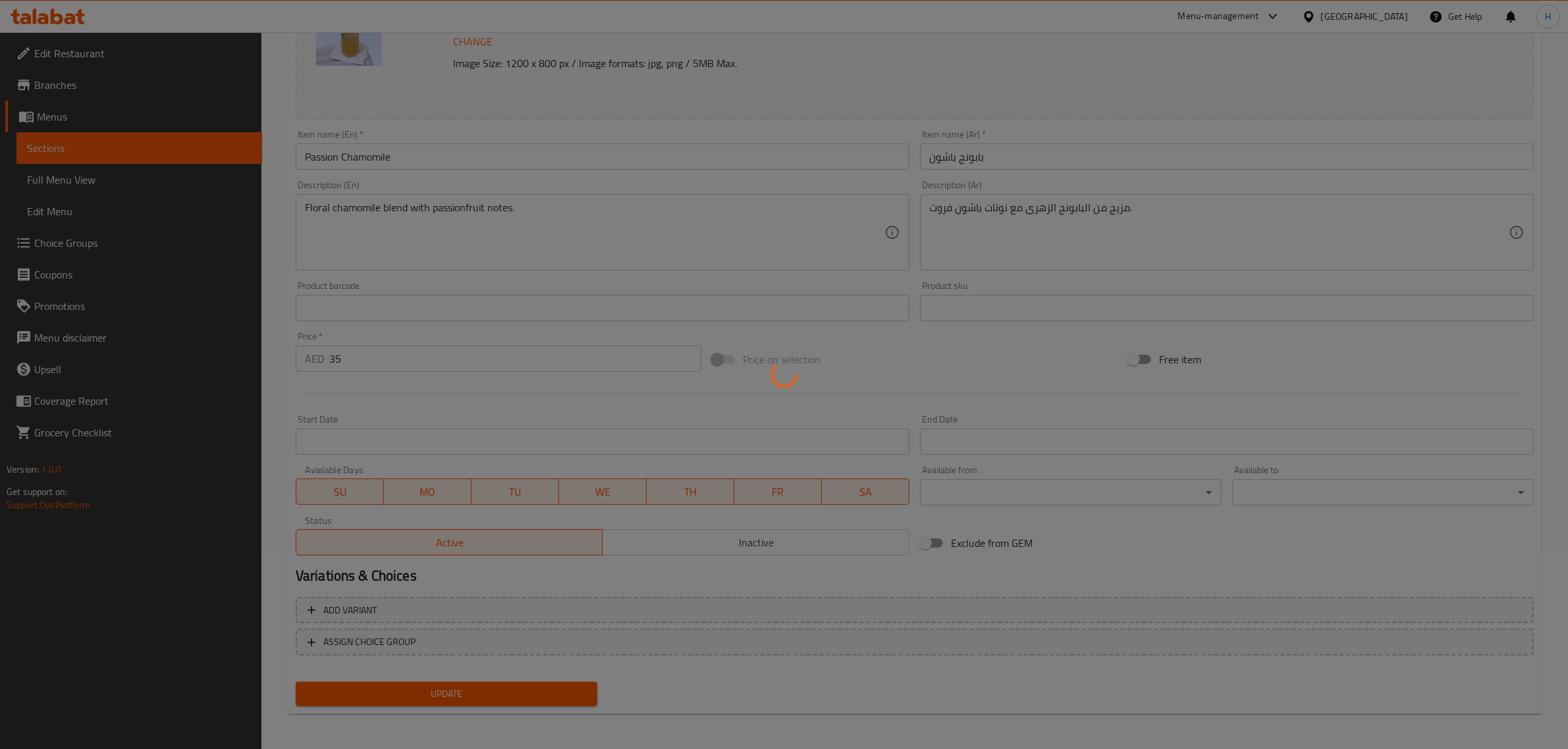
scroll to position [0, 0]
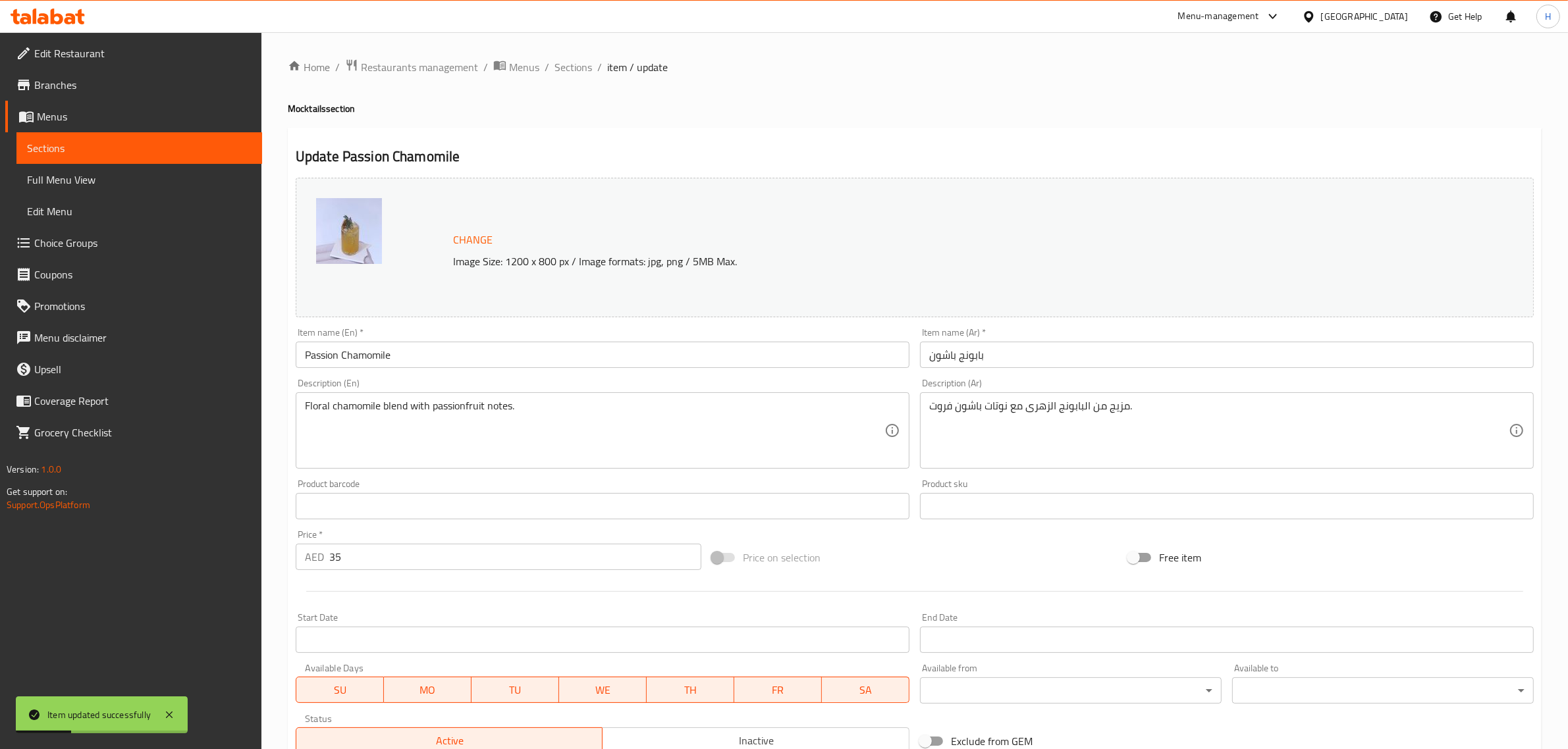
drag, startPoint x: 580, startPoint y: 75, endPoint x: 606, endPoint y: 80, distance: 26.5
click at [580, 75] on span "Sections" at bounding box center [573, 66] width 37 height 15
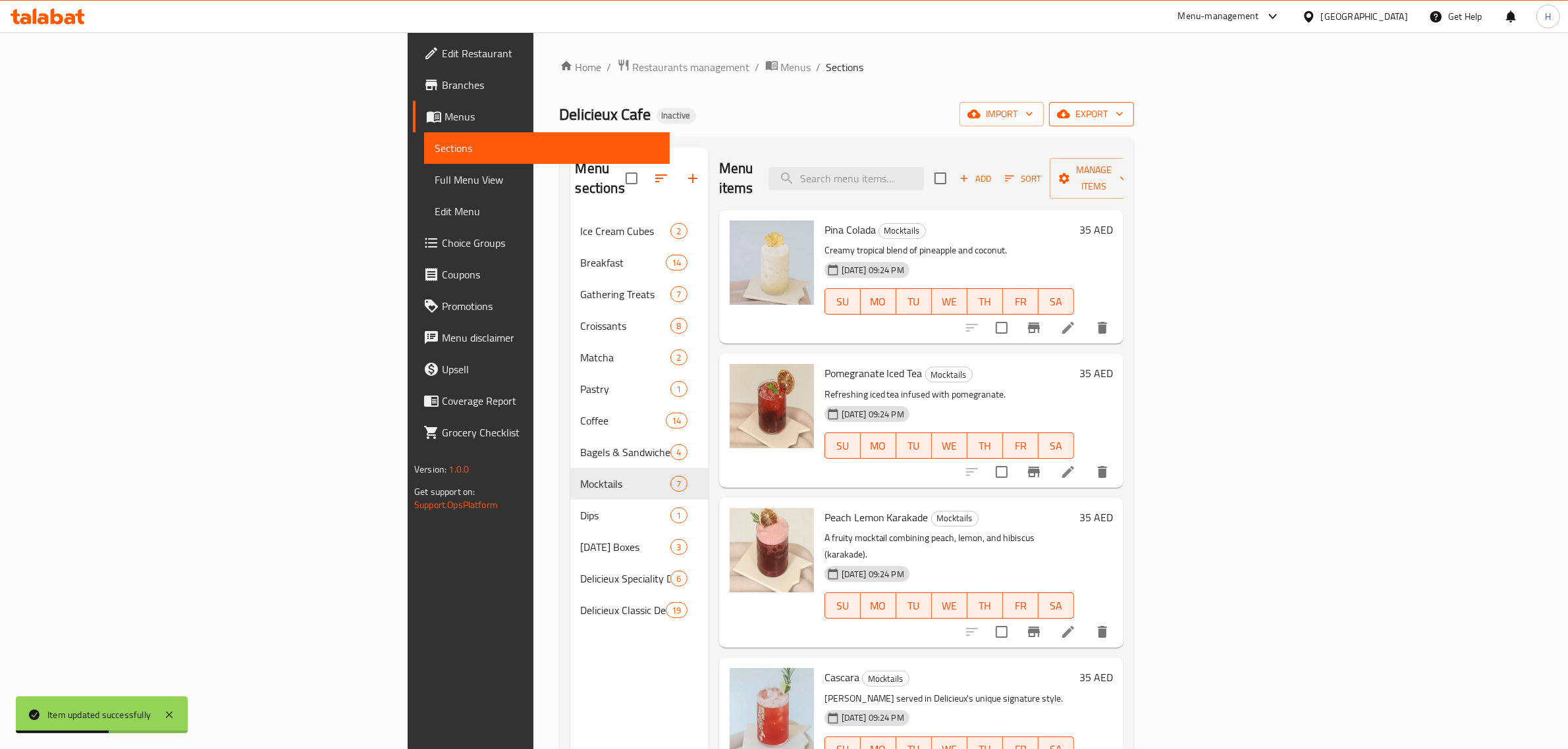
click at [820, 110] on span "export" at bounding box center [1091, 114] width 64 height 16
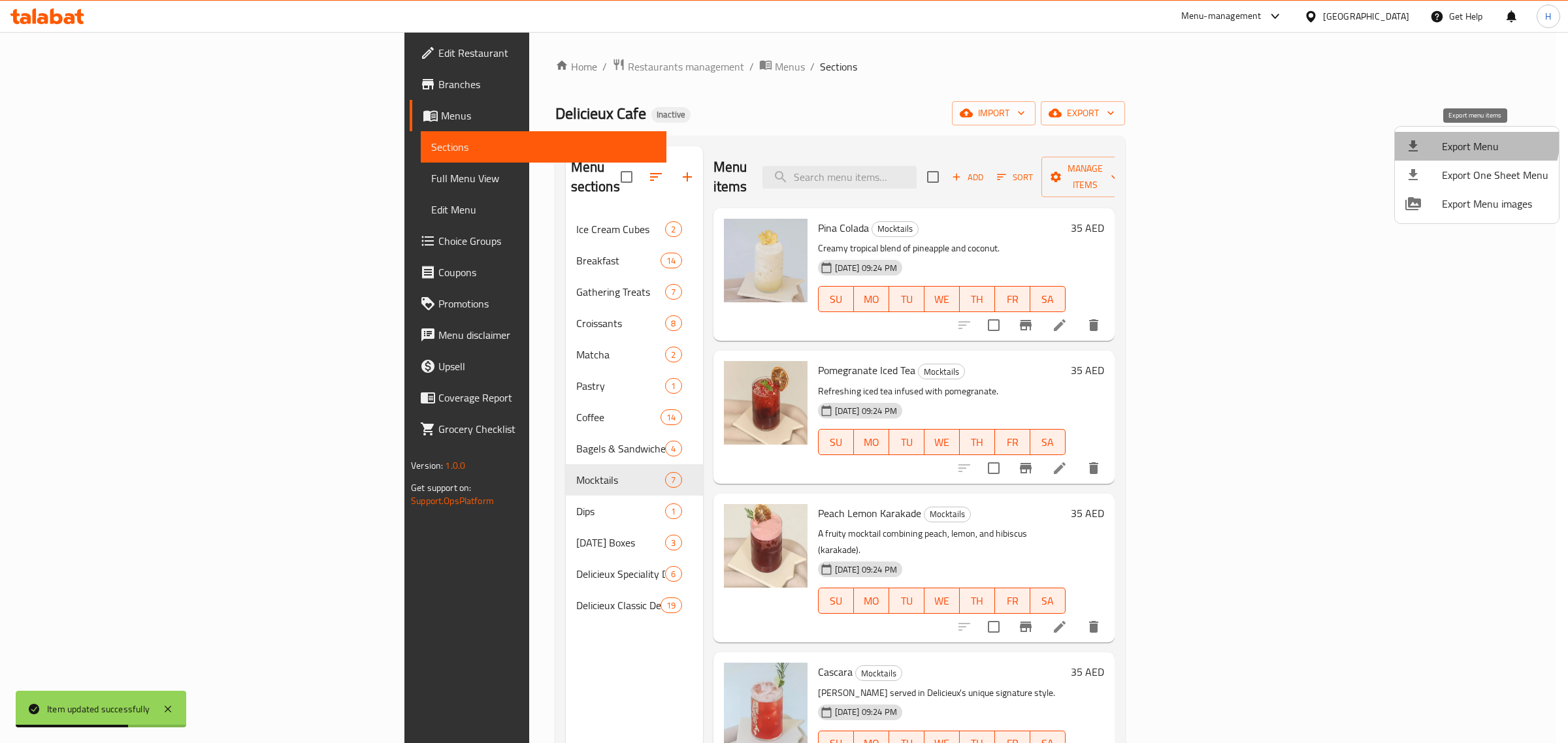
click at [814, 138] on span "Export Menu" at bounding box center [1496, 146] width 106 height 15
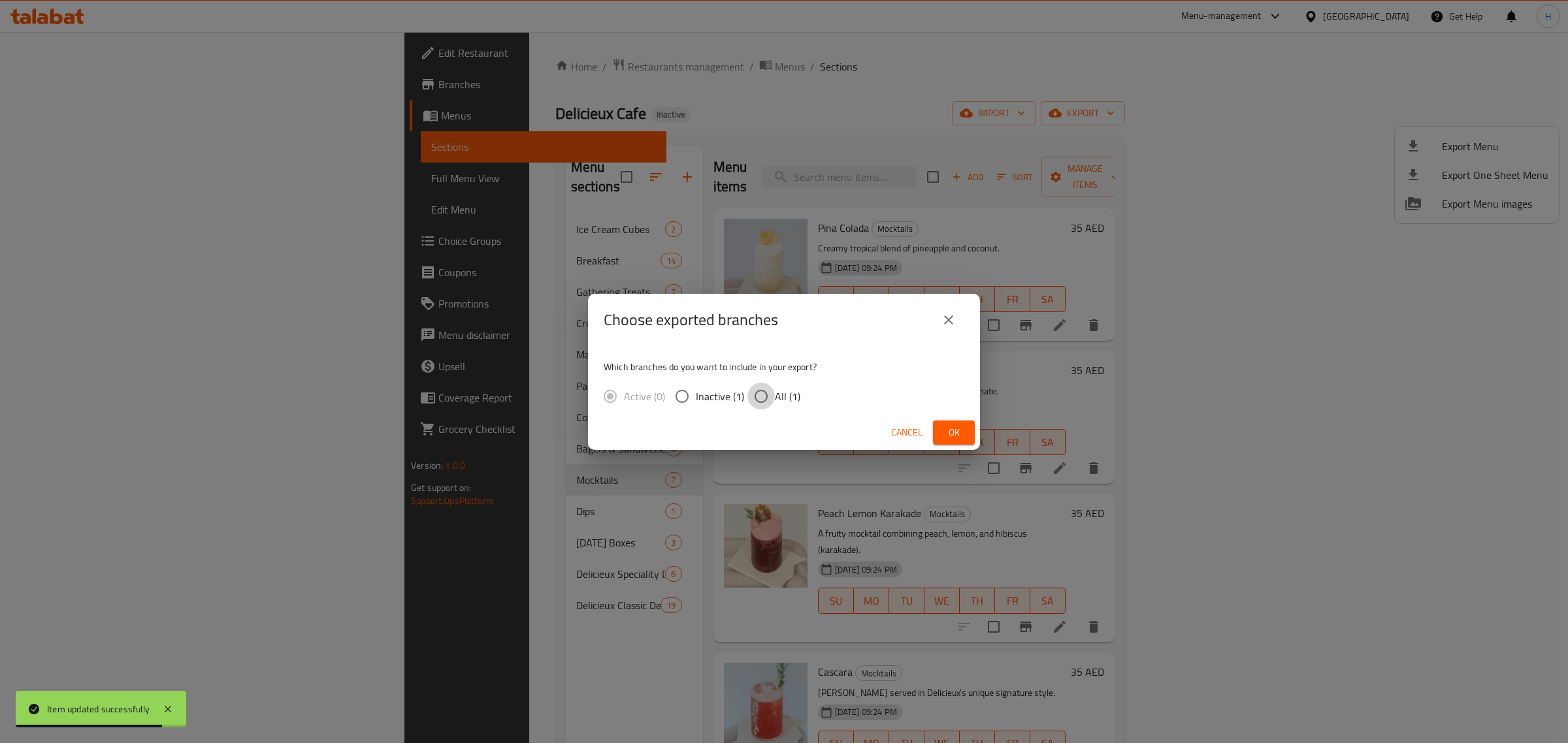
click at [771, 397] on input "All (1)" at bounding box center [761, 396] width 27 height 27
radio input "true"
click at [814, 432] on span "Ok" at bounding box center [954, 433] width 21 height 16
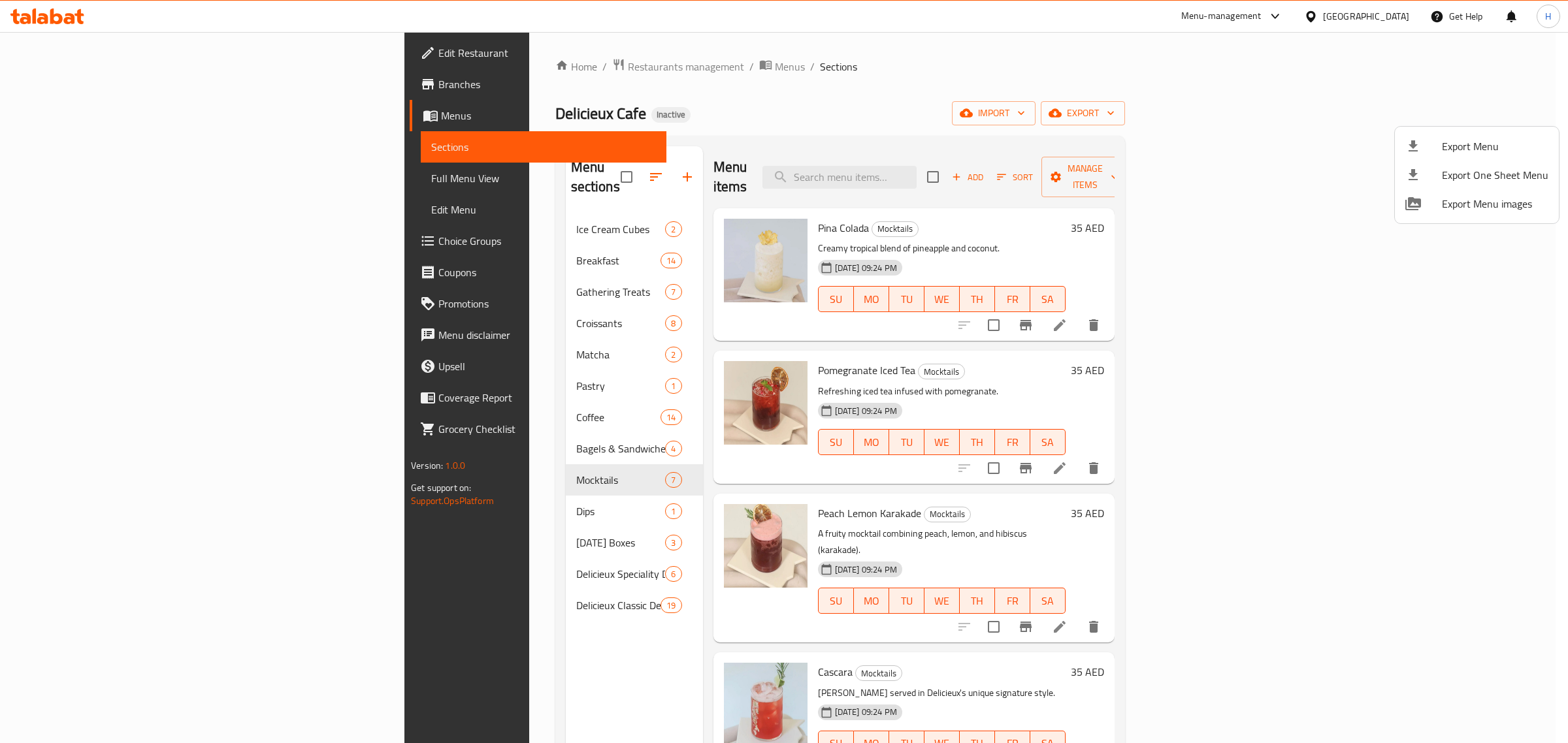
click at [566, 625] on div at bounding box center [784, 372] width 1568 height 743
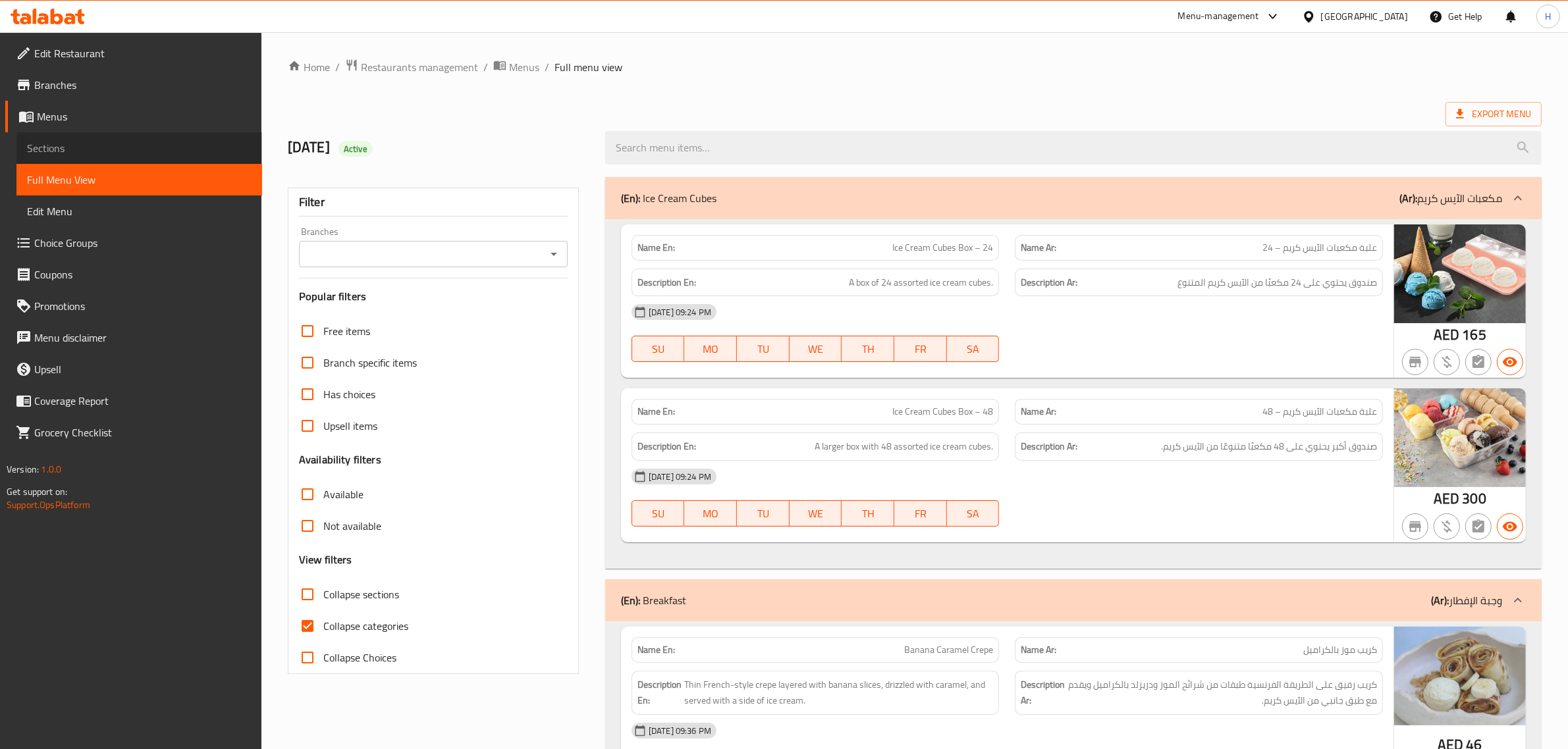
click at [40, 146] on span "Sections" at bounding box center [139, 148] width 225 height 15
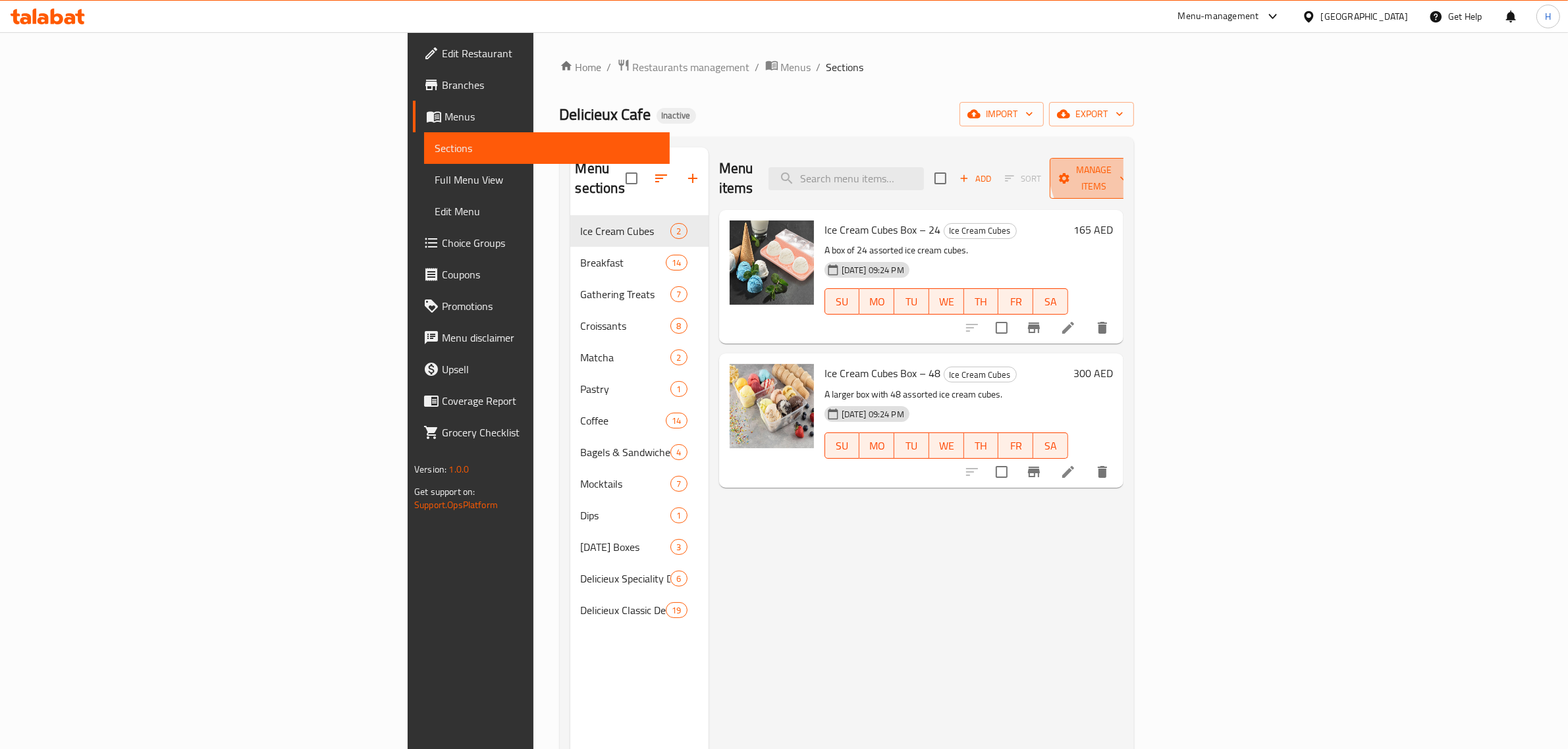
click at [1128, 166] on span "Manage items" at bounding box center [1094, 178] width 67 height 33
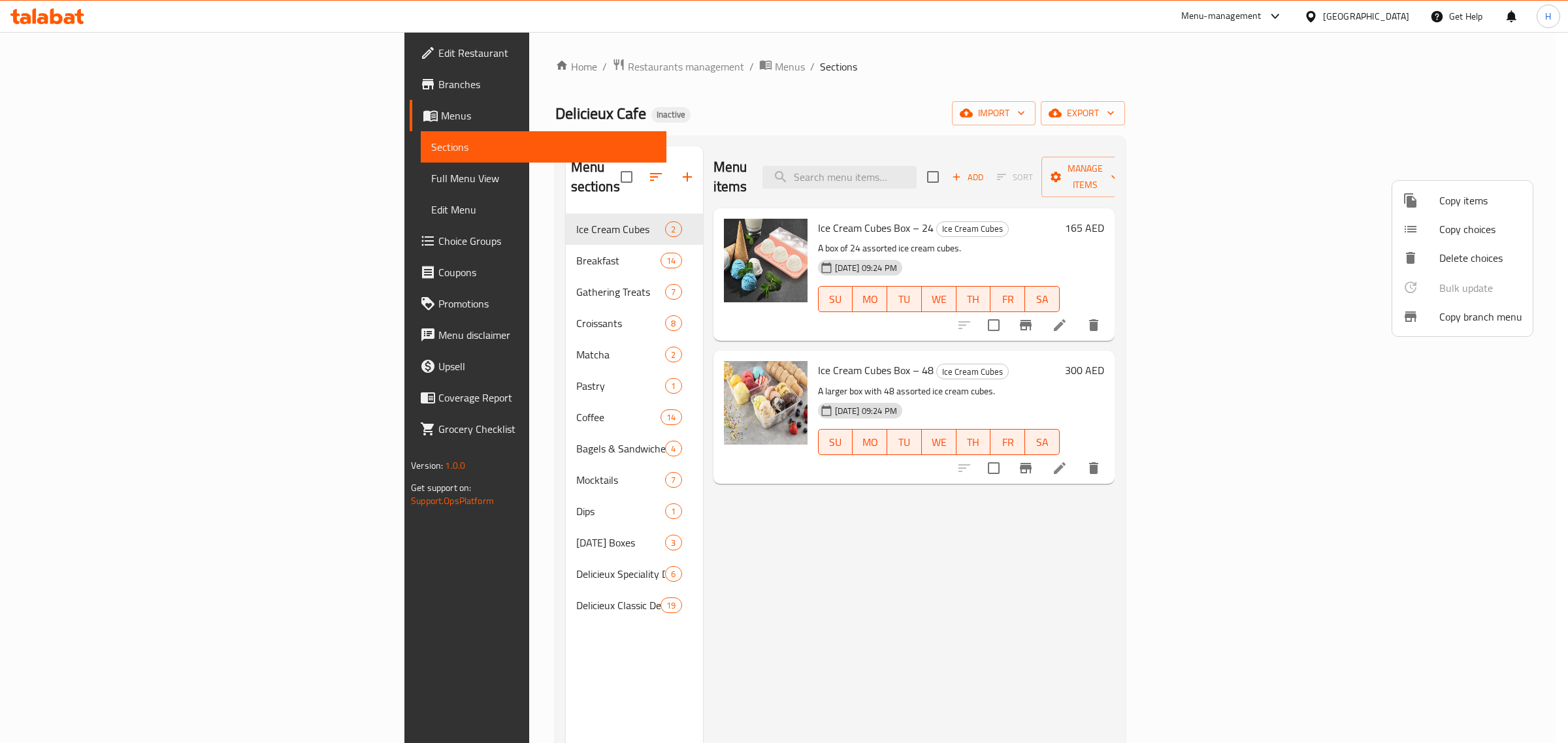
click at [1501, 121] on div at bounding box center [784, 372] width 1568 height 743
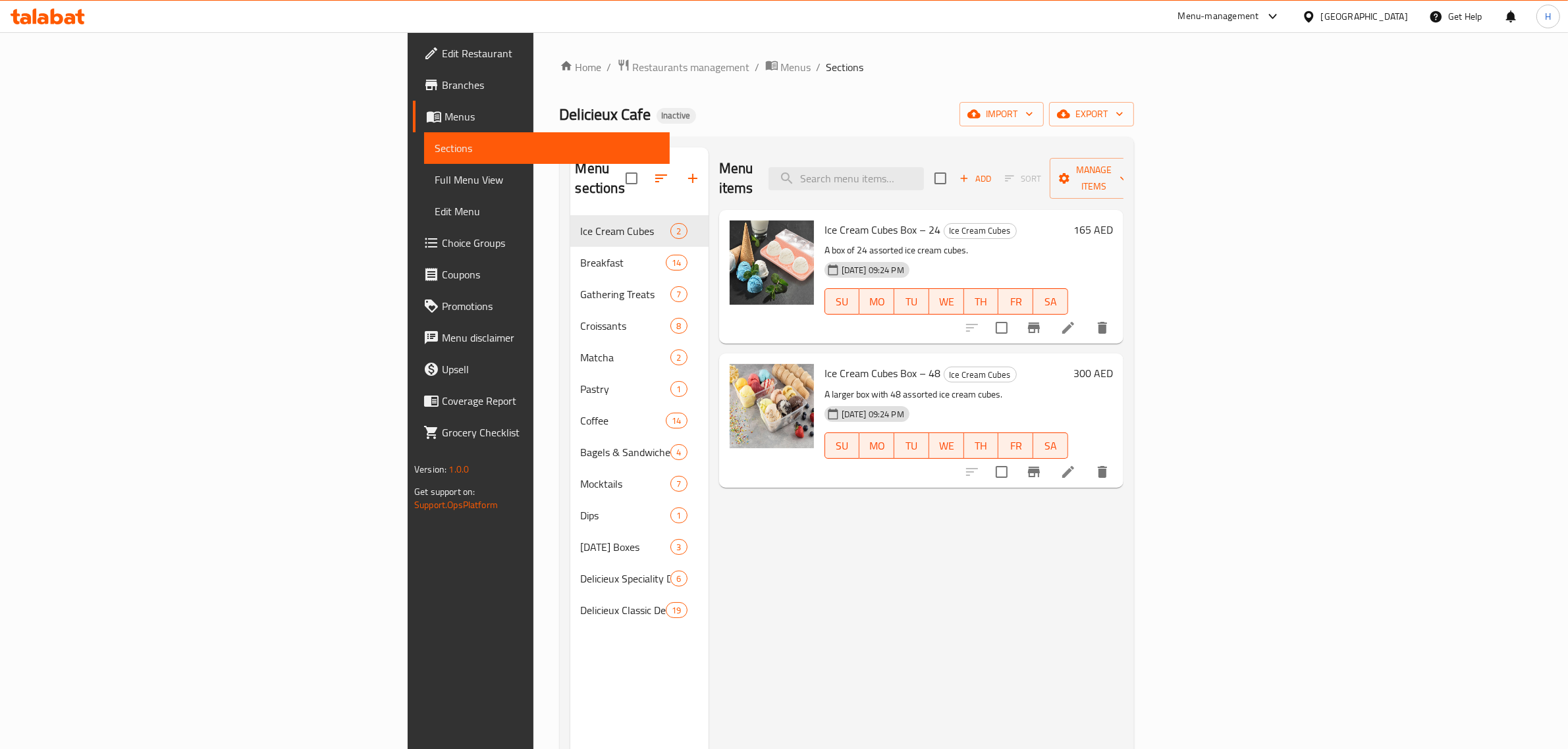
click at [1124, 122] on span "export" at bounding box center [1091, 114] width 64 height 16
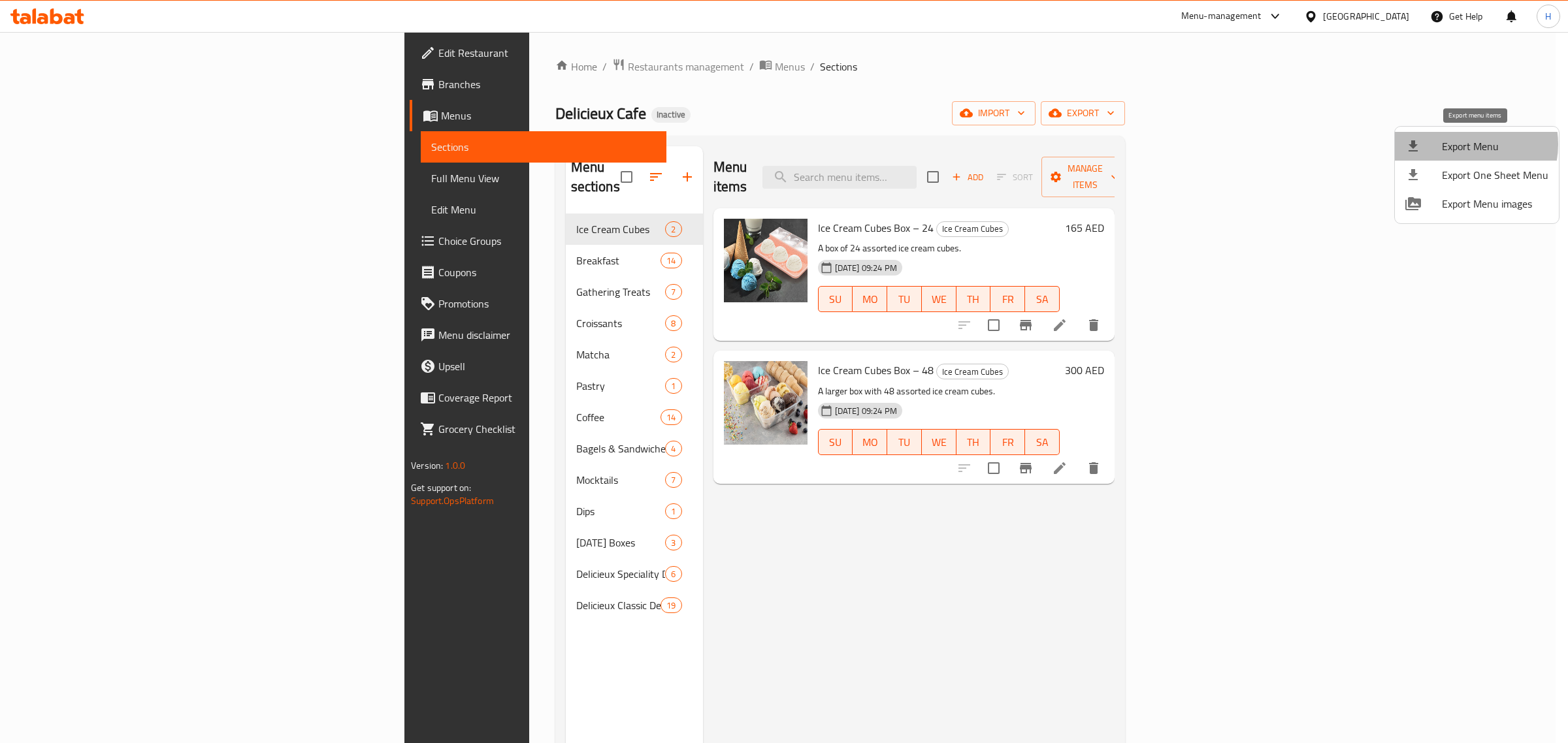
click at [1464, 145] on span "Export Menu" at bounding box center [1496, 146] width 106 height 15
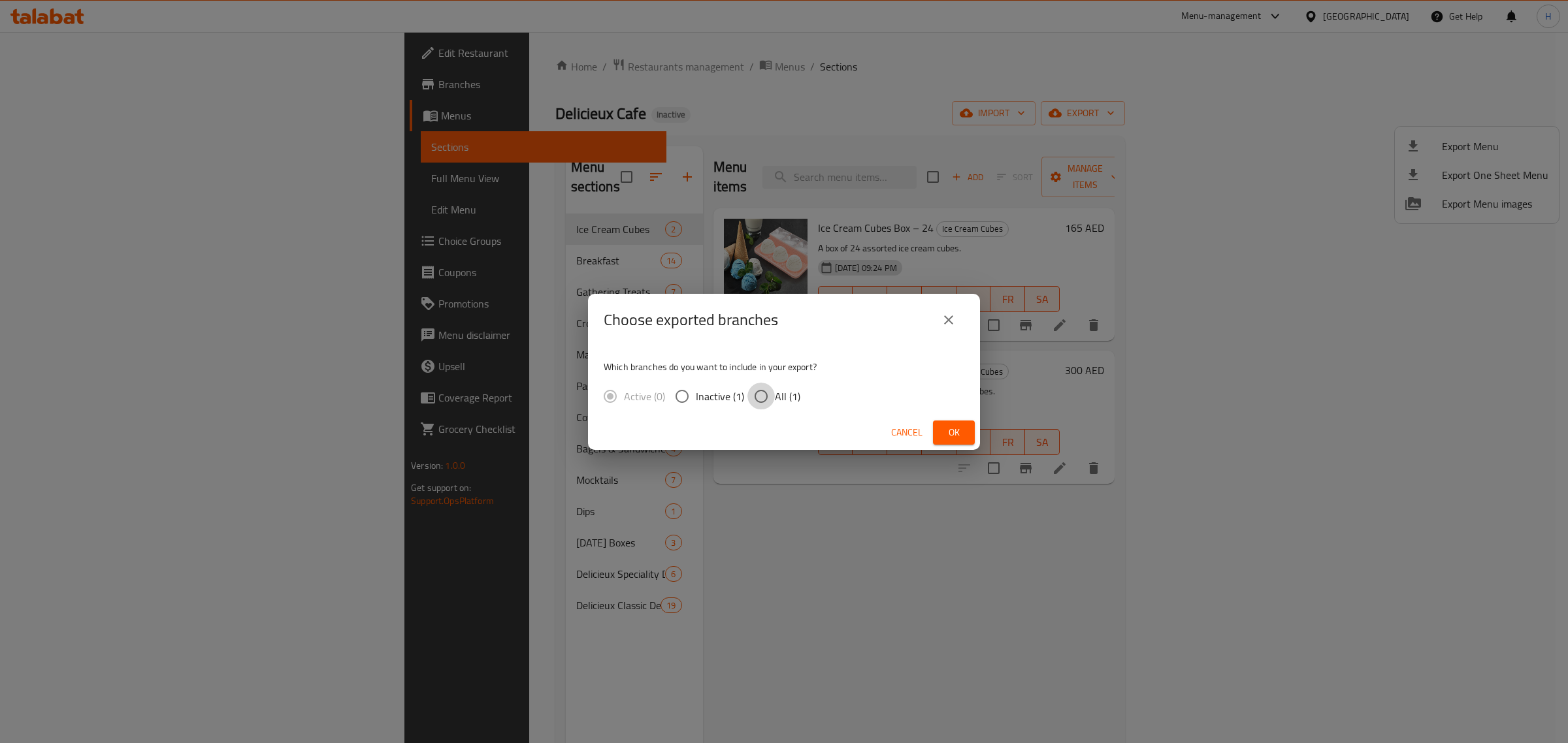
click at [759, 394] on input "All (1)" at bounding box center [761, 396] width 27 height 27
radio input "true"
click at [945, 432] on span "Ok" at bounding box center [954, 433] width 21 height 16
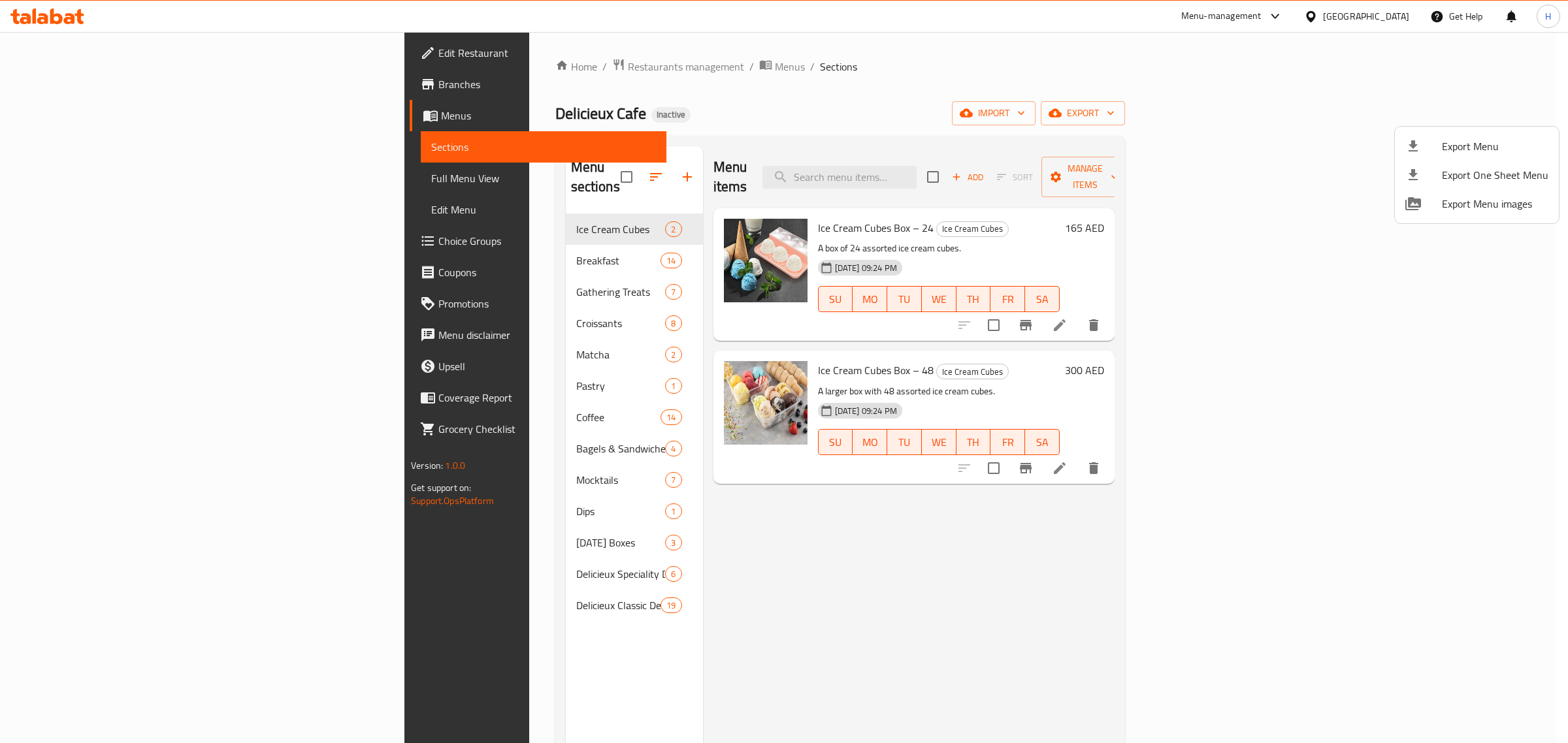
click at [38, 115] on div at bounding box center [784, 372] width 1568 height 743
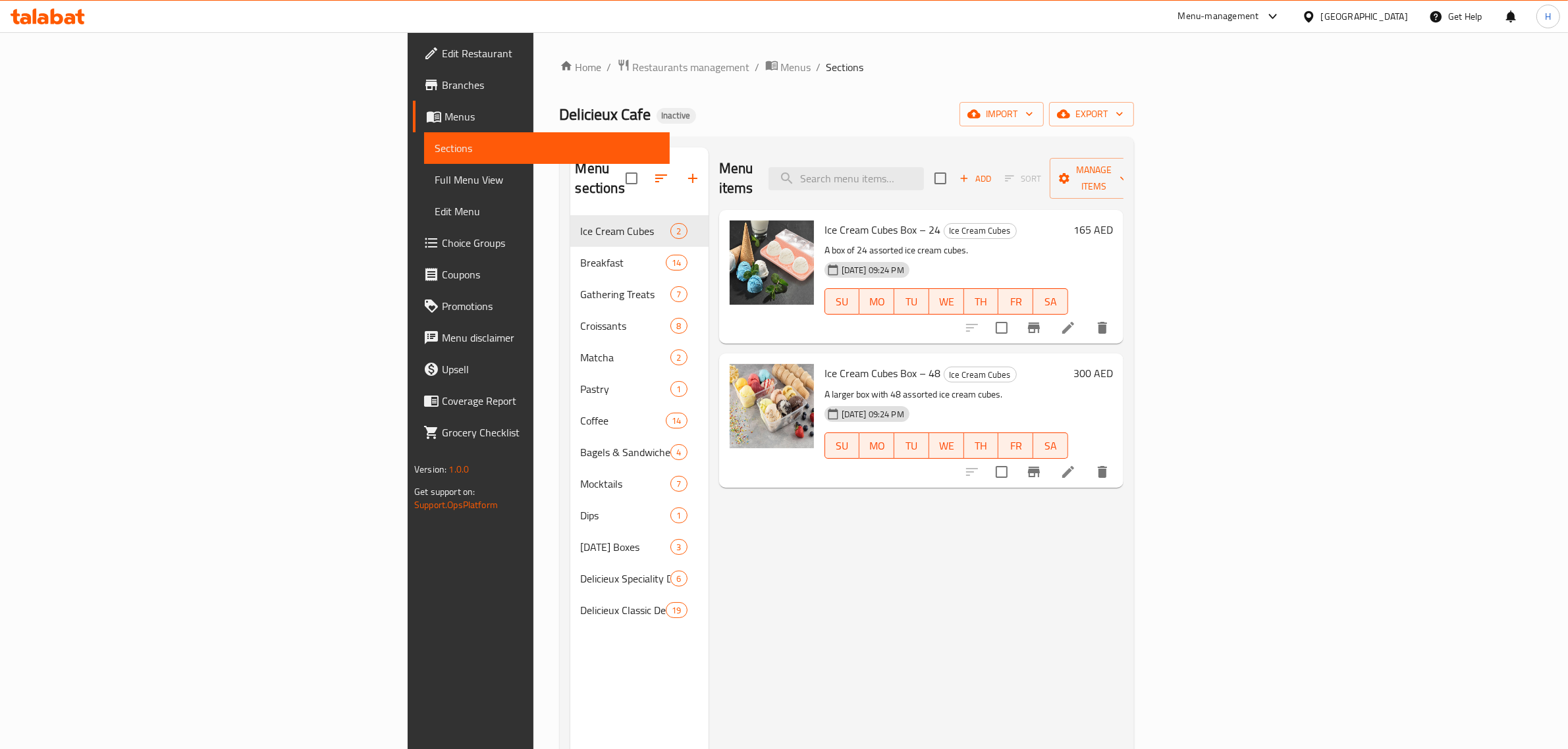
click at [444, 116] on span "Menus" at bounding box center [551, 116] width 215 height 15
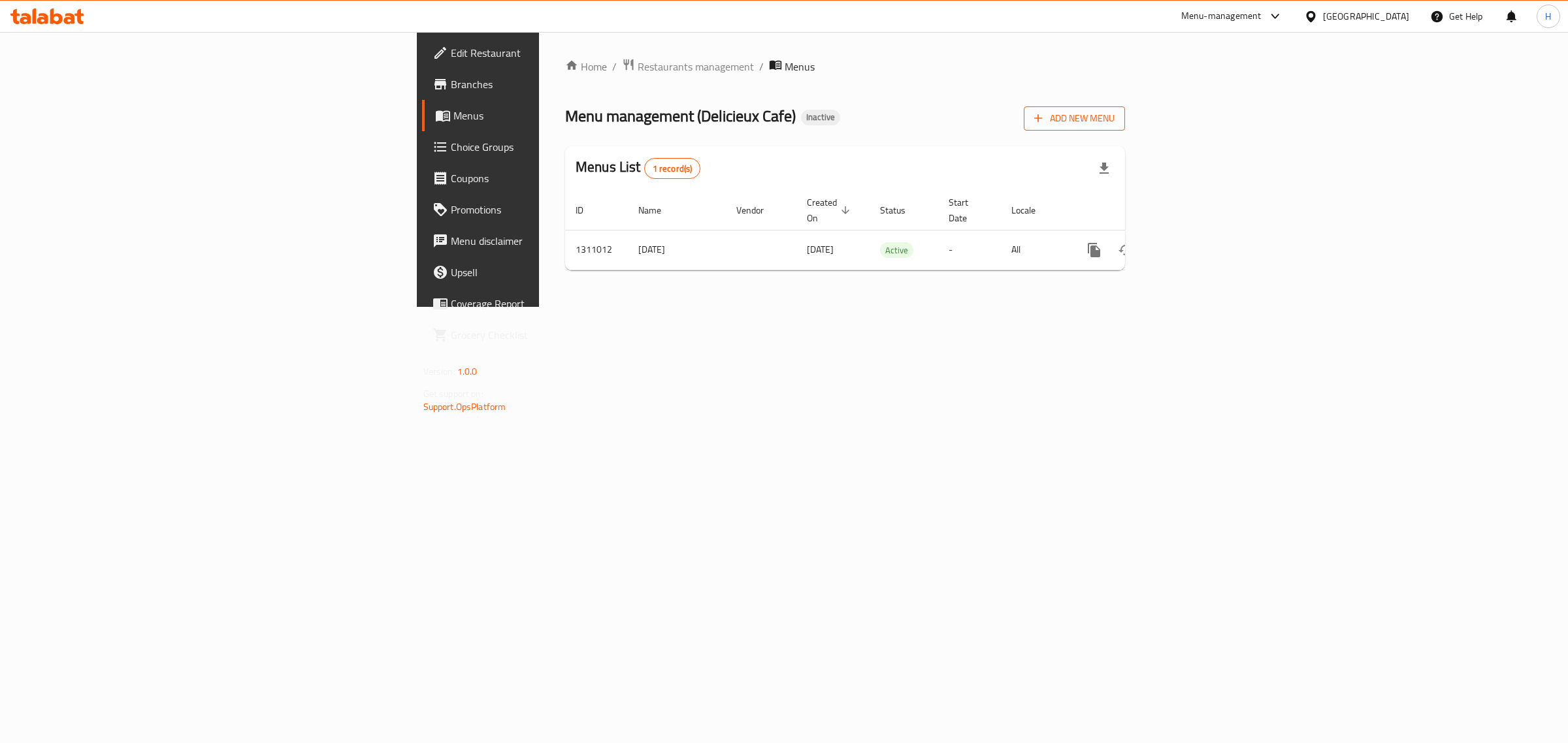
click at [1045, 118] on icon "button" at bounding box center [1039, 118] width 13 height 13
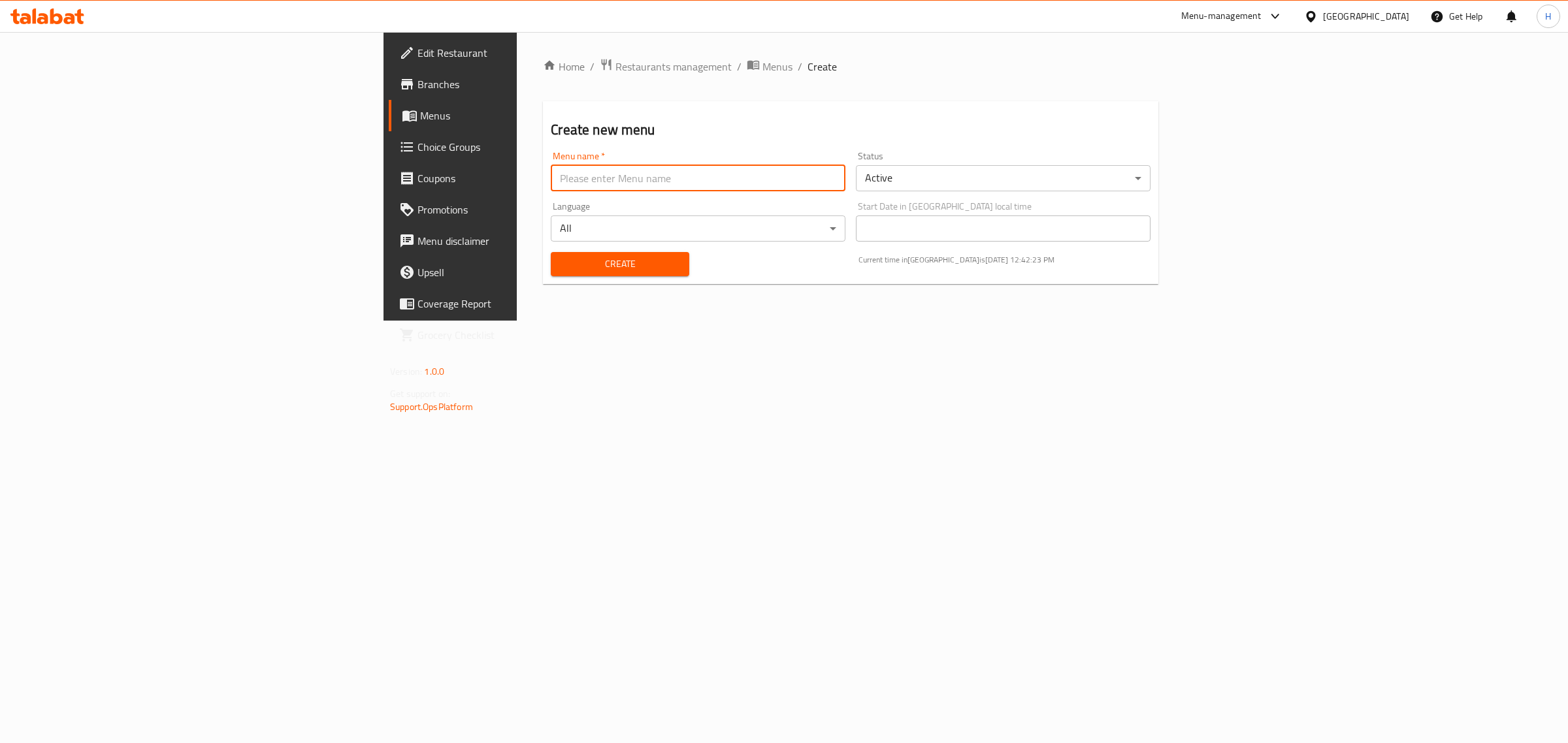
click at [551, 179] on input "text" at bounding box center [698, 179] width 294 height 26
type input "New Menu"
click at [562, 263] on span "Create" at bounding box center [619, 264] width 117 height 16
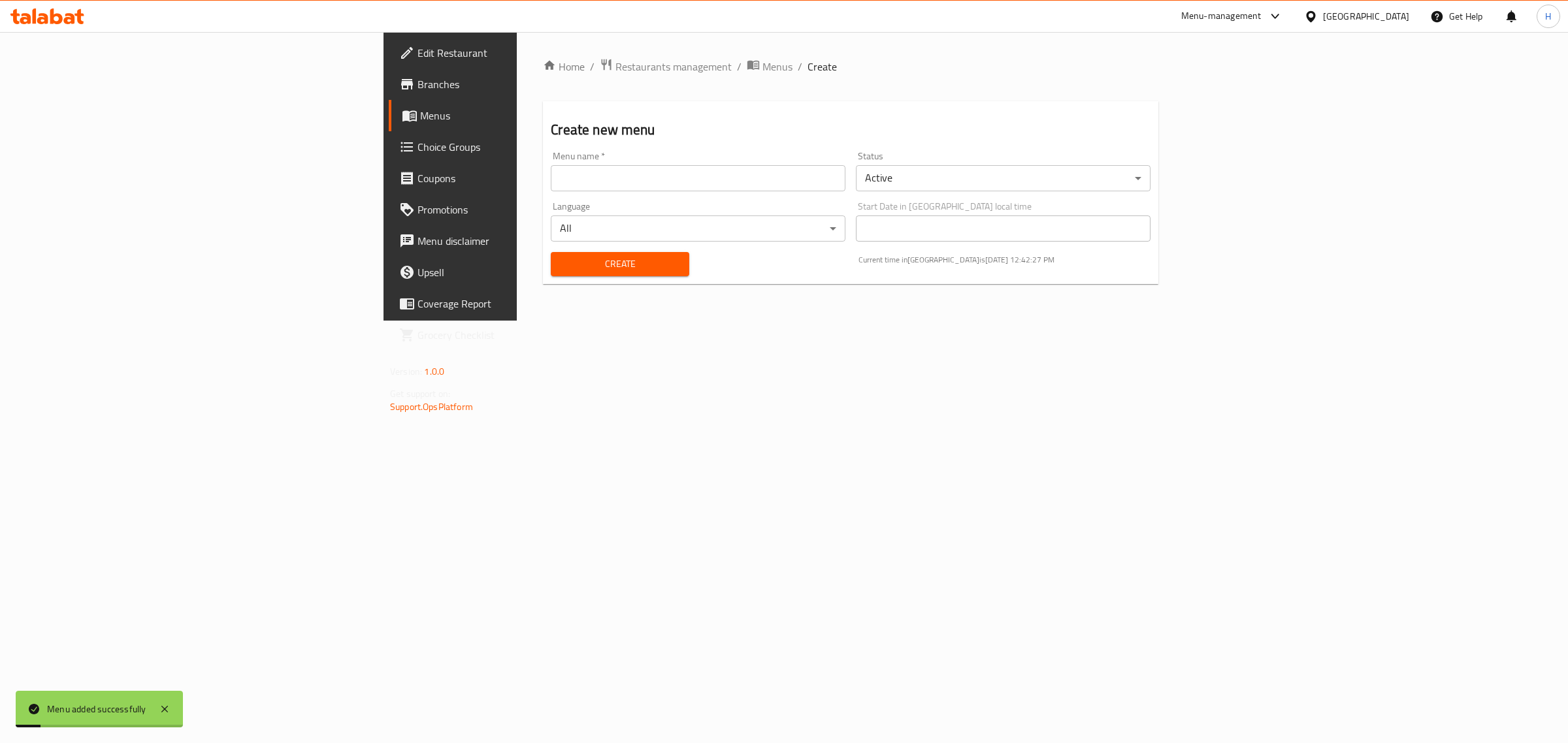
click at [420, 113] on span "Menus" at bounding box center [527, 115] width 215 height 15
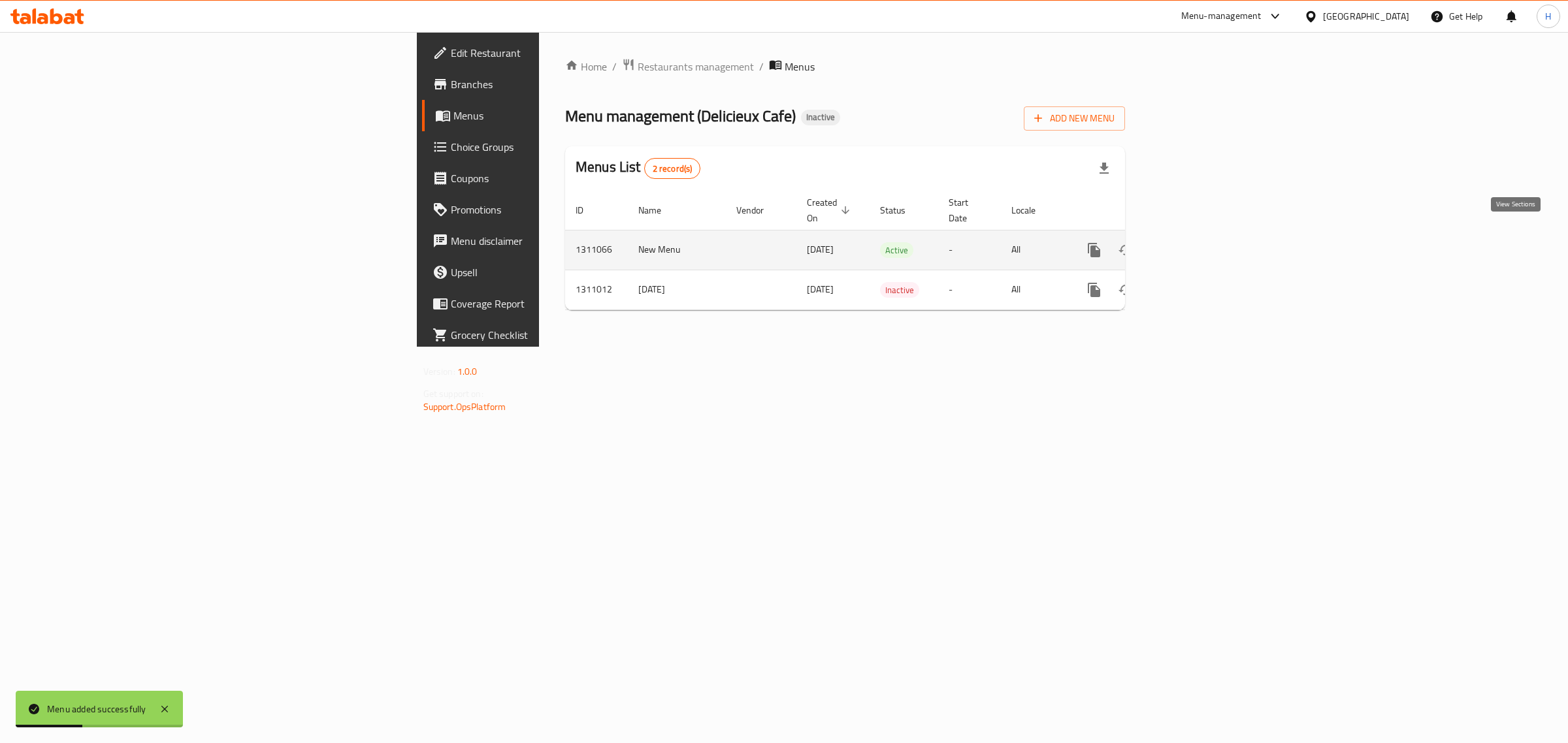
click at [1204, 246] on link "enhanced table" at bounding box center [1188, 250] width 31 height 31
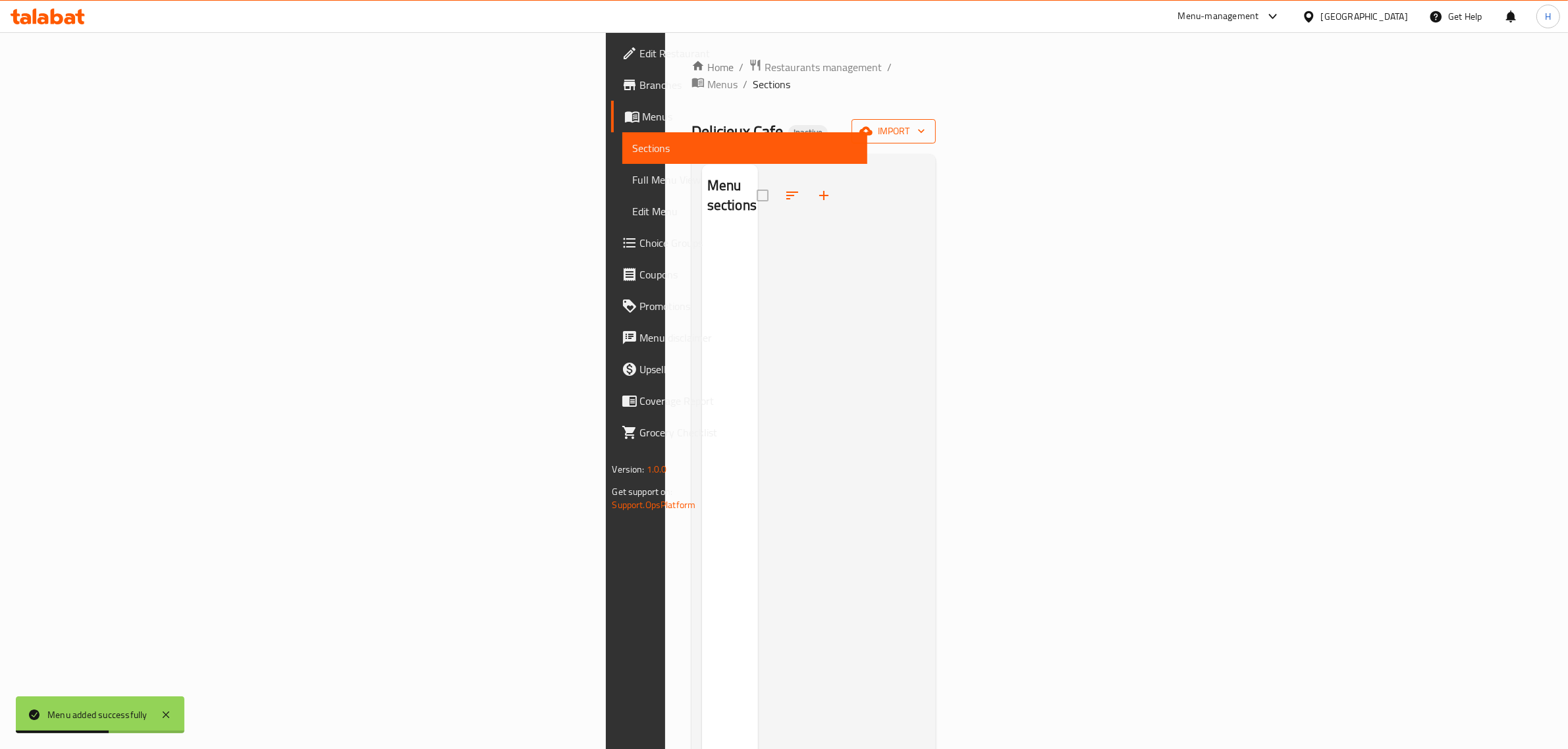
click at [928, 125] on icon "button" at bounding box center [921, 131] width 13 height 13
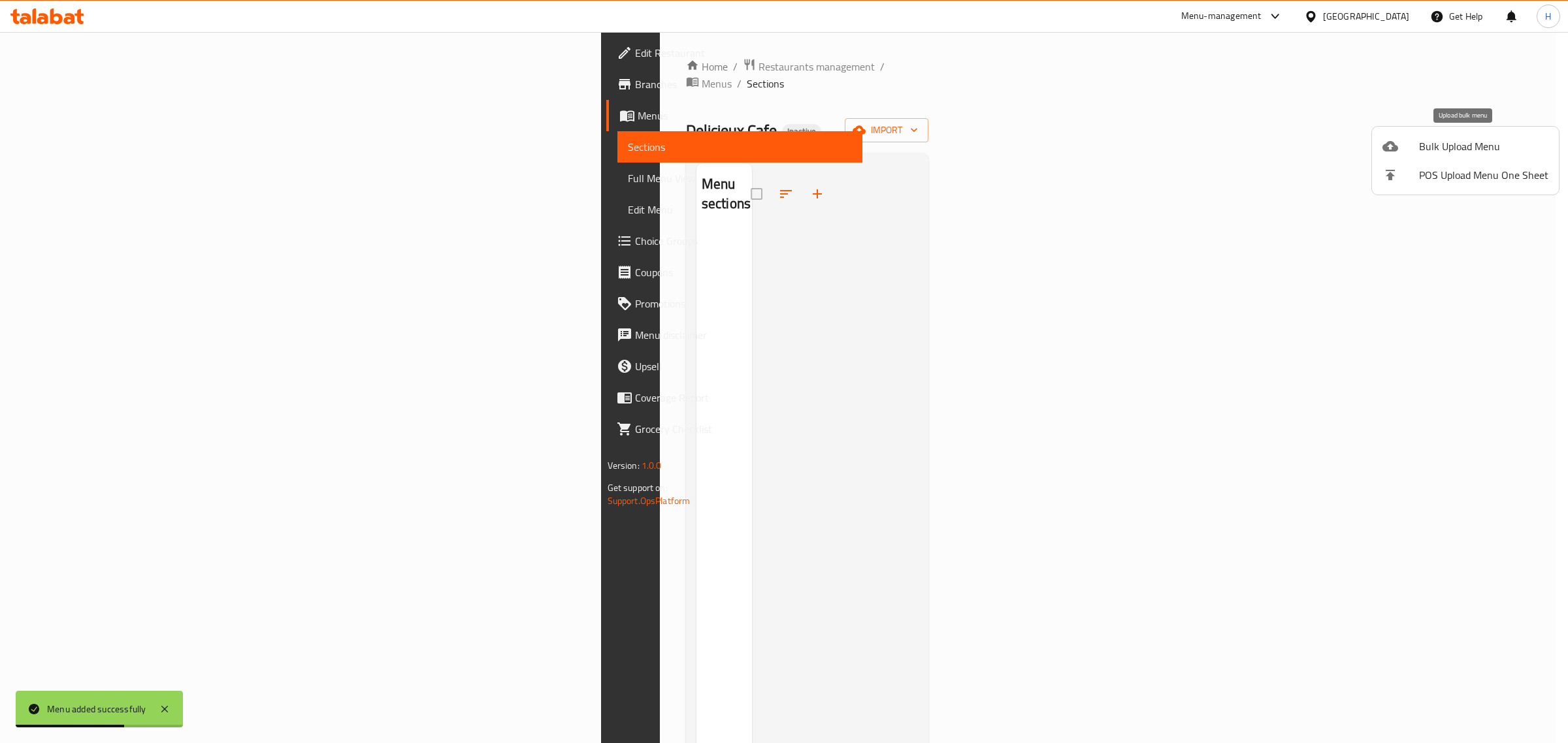
click at [1493, 134] on li "Bulk Upload Menu" at bounding box center [1466, 146] width 187 height 29
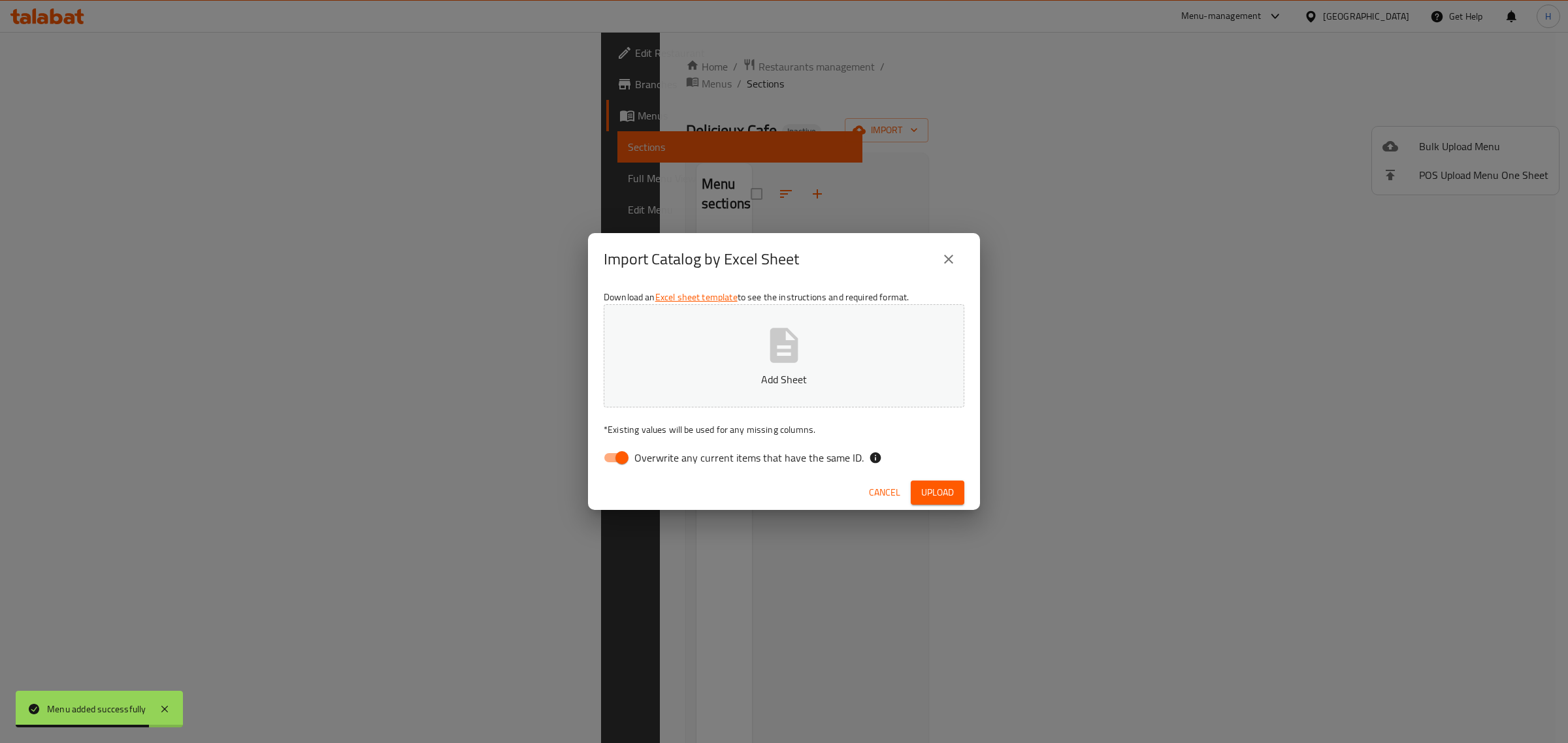
click at [610, 454] on input "Overwrite any current items that have the same ID." at bounding box center [622, 458] width 75 height 25
checkbox input "false"
click at [935, 499] on span "Upload" at bounding box center [937, 493] width 33 height 16
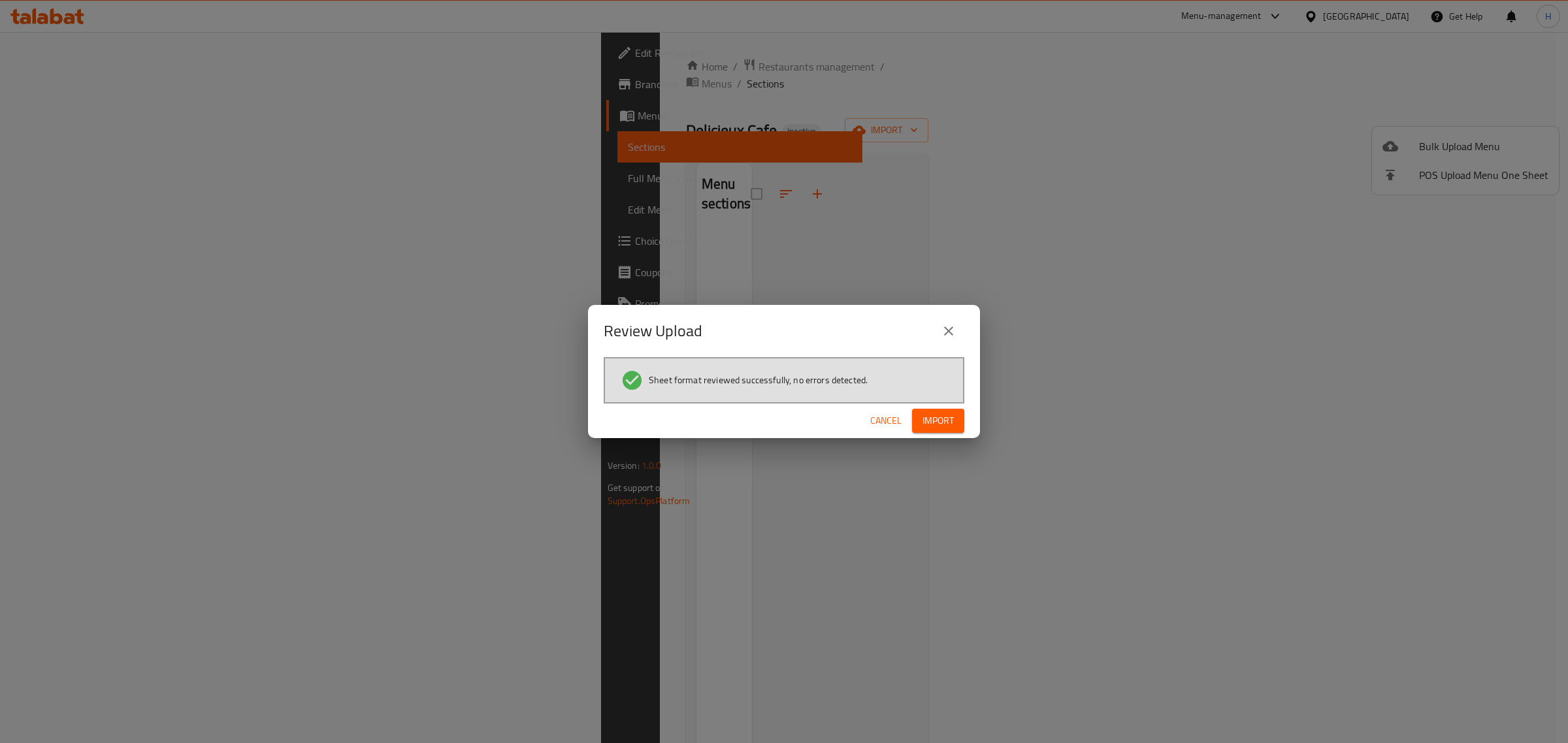
click at [938, 417] on span "Import" at bounding box center [938, 421] width 31 height 16
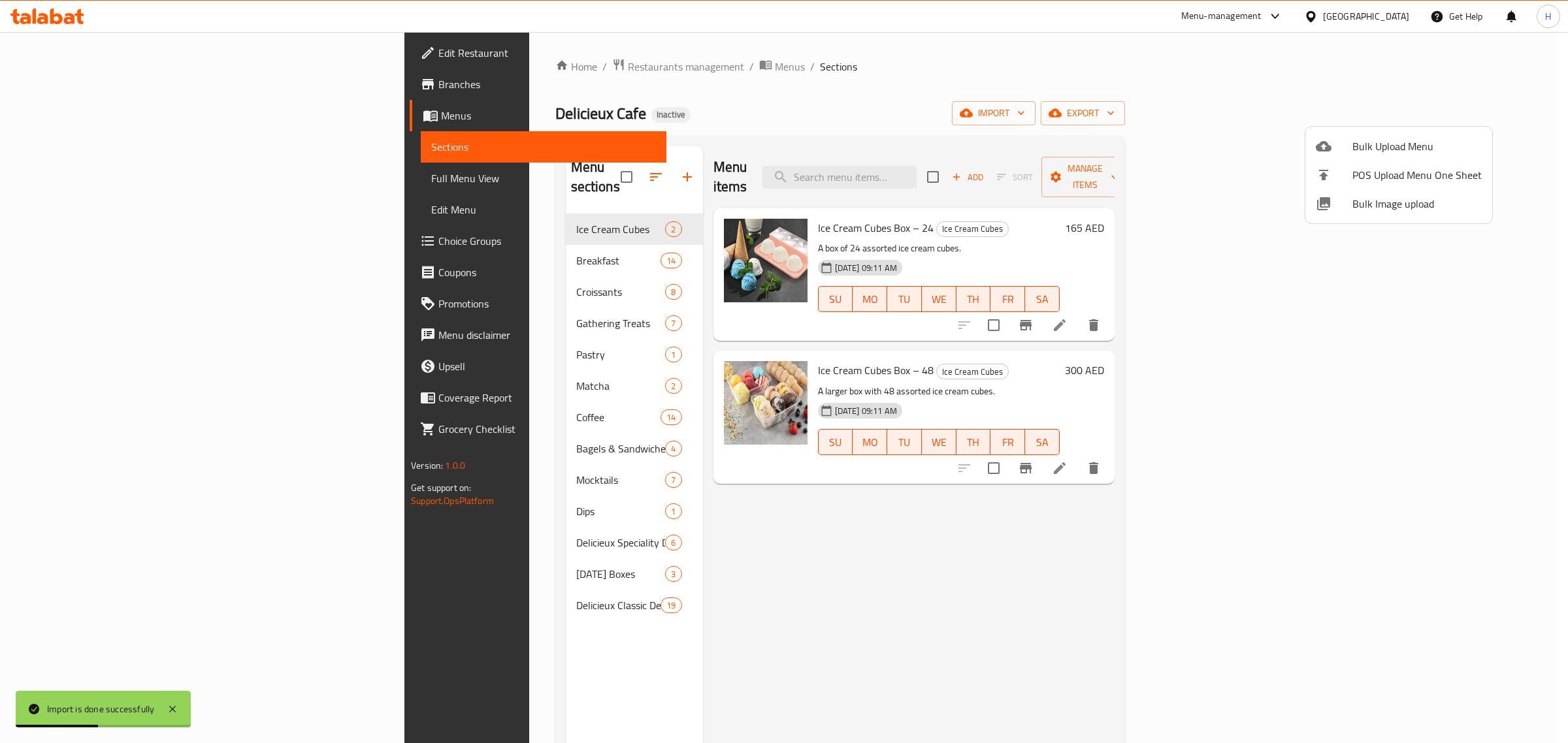
click at [62, 179] on div at bounding box center [784, 372] width 1568 height 743
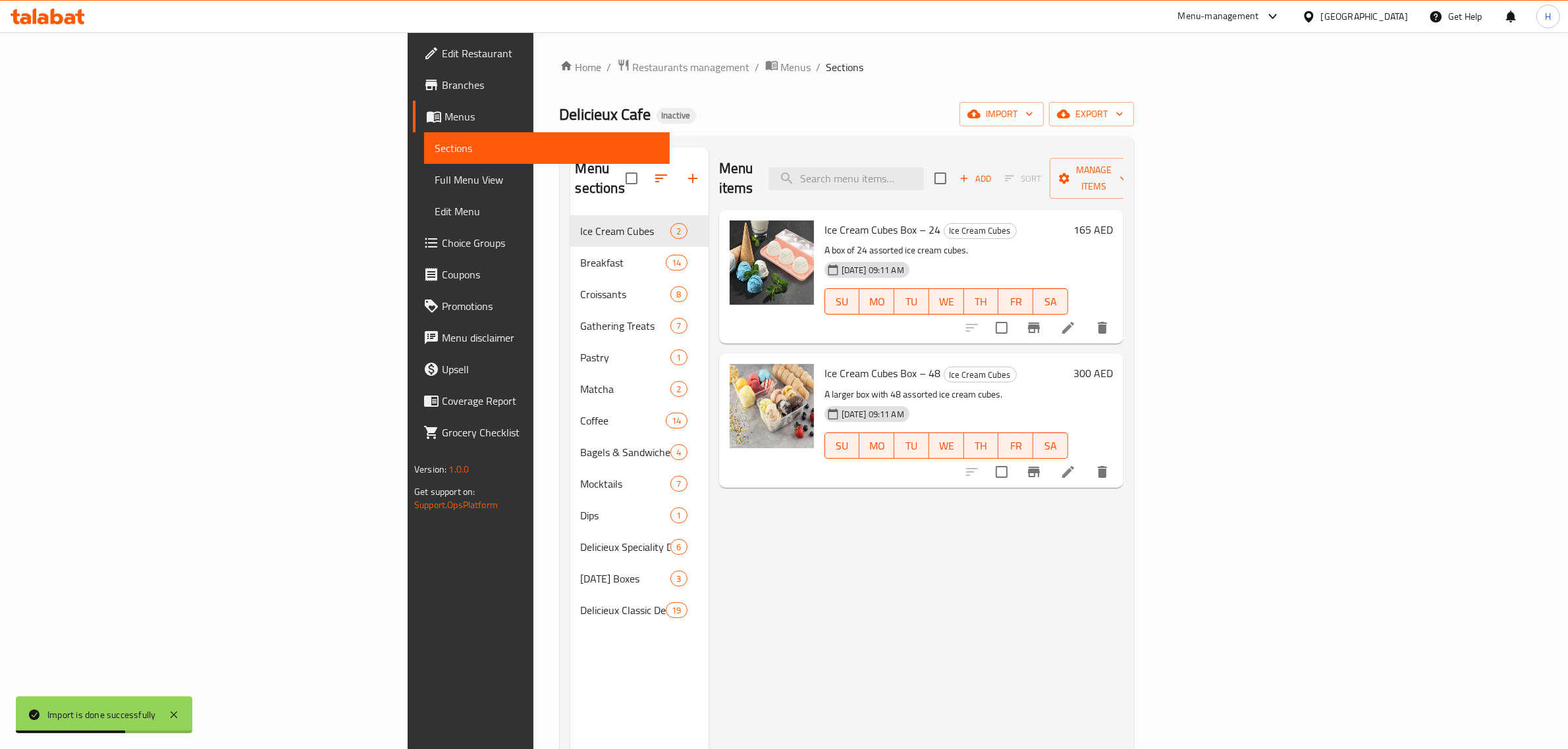
click at [435, 180] on span "Full Menu View" at bounding box center [546, 179] width 225 height 15
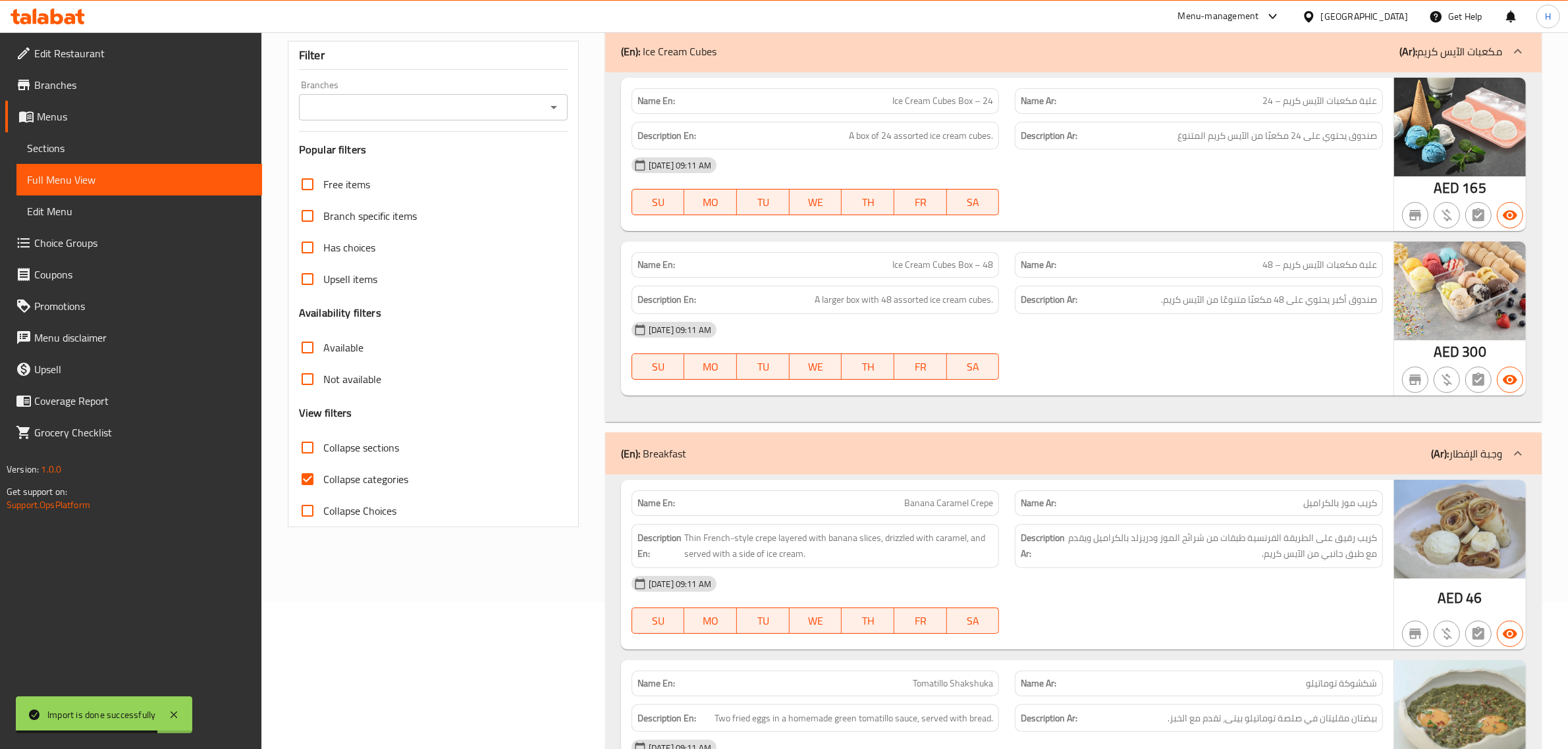
scroll to position [165, 0]
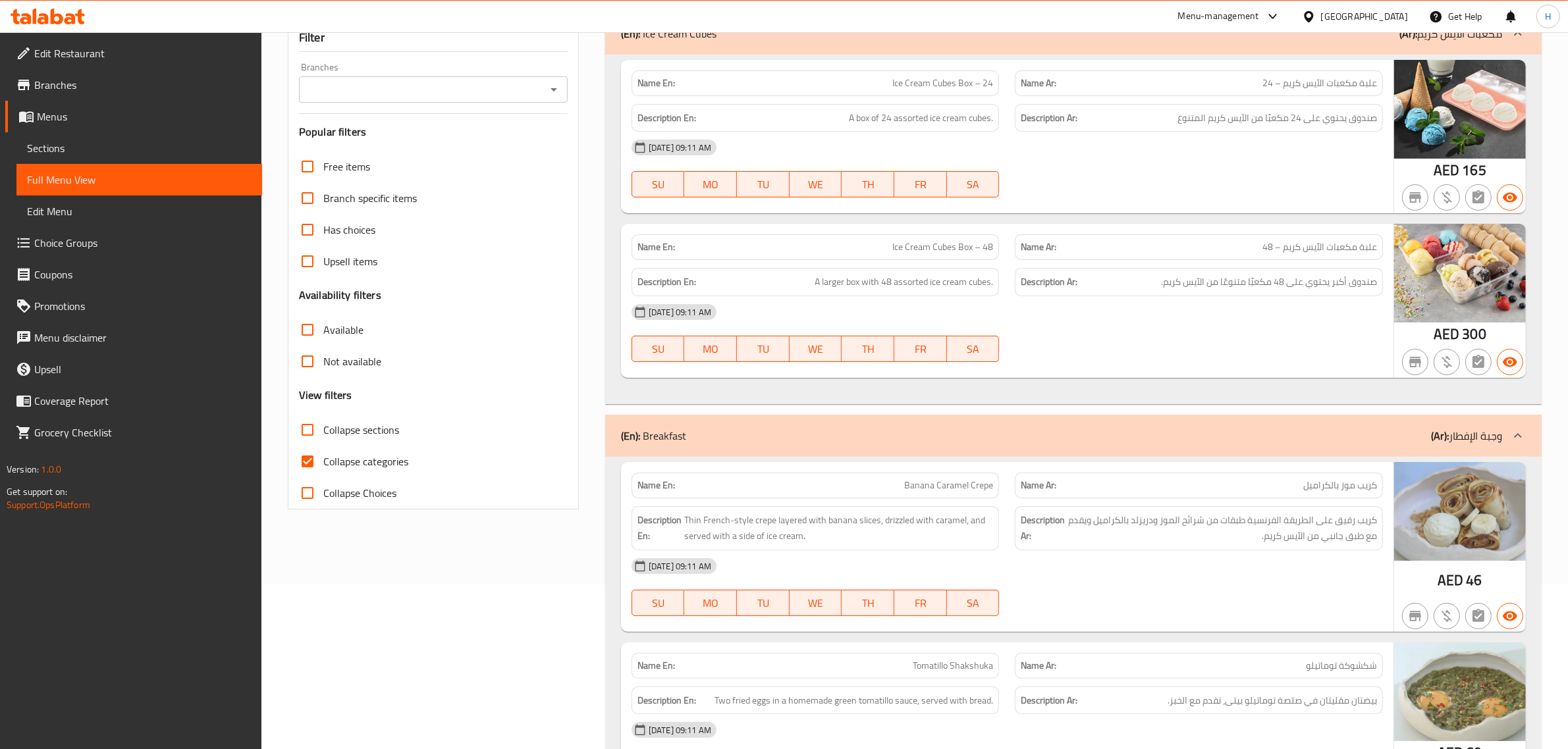
click at [311, 464] on input "Collapse categories" at bounding box center [307, 461] width 32 height 32
checkbox input "false"
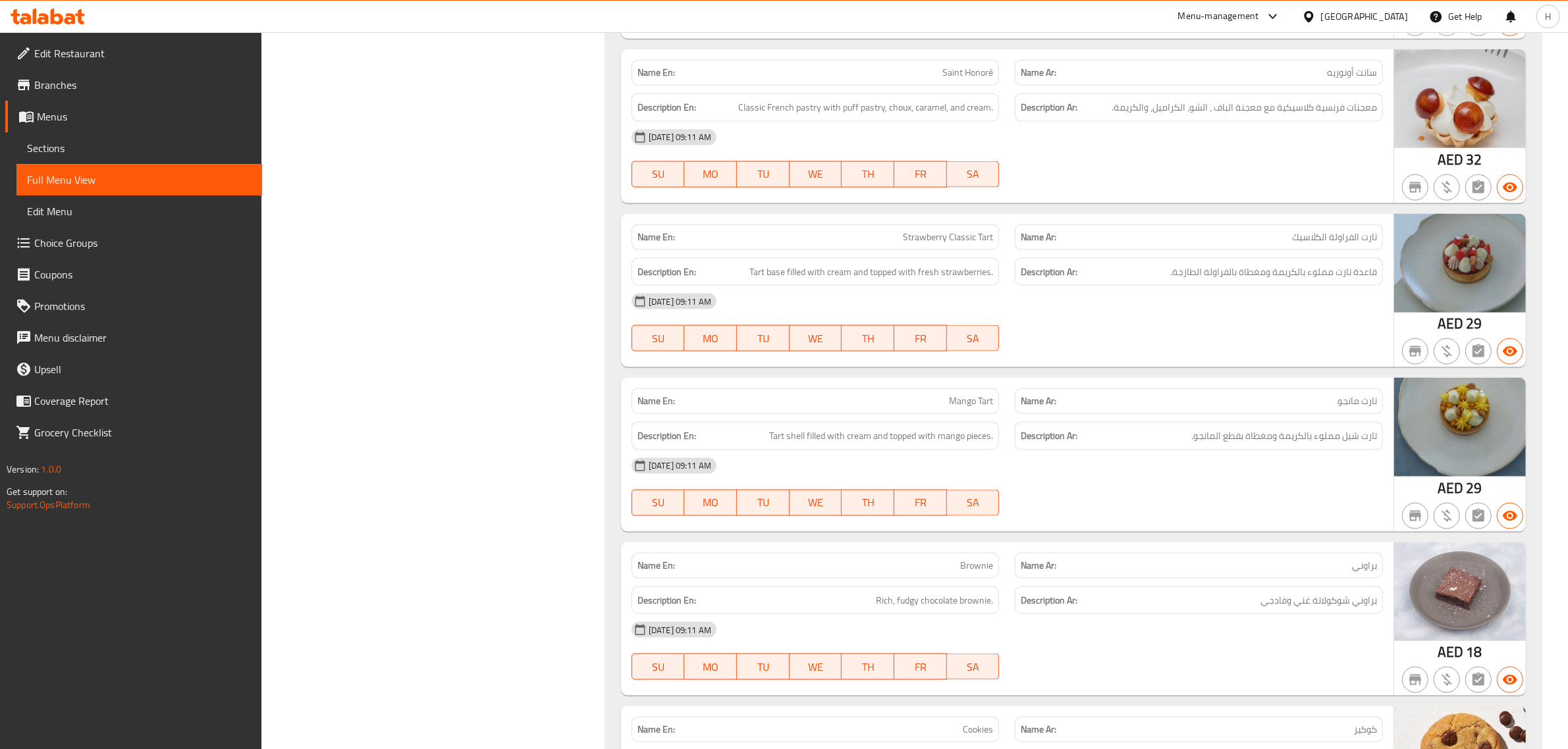
scroll to position [493, 0]
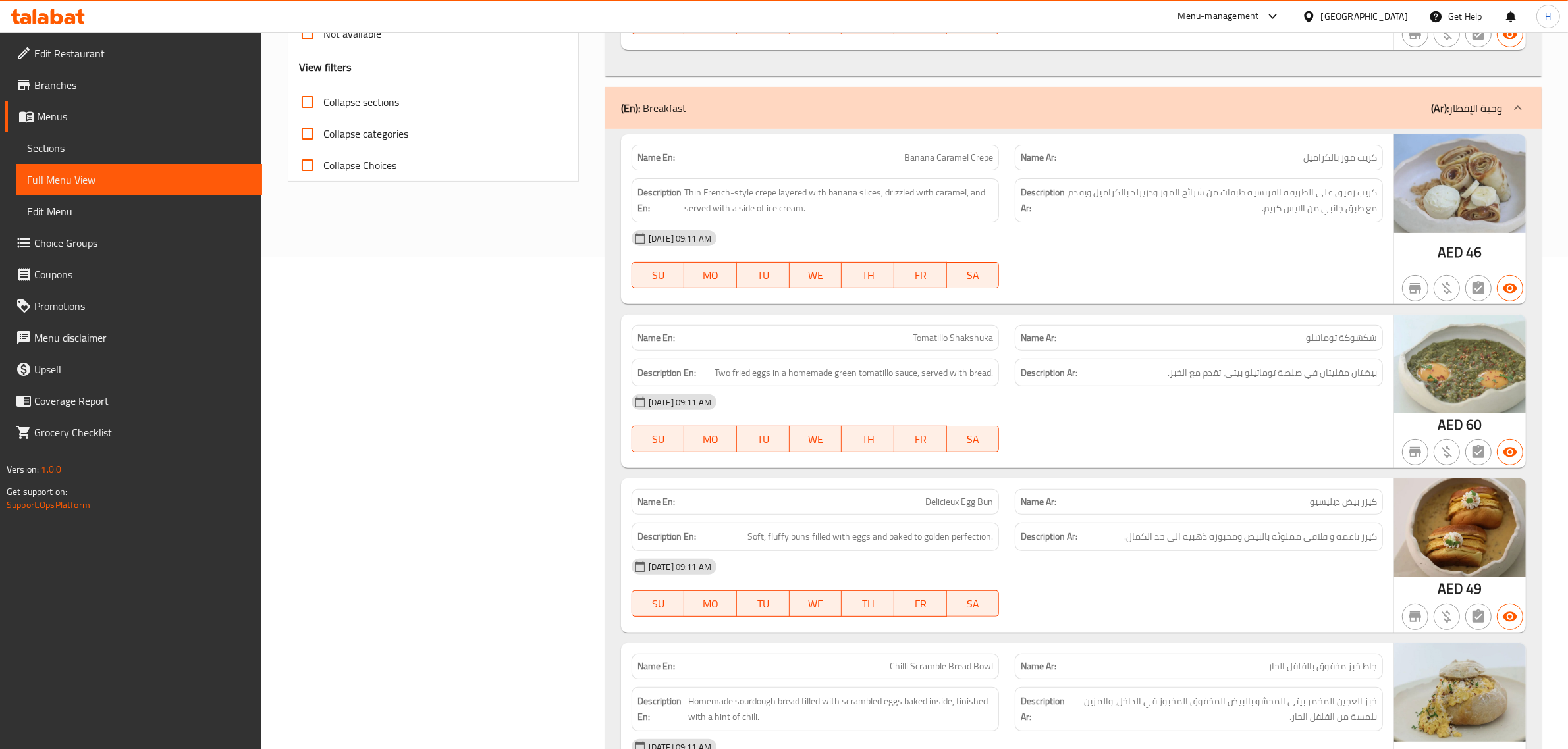
click at [30, 53] on icon at bounding box center [23, 53] width 15 height 15
